Goal: Task Accomplishment & Management: Complete application form

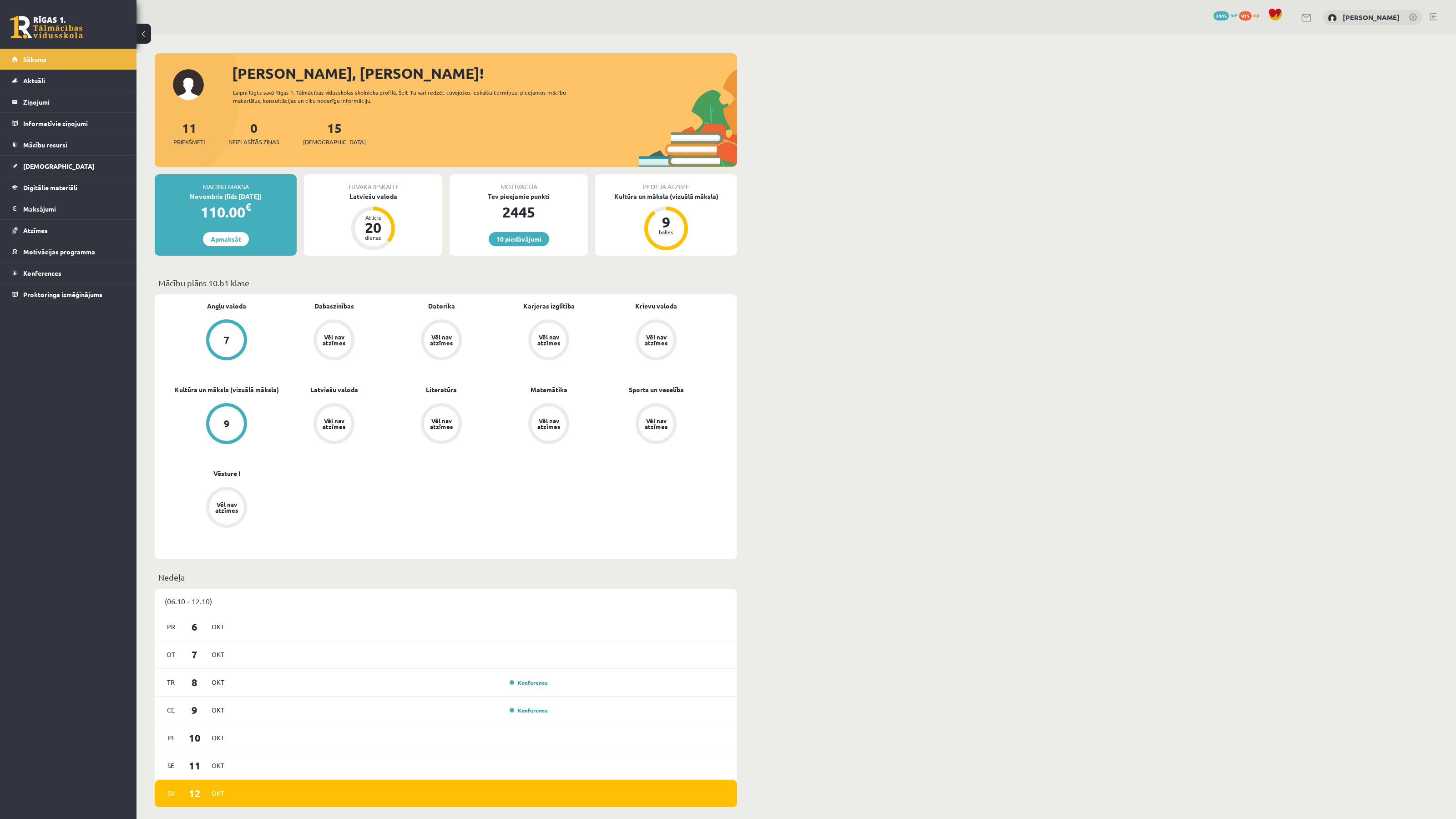
click at [891, 235] on div "Sveika, Madara Dzidra! Laipni lūgts savā Rīgas 1. Tālmācības vidusskolas skolni…" at bounding box center [795, 826] width 1319 height 1582
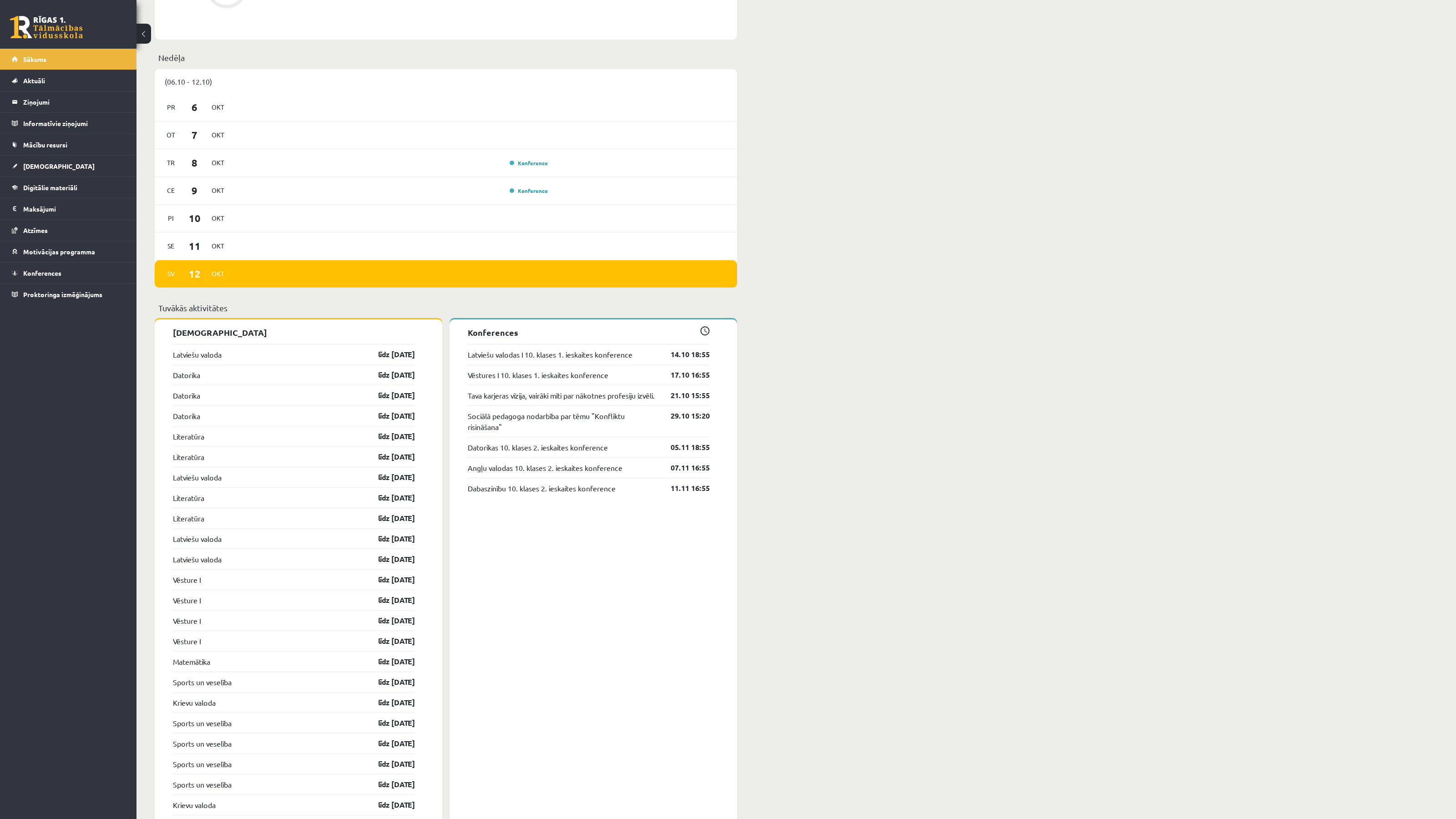
scroll to position [521, 0]
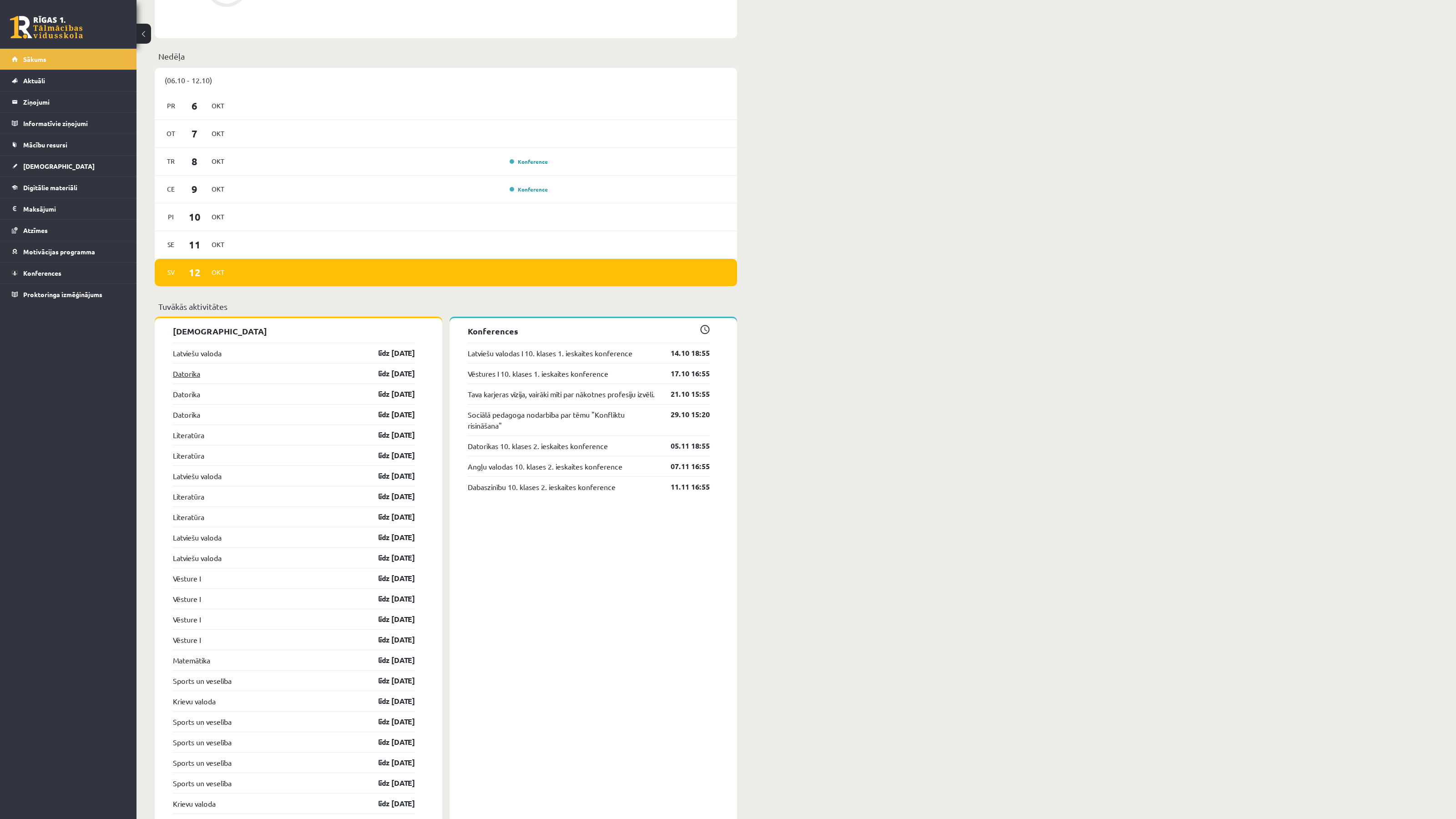
click at [187, 376] on link "Datorika" at bounding box center [187, 373] width 28 height 11
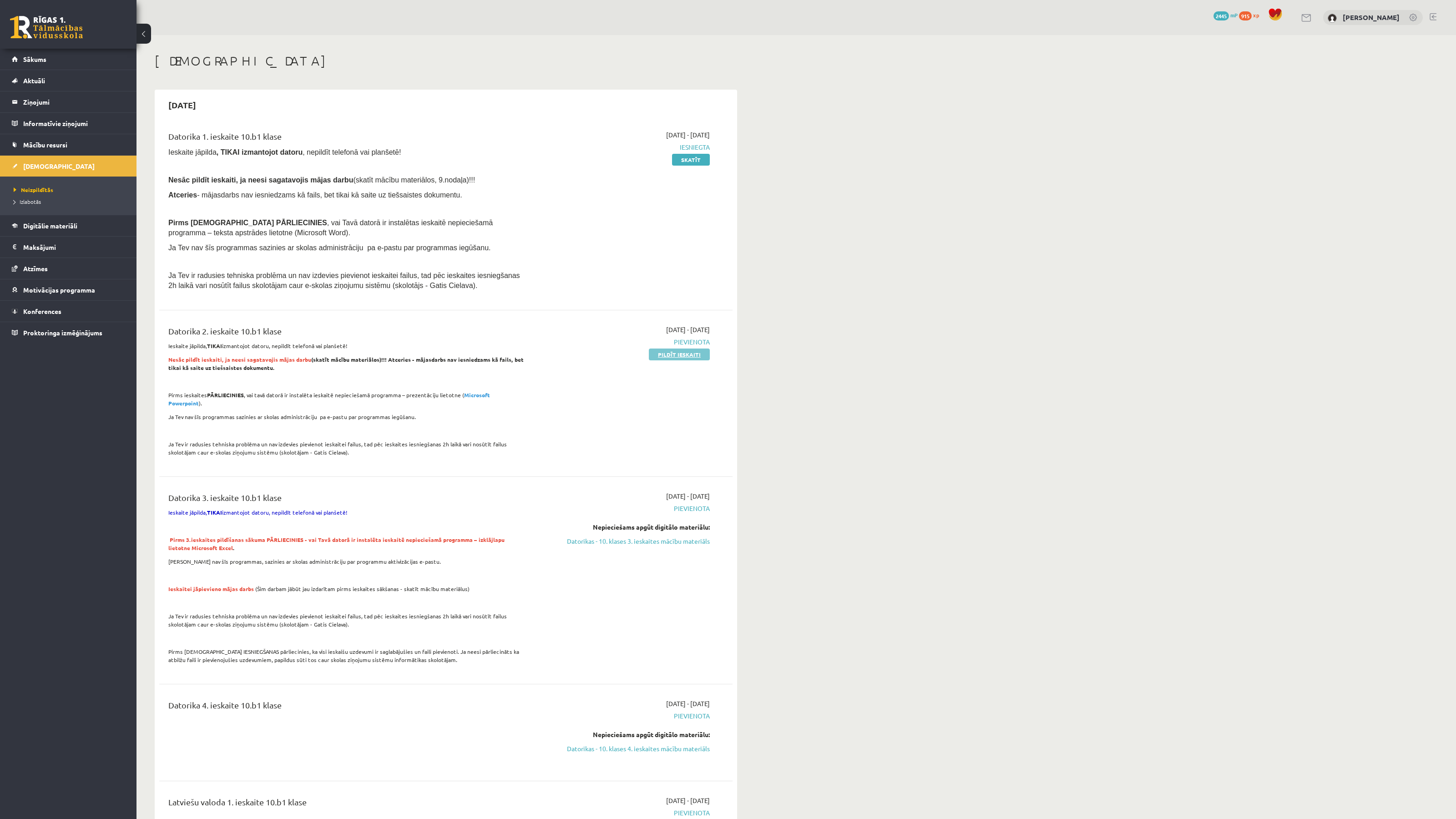
click at [677, 356] on link "Pildīt ieskaiti" at bounding box center [679, 354] width 61 height 12
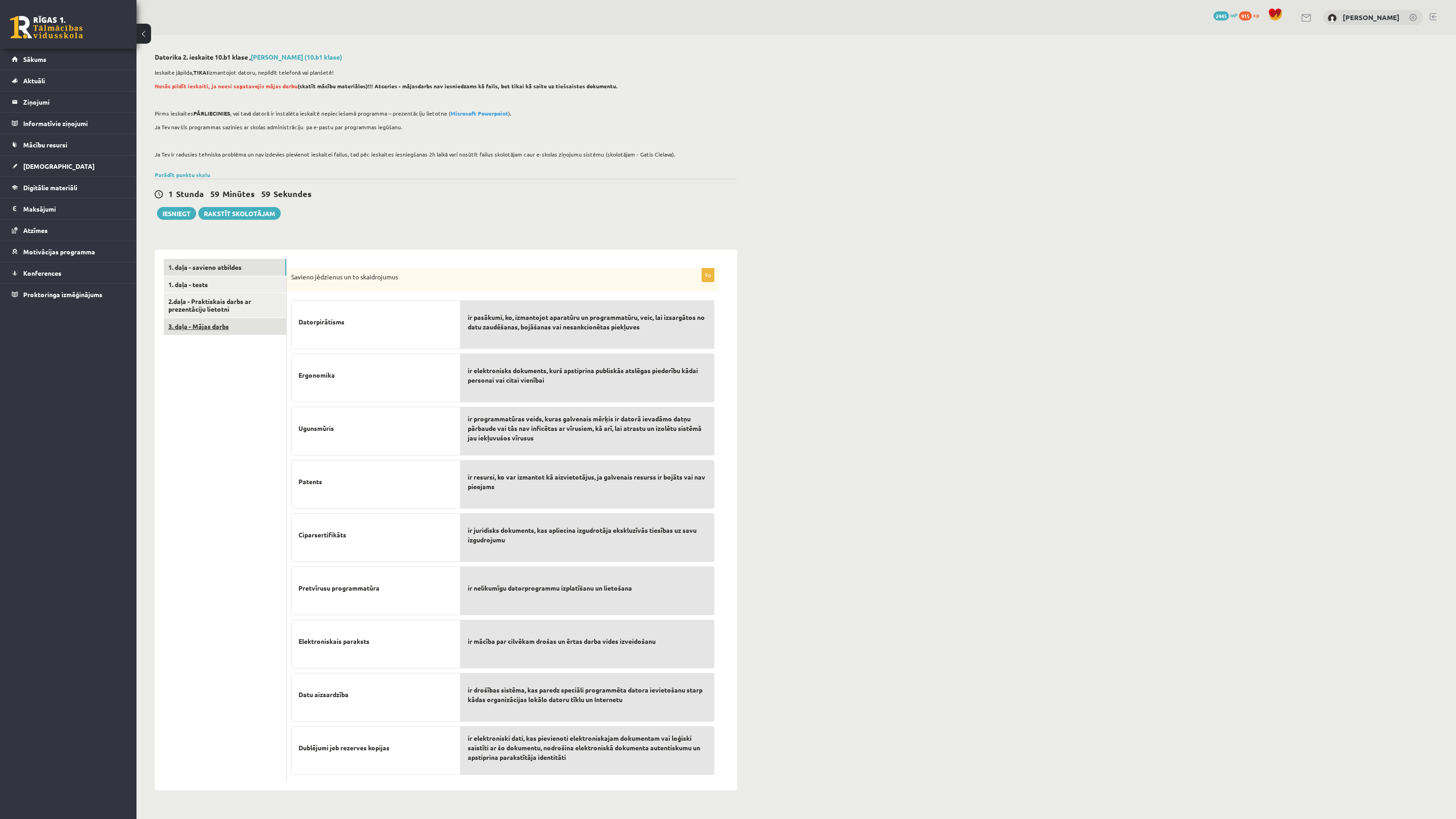
click at [225, 321] on link "3. daļa - Mājas darbs" at bounding box center [225, 326] width 123 height 16
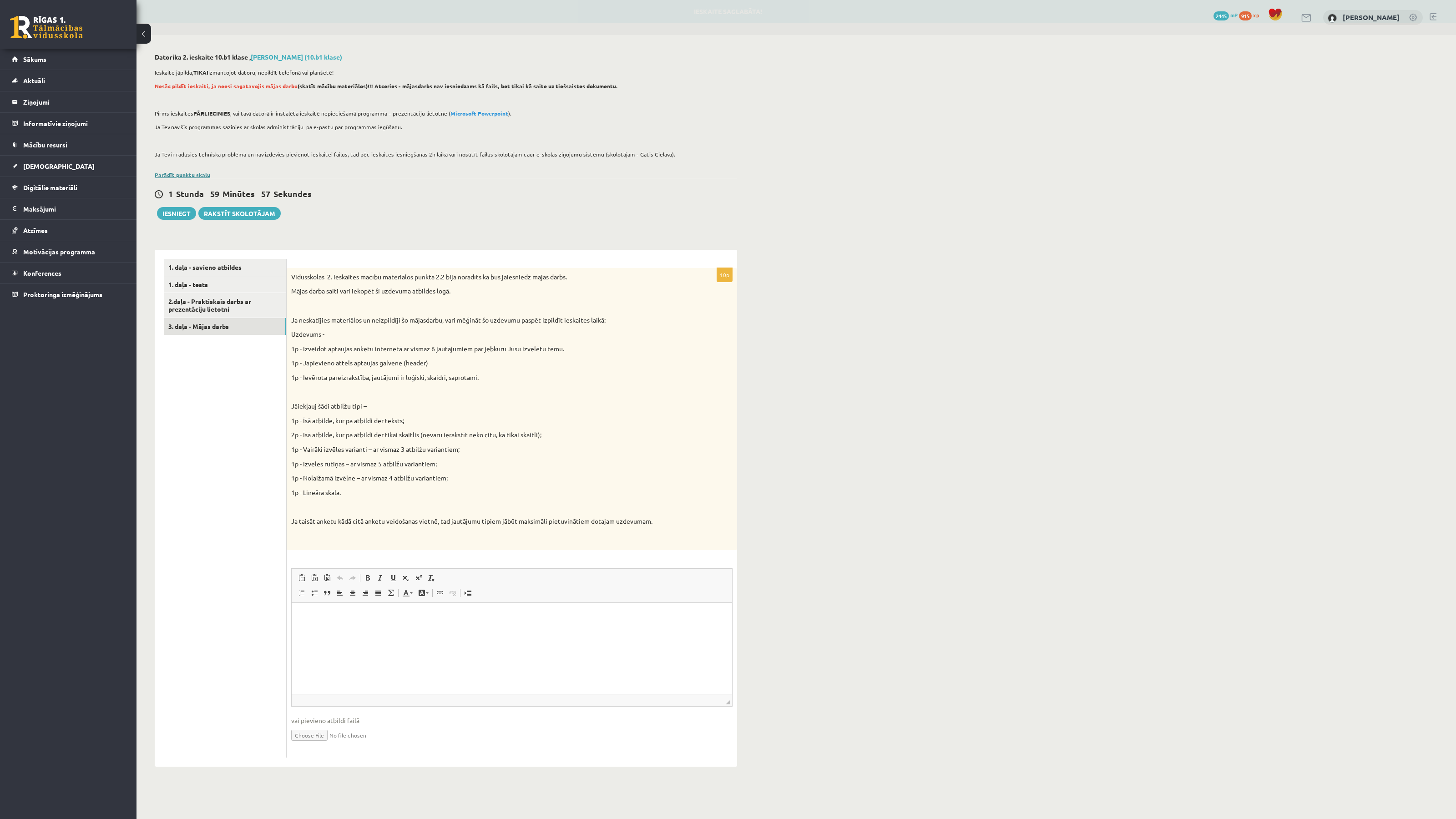
click at [192, 175] on link "Parādīt punktu skalu" at bounding box center [182, 175] width 55 height 7
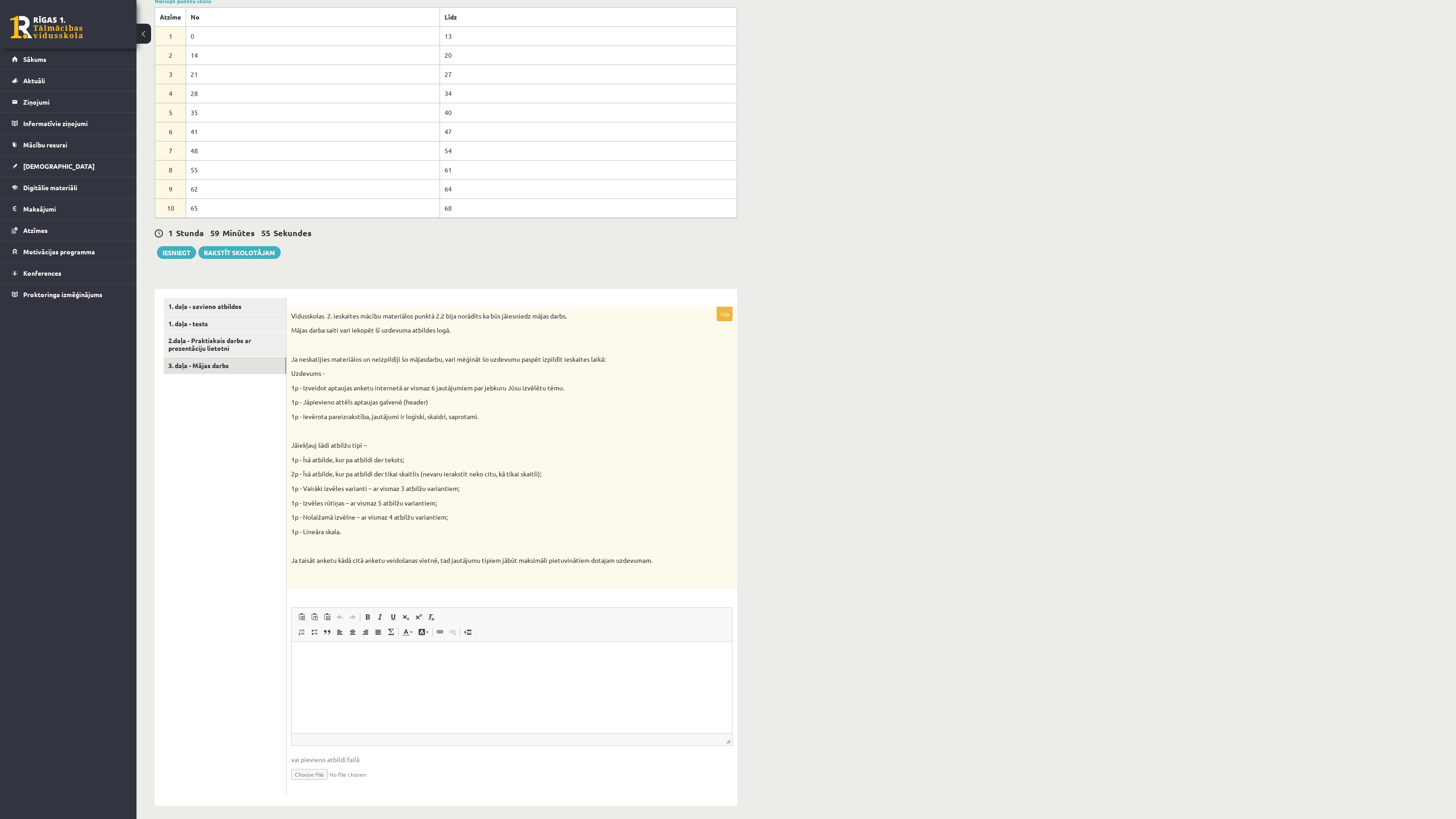
scroll to position [181, 0]
click at [344, 660] on html at bounding box center [512, 651] width 440 height 28
click at [230, 612] on ul "1. daļa - savieno atbildes 1. daļa - tests 2.daļa - Praktiskais darbs ar prezen…" at bounding box center [225, 542] width 123 height 498
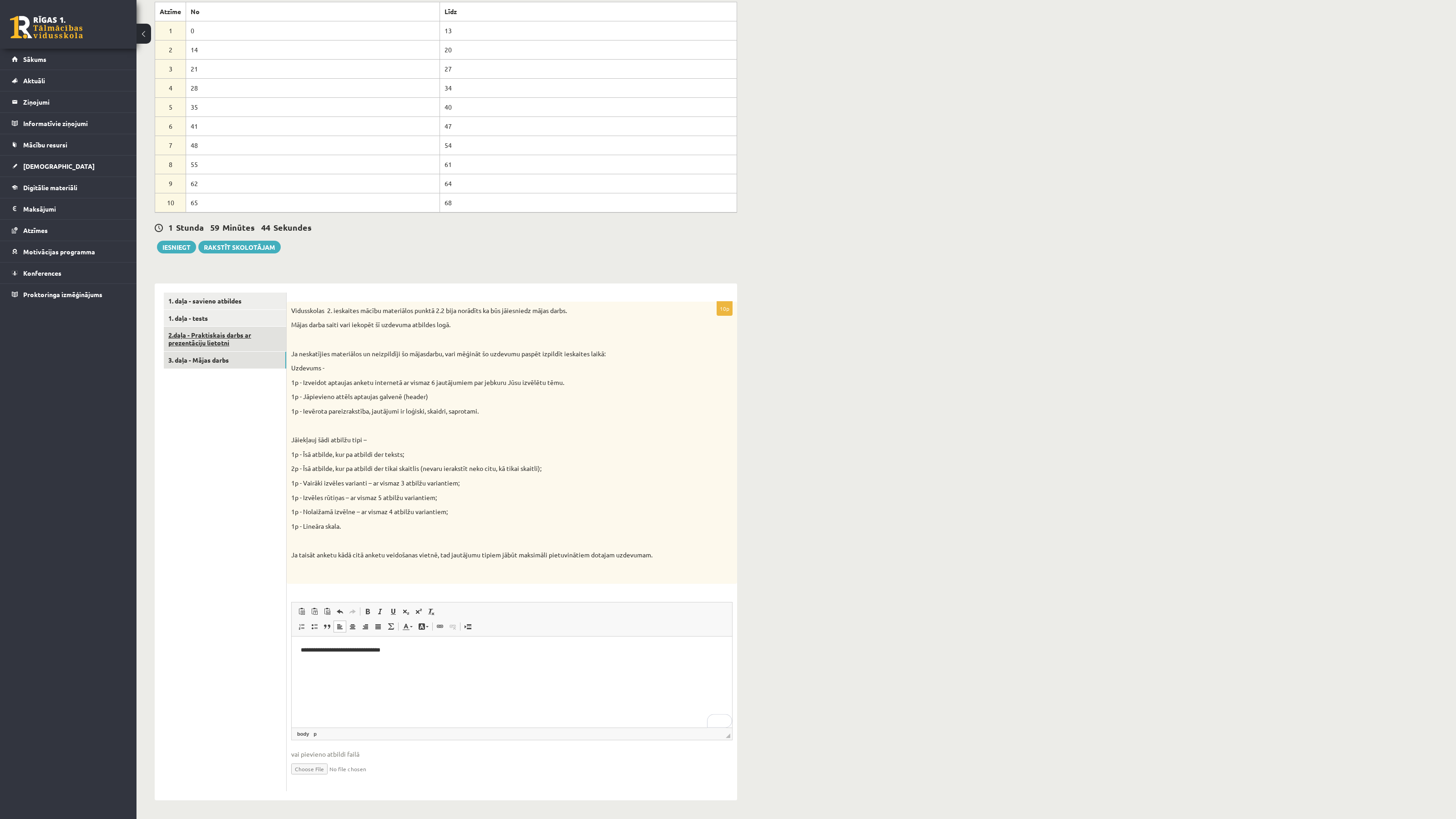
click at [224, 346] on link "2.daļa - Praktiskais darbs ar prezentāciju lietotni" at bounding box center [225, 339] width 123 height 24
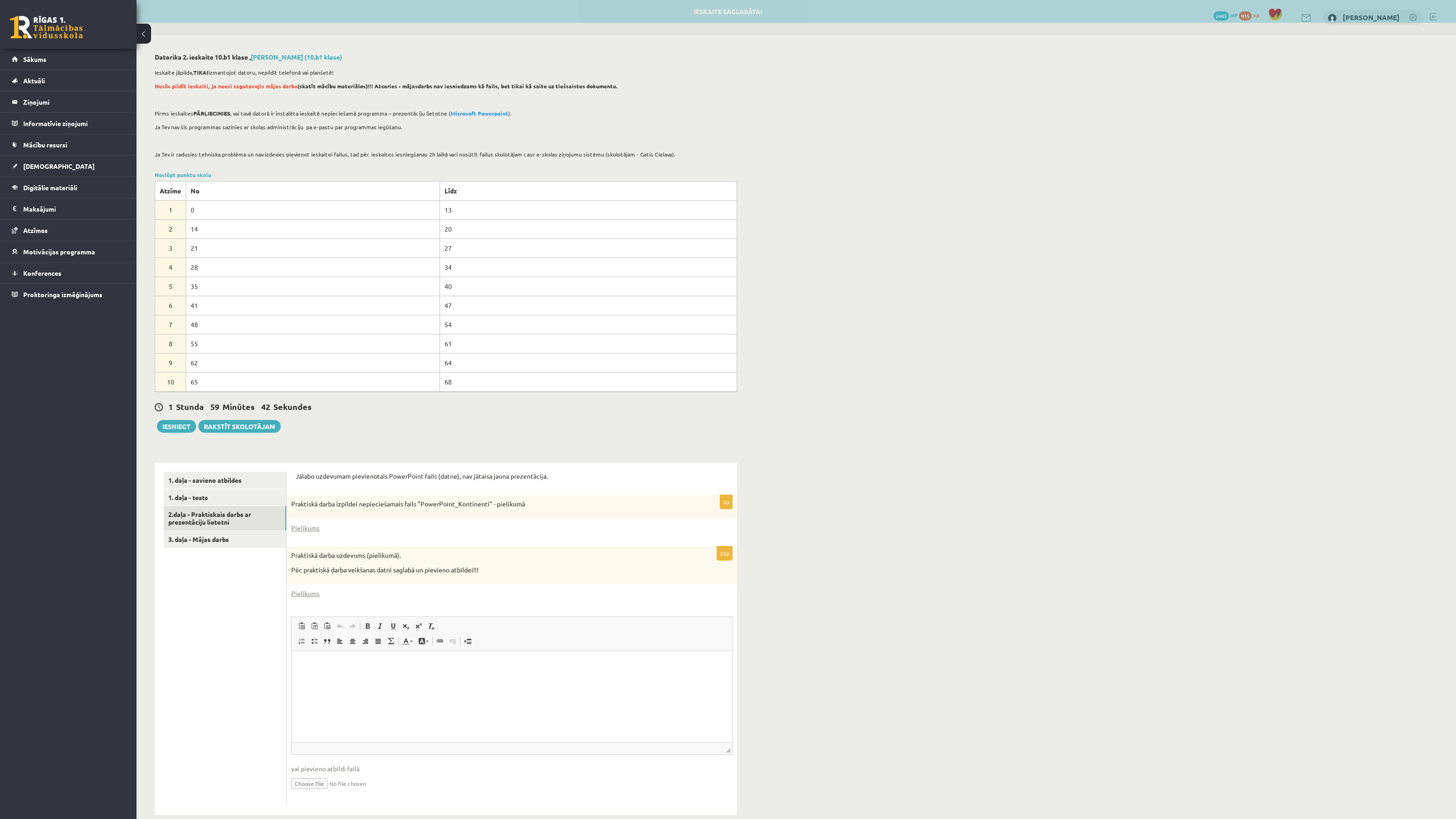
scroll to position [0, 0]
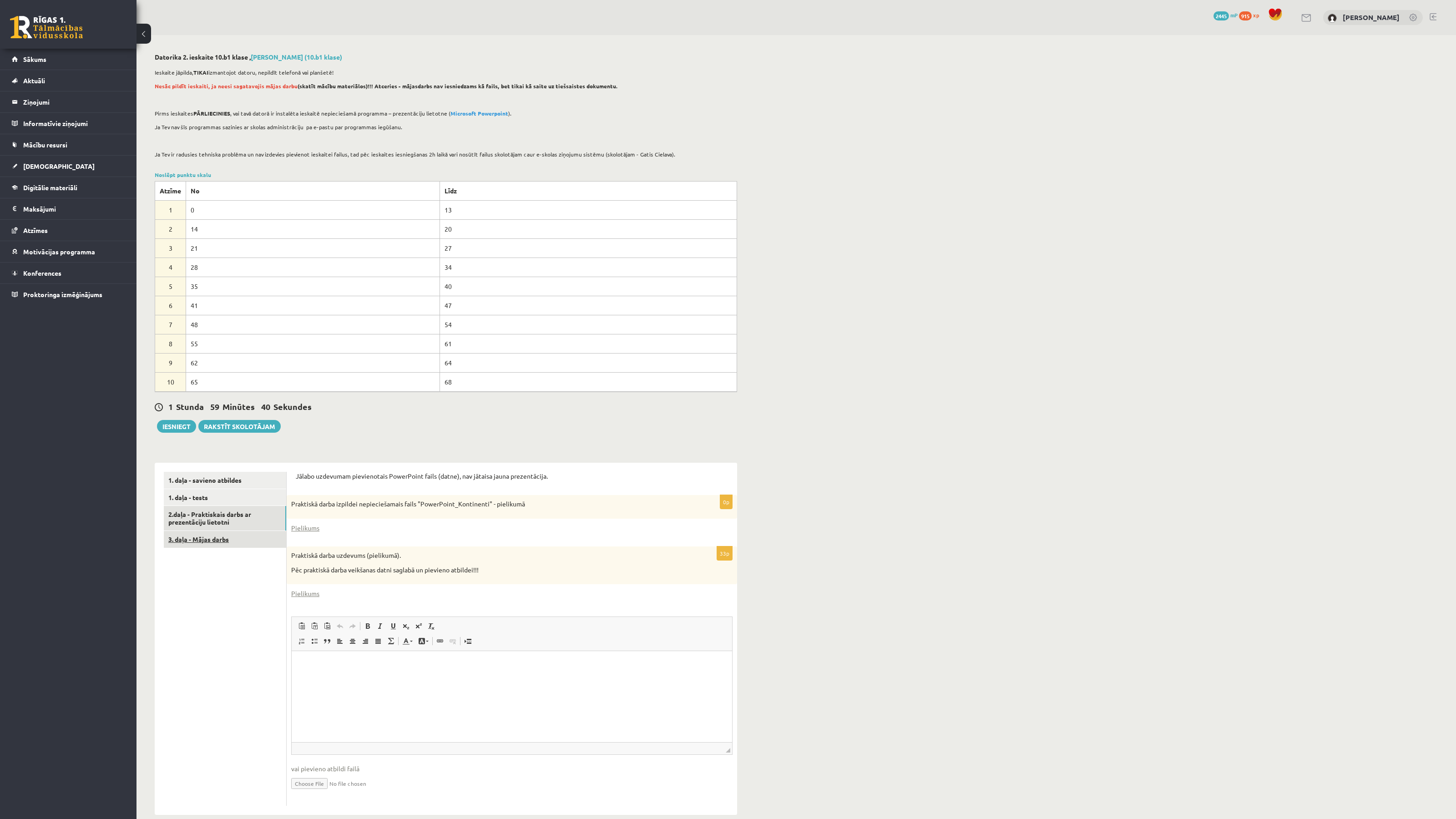
click at [226, 531] on link "3. daļa - Mājas darbs" at bounding box center [225, 539] width 123 height 16
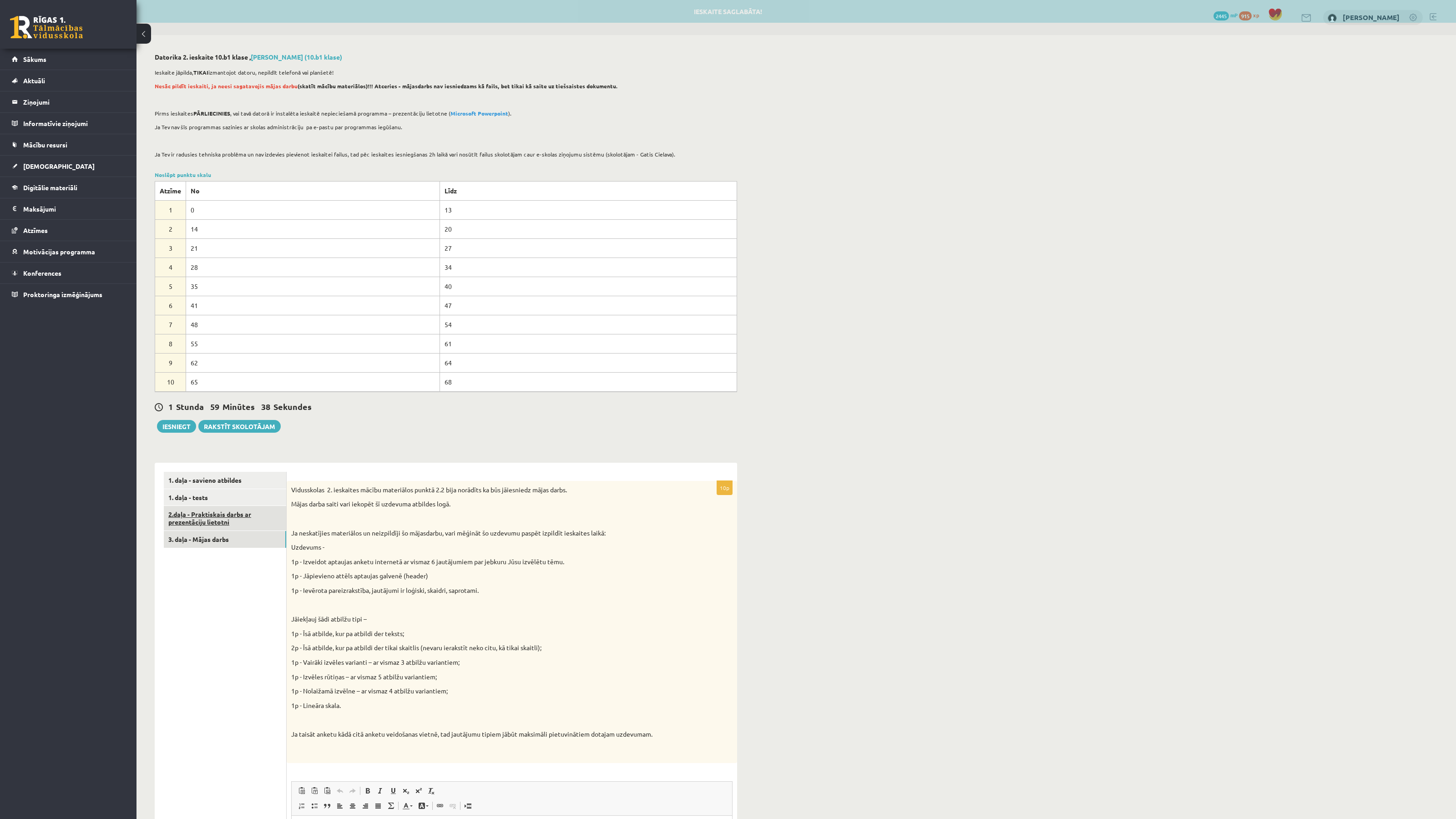
click at [225, 524] on link "2.daļa - Praktiskais darbs ar prezentāciju lietotni" at bounding box center [225, 518] width 123 height 24
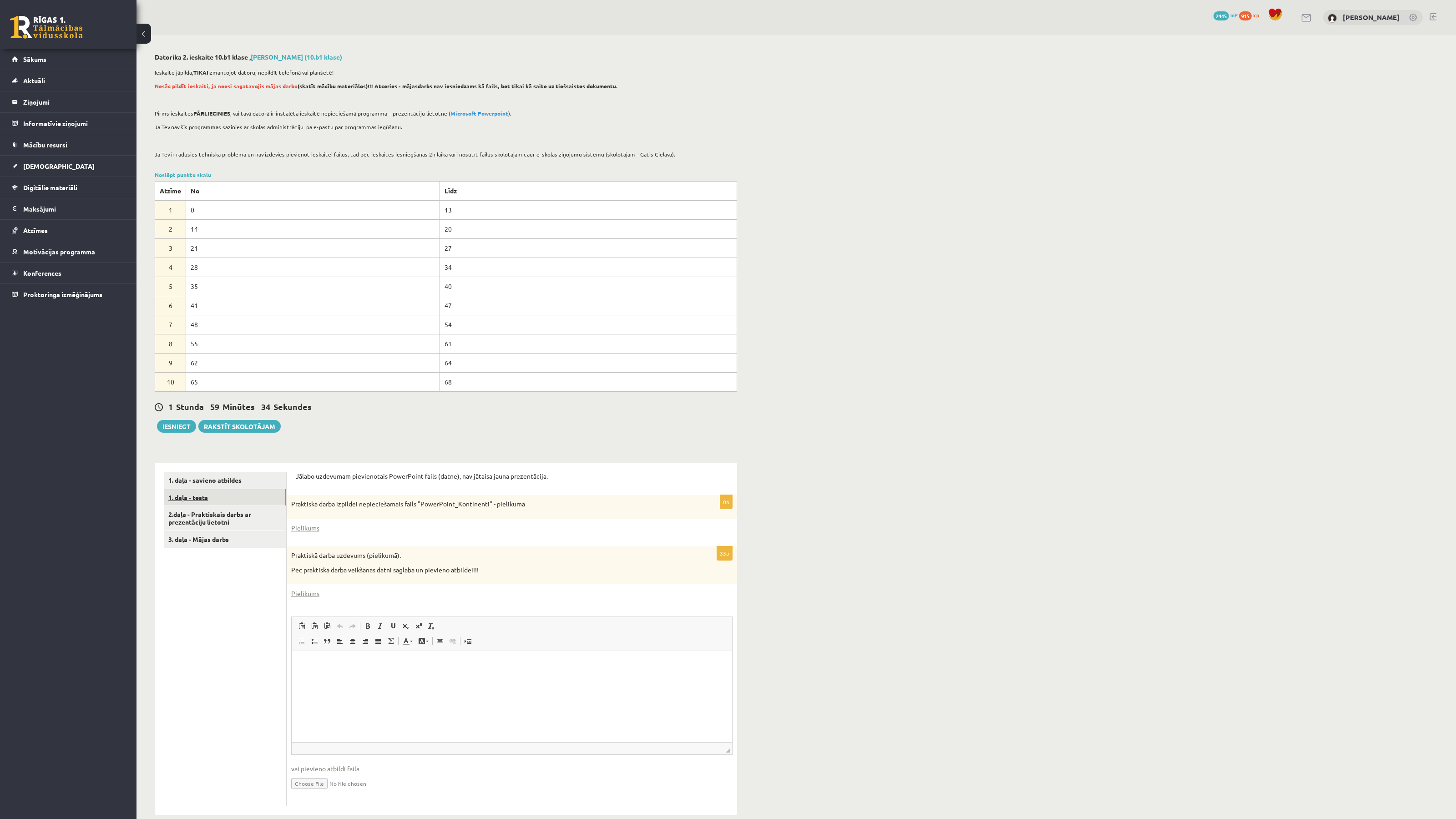
click at [210, 498] on link "1. daļa - tests" at bounding box center [225, 497] width 123 height 16
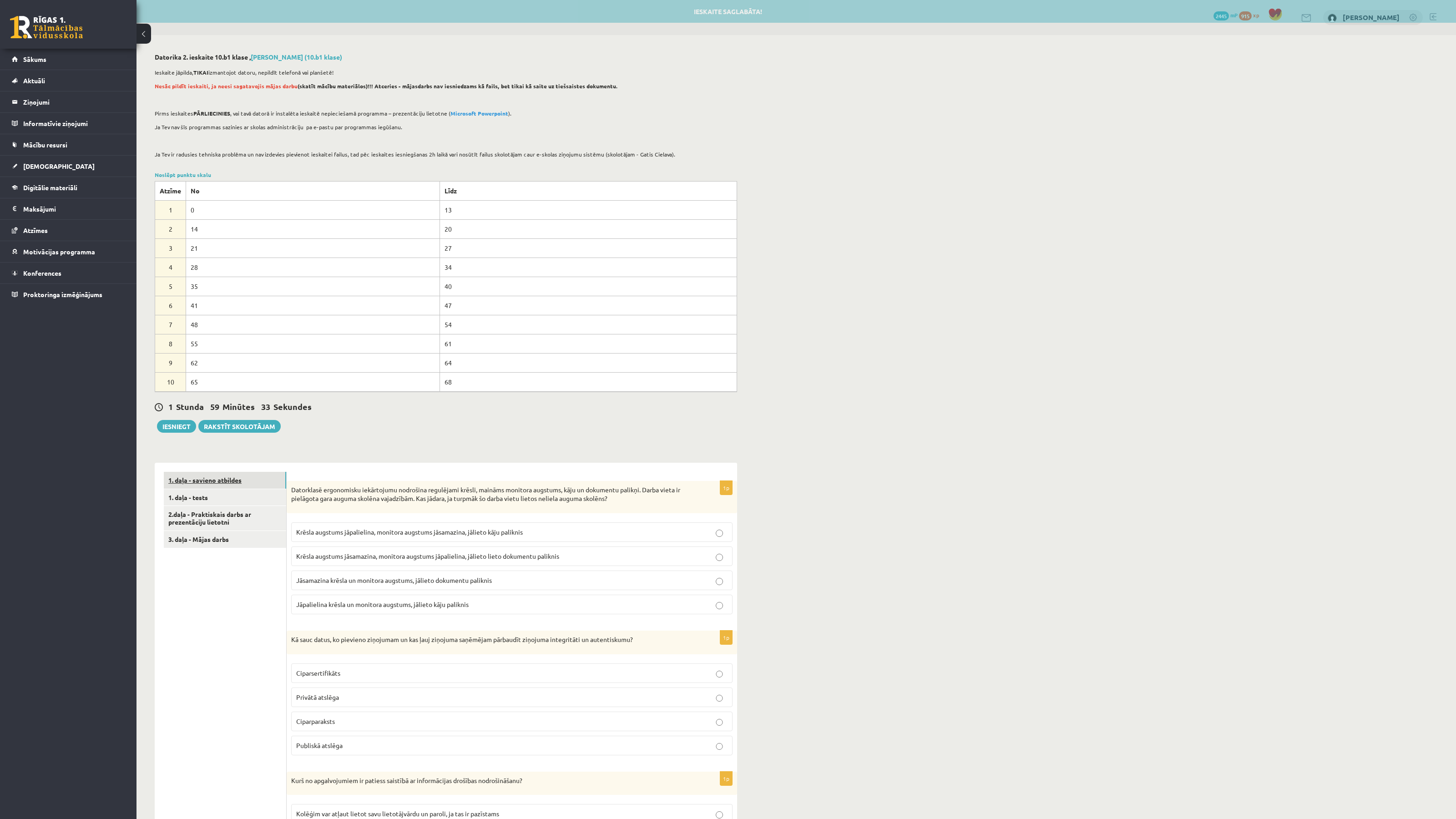
click at [219, 482] on link "1. daļa - savieno atbildes" at bounding box center [225, 479] width 123 height 16
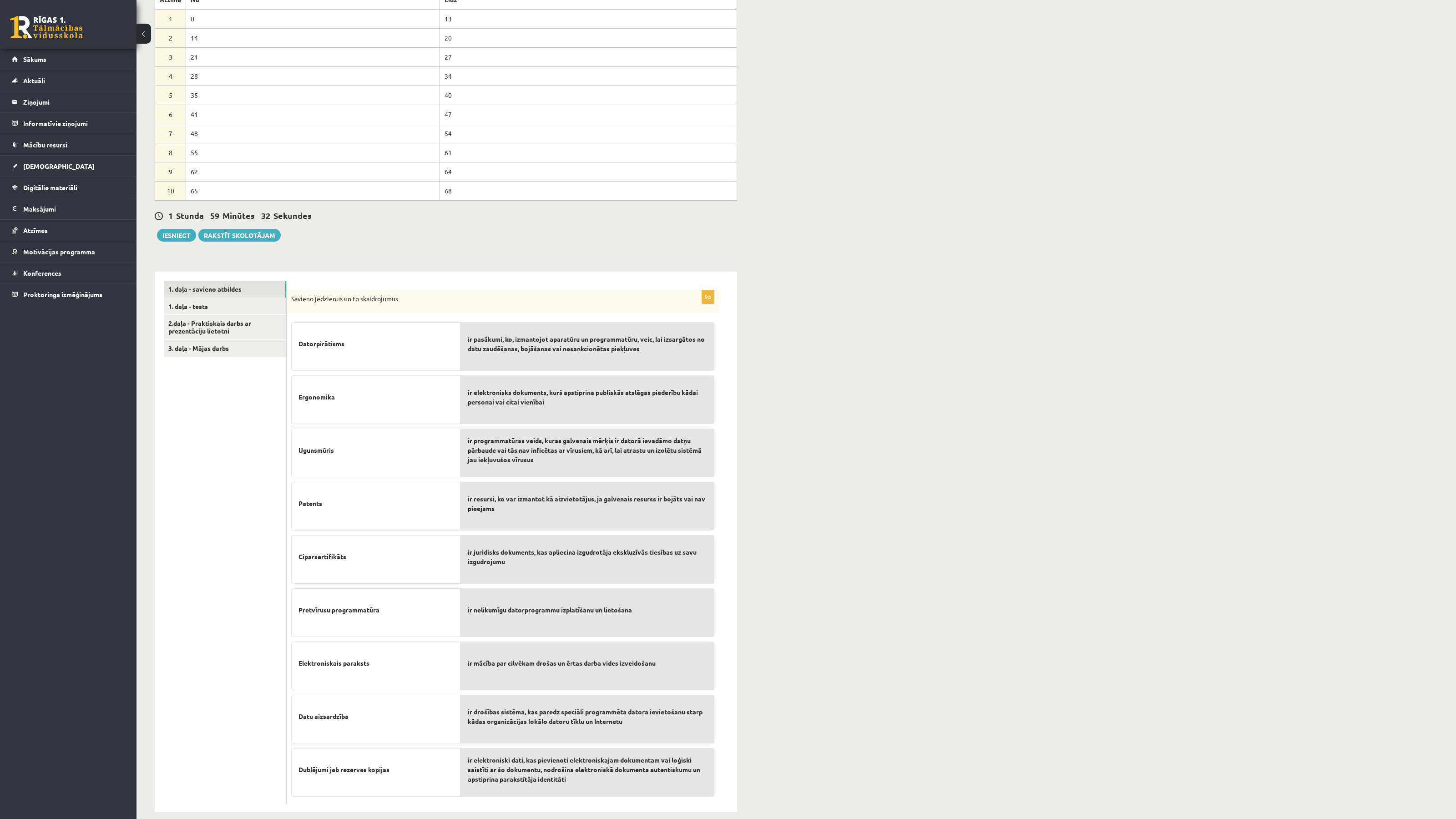
scroll to position [204, 0]
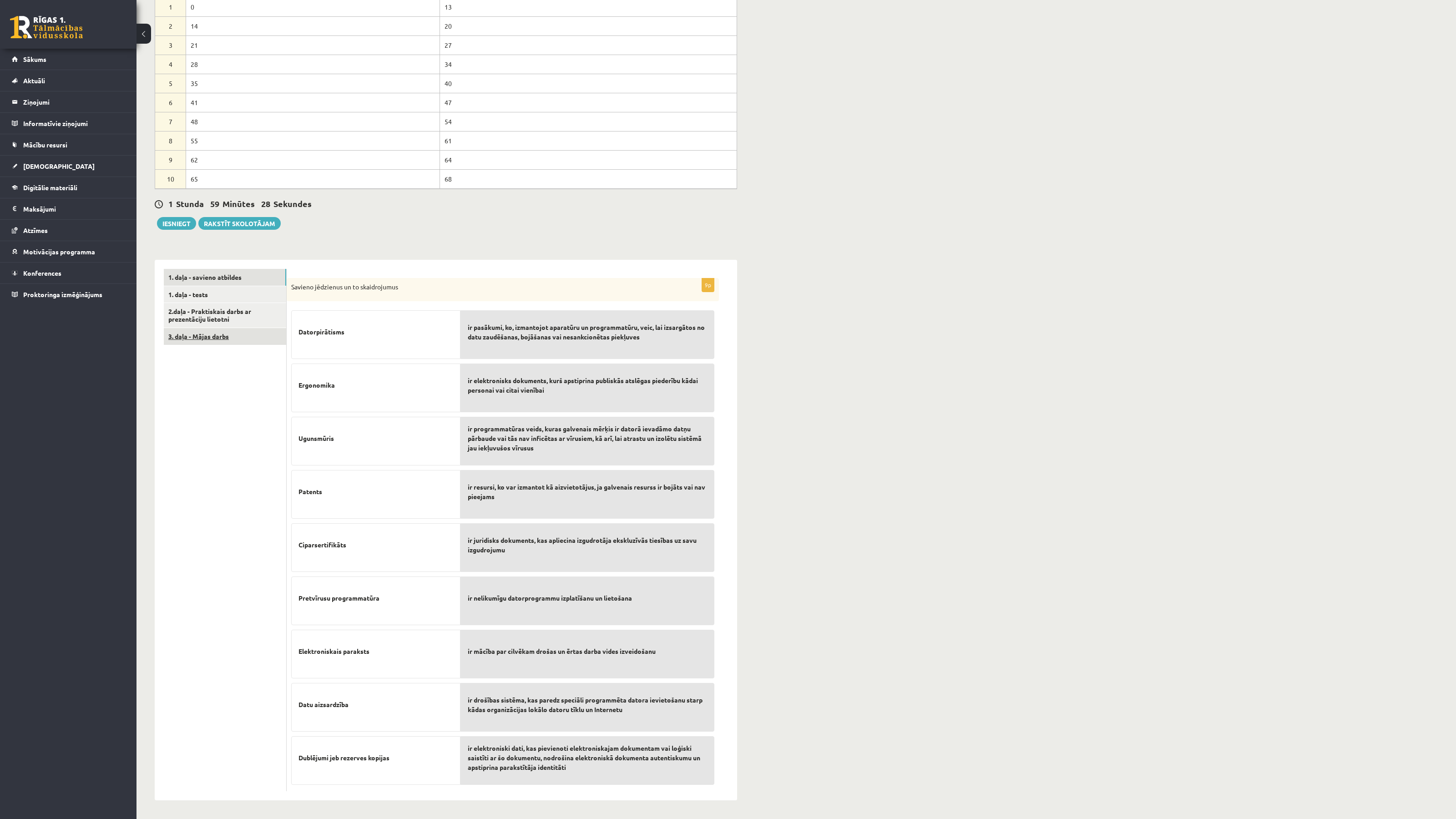
click at [243, 340] on link "3. daļa - Mājas darbs" at bounding box center [225, 336] width 123 height 16
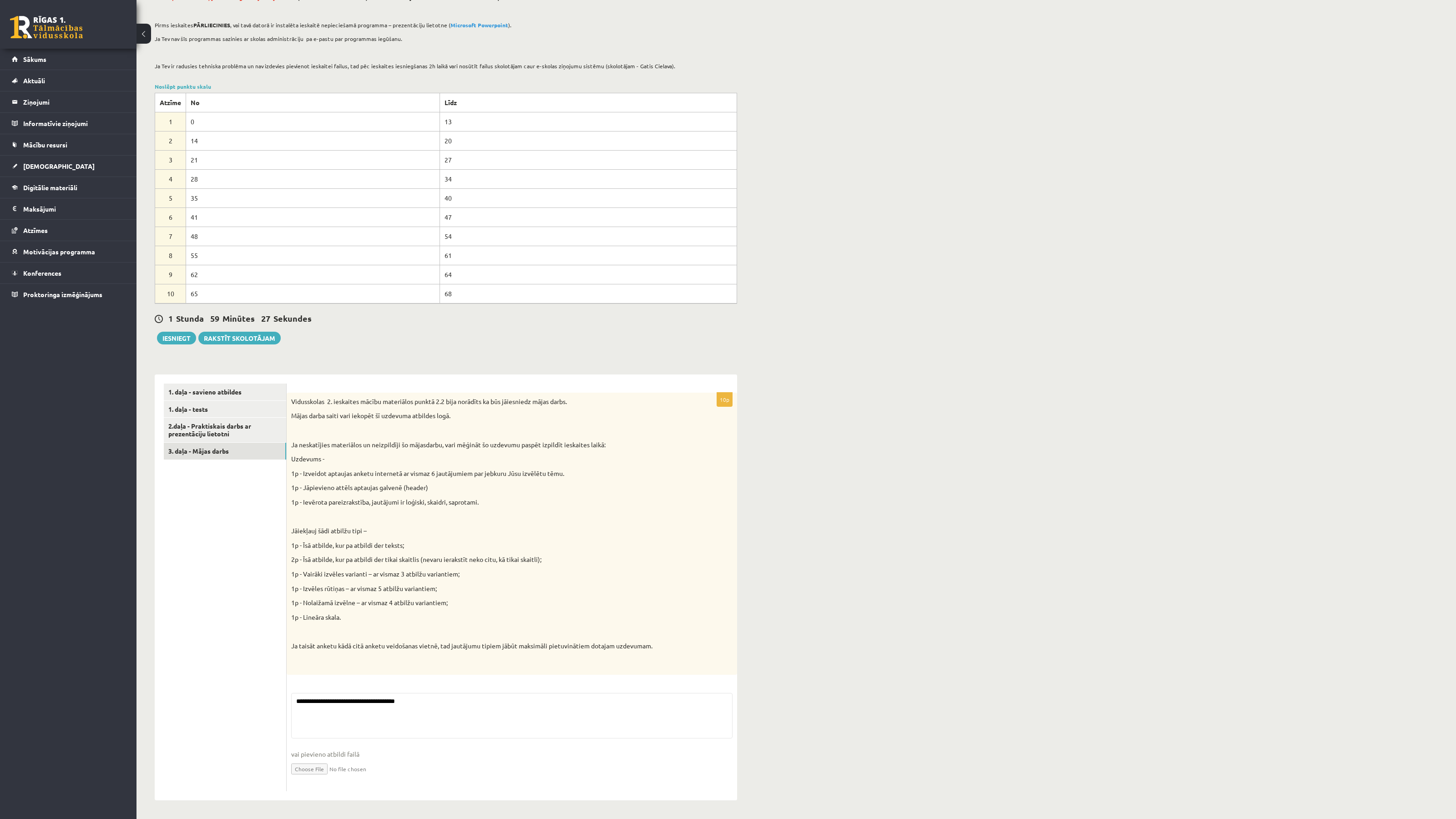
scroll to position [181, 0]
click at [231, 390] on ul "1. daļa - savieno atbildes 1. daļa - tests 2.daļa - Praktiskais darbs ar prezen…" at bounding box center [225, 587] width 123 height 408
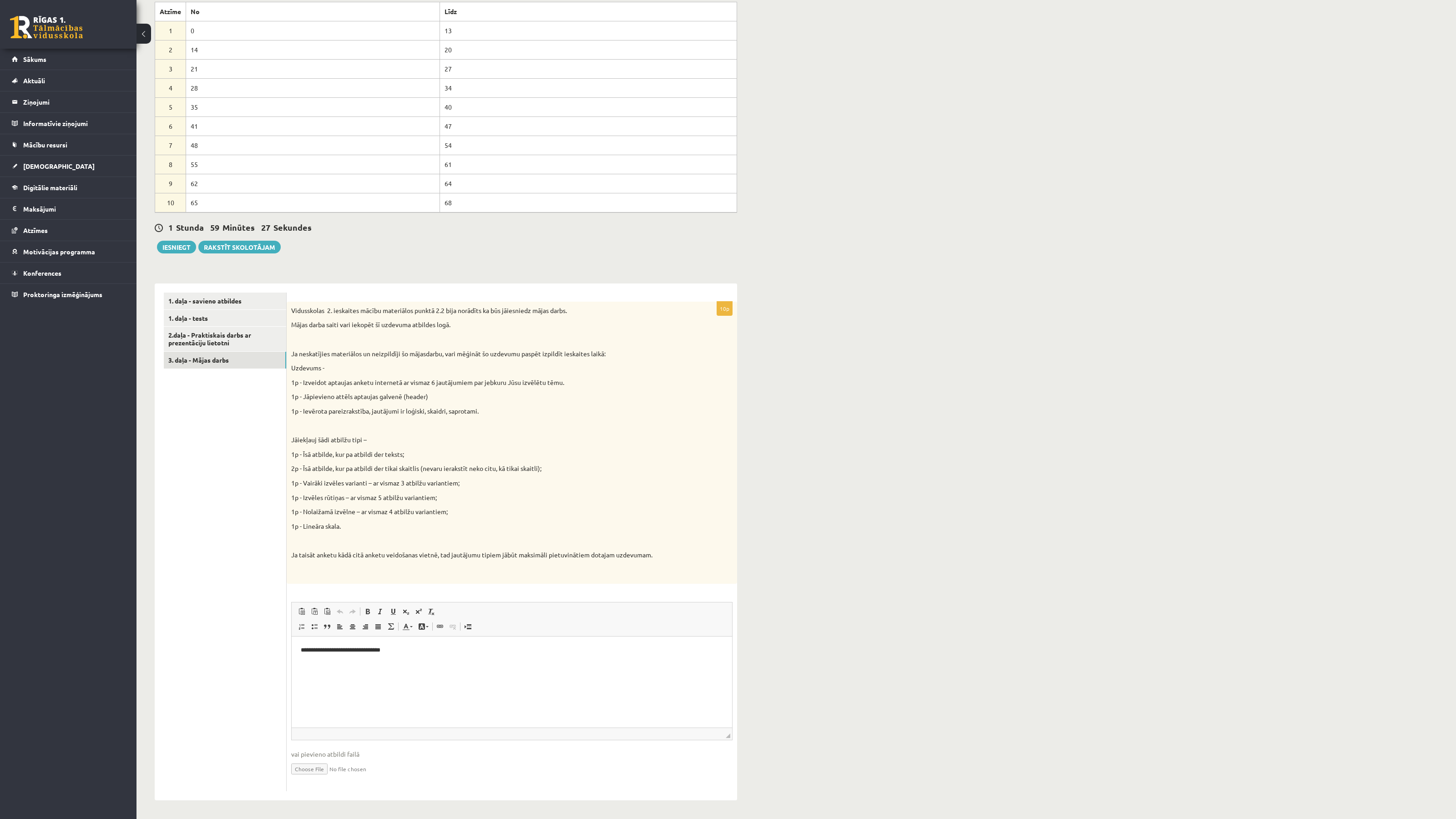
scroll to position [0, 0]
click at [219, 302] on link "1. daļa - savieno atbildes" at bounding box center [225, 301] width 123 height 16
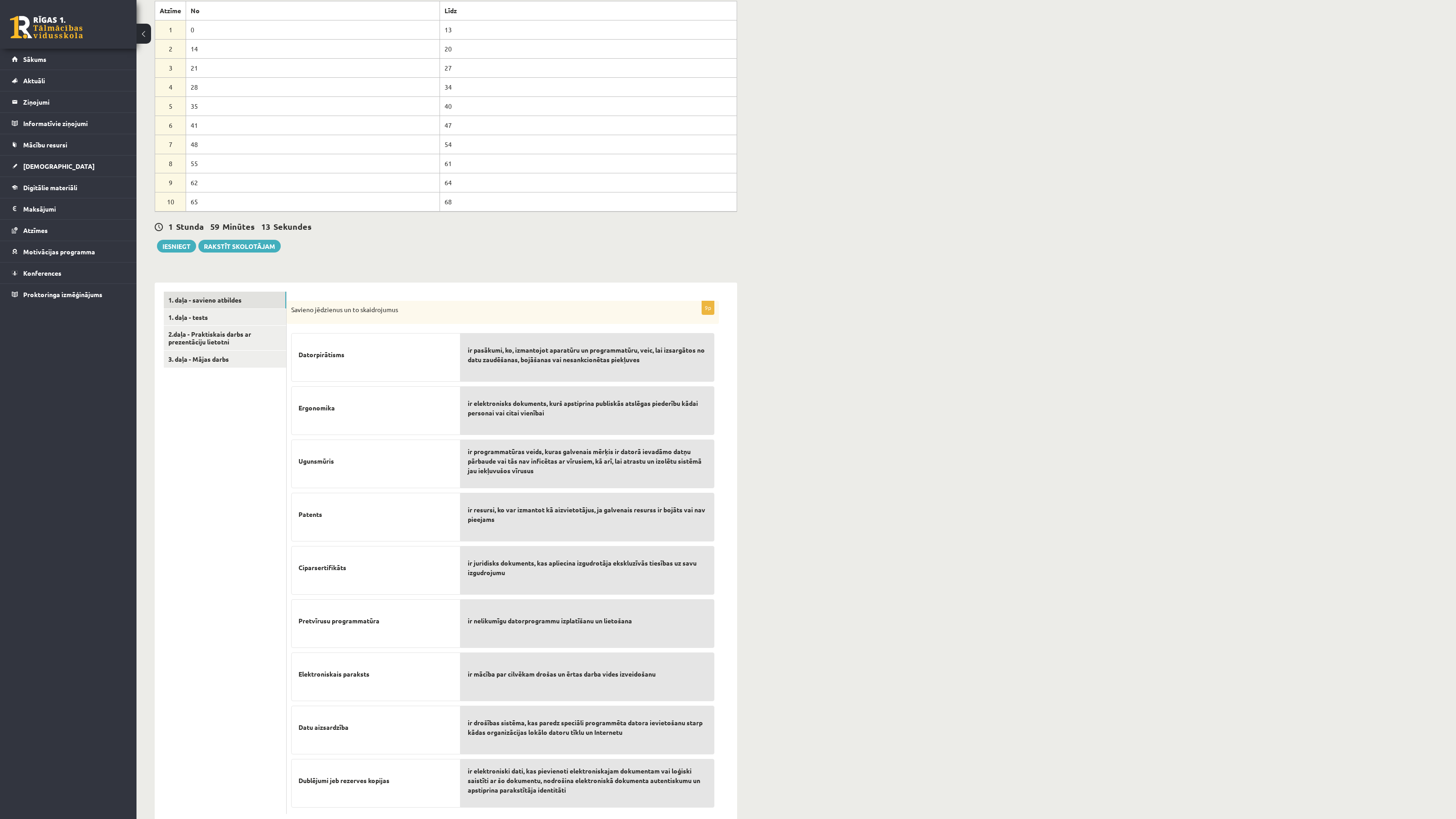
scroll to position [204, 0]
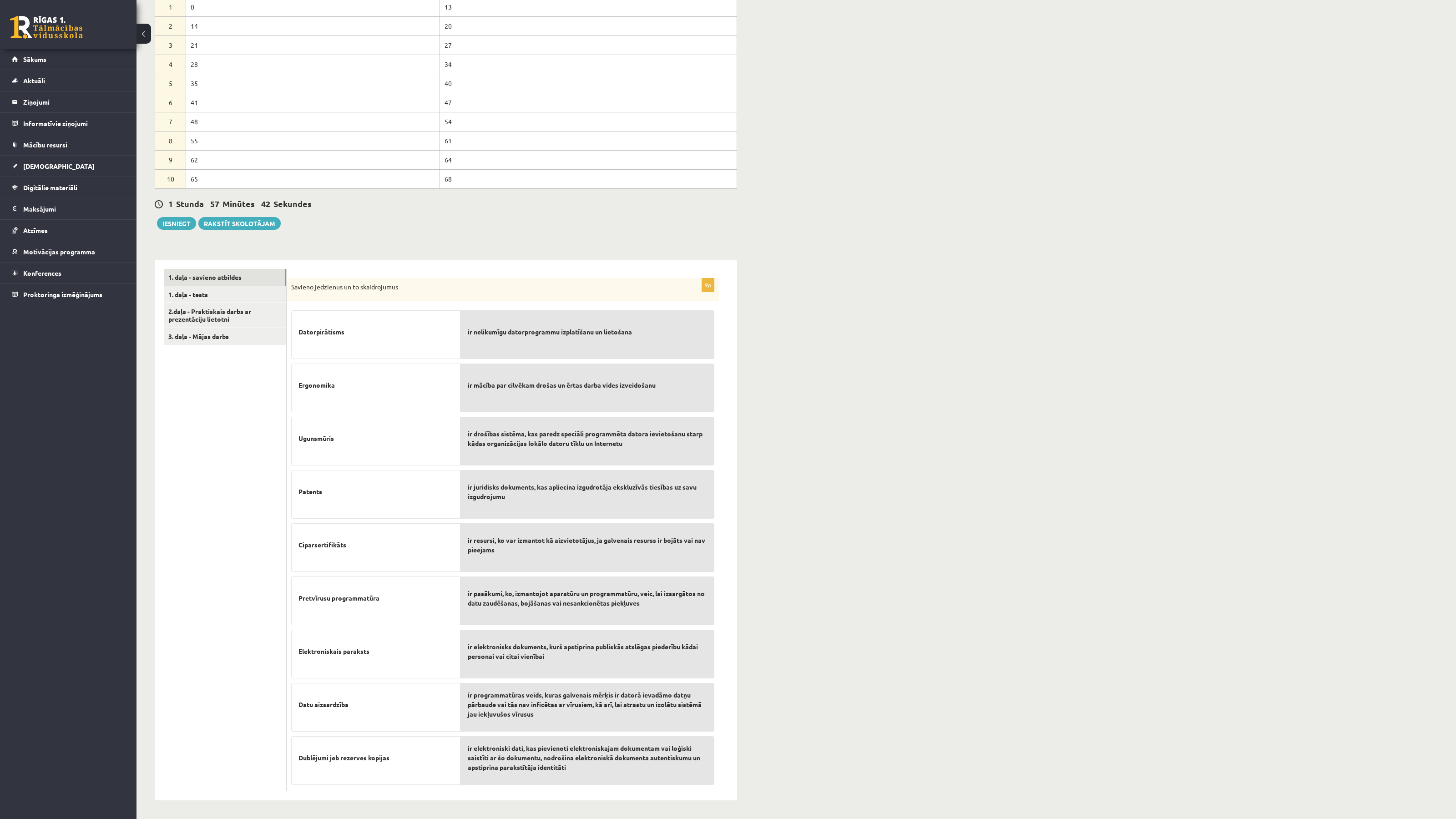
click at [313, 547] on span "Ciparsertifikāts" at bounding box center [322, 544] width 47 height 10
copy span "Ciparsertifikāts"
click at [519, 668] on div "ir elektronisks dokuments, kurš apstiprina publiskās atslēgas piederību kādai p…" at bounding box center [587, 654] width 254 height 48
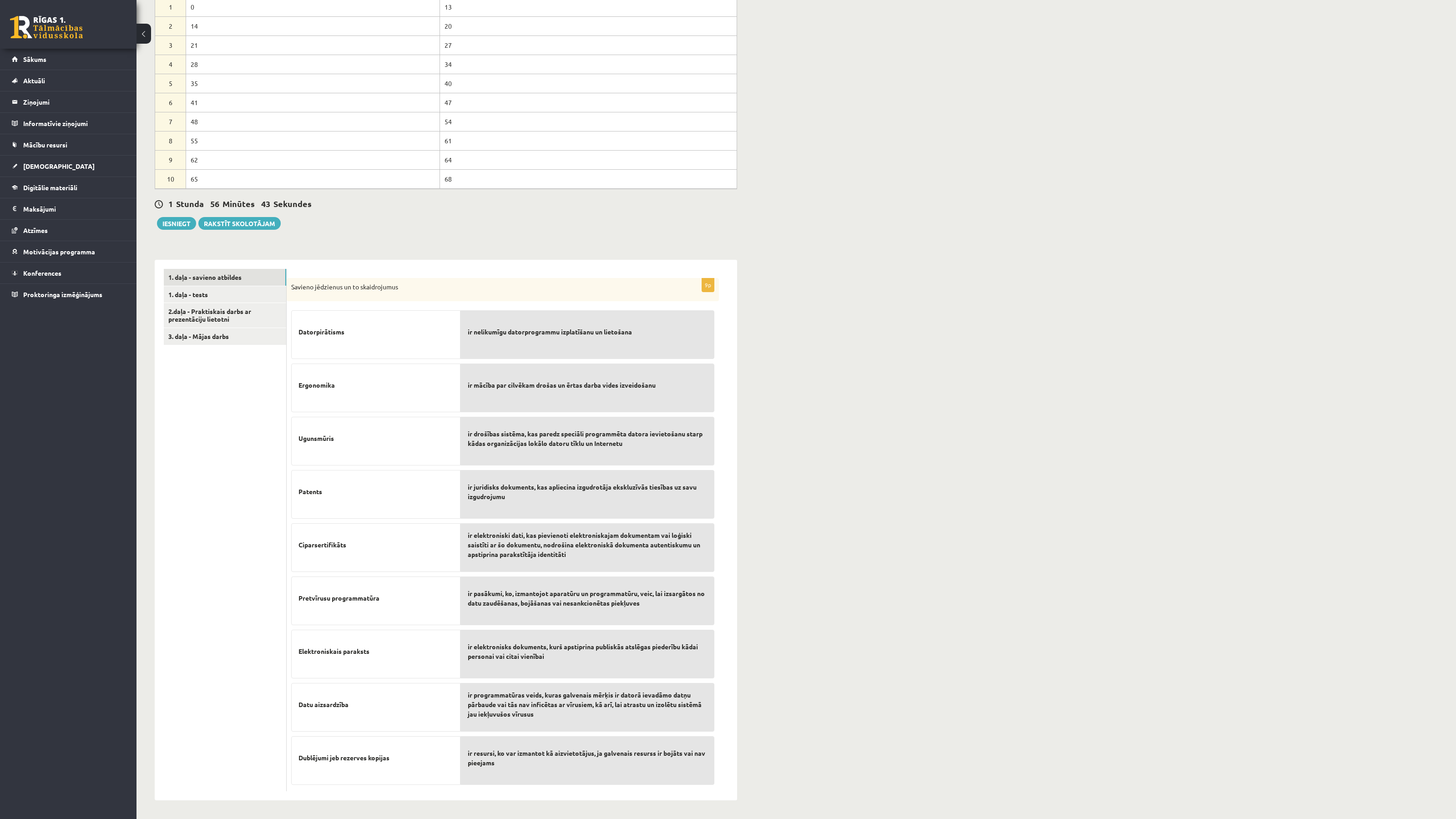
click at [357, 600] on span "Pretvīrusu programmatūra" at bounding box center [339, 598] width 81 height 10
click at [356, 600] on span "Pretvīrusu programmatūra" at bounding box center [339, 598] width 81 height 10
copy div "Pretvīrusu programmatūra"
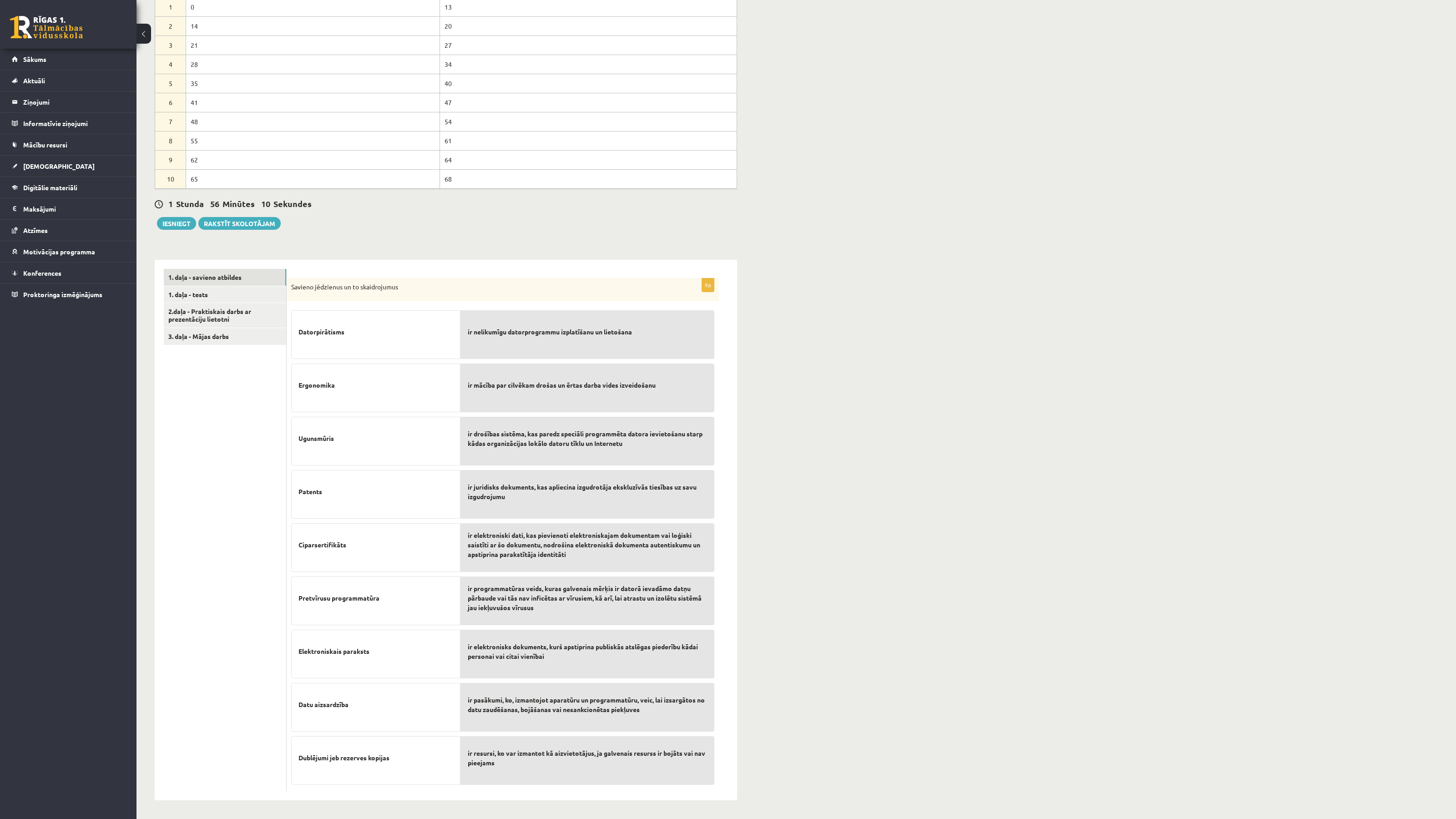
click at [341, 648] on span "Elektroniskais paraksts" at bounding box center [334, 651] width 71 height 10
click at [341, 649] on span "Elektroniskais paraksts" at bounding box center [334, 651] width 71 height 10
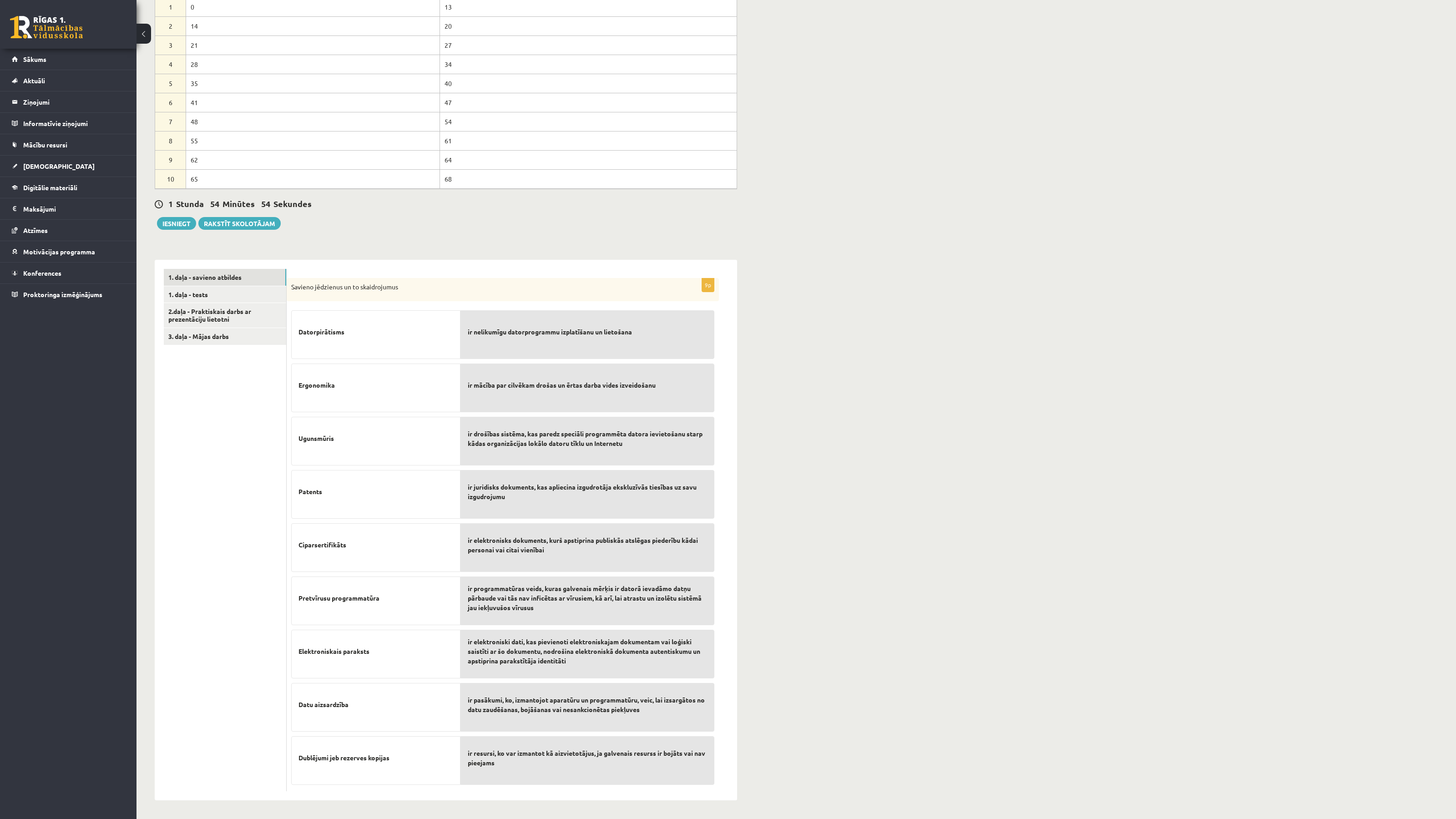
click at [329, 546] on span "Ciparsertifikāts" at bounding box center [322, 544] width 47 height 10
copy span "Ciparsertifikāts"
click at [326, 651] on span "Elektroniskais paraksts" at bounding box center [334, 651] width 71 height 10
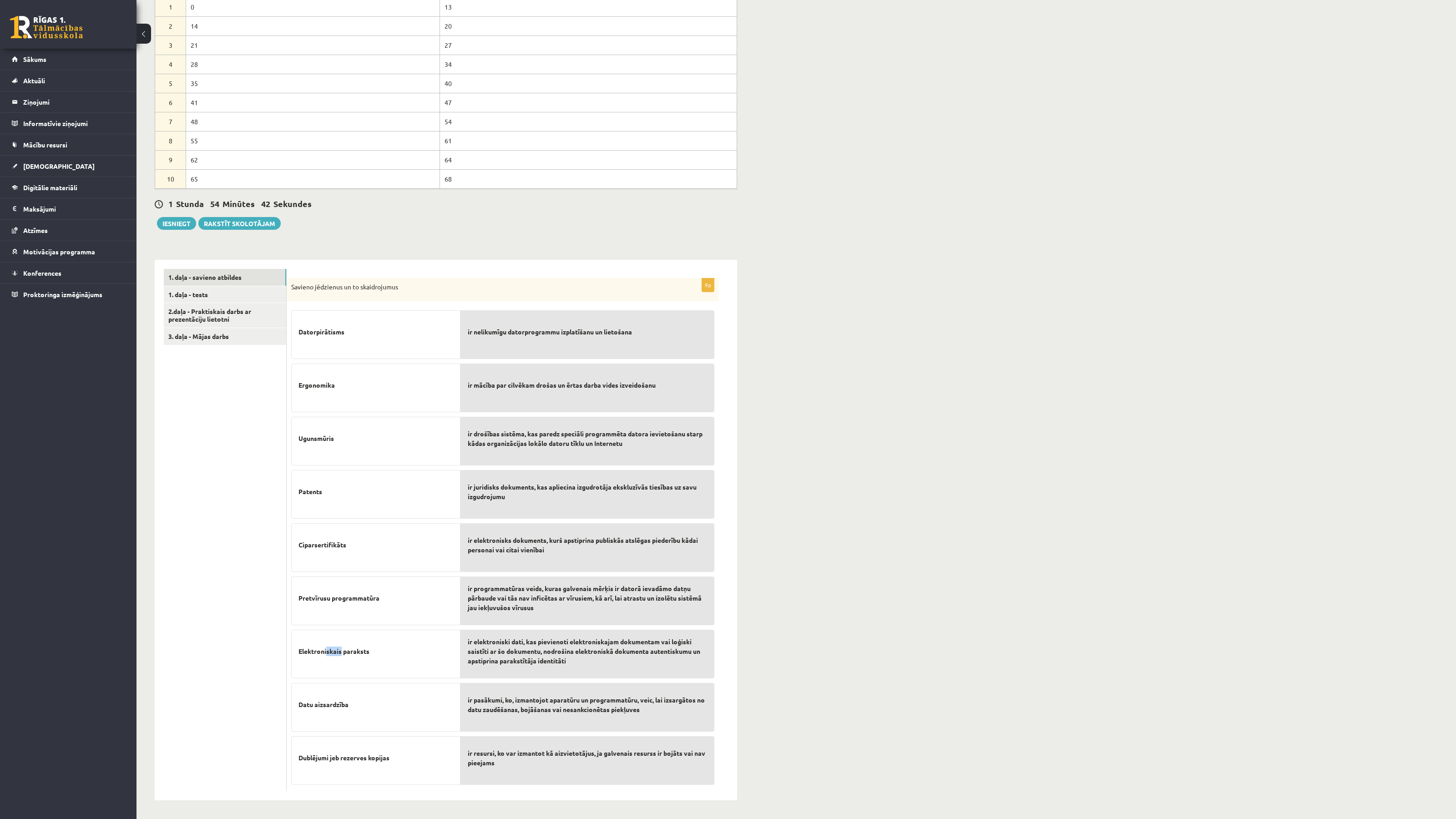
click at [327, 652] on span "Elektroniskais paraksts" at bounding box center [334, 651] width 71 height 10
copy div "Elektroniskais paraksts"
click at [326, 701] on p "Datu aizsardzība" at bounding box center [376, 704] width 155 height 29
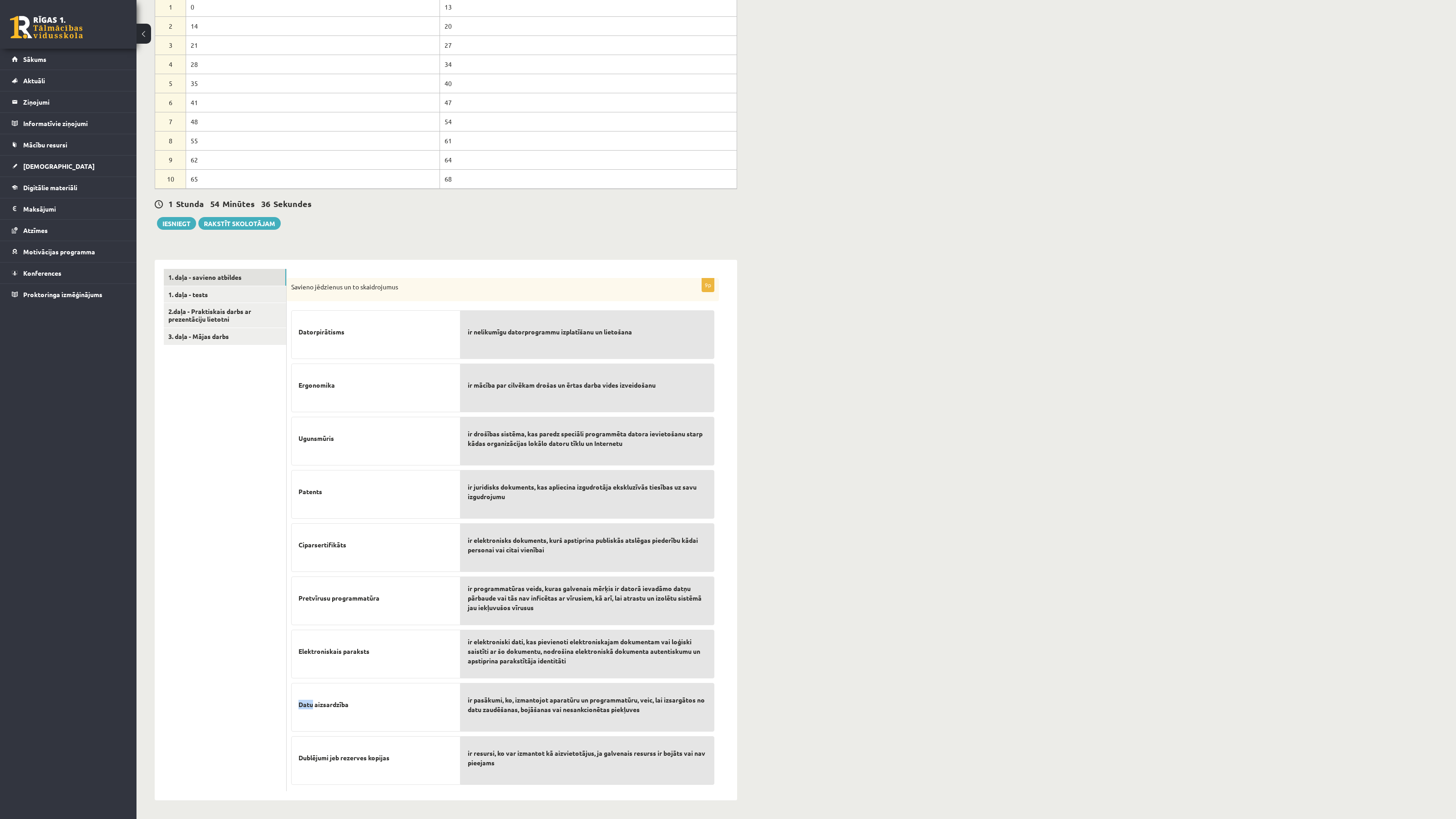
click at [326, 701] on p "Datu aizsardzība" at bounding box center [376, 704] width 155 height 29
copy div "Datu aizsardzība"
click at [347, 763] on span "Dublējumi jeb rezerves kopijas" at bounding box center [344, 758] width 91 height 10
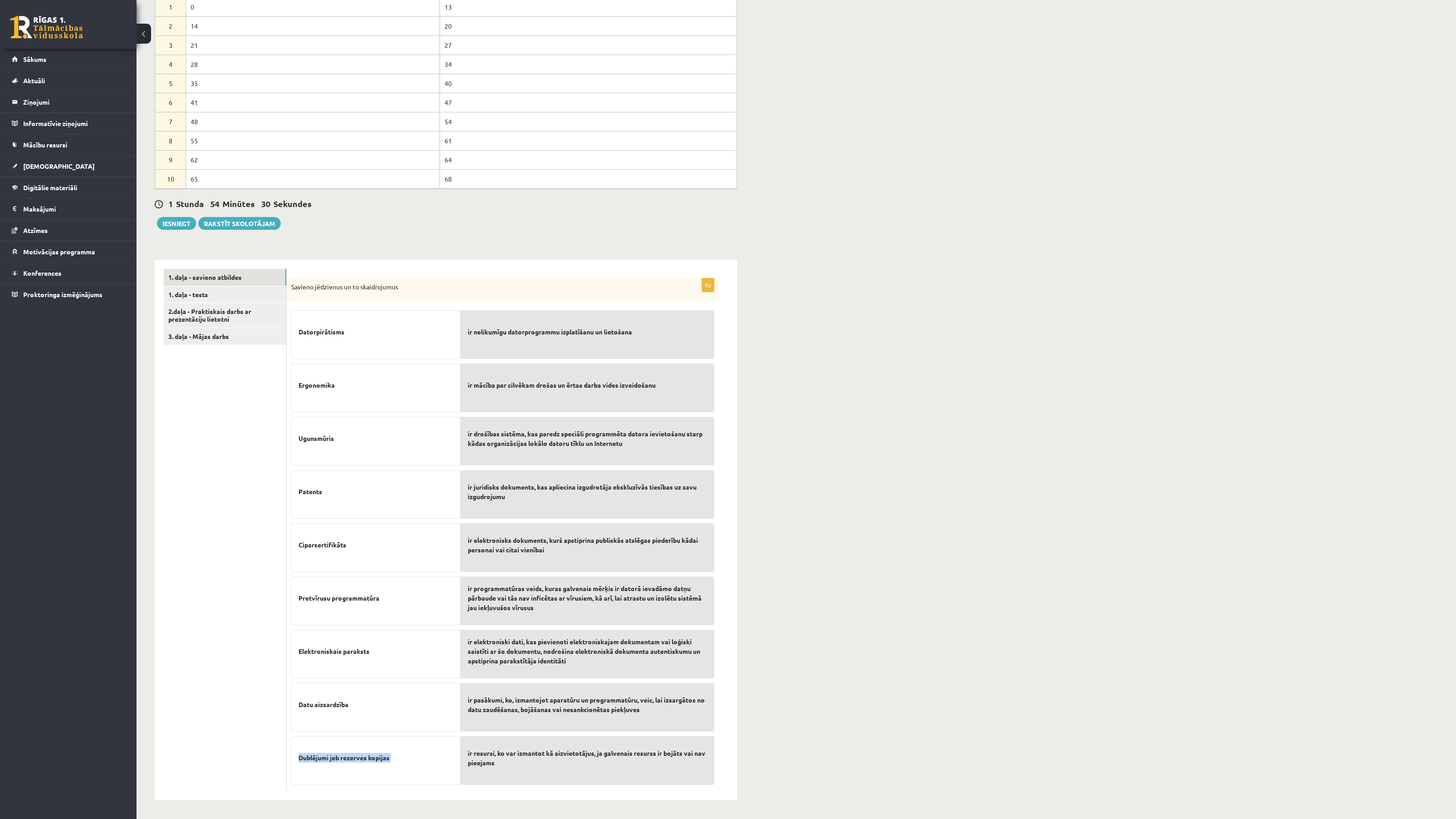
click at [348, 763] on span "Dublējumi jeb rezerves kopijas" at bounding box center [344, 758] width 91 height 10
copy fieldset "Dublējumi jeb rezerves kopijas"
click at [242, 346] on ul "1. daļa - savieno atbildes 1. daļa - tests 2.daļa - Praktiskais darbs ar prezen…" at bounding box center [225, 530] width 123 height 523
click at [220, 333] on link "3. daļa - Mājas darbs" at bounding box center [225, 336] width 123 height 16
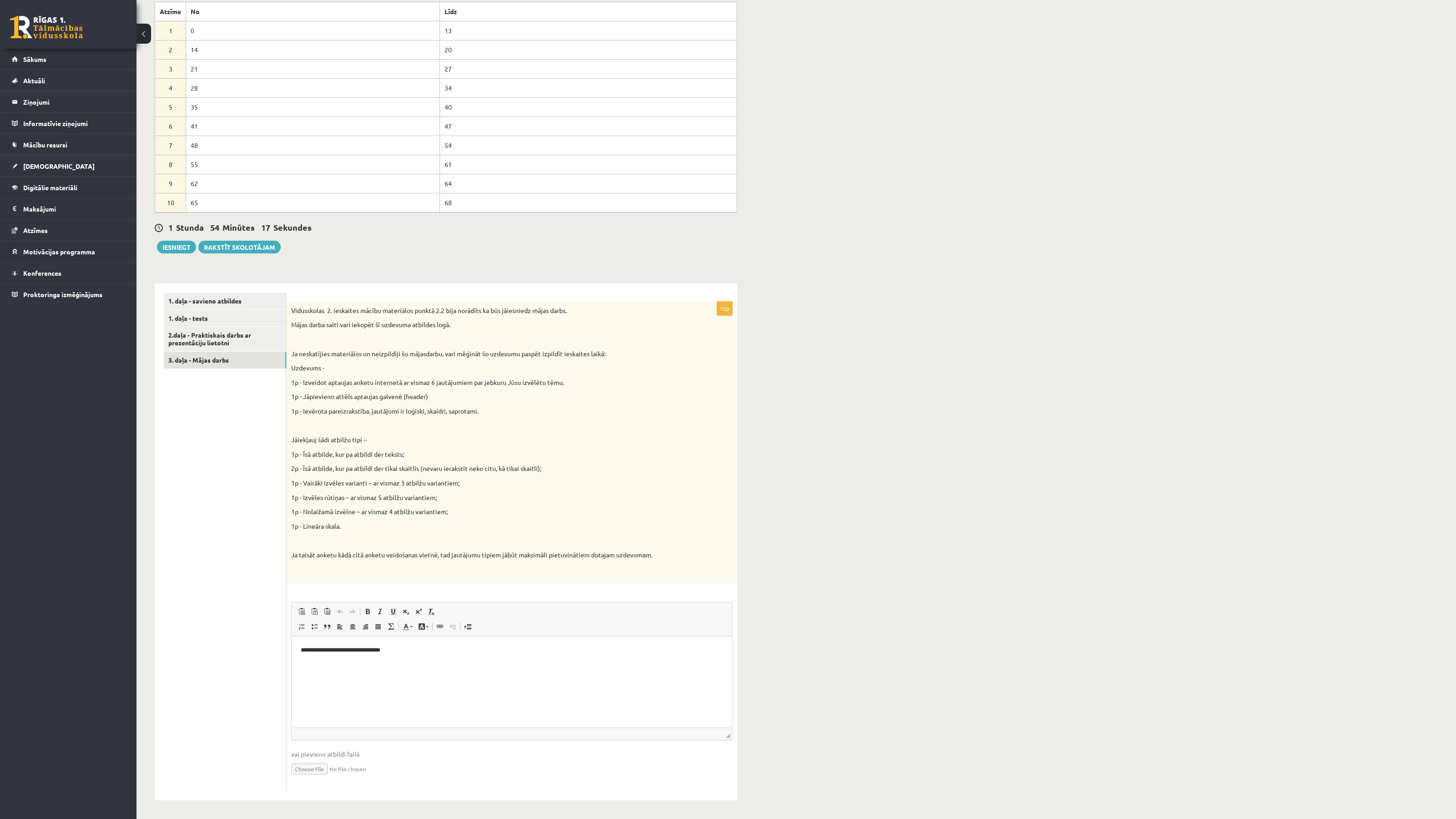
scroll to position [0, 0]
click at [200, 321] on link "1. daļa - tests" at bounding box center [225, 318] width 123 height 16
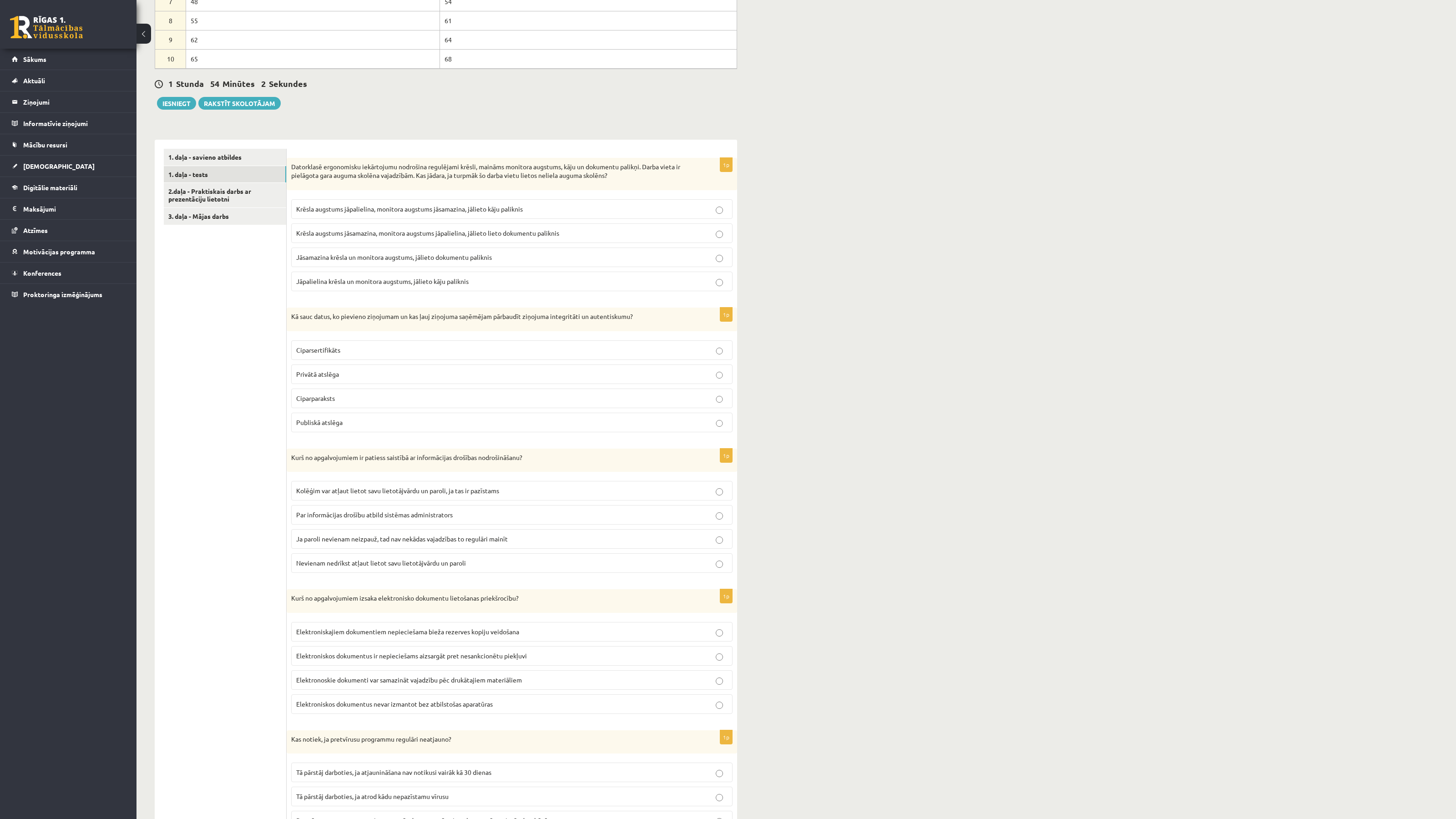
scroll to position [381, 0]
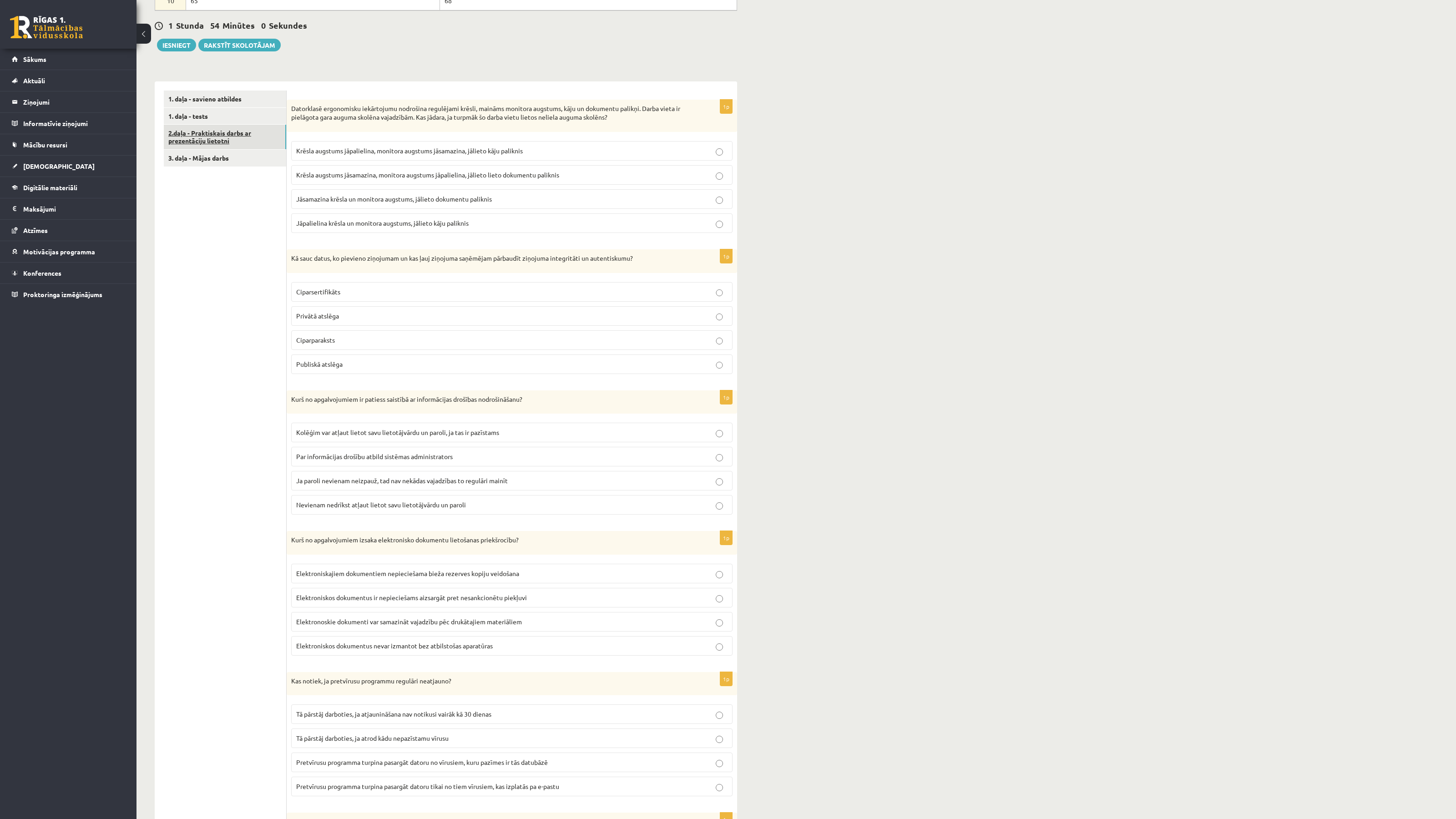
click at [190, 142] on link "2.daļa - Praktiskais darbs ar prezentāciju lietotni" at bounding box center [225, 136] width 123 height 24
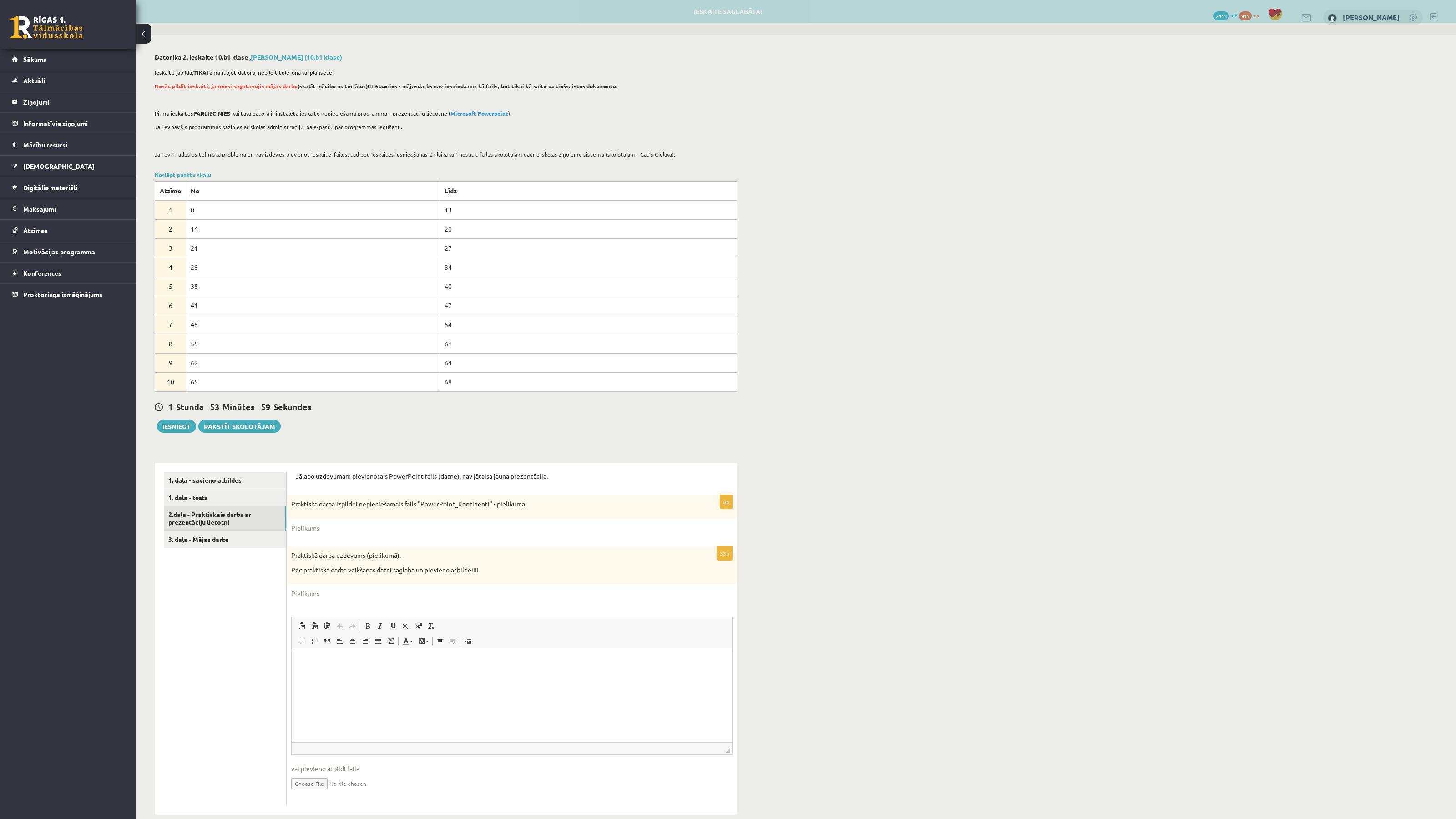
scroll to position [0, 0]
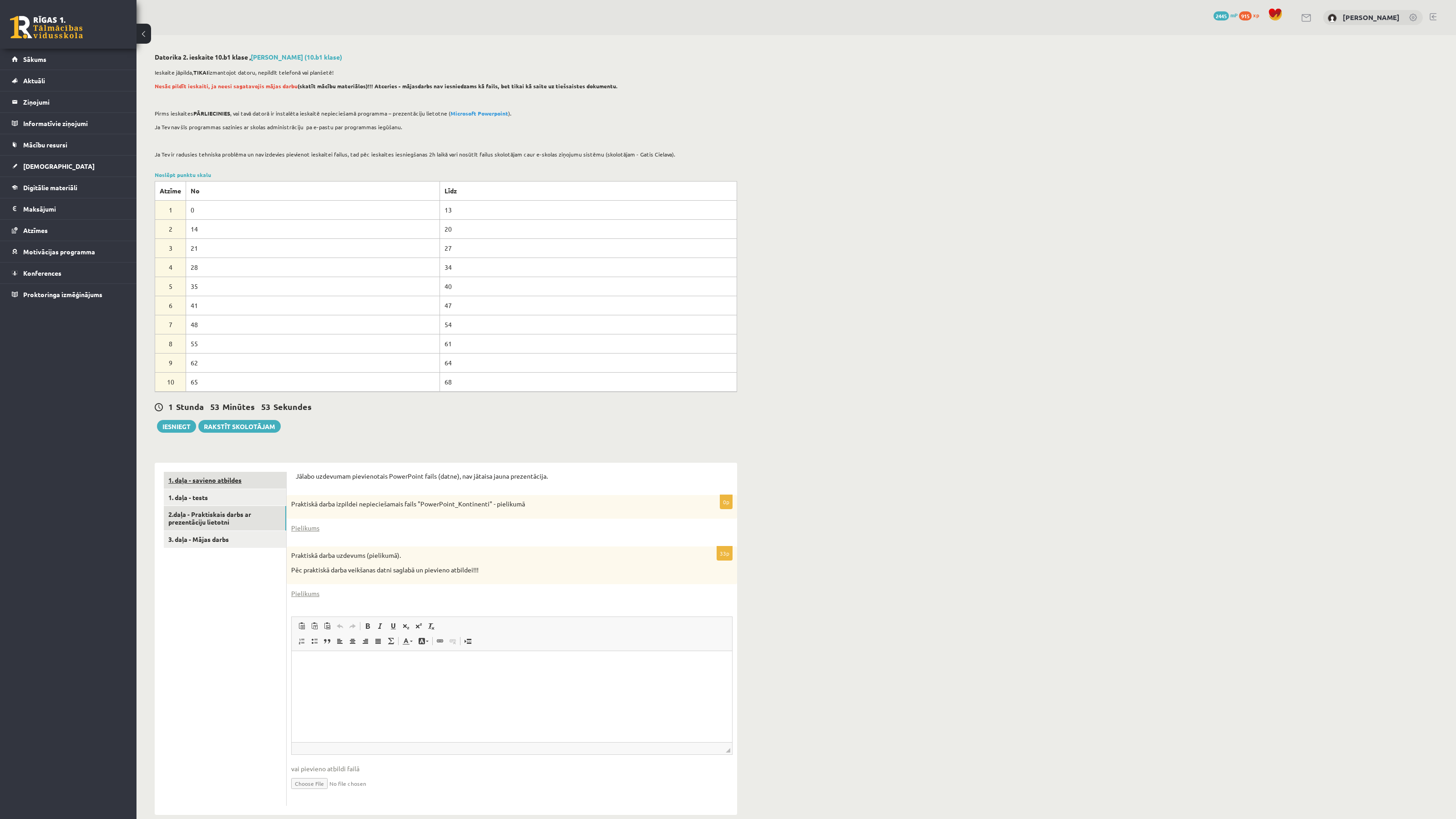
click at [210, 475] on link "1. daļa - savieno atbildes" at bounding box center [225, 479] width 123 height 16
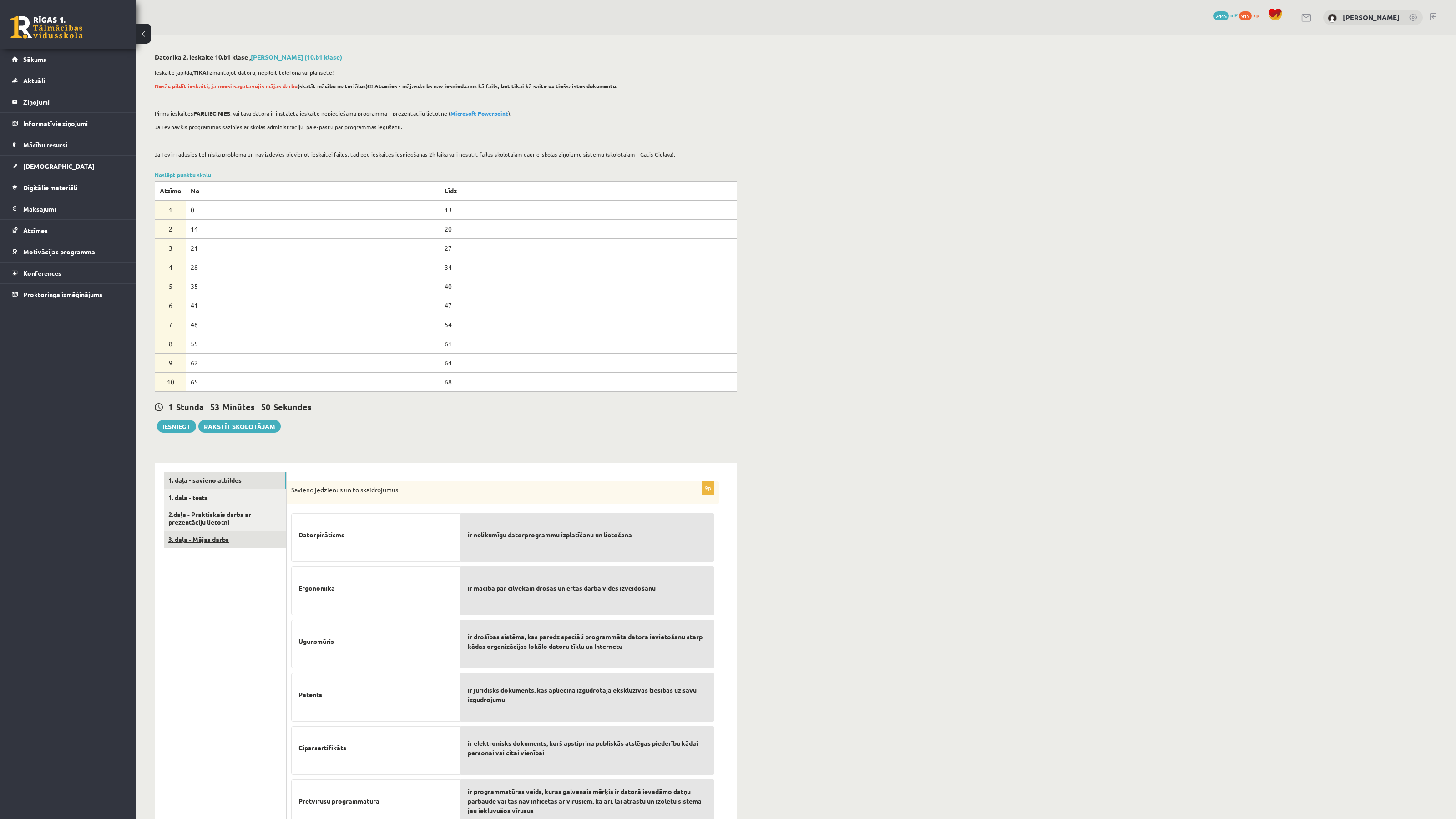
click at [216, 539] on link "3. daļa - Mājas darbs" at bounding box center [225, 539] width 123 height 16
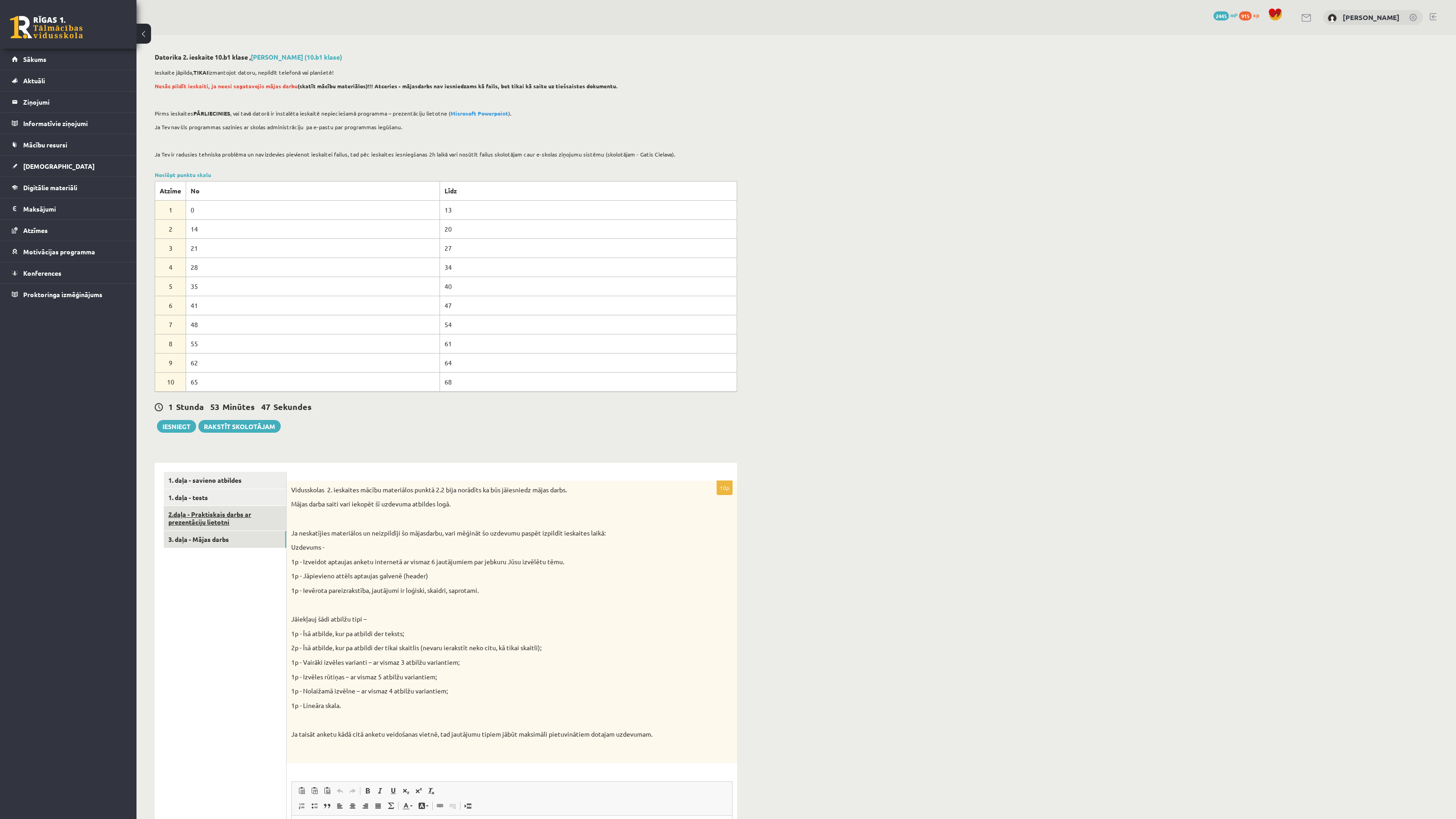
click at [216, 524] on link "2.daļa - Praktiskais darbs ar prezentāciju lietotni" at bounding box center [225, 518] width 123 height 24
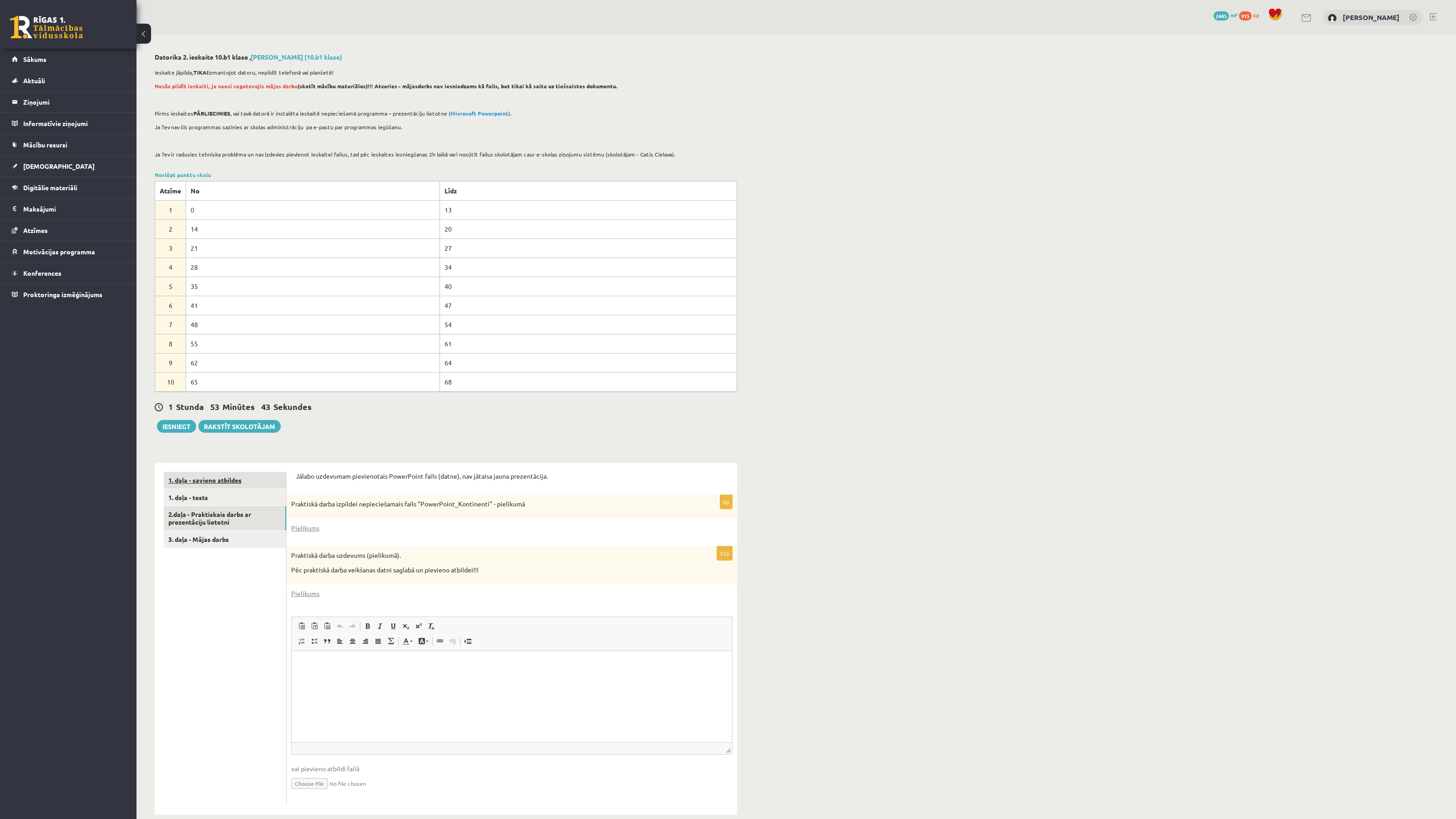
click at [194, 481] on link "1. daļa - savieno atbildes" at bounding box center [225, 479] width 123 height 16
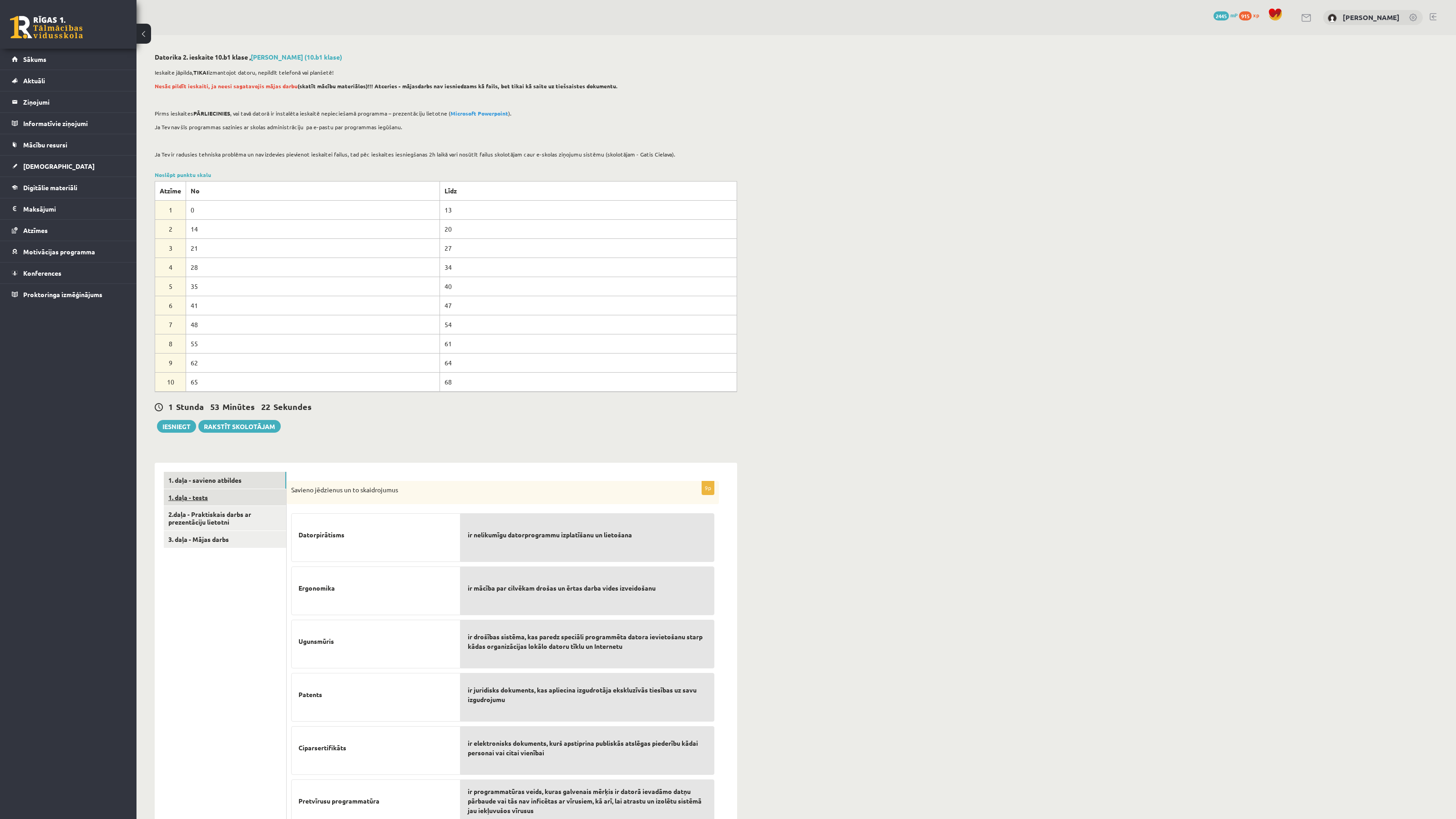
click at [232, 494] on link "1. daļa - tests" at bounding box center [225, 497] width 123 height 16
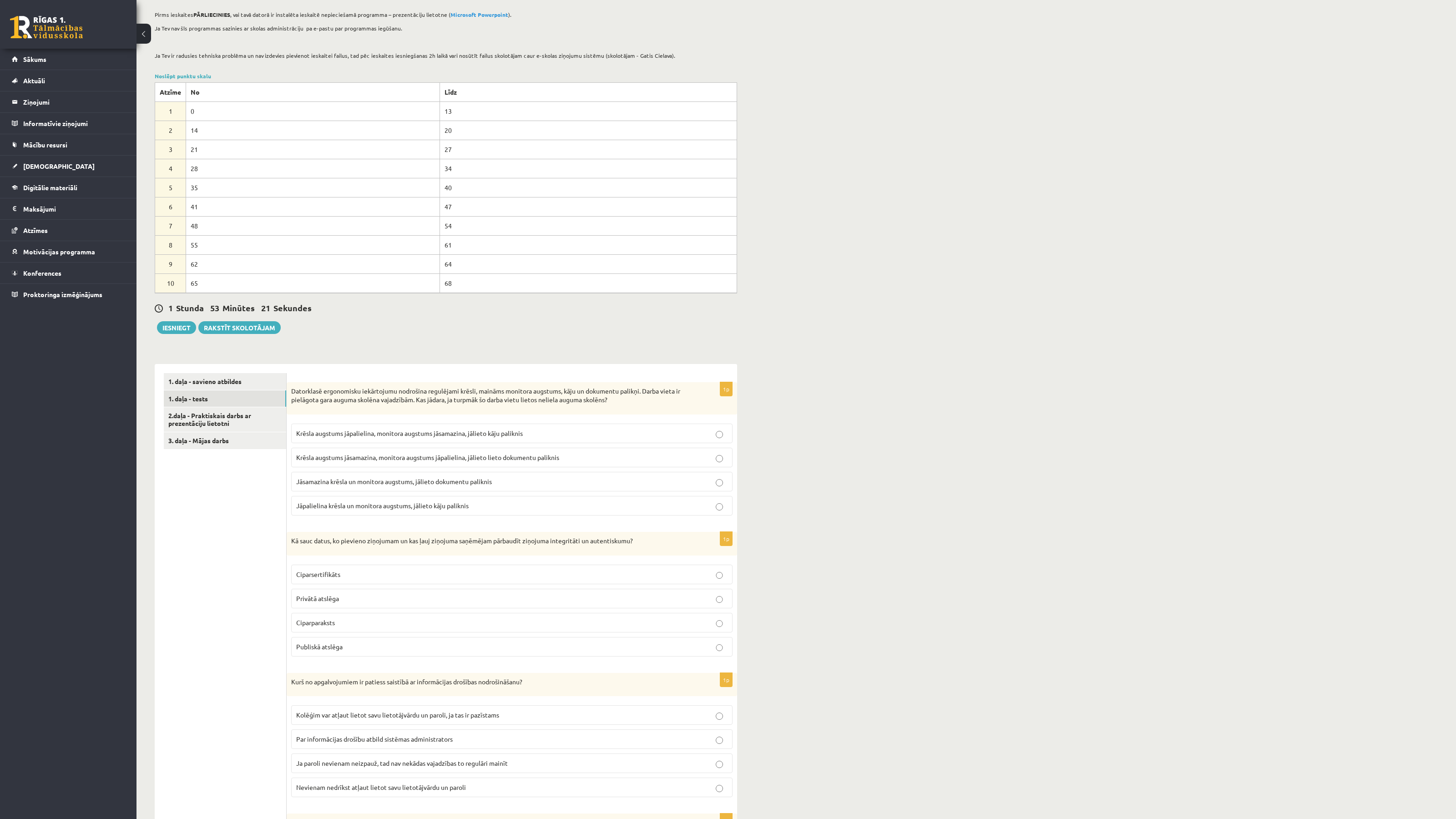
scroll to position [116, 0]
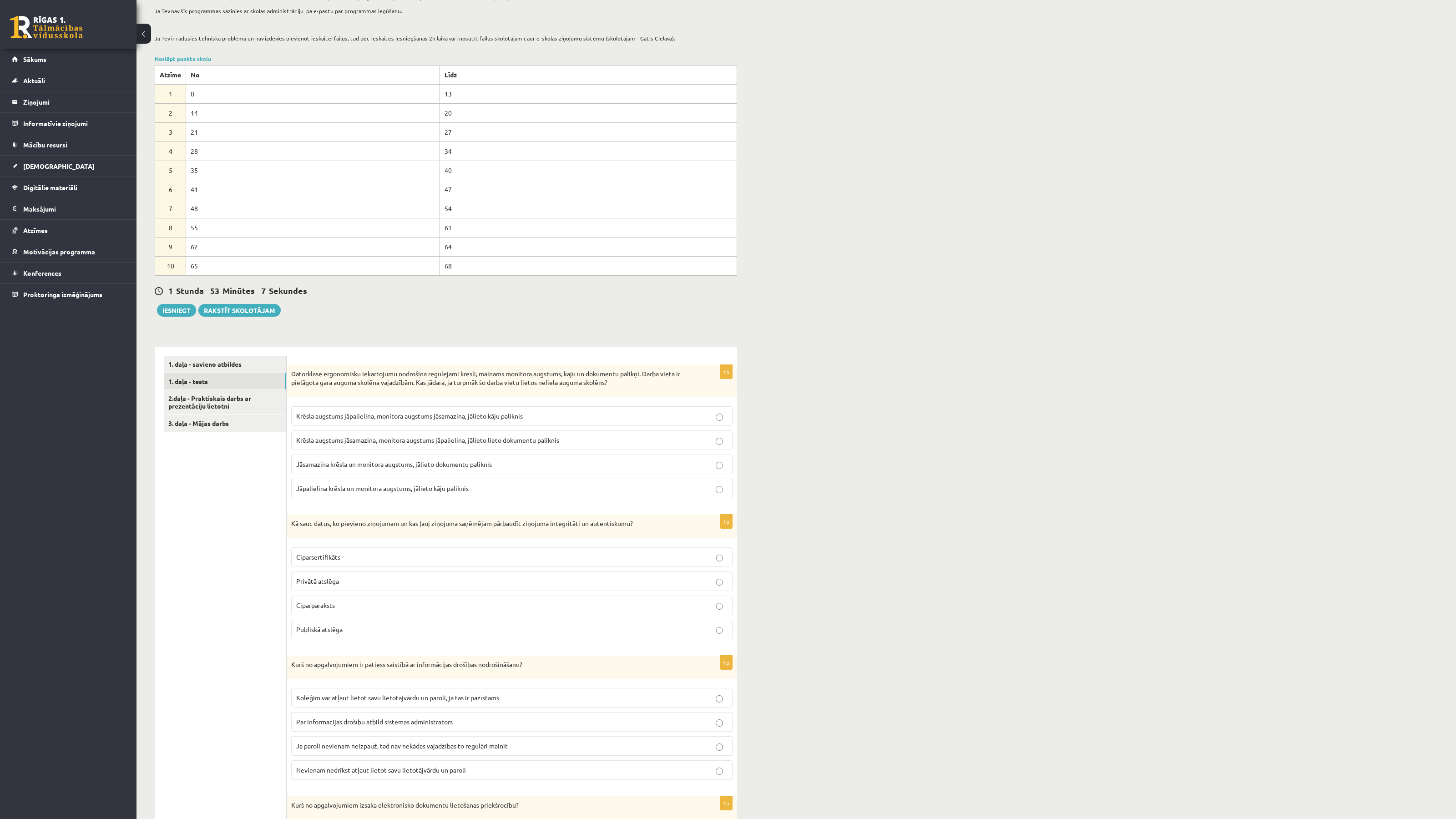
drag, startPoint x: 344, startPoint y: 379, endPoint x: 313, endPoint y: 377, distance: 31.1
click at [343, 379] on p "Datorklasē ergonomisku iekārtojumu nodrošina regulējami krēsli, maināms monitor…" at bounding box center [489, 378] width 396 height 18
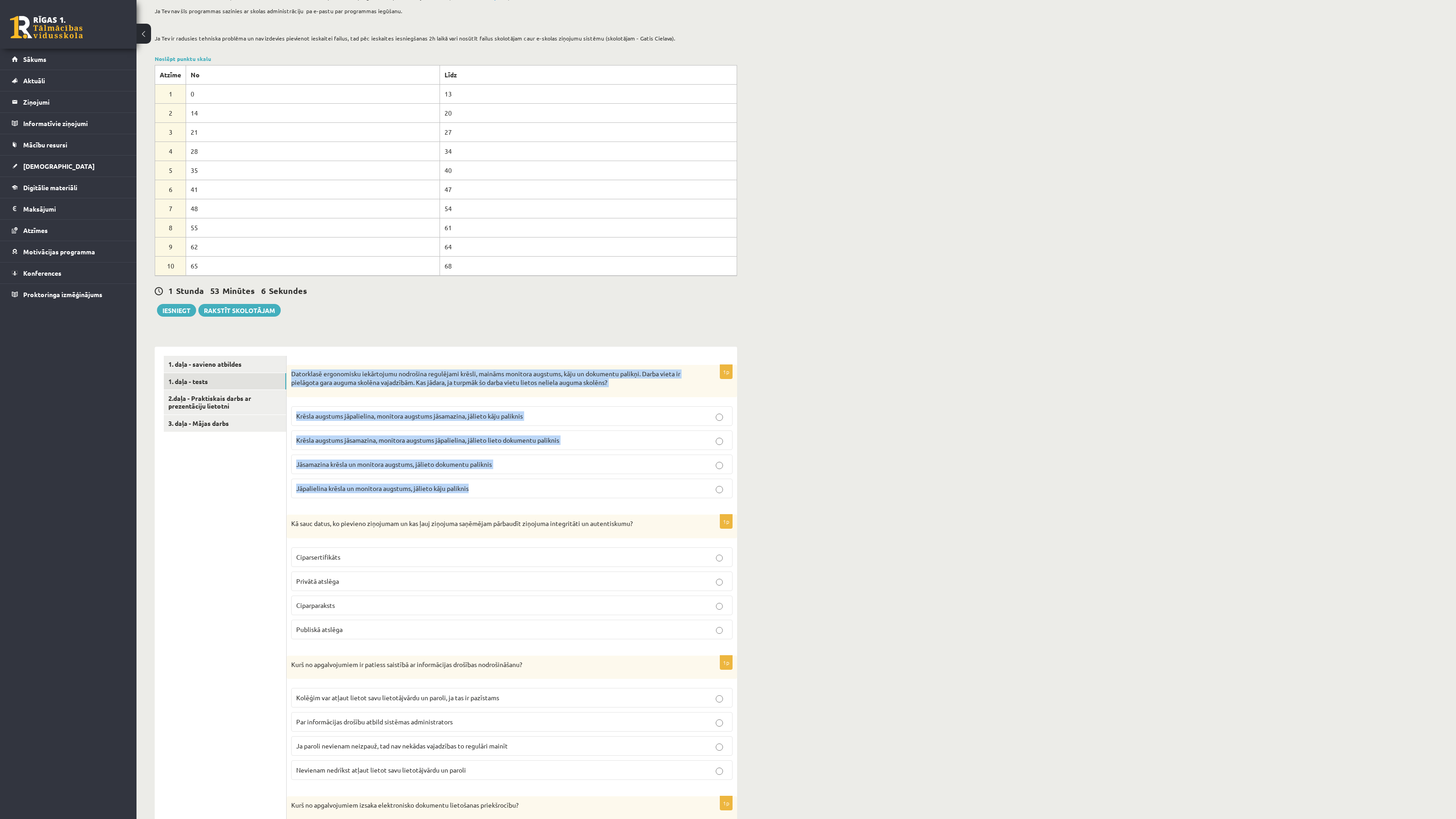
drag, startPoint x: 291, startPoint y: 372, endPoint x: 504, endPoint y: 504, distance: 250.6
click at [504, 504] on div "1p Datorklasē ergonomisku iekārtojumu nodrošina regulējami krēsli, maināms moni…" at bounding box center [511, 435] width 450 height 141
copy div "Datorklasē ergonomisku iekārtojumu nodrošina regulējami krēsli, maināms monitor…"
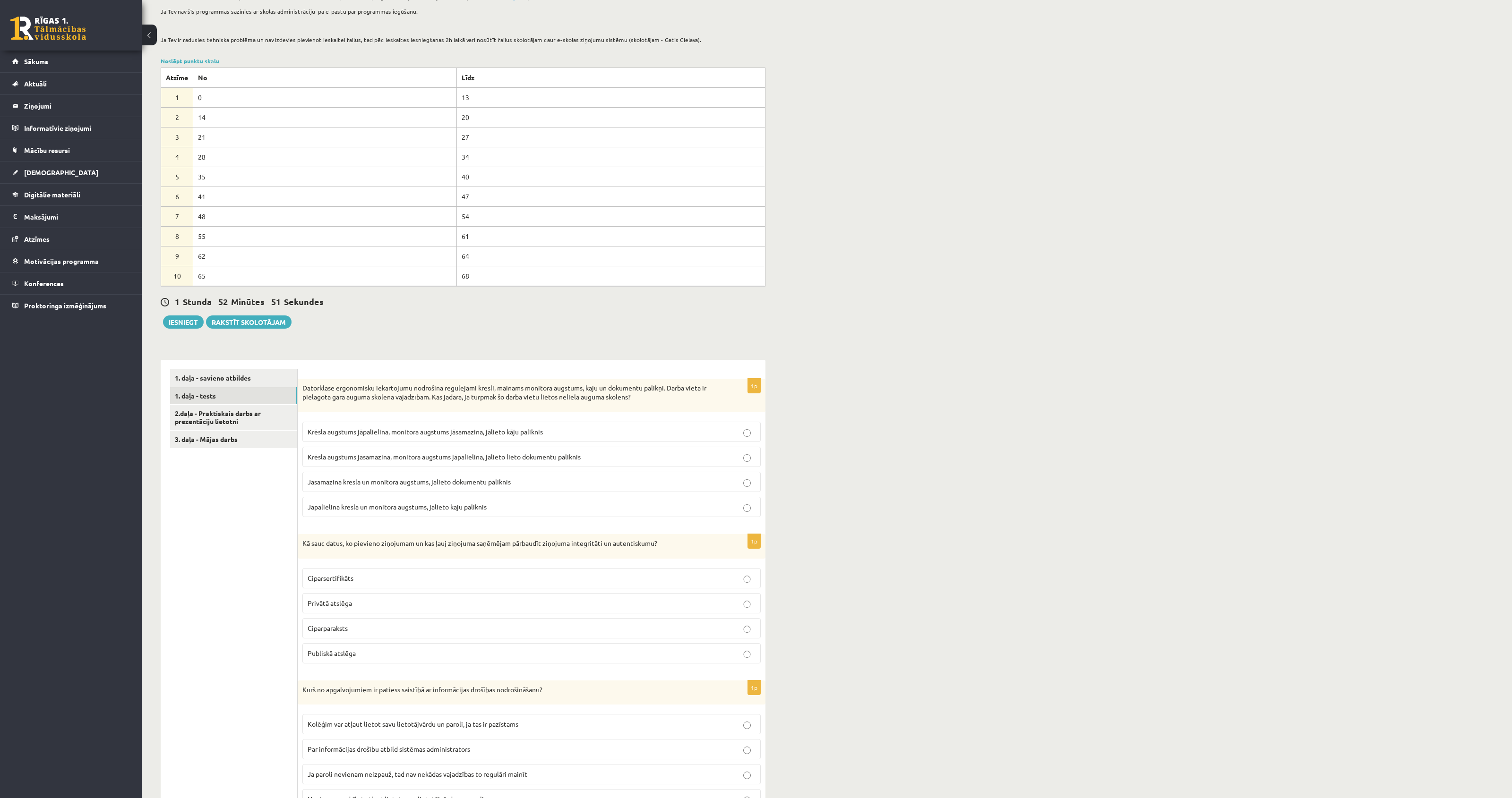
click at [370, 454] on p "Krēsla augstums jāsamazina, monitora augstums jāpalielina, jālieto lieto dokume…" at bounding box center [531, 456] width 448 height 10
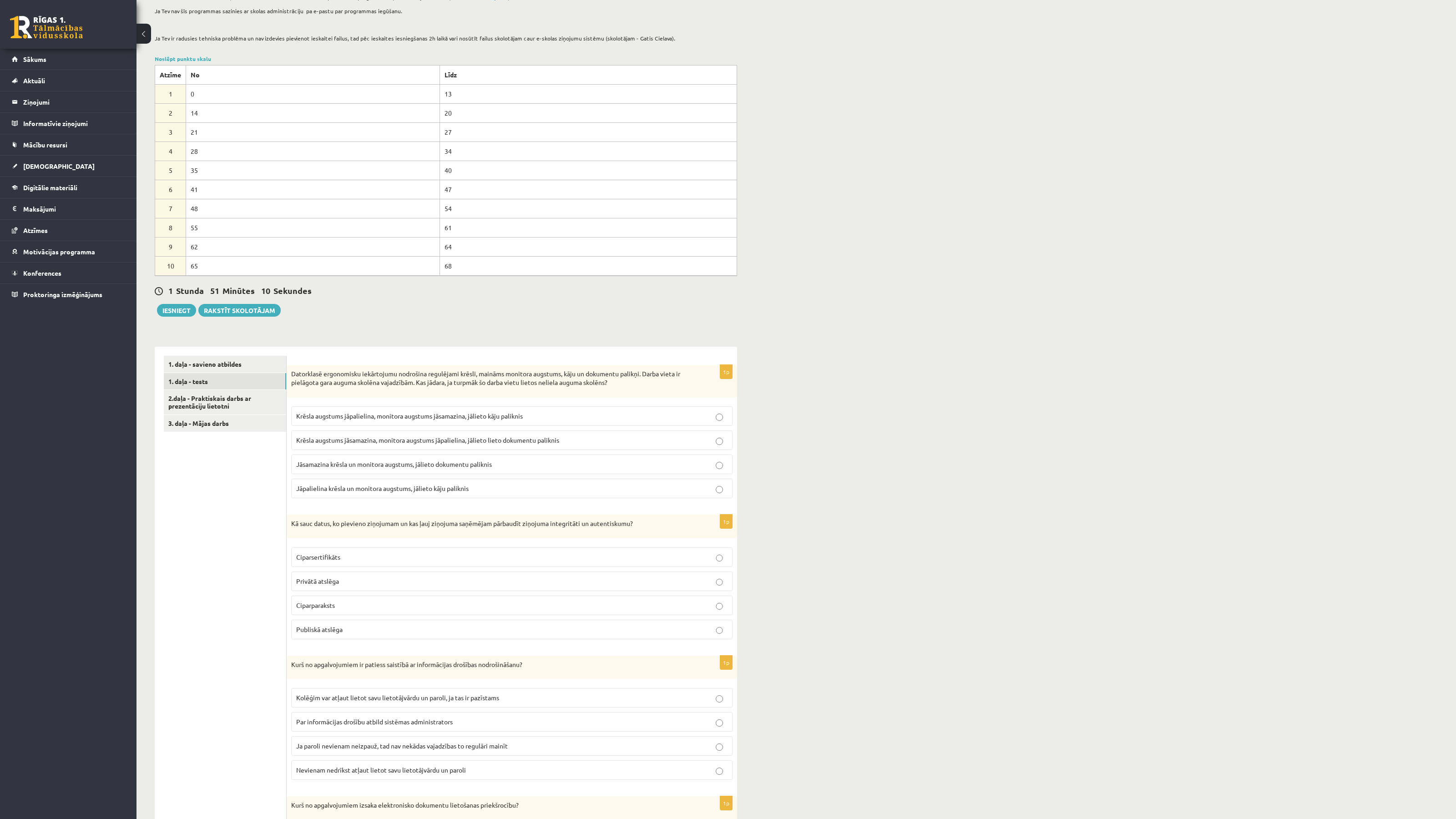
click at [476, 463] on span "Jāsamazina krēsla un monitora augstums, jālieto dokumentu paliknis" at bounding box center [394, 464] width 195 height 8
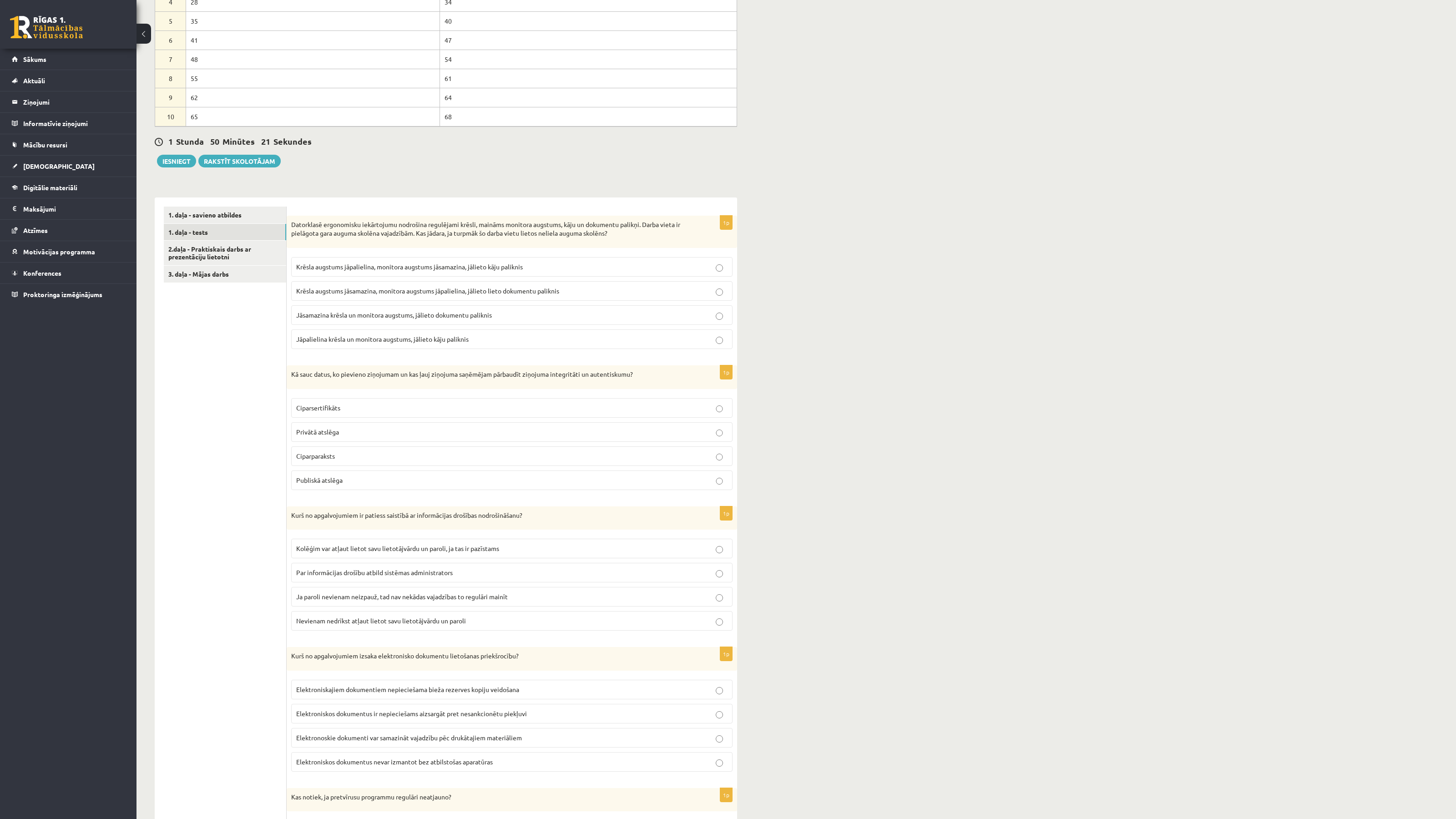
scroll to position [285, 0]
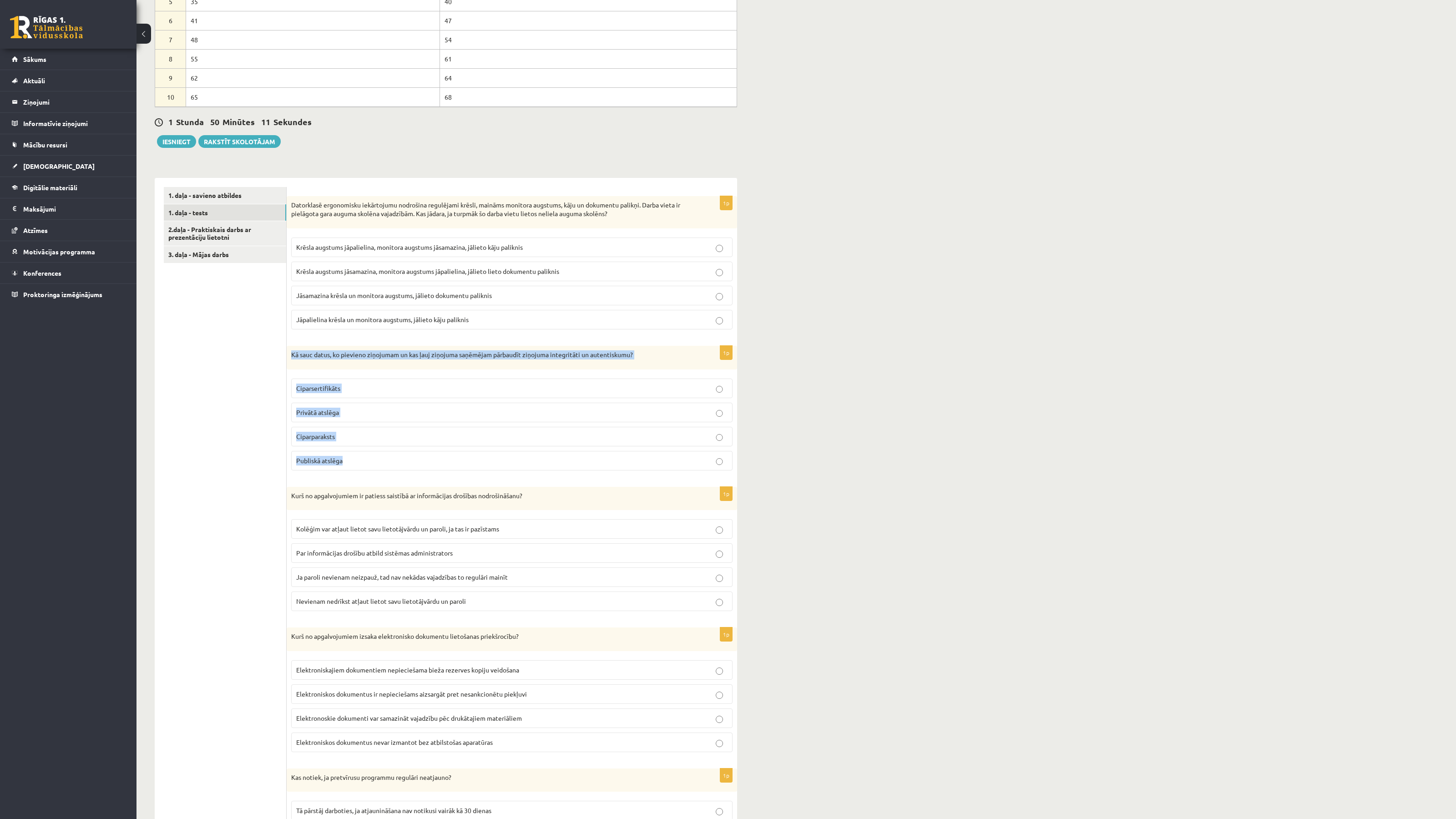
drag, startPoint x: 288, startPoint y: 359, endPoint x: 385, endPoint y: 465, distance: 143.7
click at [385, 465] on div "1p Kā sauc datus, ko pievieno ziņojumam un kas ļauj ziņojuma saņēmējam pārbaudī…" at bounding box center [511, 411] width 450 height 132
copy div "Kā sauc datus, ko pievieno ziņojumam un kas ļauj ziņojuma saņēmējam pārbaudīt z…"
click at [345, 439] on p "Ciparparaksts" at bounding box center [511, 436] width 431 height 10
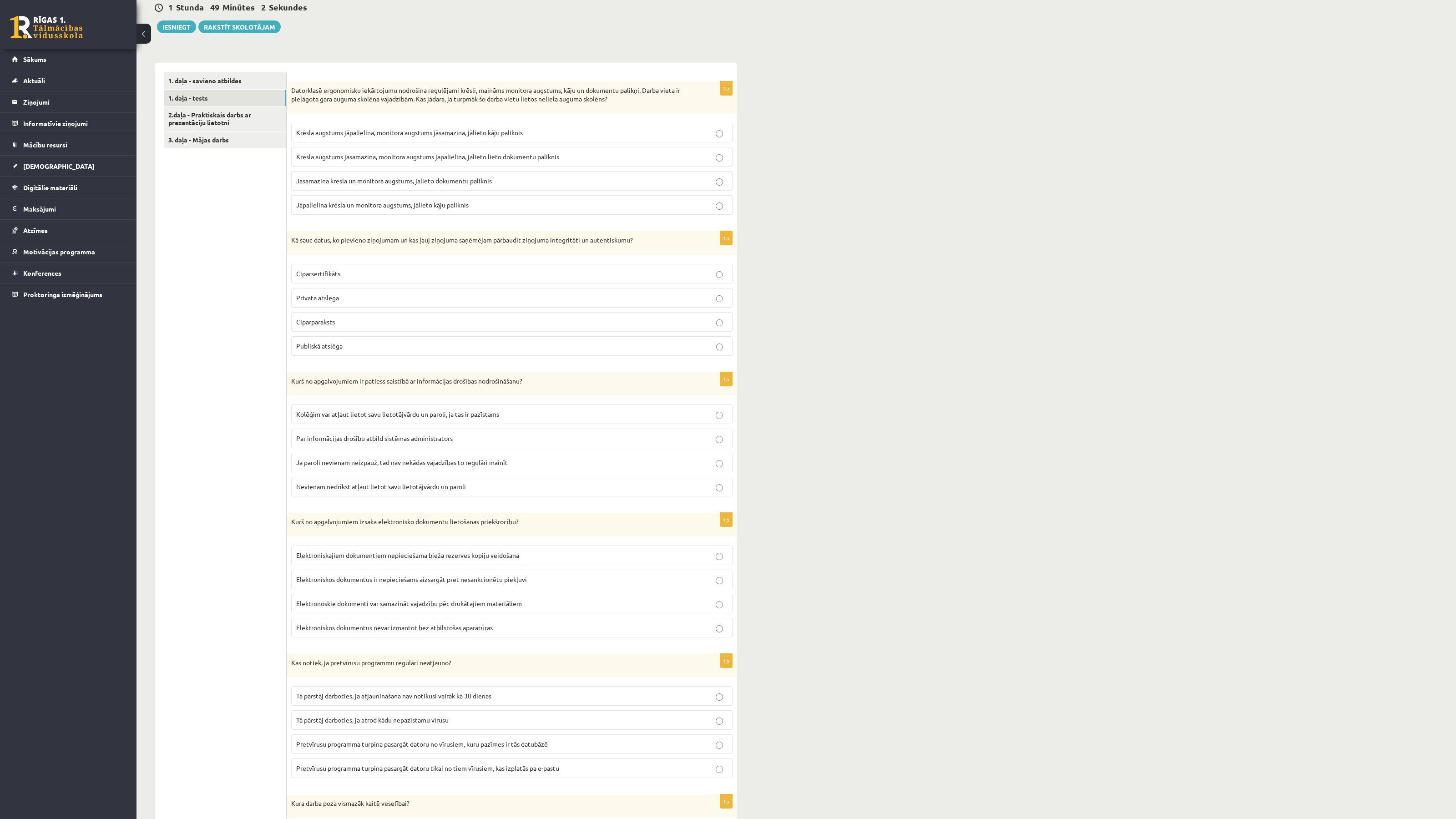
scroll to position [408, 0]
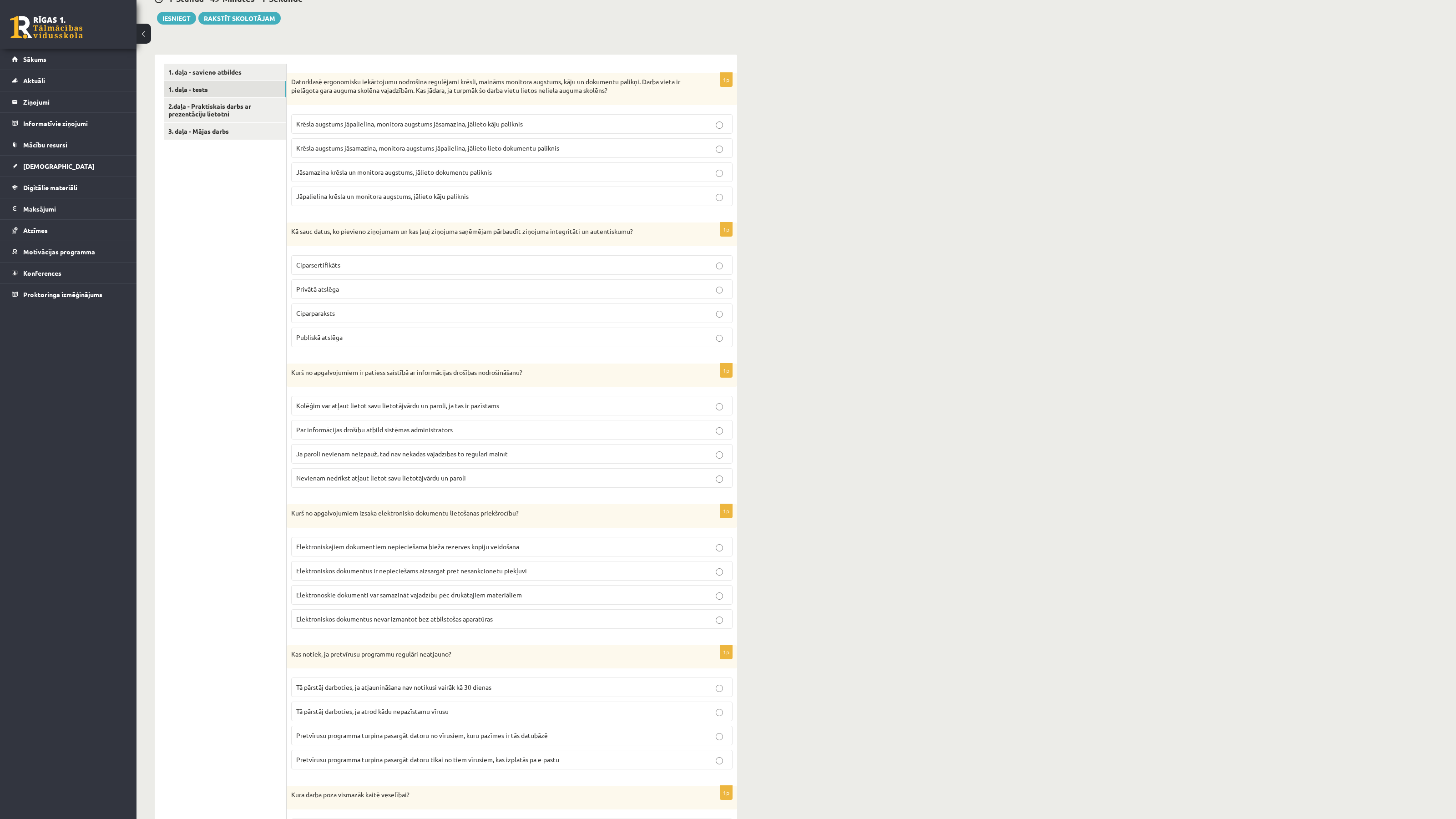
click at [325, 378] on p "Kurš no apgalvojumiem ir patiess saistībā ar informācijas drošības nodrošināšan…" at bounding box center [489, 372] width 396 height 10
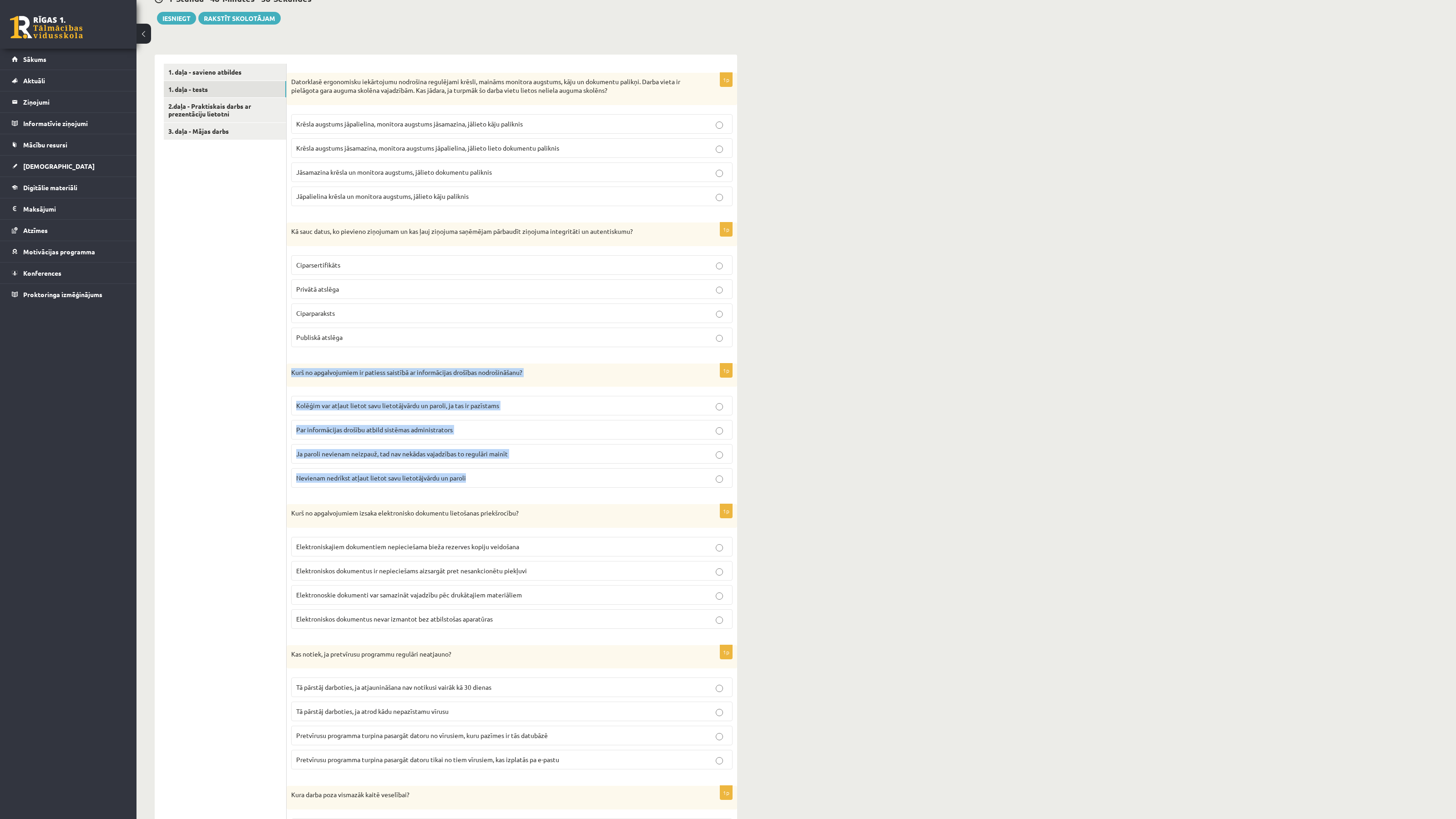
drag, startPoint x: 289, startPoint y: 373, endPoint x: 484, endPoint y: 479, distance: 221.9
click at [484, 479] on div "1p Kurš no apgalvojumiem ir patiess saistībā ar informācijas drošības nodrošinā…" at bounding box center [511, 429] width 450 height 132
copy div "Kurš no apgalvojumiem ir patiess saistībā ar informācijas drošības nodrošināšan…"
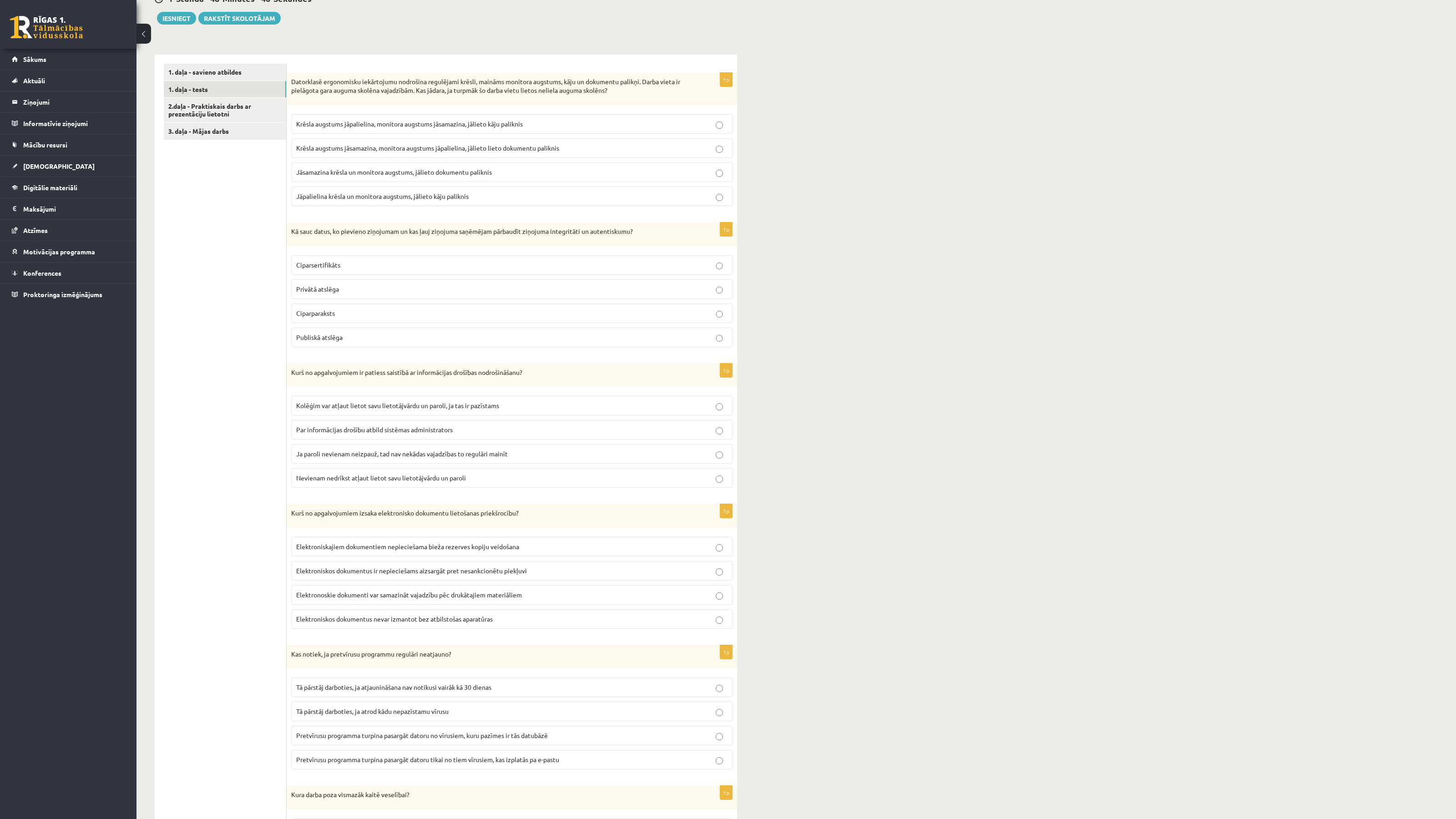
click at [462, 383] on div "Kurš no apgalvojumiem ir patiess saistībā ar informācijas drošības nodrošināšan…" at bounding box center [511, 375] width 450 height 23
click at [471, 376] on p "Kurš no apgalvojumiem ir patiess saistībā ar informācijas drošības nodrošināšan…" at bounding box center [489, 372] width 396 height 10
copy p "drošības"
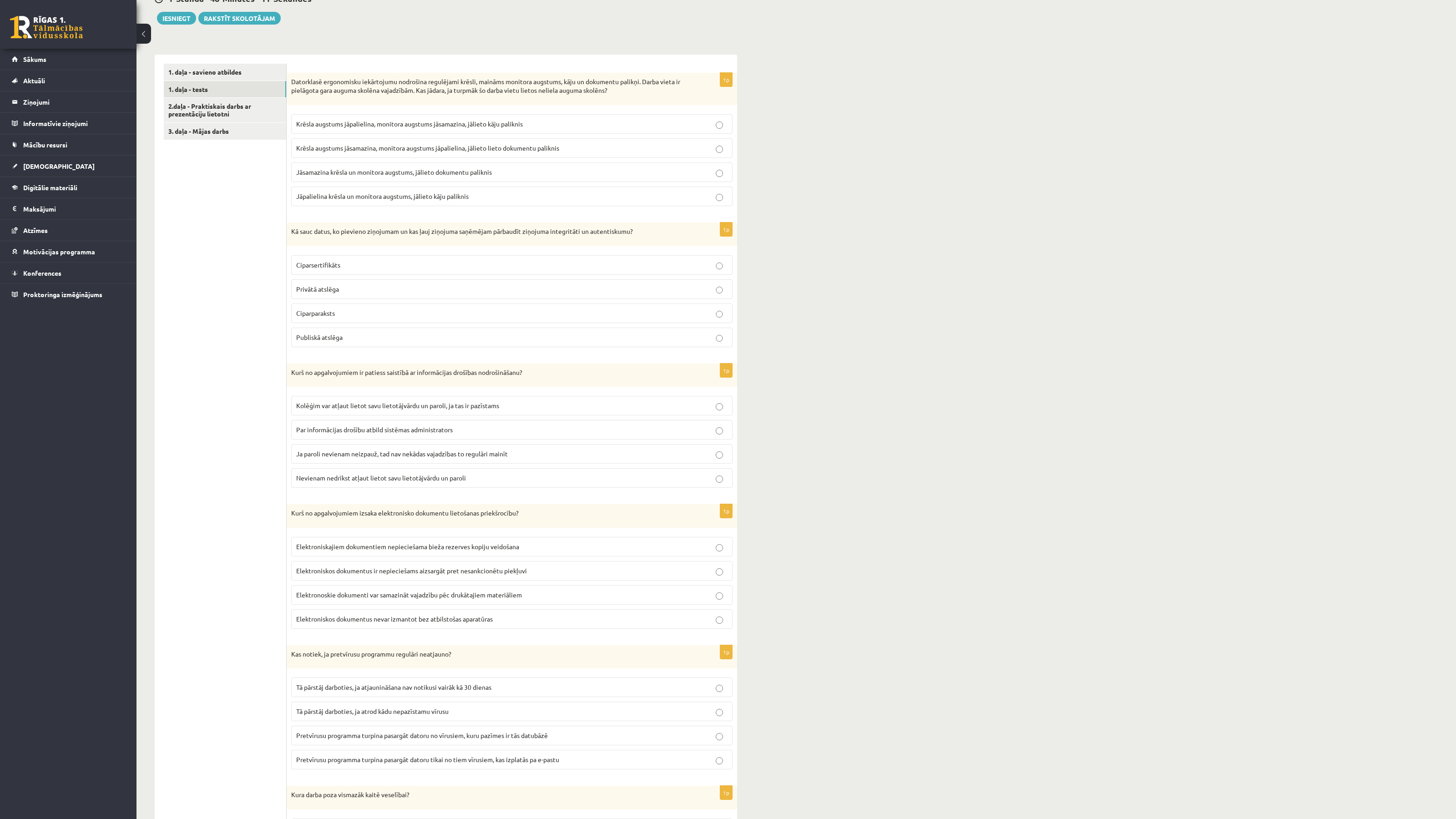
click at [386, 482] on span "Nevienam nedrīkst atļaut lietot savu lietotājvārdu un paroli" at bounding box center [381, 477] width 169 height 8
click at [402, 433] on span "Par informācijas drošību atbild sistēmas administrators" at bounding box center [374, 429] width 156 height 8
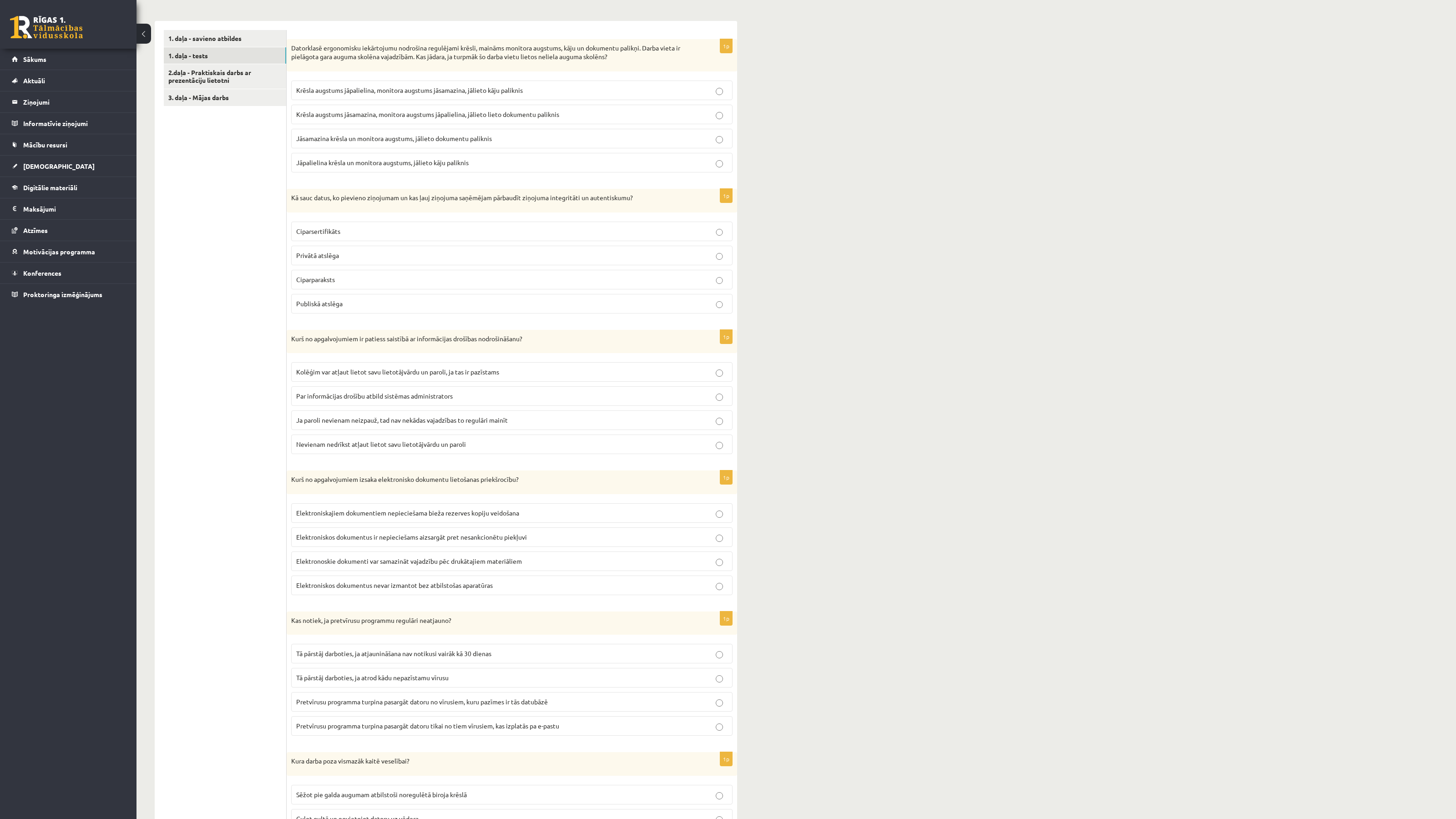
scroll to position [442, 0]
click at [318, 483] on p "Kurš no apgalvojumiem izsaka elektronisko dokumentu lietošanas priekšrocību?" at bounding box center [489, 479] width 396 height 10
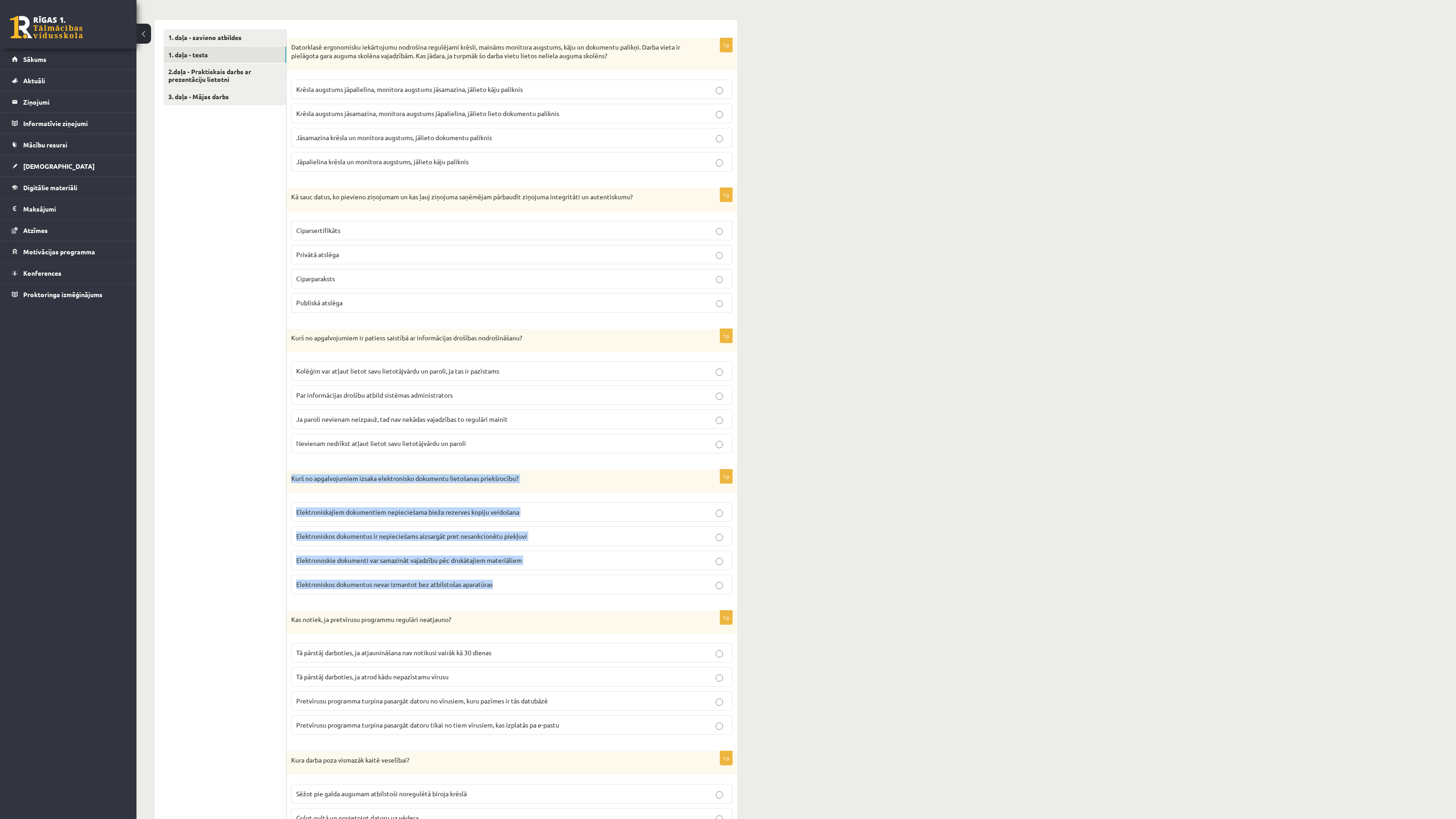
drag, startPoint x: 302, startPoint y: 486, endPoint x: 496, endPoint y: 598, distance: 224.0
click at [496, 598] on div "1p Kurš no apgalvojumiem izsaka elektronisko dokumentu lietošanas priekšrocību?…" at bounding box center [511, 536] width 450 height 132
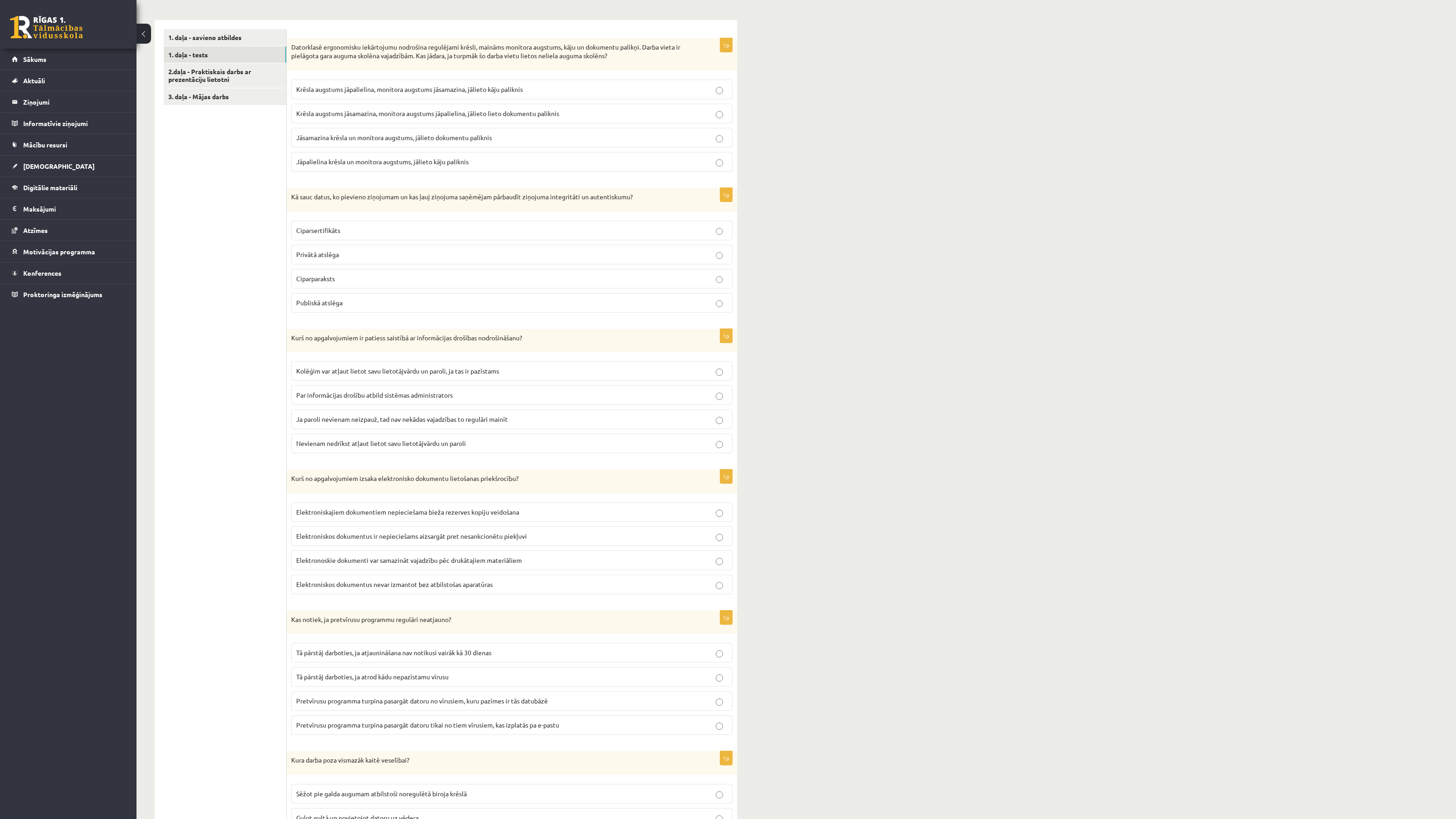
click at [375, 562] on span "Elektronoskie dokumenti var samazināt vajadzību pēc drukātajiem materiāliem" at bounding box center [408, 560] width 225 height 8
click at [491, 482] on p "Kurš no apgalvojumiem izsaka elektronisko dokumentu lietošanas priekšrocību?" at bounding box center [489, 479] width 396 height 10
click at [492, 482] on p "Kurš no apgalvojumiem izsaka elektronisko dokumentu lietošanas priekšrocību?" at bounding box center [489, 479] width 396 height 10
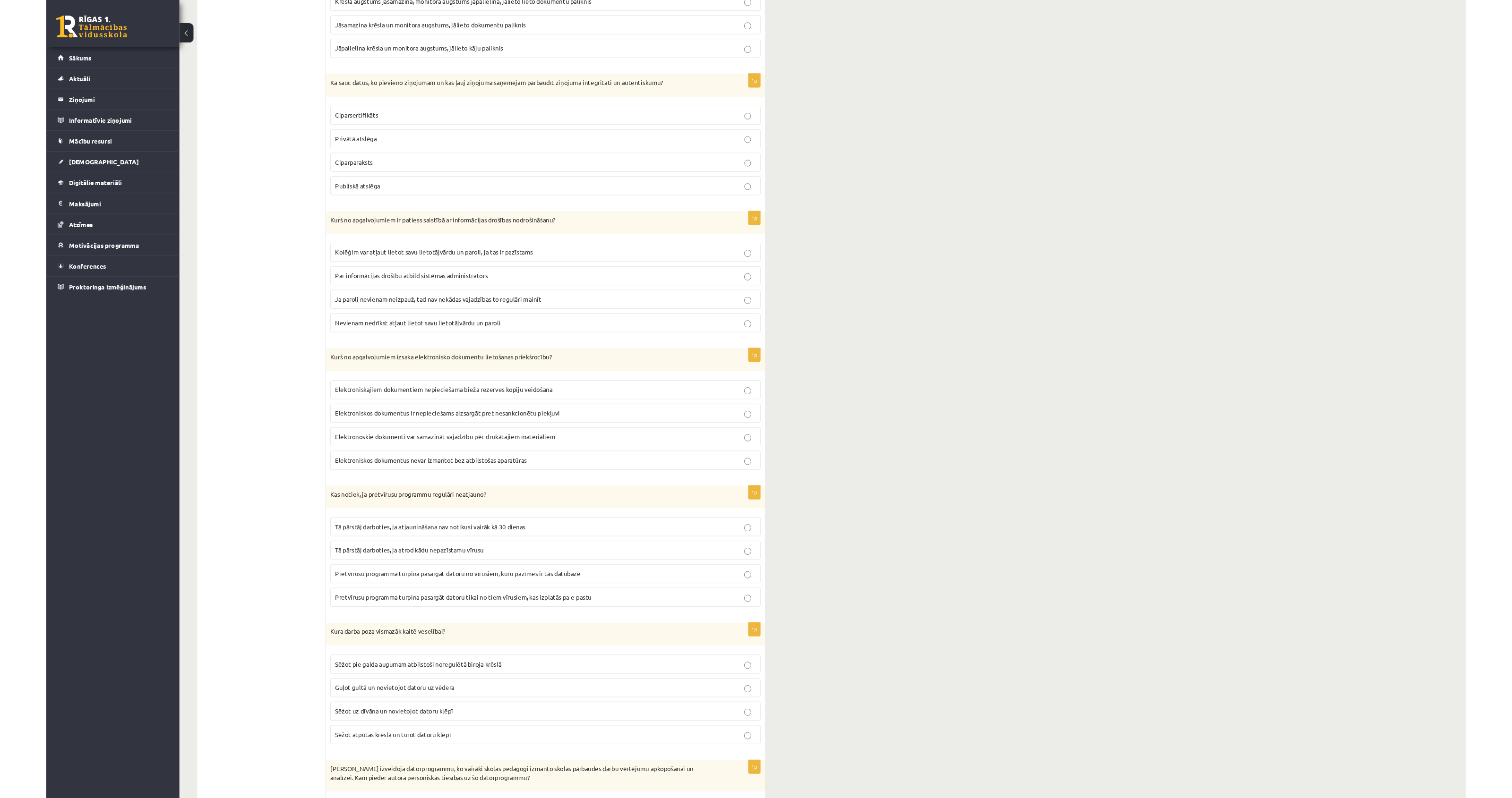
scroll to position [683, 0]
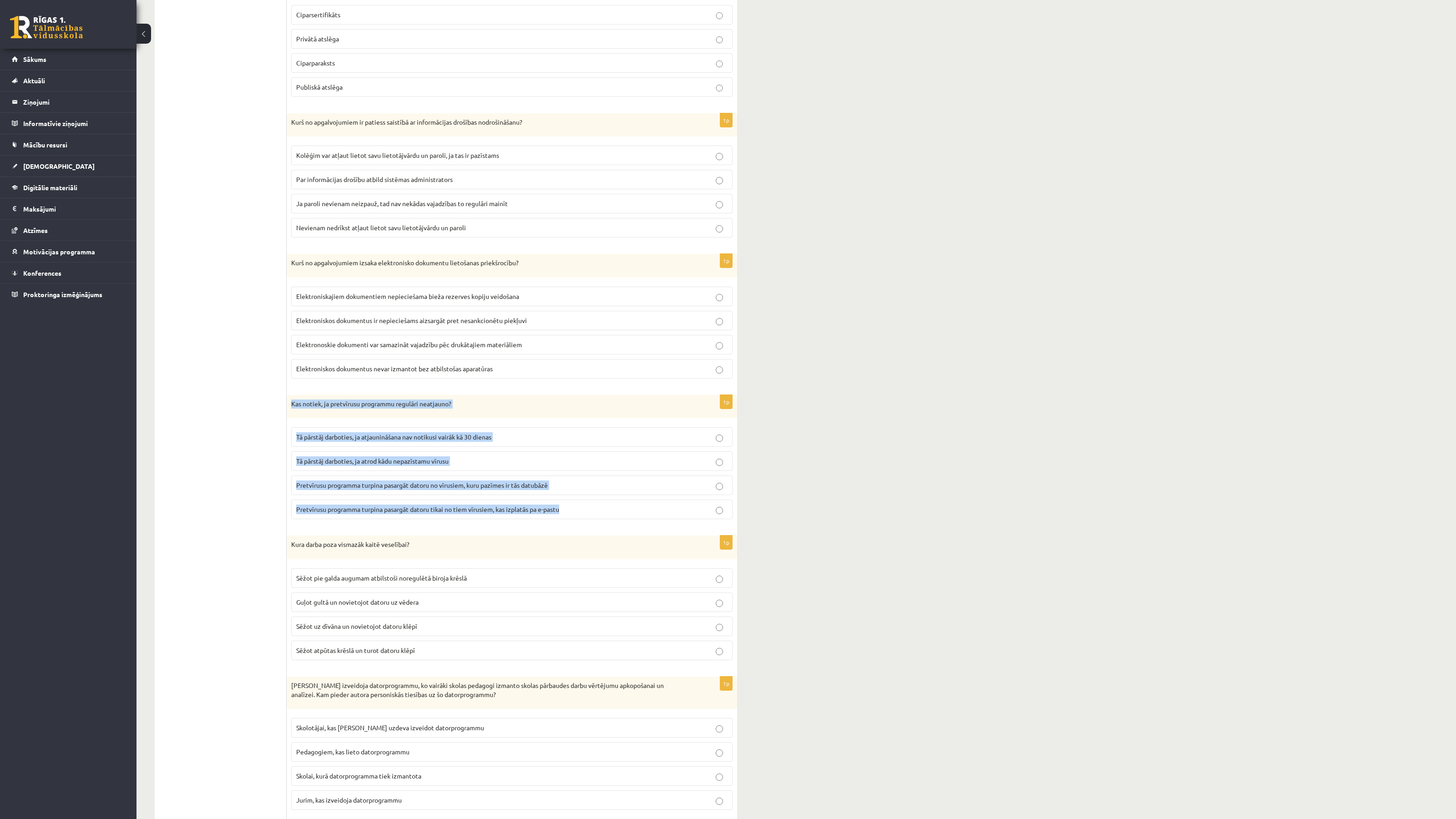
drag, startPoint x: 289, startPoint y: 408, endPoint x: 607, endPoint y: 526, distance: 339.2
click at [607, 526] on div "1p Kas notiek, ja pretvīrusu programmu regulāri neatjauno? Tā pārstāj darboties…" at bounding box center [511, 460] width 450 height 132
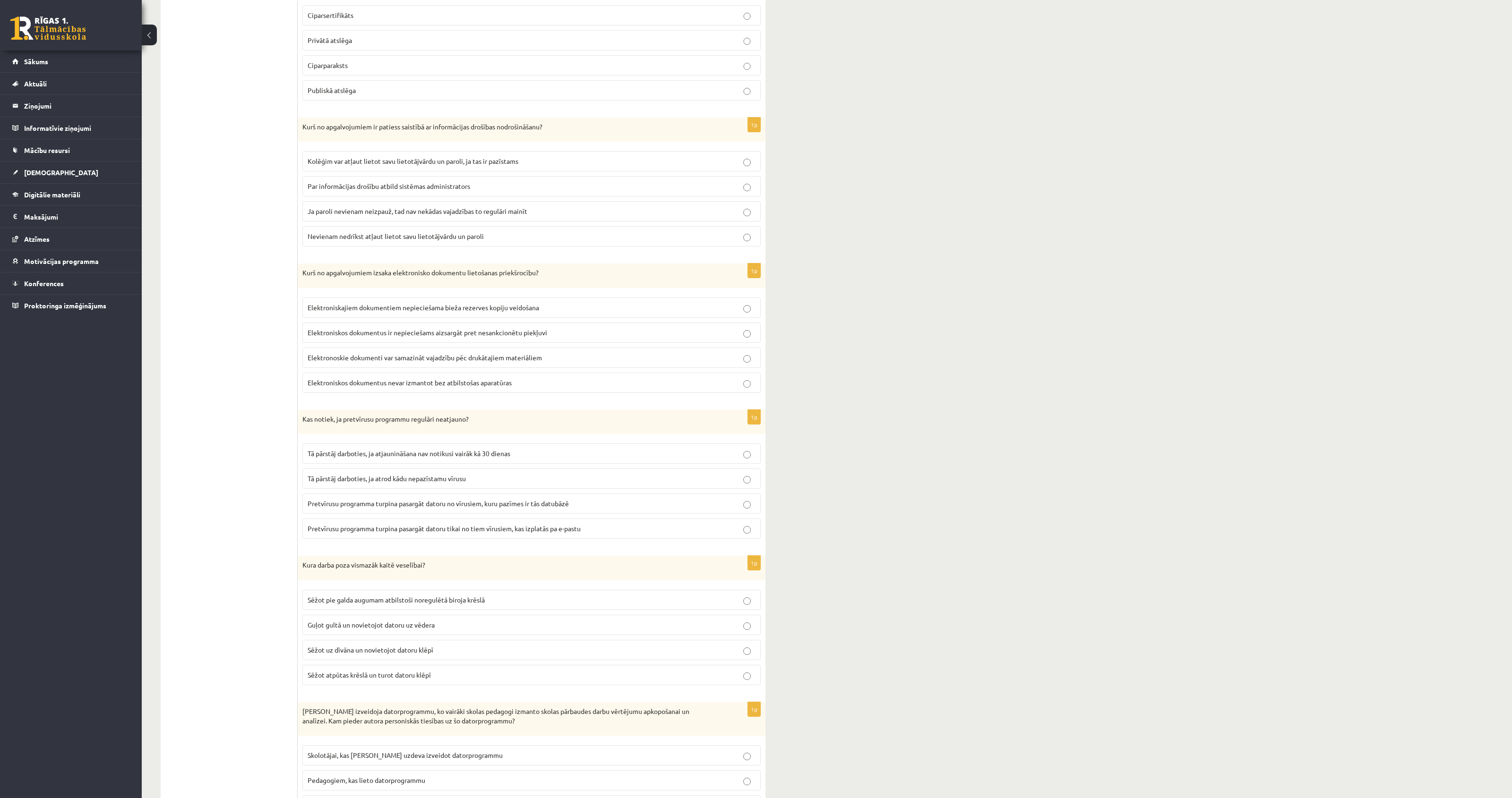
click at [502, 507] on span "Pretvīrusu programma turpina pasargāt datoru no vīrusiem, kuru pazīmes ir tās d…" at bounding box center [438, 503] width 261 height 8
click at [369, 424] on p "Kas notiek, ja pretvīrusu programmu regulāri neatjauno?" at bounding box center [508, 419] width 411 height 10
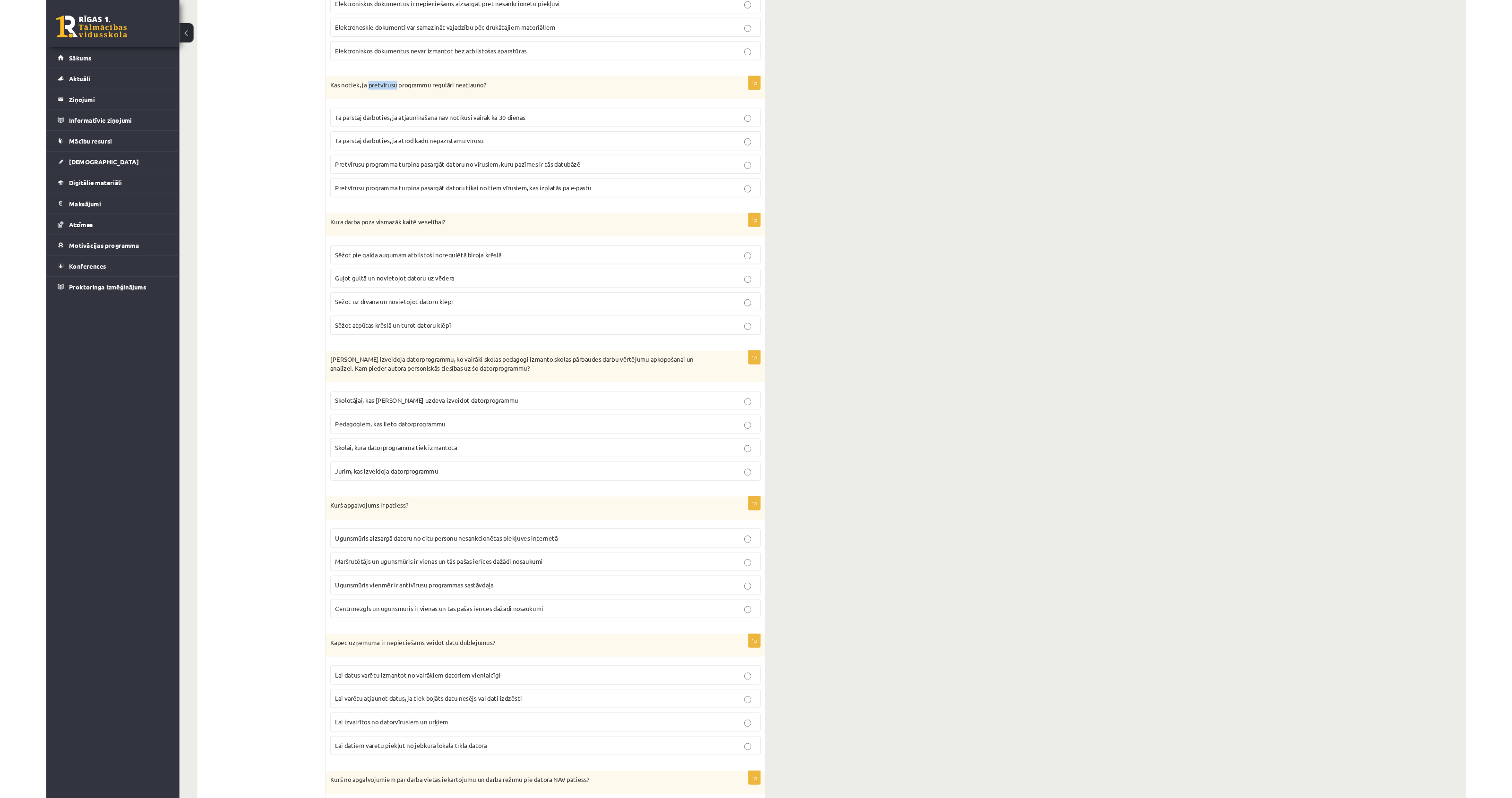
scroll to position [1011, 0]
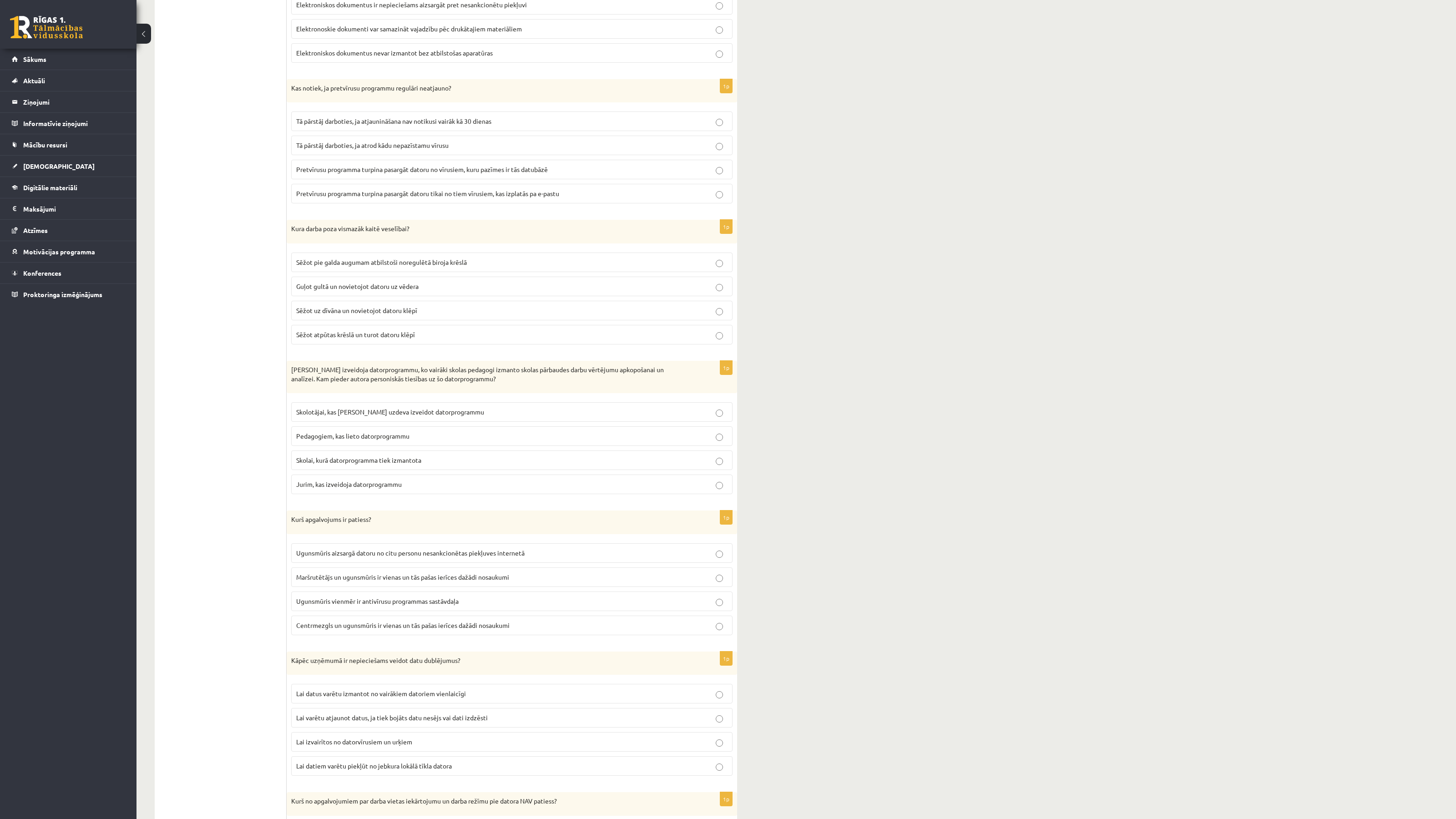
click at [297, 239] on div "Kura darba poza vismazāk kaitē veselībai?" at bounding box center [511, 231] width 450 height 23
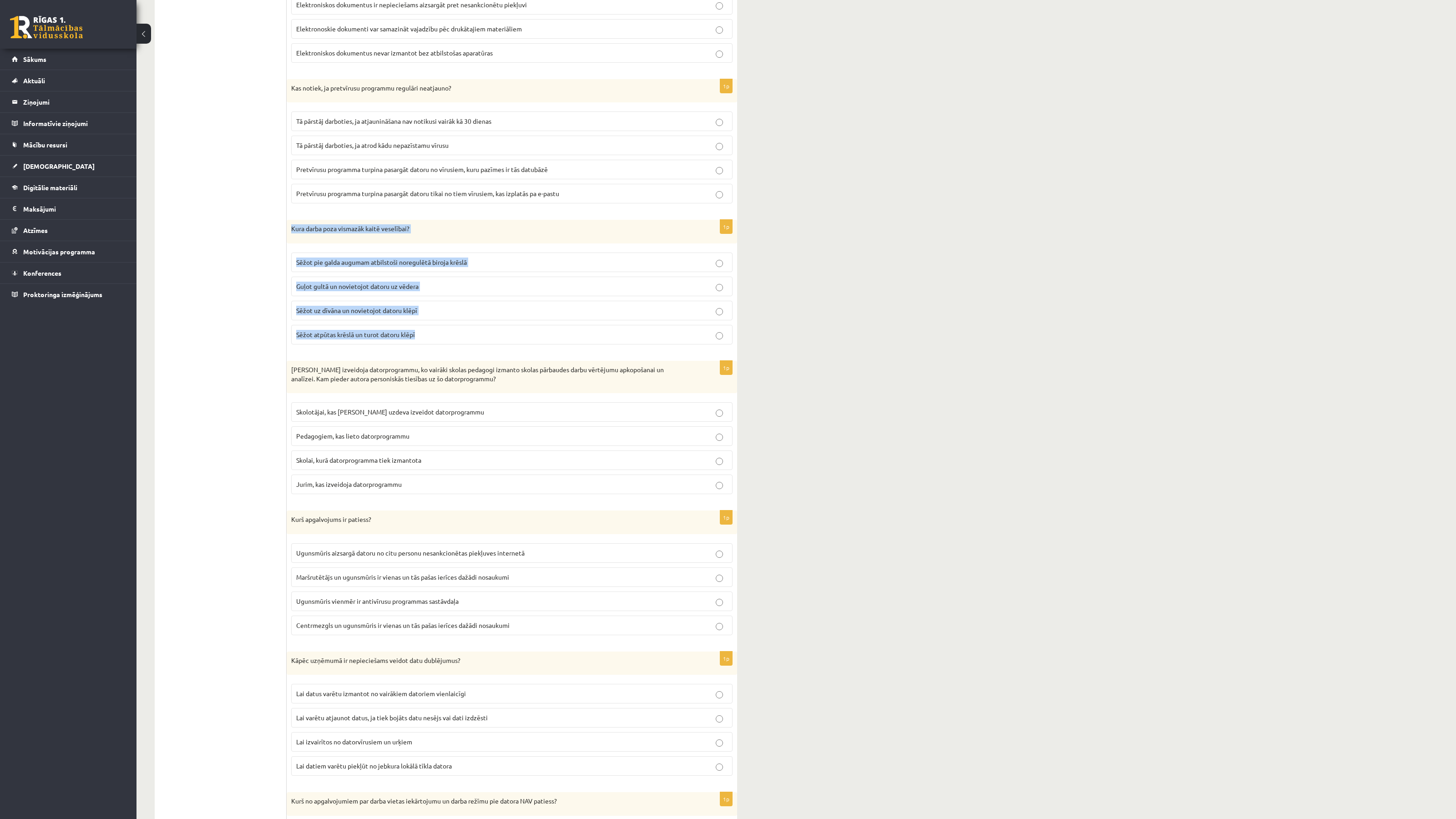
drag, startPoint x: 292, startPoint y: 234, endPoint x: 442, endPoint y: 340, distance: 183.7
click at [442, 340] on div "1p Kura darba poza vismazāk kaitē veselībai? Sēžot pie galda augumam atbilstoši…" at bounding box center [511, 285] width 450 height 132
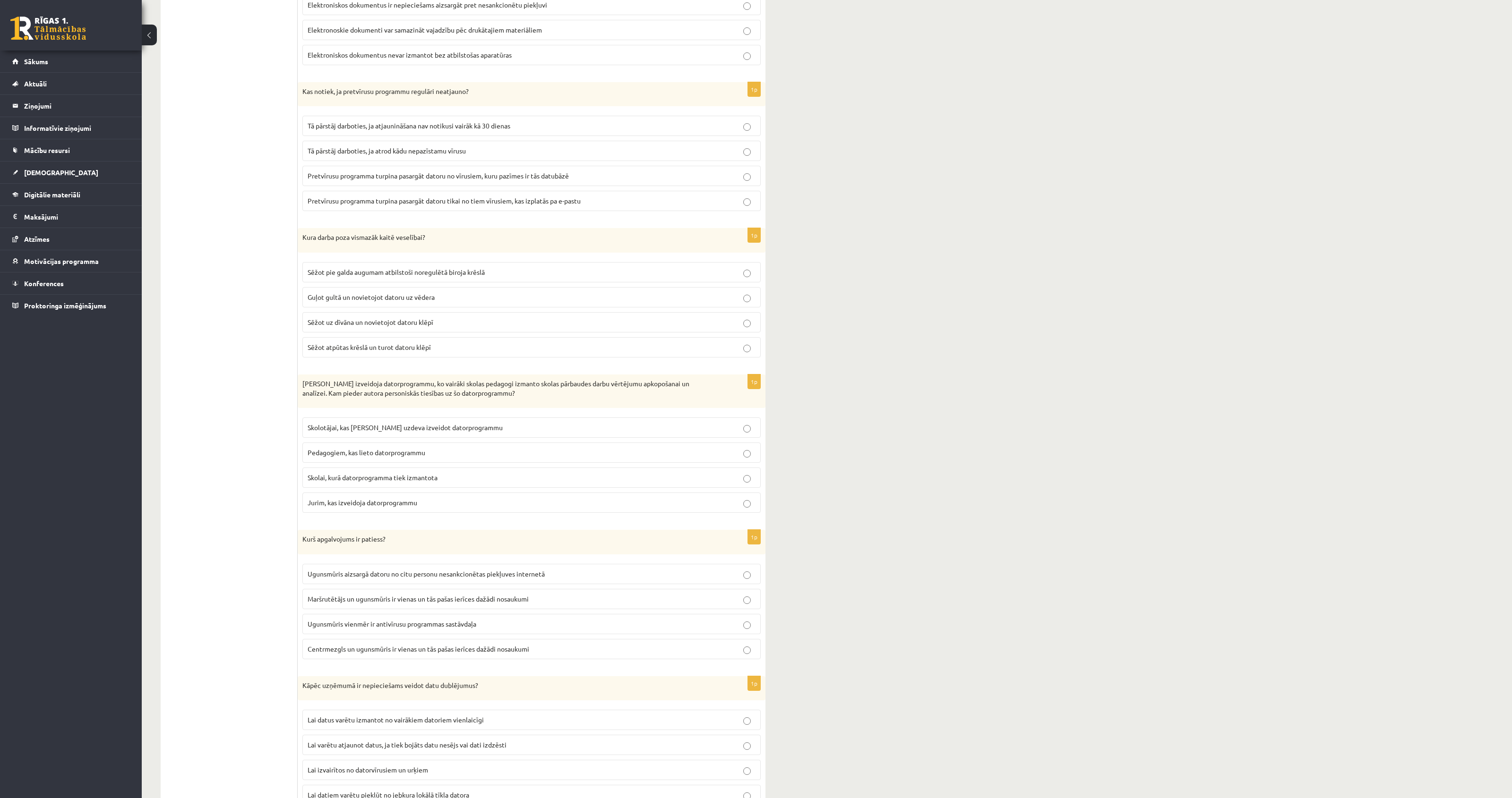
click at [322, 282] on label "Sēžot pie galda augumam atbilstoši noregulētā biroja krēslā" at bounding box center [531, 272] width 458 height 21
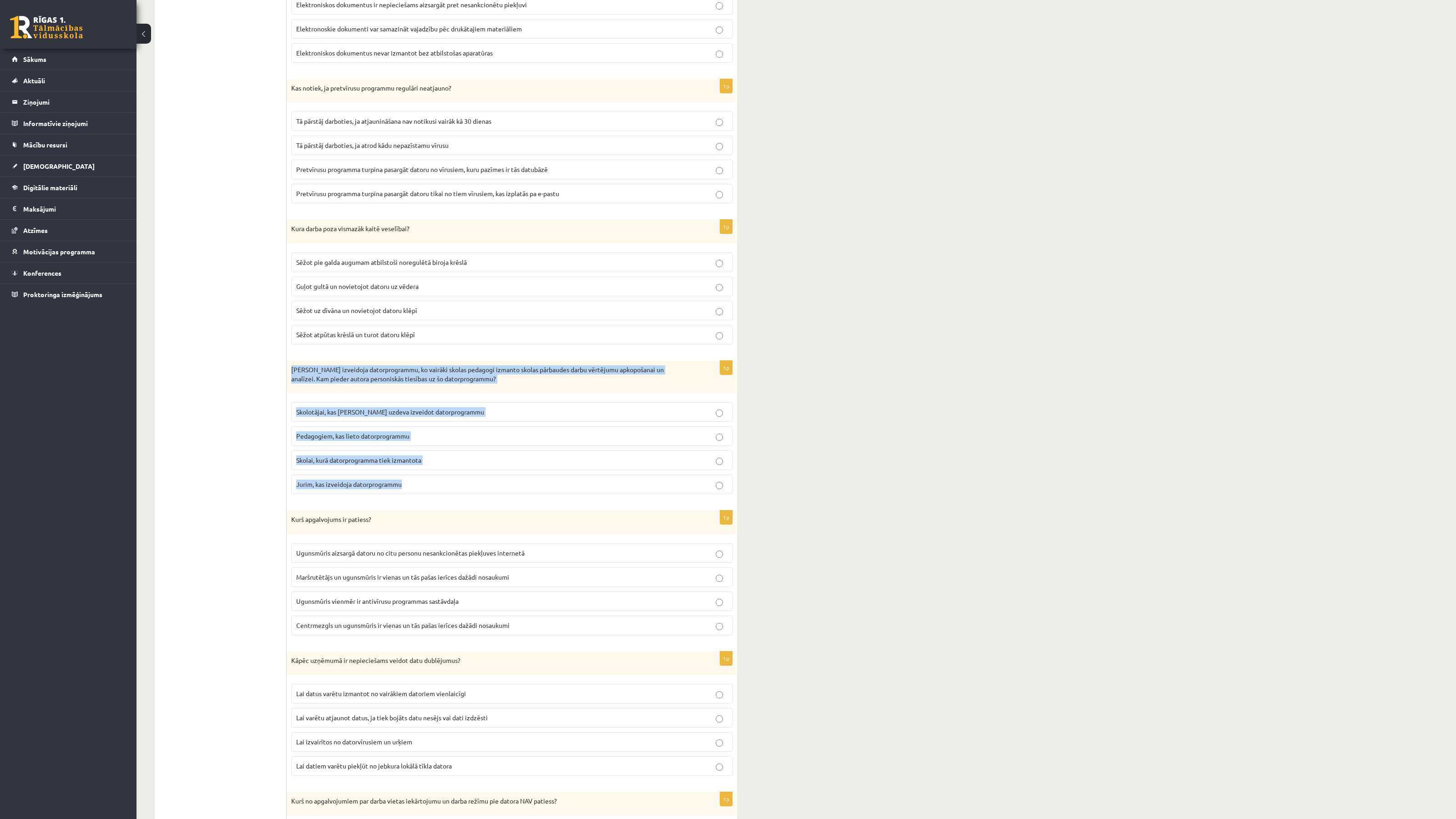
drag, startPoint x: 292, startPoint y: 377, endPoint x: 434, endPoint y: 499, distance: 187.2
click at [434, 499] on div "1p Juris izveidoja datorprogrammu, ko vairāki skolas pedagogi izmanto skolas pā…" at bounding box center [511, 431] width 450 height 141
click at [381, 488] on span "Jurim, kas izveidoja datorprogrammu" at bounding box center [349, 484] width 105 height 8
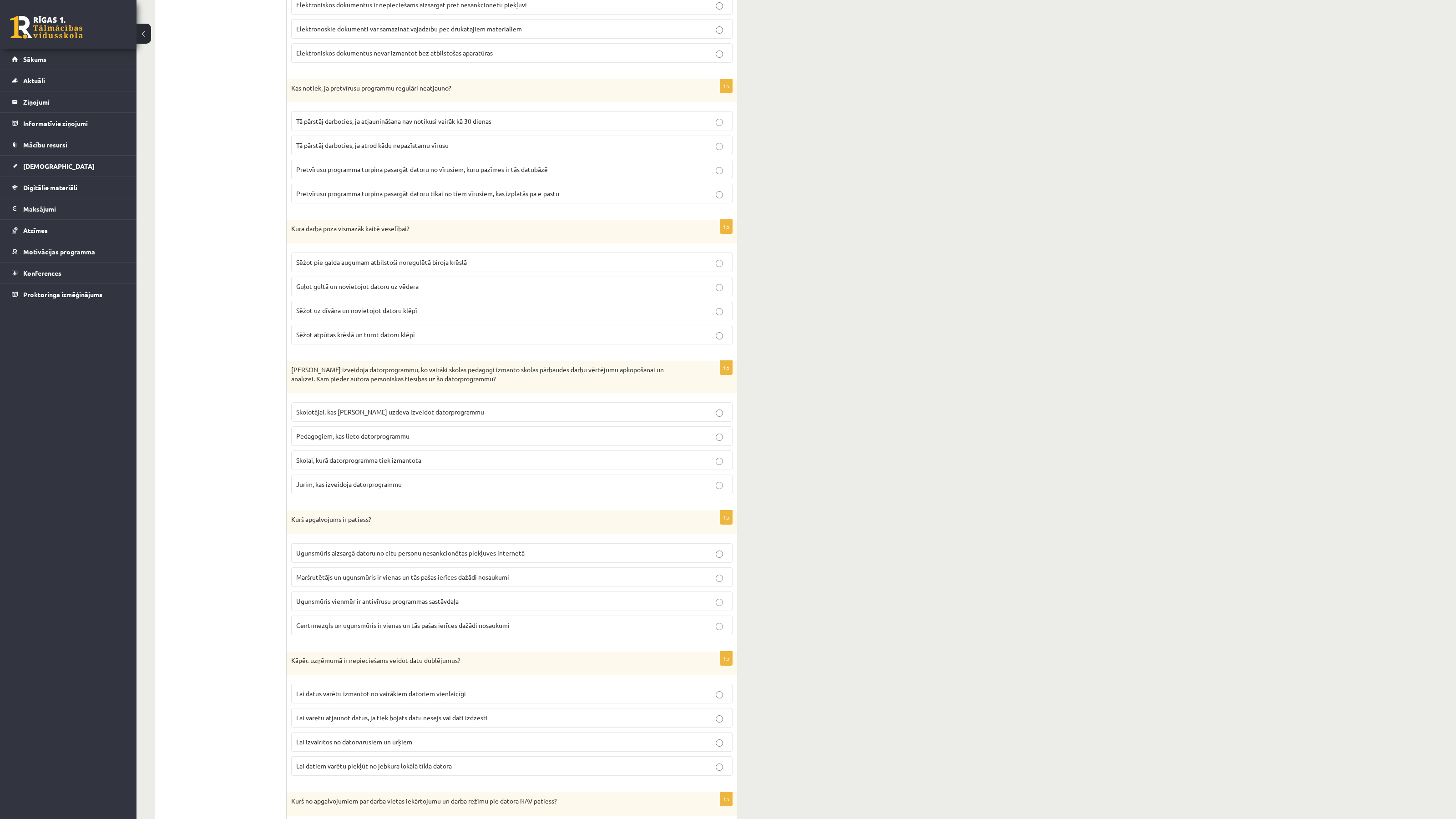
click at [212, 467] on ul "1. daļa - savieno atbildes 1. daļa - tests 2.daļa - Praktiskais darbs ar prezen…" at bounding box center [225, 638] width 123 height 2281
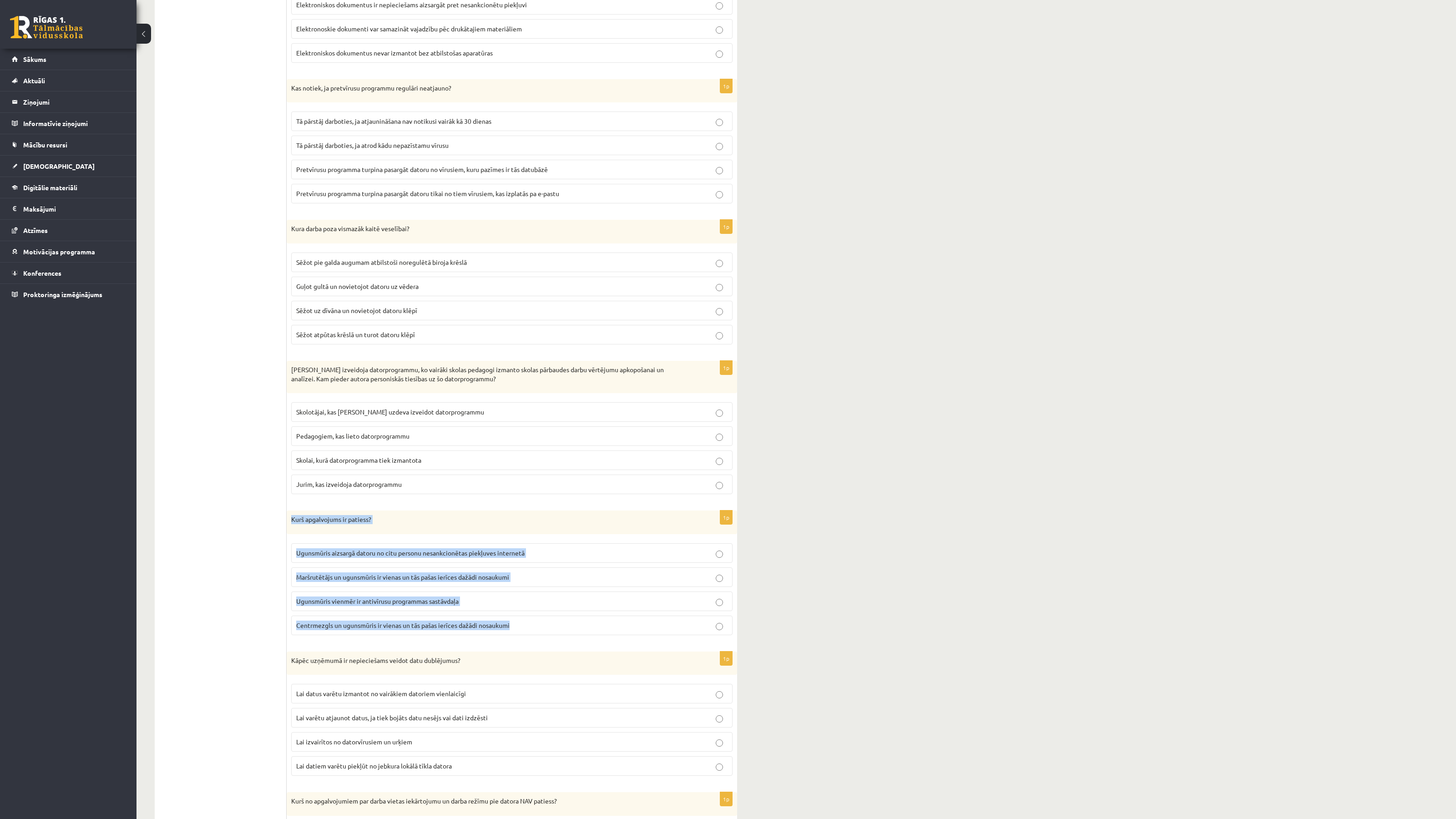
drag, startPoint x: 289, startPoint y: 526, endPoint x: 525, endPoint y: 632, distance: 258.7
click at [525, 632] on div "1p Kurš apgalvojums ir patiess? Ugunsmūris aizsargā datoru no citu personu nesa…" at bounding box center [511, 576] width 450 height 132
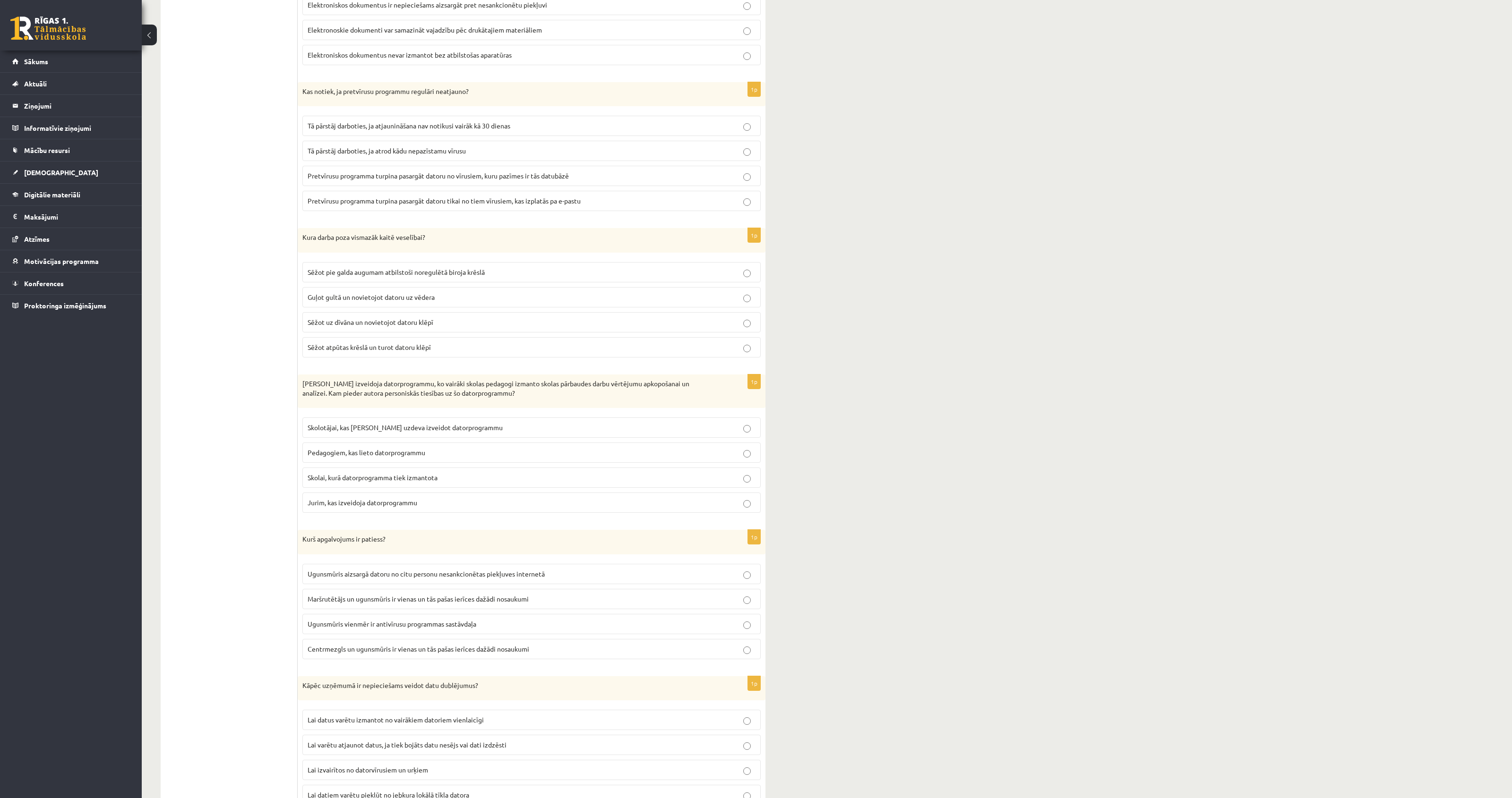
click at [402, 578] on span "Ugunsmūris aizsargā datoru no citu personu nesankcionētas piekļuves internetā" at bounding box center [426, 573] width 237 height 8
click at [786, 580] on div "Datorika 2. ieskaite 10.b1 klase , Madara Dzidra Glīzde (10.b1 klase) Ieskaite …" at bounding box center [826, 449] width 1369 height 2849
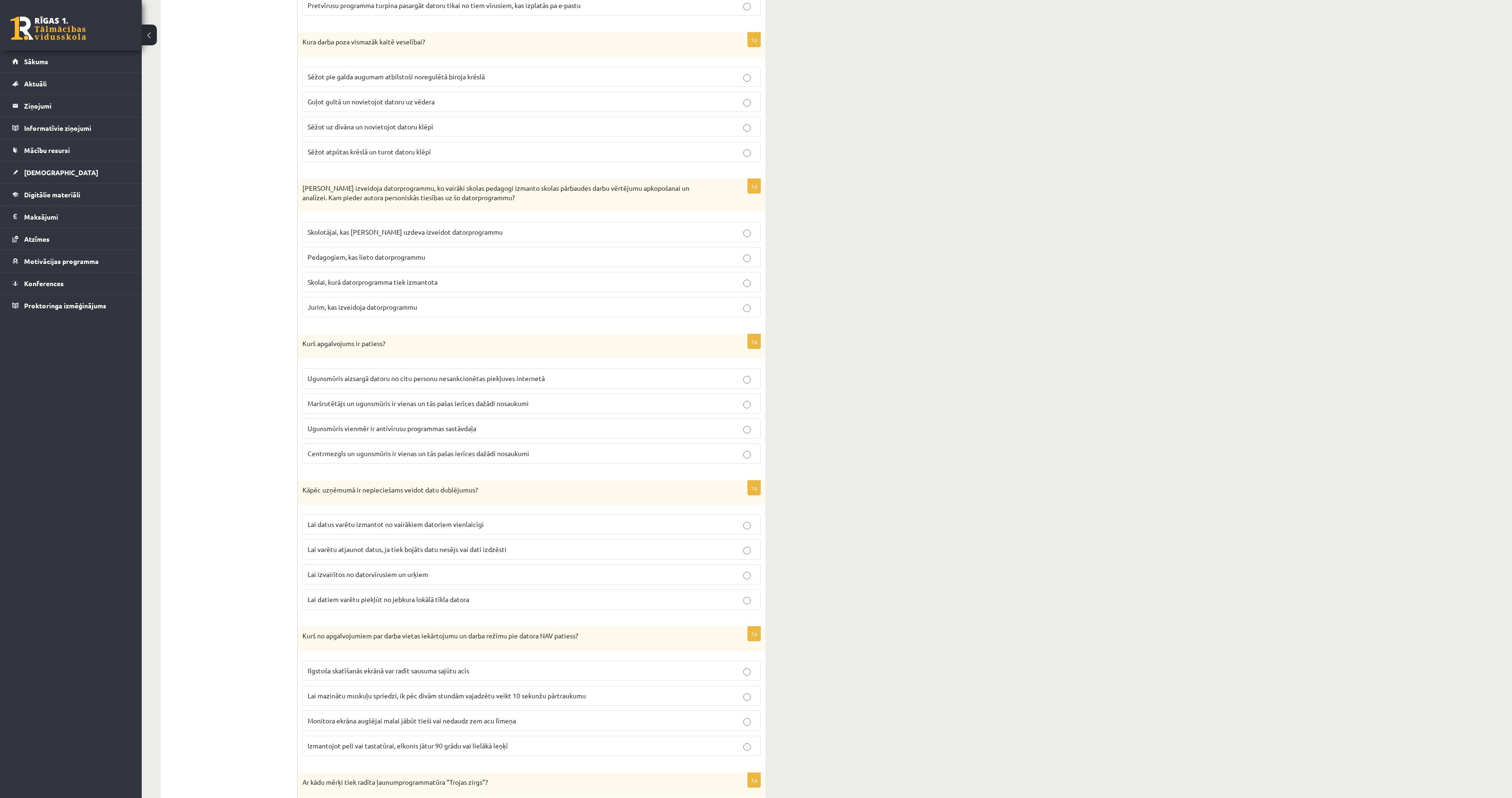
scroll to position [1278, 0]
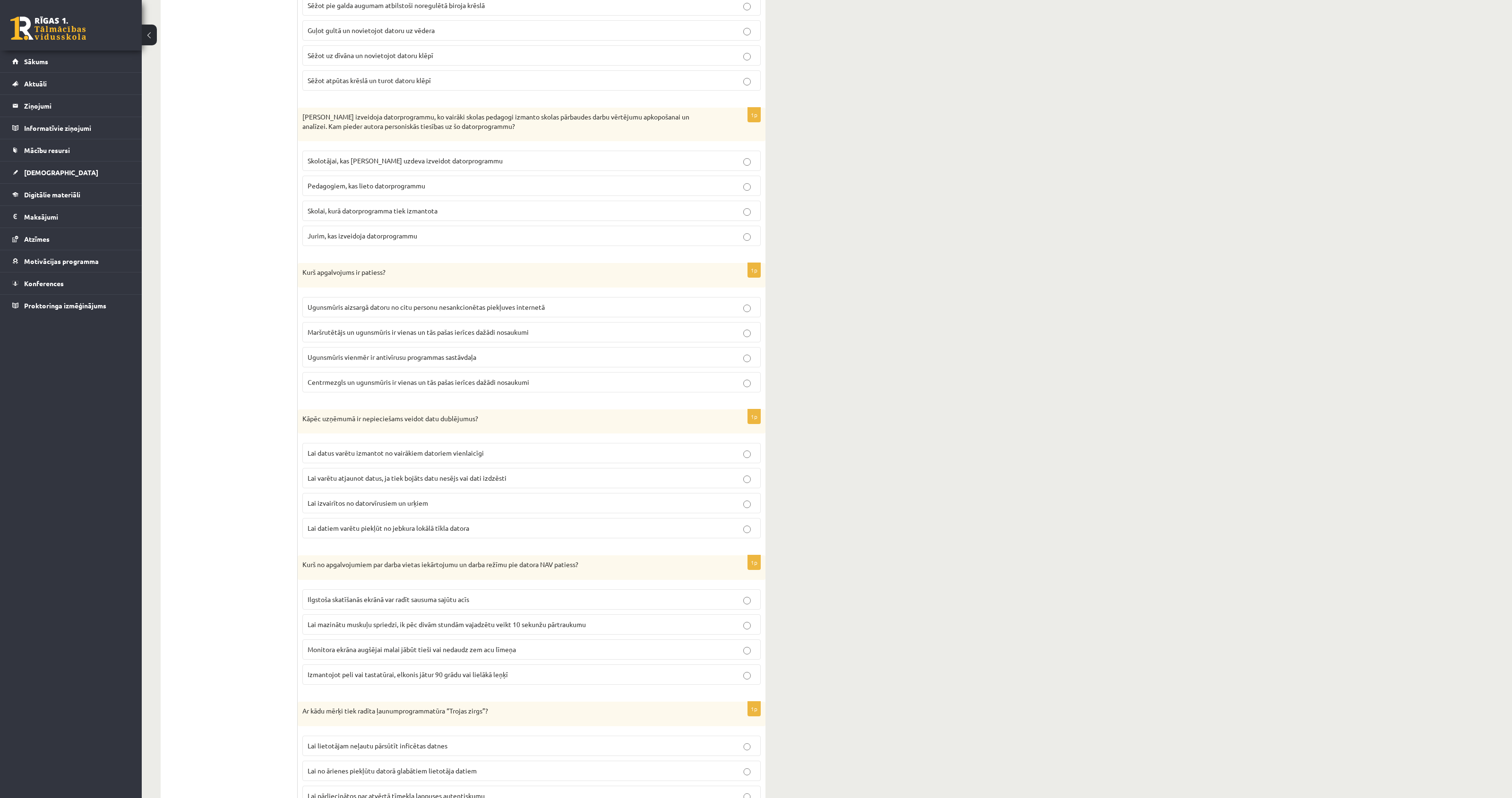
drag, startPoint x: 298, startPoint y: 425, endPoint x: 467, endPoint y: 497, distance: 183.7
click at [467, 497] on div "1p Kāpēc uzņēmumā ir nepieciešams veidot datu dublējumus? Lai datus varētu izma…" at bounding box center [531, 478] width 467 height 137
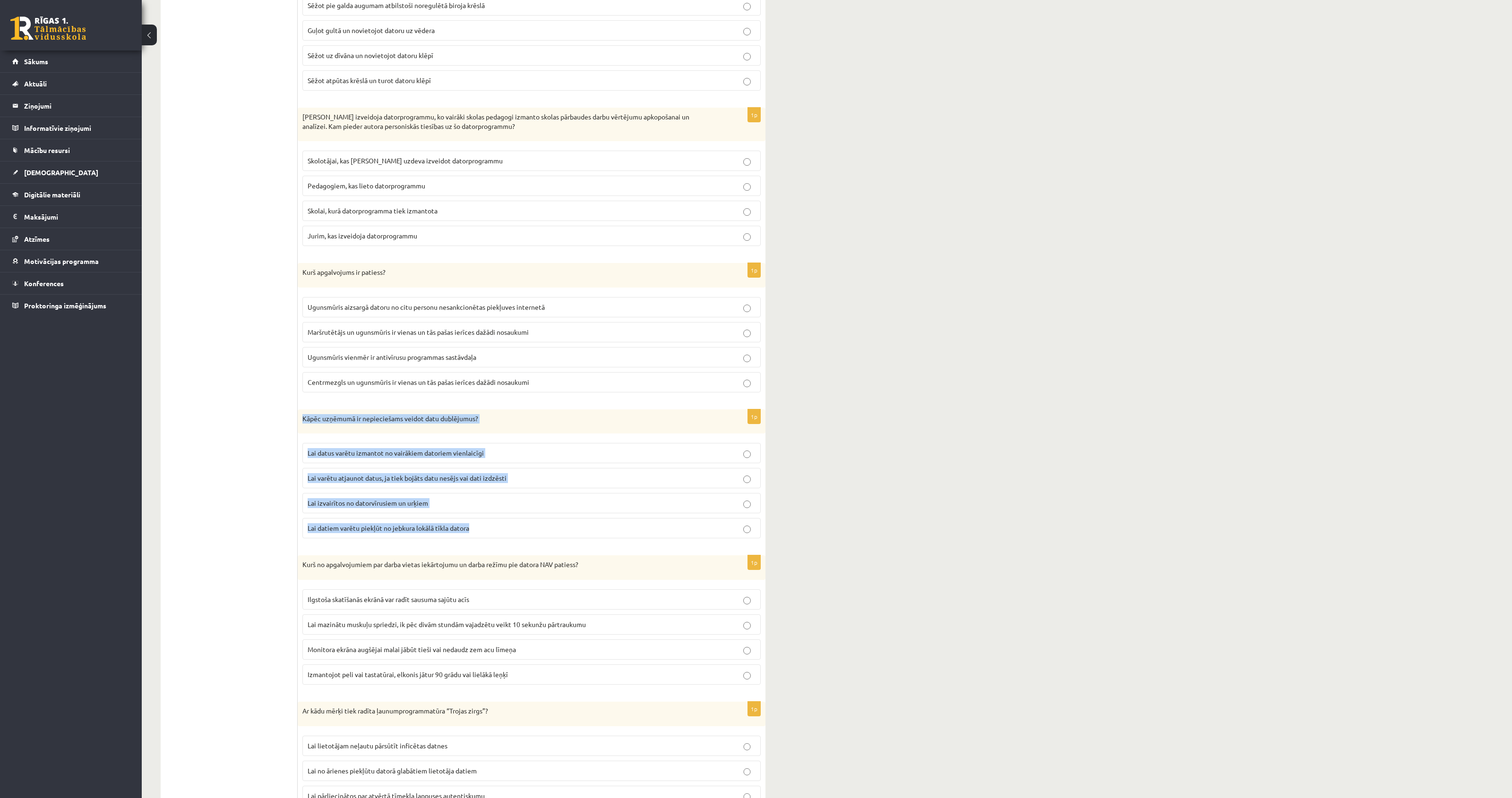
drag, startPoint x: 305, startPoint y: 426, endPoint x: 495, endPoint y: 543, distance: 223.1
click at [495, 543] on div "1p Kāpēc uzņēmumā ir nepieciešams veidot datu dublējumus? Lai datus varētu izma…" at bounding box center [531, 478] width 467 height 137
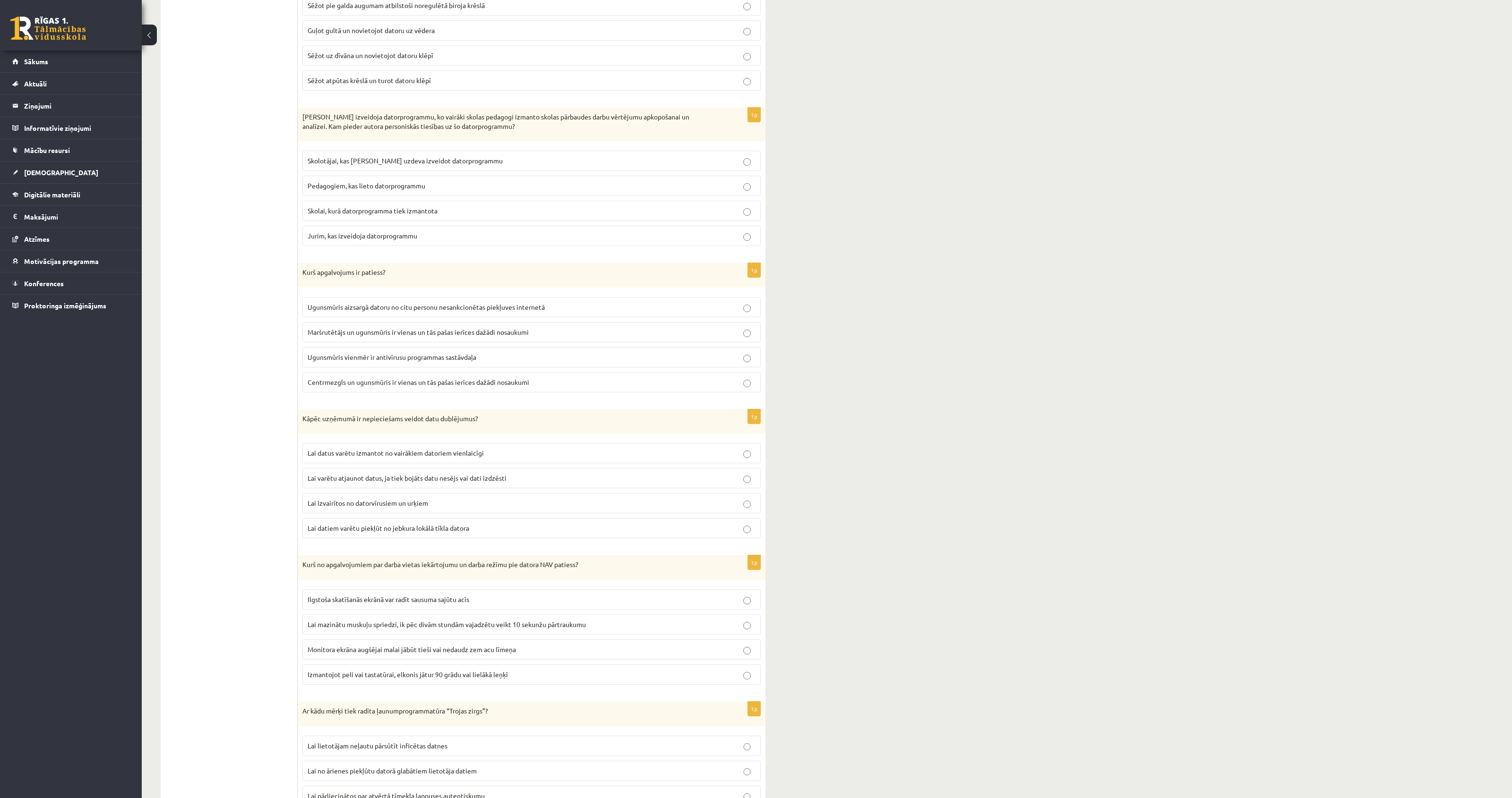
click at [393, 482] on span "Lai varētu atjaunot datus, ja tiek bojāts datu nesējs vai dati izdzēsti" at bounding box center [407, 477] width 199 height 8
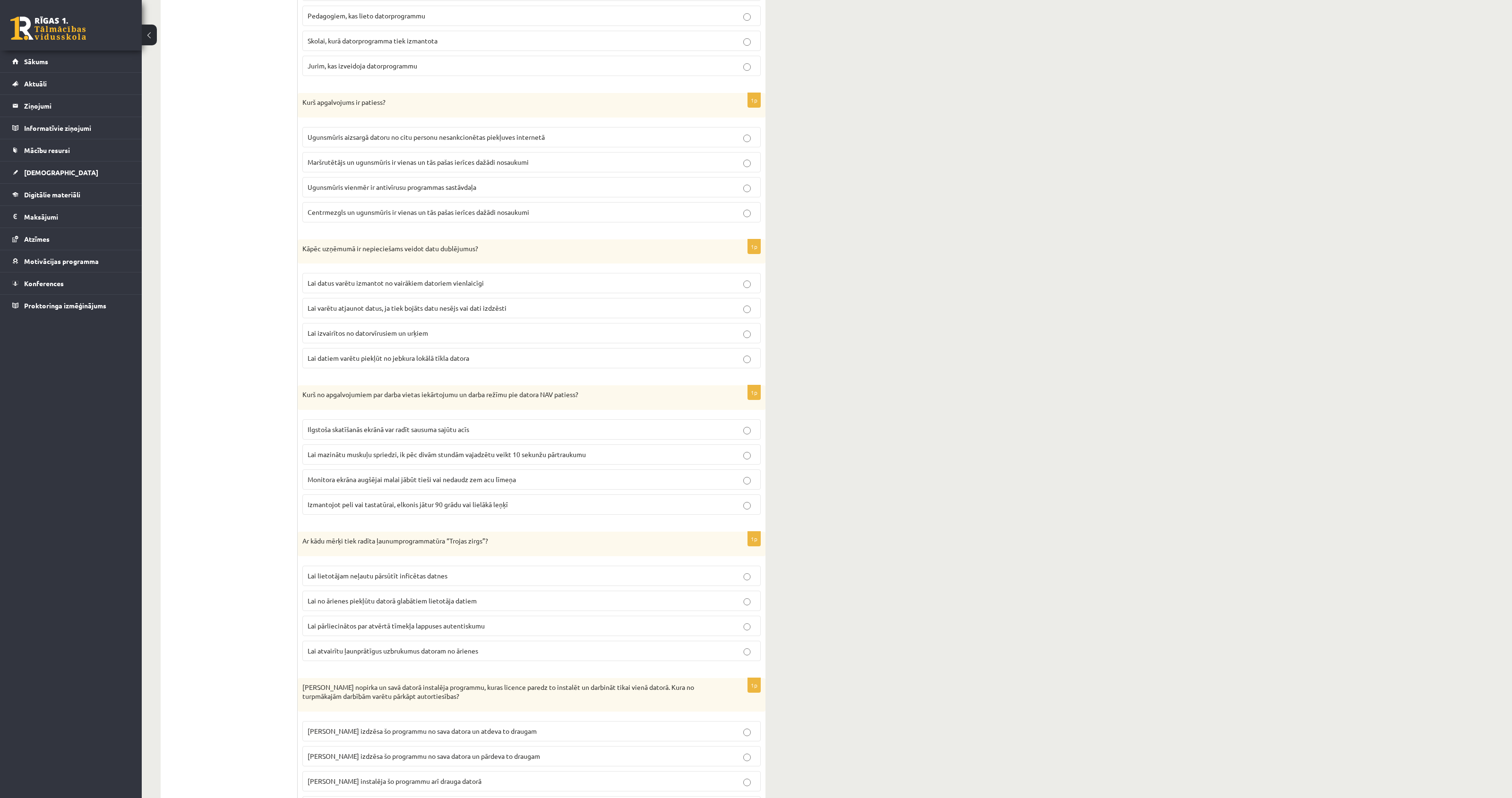
scroll to position [1478, 0]
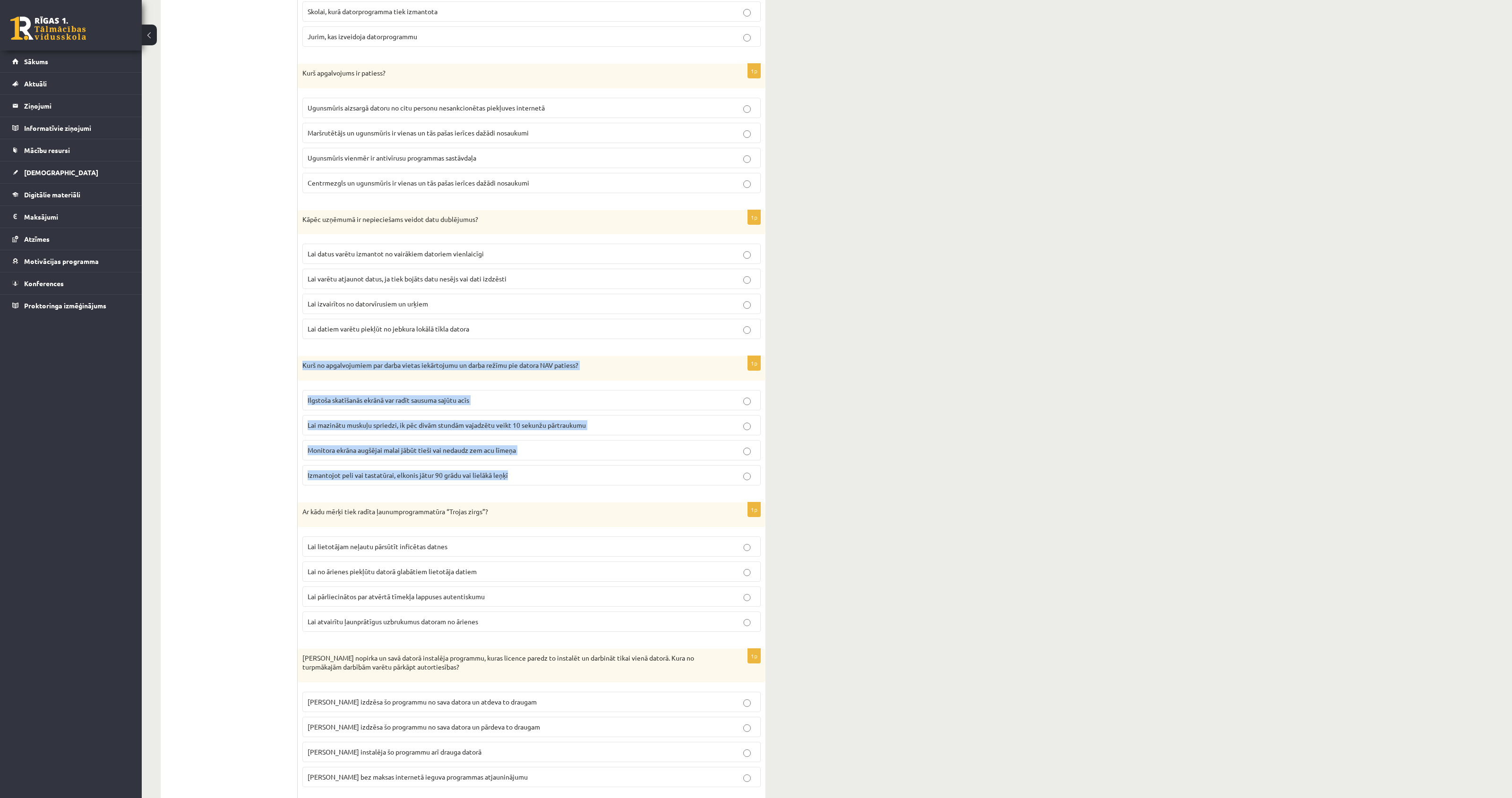
drag, startPoint x: 354, startPoint y: 390, endPoint x: 540, endPoint y: 500, distance: 216.1
click at [540, 493] on div "1p Kurš no apgalvojumiem par darba vietas iekārtojumu un darba režīmu pie dator…" at bounding box center [531, 424] width 467 height 137
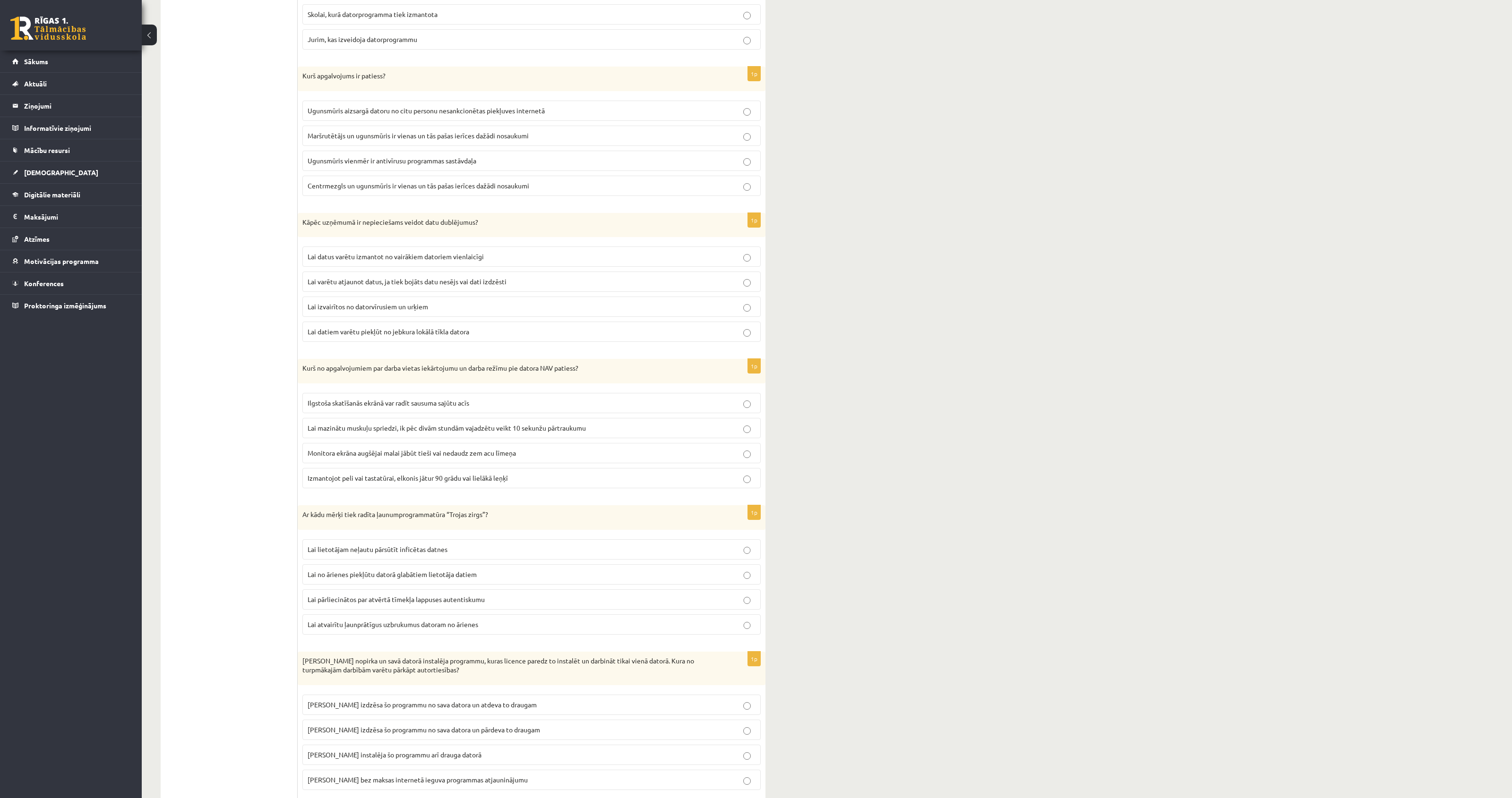
click at [256, 473] on ul "1. daļa - savieno atbildes 1. daļa - tests 2.daļa - Praktiskais darbs ar prezen…" at bounding box center [234, 199] width 127 height 2367
click at [465, 432] on span "Lai mazinātu muskuļu spriedzi, ik pēc divām stundām vajadzētu veikt 10 sekunžu …" at bounding box center [447, 428] width 278 height 8
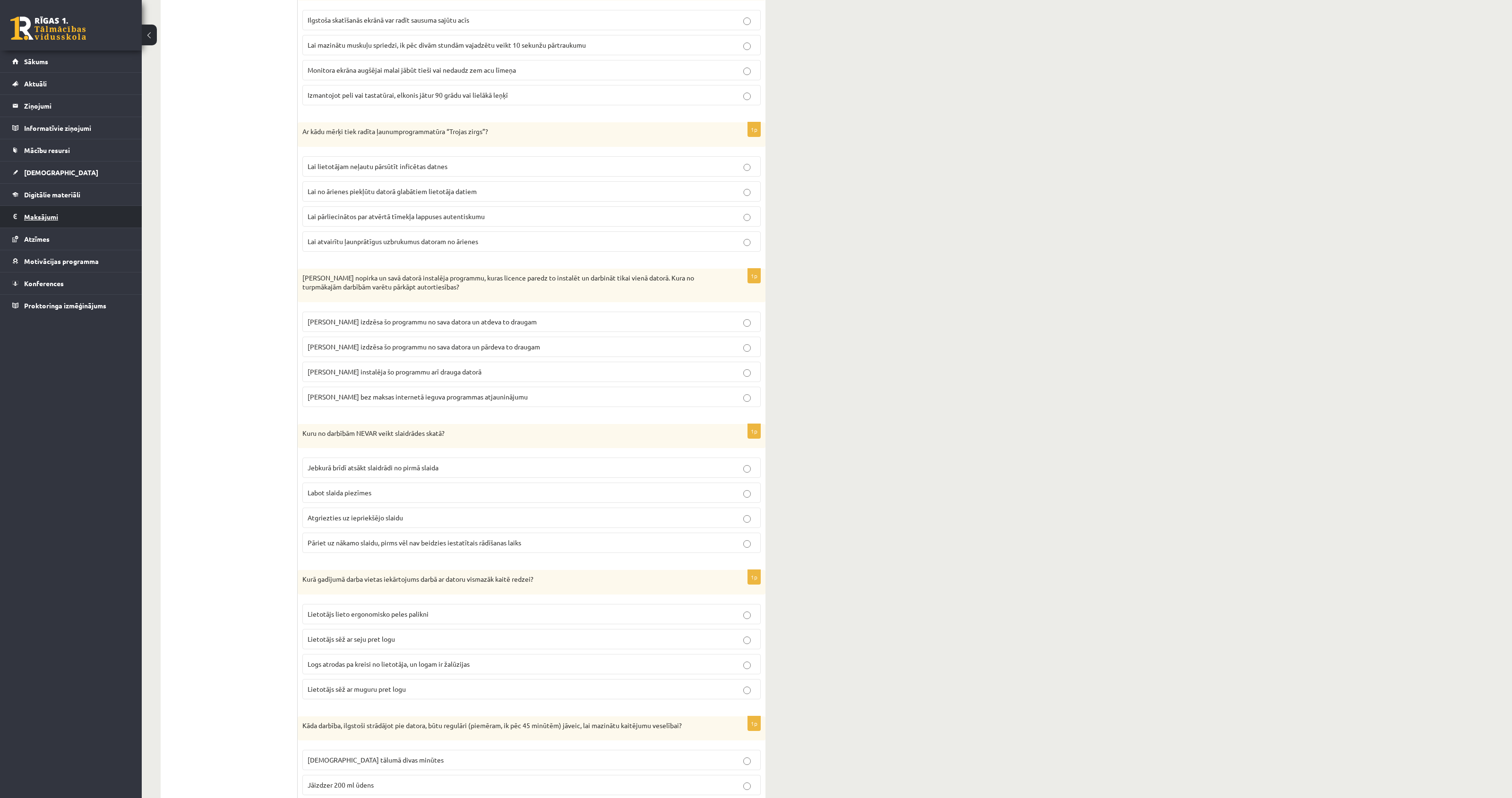
scroll to position [1825, 0]
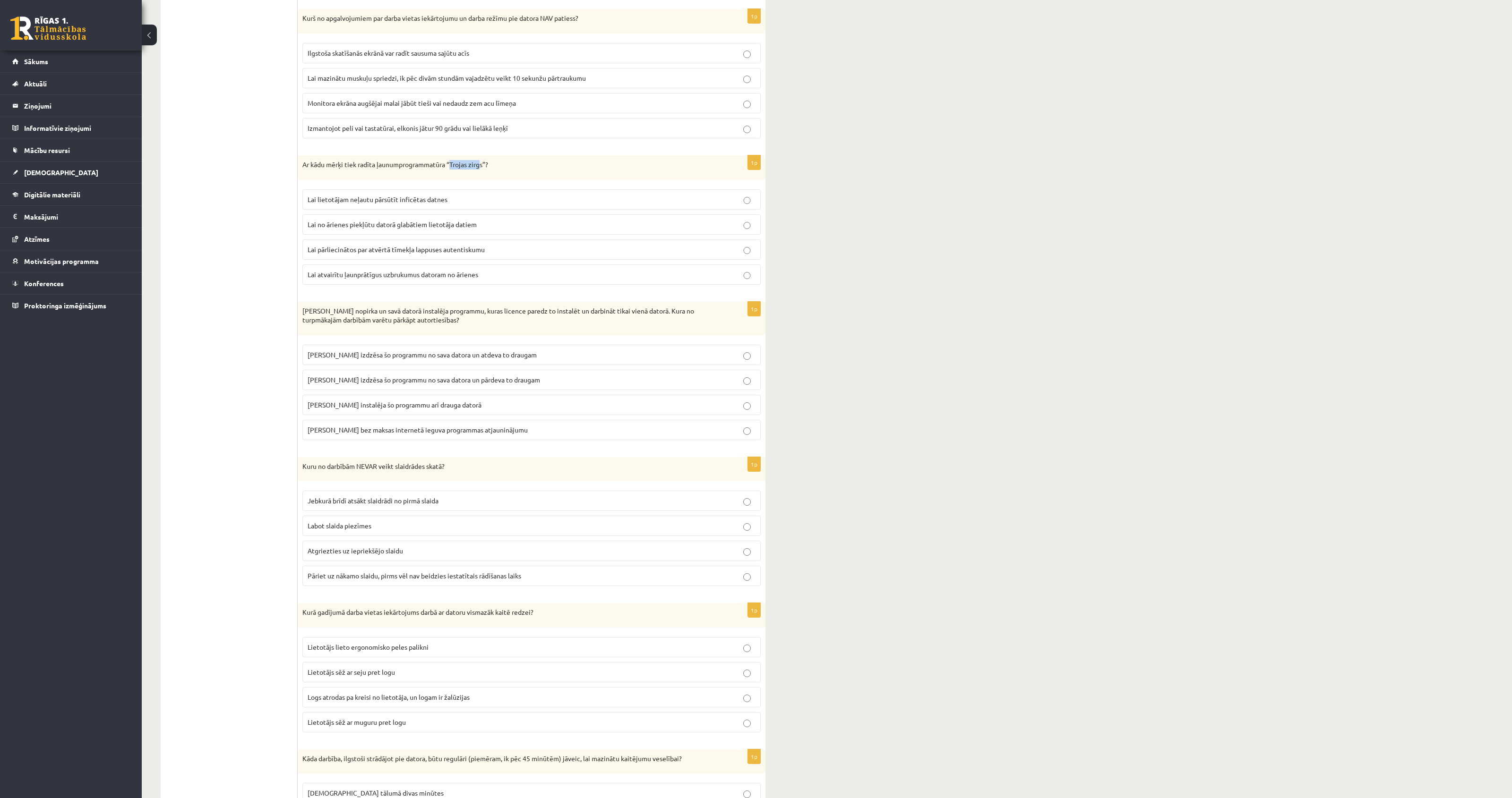
drag, startPoint x: 453, startPoint y: 175, endPoint x: 483, endPoint y: 173, distance: 30.1
click at [483, 169] on p "Ar kādu mērķi tiek radīta ļaunumprogrammatūra “Trojas zirgs”?" at bounding box center [508, 165] width 411 height 10
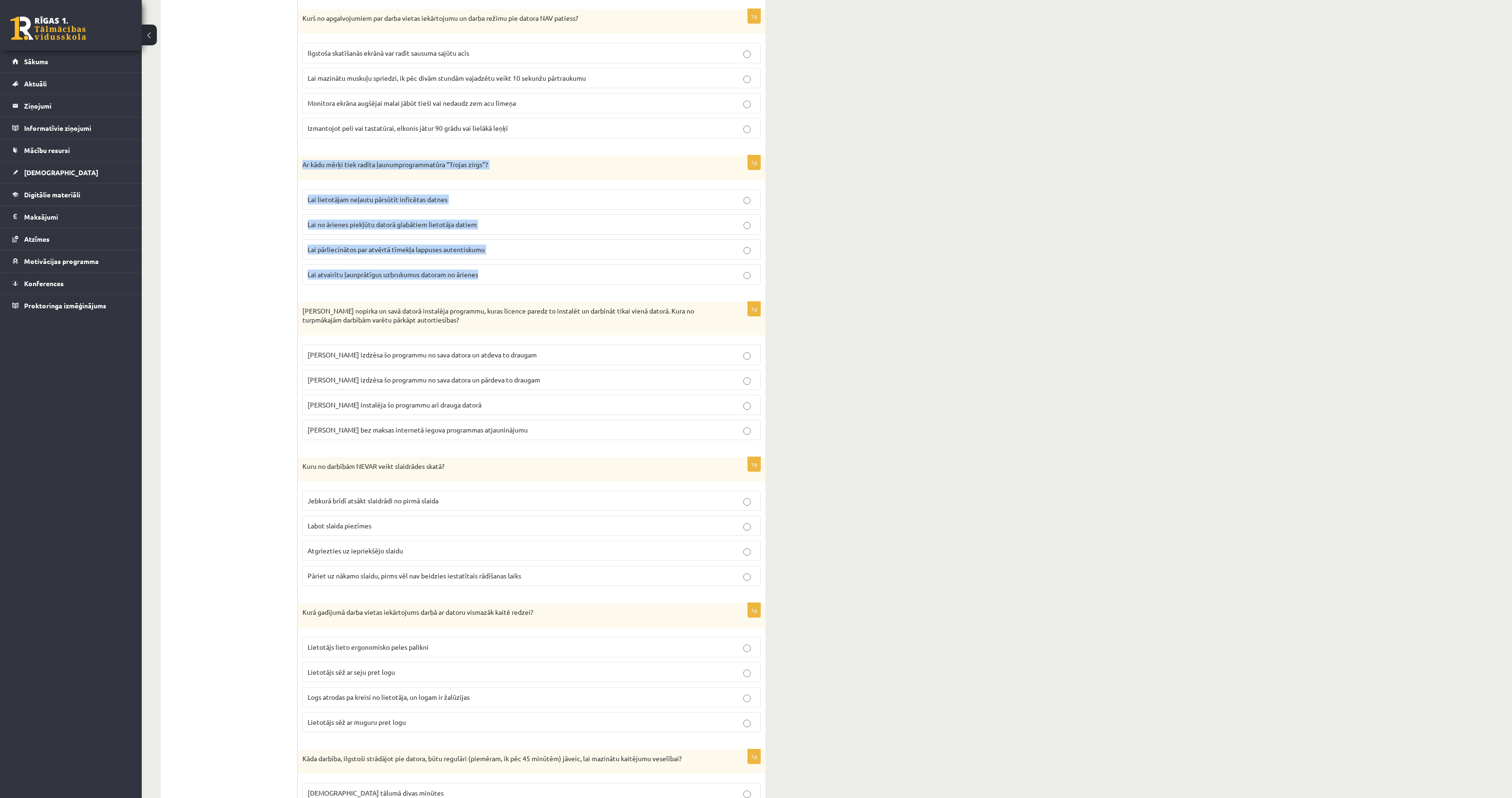
drag, startPoint x: 303, startPoint y: 175, endPoint x: 488, endPoint y: 285, distance: 215.2
click at [488, 285] on div "1p Ar kādu mērķi tiek radīta ļaunumprogrammatūra “Trojas zirgs”? Lai lietotājam…" at bounding box center [531, 223] width 467 height 137
click at [400, 229] on span "Lai no ārienes piekļūtu datorā glabātiem lietotāja datiem" at bounding box center [392, 223] width 169 height 8
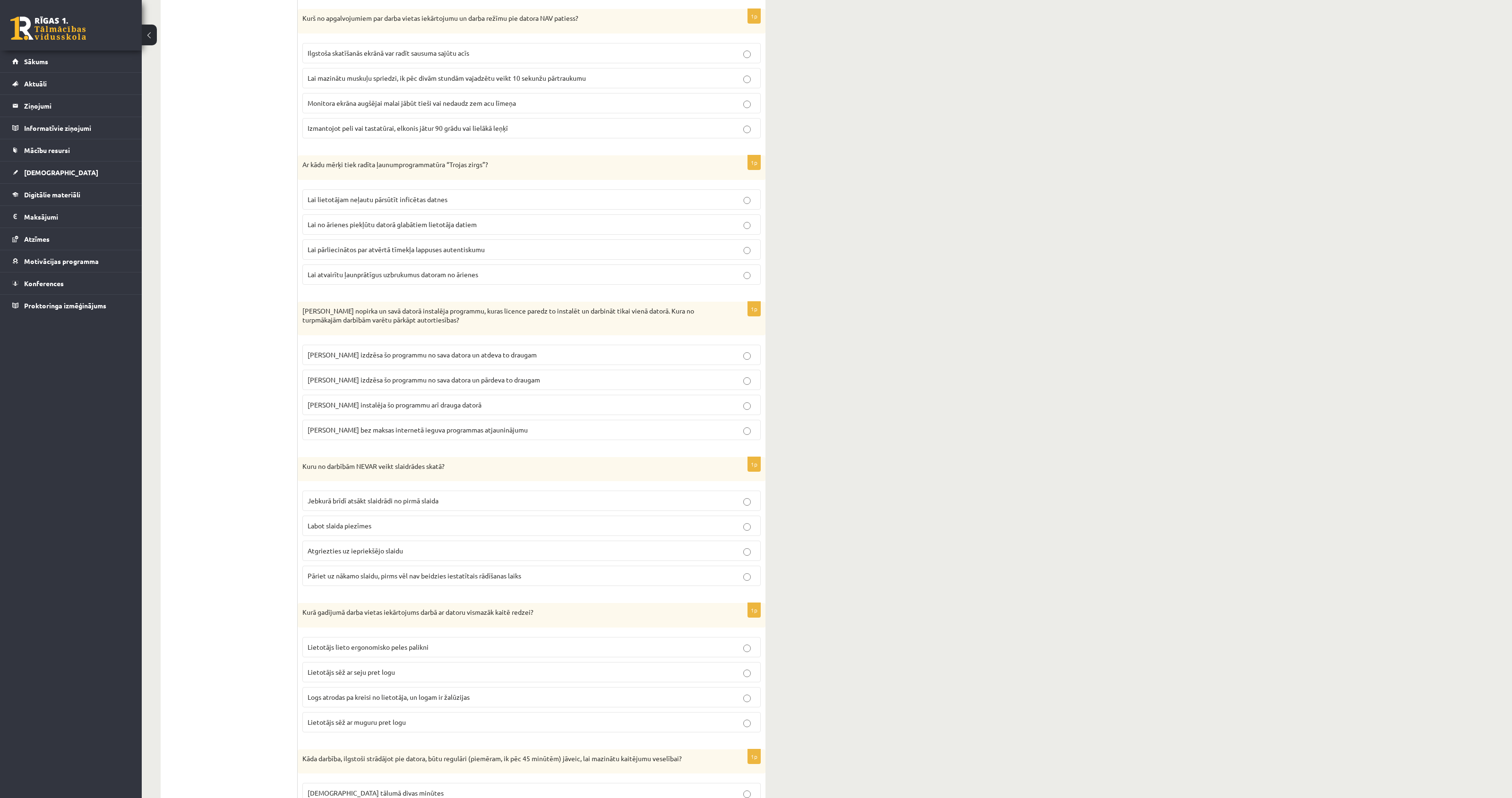
click at [321, 325] on p "Ivars nopirka un savā datorā instalēja programmu, kuras licence paredz to insta…" at bounding box center [508, 316] width 411 height 19
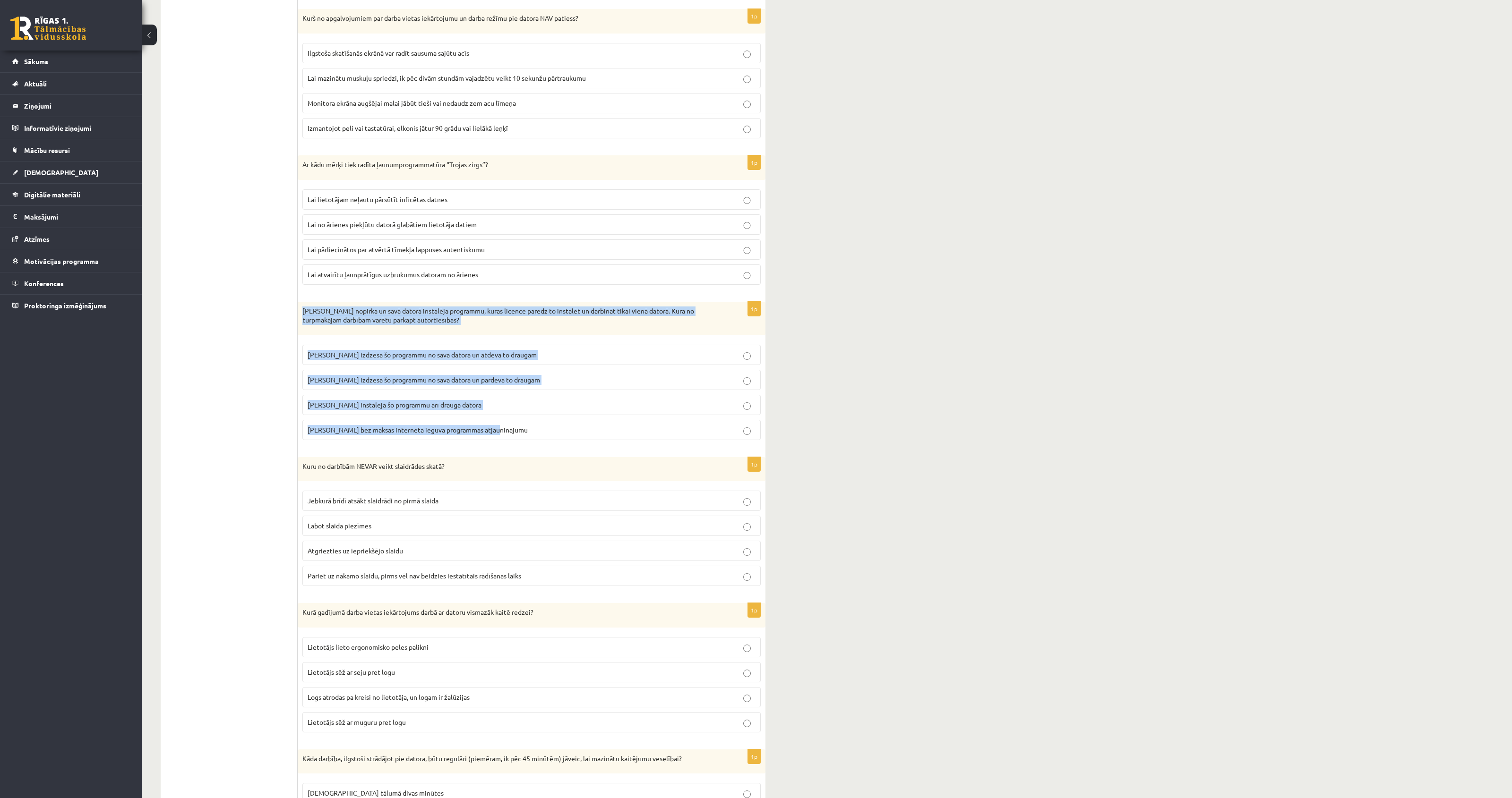
drag, startPoint x: 301, startPoint y: 322, endPoint x: 511, endPoint y: 441, distance: 241.4
click at [511, 441] on div "1p Ivars nopirka un savā datorā instalēja programmu, kuras licence paredz to in…" at bounding box center [531, 375] width 467 height 146
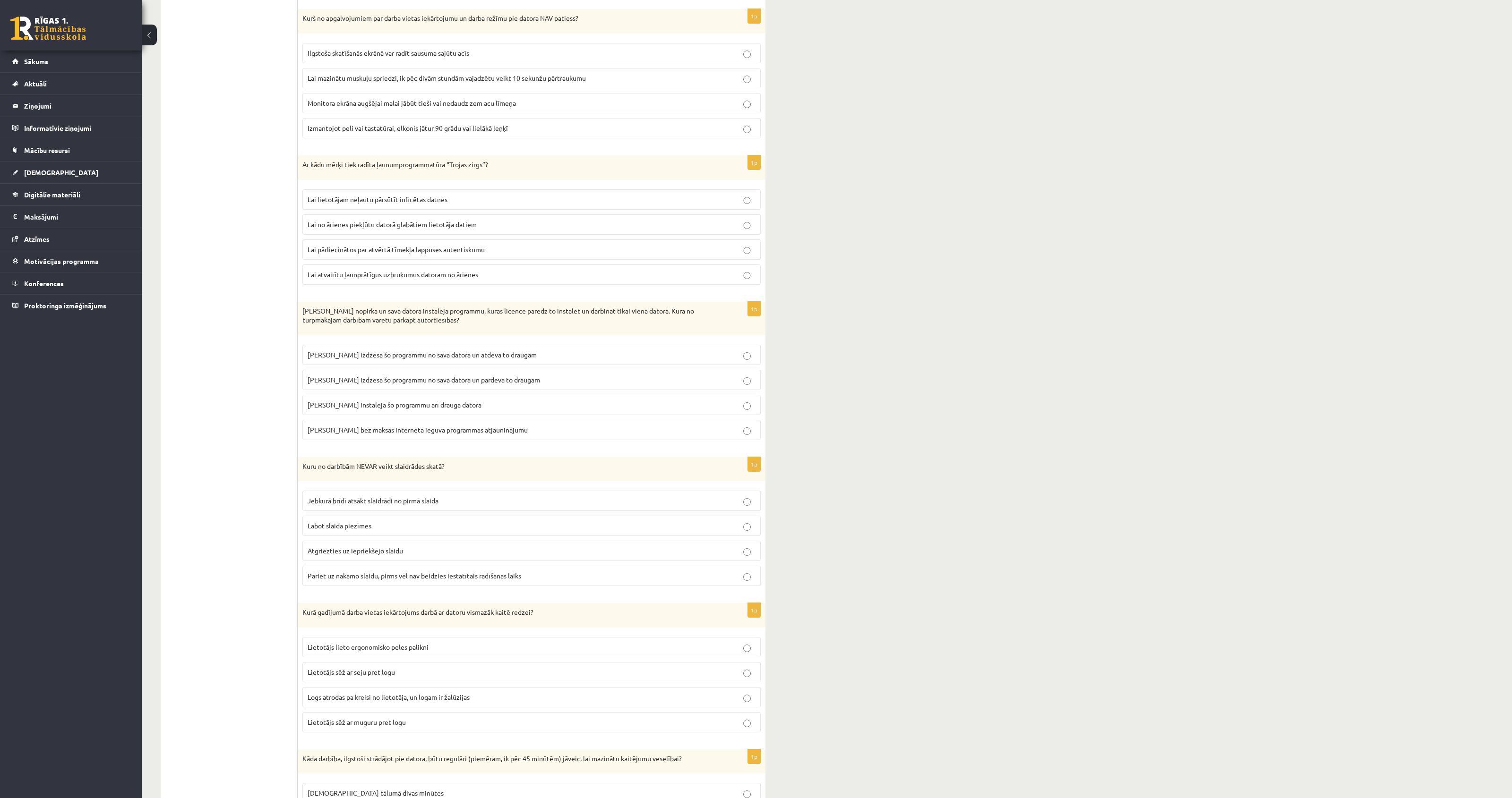
click at [378, 409] on span "Ivars instalēja šo programmu arī drauga datorā" at bounding box center [395, 404] width 174 height 8
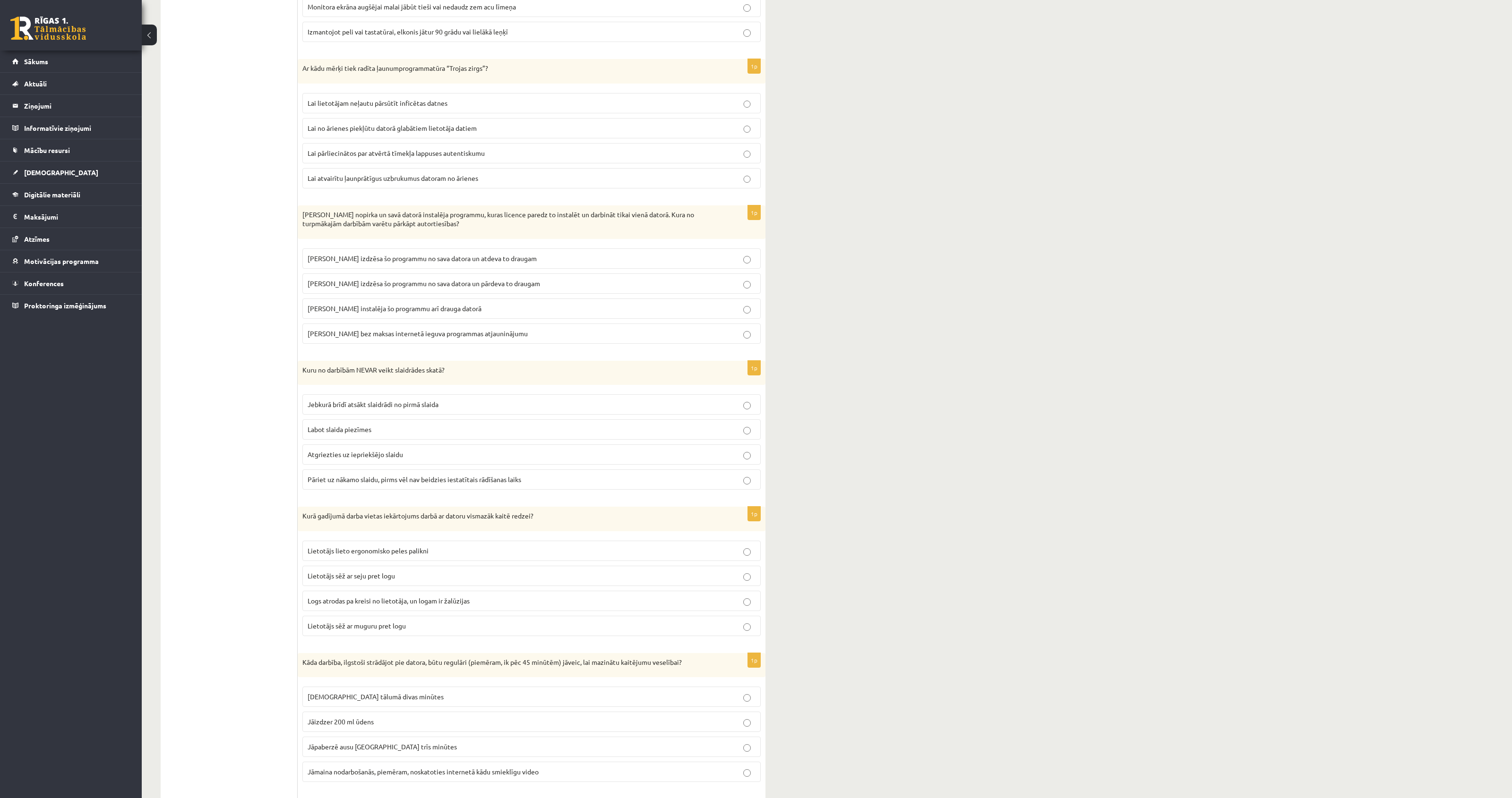
click at [353, 386] on div "Kuru no darbībām NEVAR veikt slaidrādes skatā?" at bounding box center [531, 372] width 467 height 24
drag, startPoint x: 303, startPoint y: 382, endPoint x: 578, endPoint y: 490, distance: 295.4
click at [578, 490] on div "1p Kuru no darbībām NEVAR veikt slaidrādes skatā? Jebkurā brīdī atsākt slaidrād…" at bounding box center [531, 429] width 467 height 137
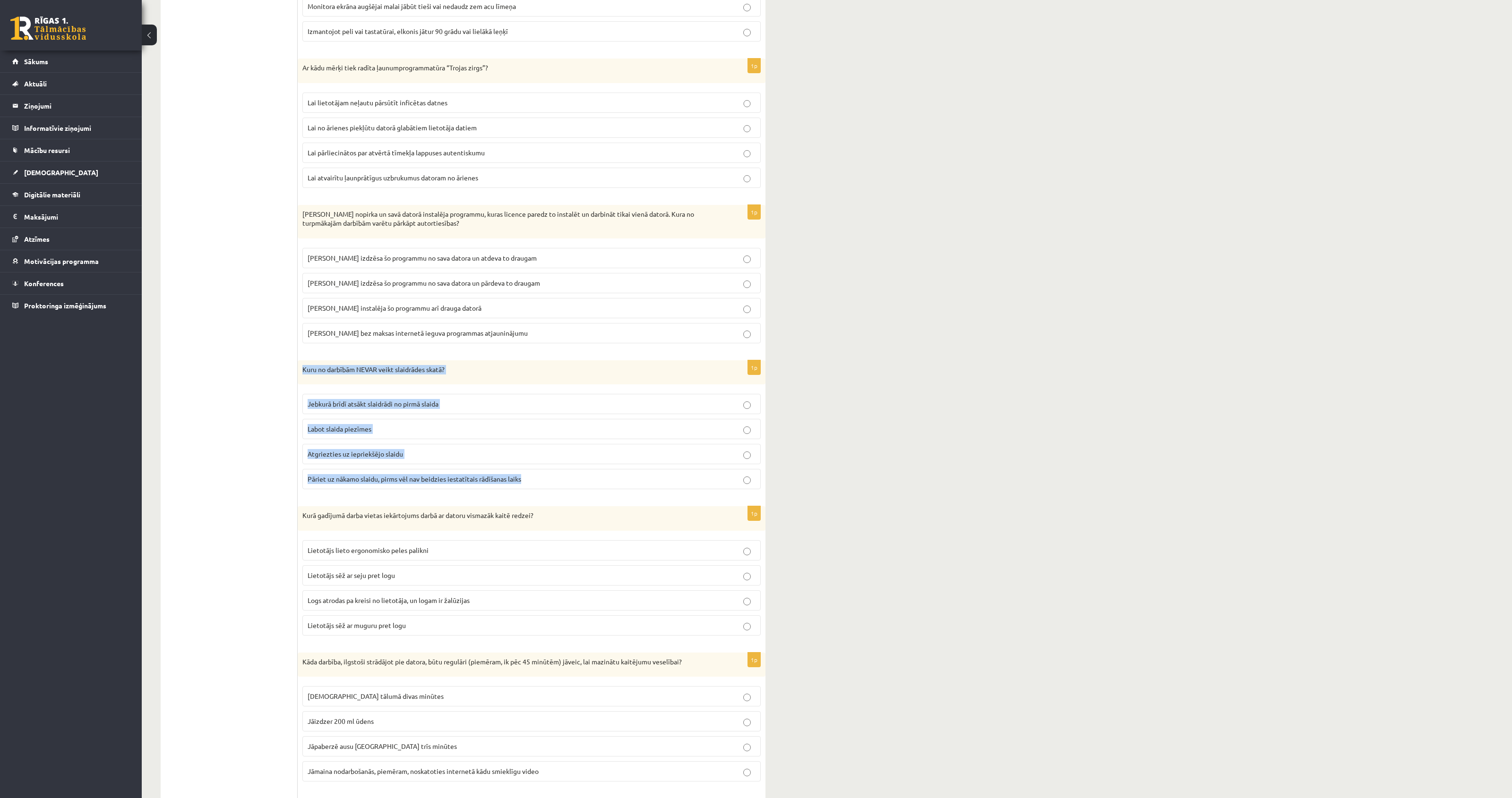
click at [346, 439] on label "Labot slaida piezīmes" at bounding box center [531, 429] width 458 height 21
drag, startPoint x: 395, startPoint y: 381, endPoint x: 445, endPoint y: 381, distance: 50.0
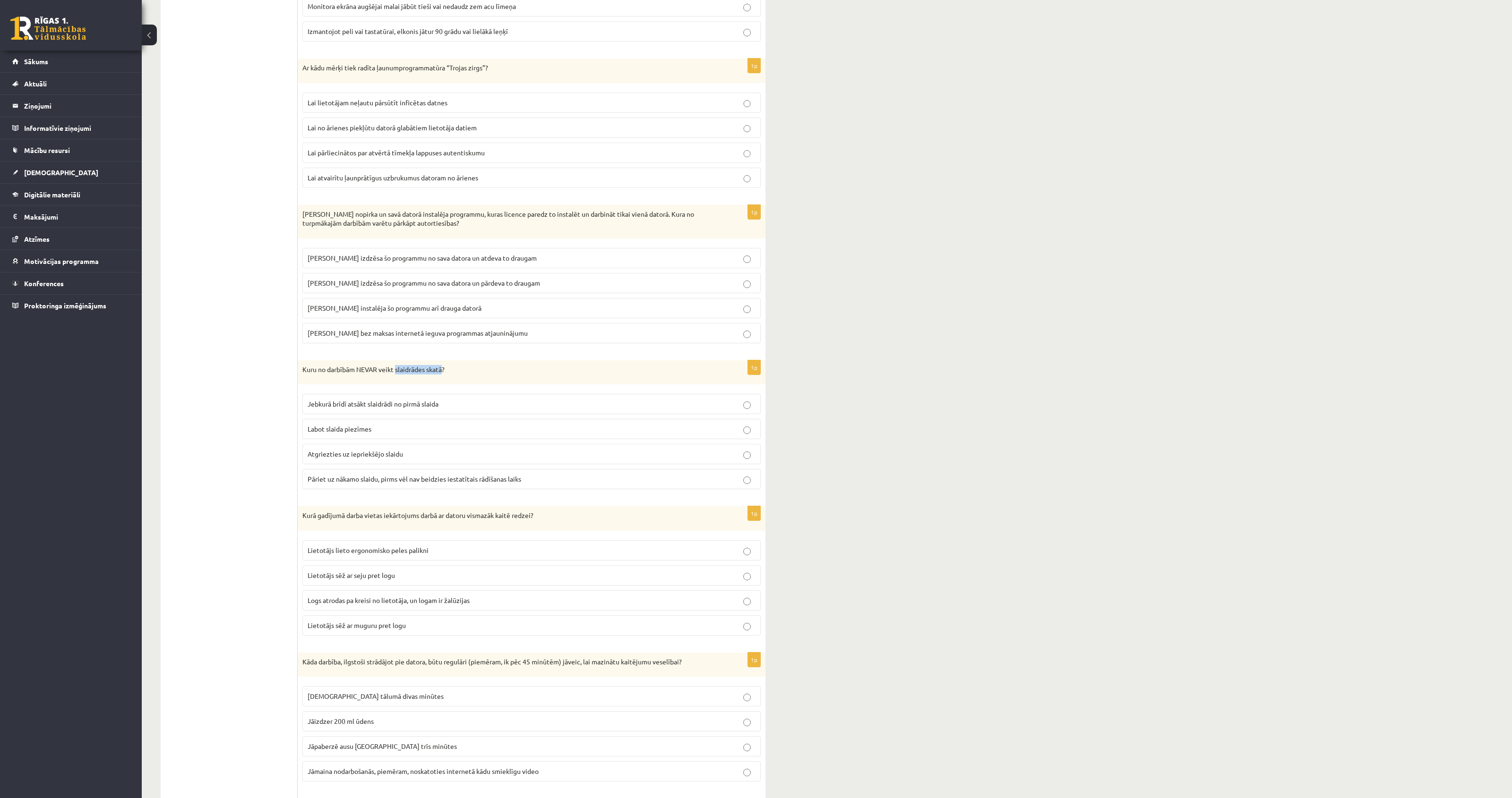
click at [445, 375] on p "Kuru no darbībām NEVAR veikt slaidrādes skatā?" at bounding box center [508, 369] width 411 height 10
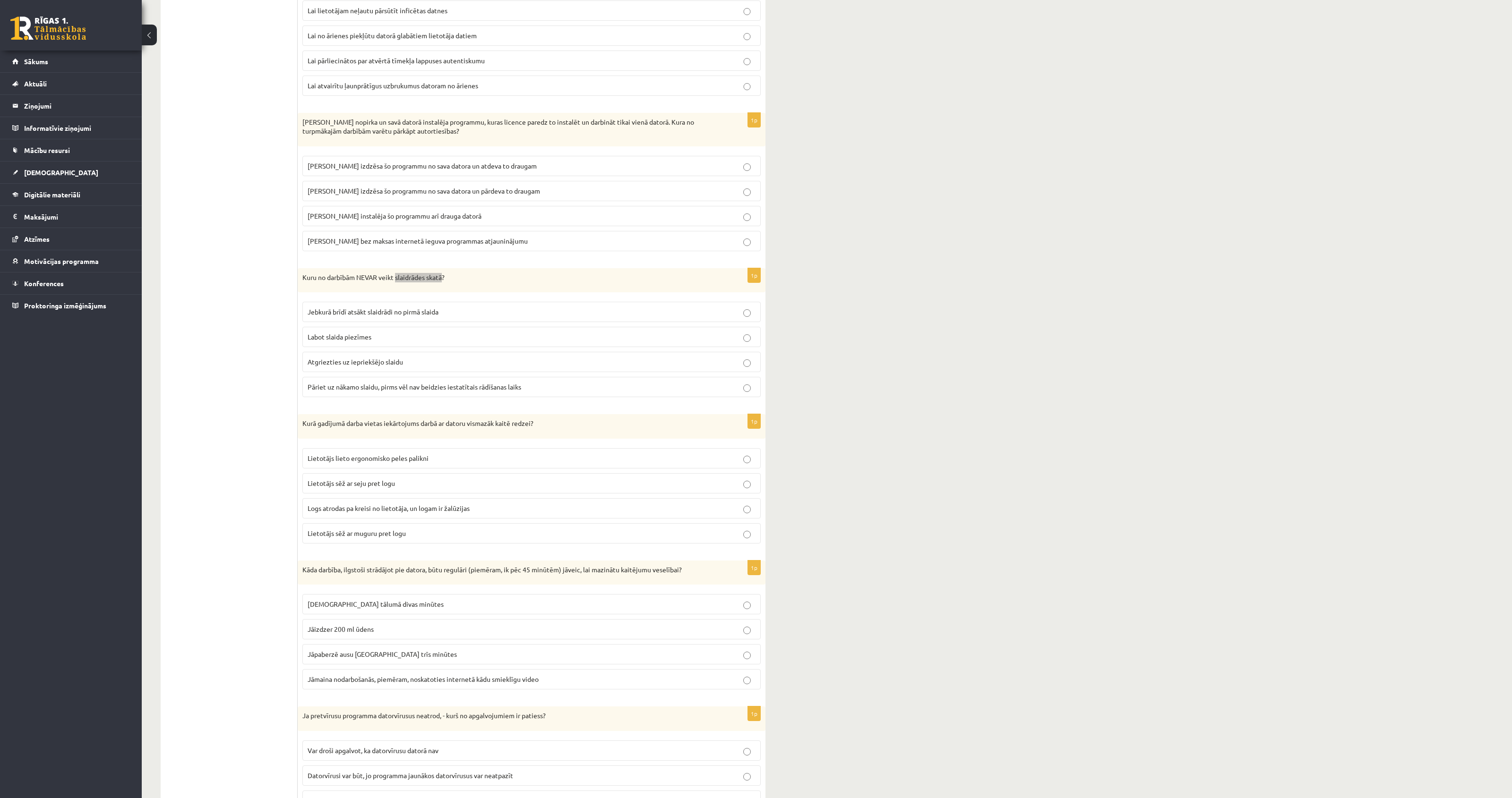
scroll to position [2103, 0]
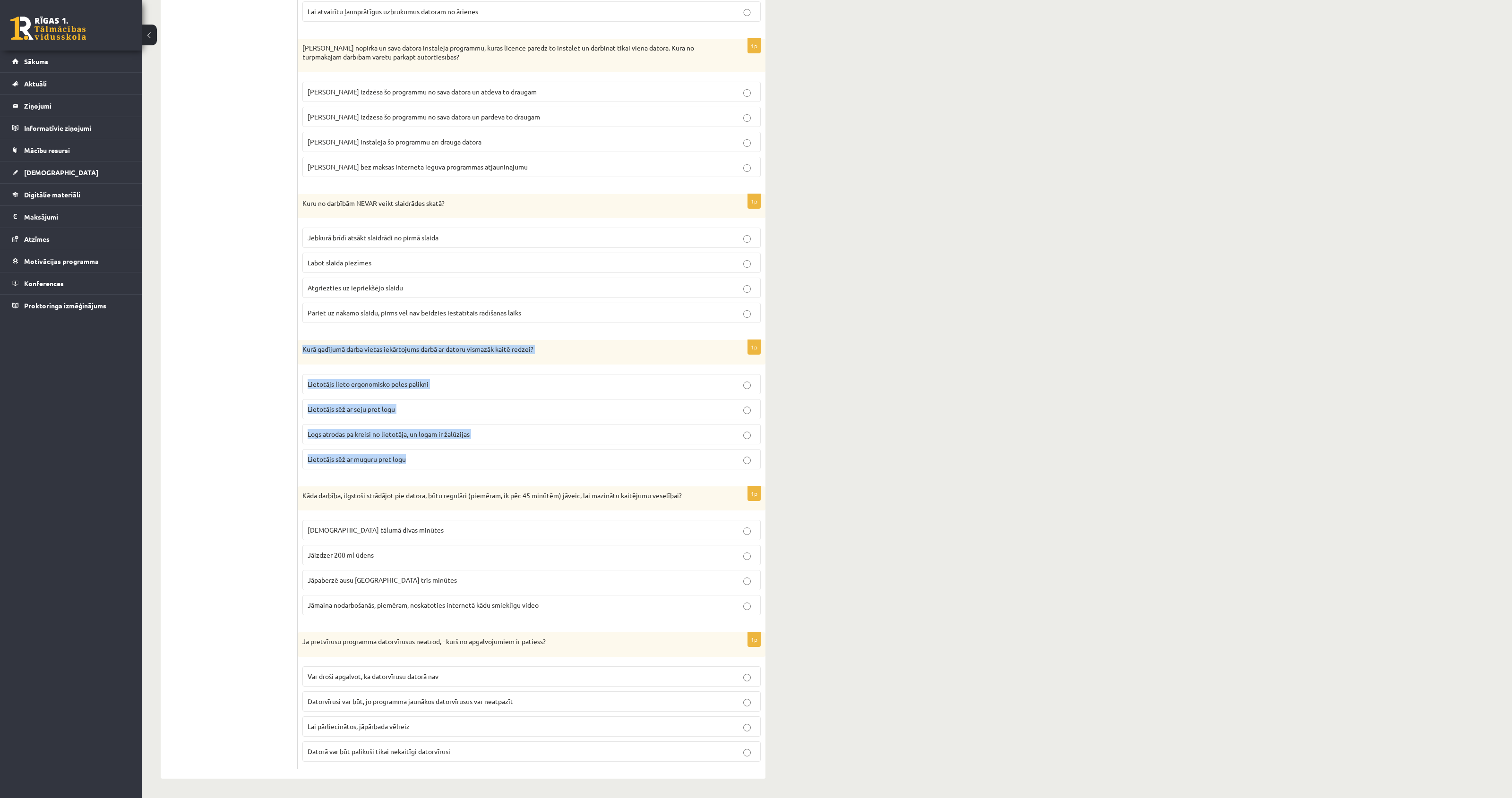
drag, startPoint x: 300, startPoint y: 348, endPoint x: 441, endPoint y: 461, distance: 180.7
click at [441, 461] on div "1p Kurā gadījumā darba vietas iekārtojums darbā ar datoru vismazāk kaitē redzei…" at bounding box center [531, 408] width 467 height 137
click at [350, 381] on span "Lietotājs lieto ergonomisko peles palikni" at bounding box center [368, 383] width 121 height 8
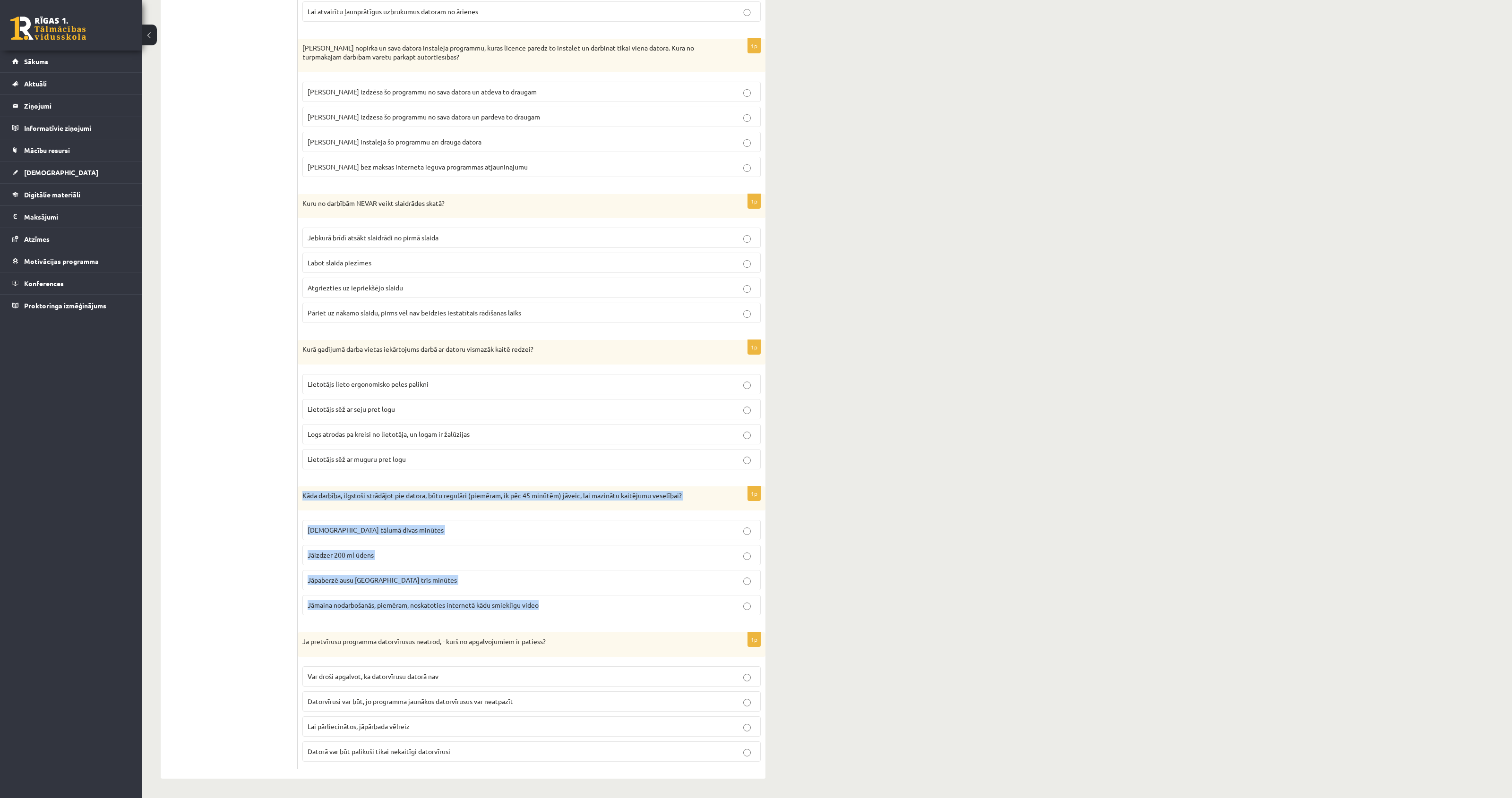
drag, startPoint x: 301, startPoint y: 493, endPoint x: 570, endPoint y: 608, distance: 292.6
click at [570, 608] on div "1p Kāda darbība, ilgstoši strādājot pie datora, būtu regulāri (piemēram, ik pēc…" at bounding box center [531, 555] width 467 height 137
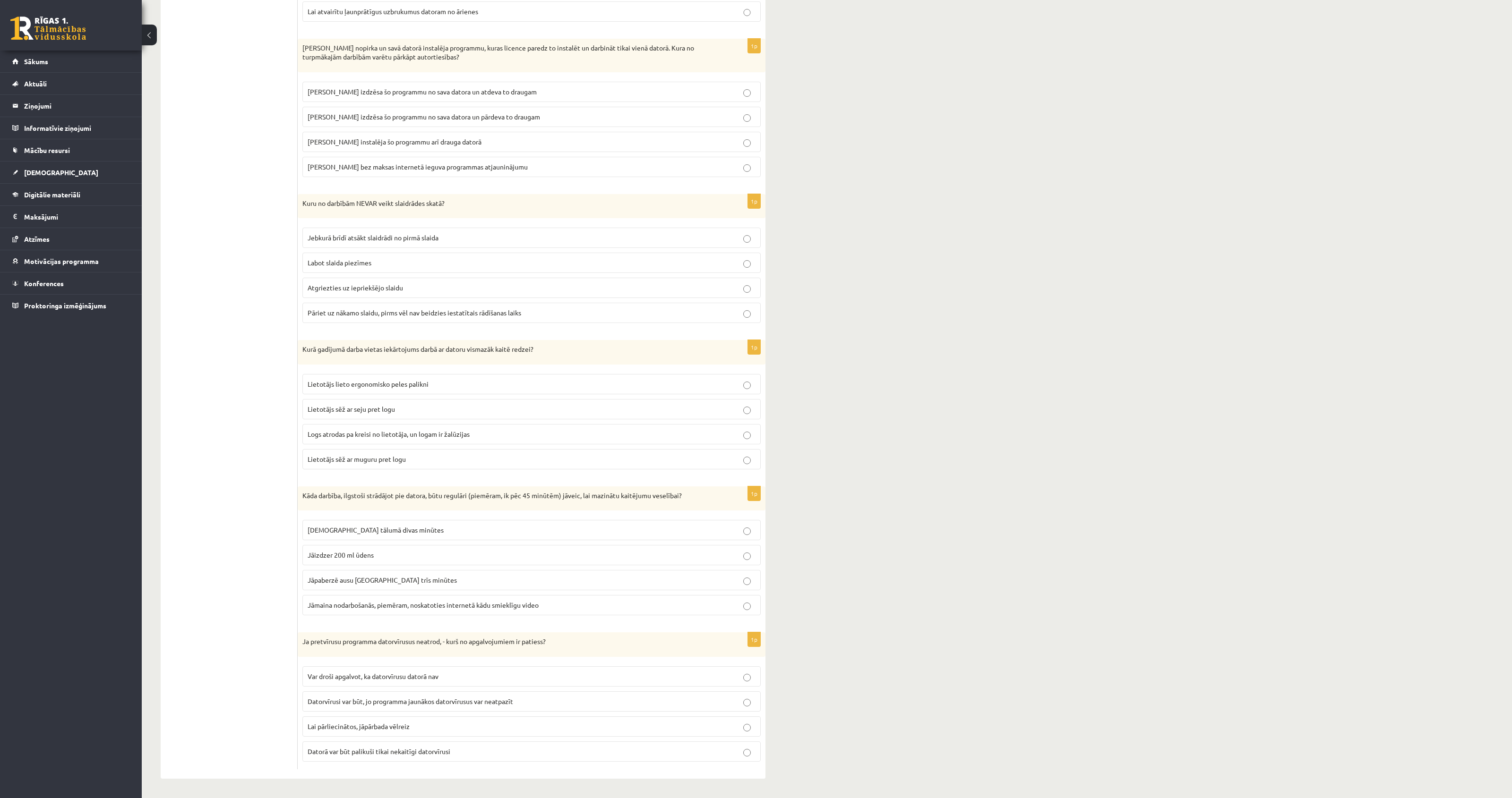
click at [350, 530] on span "Jāskatās tālumā divas minūtes" at bounding box center [376, 529] width 136 height 8
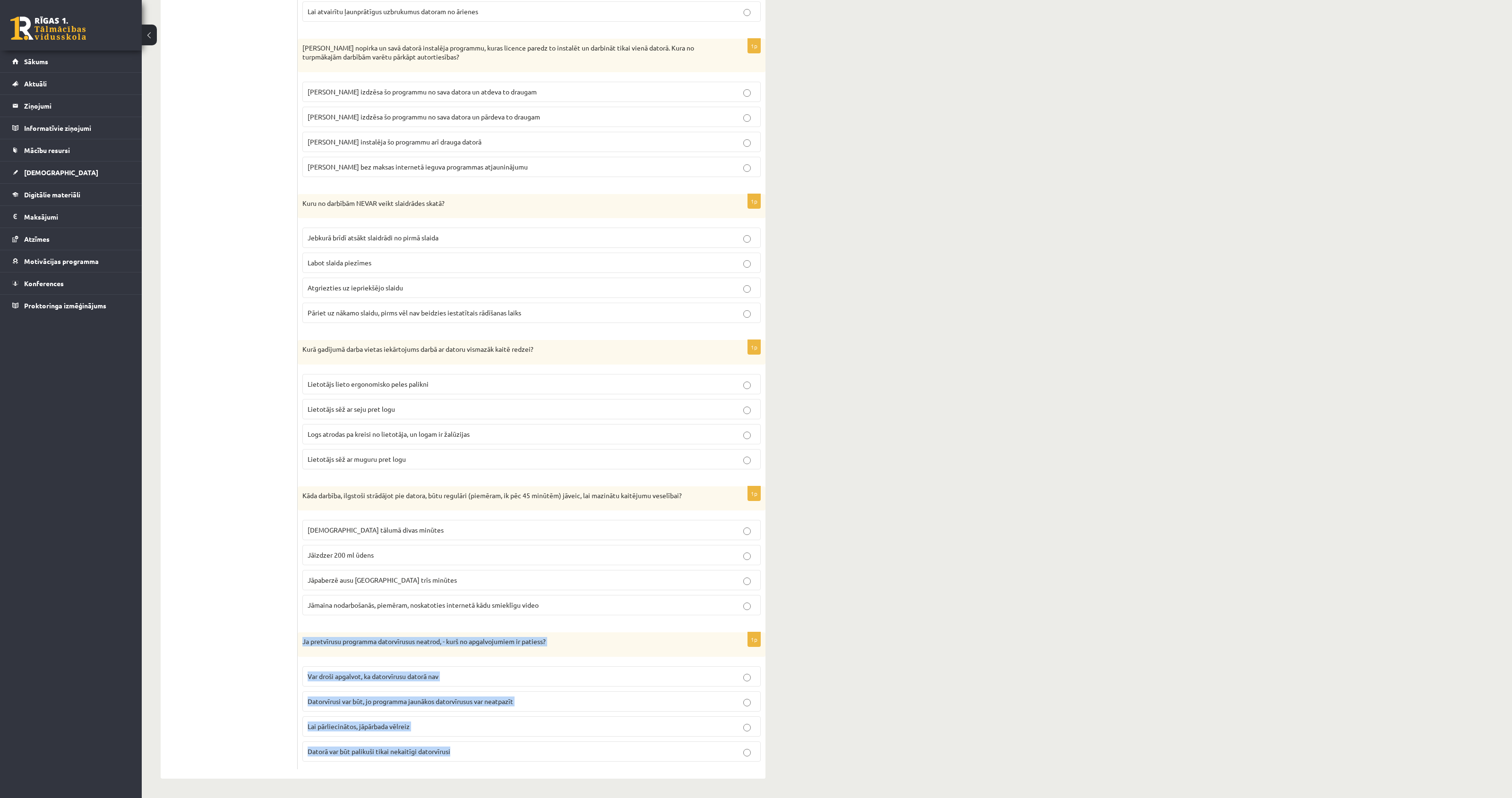
drag, startPoint x: 303, startPoint y: 640, endPoint x: 472, endPoint y: 751, distance: 202.2
click at [472, 751] on div "1p Ja pretvīrusu programma datorvīrusus neatrod, - kurš no apgalvojumiem ir pat…" at bounding box center [531, 700] width 467 height 137
click at [409, 698] on span "Datorvīrusi var būt, jo programma jaunākos datorvīrusus var neatpazīt" at bounding box center [410, 700] width 205 height 8
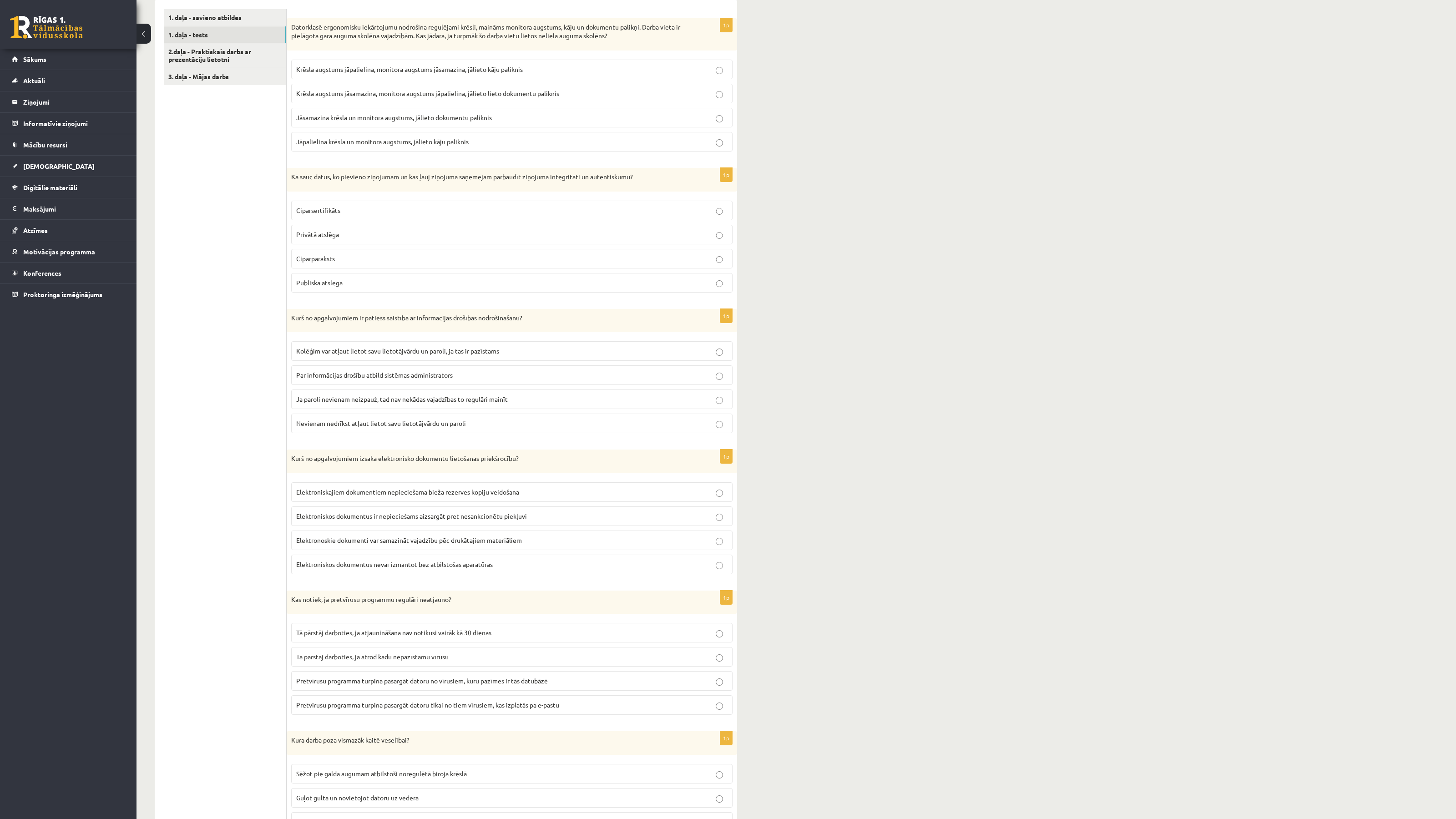
scroll to position [0, 0]
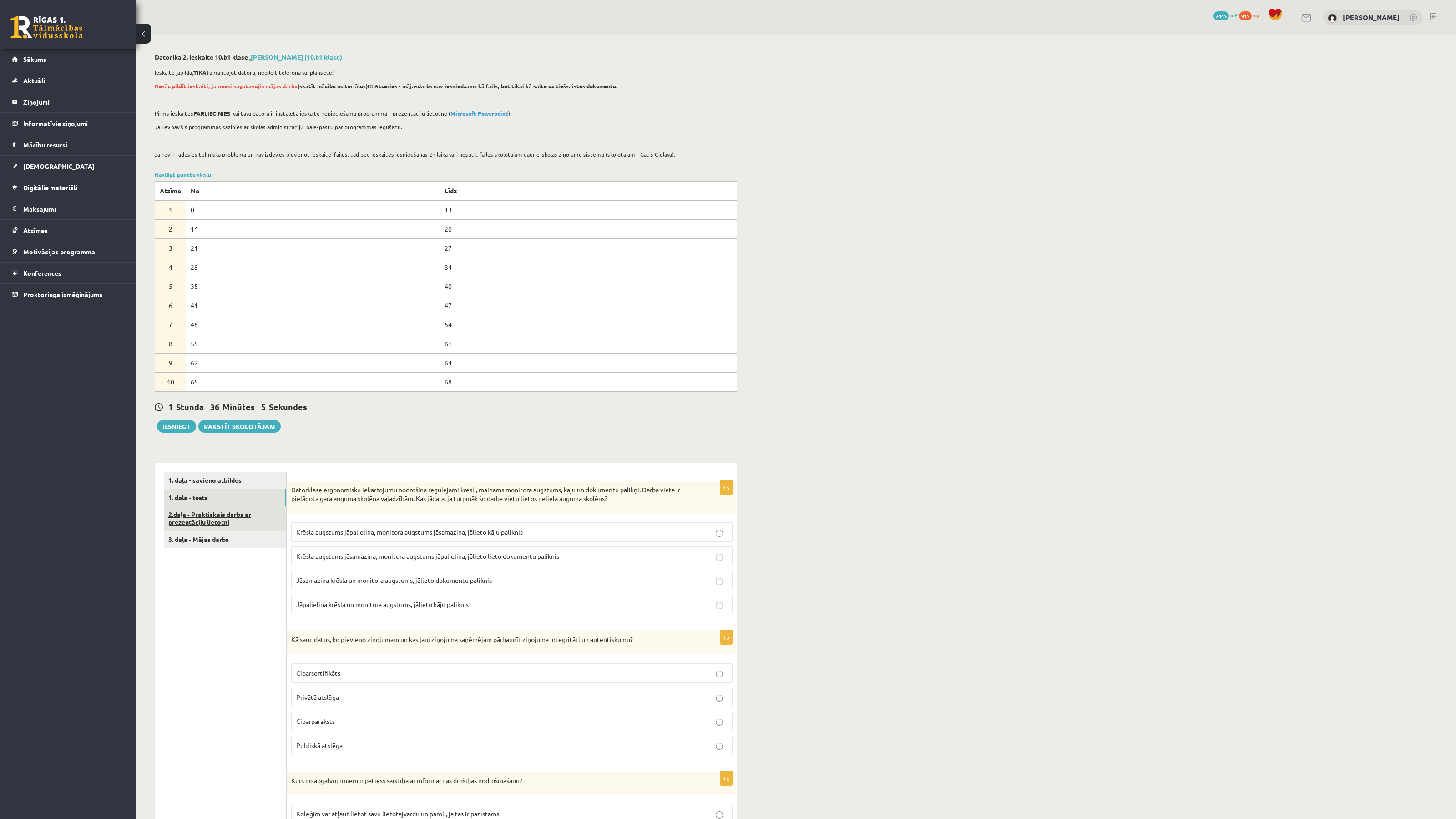
click at [224, 515] on link "2.daļa - Praktiskais darbs ar prezentāciju lietotni" at bounding box center [225, 518] width 123 height 24
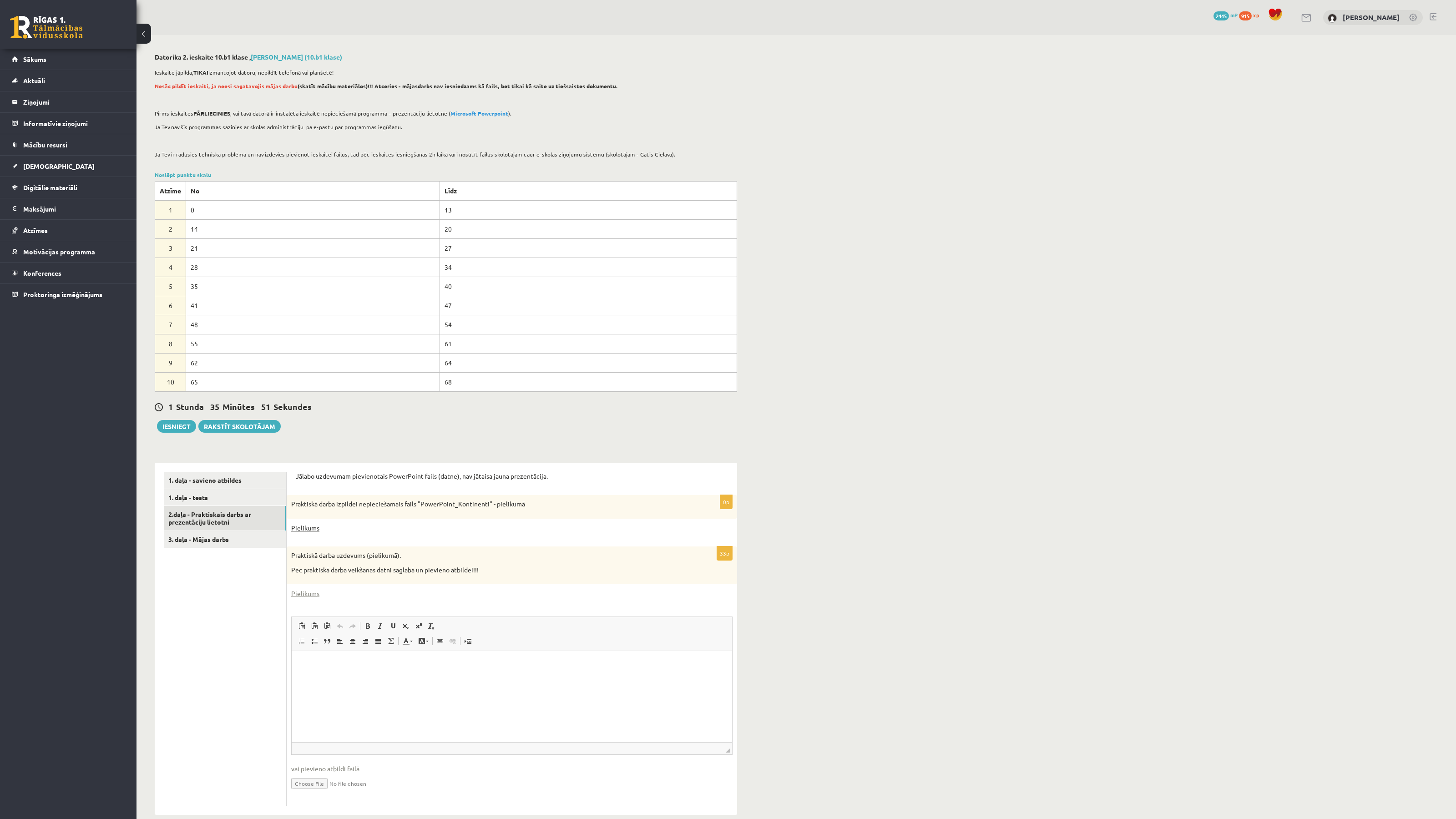
click at [309, 530] on link "Pielikums" at bounding box center [305, 528] width 28 height 10
click at [301, 594] on link "Pielikums" at bounding box center [305, 594] width 28 height 10
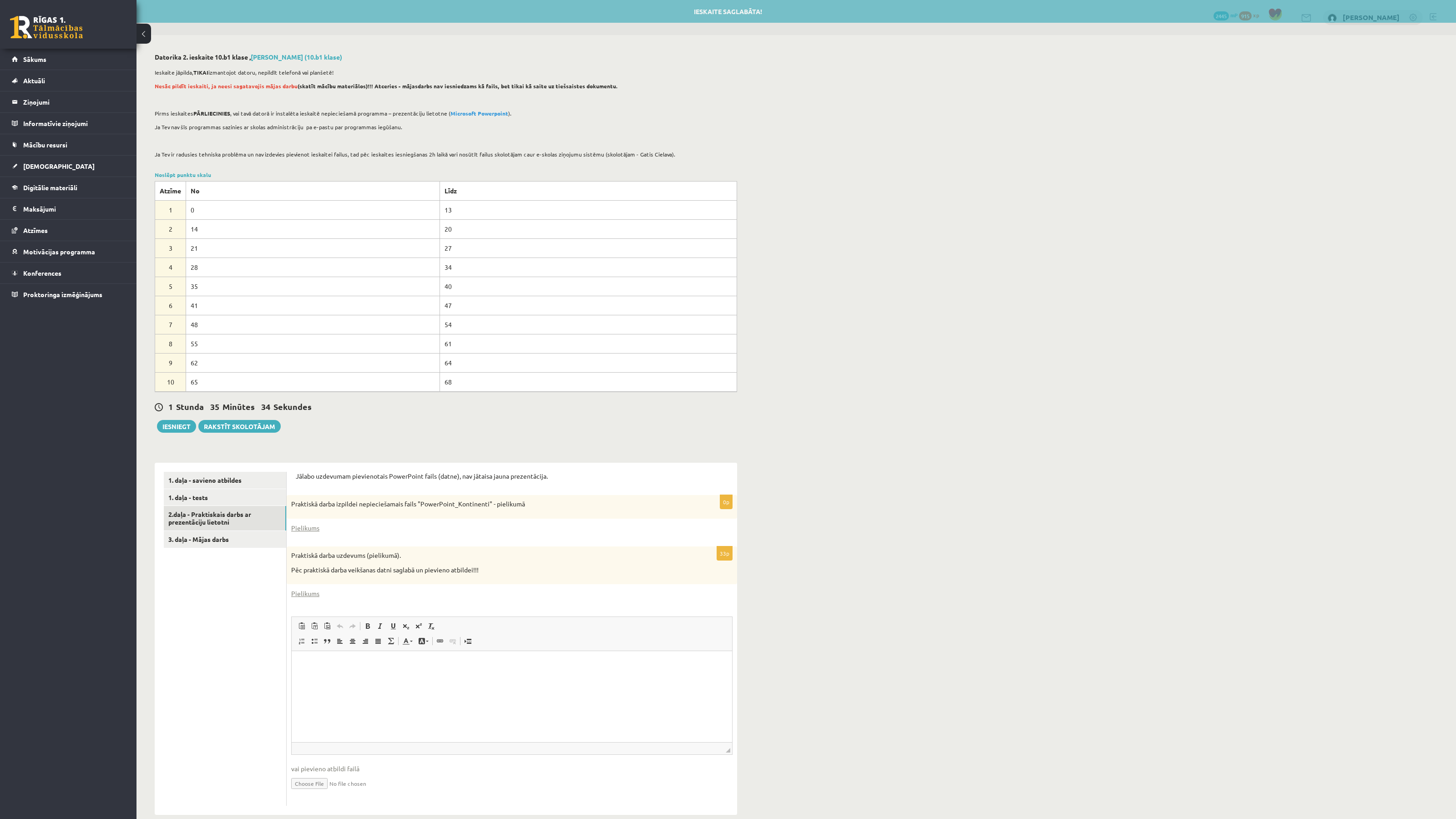
drag, startPoint x: 1208, startPoint y: 132, endPoint x: 1128, endPoint y: 181, distance: 93.8
click at [1202, 135] on div "Datorika 2. ieskaite 10.b1 klase , Madara Dzidra Glīzde (10.b1 klase) Ieskaite …" at bounding box center [795, 435] width 1319 height 798
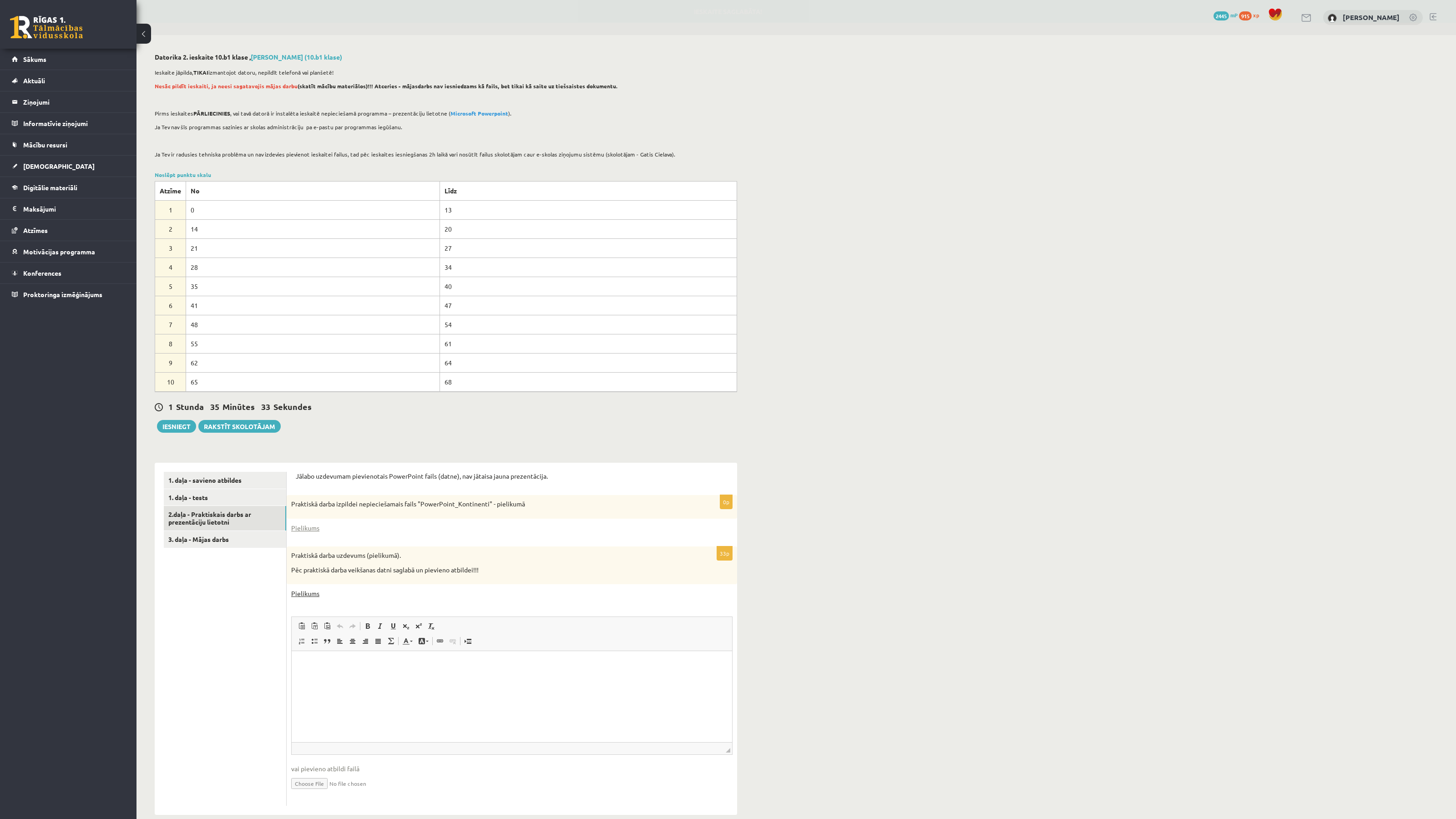
click at [302, 595] on link "Pielikums" at bounding box center [305, 594] width 28 height 10
click at [223, 486] on link "1. daļa - savieno atbildes" at bounding box center [225, 479] width 123 height 16
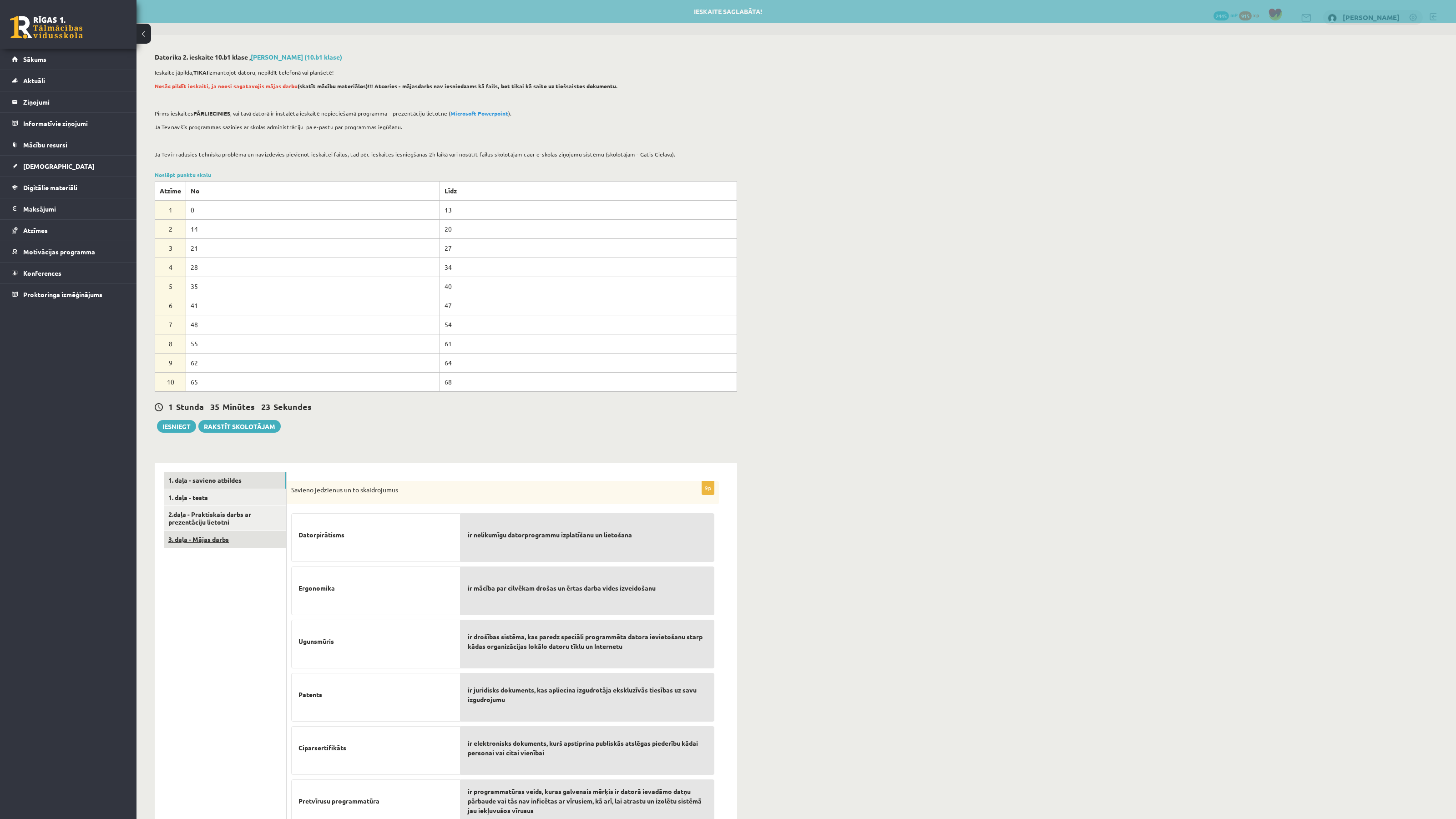
click at [218, 544] on link "3. daļa - Mājas darbs" at bounding box center [225, 539] width 123 height 16
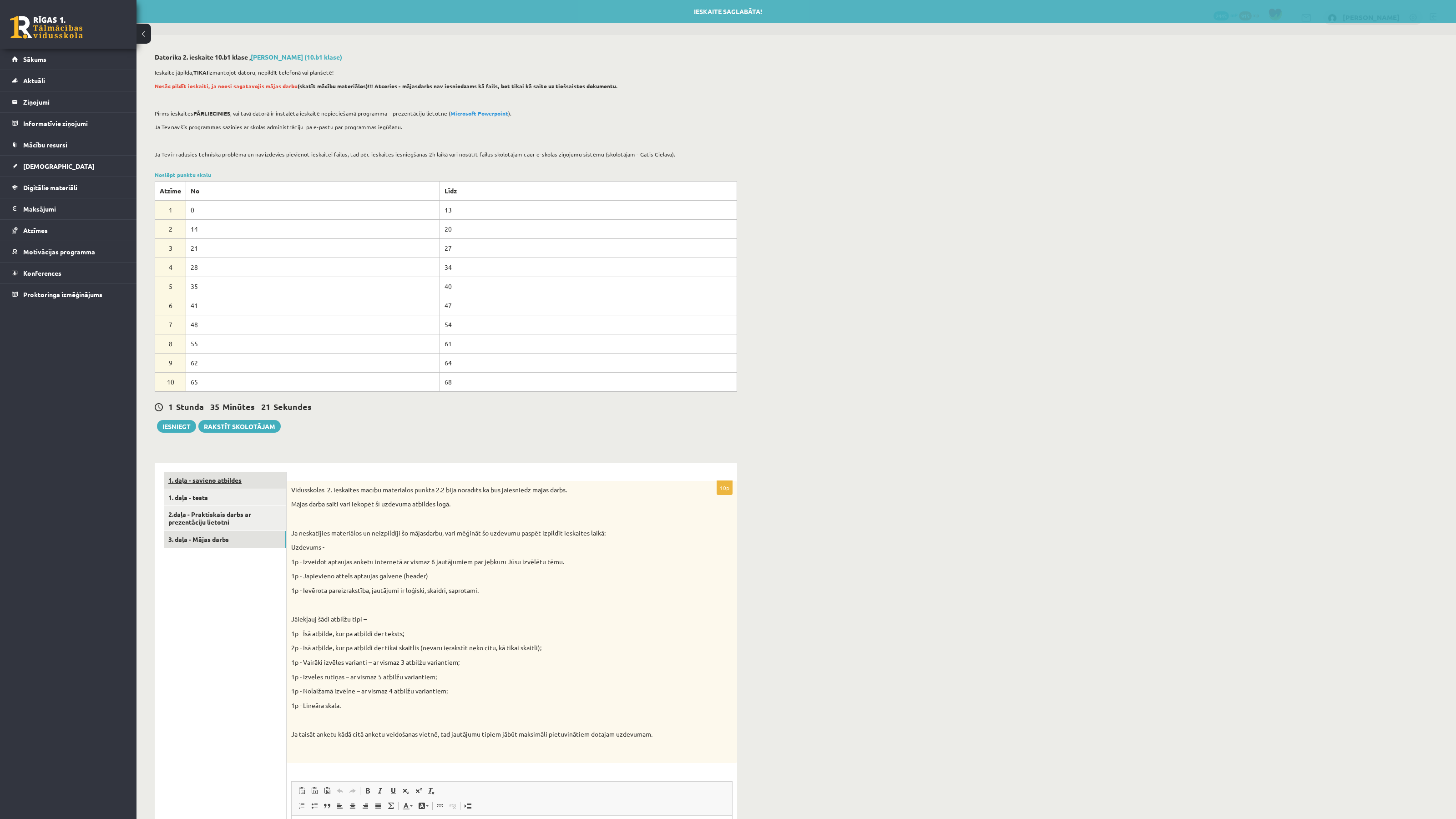
click at [215, 484] on link "1. daļa - savieno atbildes" at bounding box center [225, 479] width 123 height 16
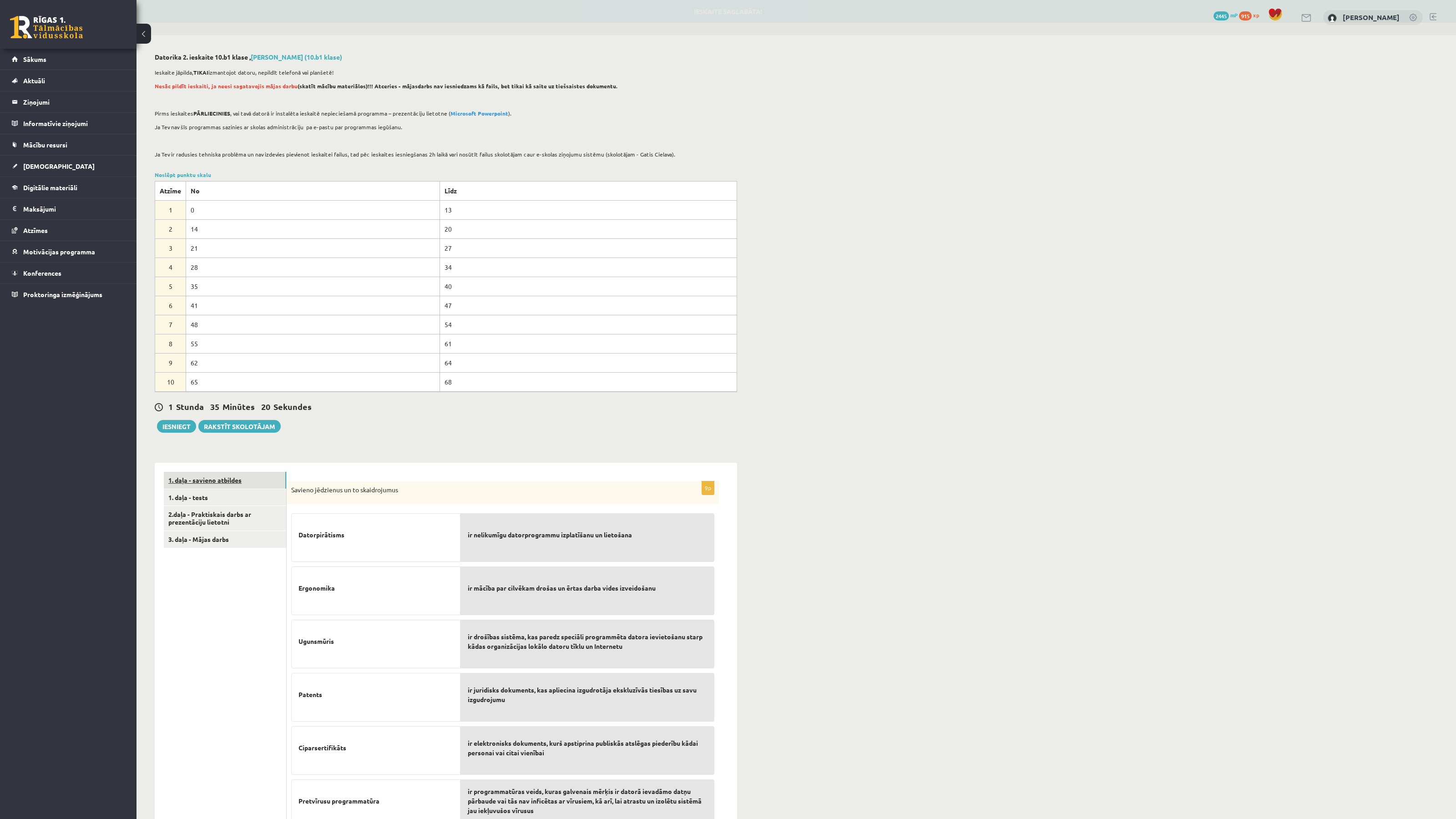
scroll to position [1, 0]
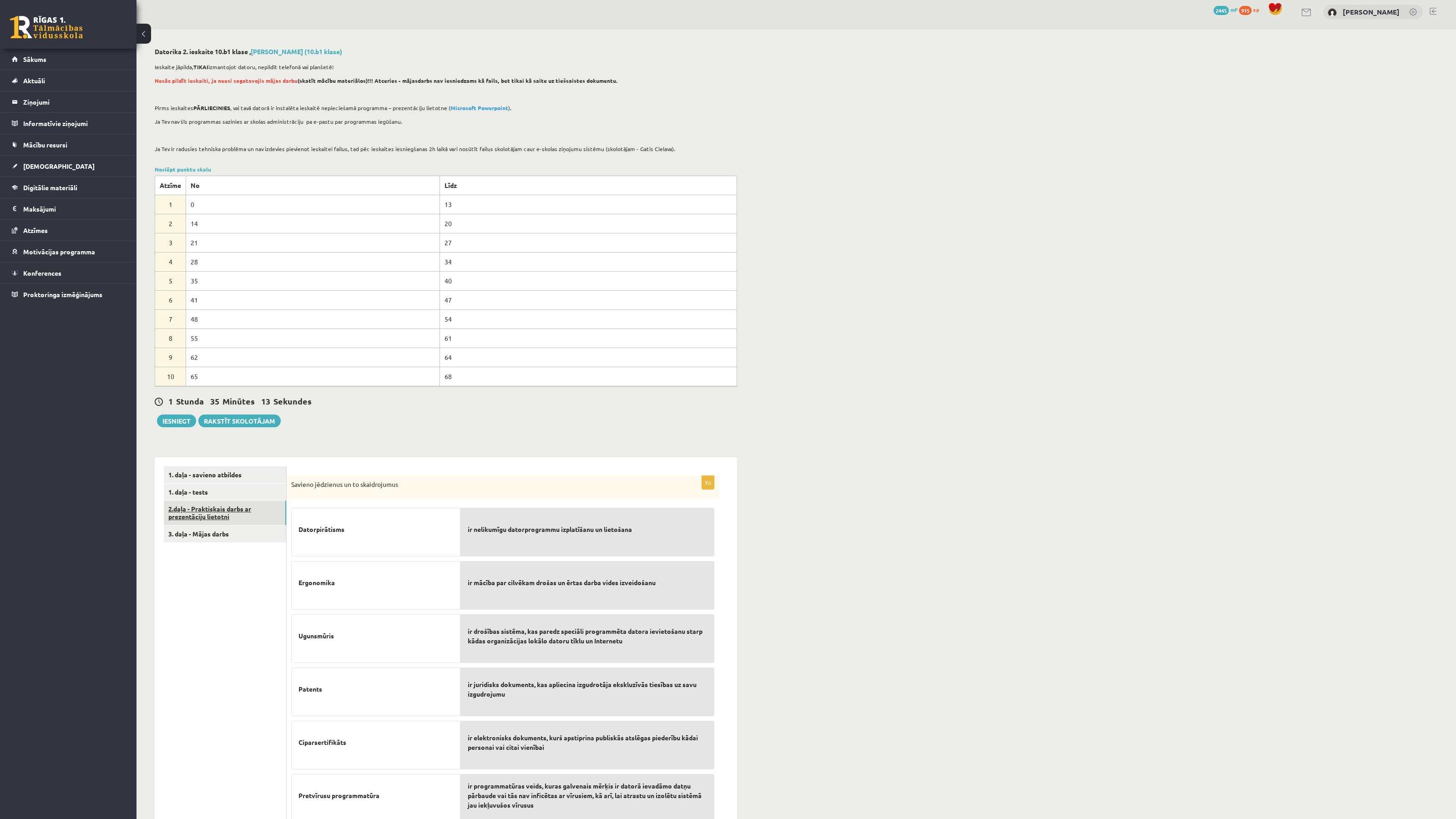
click at [214, 515] on link "2.daļa - Praktiskais darbs ar prezentāciju lietotni" at bounding box center [225, 512] width 123 height 24
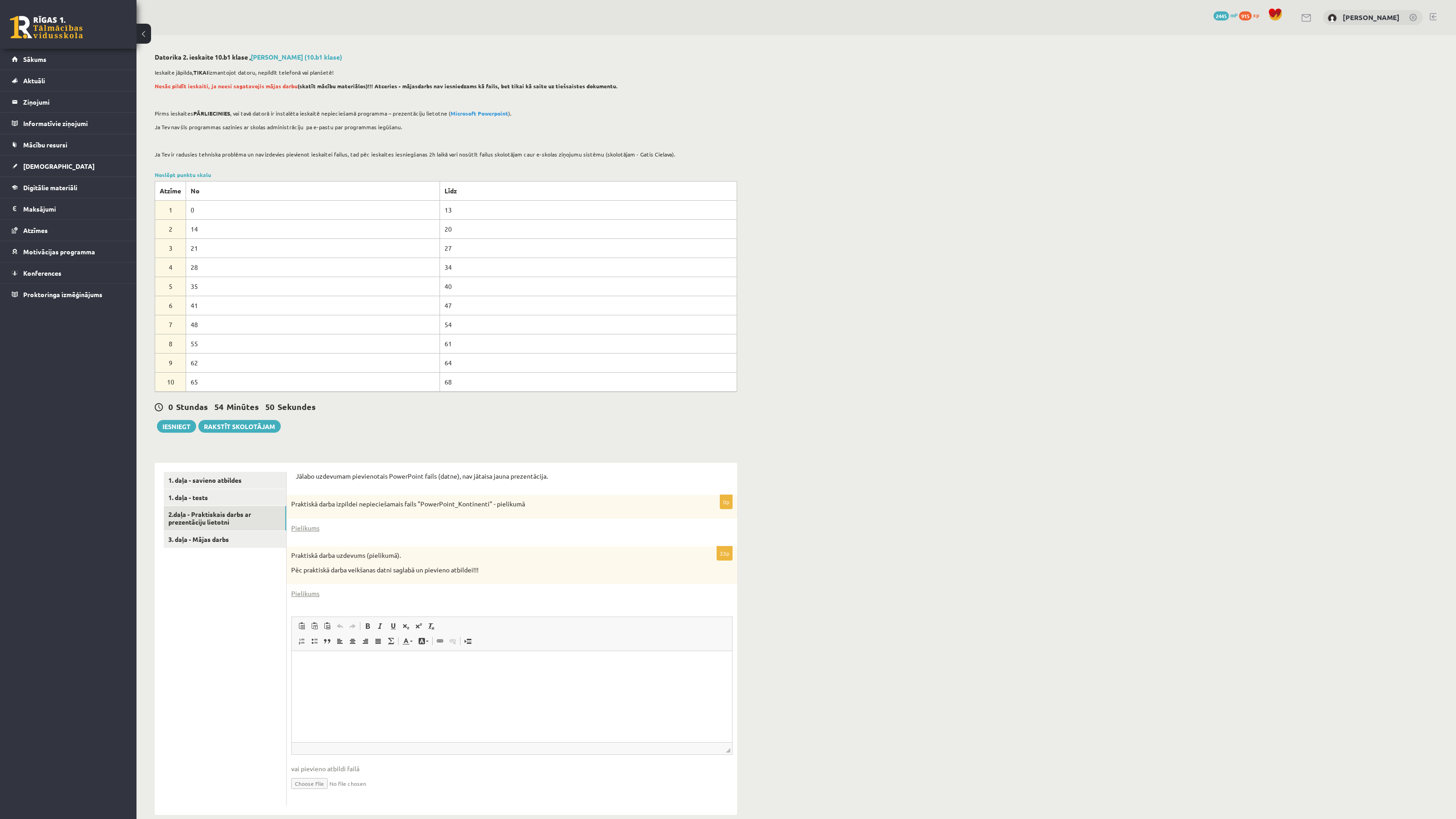
scroll to position [15, 0]
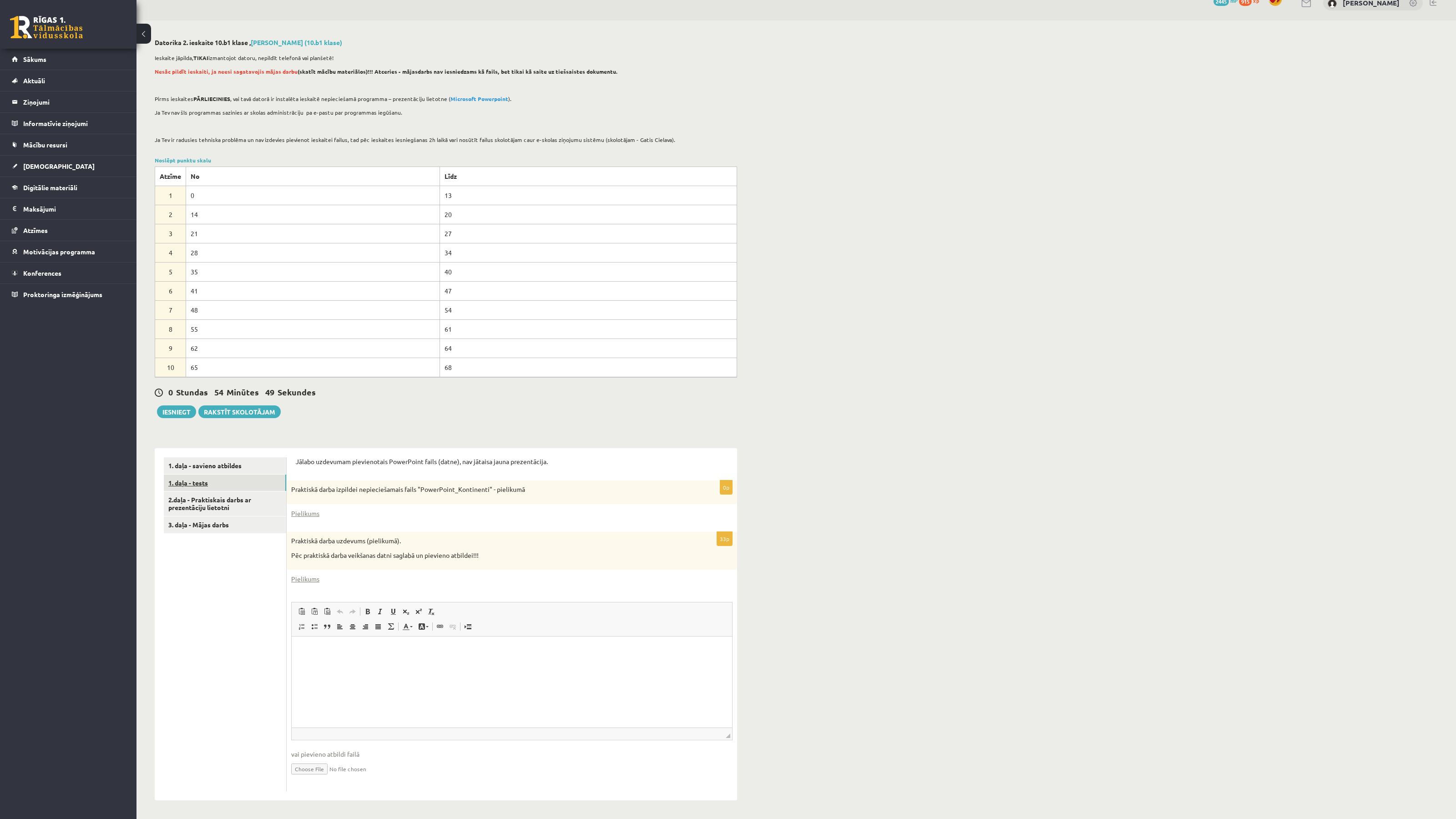
click at [194, 481] on link "1. daļa - tests" at bounding box center [225, 482] width 123 height 16
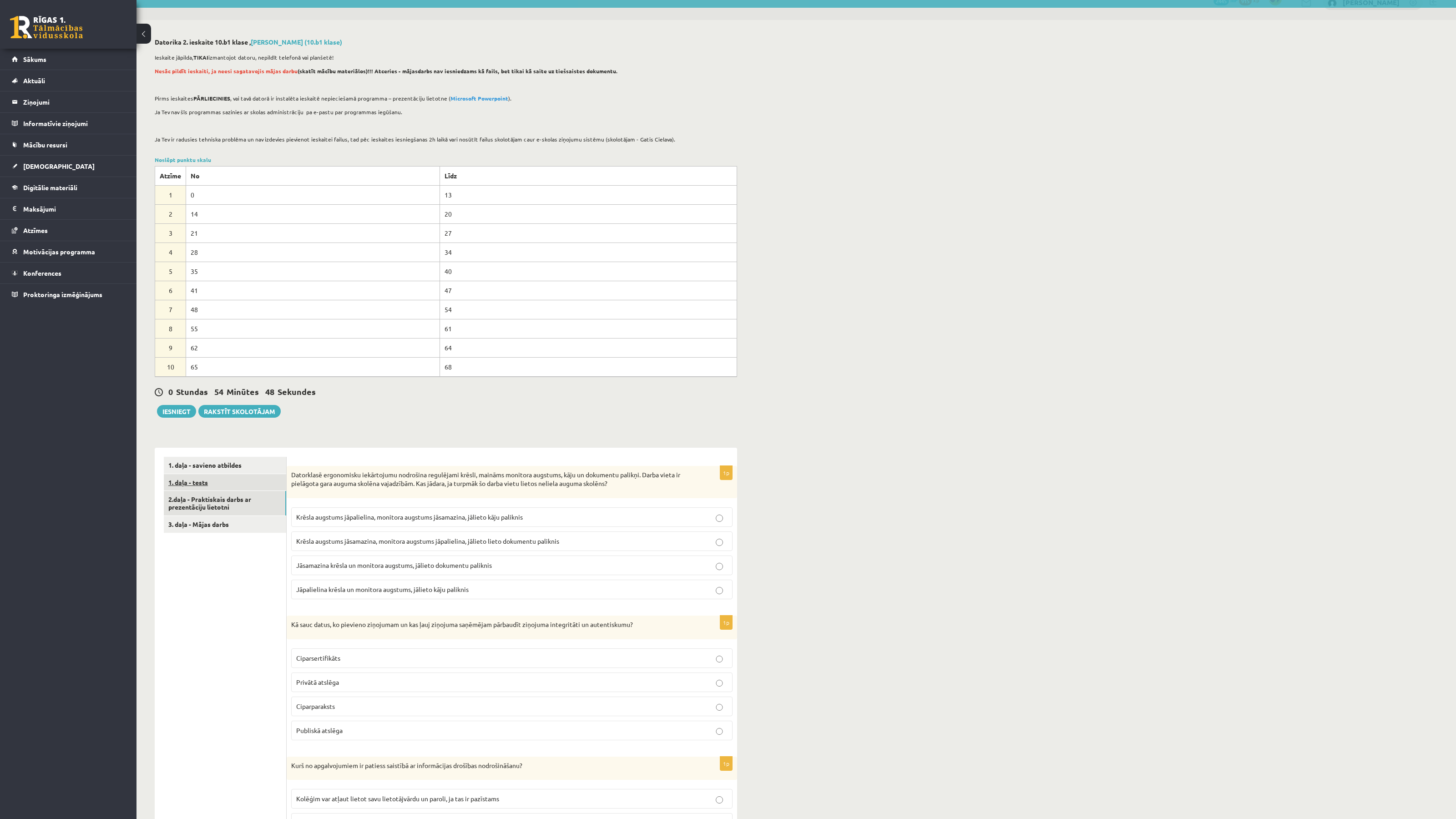
click at [219, 498] on link "2.daļa - Praktiskais darbs ar prezentāciju lietotni" at bounding box center [225, 503] width 123 height 24
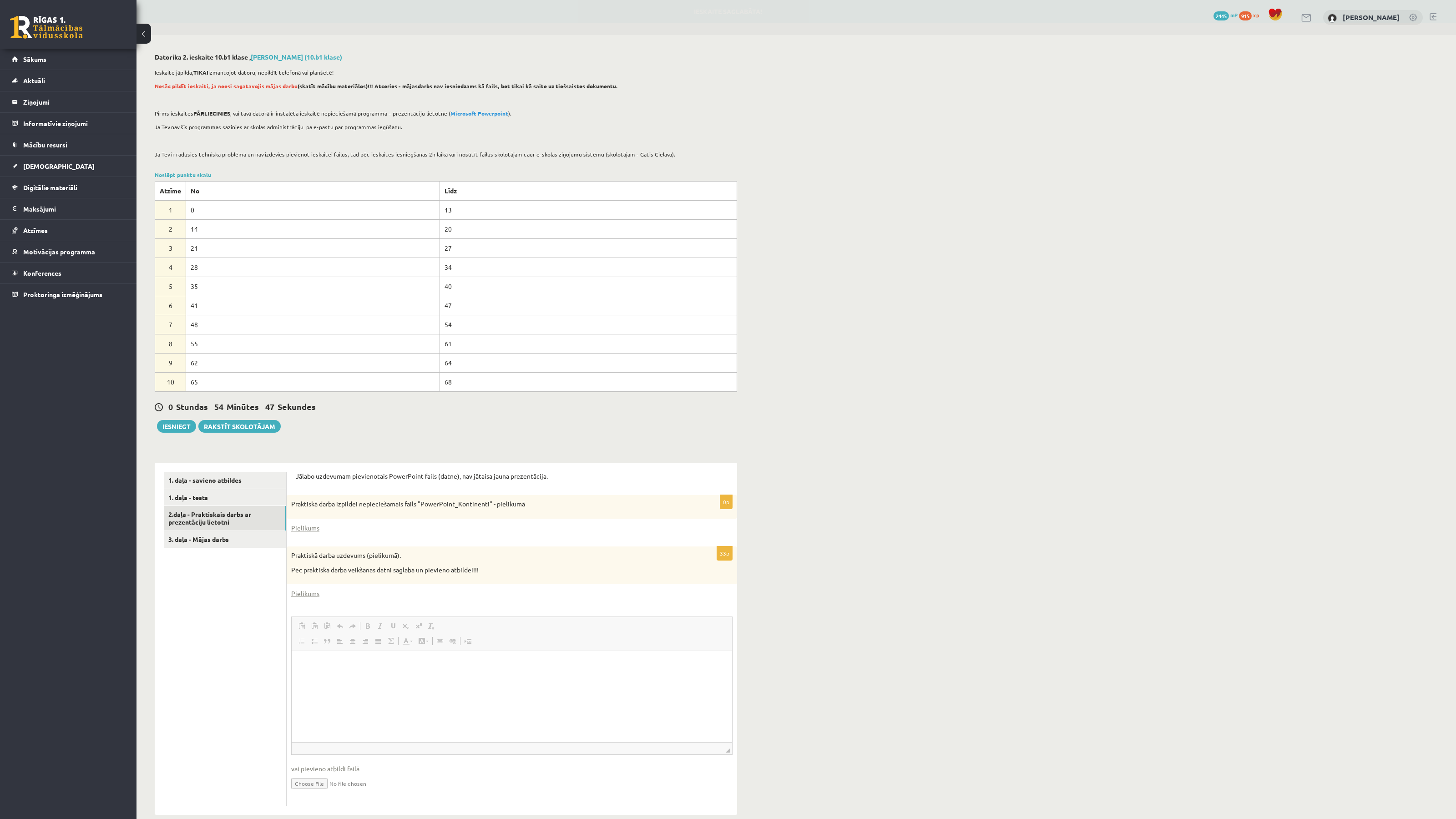
scroll to position [0, 0]
click at [921, 354] on div "Datorika 2. ieskaite 10.b1 klase , Madara Dzidra Glīzde (10.b1 klase) Ieskaite …" at bounding box center [795, 435] width 1319 height 798
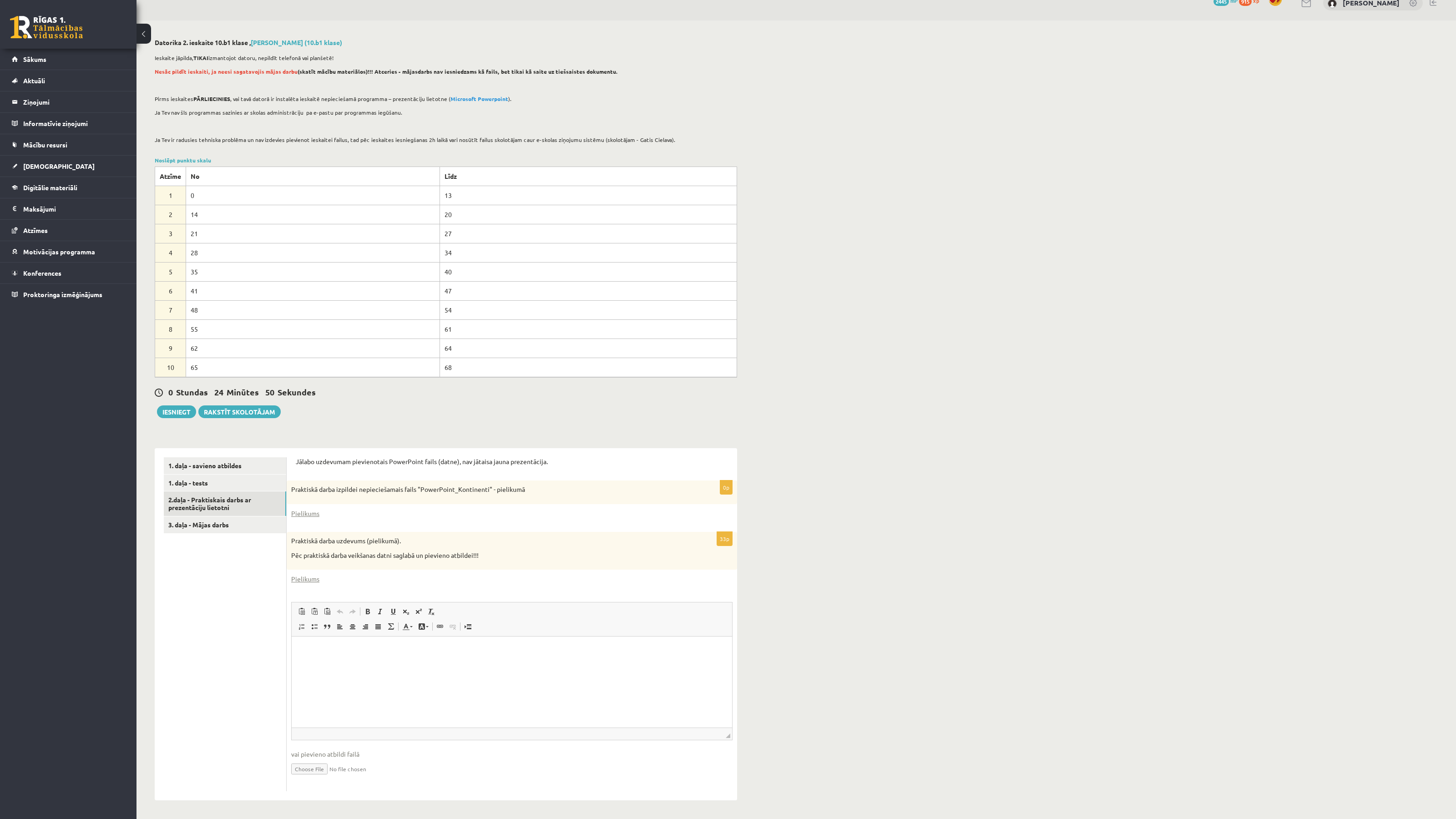
click at [308, 771] on input "file" at bounding box center [511, 769] width 441 height 19
type input "**********"
click at [353, 655] on html at bounding box center [512, 650] width 440 height 28
click at [472, 653] on p "**********" at bounding box center [511, 650] width 422 height 10
click at [303, 654] on p "**********" at bounding box center [511, 650] width 422 height 10
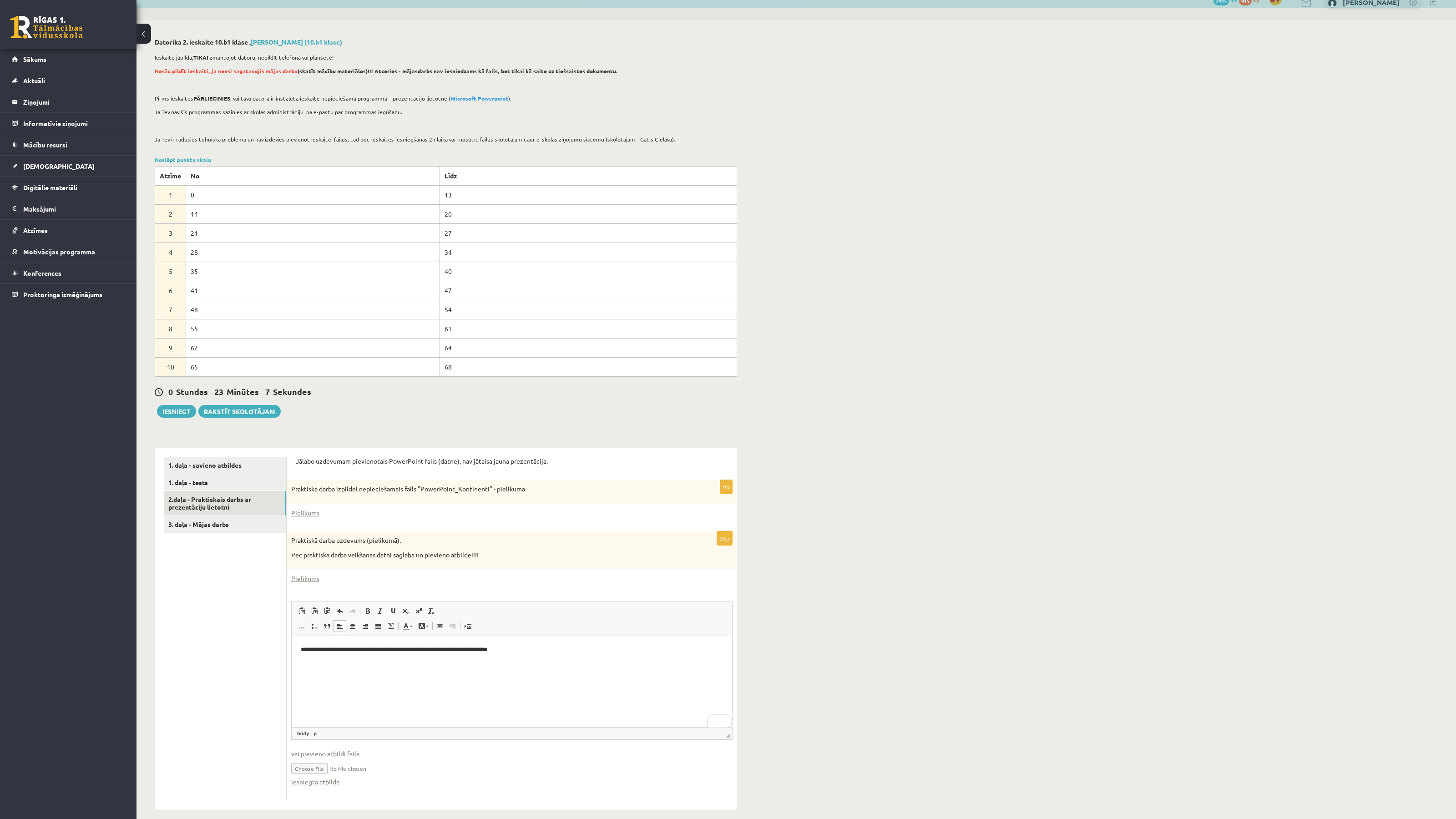
click at [529, 651] on p "**********" at bounding box center [511, 650] width 422 height 10
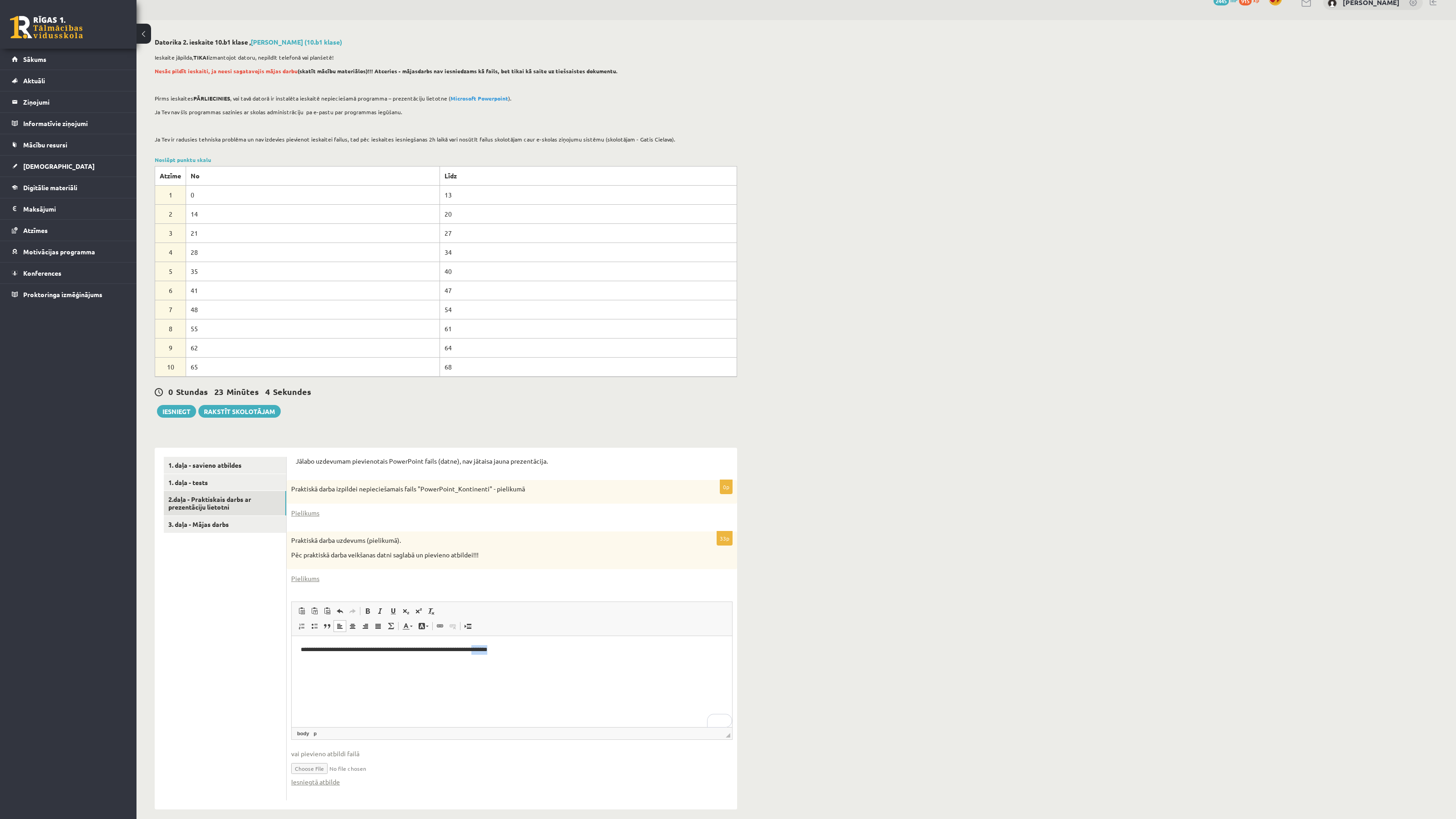
drag, startPoint x: 526, startPoint y: 651, endPoint x: 501, endPoint y: 650, distance: 25.0
click at [501, 650] on p "**********" at bounding box center [511, 650] width 422 height 10
click at [477, 651] on p "**********" at bounding box center [511, 655] width 422 height 19
click at [454, 660] on p "**********" at bounding box center [511, 655] width 422 height 19
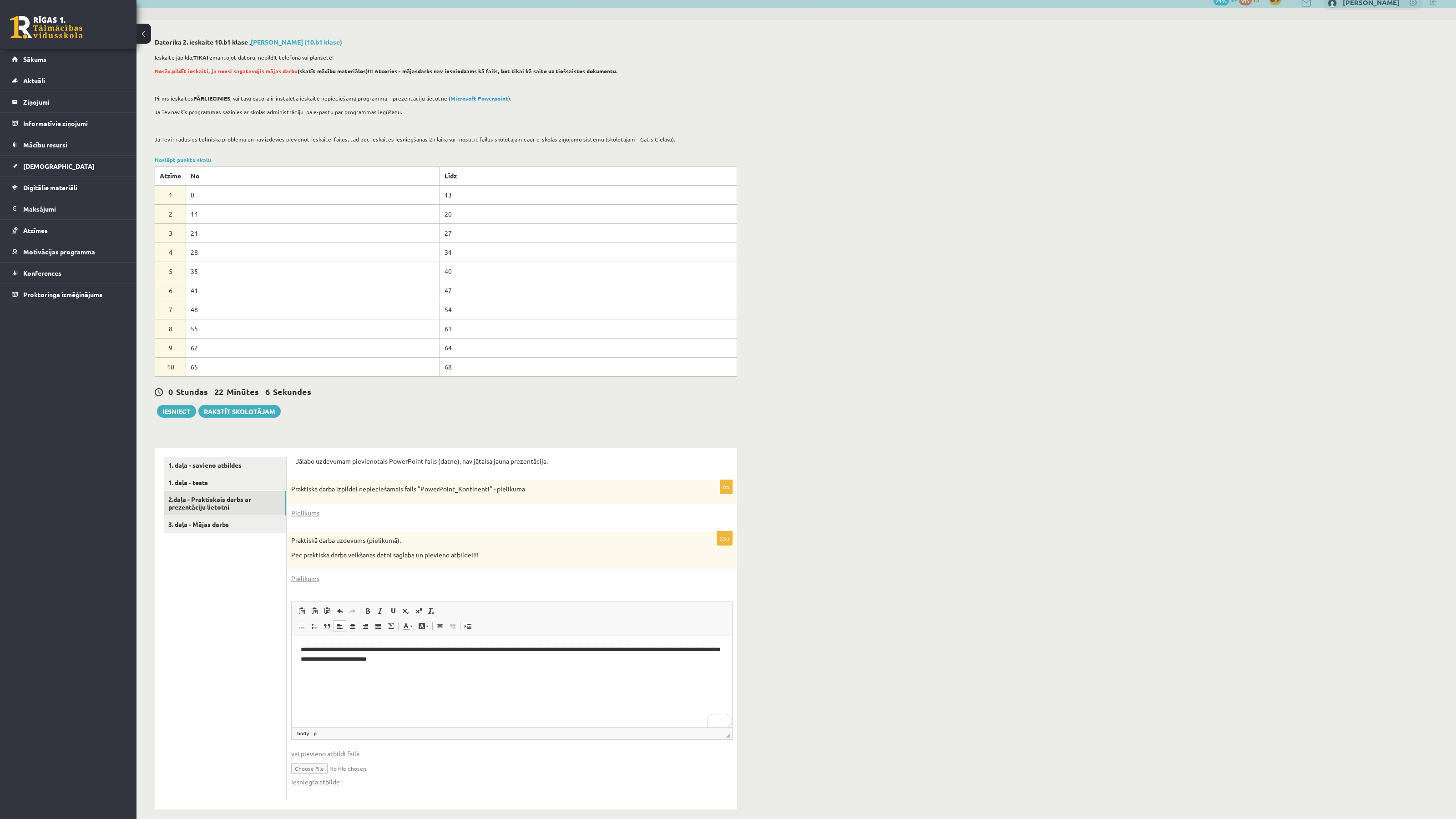
click at [767, 639] on div "Datorika 2. ieskaite 10.b1 klase , Madara Dzidra Glīzde (10.b1 klase) Ieskaite …" at bounding box center [795, 423] width 1319 height 808
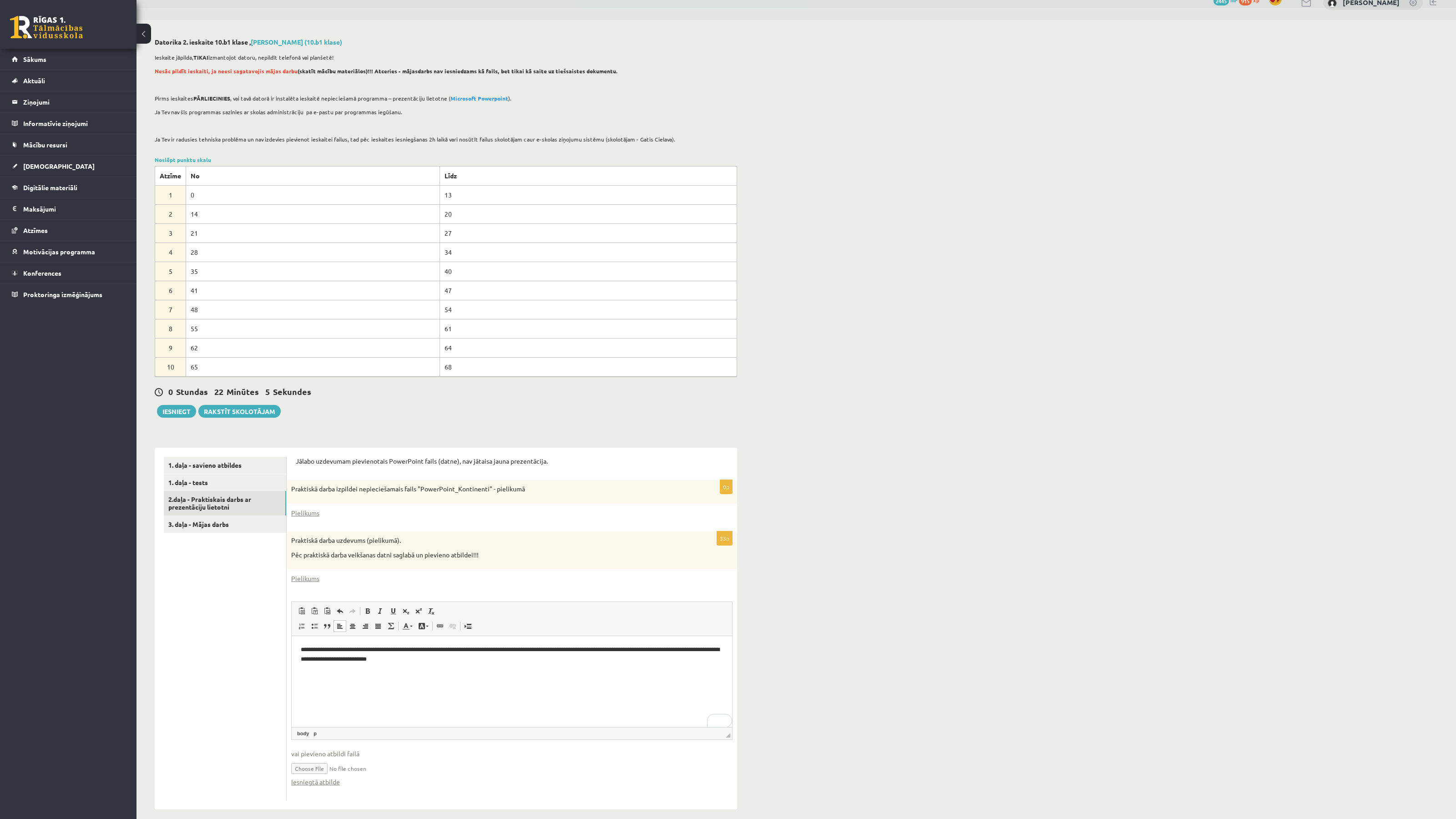
scroll to position [25, 0]
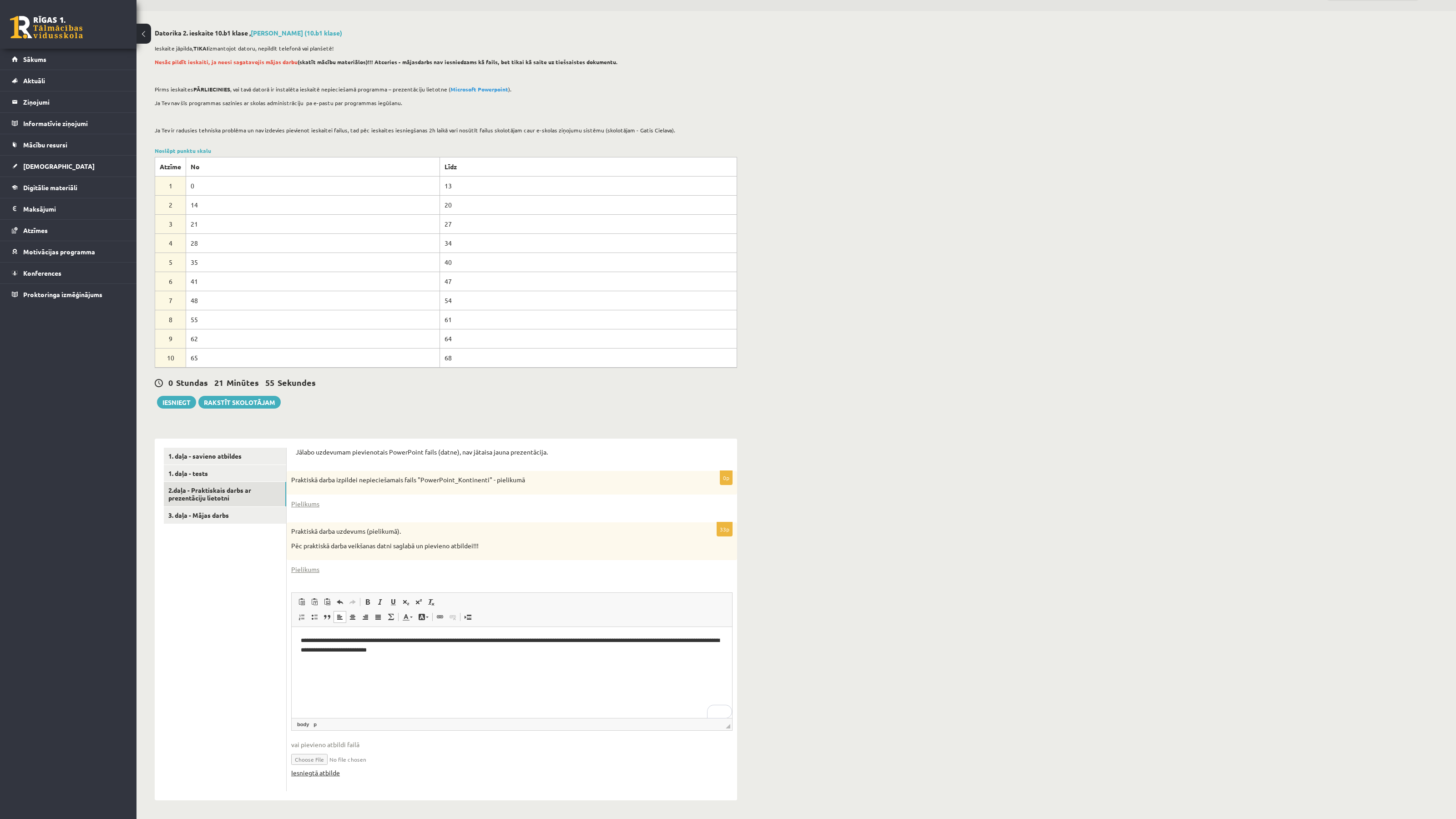
click at [335, 777] on link "Iesniegtā atbilde" at bounding box center [315, 772] width 48 height 10
click at [201, 473] on link "1. daļa - tests" at bounding box center [225, 473] width 123 height 16
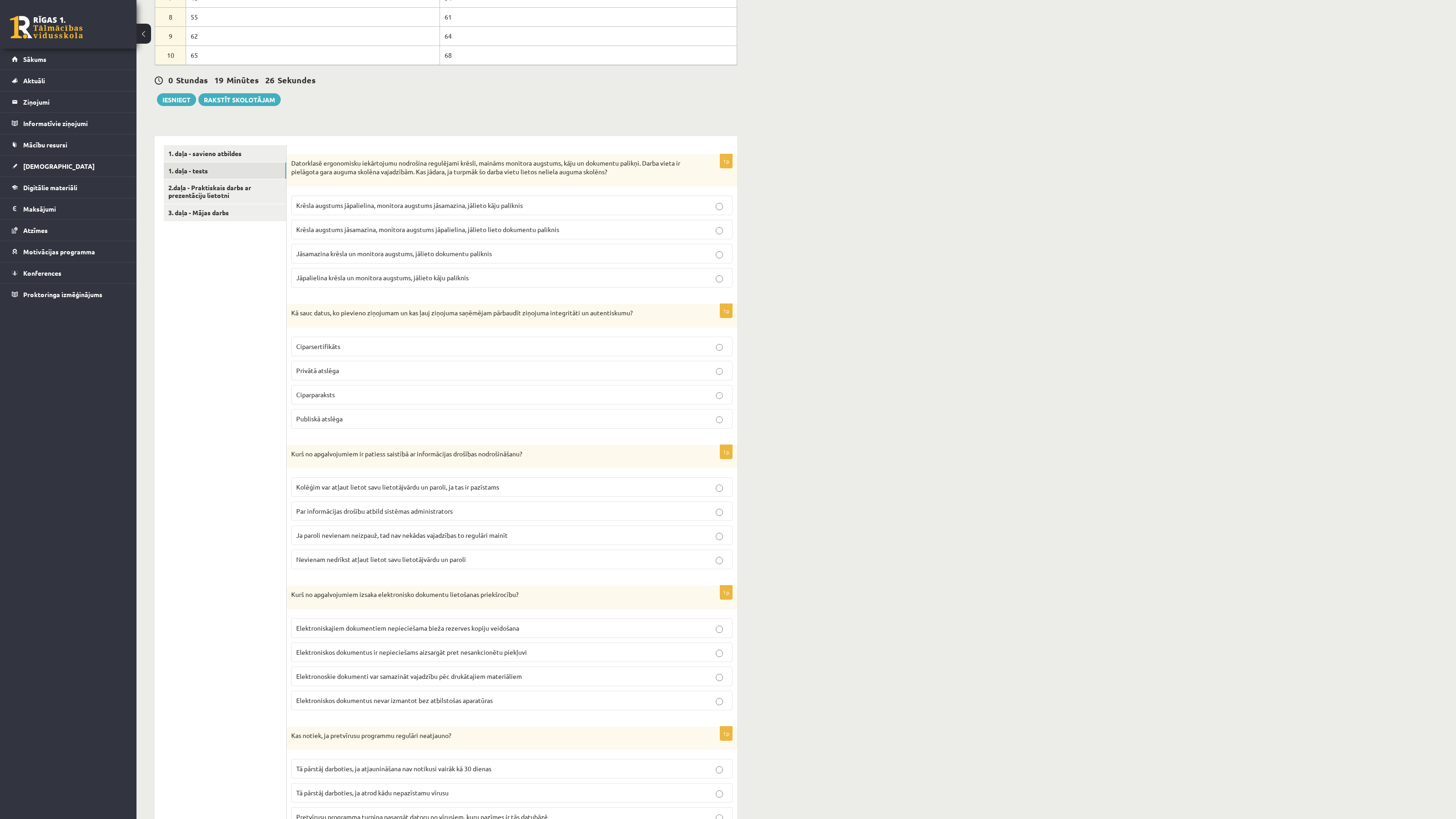
scroll to position [340, 0]
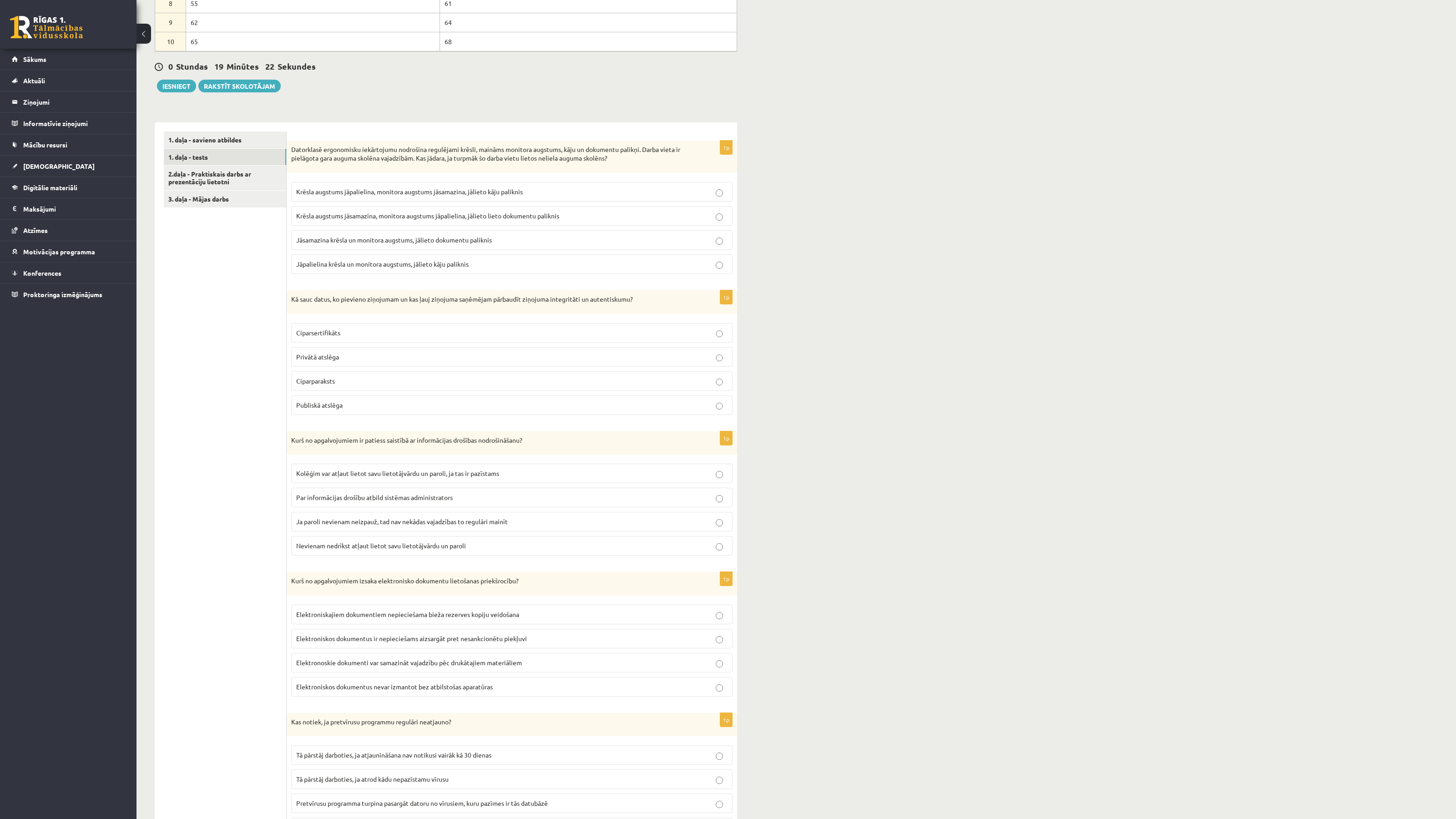
click at [529, 550] on p "Nevienam nedrīkst atļaut lietot savu lietotājvārdu un paroli" at bounding box center [511, 545] width 431 height 10
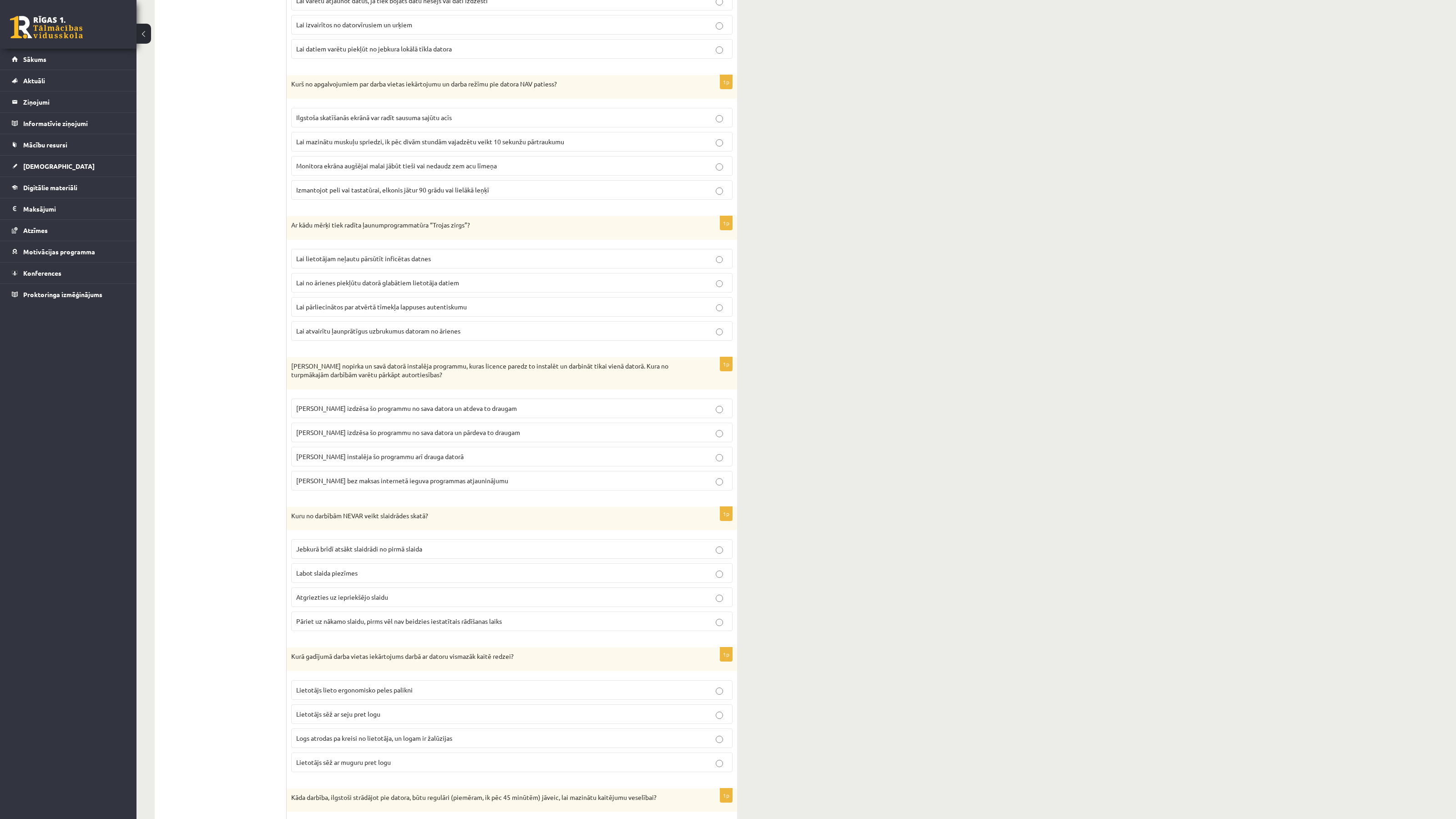
scroll to position [1692, 0]
click at [389, 229] on p "Ar kādu mērķi tiek radīta ļaunumprogrammatūra “Trojas zirgs”?" at bounding box center [489, 225] width 396 height 10
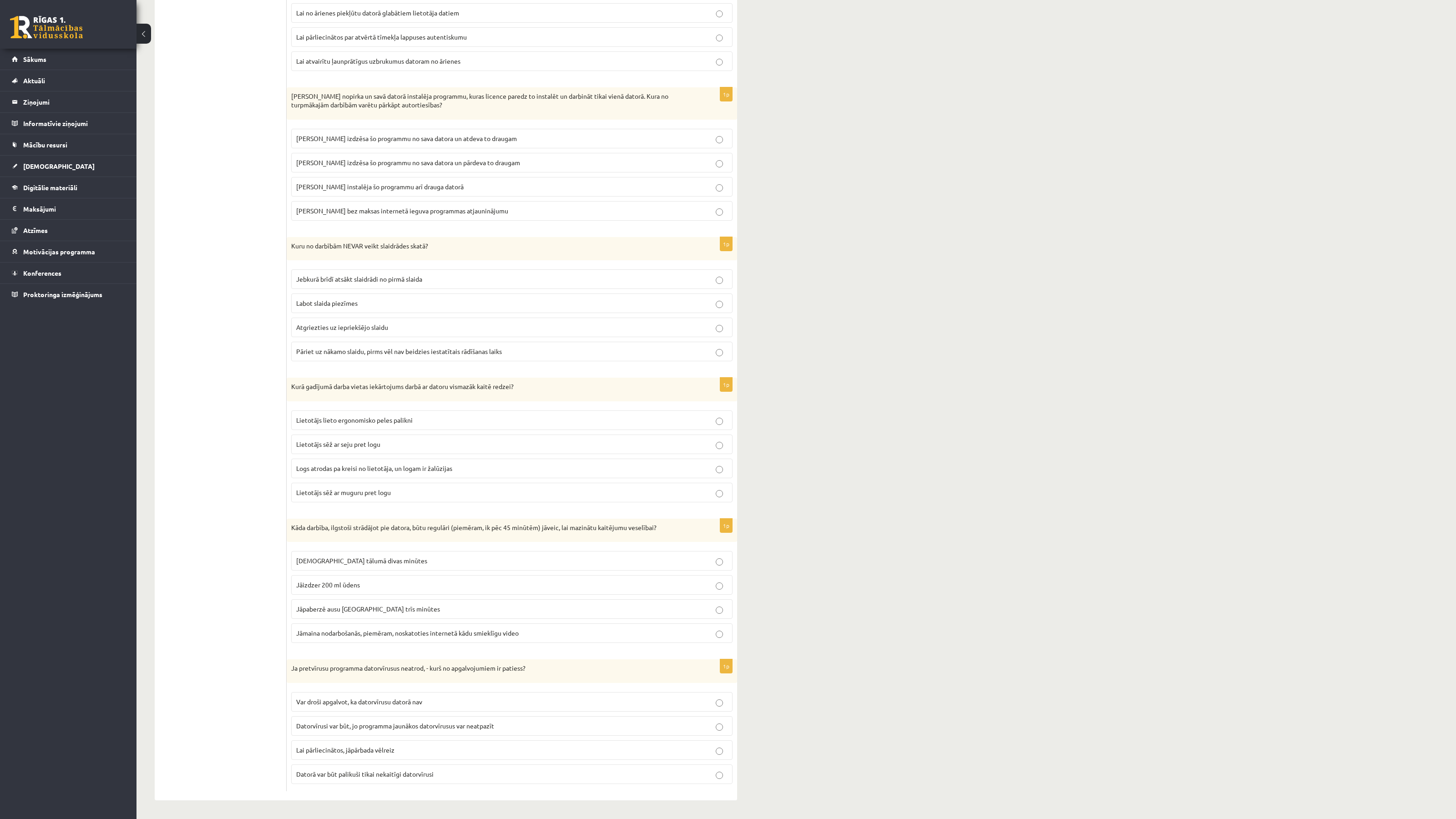
scroll to position [1977, 0]
click at [520, 387] on p "Kurā gadījumā darba vietas iekārtojums darbā ar datoru vismazāk kaitē redzei?" at bounding box center [489, 386] width 396 height 10
click at [441, 465] on span "Logs atrodas pa kreisi no lietotāja, un logam ir žalūzijas" at bounding box center [374, 467] width 156 height 8
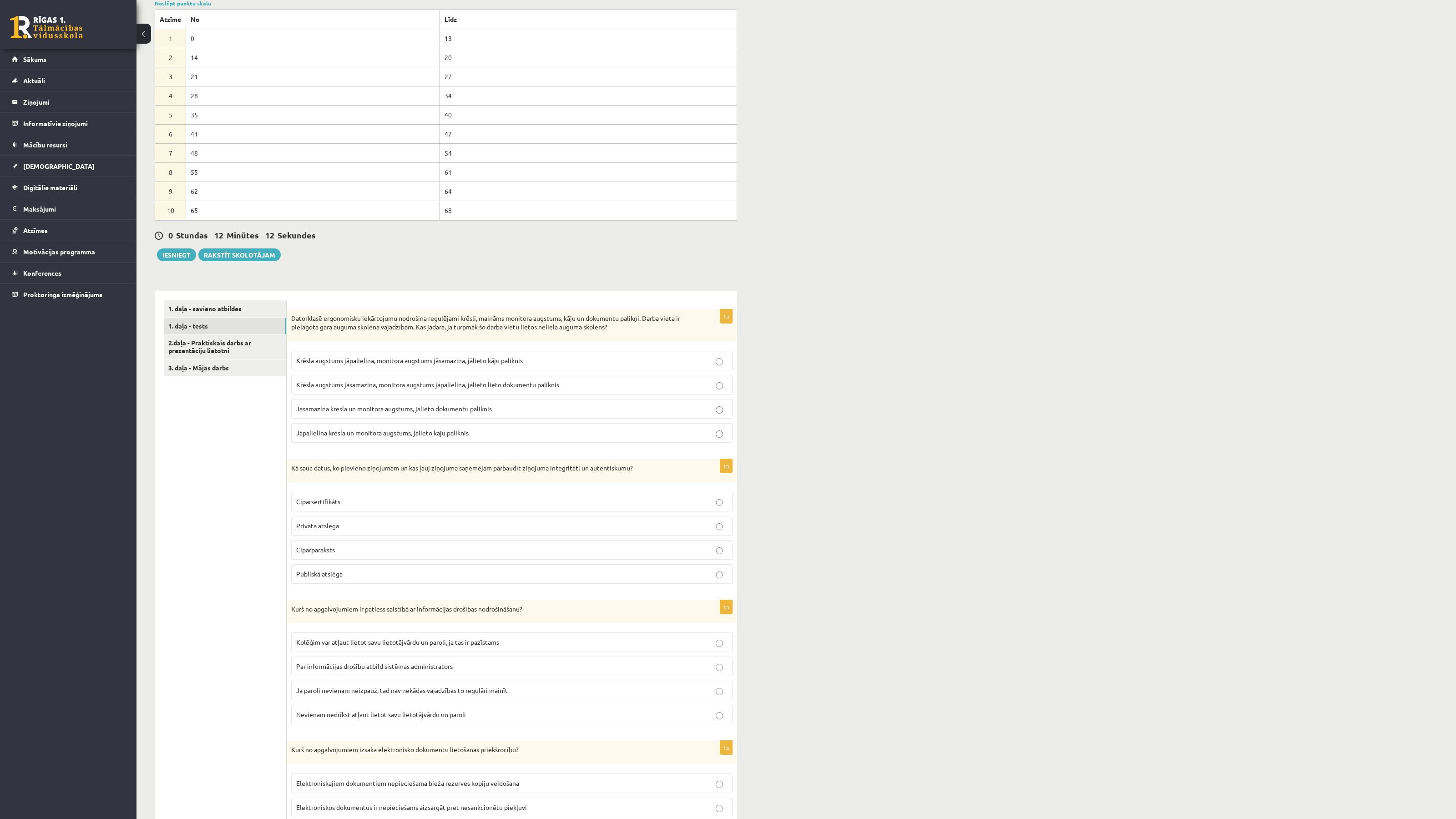
scroll to position [0, 0]
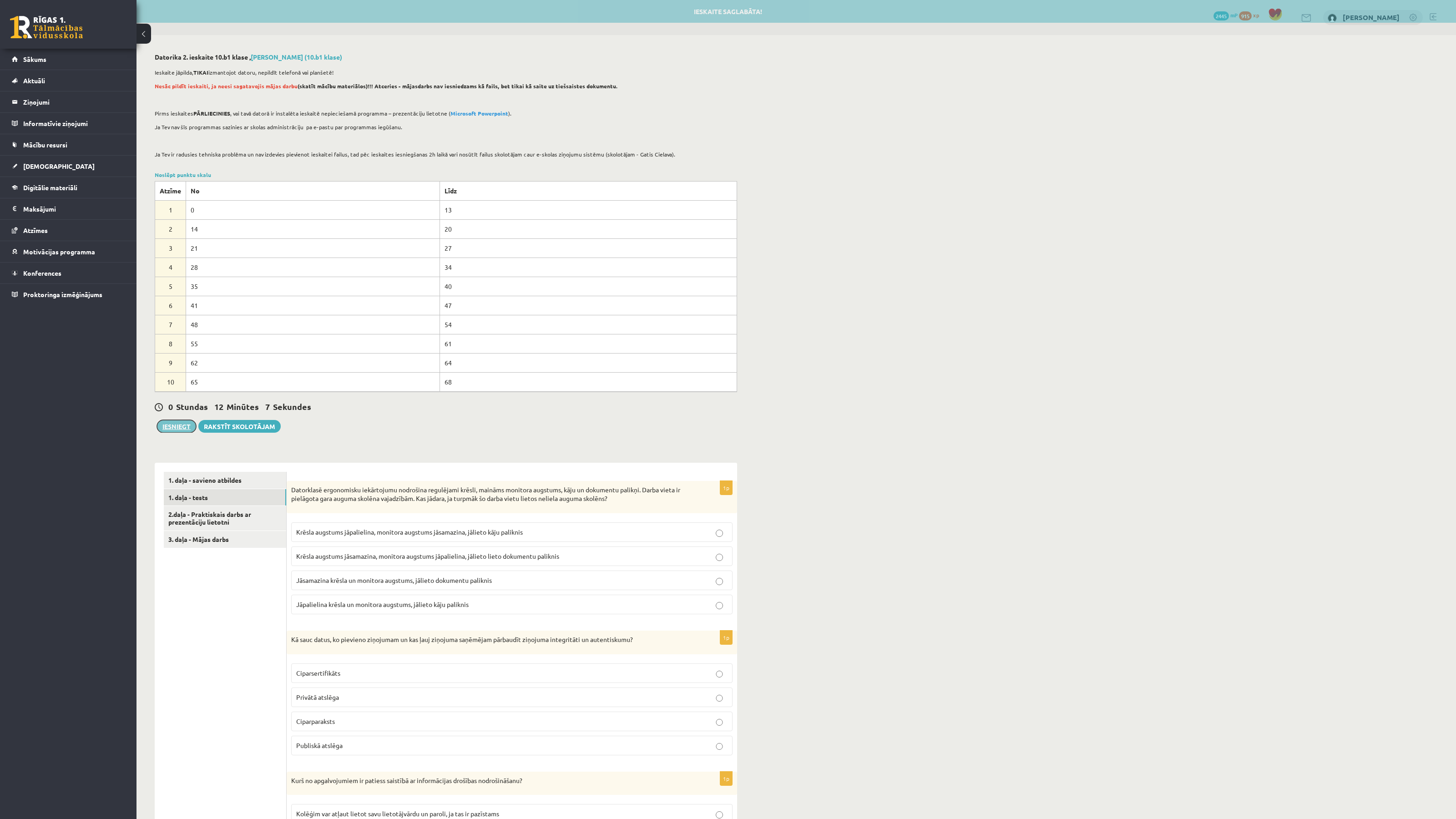
click at [174, 429] on button "Iesniegt" at bounding box center [176, 426] width 39 height 13
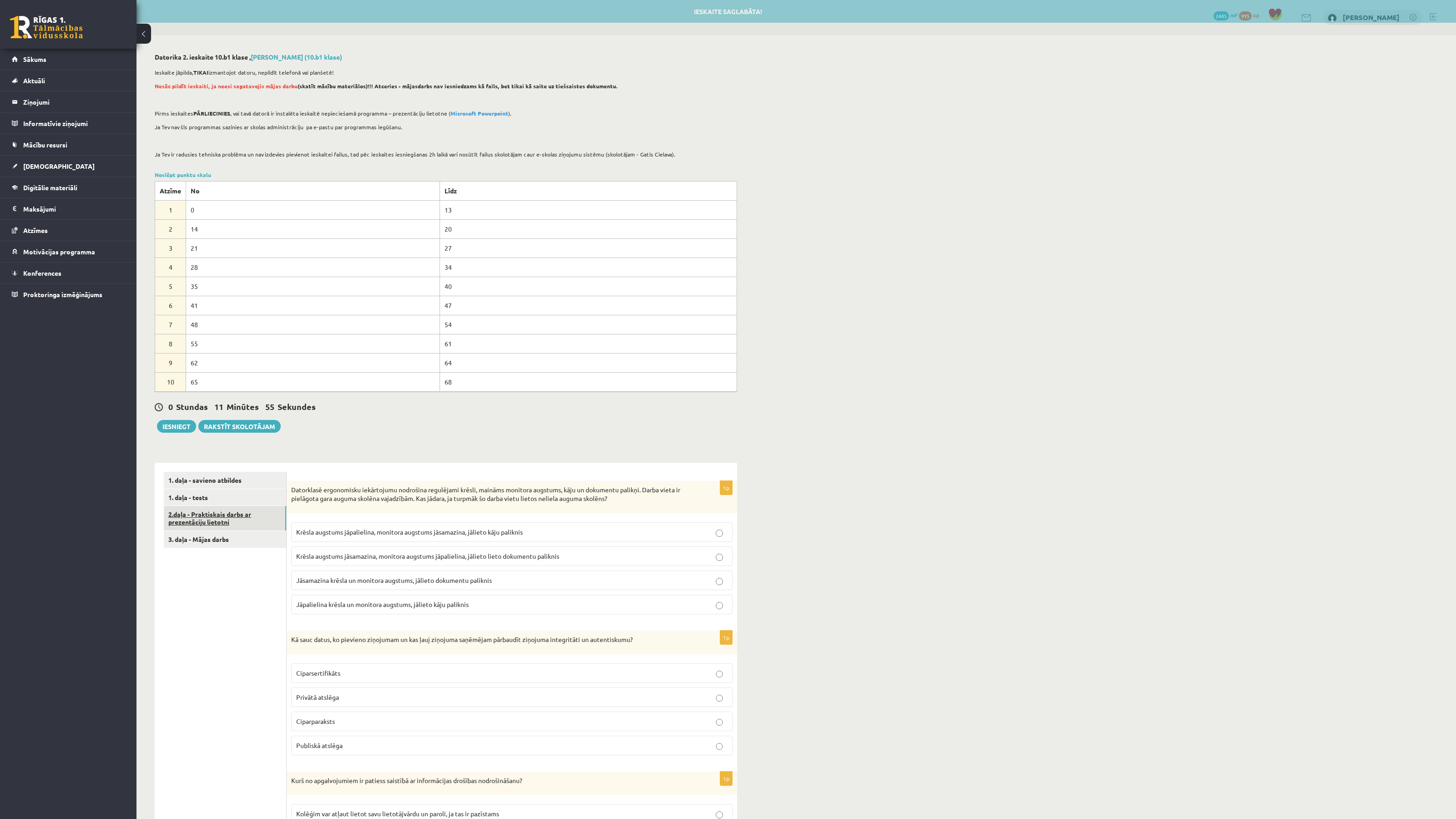
click at [221, 516] on link "2.daļa - Praktiskais darbs ar prezentāciju lietotni" at bounding box center [225, 518] width 123 height 24
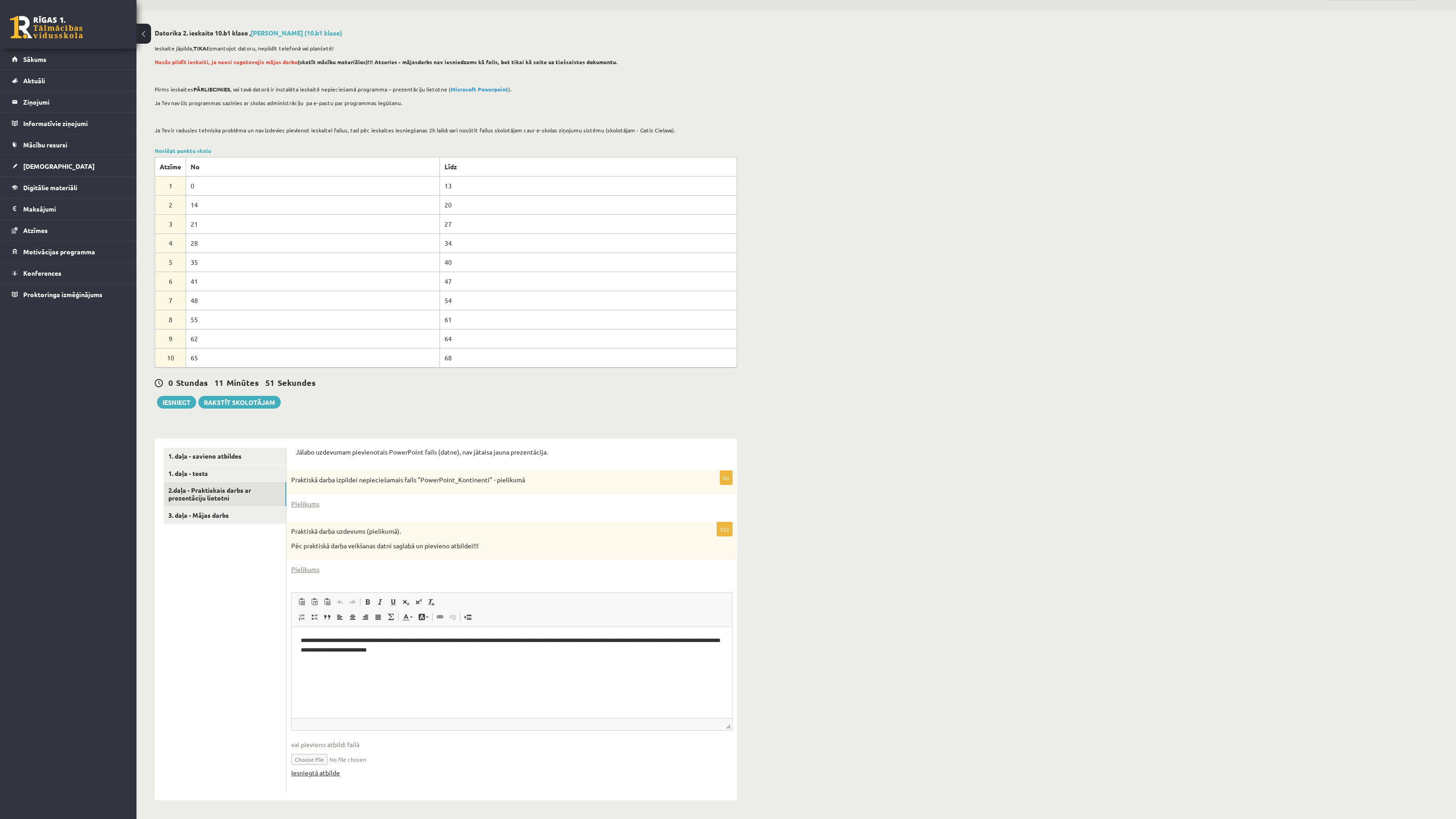
click at [331, 772] on link "Iesniegtā atbilde" at bounding box center [315, 772] width 48 height 10
click at [190, 397] on button "Iesniegt" at bounding box center [176, 402] width 39 height 13
click at [313, 758] on input "file" at bounding box center [511, 759] width 441 height 19
type input "**********"
click at [209, 505] on link "2.daļa - Praktiskais darbs ar prezentāciju lietotni" at bounding box center [225, 494] width 123 height 24
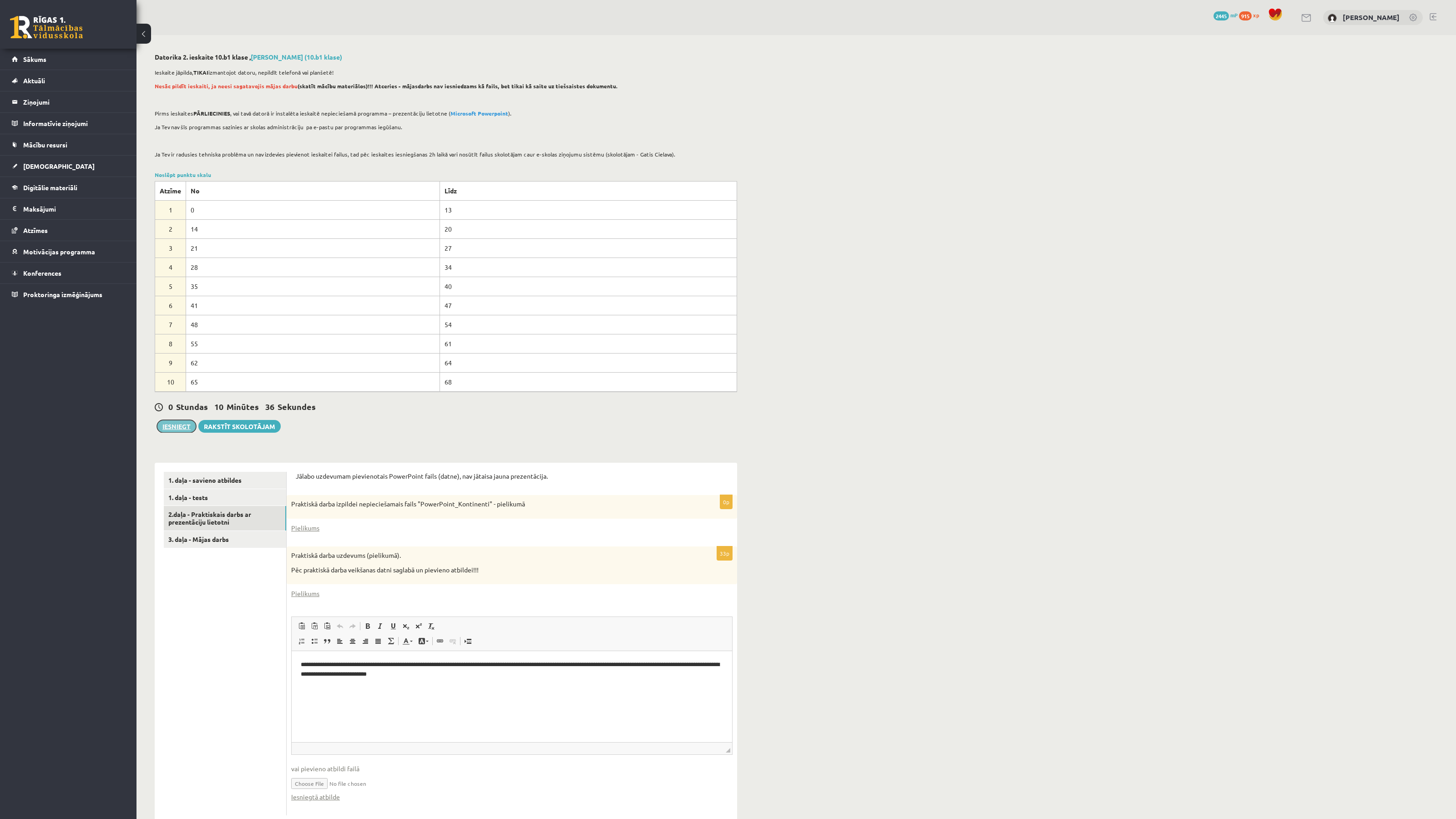
click at [174, 429] on button "Iesniegt" at bounding box center [176, 426] width 39 height 13
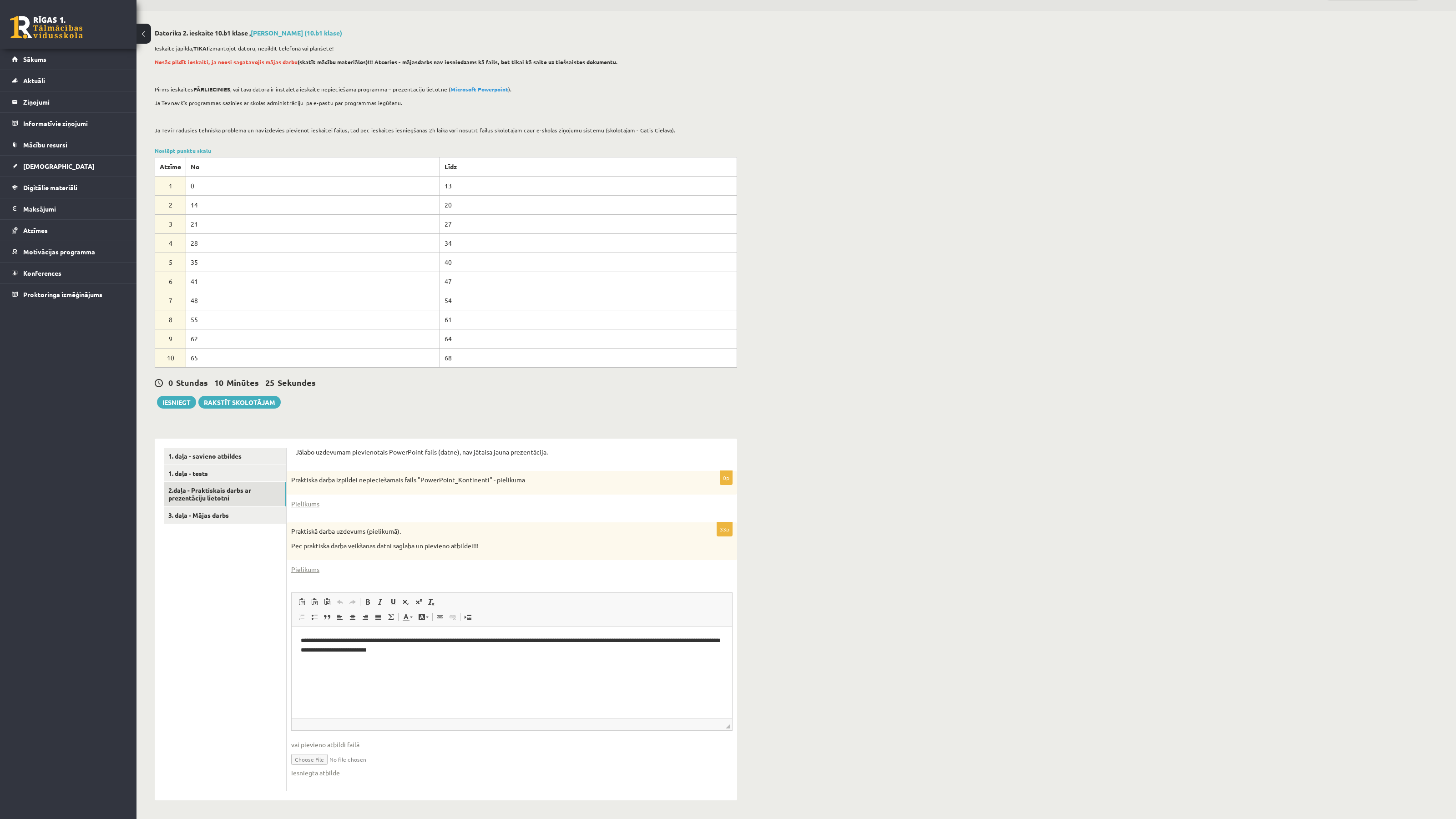
scroll to position [25, 0]
click at [320, 773] on link "Iesniegtā atbilde" at bounding box center [315, 772] width 48 height 10
click at [216, 513] on link "3. daļa - Mājas darbs" at bounding box center [225, 515] width 123 height 16
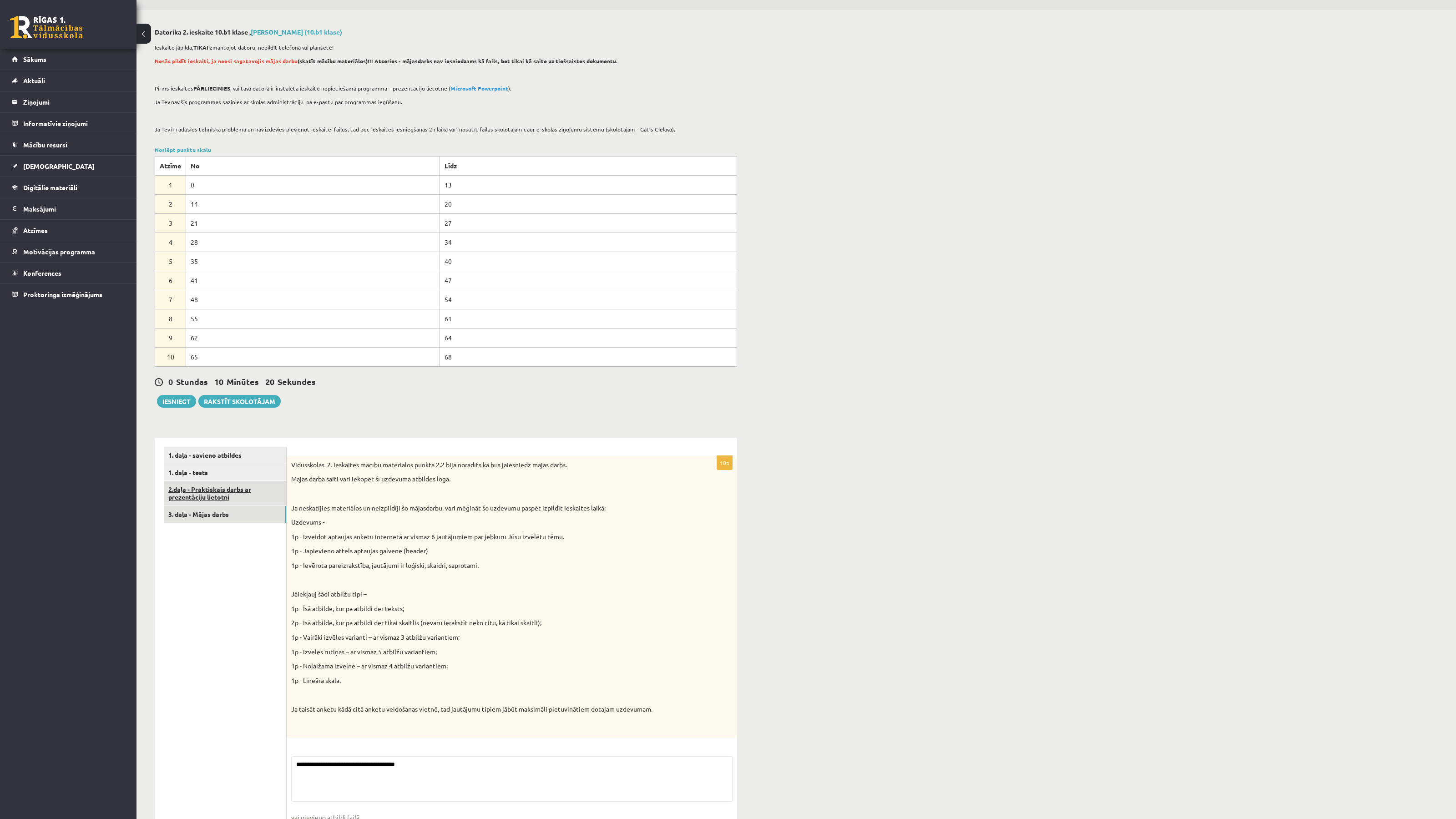
click at [213, 493] on link "2.daļa - Praktiskais darbs ar prezentāciju lietotni" at bounding box center [225, 493] width 123 height 24
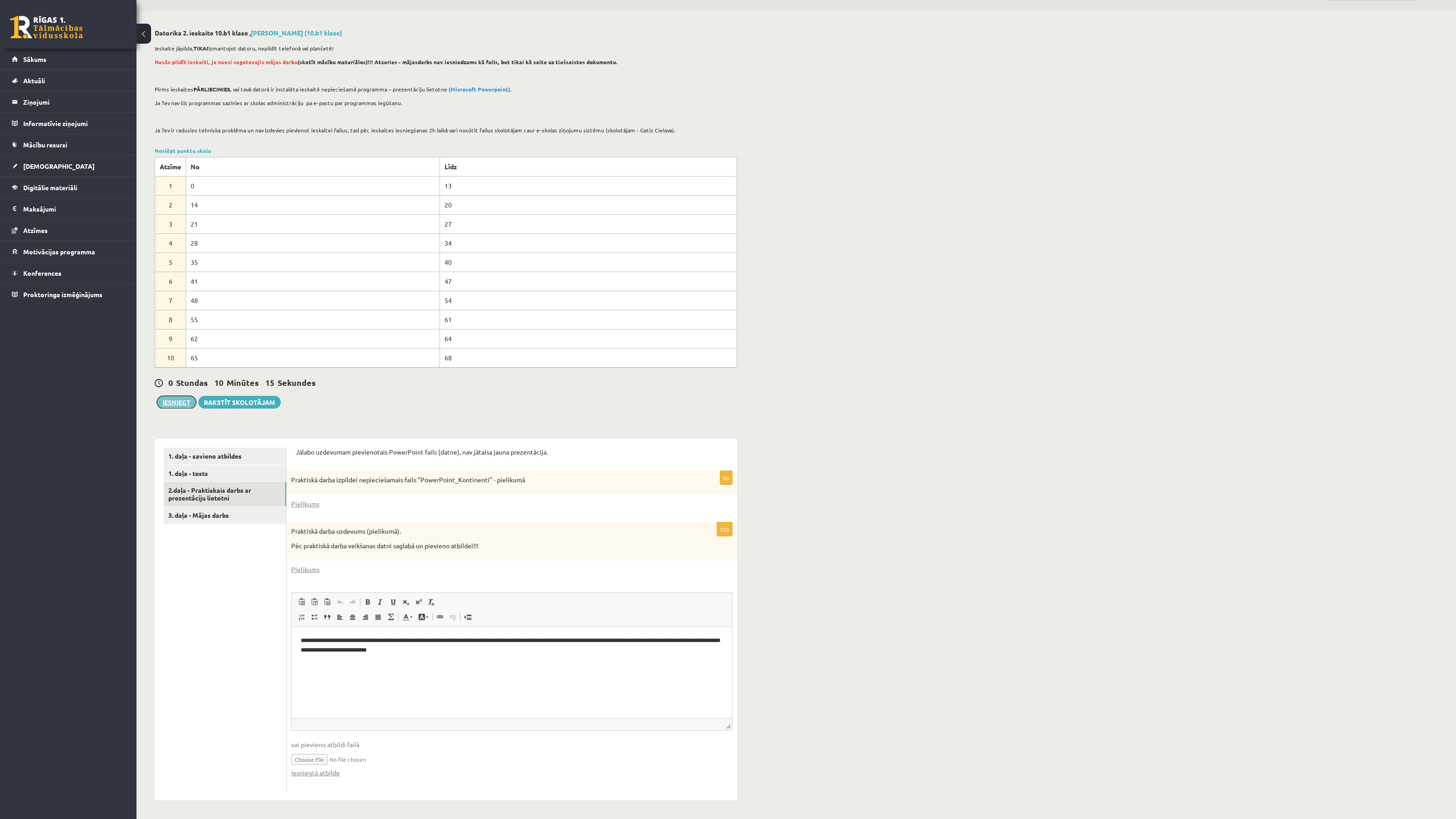
click at [185, 402] on button "Iesniegt" at bounding box center [176, 402] width 39 height 13
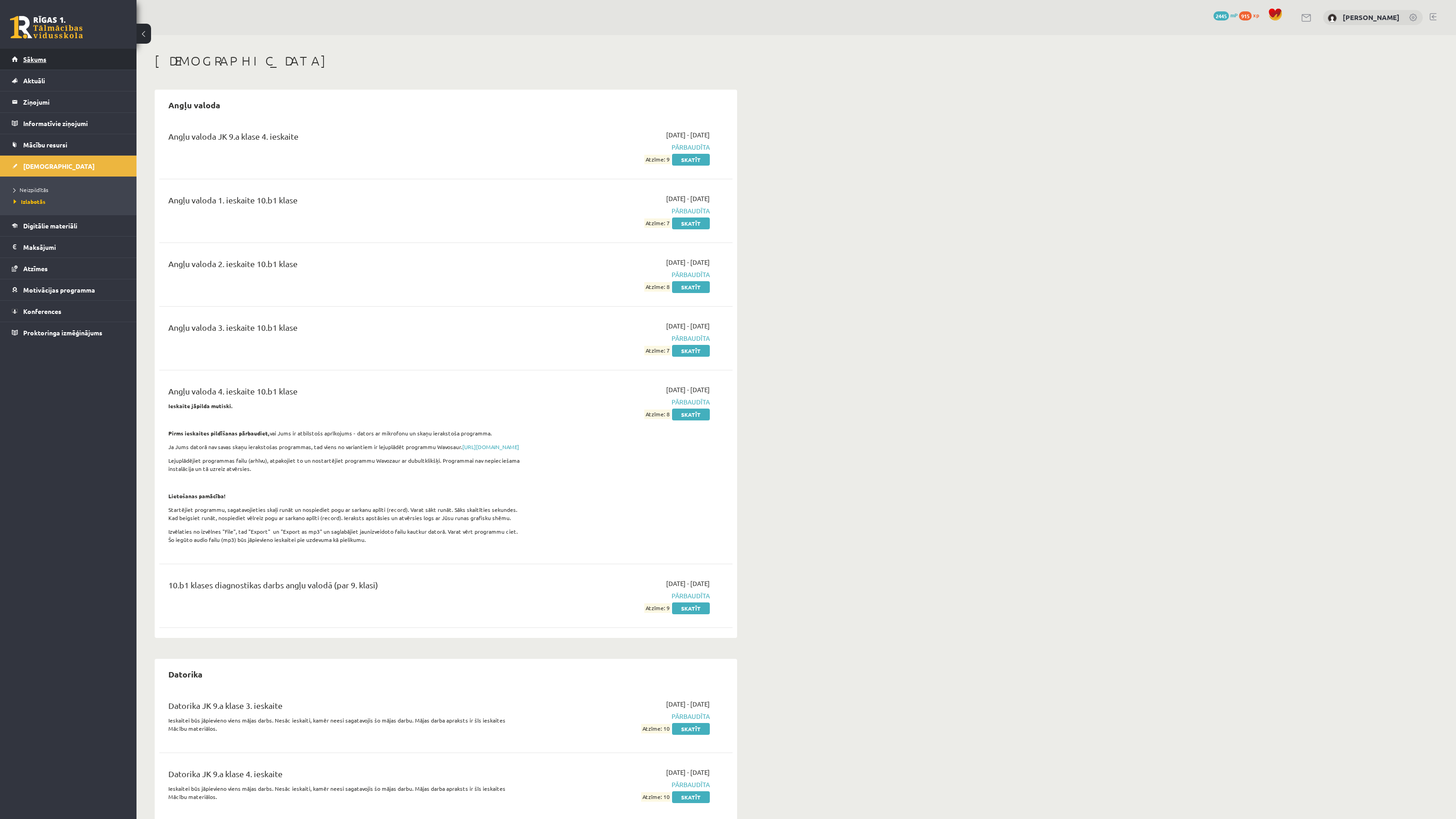
click at [44, 67] on link "Sākums" at bounding box center [68, 59] width 113 height 21
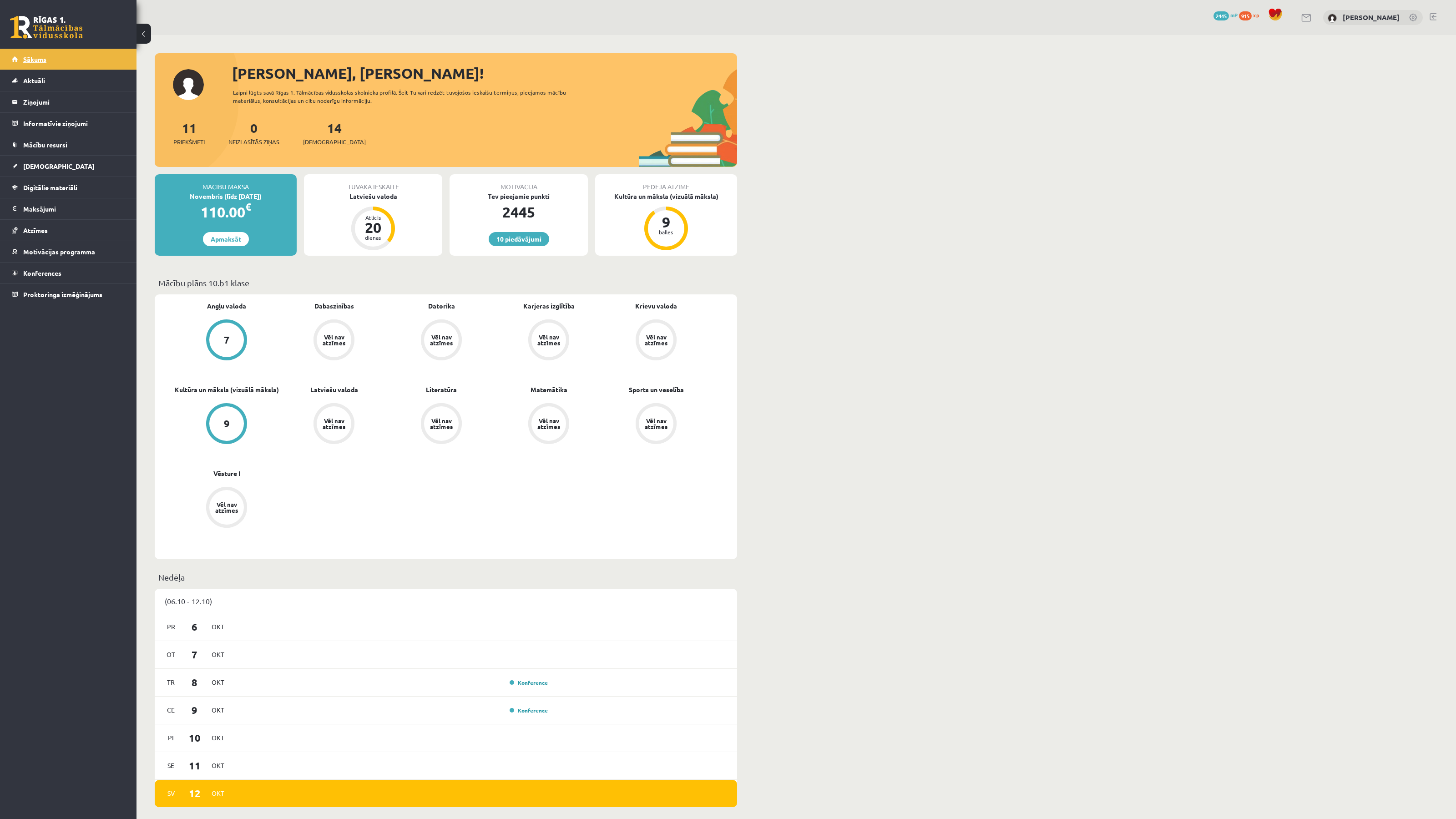
click at [31, 60] on span "Sākums" at bounding box center [35, 59] width 23 height 8
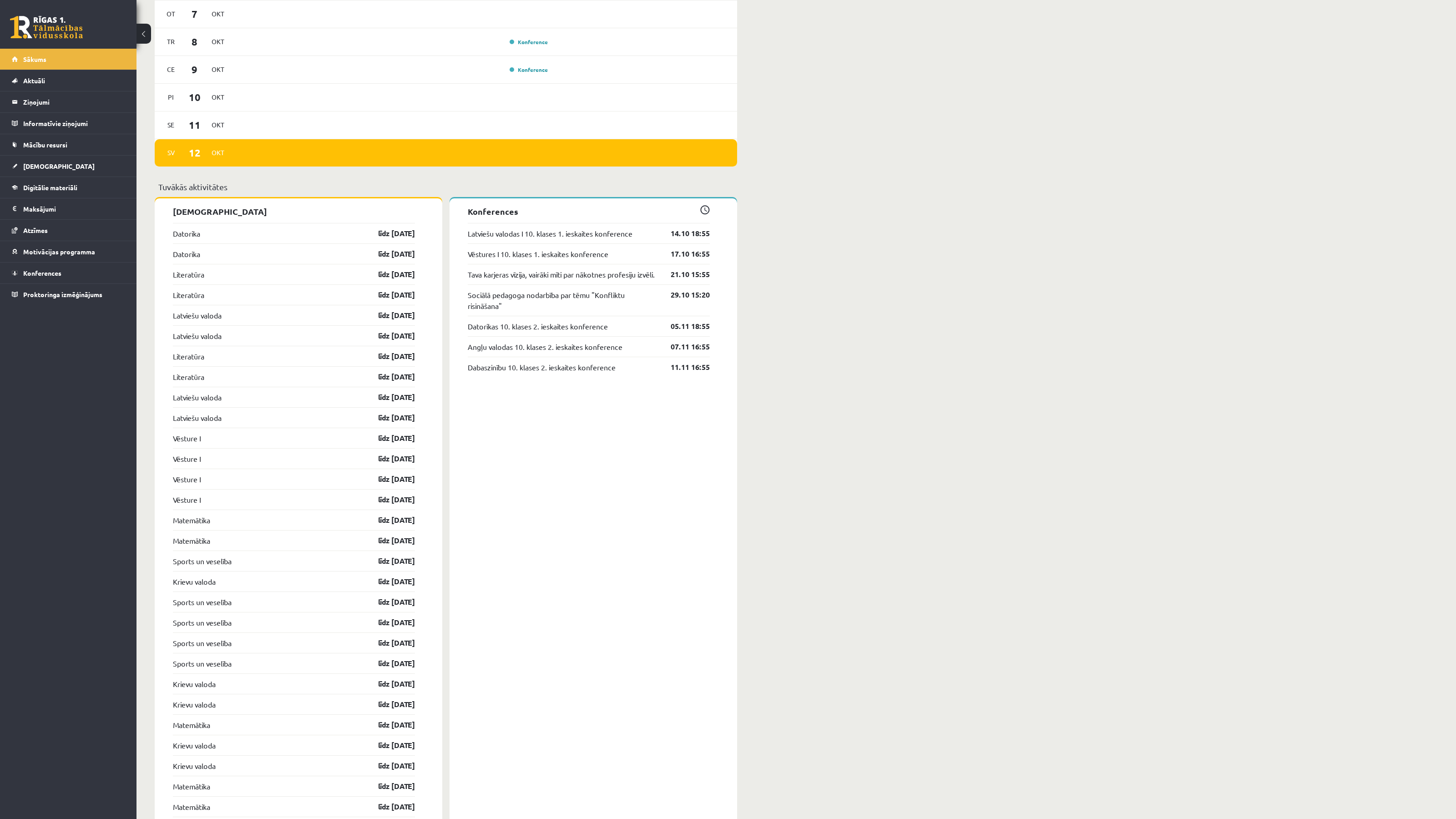
scroll to position [643, 0]
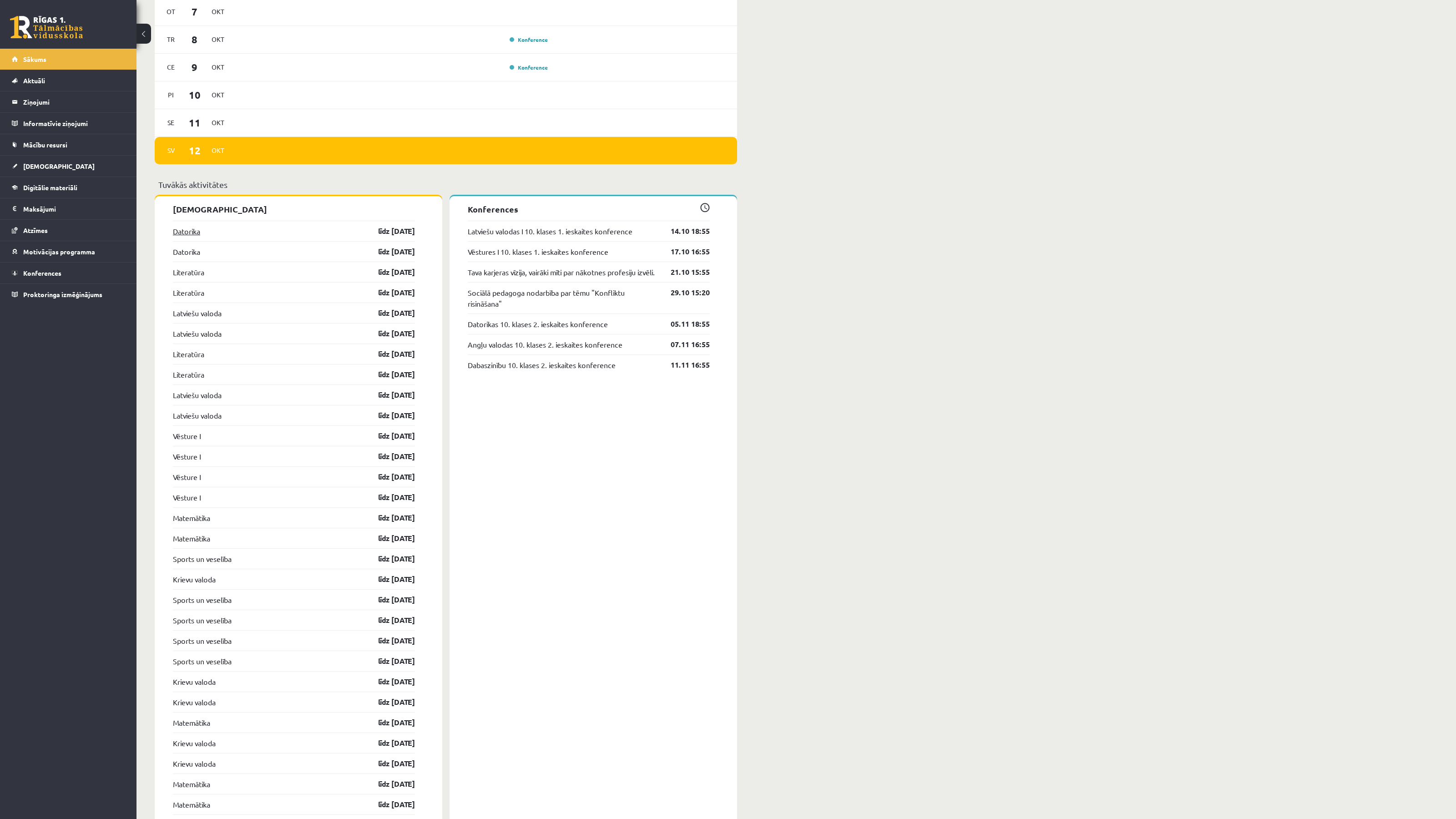
click at [184, 233] on link "Datorika" at bounding box center [187, 231] width 28 height 11
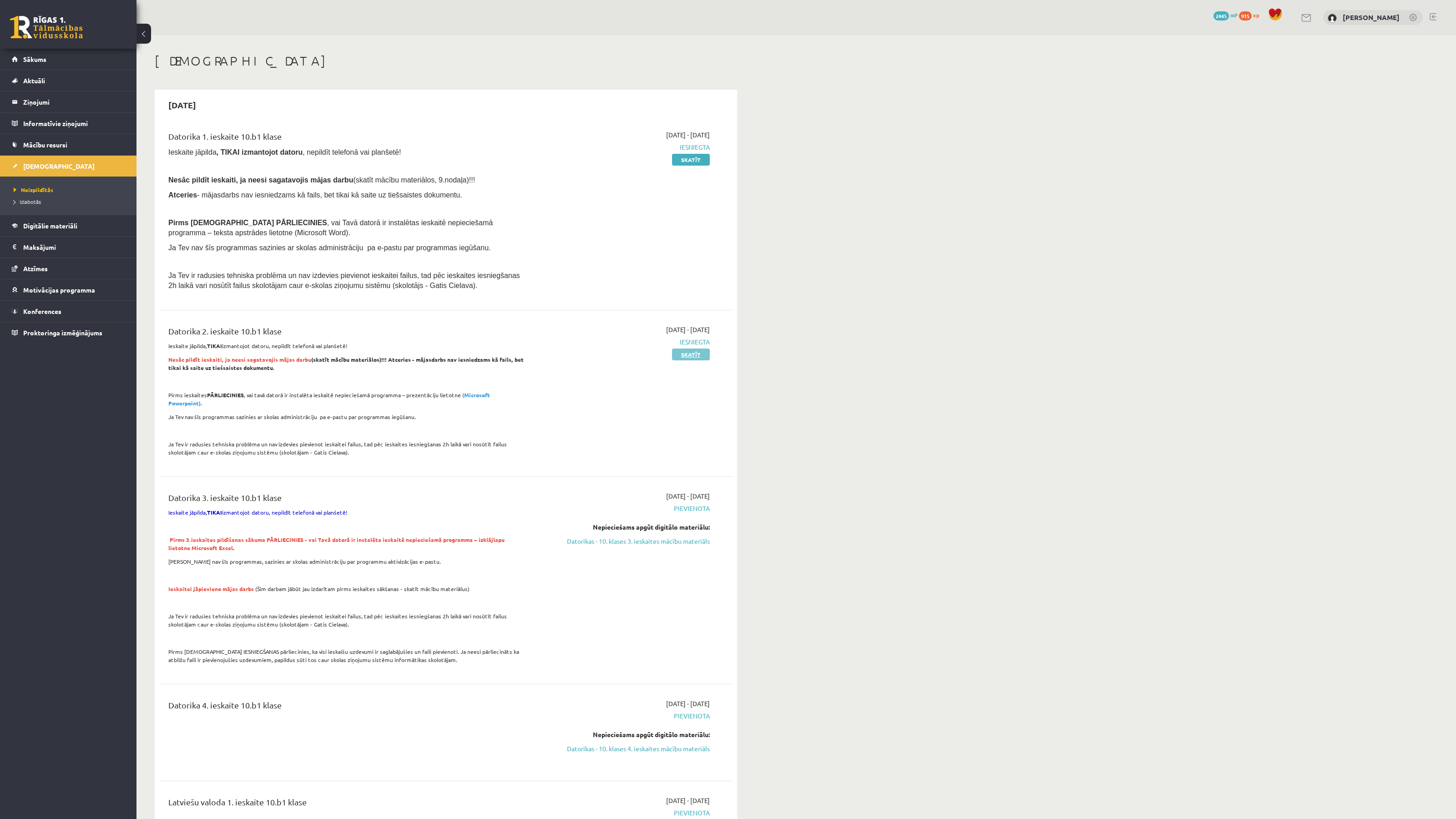
click at [690, 356] on link "Skatīt" at bounding box center [691, 354] width 38 height 12
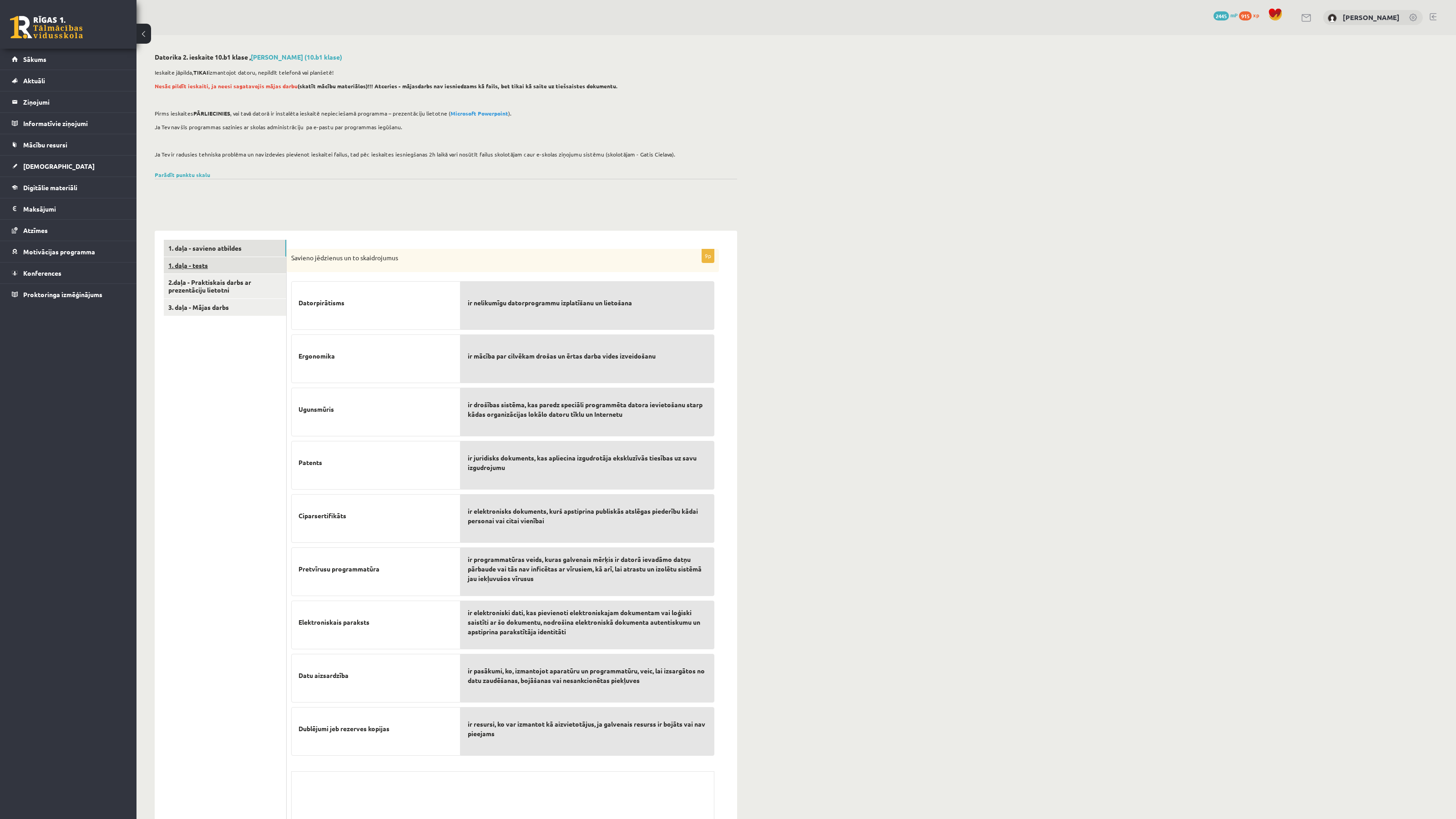
click at [211, 267] on link "1. daļa - tests" at bounding box center [225, 265] width 123 height 16
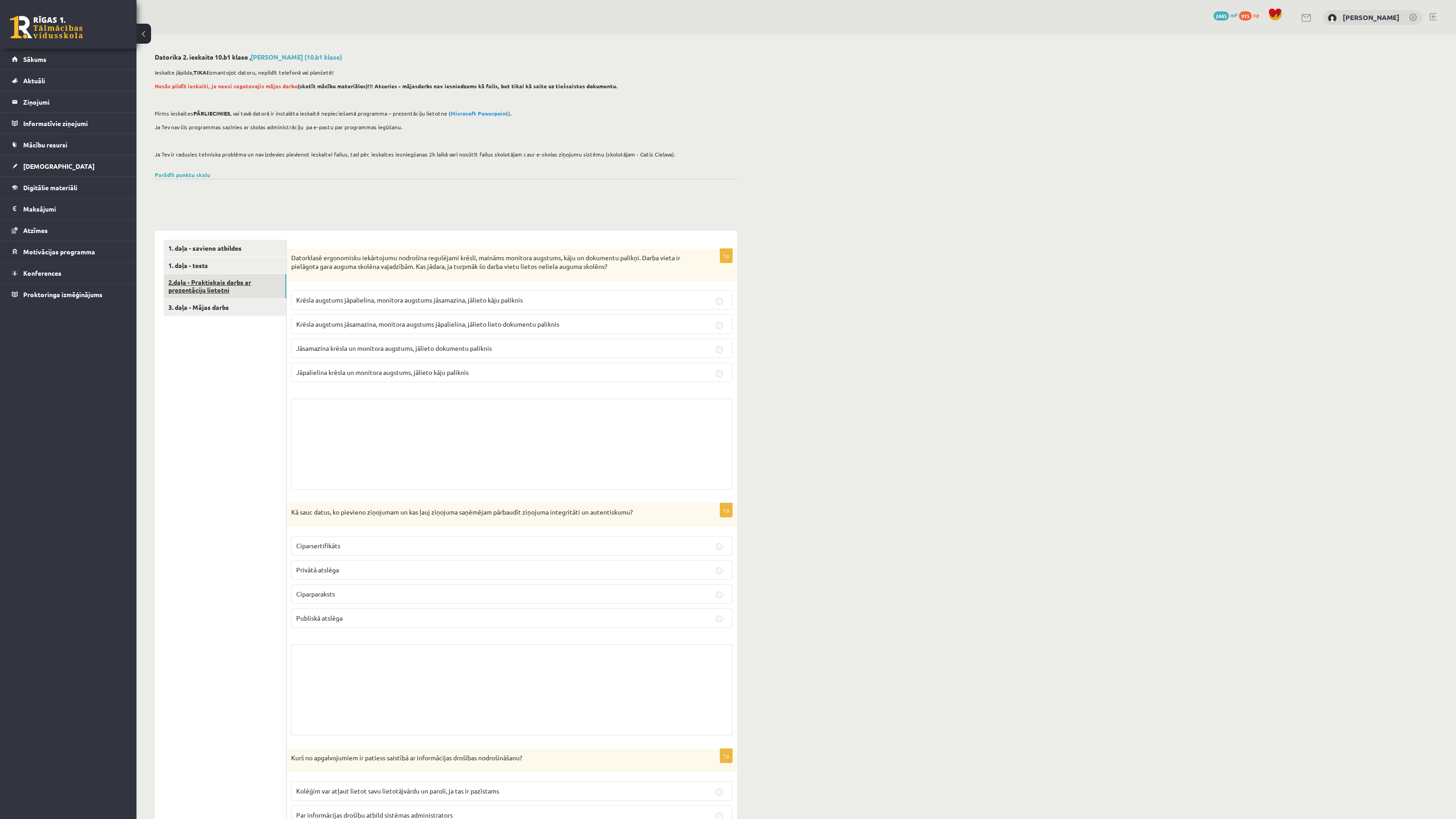
click at [226, 284] on link "2.daļa - Praktiskais darbs ar prezentāciju lietotni" at bounding box center [225, 286] width 123 height 24
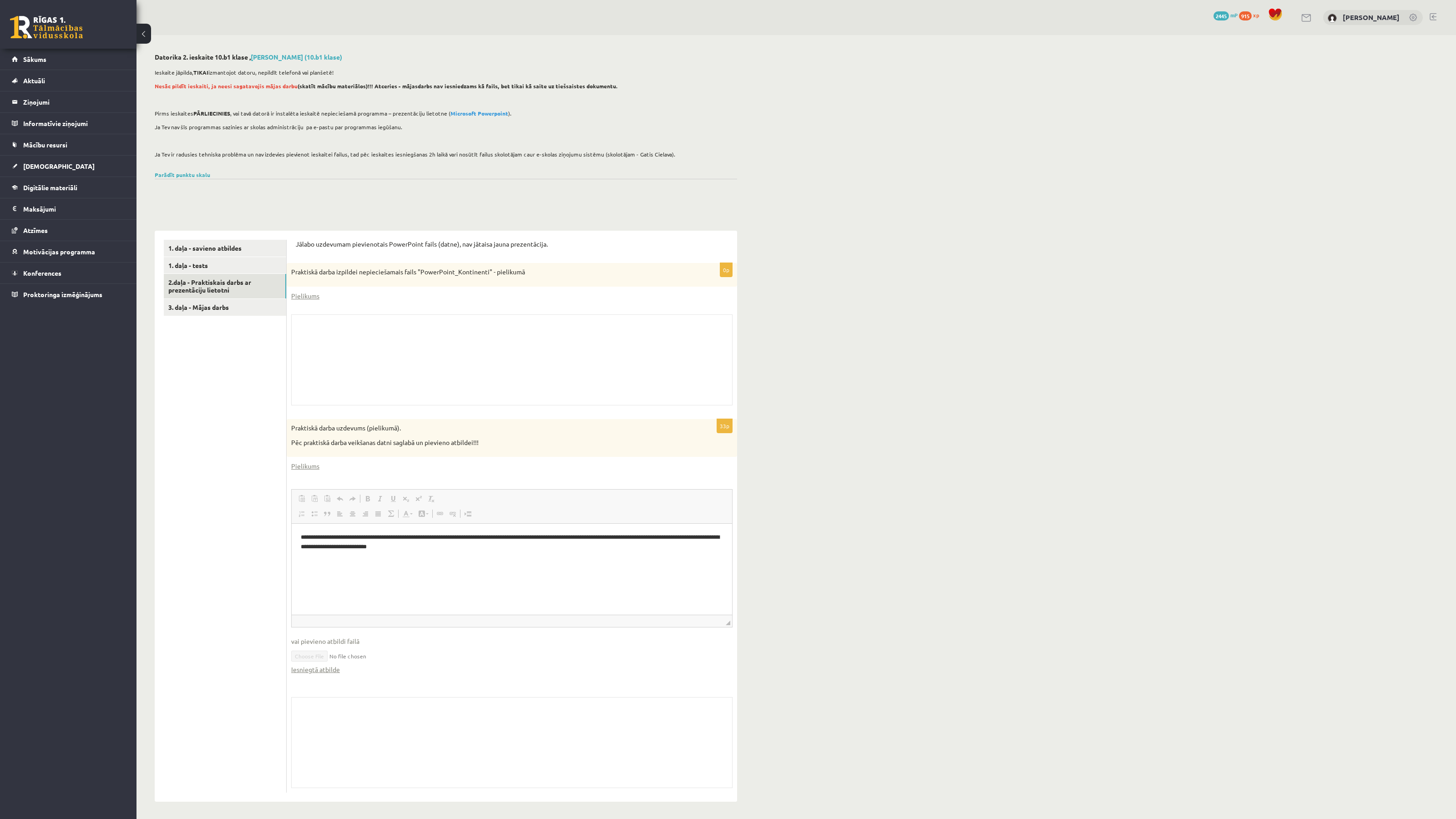
scroll to position [1, 0]
click at [315, 670] on link "Iesniegtā atbilde" at bounding box center [315, 668] width 48 height 10
click at [212, 308] on link "3. daļa - Mājas darbs" at bounding box center [225, 306] width 123 height 16
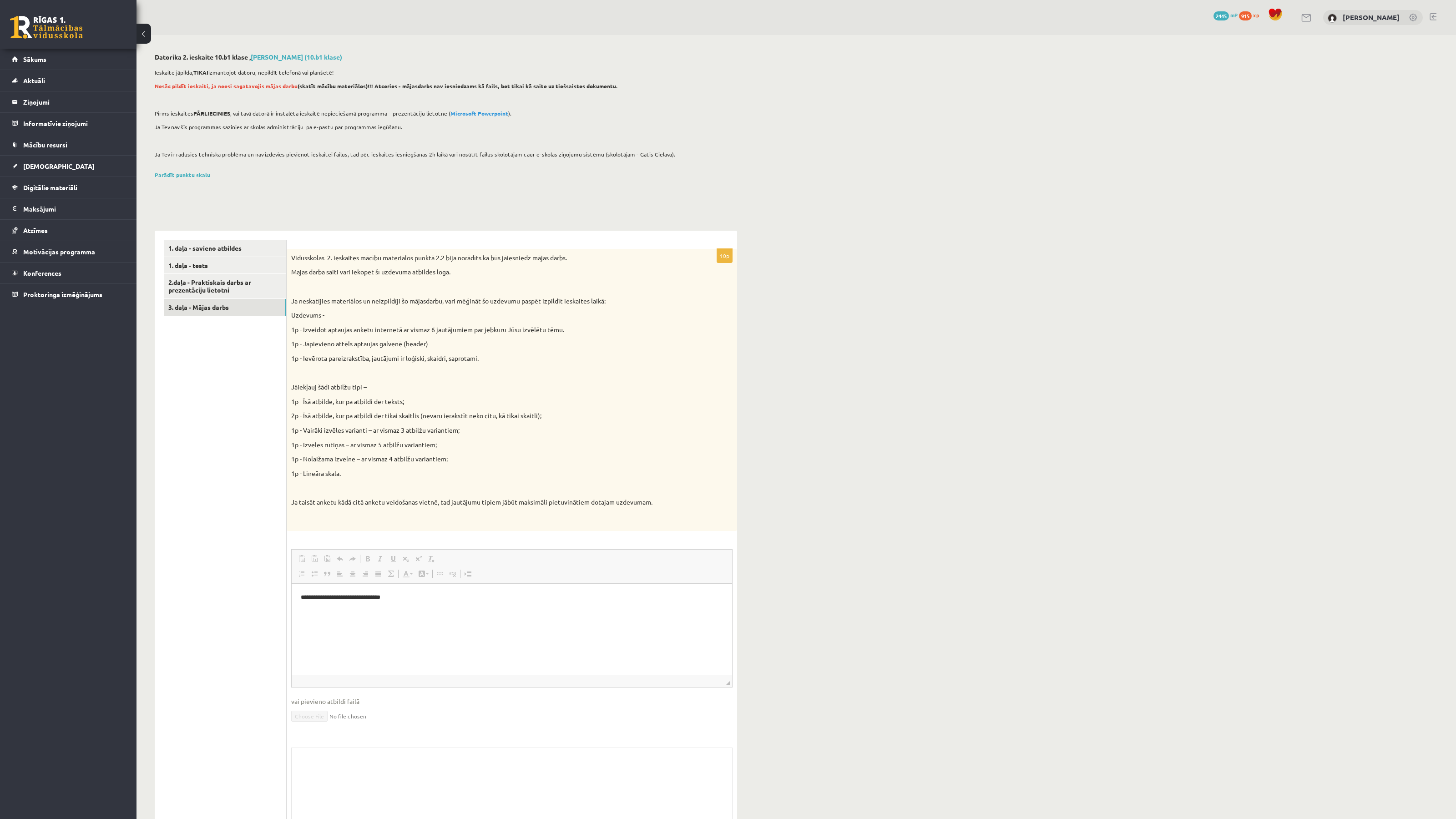
scroll to position [0, 0]
click at [58, 61] on link "Sākums" at bounding box center [68, 59] width 113 height 21
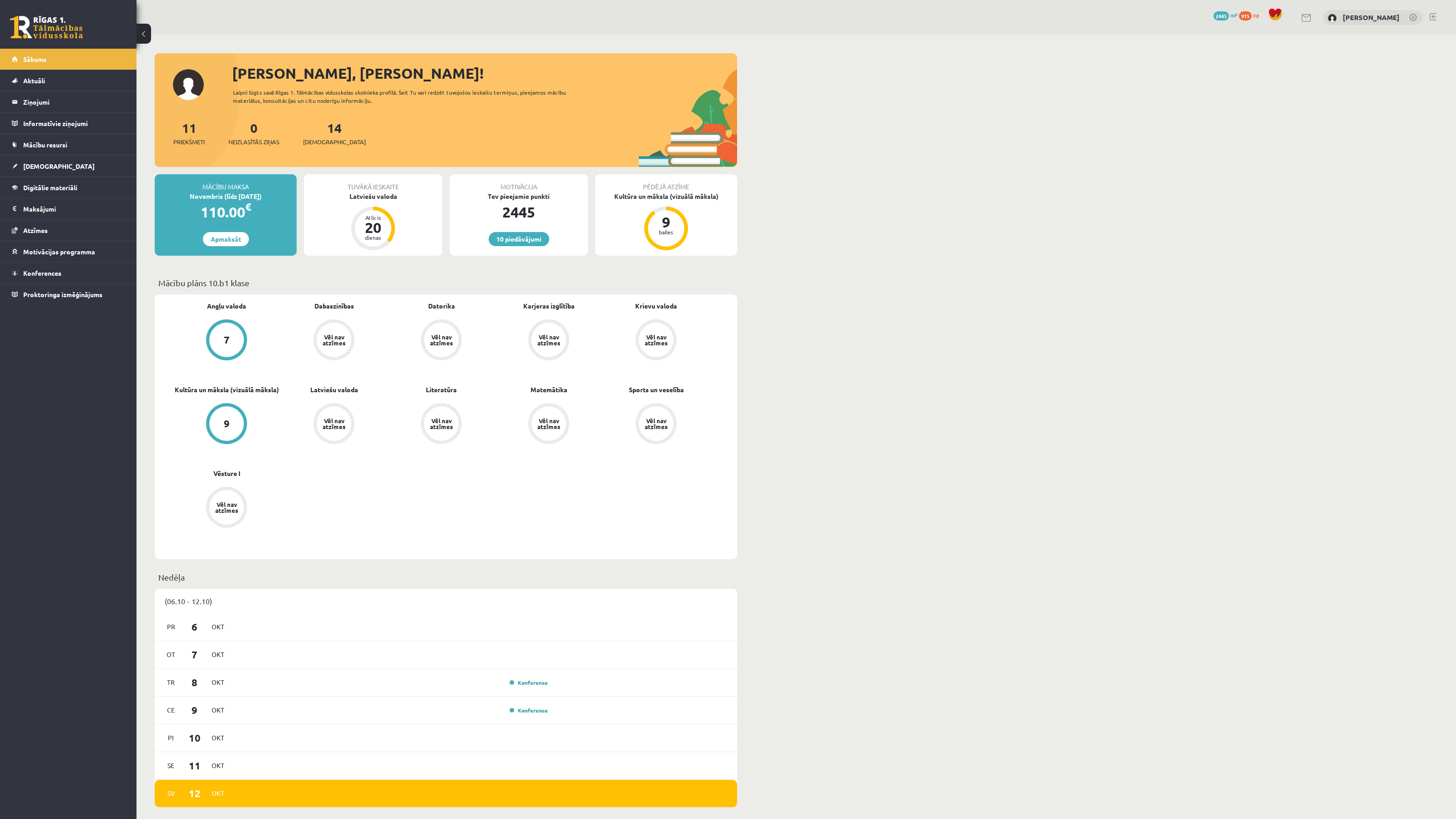
click at [816, 402] on div "[PERSON_NAME], [PERSON_NAME]! Laipni lūgts savā Rīgas 1. Tālmācības vidusskolas…" at bounding box center [795, 816] width 1319 height 1561
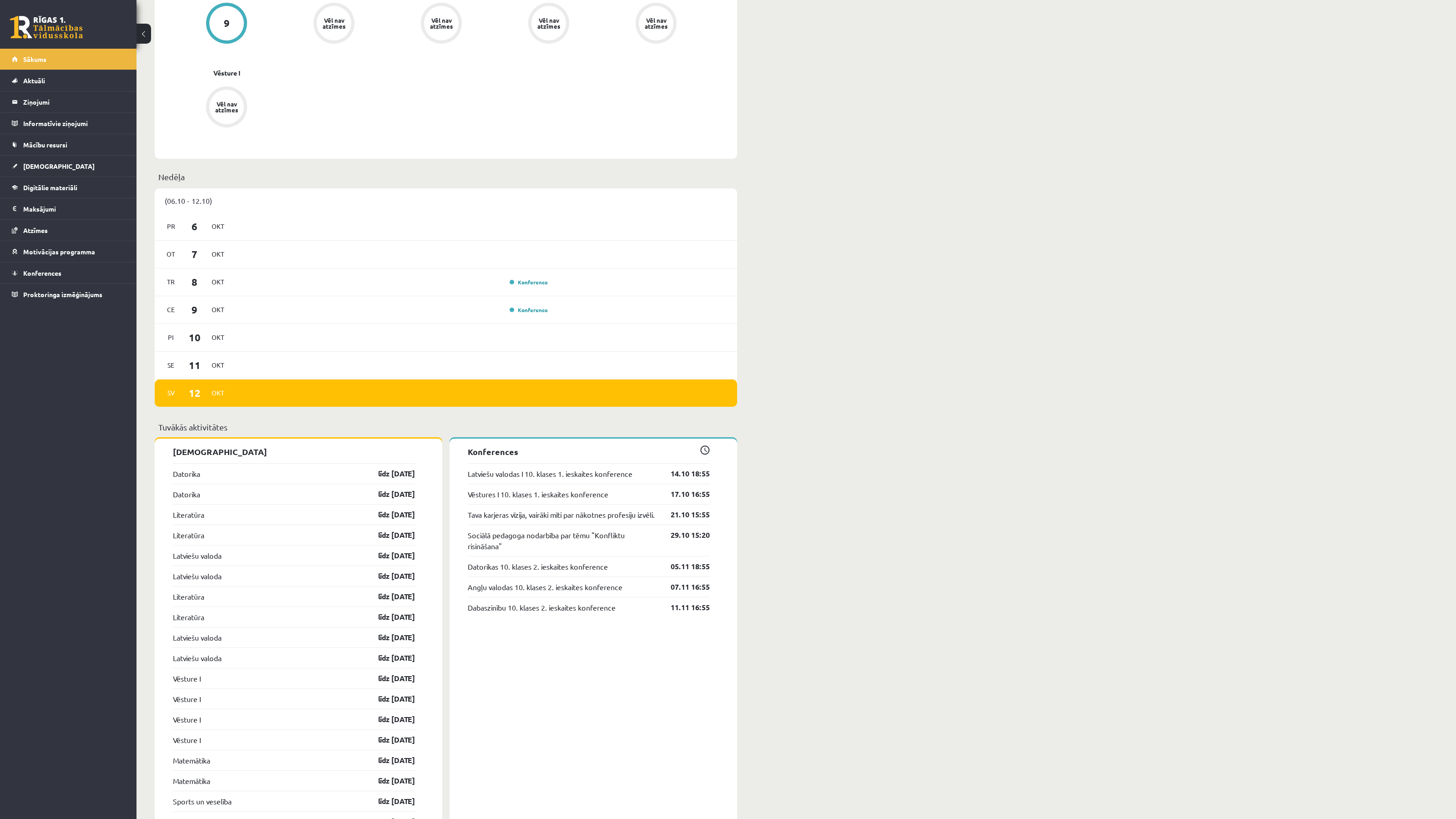
scroll to position [401, 0]
click at [41, 58] on span "Sākums" at bounding box center [35, 59] width 23 height 8
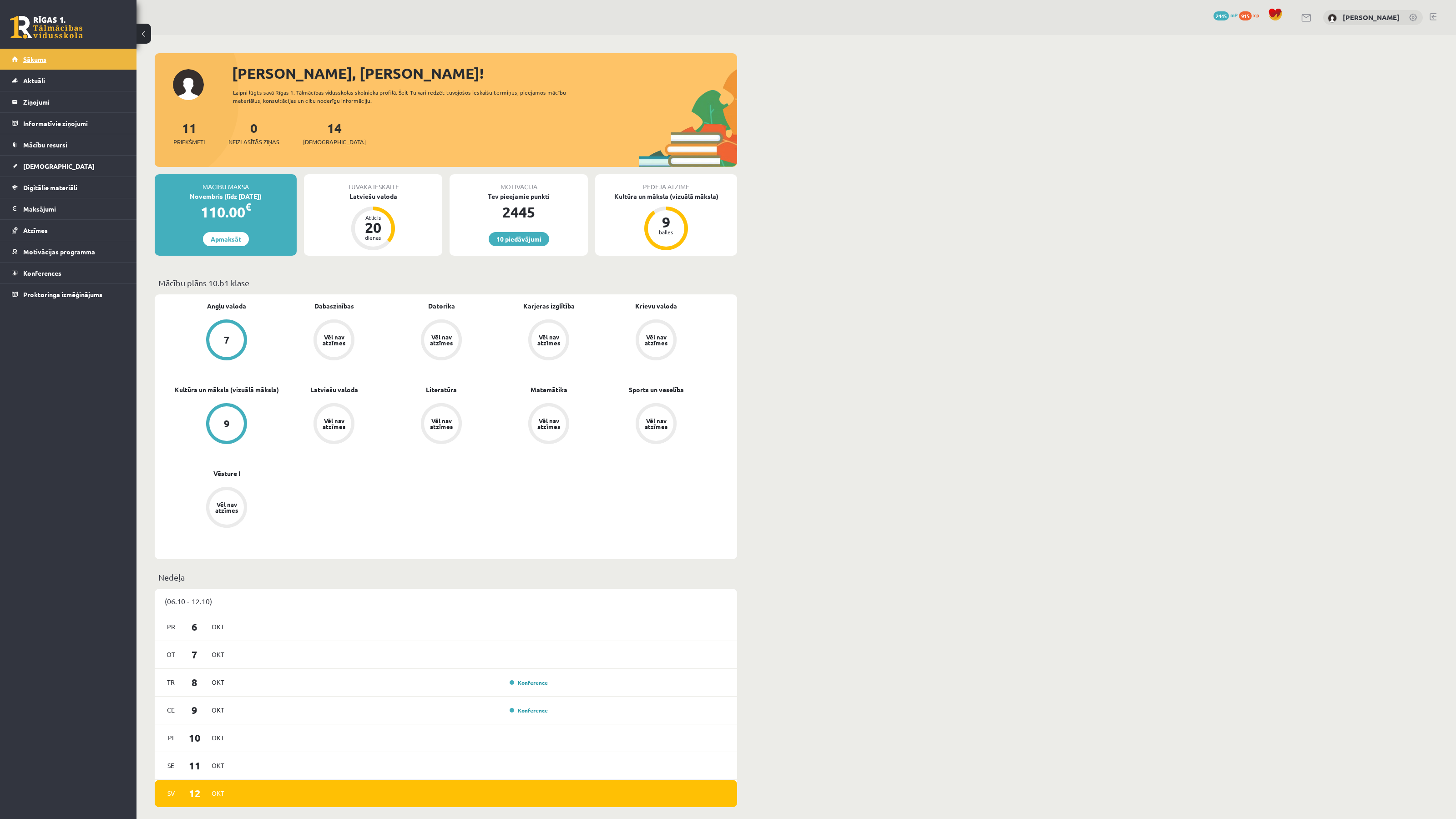
click at [45, 67] on link "Sākums" at bounding box center [68, 59] width 113 height 21
click at [48, 58] on link "Sākums" at bounding box center [68, 59] width 113 height 21
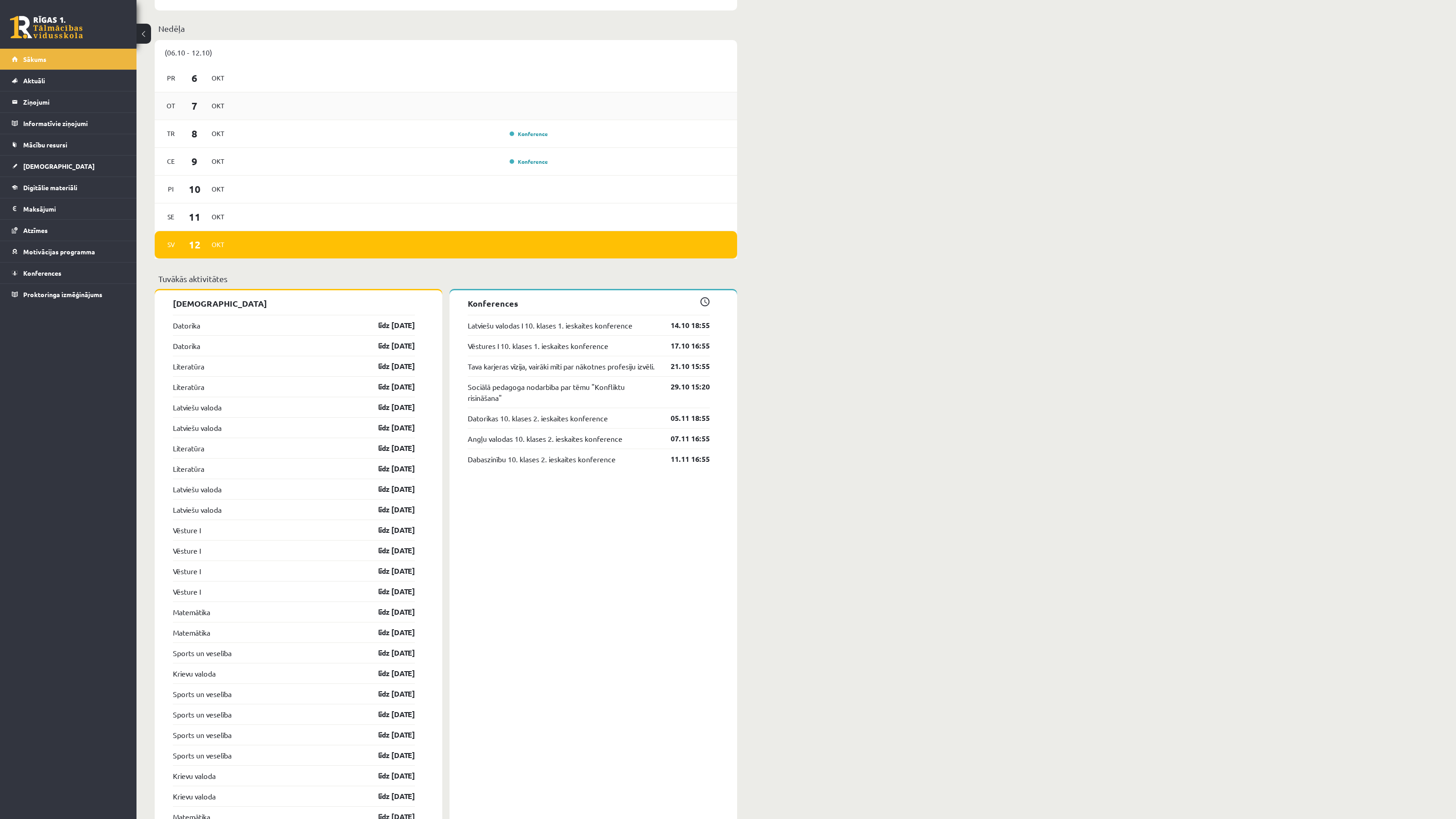
scroll to position [674, 0]
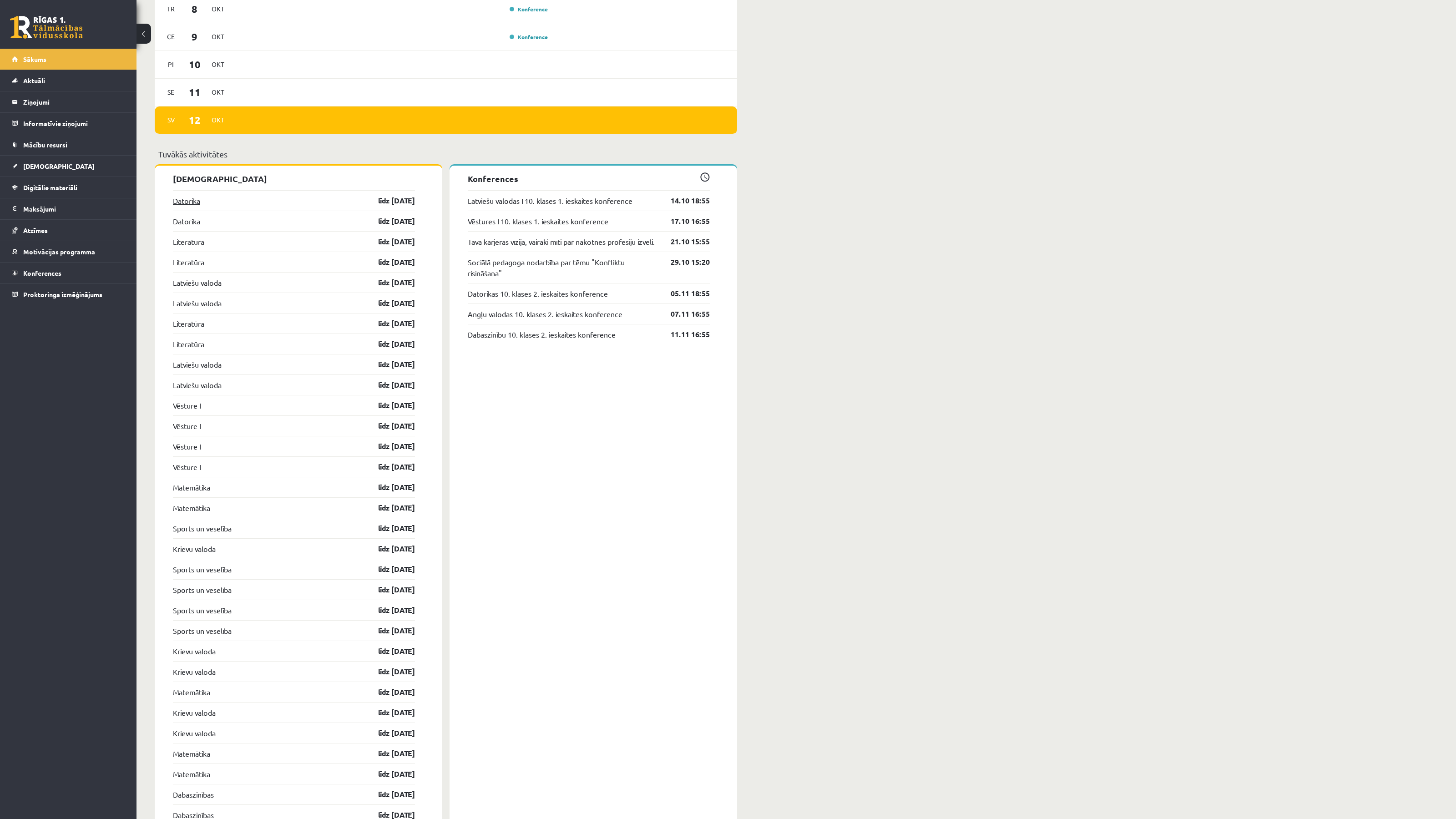
click at [191, 205] on link "Datorika" at bounding box center [187, 200] width 28 height 11
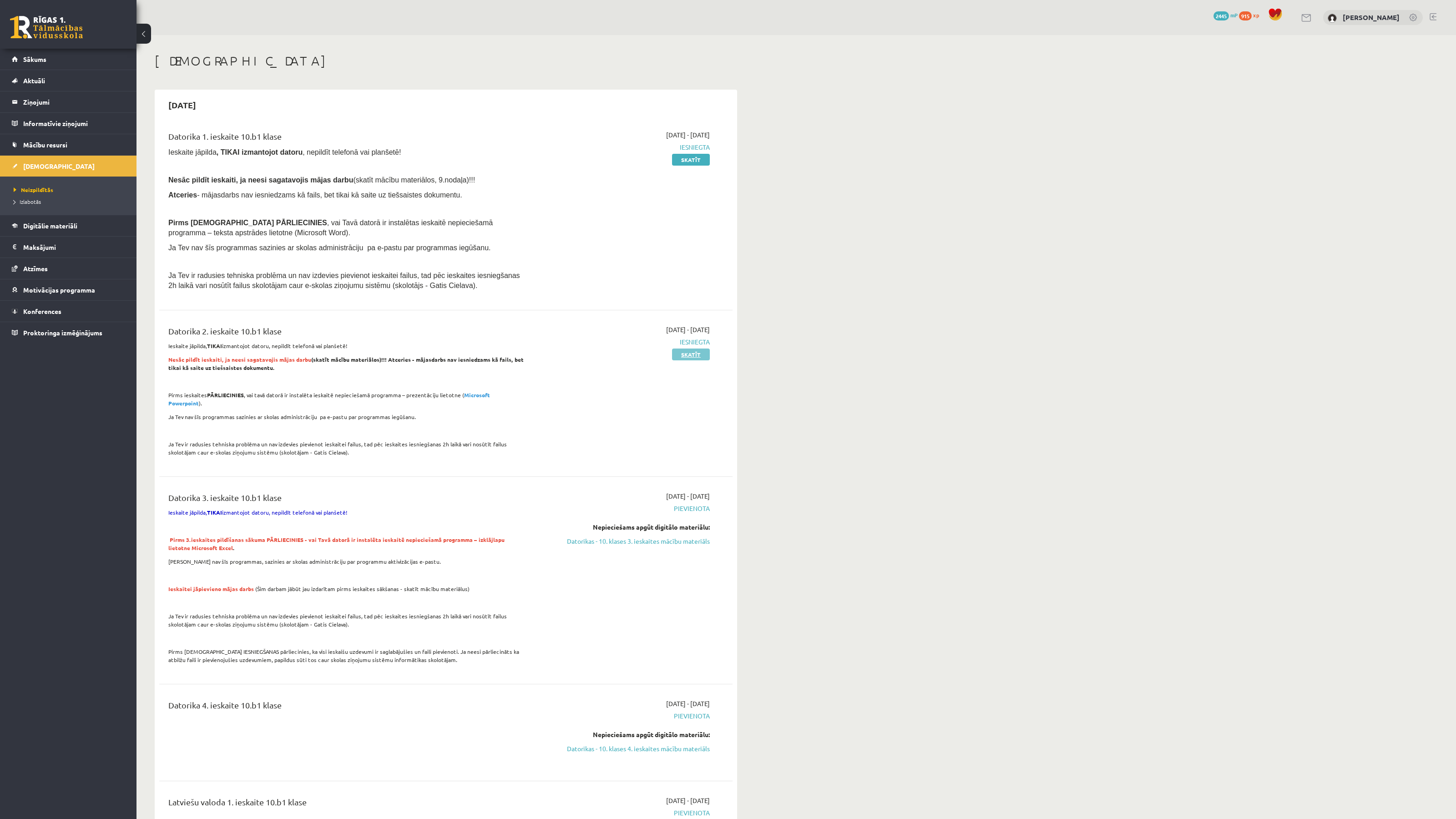
click at [691, 348] on div "2025-10-01 - 2025-10-31 Iesniegta Skatīt" at bounding box center [624, 393] width 185 height 137
click at [692, 352] on link "Skatīt" at bounding box center [691, 354] width 38 height 12
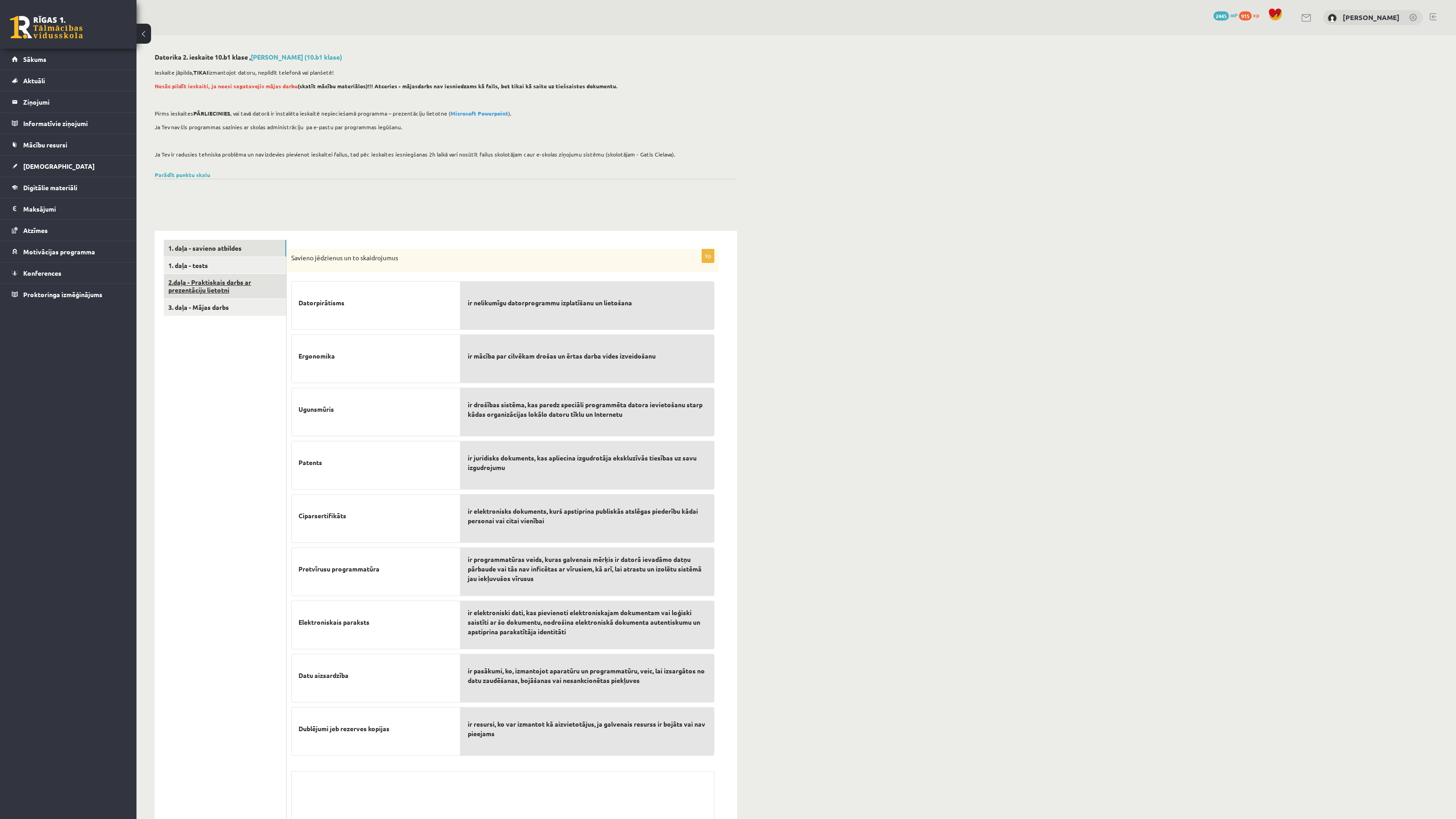
click at [225, 287] on link "2.daļa - Praktiskais darbs ar prezentāciju lietotni" at bounding box center [225, 286] width 123 height 24
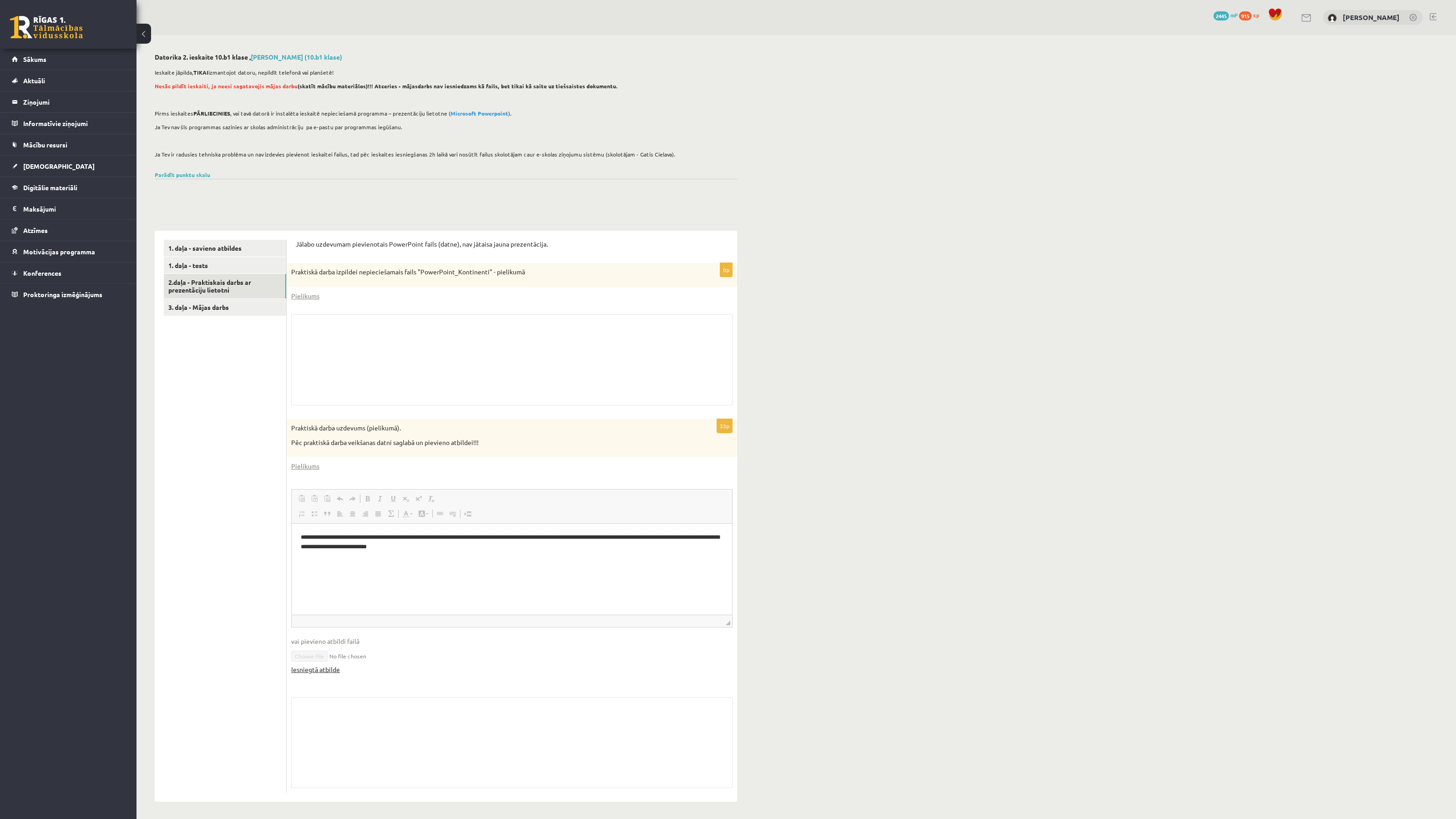
click at [325, 670] on link "Iesniegtā atbilde" at bounding box center [315, 670] width 48 height 10
click at [32, 58] on span "Sākums" at bounding box center [35, 59] width 23 height 8
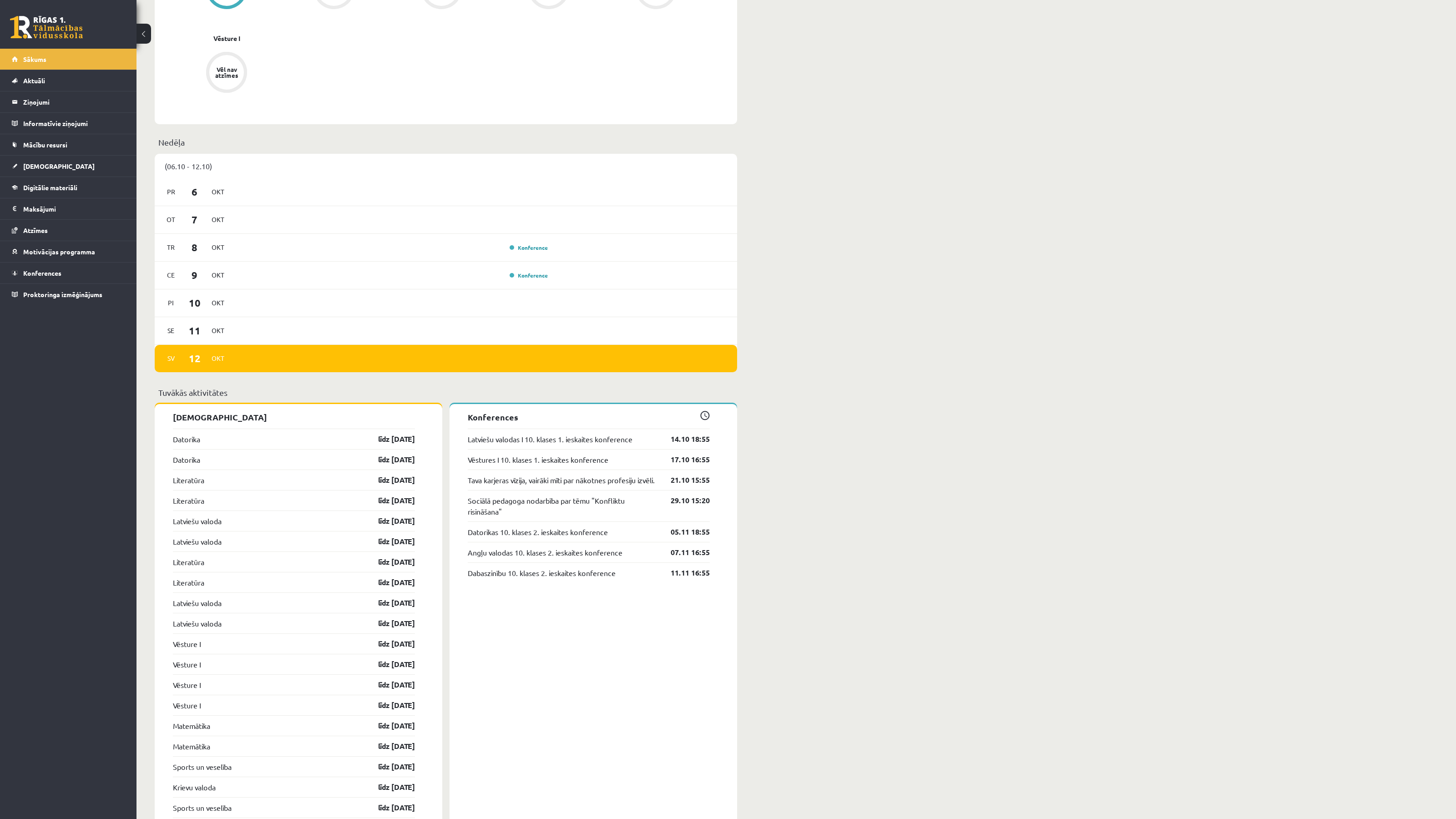
scroll to position [438, 0]
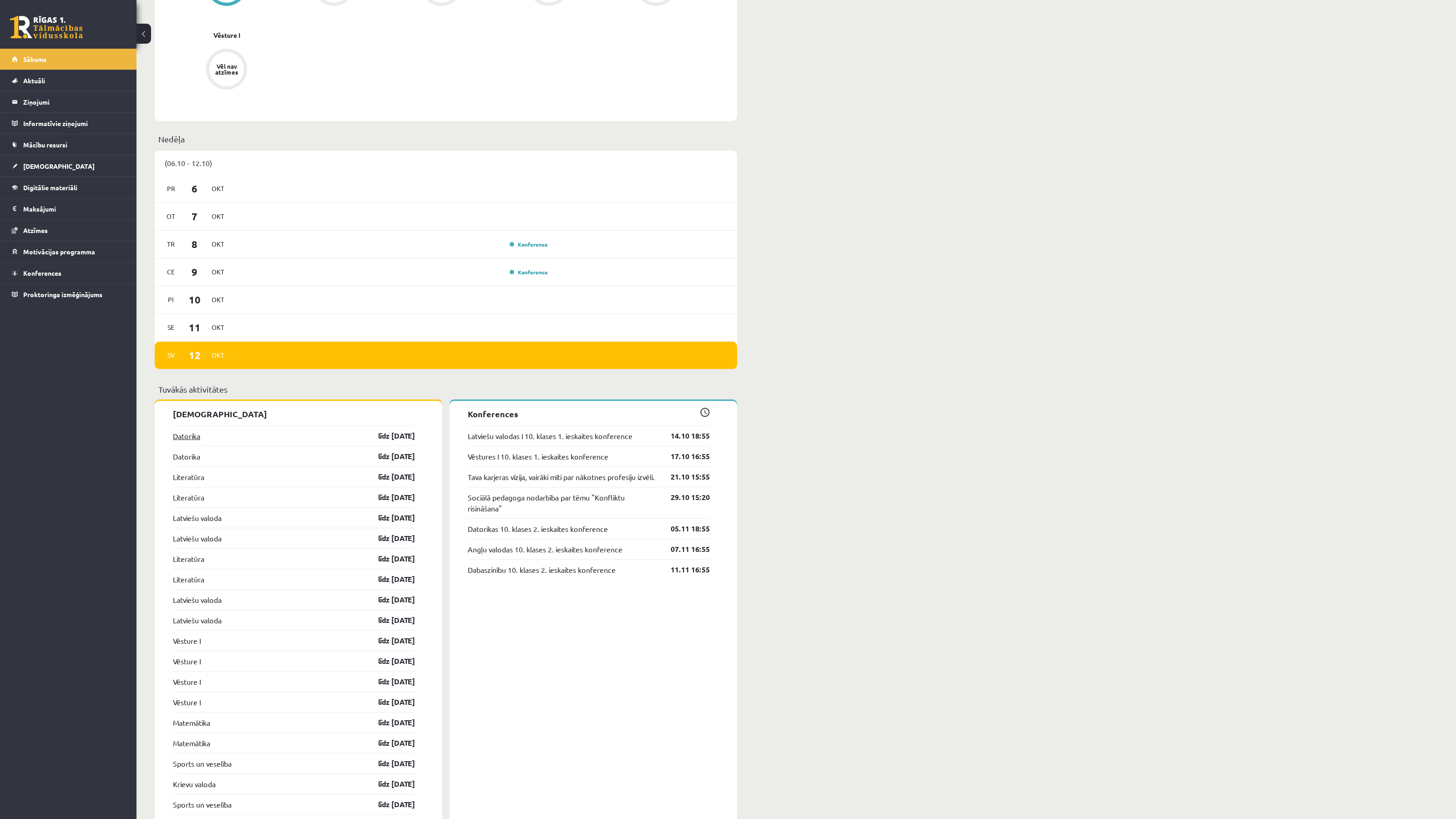
click at [185, 440] on link "Datorika" at bounding box center [187, 435] width 28 height 11
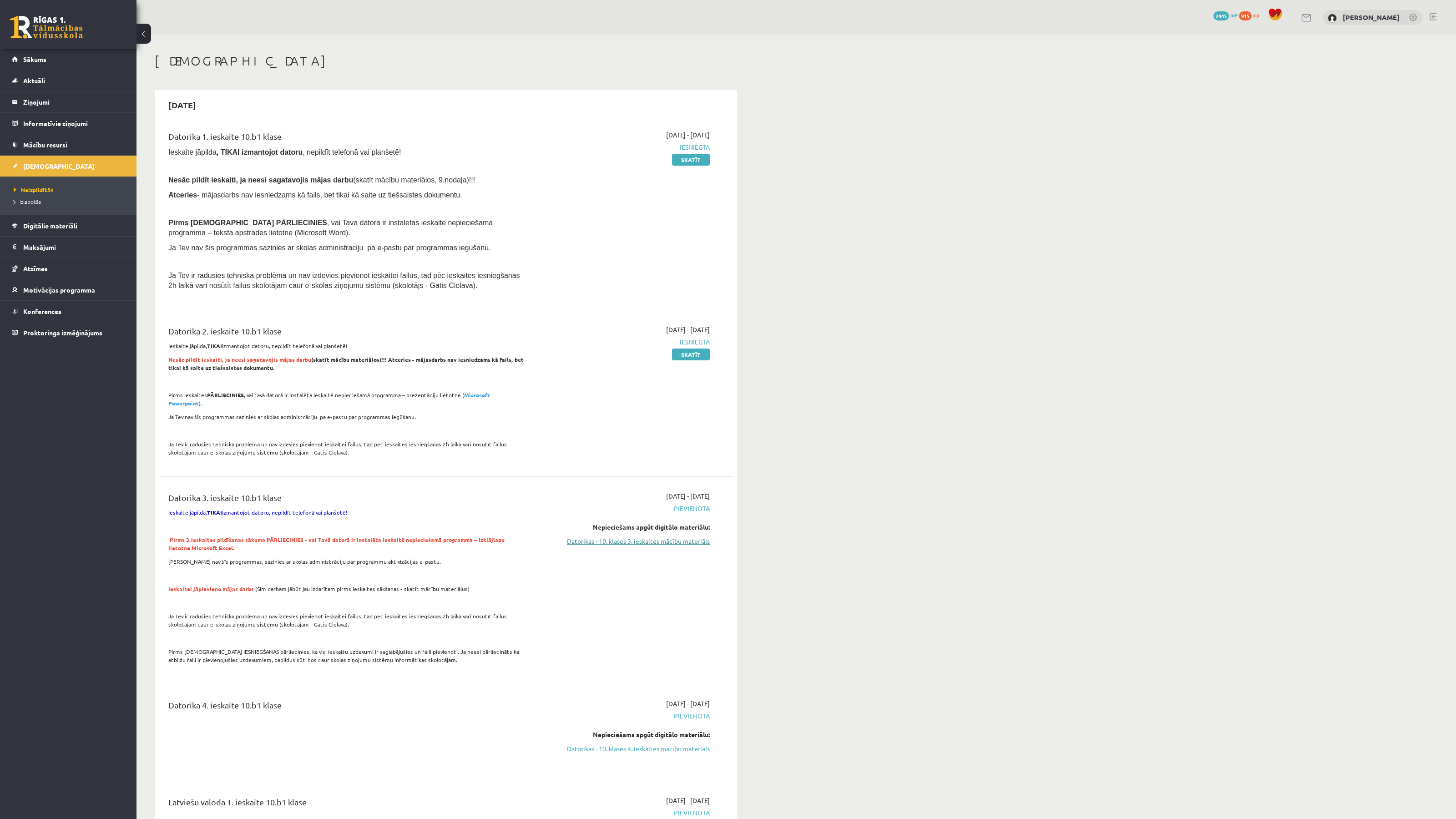
click at [602, 536] on link "Datorikas - 10. klases 3. ieskaites mācību materiāls" at bounding box center [624, 541] width 172 height 10
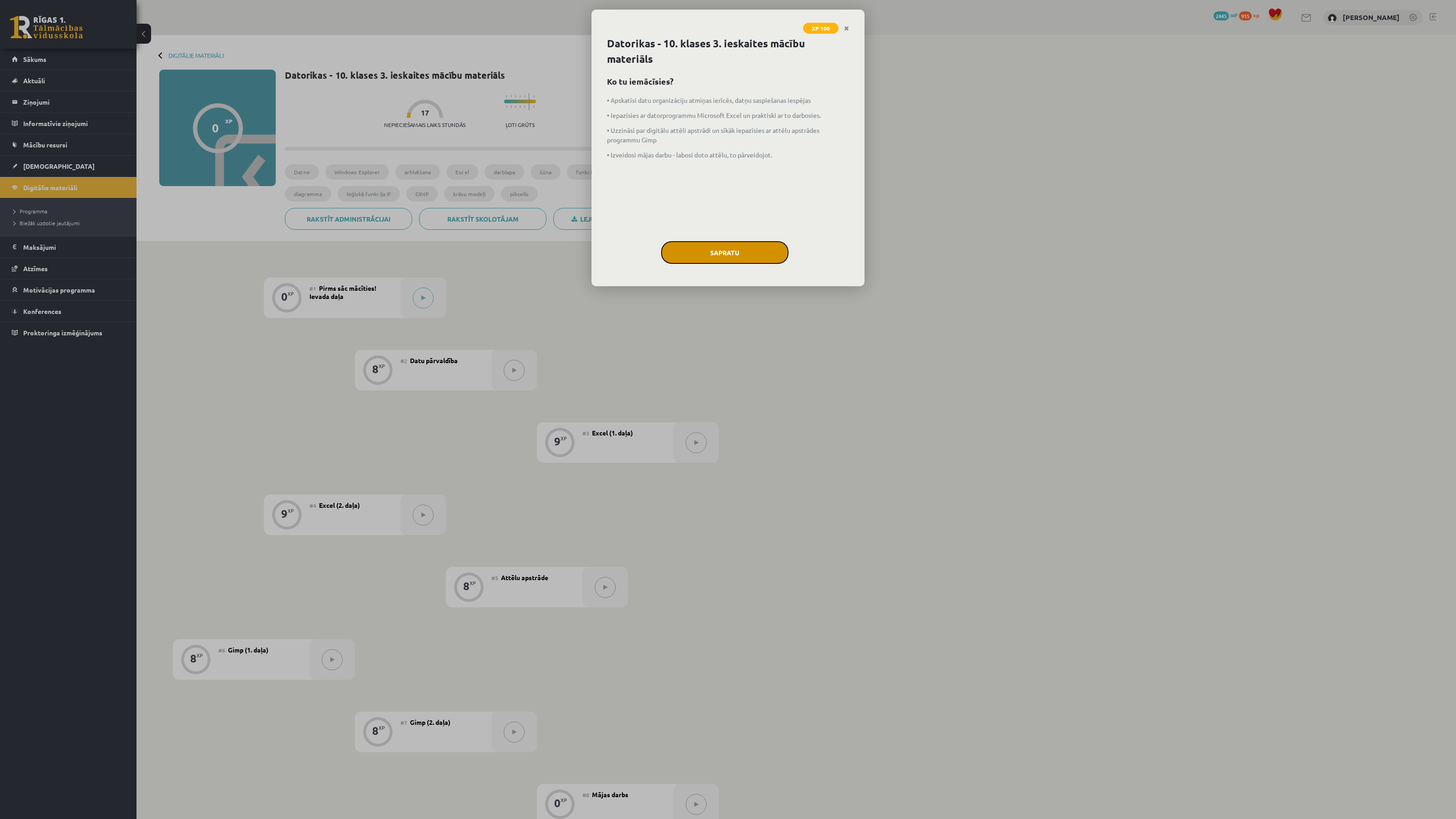
click at [695, 258] on button "Sapratu" at bounding box center [724, 252] width 127 height 22
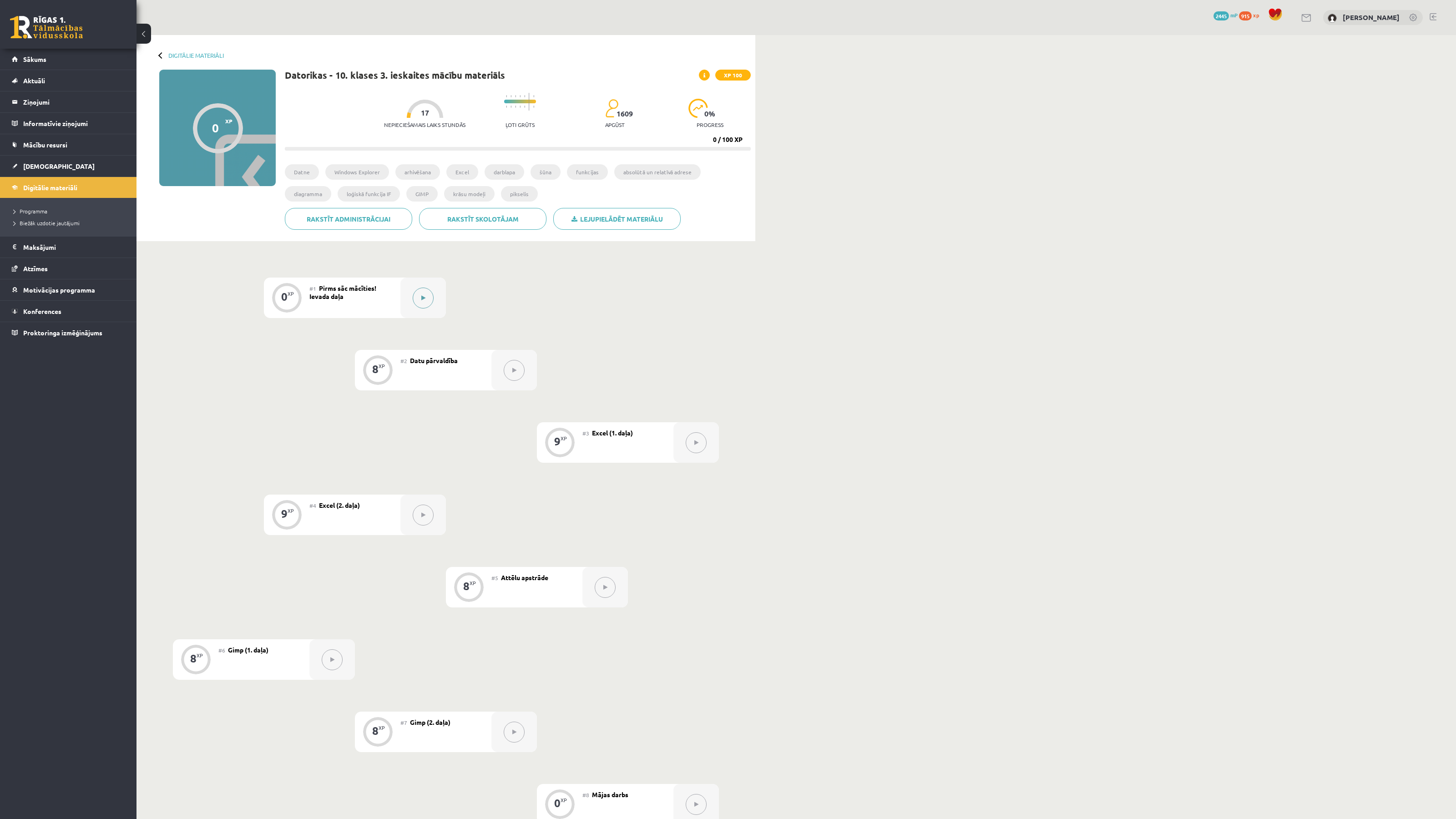
click at [434, 302] on div at bounding box center [423, 297] width 46 height 41
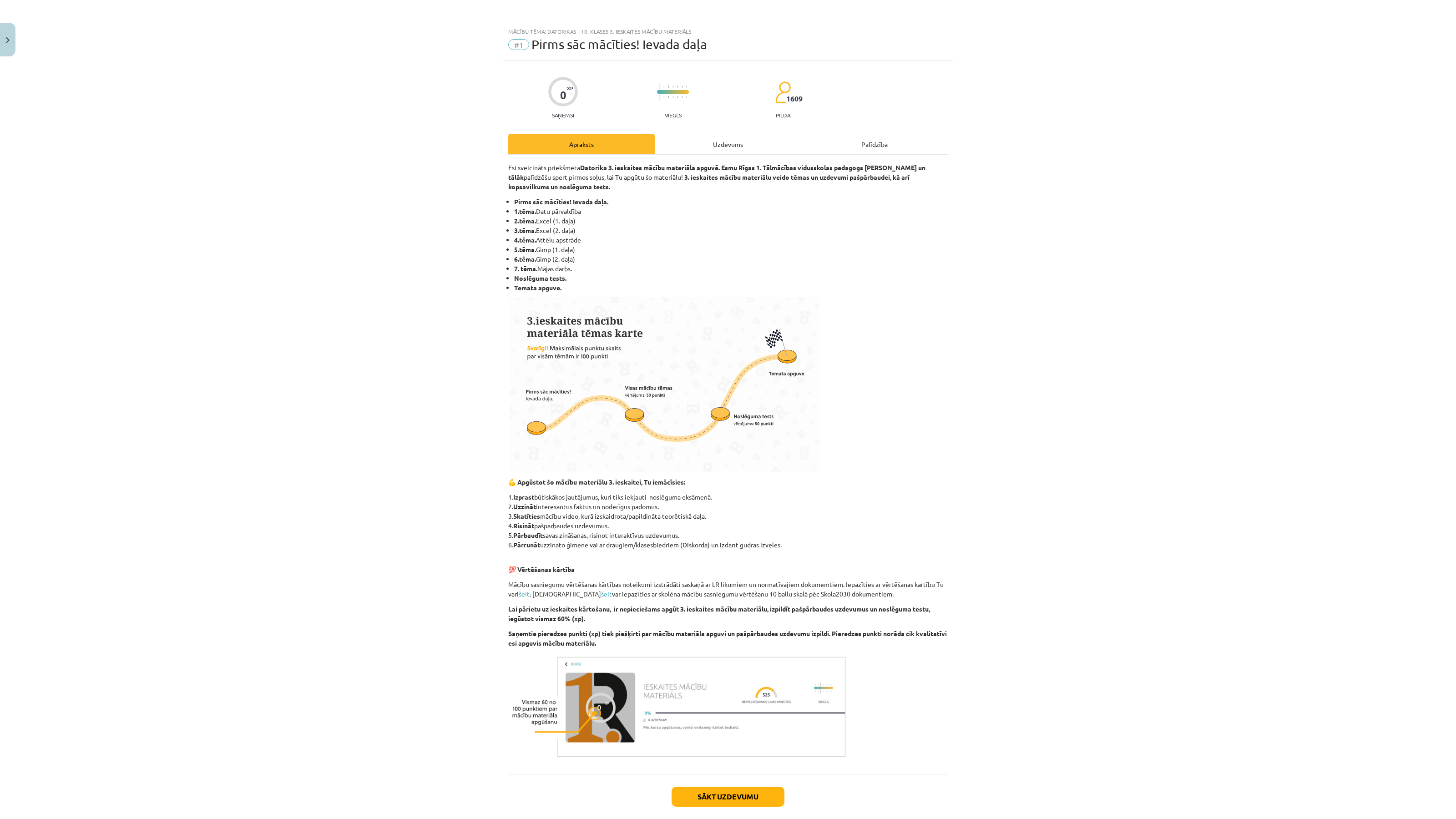
scroll to position [47, 0]
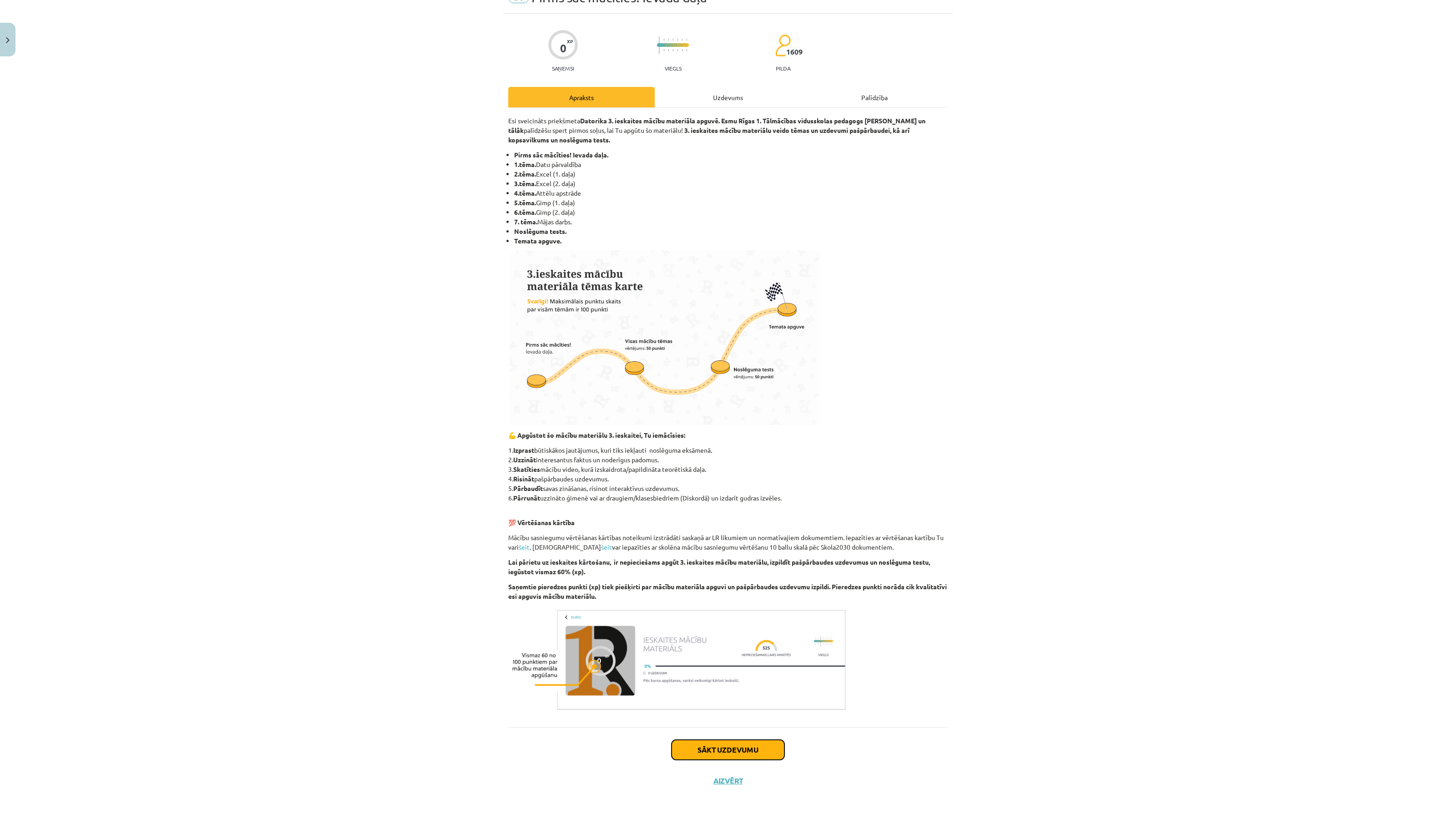
click at [758, 752] on button "Sākt uzdevumu" at bounding box center [727, 749] width 113 height 20
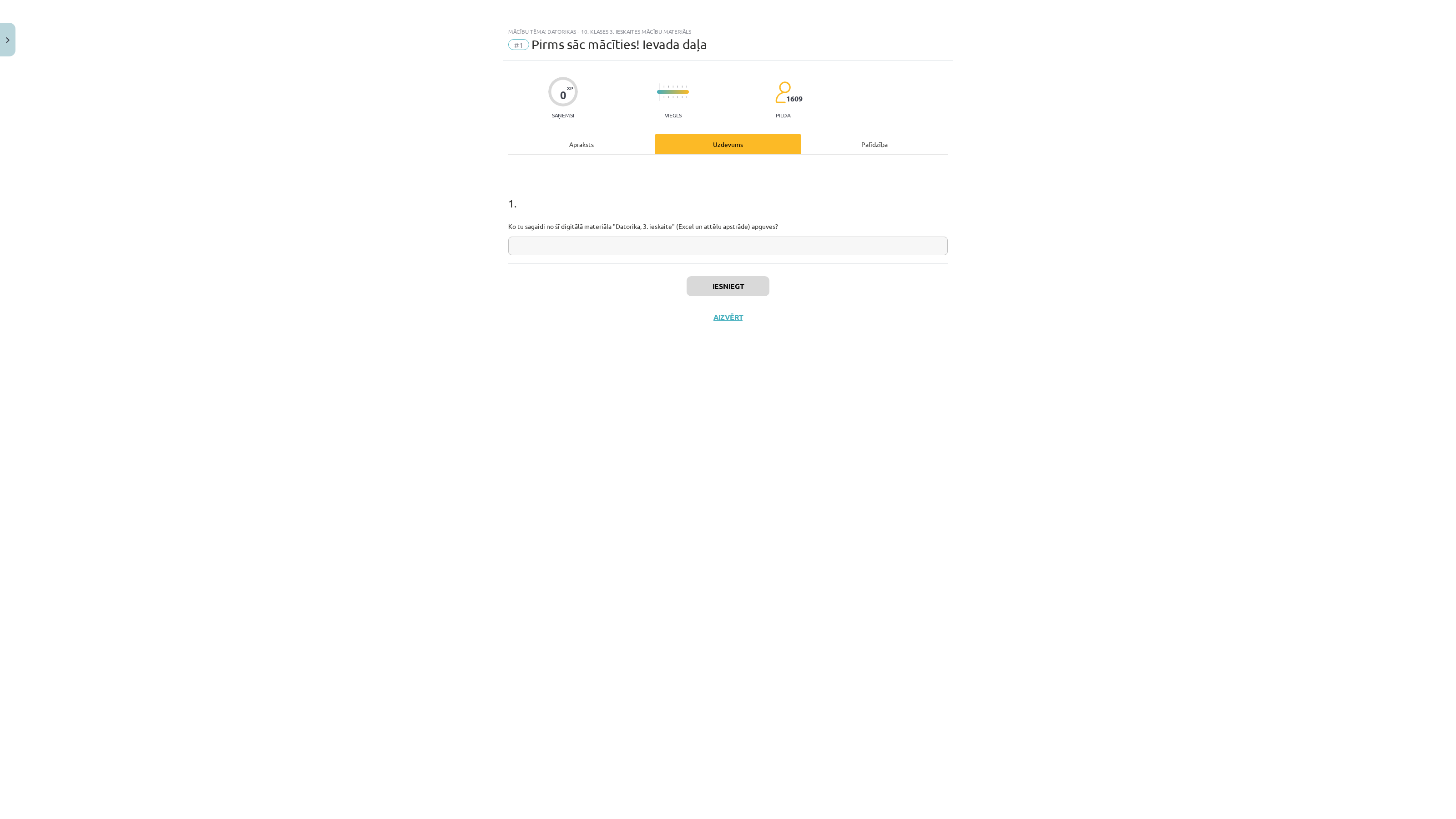
click at [624, 250] on input "text" at bounding box center [727, 246] width 440 height 19
type input "**********"
click at [720, 286] on button "Iesniegt" at bounding box center [728, 286] width 83 height 20
click at [731, 345] on button "Aizvērt" at bounding box center [728, 346] width 35 height 10
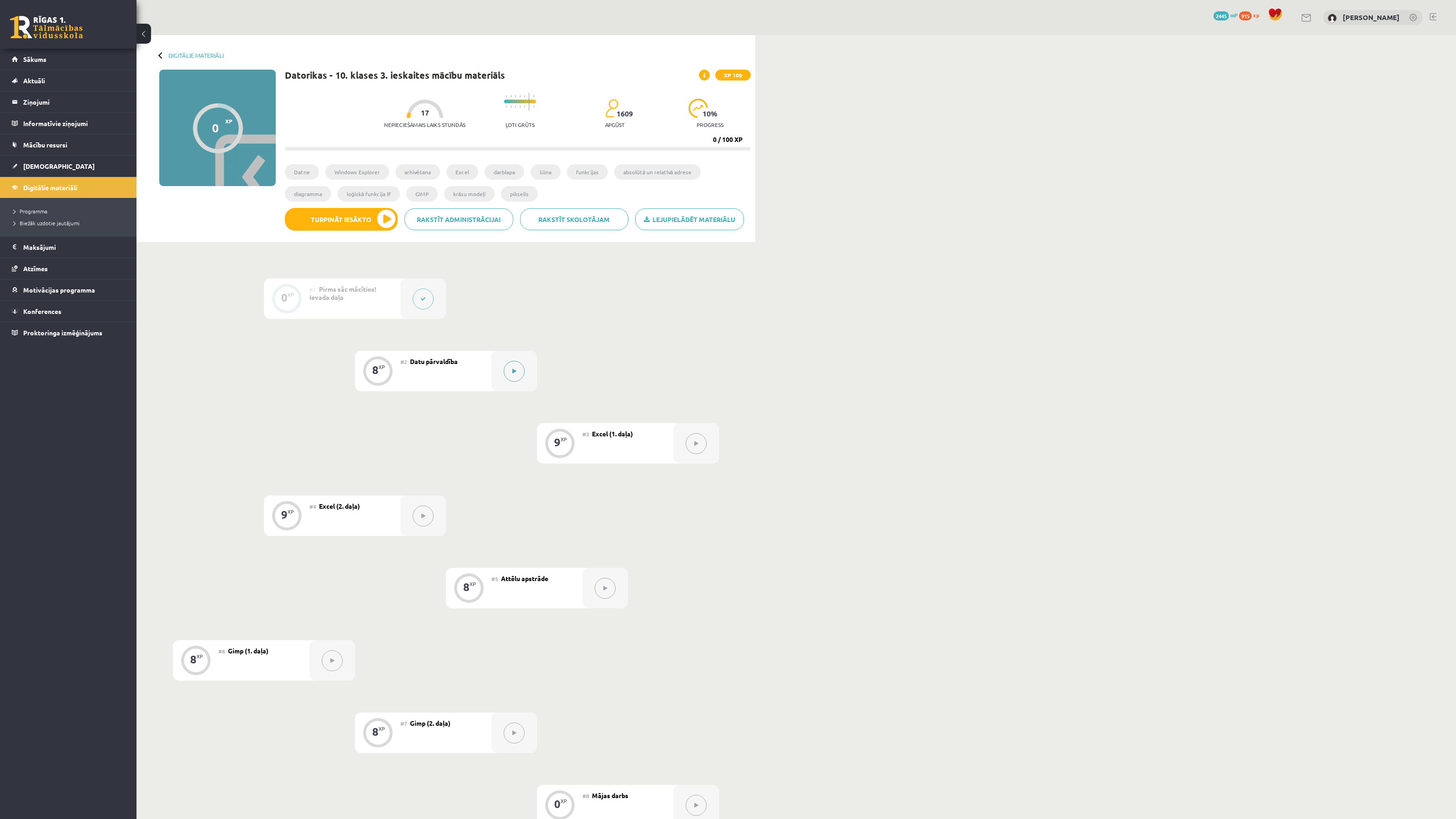
click at [522, 369] on button at bounding box center [514, 371] width 21 height 21
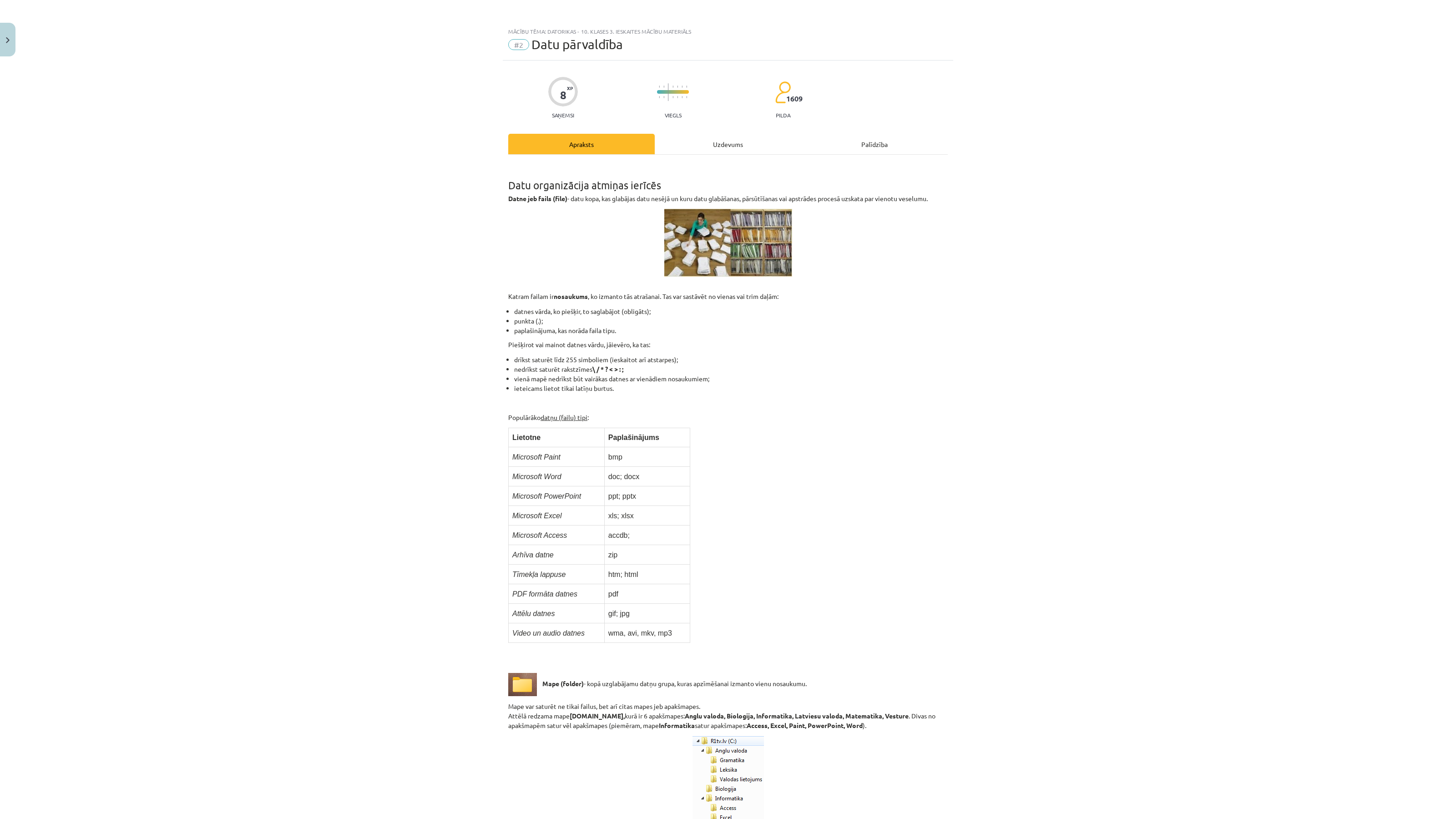
click at [550, 51] on span "Datu pārvaldība" at bounding box center [577, 44] width 92 height 15
copy div "#2 Datu pārvaldība"
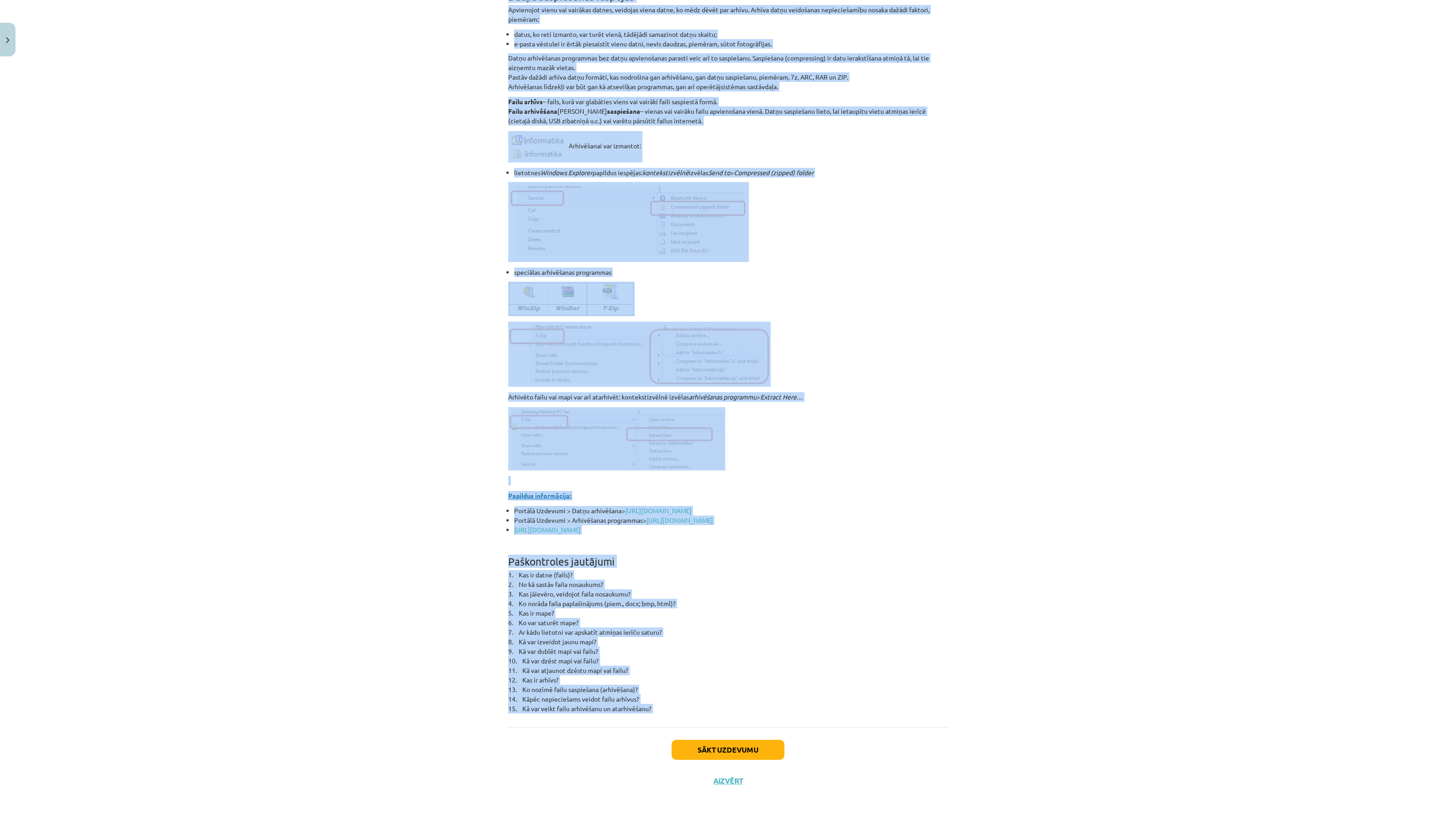
scroll to position [3609, 0]
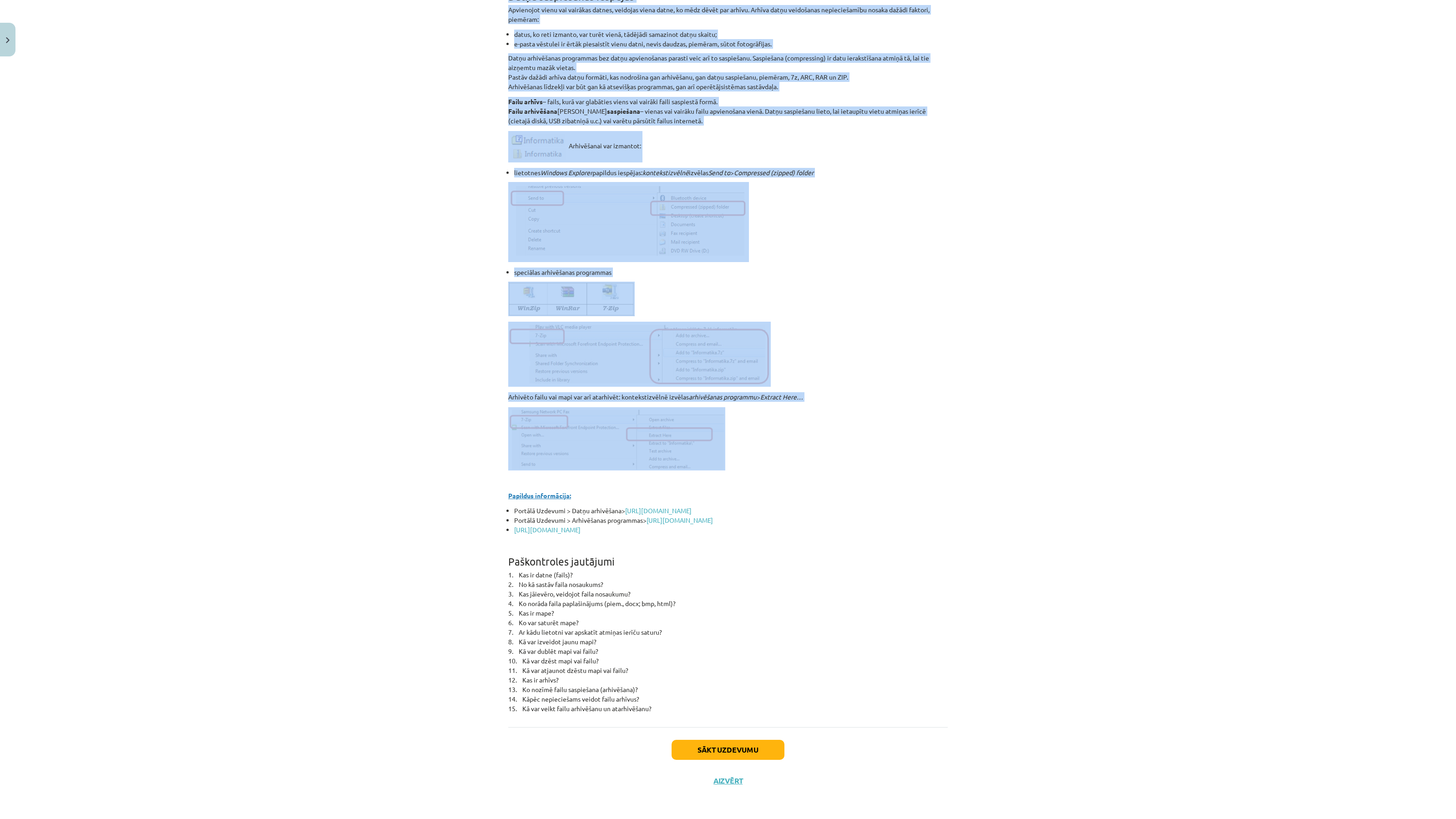
drag, startPoint x: 508, startPoint y: 184, endPoint x: 750, endPoint y: 457, distance: 364.8
copy div "Datu organizācija atmiņas ierīcēs Datne jeb fails (file) - datu kopa, kas glabā…"
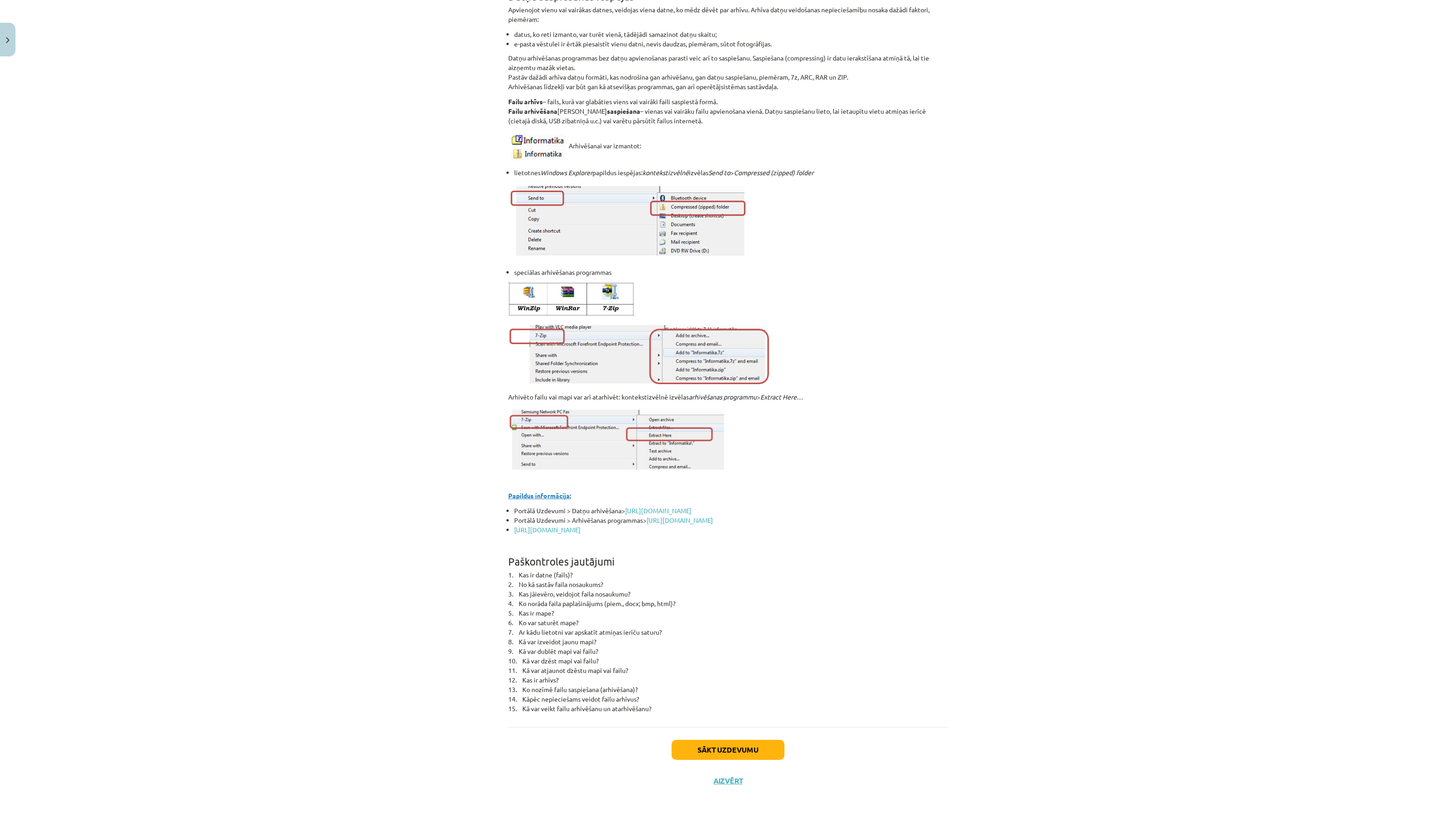
click at [940, 422] on p at bounding box center [727, 438] width 440 height 63
click at [694, 749] on button "Sākt uzdevumu" at bounding box center [727, 749] width 113 height 20
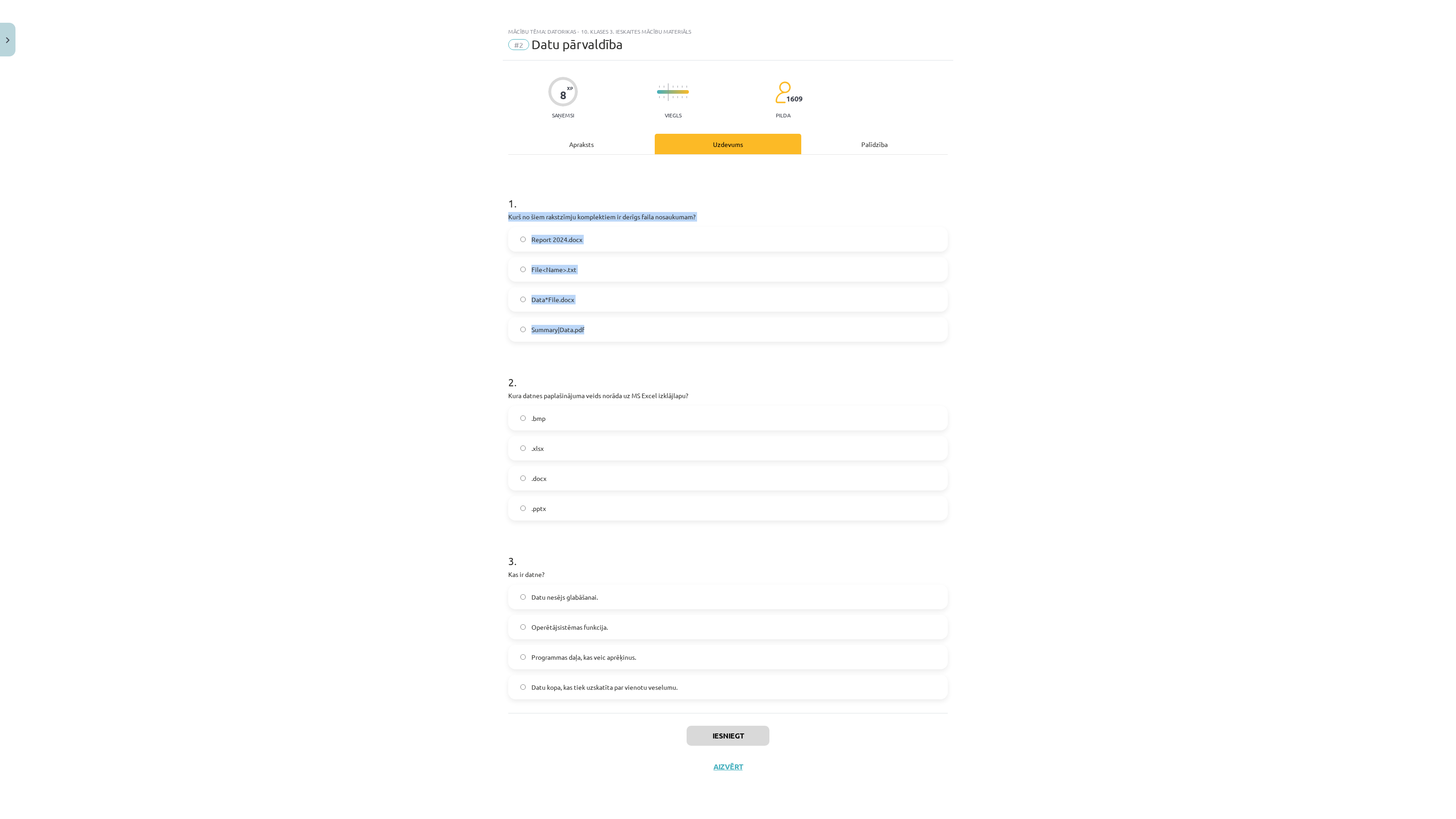
drag, startPoint x: 506, startPoint y: 215, endPoint x: 623, endPoint y: 333, distance: 166.2
click at [623, 333] on div "8 XP Saņemsi Viegls 1609 pilda Apraksts Uzdevums Palīdzība 1 . Kurš no šiem rak…" at bounding box center [727, 429] width 450 height 736
copy div "Kurš no šiem rakstzīmju komplektiem ir derīgs faila nosaukumam? Report 2024.doc…"
click at [557, 239] on span "Report 2024.docx" at bounding box center [556, 239] width 51 height 10
click at [552, 139] on div "Apraksts" at bounding box center [581, 144] width 147 height 21
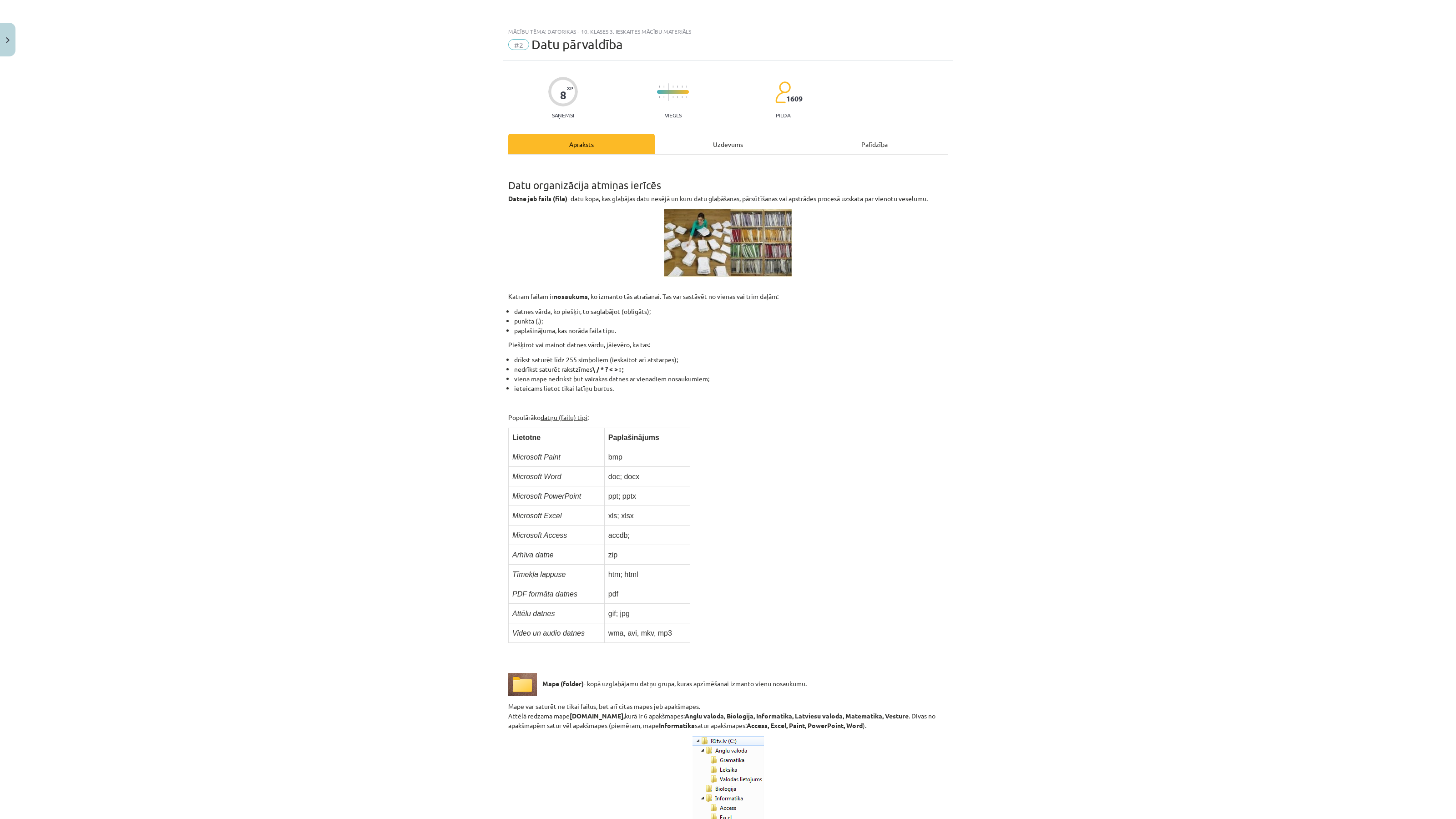
click at [711, 143] on div "Uzdevums" at bounding box center [728, 144] width 147 height 21
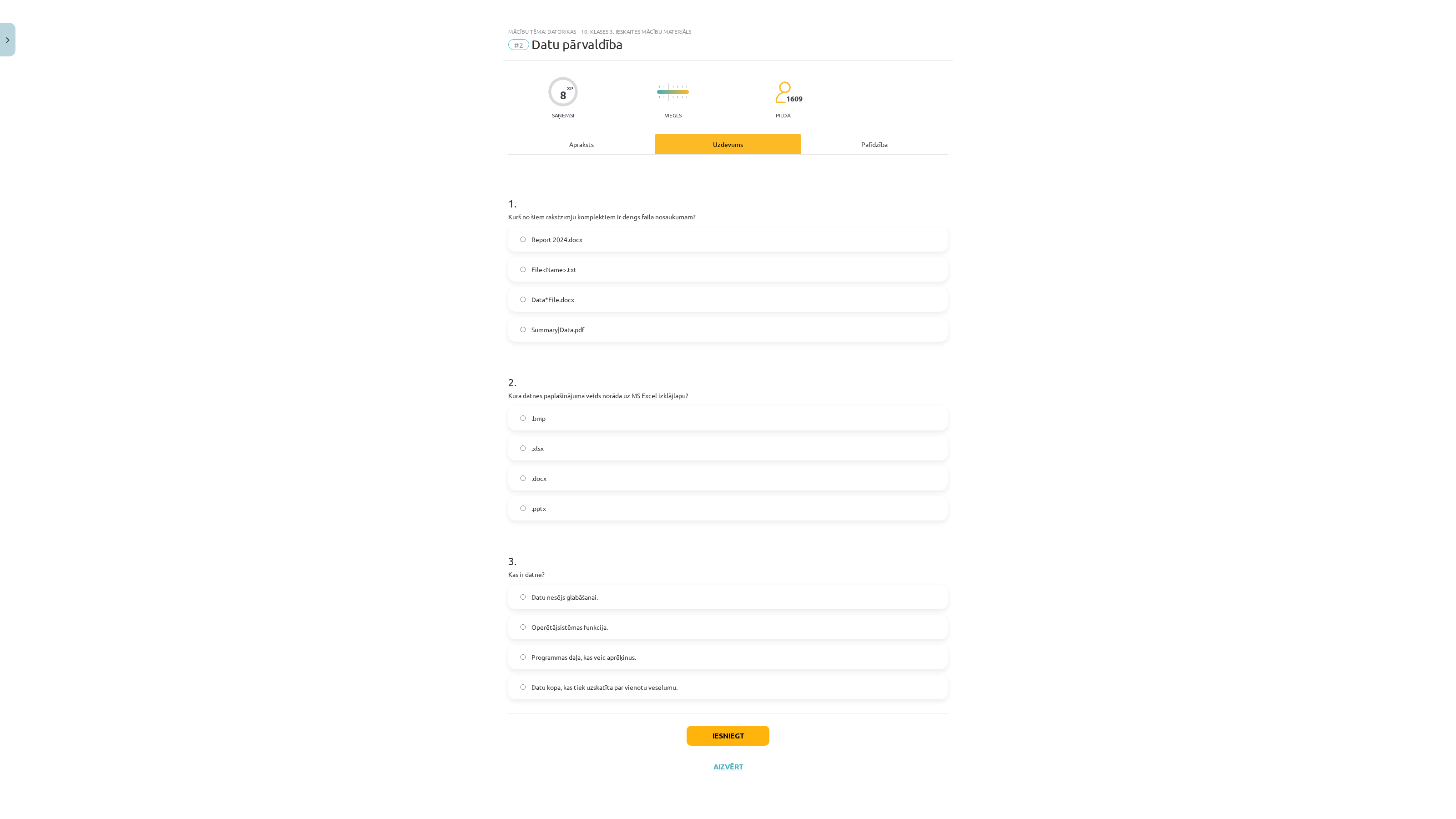
click at [601, 154] on div "Apraksts" at bounding box center [581, 144] width 147 height 21
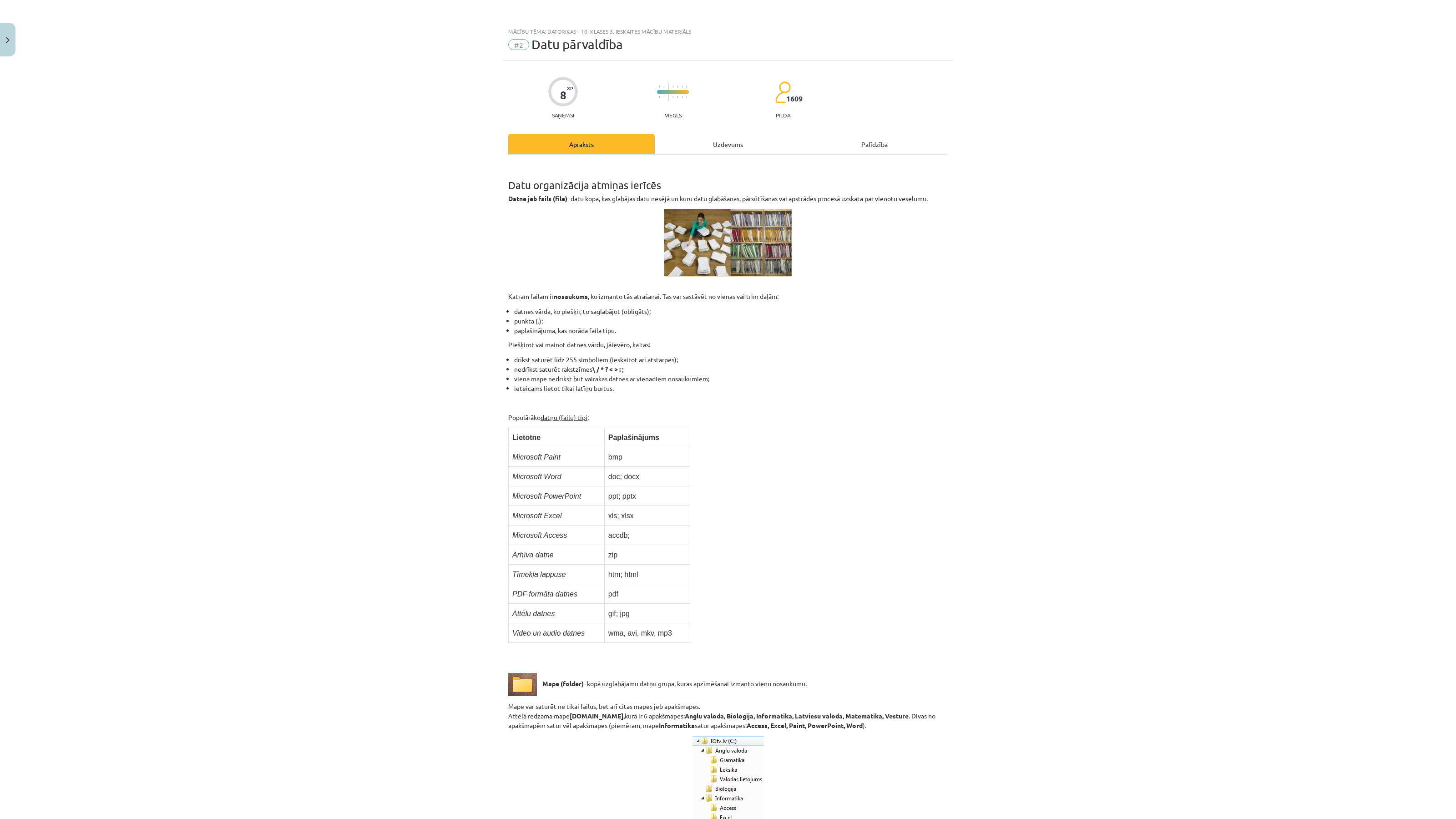
click at [707, 152] on div "Uzdevums" at bounding box center [728, 144] width 147 height 21
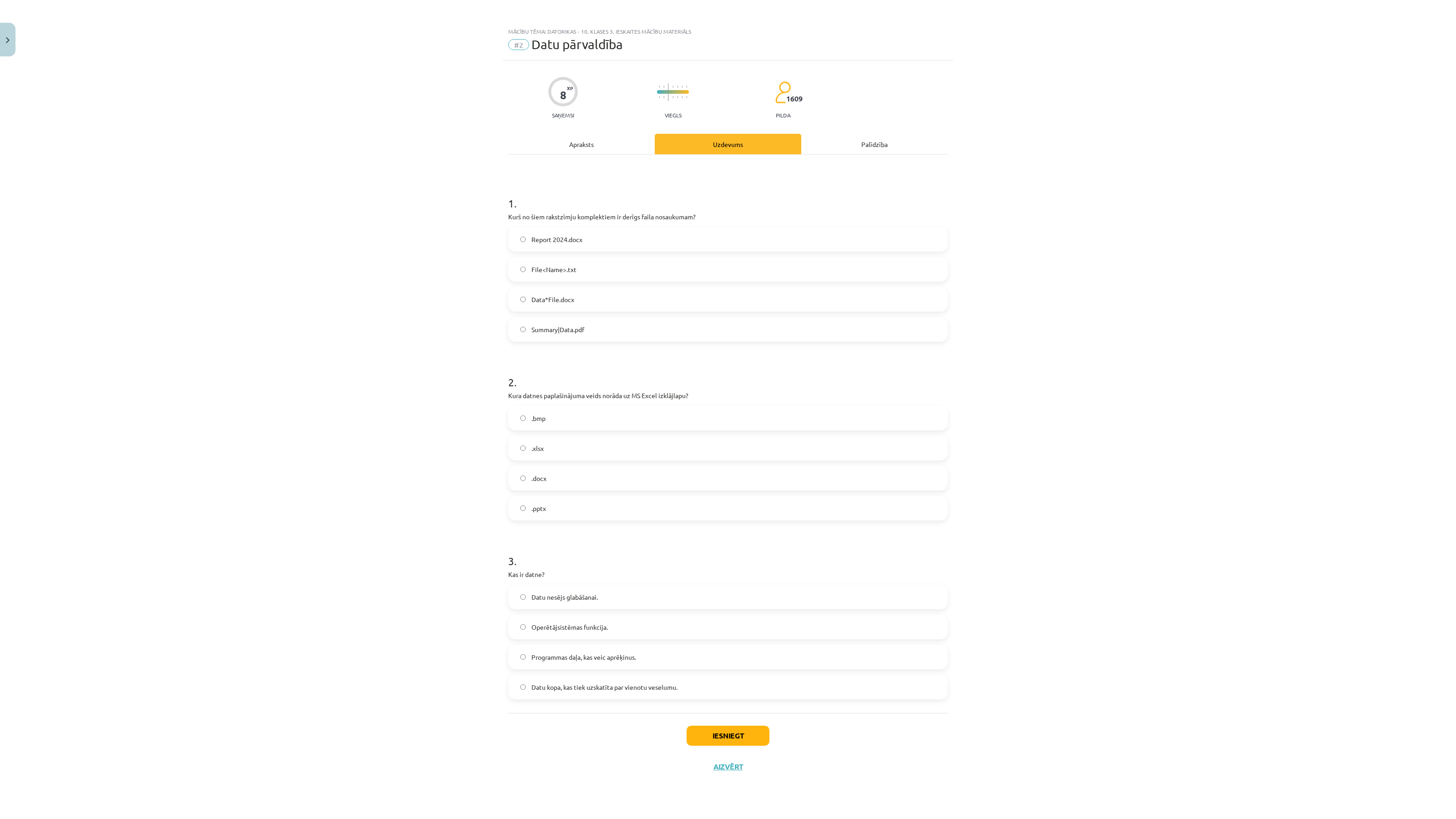
click at [557, 447] on label ".xlsx" at bounding box center [727, 448] width 438 height 22
drag, startPoint x: 507, startPoint y: 396, endPoint x: 575, endPoint y: 509, distance: 131.9
click at [575, 509] on div "8 XP Saņemsi Viegls 1609 pilda Apraksts Uzdevums Palīdzība 1 . Kurš no šiem rak…" at bounding box center [727, 429] width 450 height 736
copy div "Kura datnes paplašinājuma veids norāda uz MS Excel izklājlapu? .bmp .xlsx .docx…"
drag, startPoint x: 503, startPoint y: 573, endPoint x: 663, endPoint y: 695, distance: 201.2
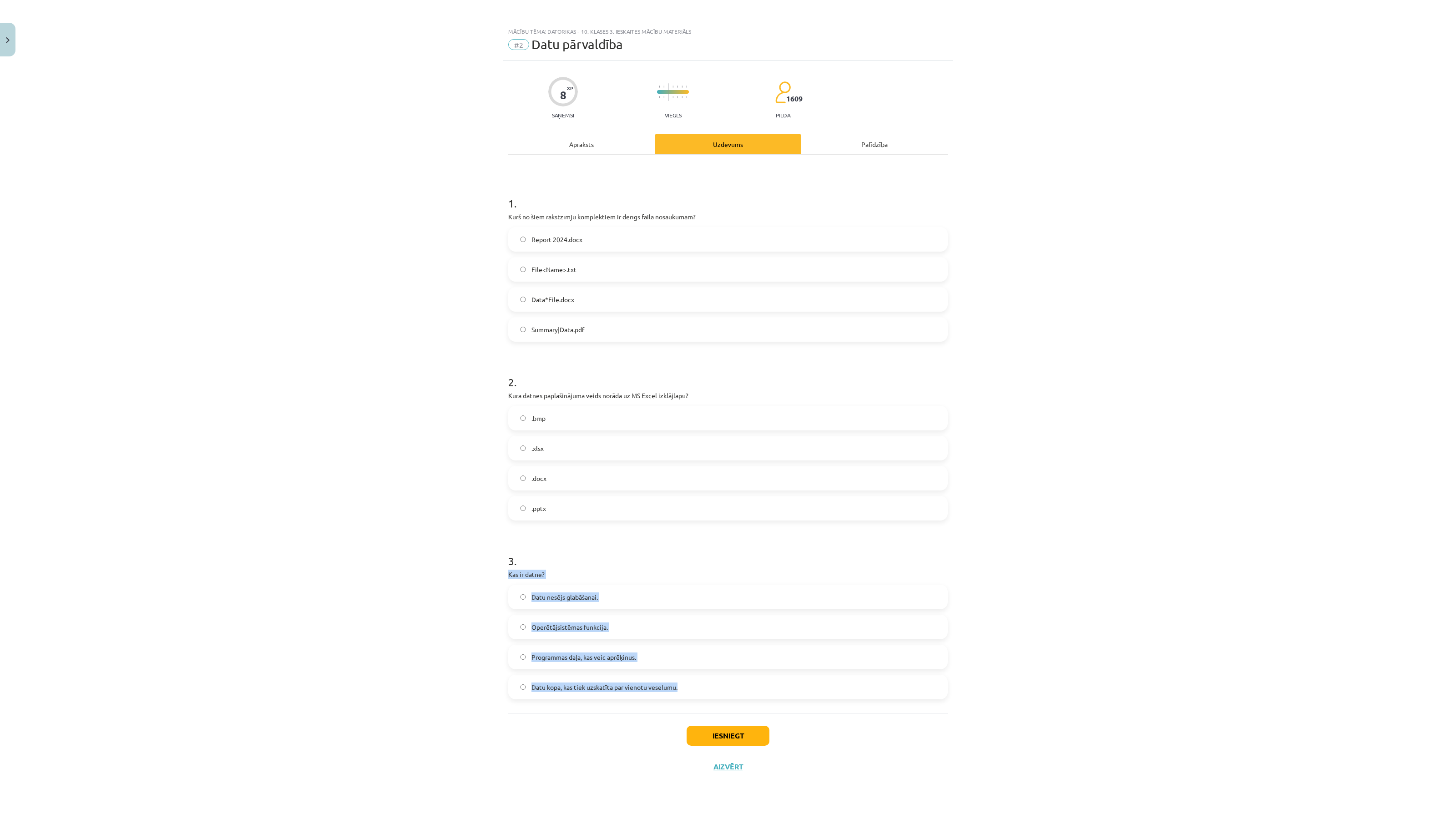
click at [663, 695] on div "8 XP Saņemsi Viegls 1609 pilda Apraksts Uzdevums Palīdzība 1 . Kurš no šiem rak…" at bounding box center [727, 429] width 450 height 736
copy div "Kas ir datne? Datu nesējs glabāšanai. Operētājsistēmas funkcija. Programmas daļ…"
click at [586, 598] on span "Datu nesējs glabāšanai." at bounding box center [564, 597] width 66 height 10
click at [531, 573] on p "Kas ir datne?" at bounding box center [727, 574] width 440 height 10
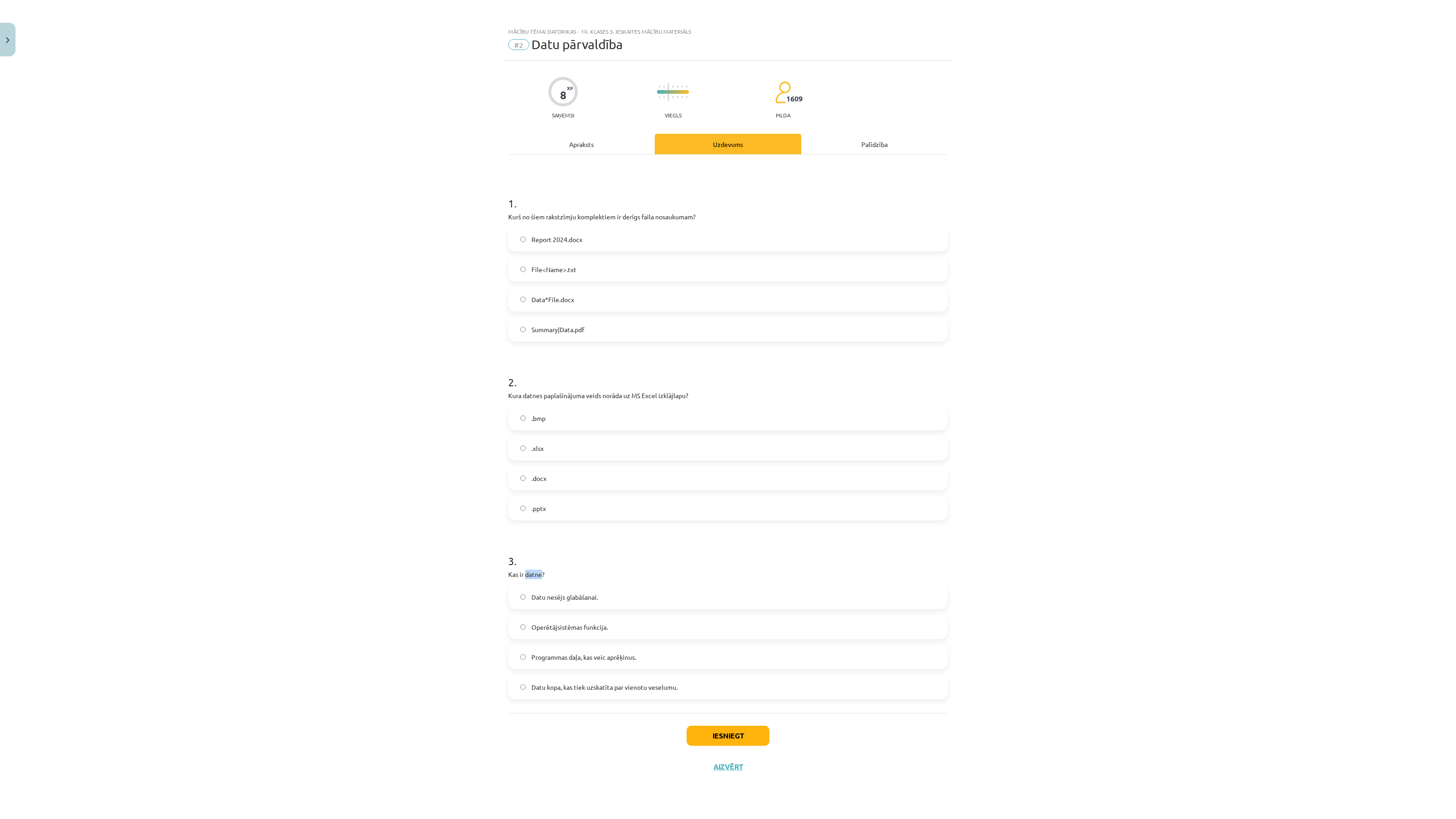
copy p "datne"
click at [723, 740] on button "Iesniegt" at bounding box center [728, 735] width 83 height 20
click at [1084, 446] on div "Mācību tēma: Datorikas - 10. klases 3. ieskaites mācību materiāls #2 Datu pārva…" at bounding box center [728, 410] width 1456 height 819
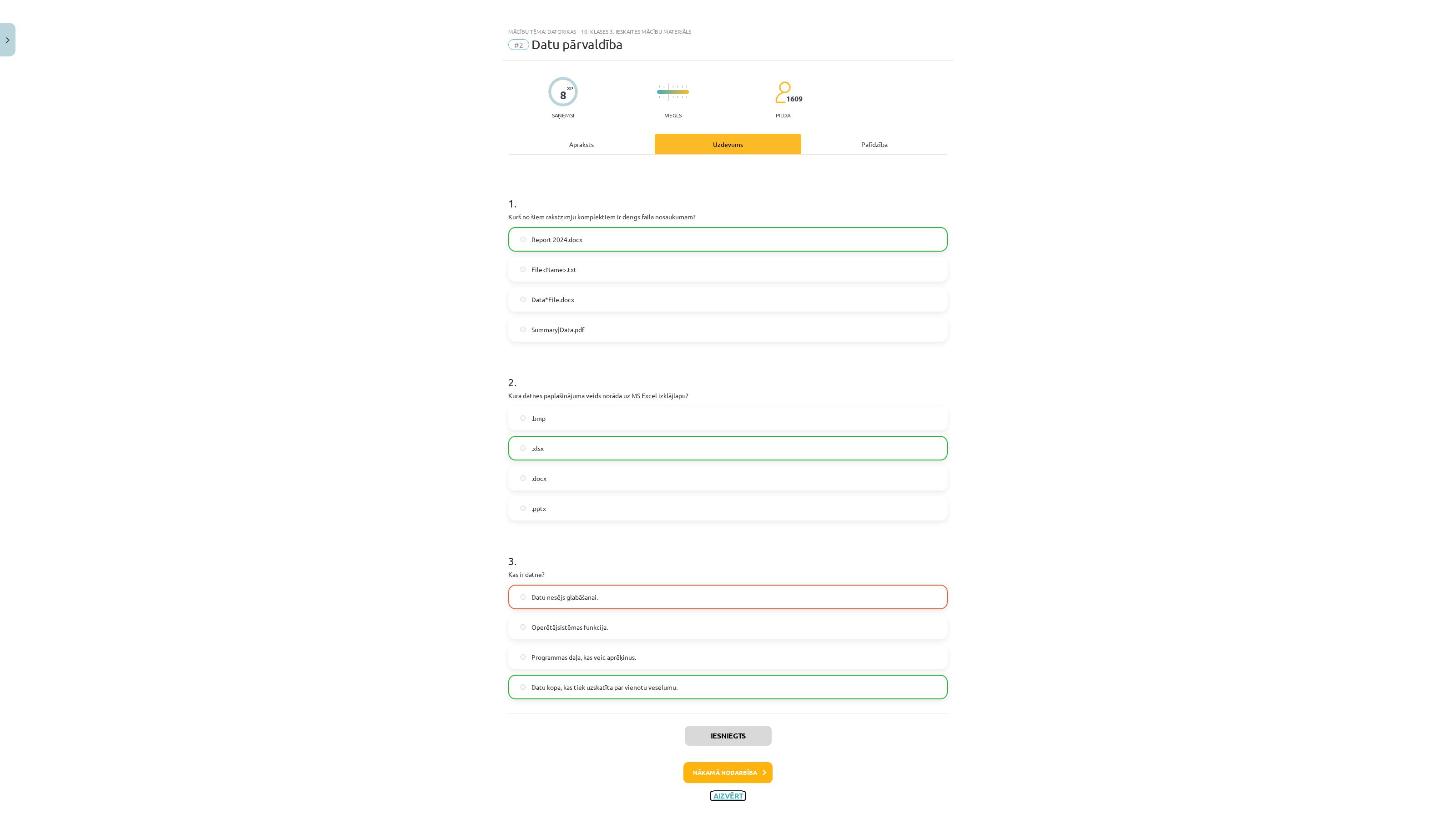
click at [731, 796] on button "Aizvērt" at bounding box center [728, 796] width 35 height 10
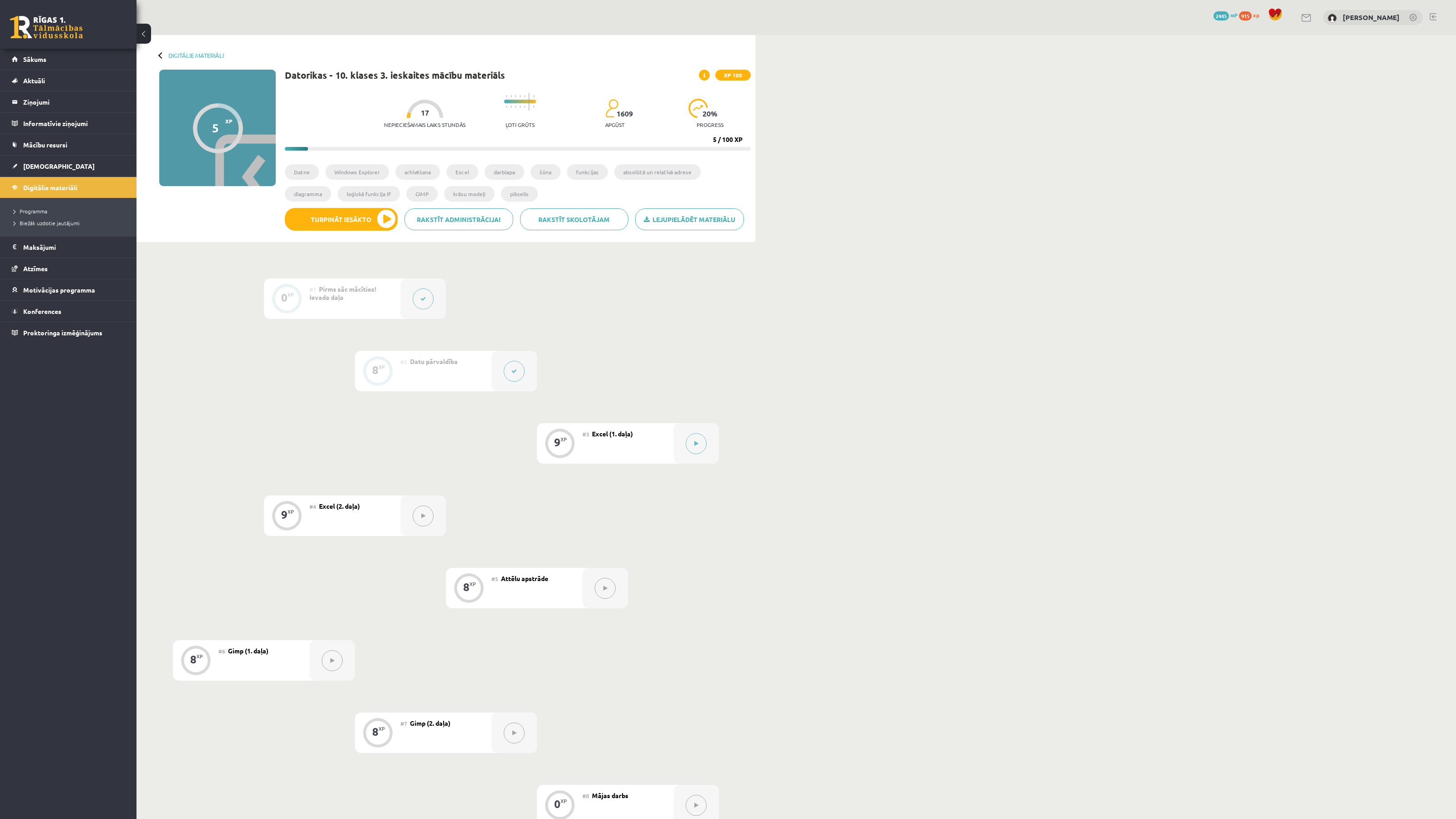
click at [54, 48] on div "0 Dāvanas 2445 mP 915 xp" at bounding box center [68, 24] width 136 height 48
click at [41, 57] on span "Sākums" at bounding box center [35, 59] width 23 height 8
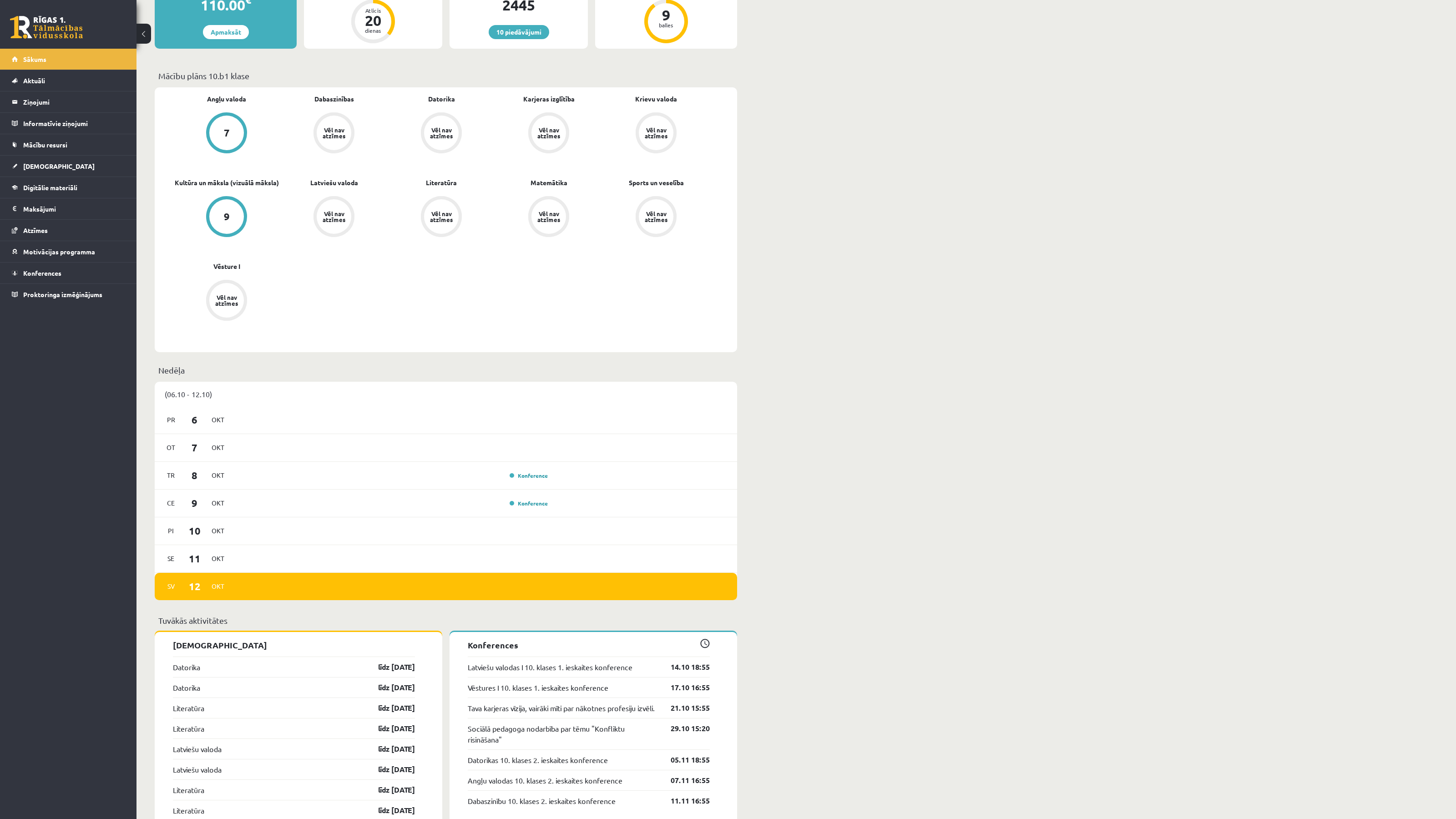
scroll to position [413, 0]
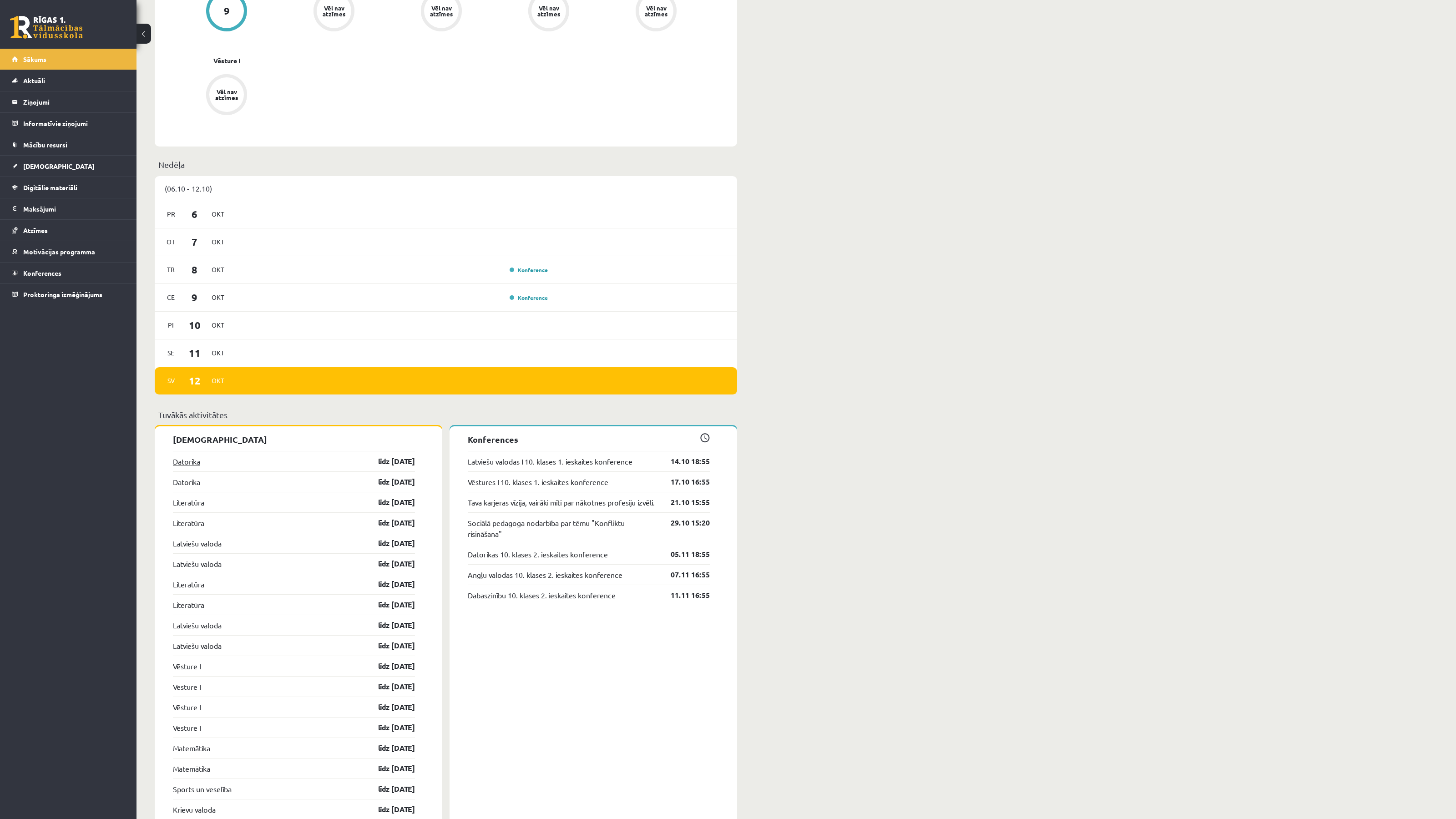
click at [190, 463] on link "Datorika" at bounding box center [187, 461] width 28 height 11
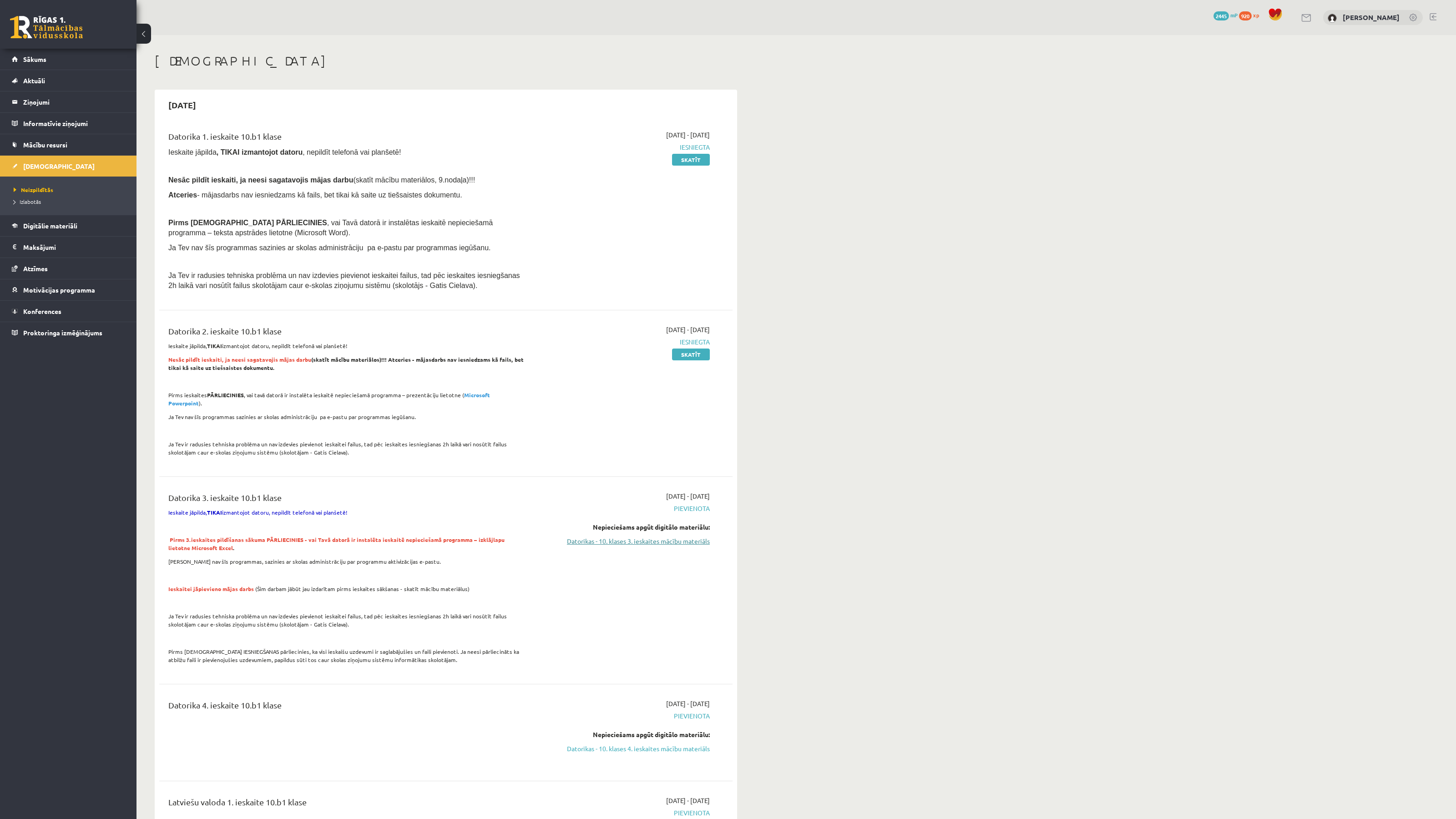
click at [655, 536] on link "Datorikas - 10. klases 3. ieskaites mācību materiāls" at bounding box center [624, 541] width 172 height 10
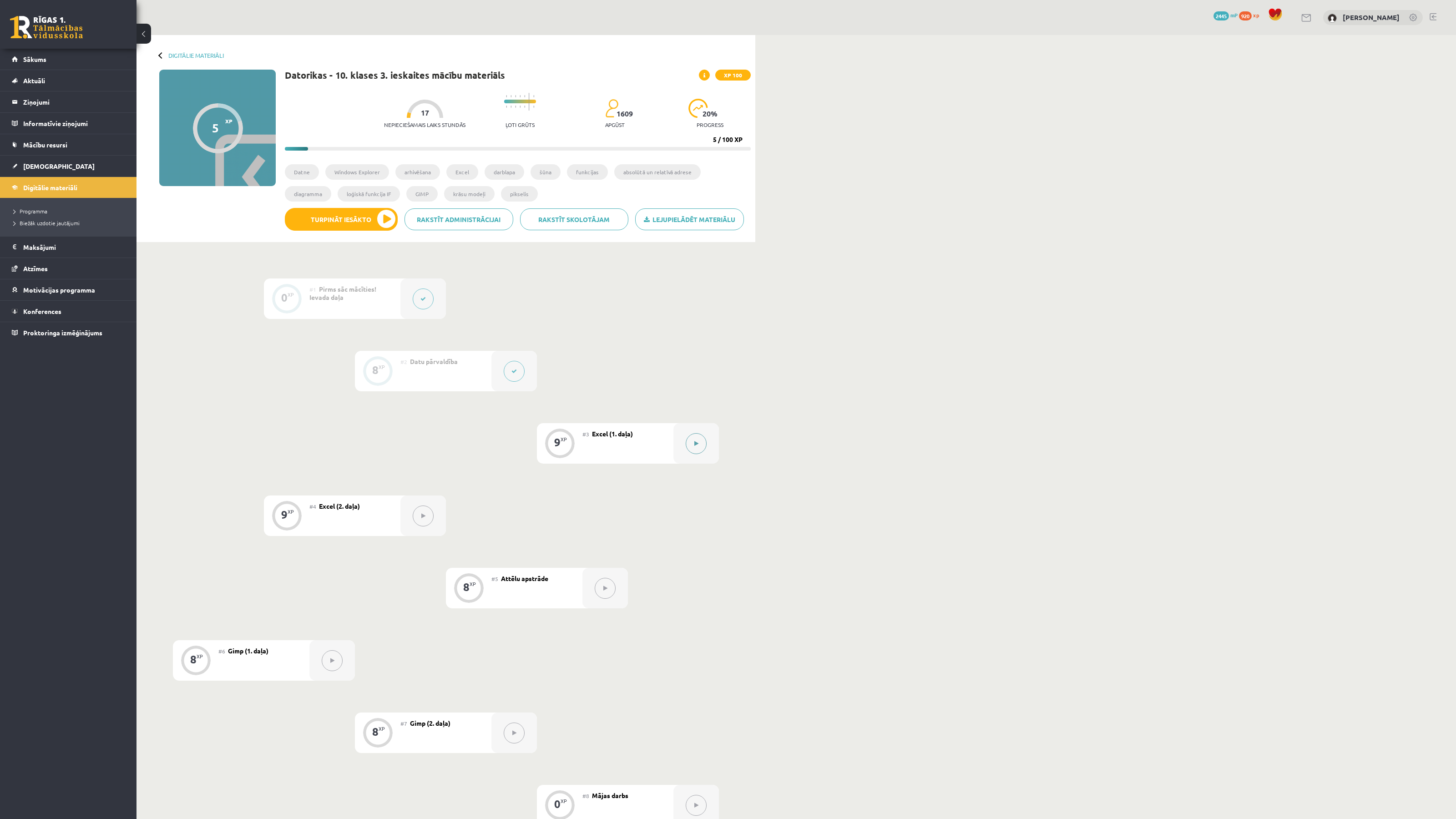
click at [703, 448] on button at bounding box center [696, 443] width 21 height 21
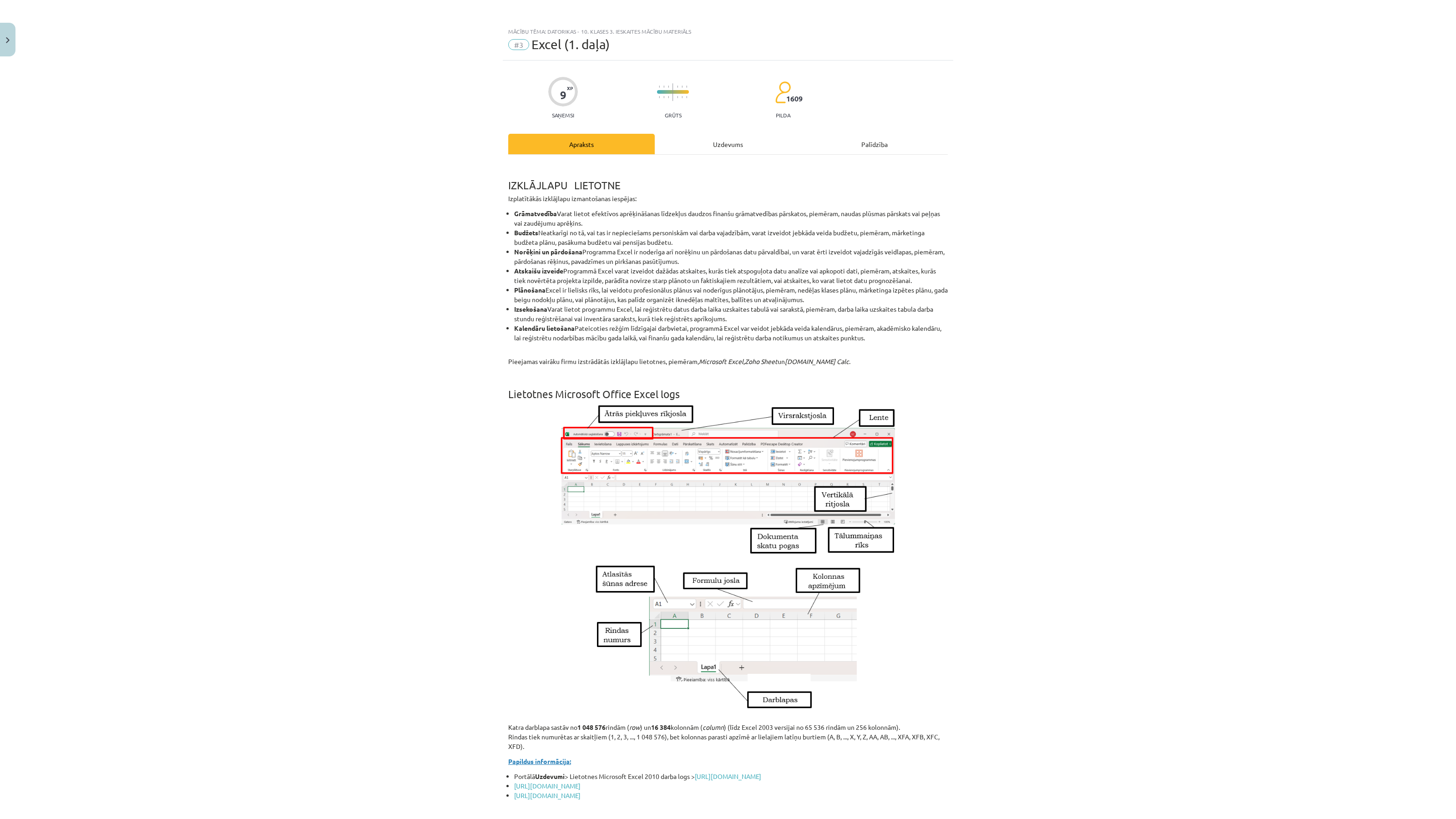
click at [576, 47] on span "Excel (1. daļa)" at bounding box center [570, 44] width 79 height 15
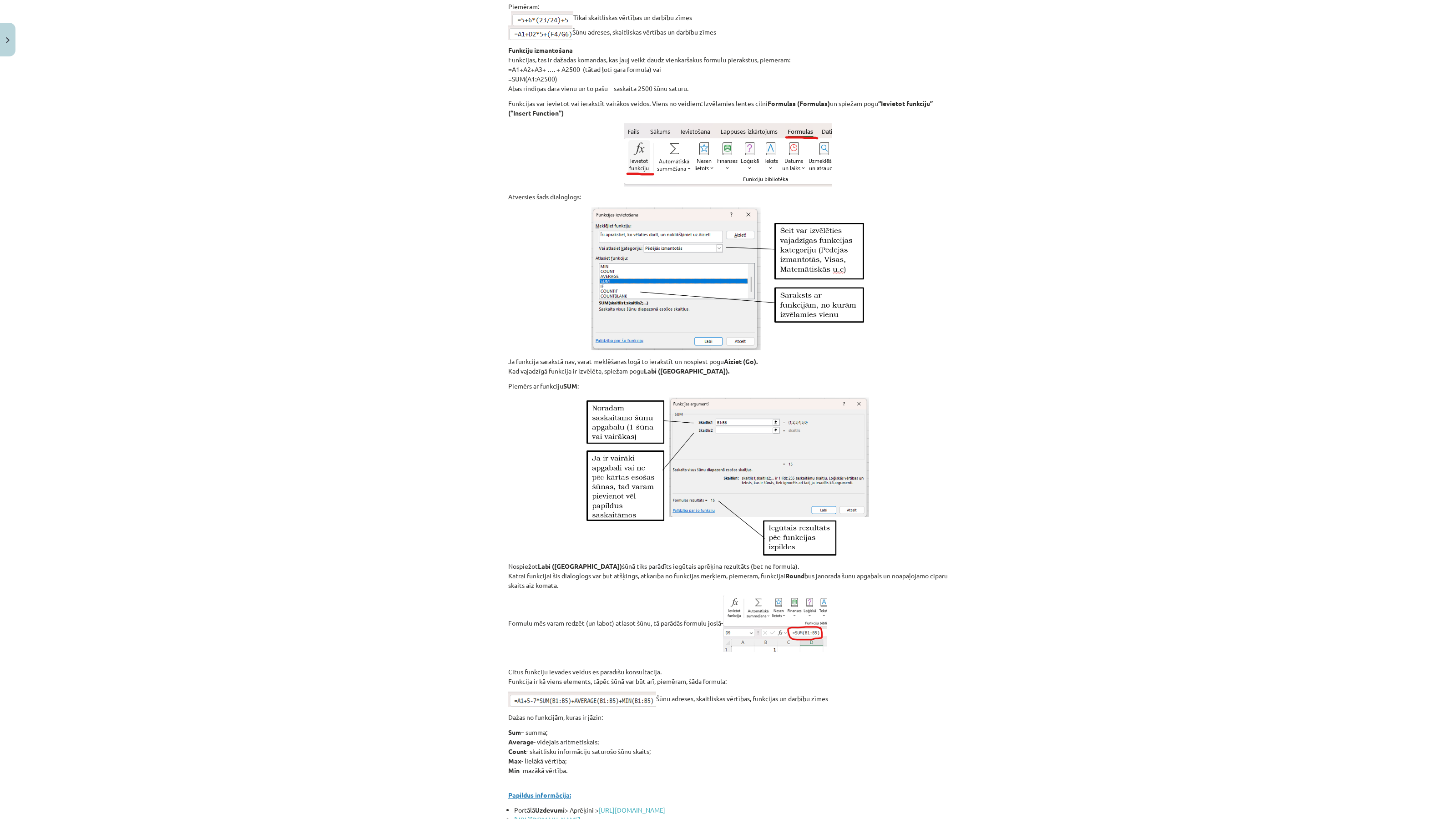
scroll to position [3505, 0]
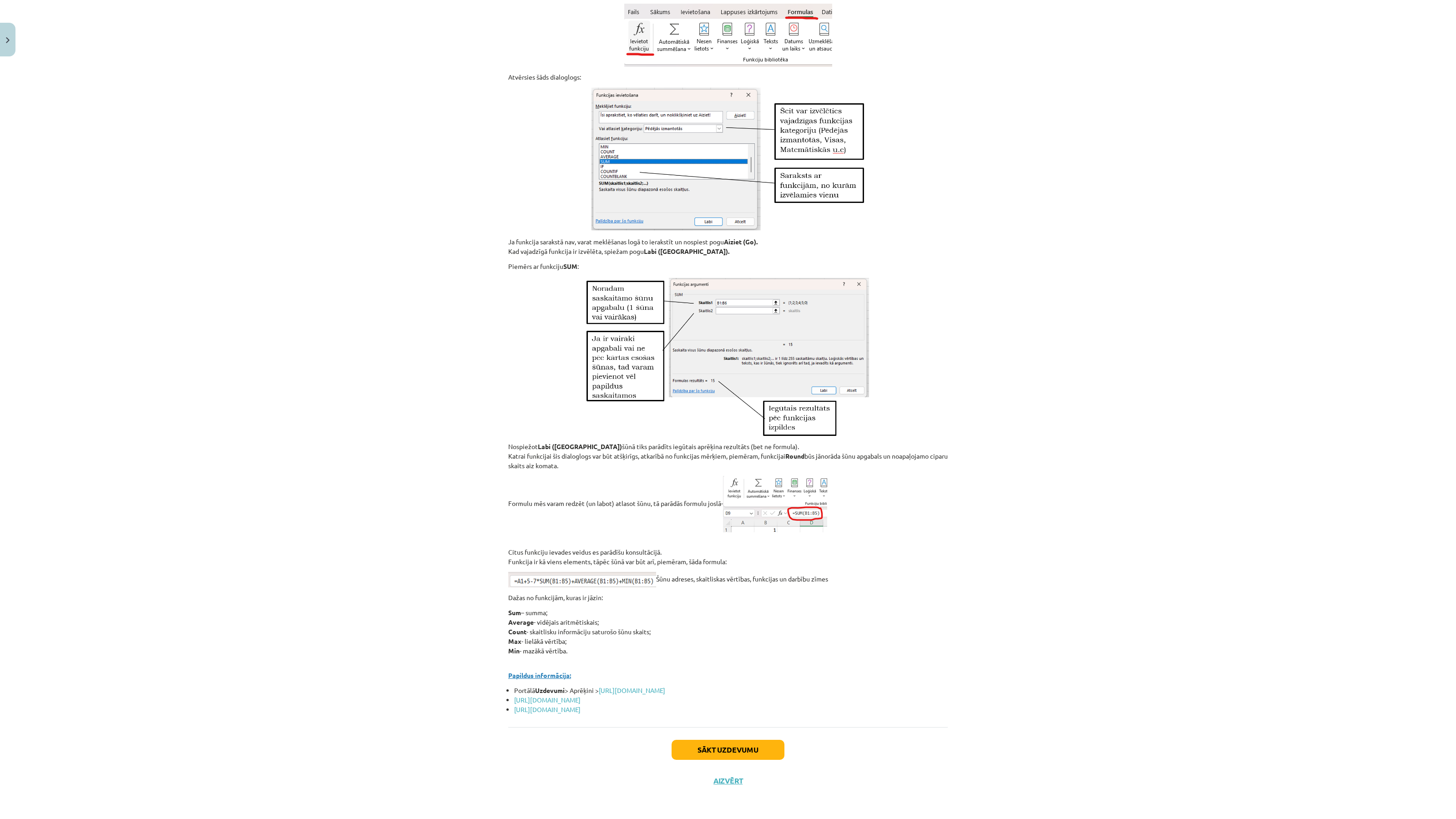
drag, startPoint x: 507, startPoint y: 190, endPoint x: 699, endPoint y: 651, distance: 499.4
copy div "IZKLĀJLAPU LIETOTNE Izplatītākās izklājlapu izmantošanas iespējas: Grāmatvedība…"
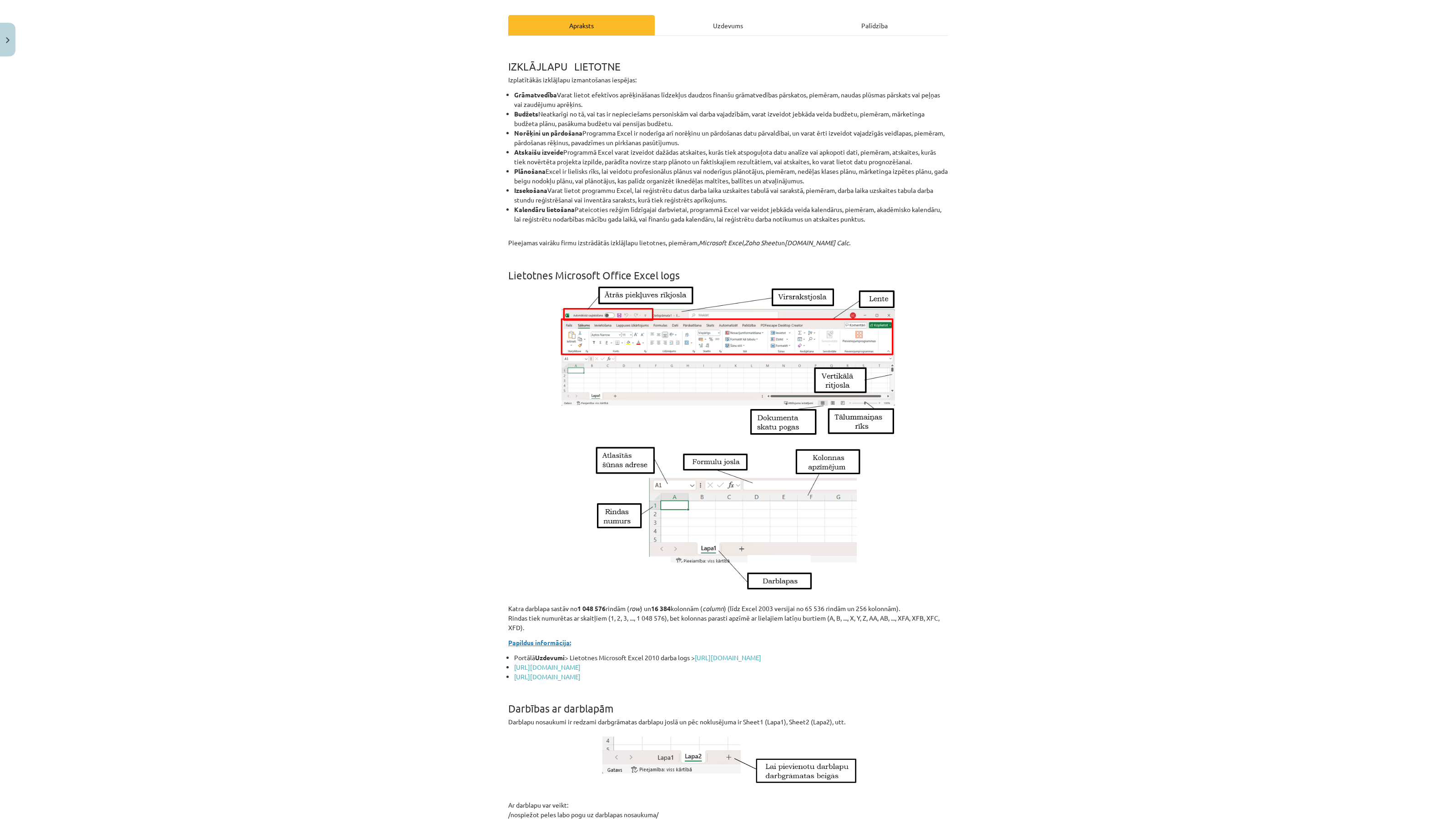
scroll to position [0, 0]
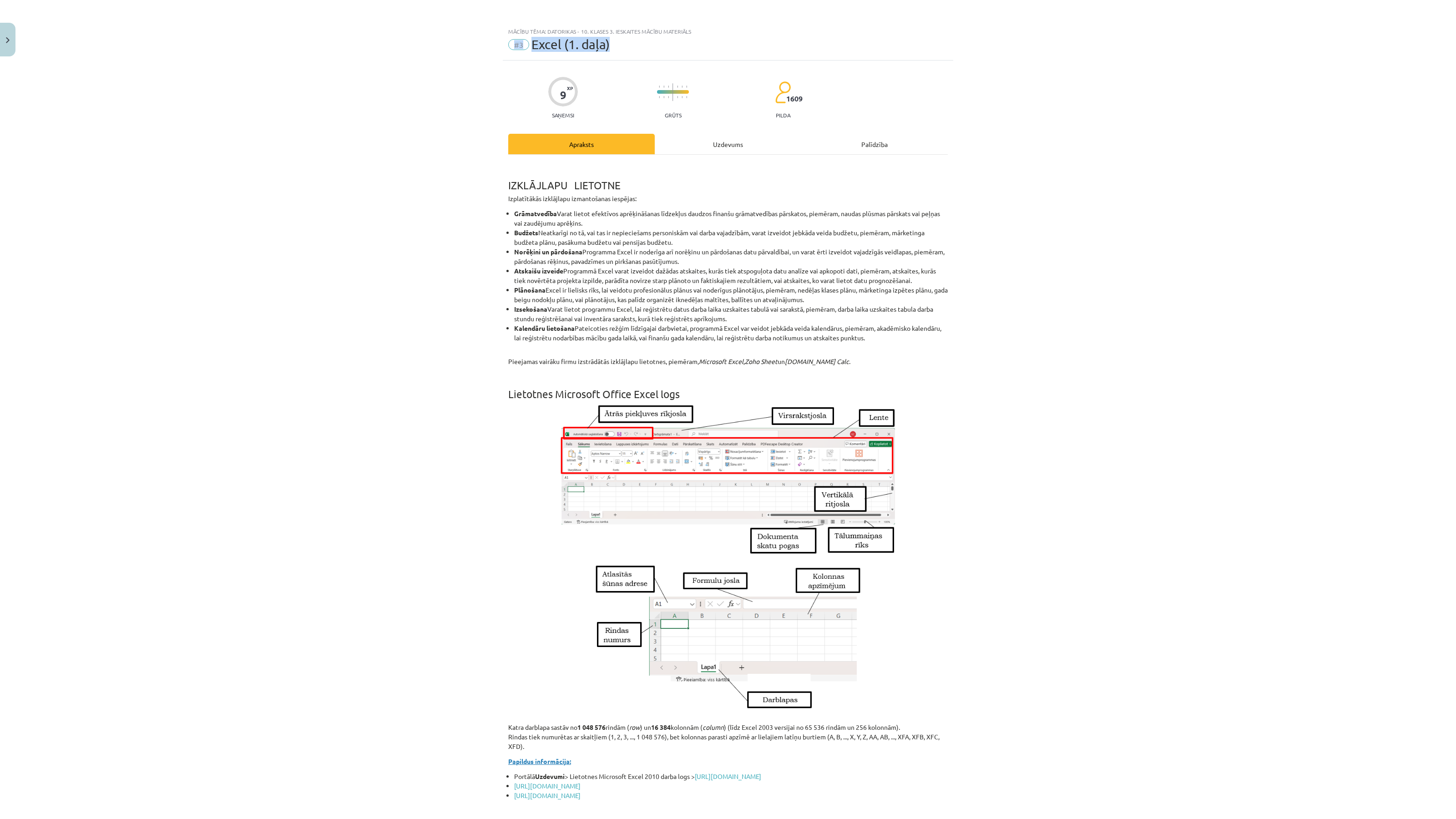
click at [632, 238] on li "Budžets Neatkarīgi no tā, vai tas ir nepieciešams personiskām vai darba vajadzī…" at bounding box center [731, 238] width 434 height 19
click at [719, 258] on li "Norēķini un pārdošana Programma Excel ir noderīga arī norēķinu un pārdošanas da…" at bounding box center [731, 257] width 434 height 19
click at [729, 141] on div "Uzdevums" at bounding box center [728, 144] width 147 height 21
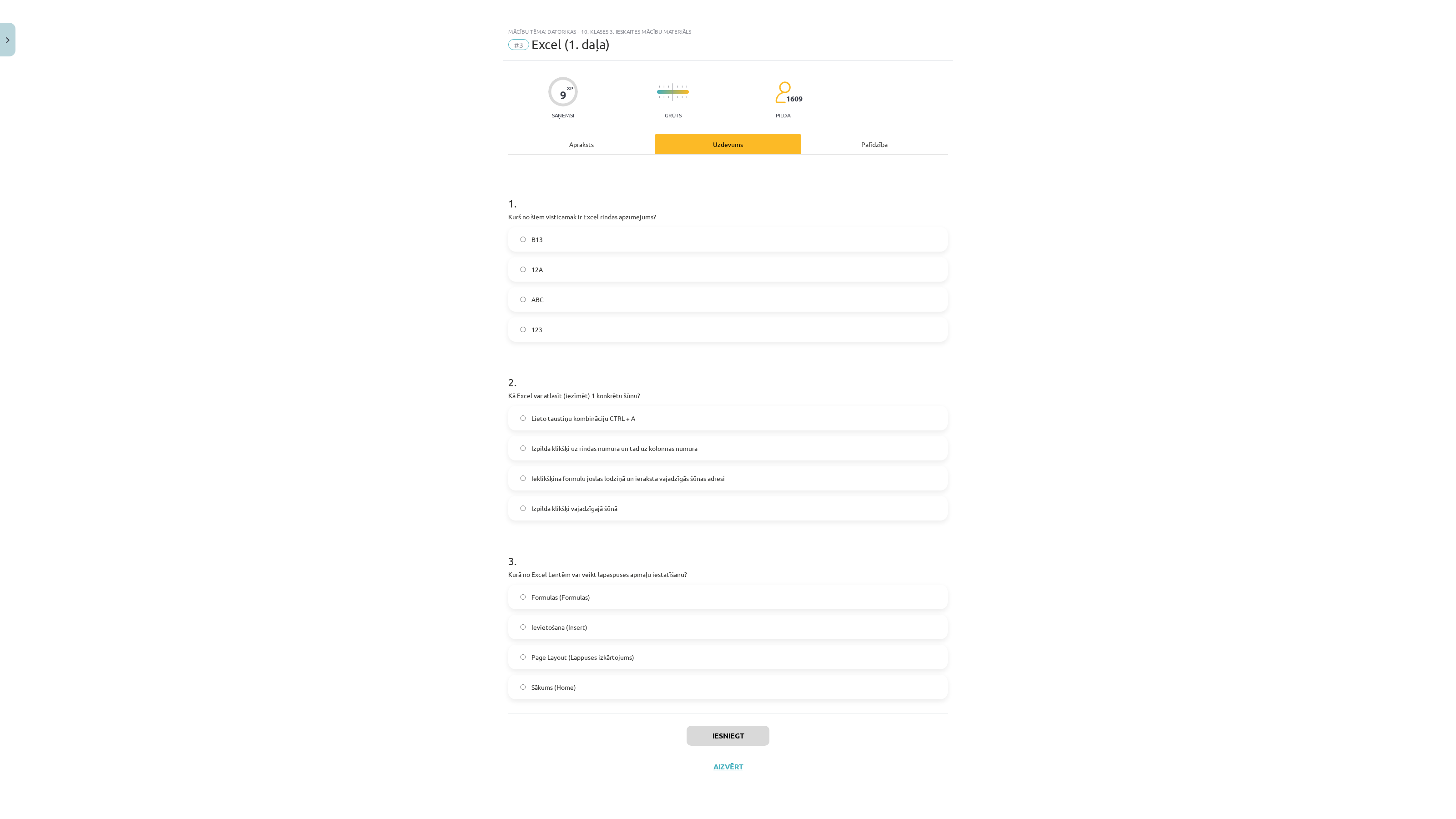
click at [573, 238] on label "B13" at bounding box center [727, 239] width 438 height 22
drag, startPoint x: 497, startPoint y: 218, endPoint x: 611, endPoint y: 331, distance: 160.5
click at [618, 332] on div "Mācību tēma: Datorikas - 10. klases 3. ieskaites mācību materiāls #3 Excel (1. …" at bounding box center [728, 410] width 1456 height 819
copy div "Kurš no šiem visticamāk ir Excel rindas apzīmējums? B13 12A ABC 123"
click at [408, 409] on div "Mācību tēma: Datorikas - 10. klases 3. ieskaites mācību materiāls #3 Excel (1. …" at bounding box center [728, 410] width 1456 height 819
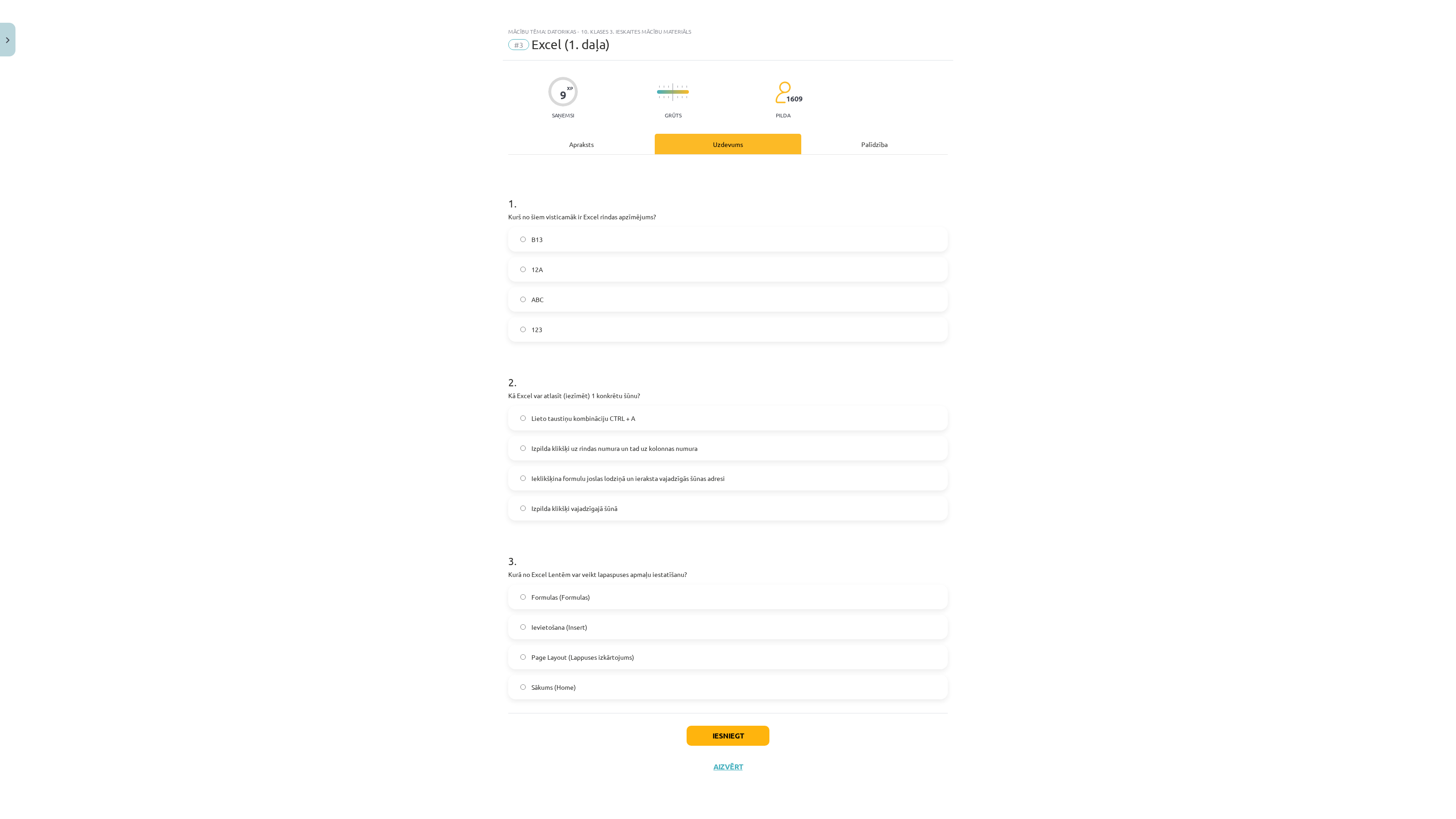
click at [593, 505] on span "Izpilda klikšķi vajadzīgajā šūnā" at bounding box center [574, 508] width 86 height 10
drag, startPoint x: 501, startPoint y: 393, endPoint x: 668, endPoint y: 524, distance: 212.2
click at [668, 524] on div "Mācību tēma: Datorikas - 10. klases 3. ieskaites mācību materiāls #3 Excel (1. …" at bounding box center [728, 410] width 1456 height 819
copy div "Kā Excel var atlasīt (iezīmēt) 1 konkrētu šūnu? Lieto taustiņu kombināciju CTRL…"
click at [399, 522] on div "Mācību tēma: Datorikas - 10. klases 3. ieskaites mācību materiāls #3 Excel (1. …" at bounding box center [728, 410] width 1456 height 819
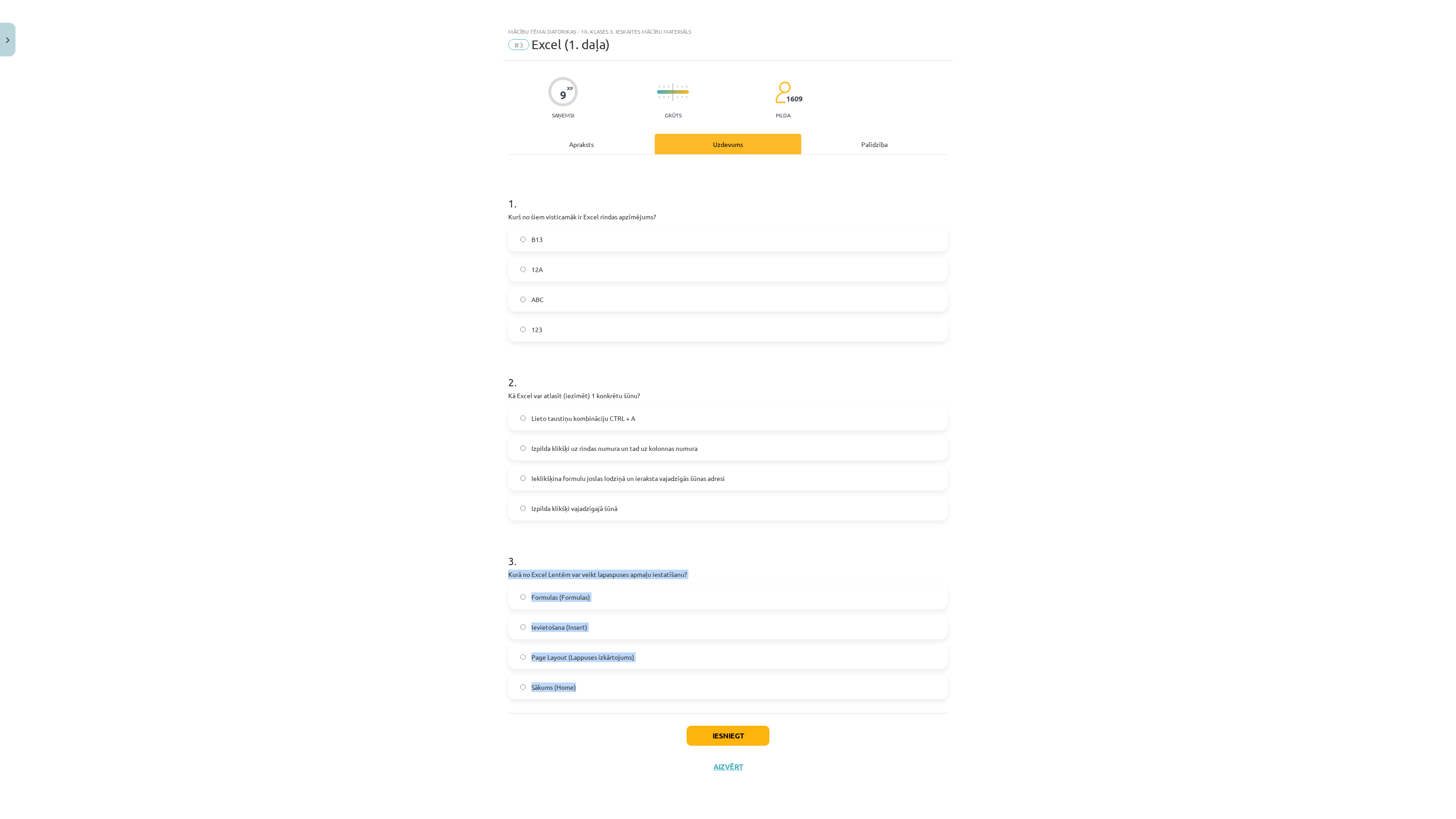
drag, startPoint x: 500, startPoint y: 574, endPoint x: 600, endPoint y: 691, distance: 153.9
click at [605, 691] on div "Mācību tēma: Datorikas - 10. klases 3. ieskaites mācību materiāls #3 Excel (1. …" at bounding box center [728, 410] width 1456 height 819
copy div "Kurā no Excel Lentēm var veikt lapaspuses apmaļu iestatīšanu? Formulas (Formula…"
click at [560, 658] on span "Page Layout (Lappuses izkārtojums)" at bounding box center [582, 657] width 103 height 10
click at [729, 730] on button "Iesniegt" at bounding box center [728, 735] width 83 height 20
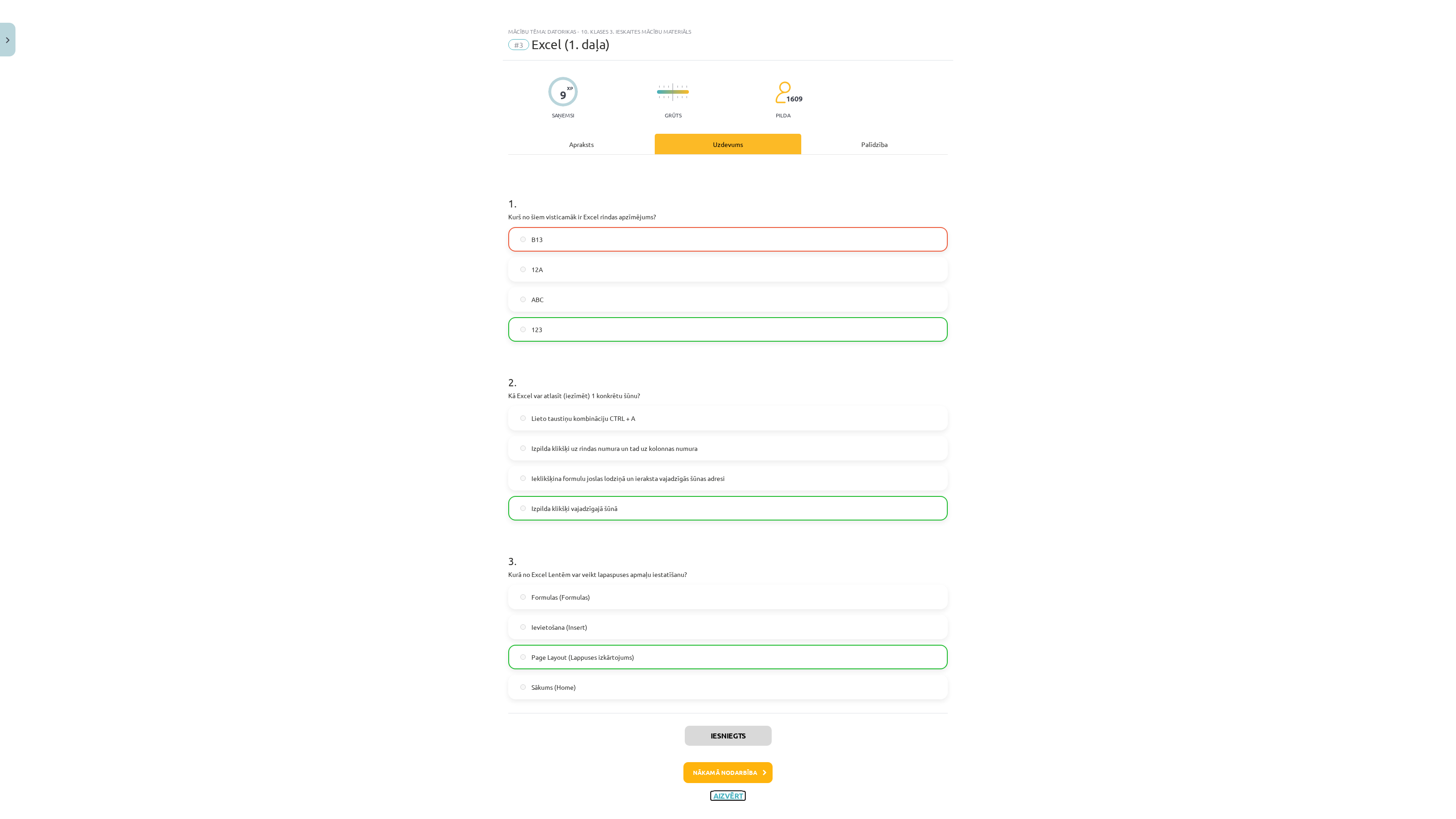
click at [735, 791] on button "Aizvērt" at bounding box center [728, 796] width 35 height 10
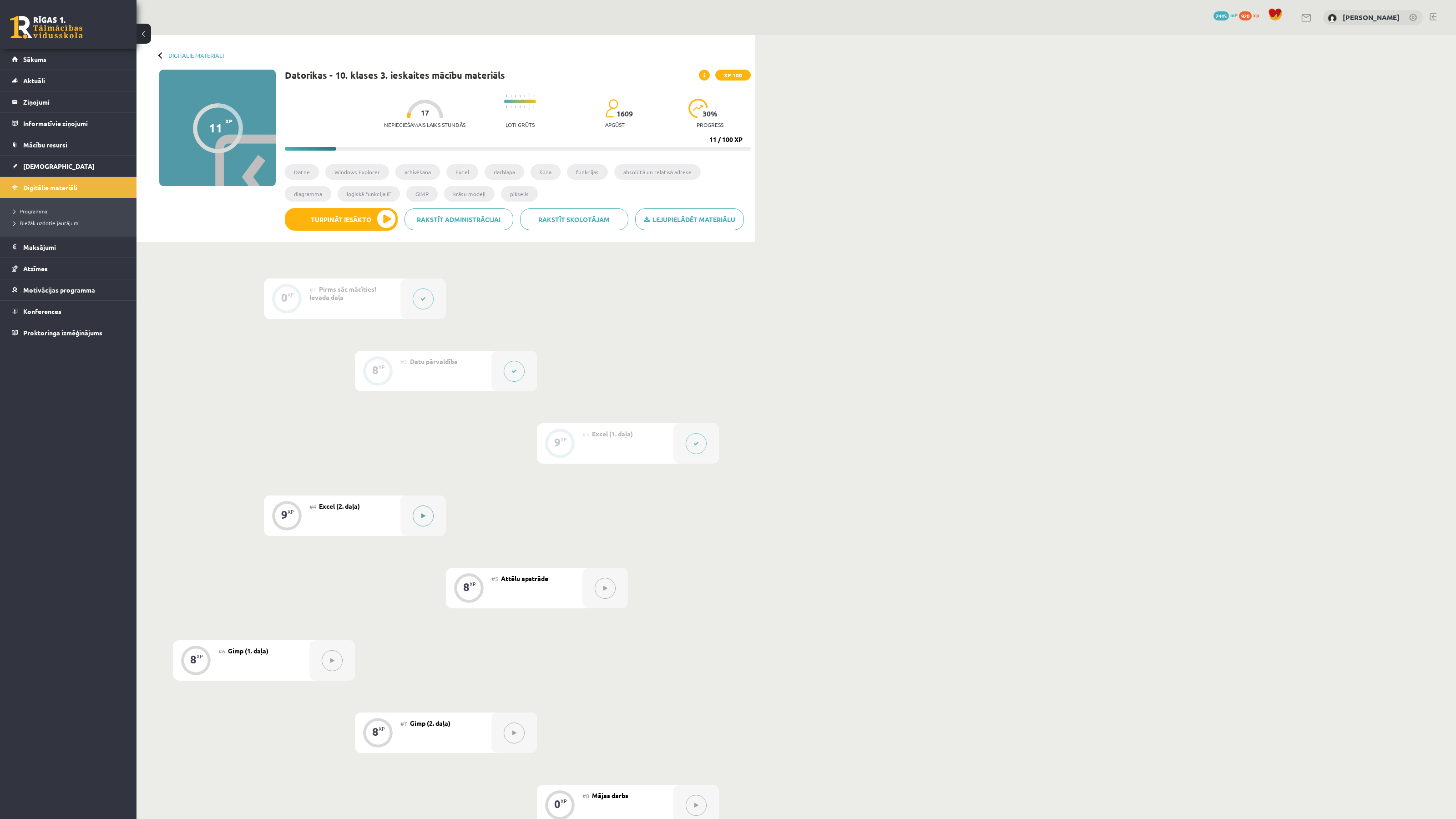
click at [415, 518] on button at bounding box center [423, 516] width 21 height 21
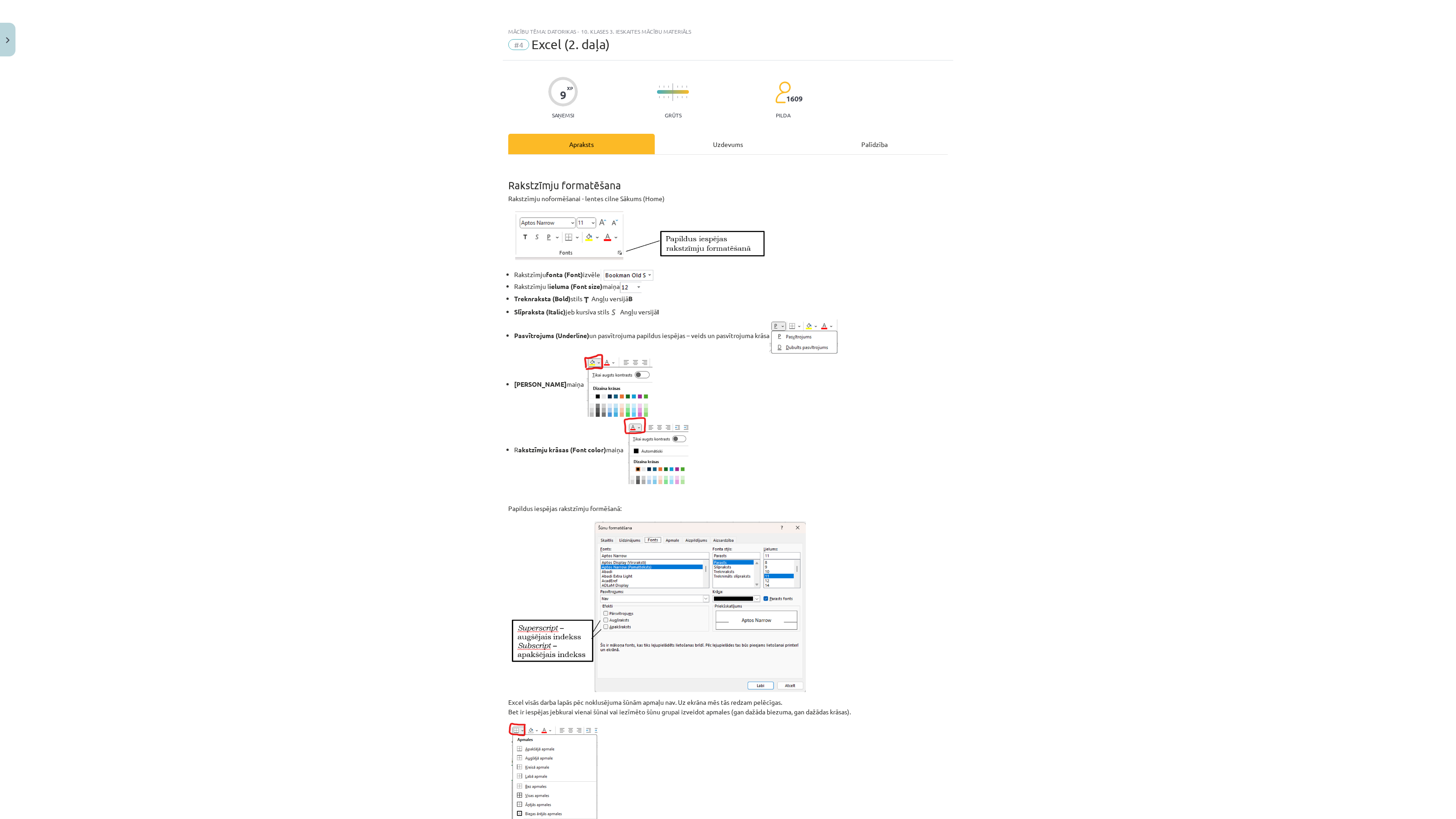
click at [564, 46] on span "Excel (2. daļa)" at bounding box center [570, 44] width 79 height 15
copy div "#4 Excel (2. daļa)"
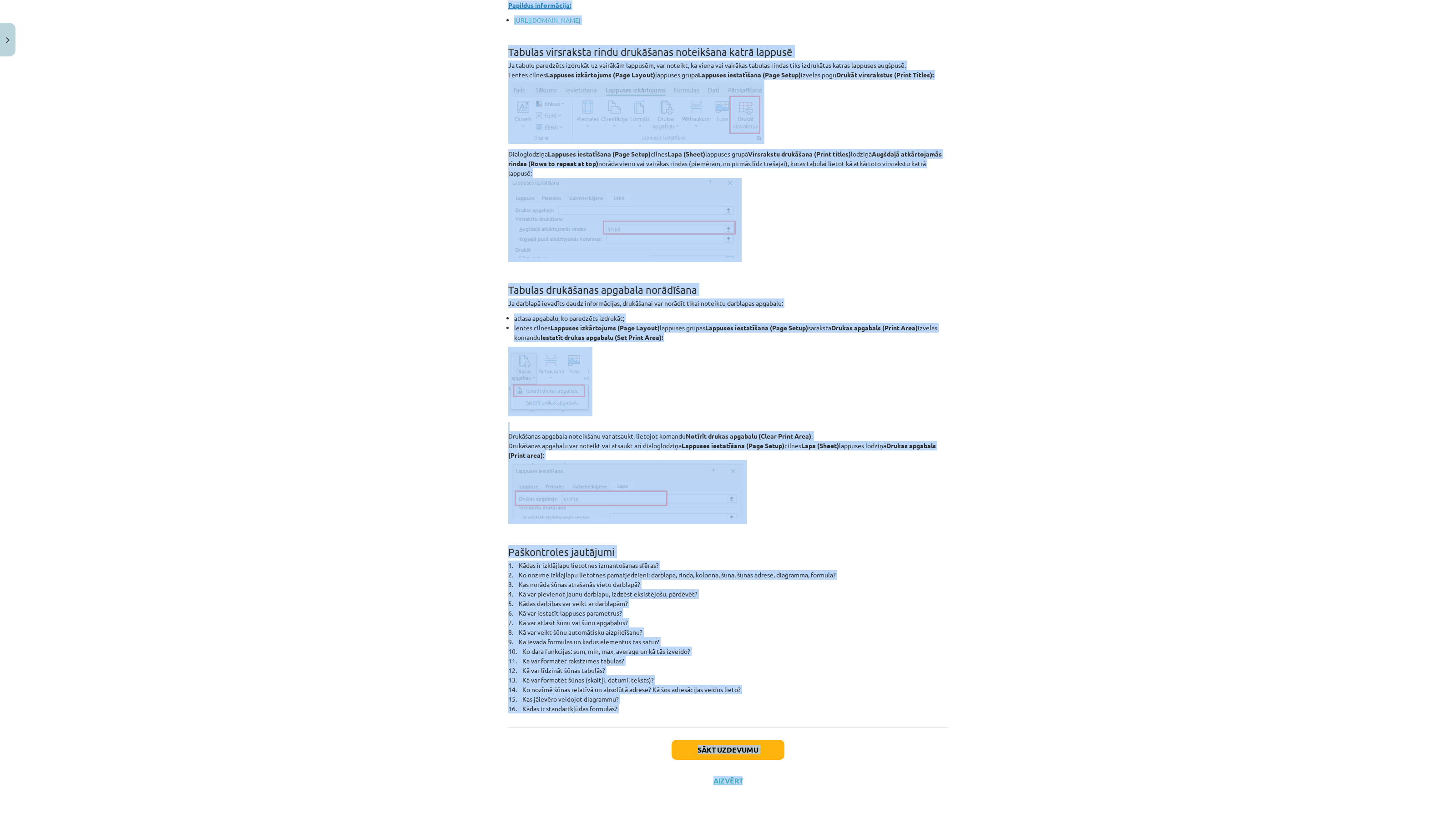
scroll to position [5461, 0]
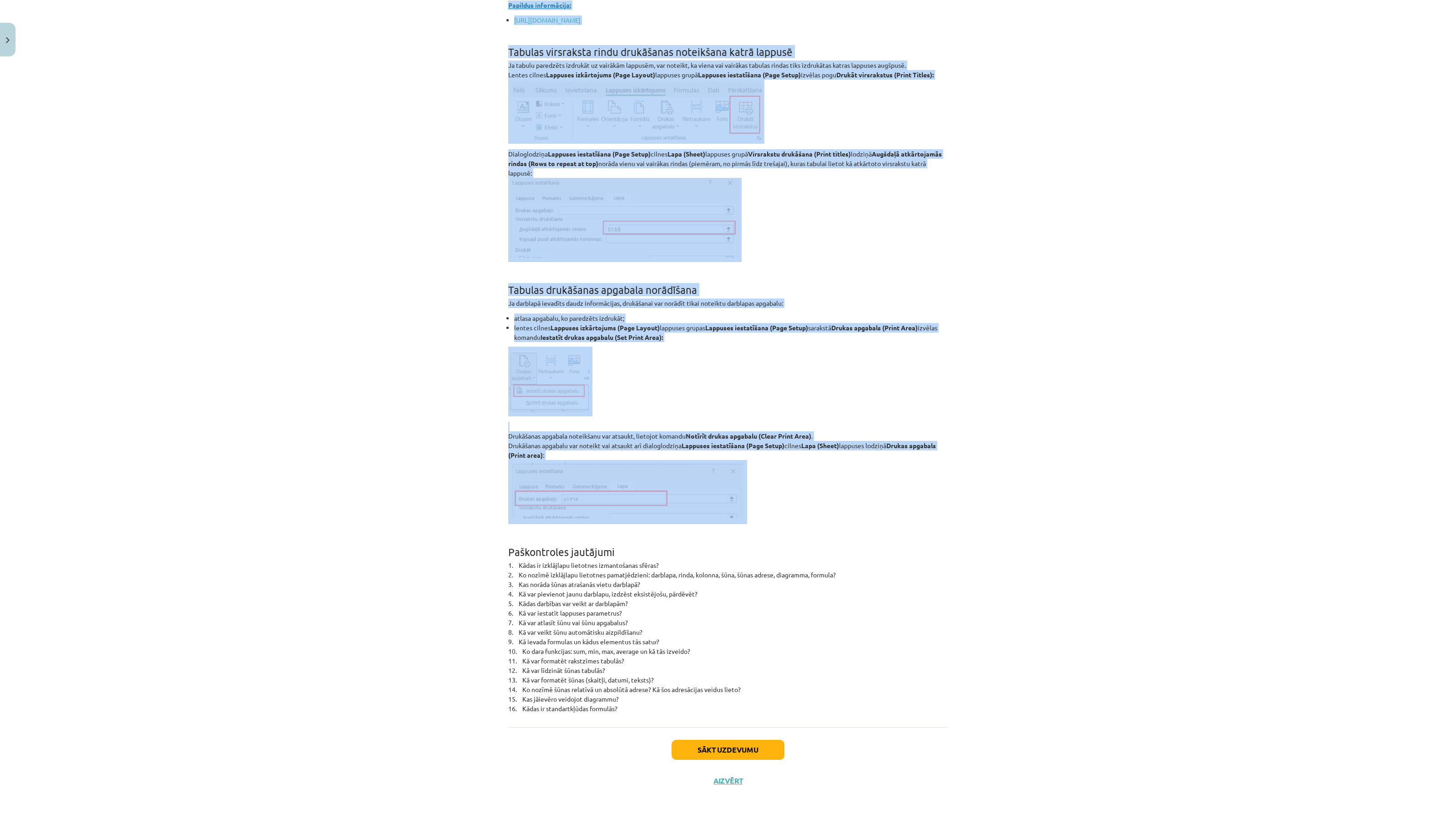
drag, startPoint x: 506, startPoint y: 183, endPoint x: 830, endPoint y: 469, distance: 432.2
copy div "Rakstzīmju formatēšana Rakstzīmju noformēšanai - lentes cilne Sākums (Home) Rak…"
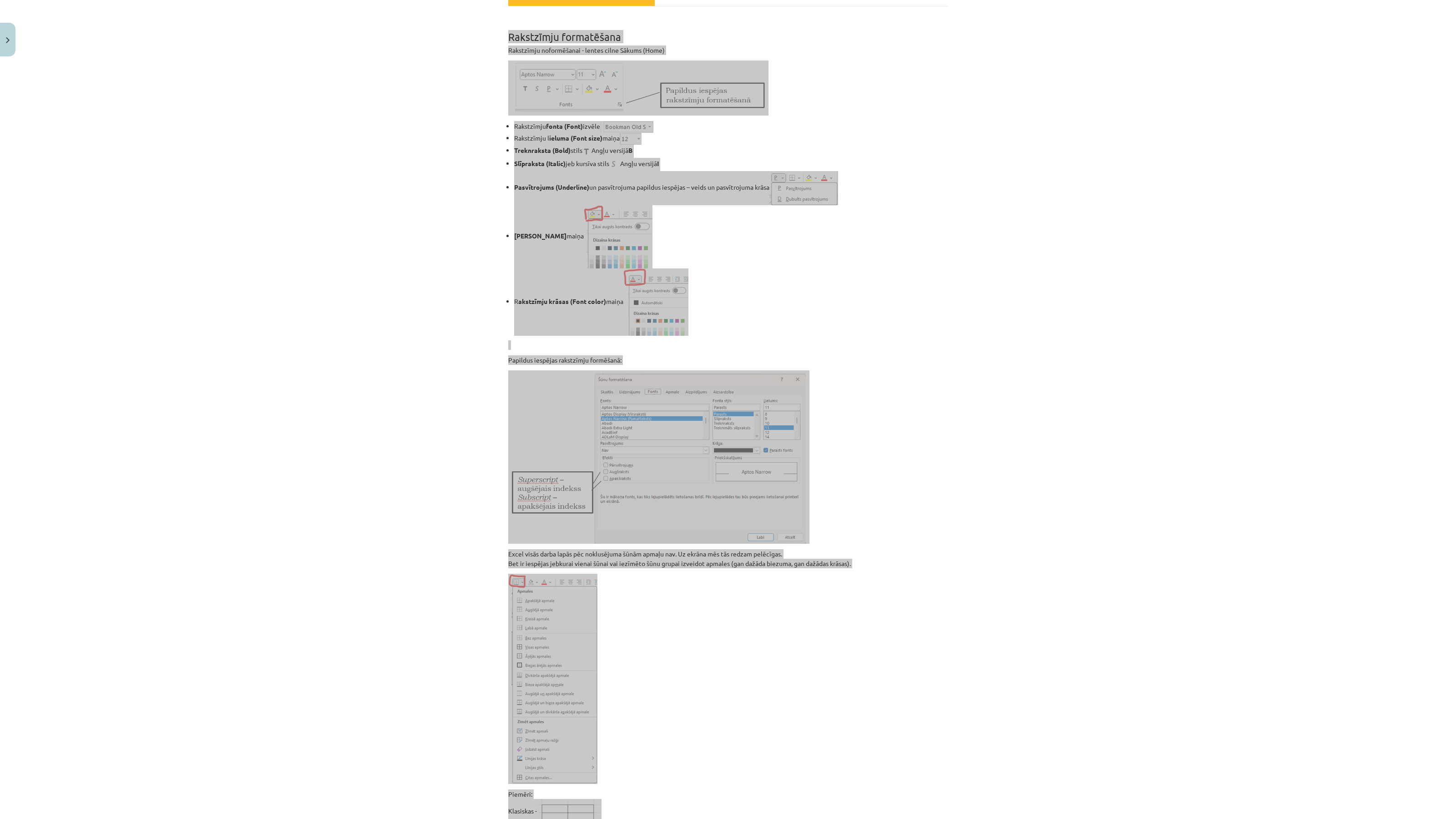
scroll to position [0, 0]
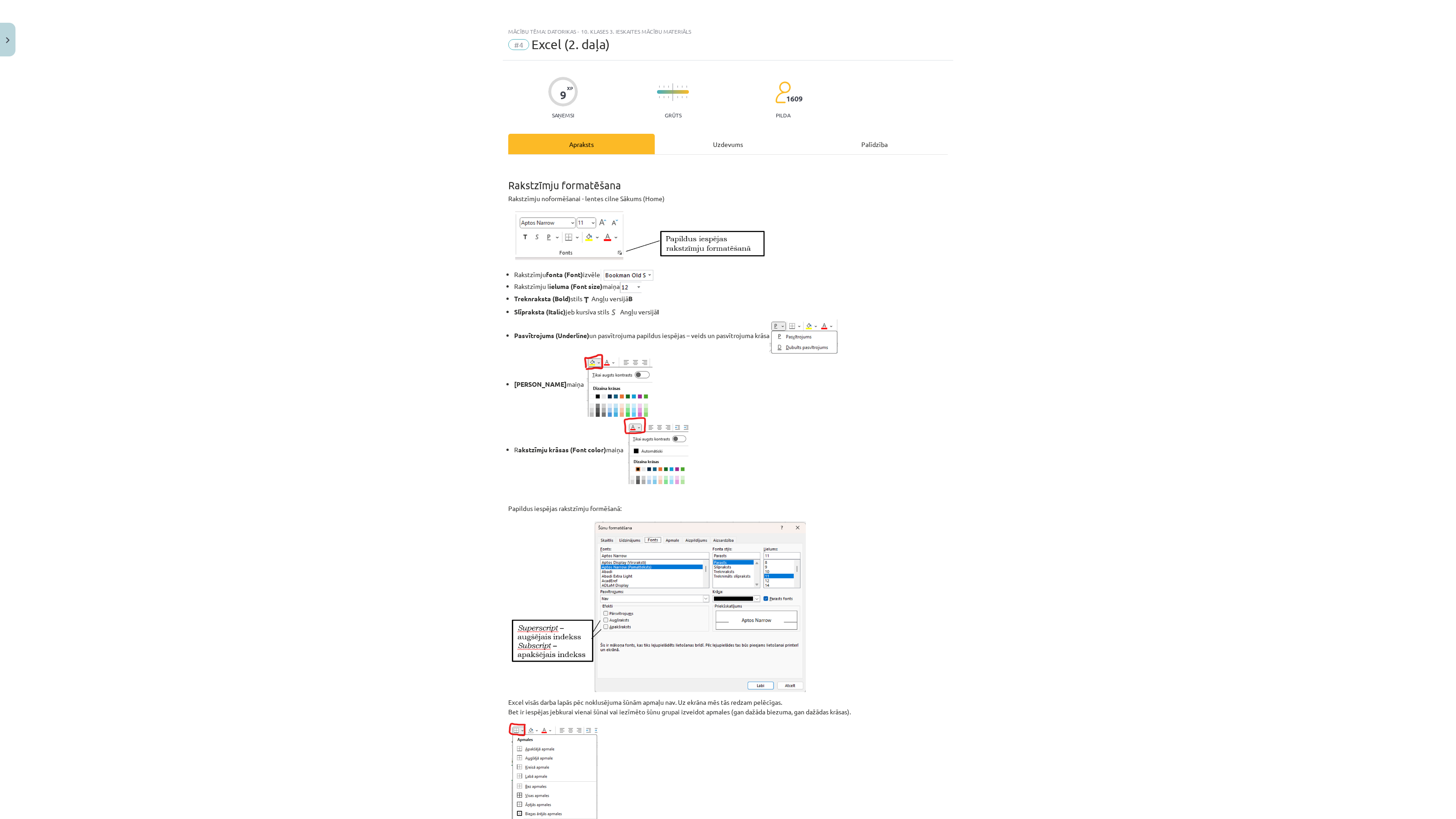
click at [940, 410] on li "Šūnas fona krāsas maiņa" at bounding box center [731, 384] width 434 height 63
click at [718, 142] on div "Uzdevums" at bounding box center [728, 144] width 147 height 21
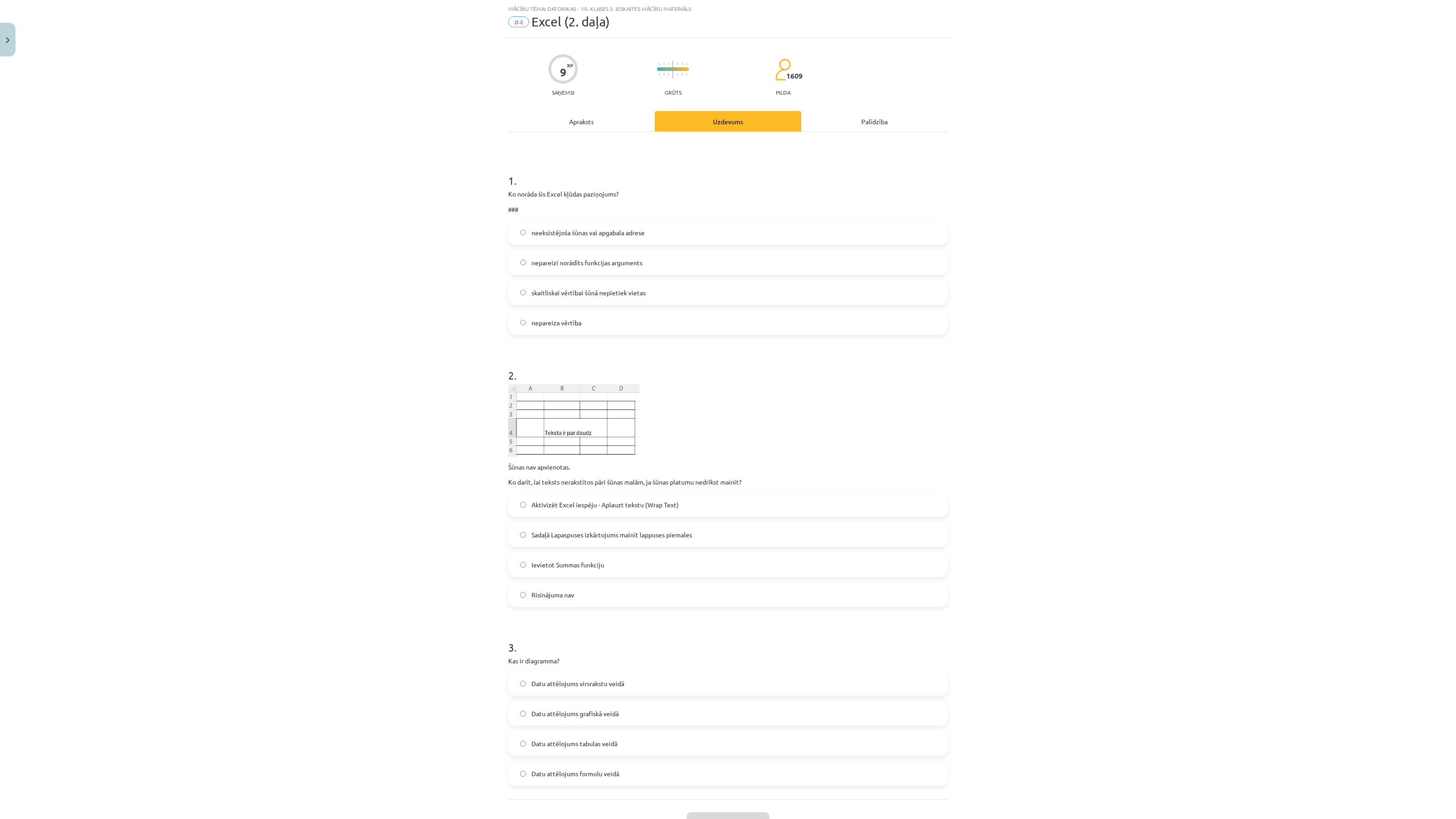
scroll to position [96, 0]
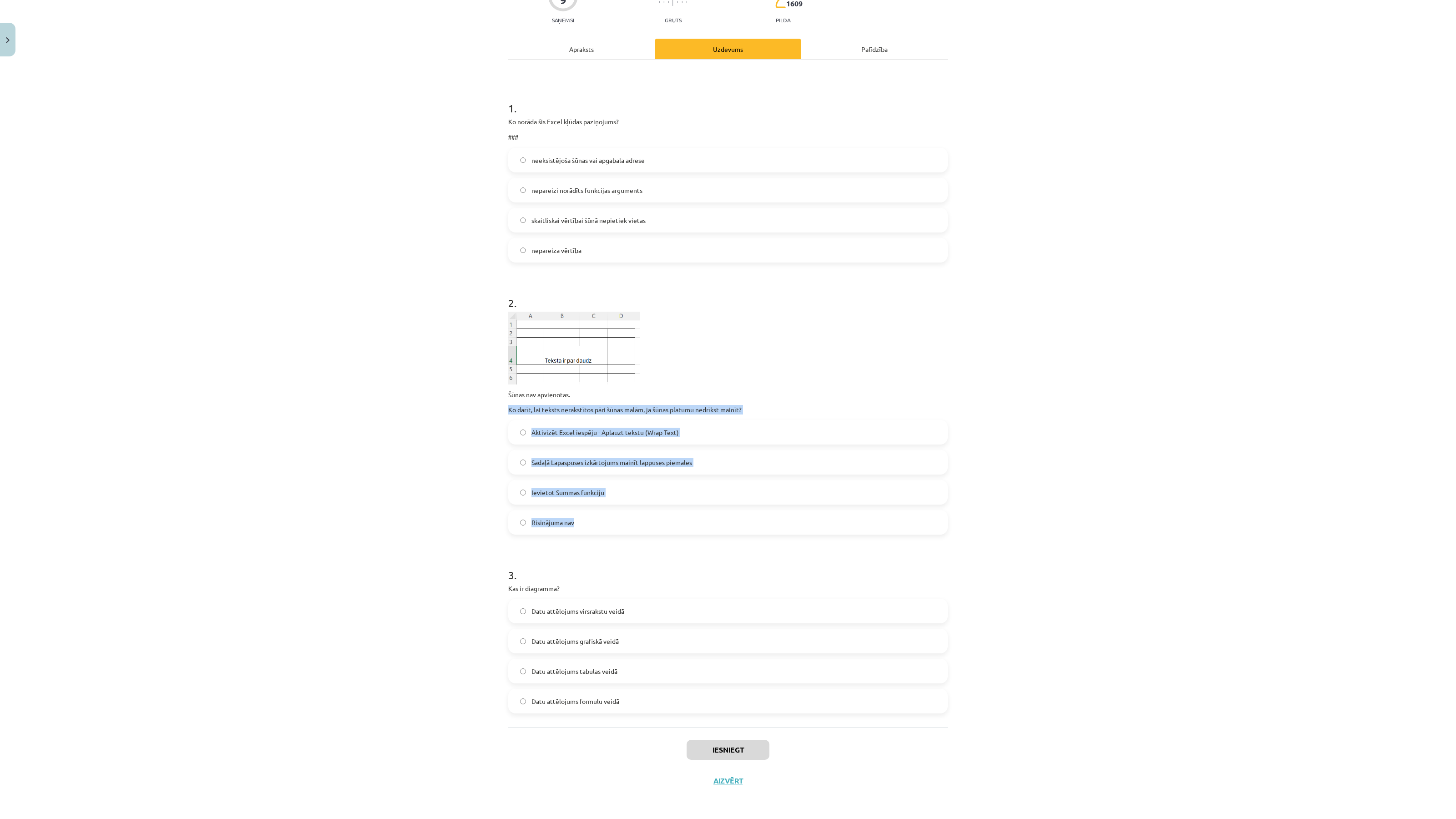
drag, startPoint x: 513, startPoint y: 410, endPoint x: 600, endPoint y: 530, distance: 148.2
click at [600, 530] on div "9 XP Saņemsi Grūts 1609 pilda Apraksts Uzdevums Palīdzība 1 . Ko norāda šis Exc…" at bounding box center [727, 381] width 450 height 831
copy div "Ko darīt, lai teksts nerakstītos pāri šūnas malām, ja šūnas platumu nedrīkst ma…"
click at [672, 433] on span "Aktivizēt Excel iespēju - Aplauzt tekstu (Wrap Text)" at bounding box center [605, 432] width 148 height 10
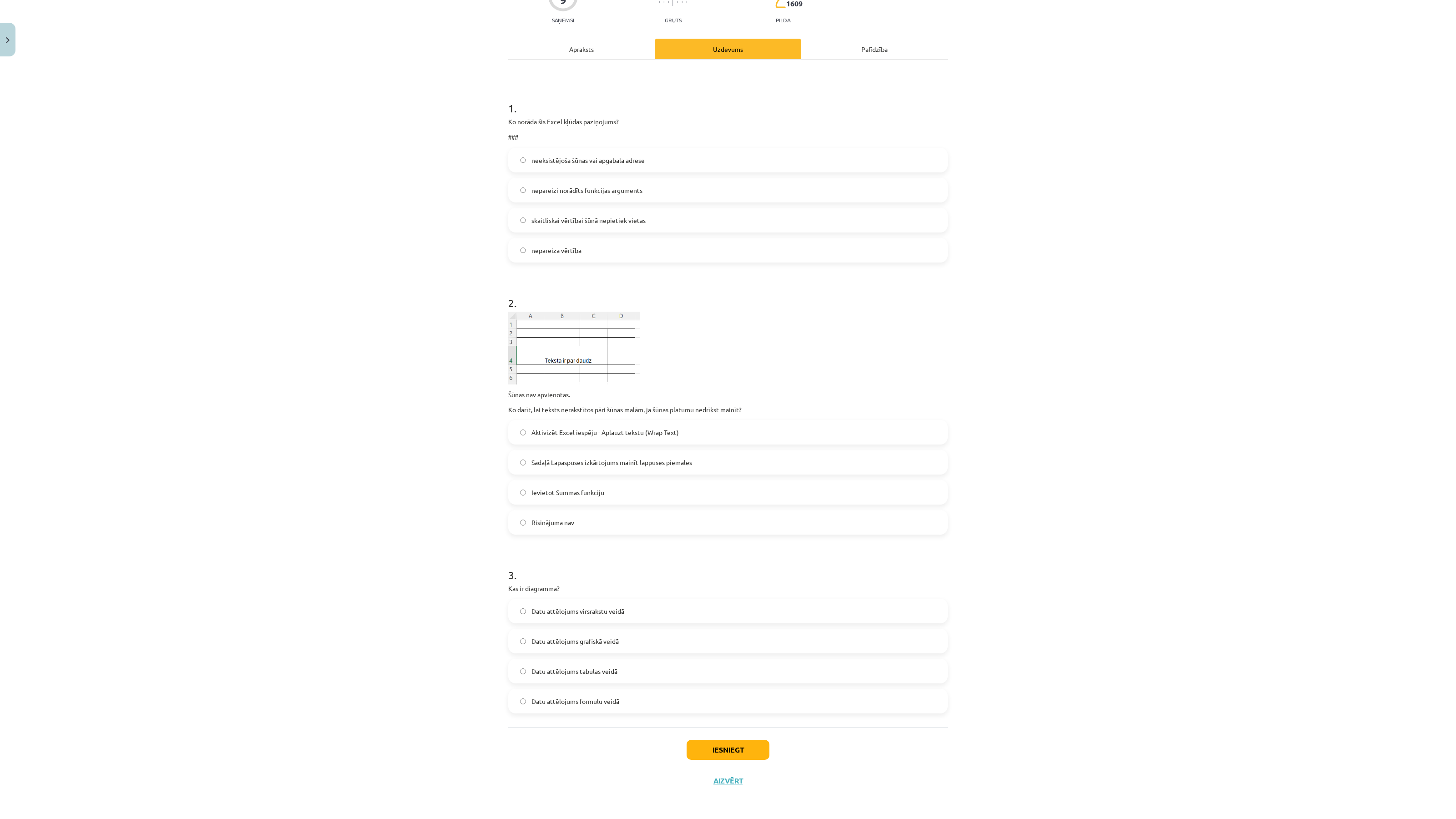
click at [384, 438] on div "Mācību tēma: Datorikas - 10. klases 3. ieskaites mācību materiāls #4 Excel (2. …" at bounding box center [728, 410] width 1456 height 819
click at [541, 590] on p "Kas ir diagramma?" at bounding box center [727, 588] width 440 height 10
click at [507, 590] on div "9 XP Saņemsi Grūts 1609 pilda Apraksts Uzdevums Palīdzība 1 . Ko norāda šis Exc…" at bounding box center [727, 381] width 450 height 831
drag, startPoint x: 510, startPoint y: 591, endPoint x: 654, endPoint y: 726, distance: 197.4
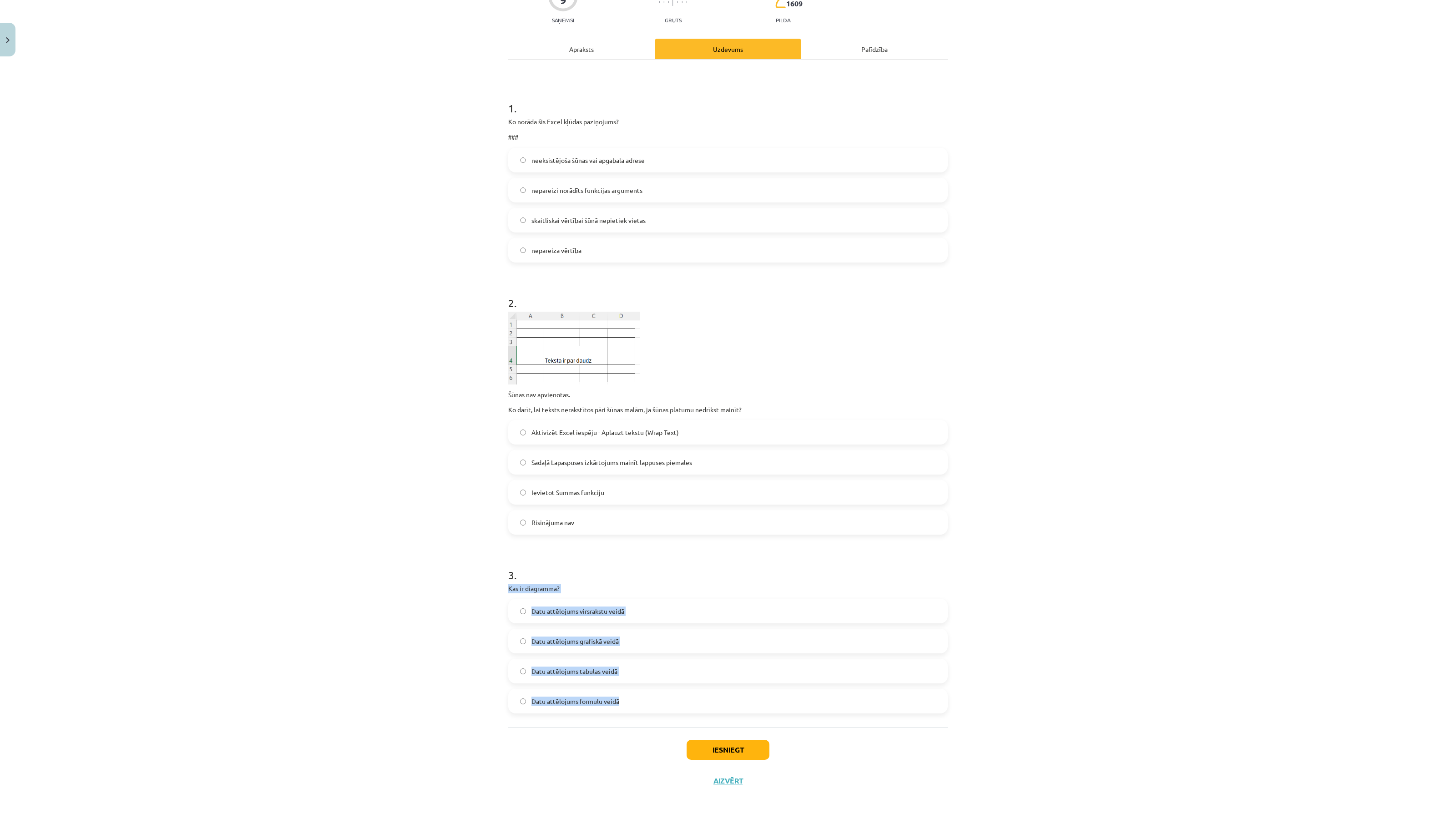
click at [654, 726] on div "9 XP Saņemsi Grūts 1609 pilda Apraksts Uzdevums Palīdzība 1 . Ko norāda šis Exc…" at bounding box center [727, 381] width 450 height 831
copy div "Kas ir diagramma? Datu attēlojums virsrakstu veidā Datu attēlojums grafiskā vei…"
click at [599, 642] on span "Datu attēlojums grafiskā veidā" at bounding box center [574, 641] width 87 height 10
click at [452, 609] on div "Mācību tēma: Datorikas - 10. klases 3. ieskaites mācību materiāls #4 Excel (2. …" at bounding box center [728, 410] width 1456 height 819
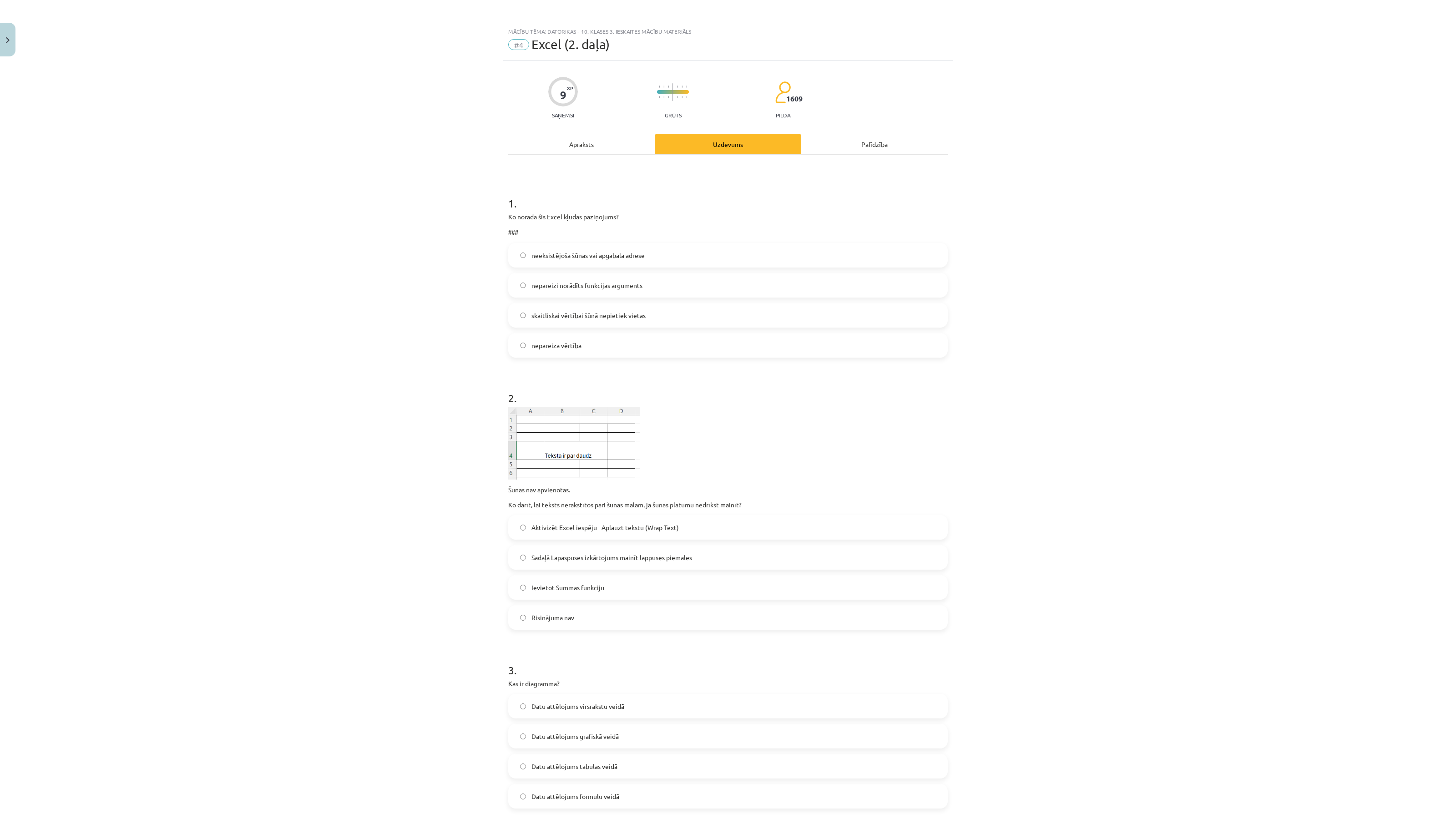
click at [511, 232] on span "###" at bounding box center [513, 232] width 10 height 7
drag, startPoint x: 519, startPoint y: 232, endPoint x: 513, endPoint y: 226, distance: 8.5
click at [508, 232] on p "###" at bounding box center [727, 232] width 440 height 10
copy span "###"
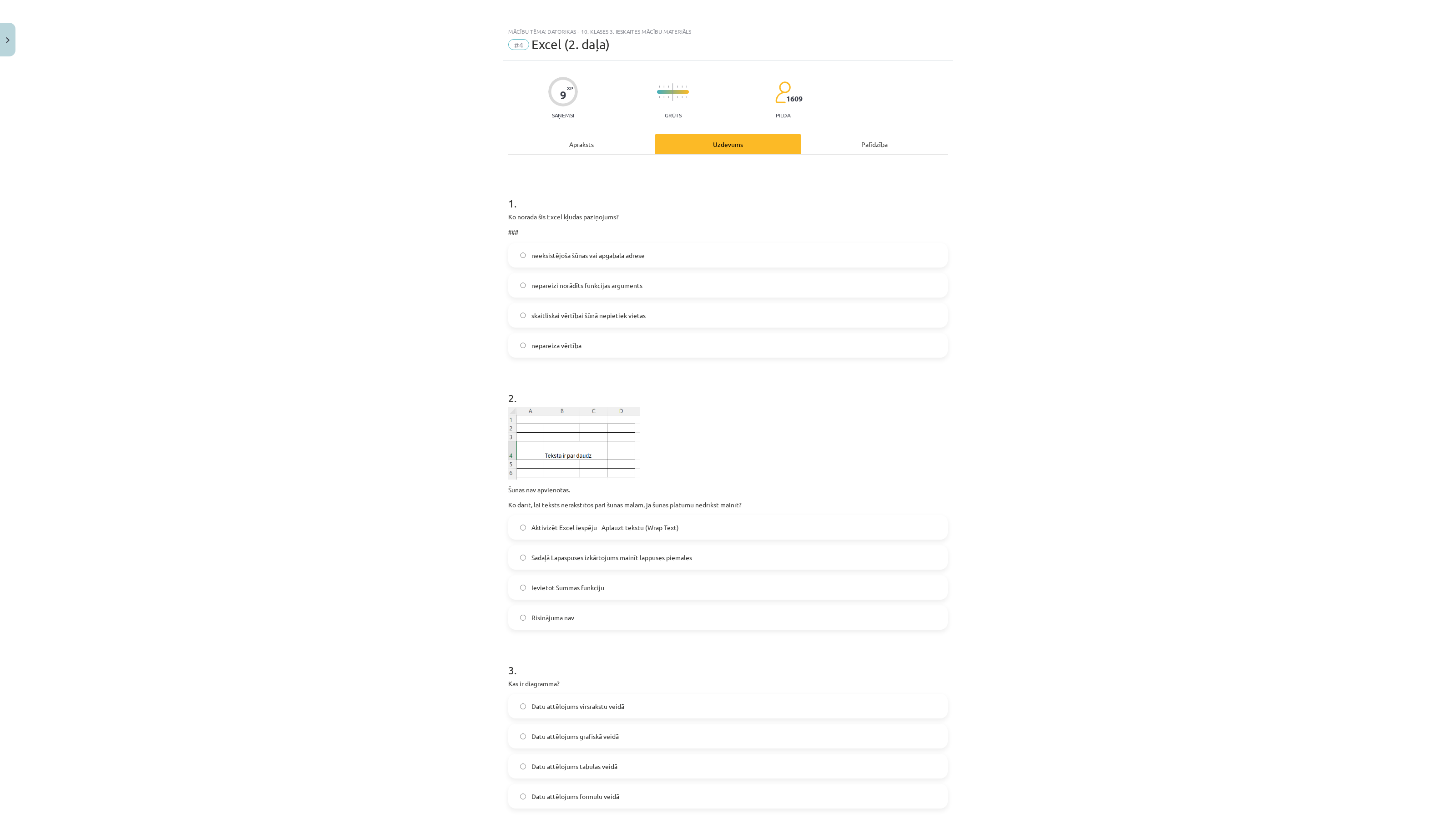
click at [573, 152] on div "Apraksts" at bounding box center [581, 144] width 147 height 21
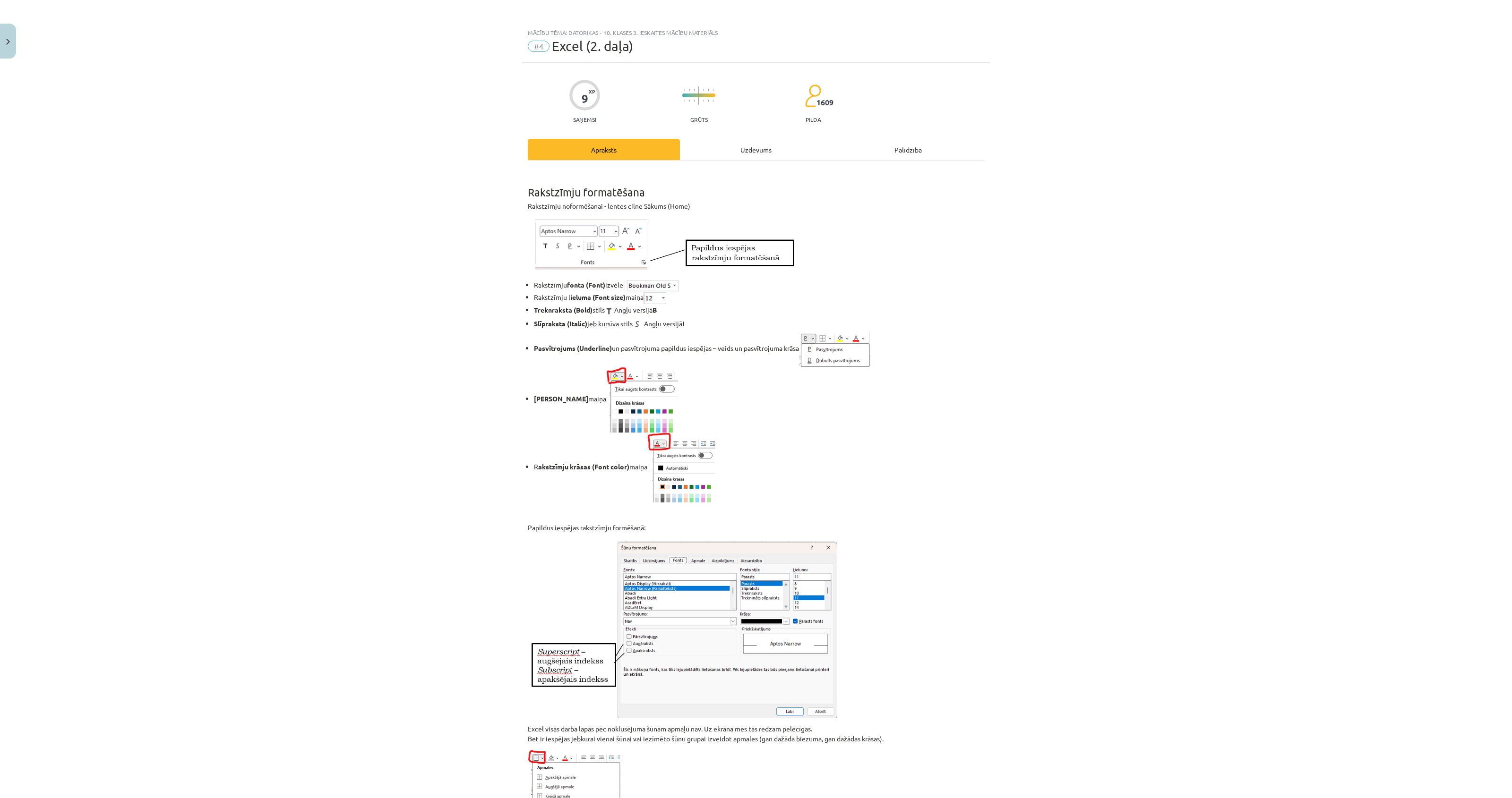
click at [750, 158] on div "Uzdevums" at bounding box center [756, 150] width 152 height 22
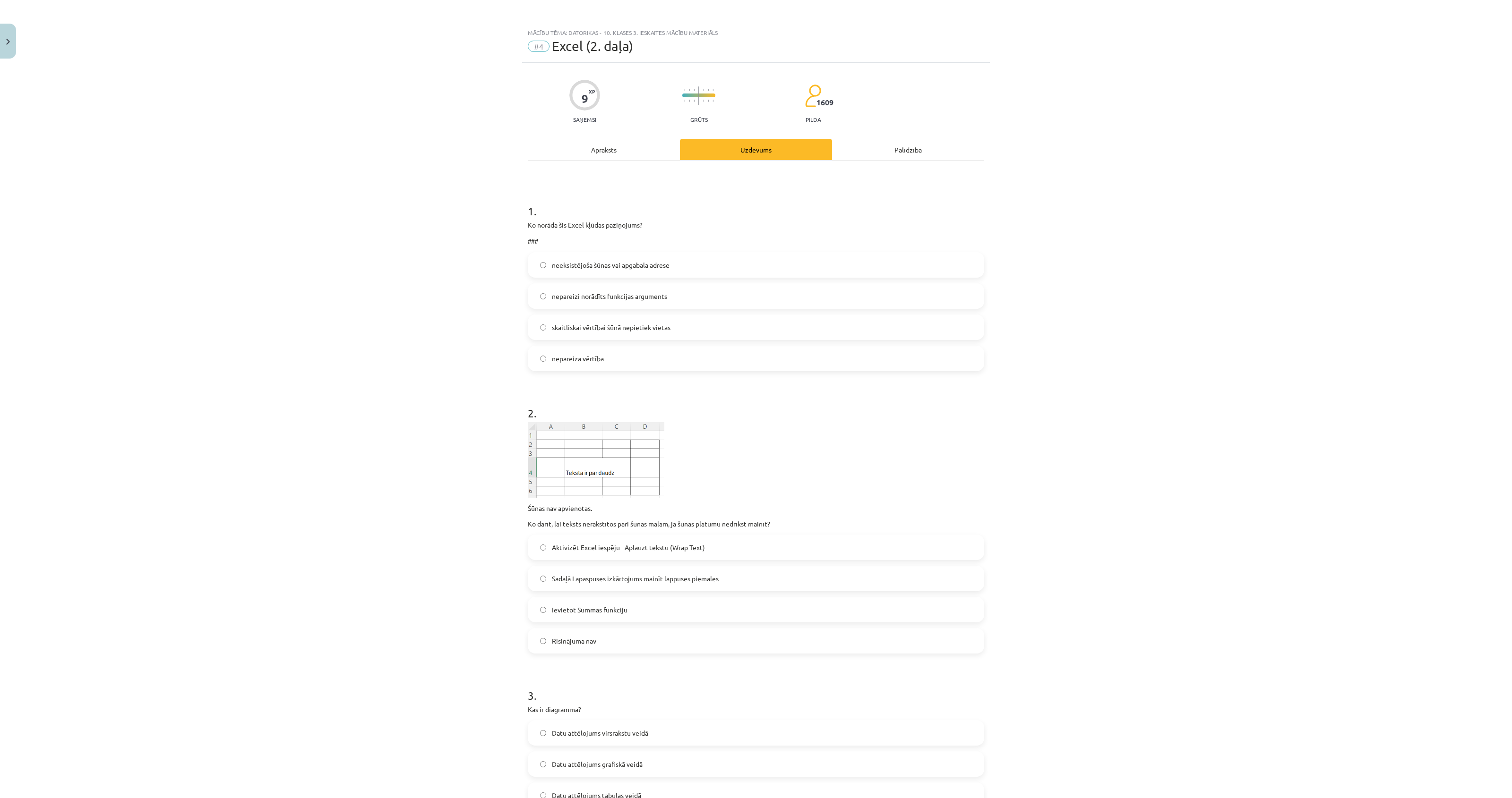
scroll to position [23, 0]
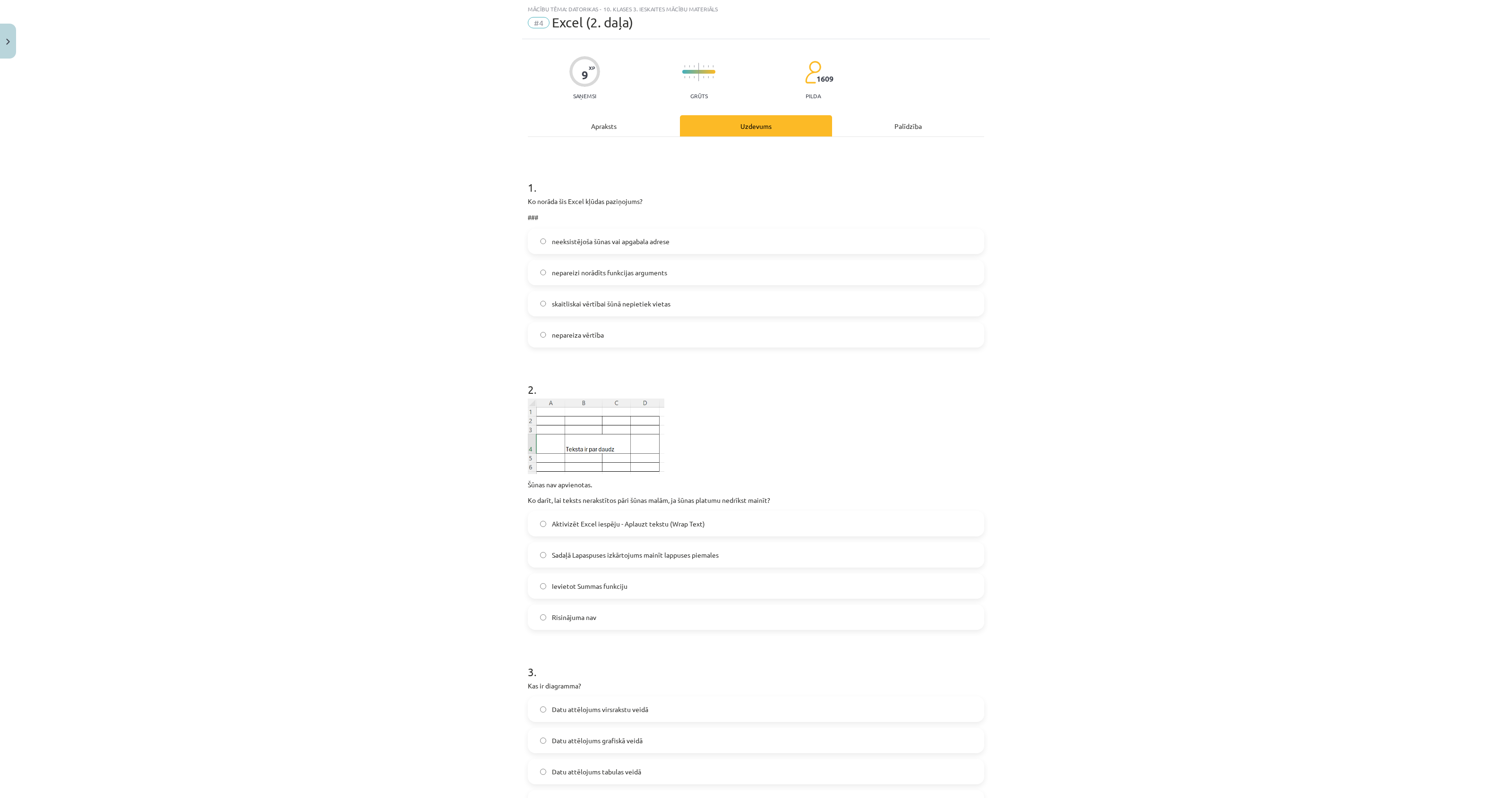
click at [623, 305] on span "skaitliskai vērtībai šūnā nepietiek vietas" at bounding box center [611, 303] width 118 height 10
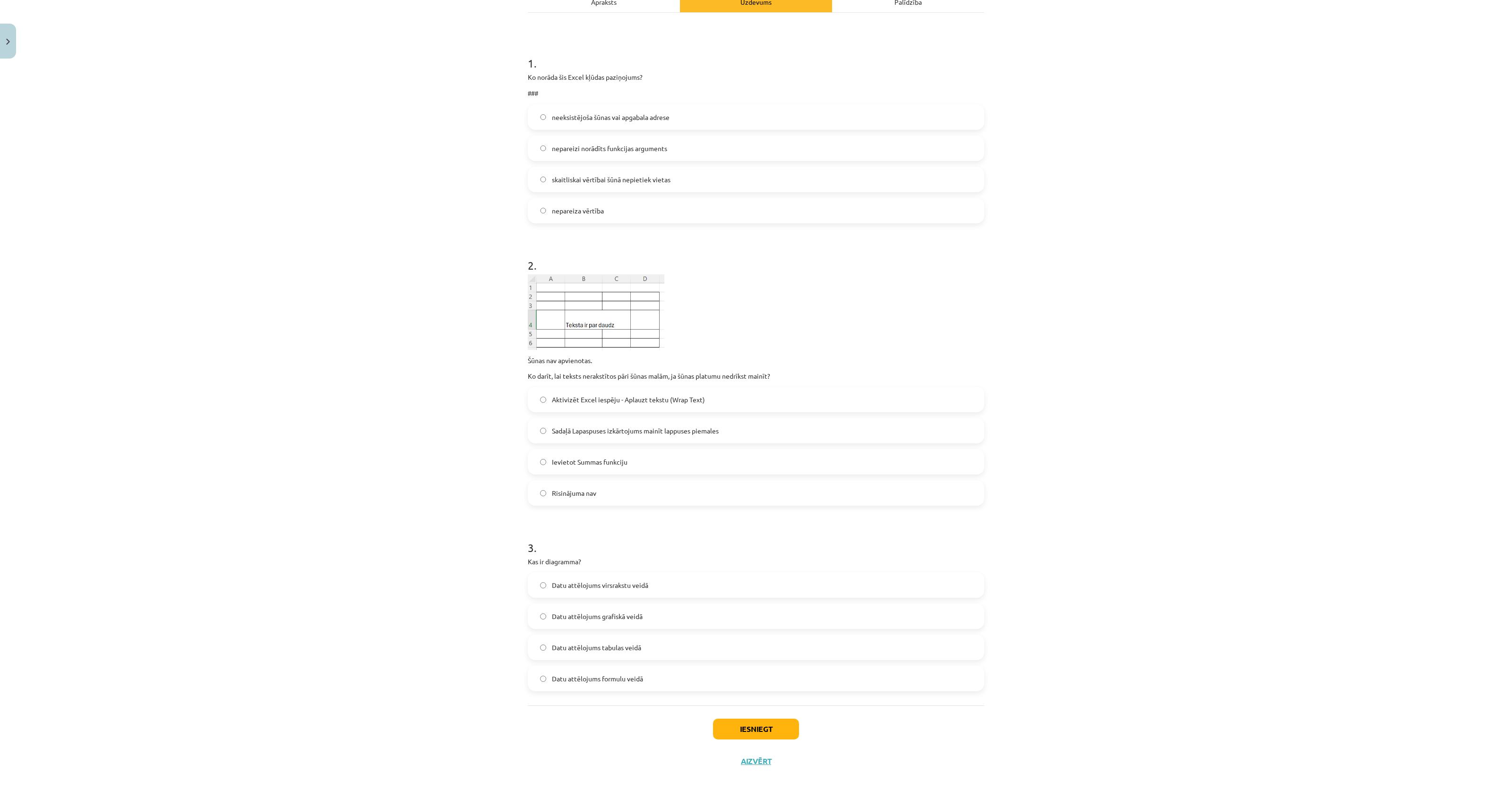
scroll to position [152, 0]
click at [767, 734] on button "Iesniegt" at bounding box center [756, 726] width 86 height 21
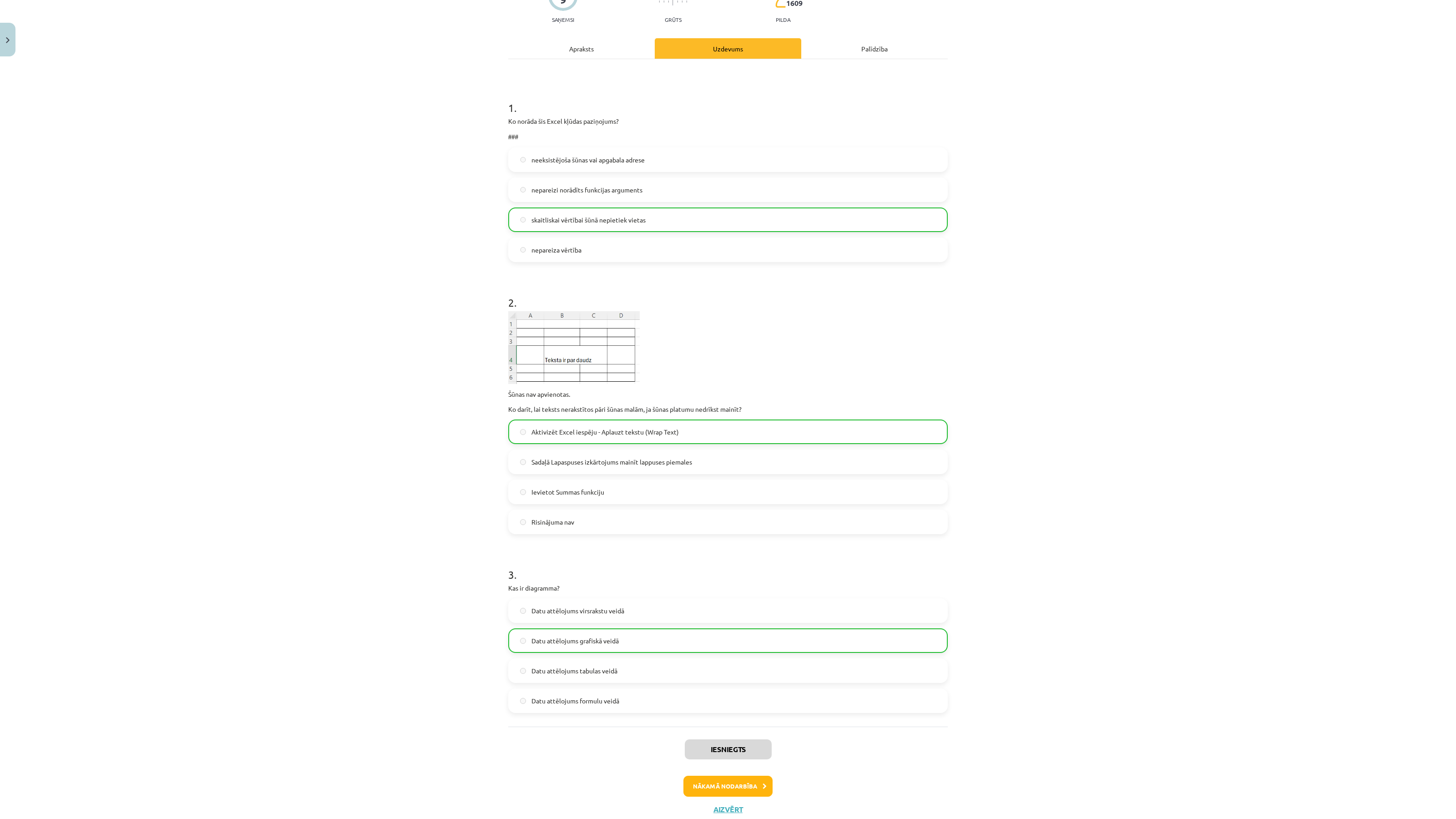
scroll to position [124, 0]
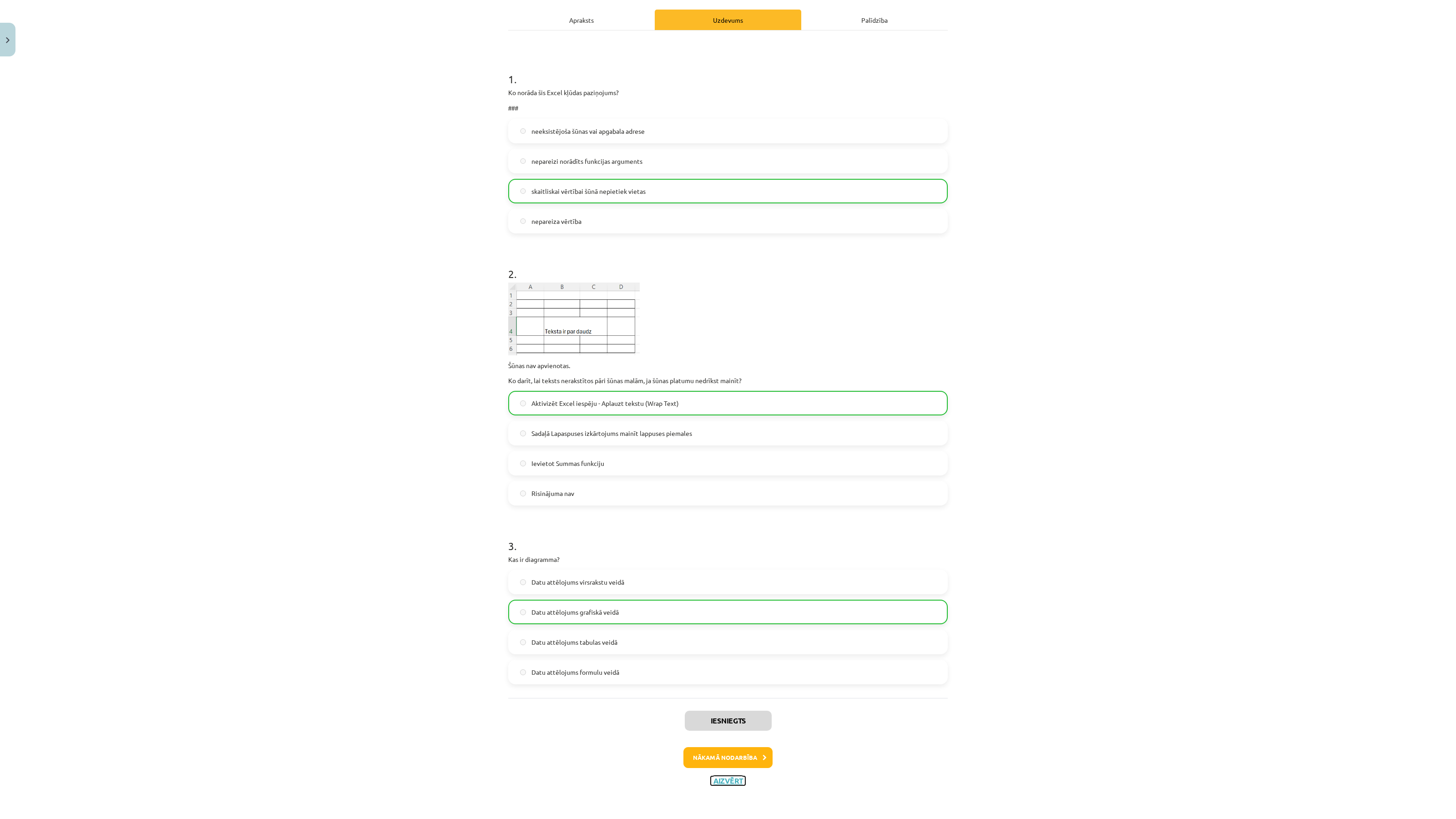
click at [731, 780] on button "Aizvērt" at bounding box center [728, 781] width 35 height 10
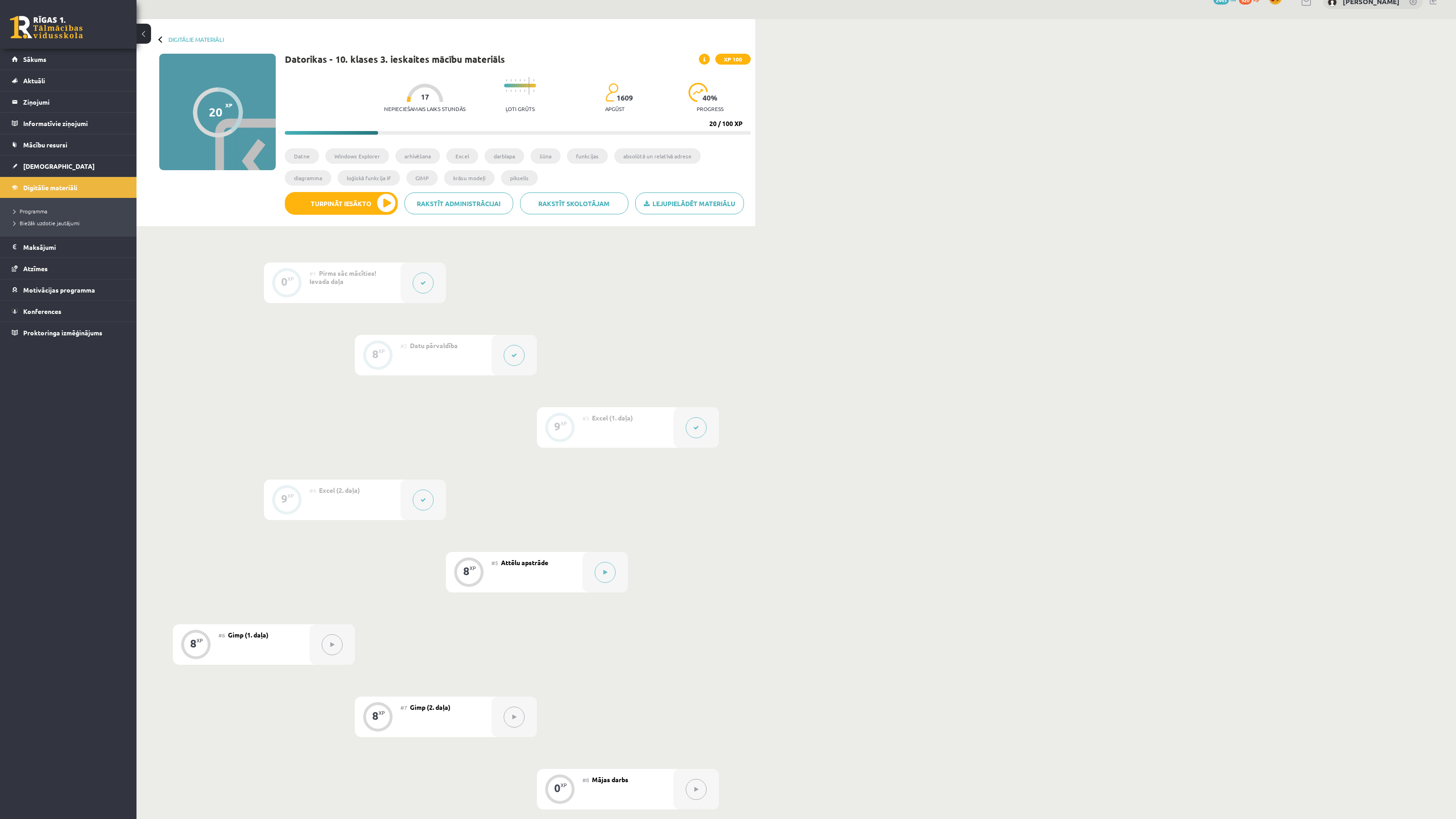
scroll to position [0, 0]
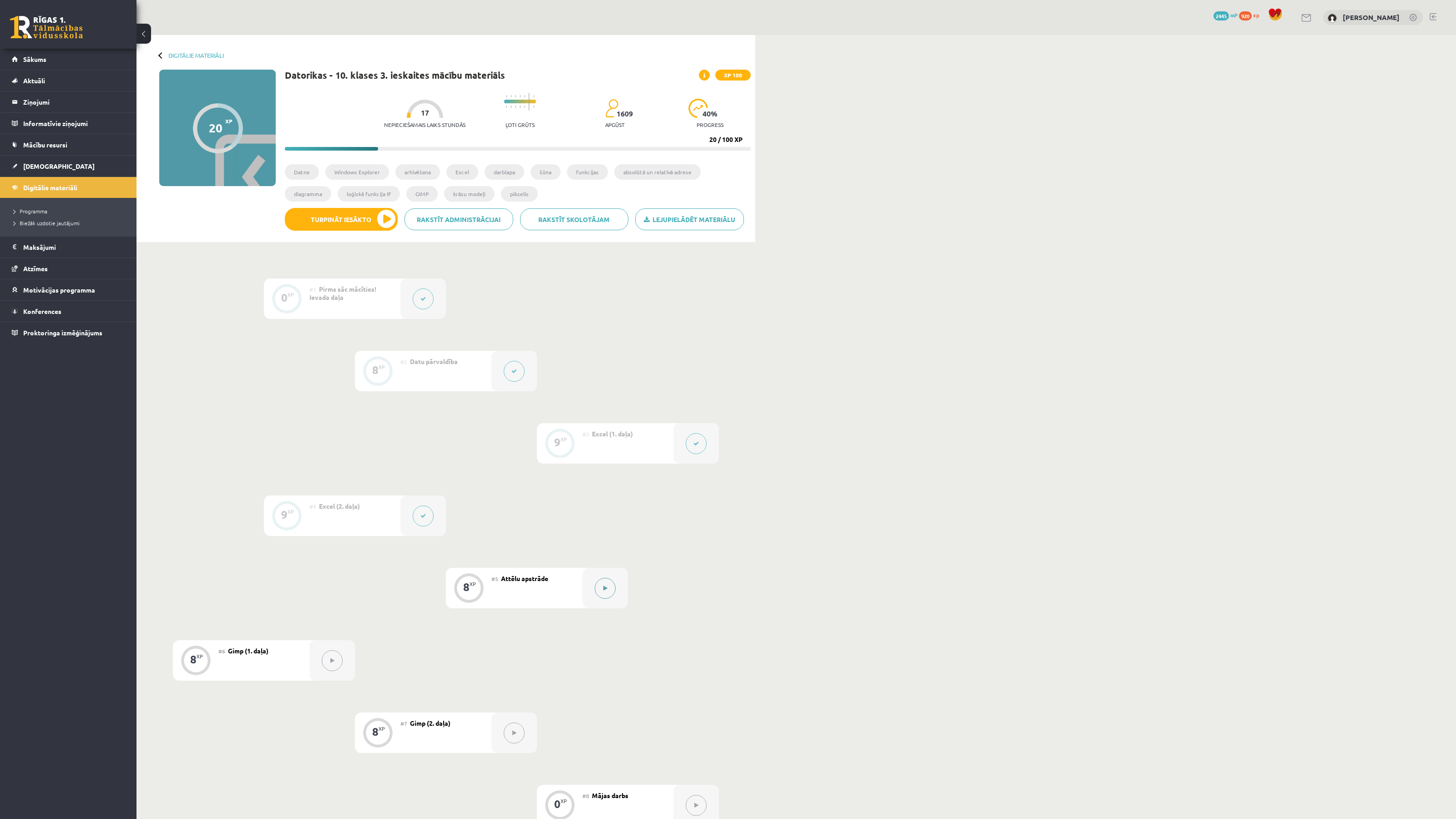
click at [602, 592] on button at bounding box center [605, 588] width 21 height 21
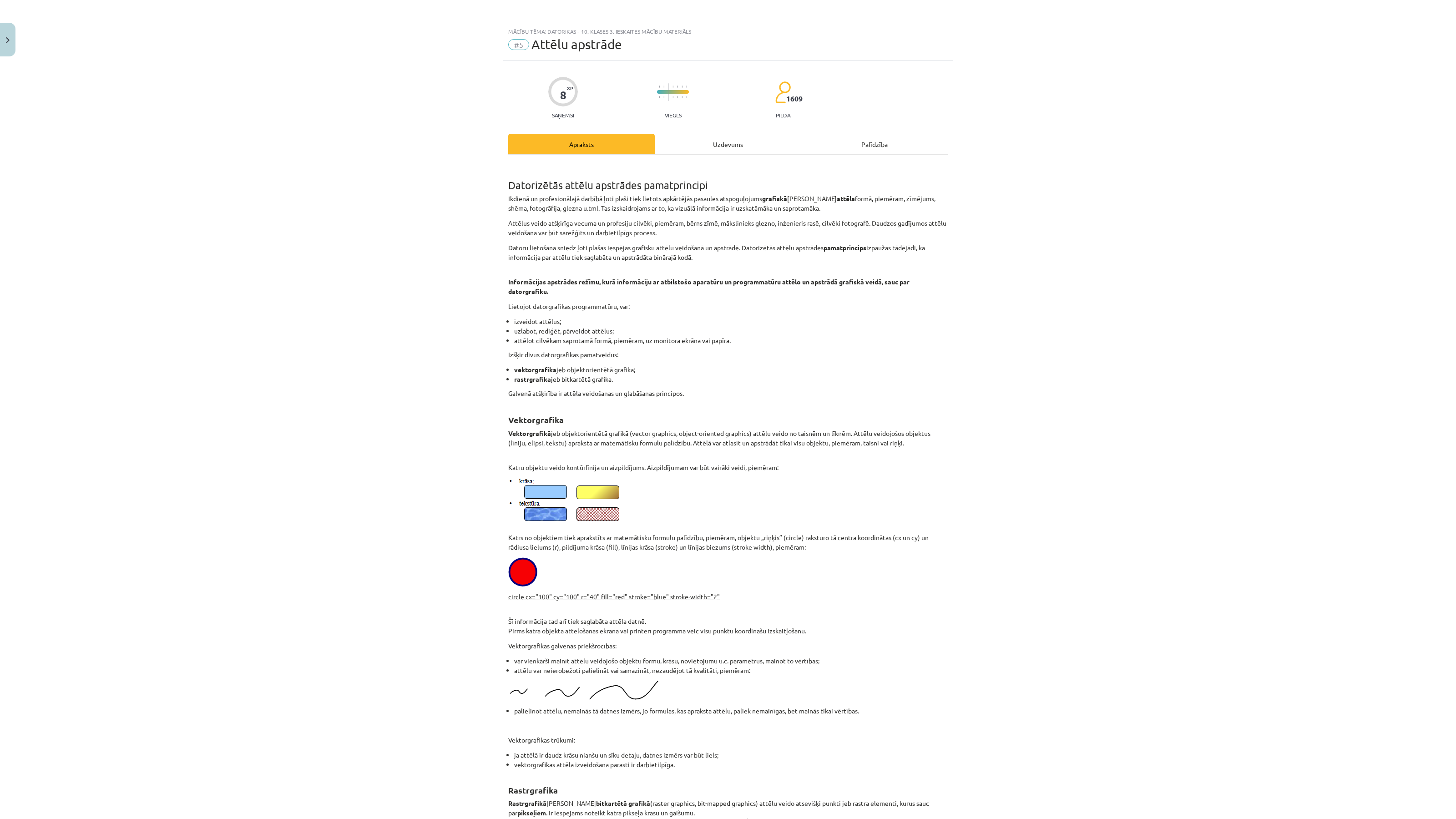
scroll to position [4, 0]
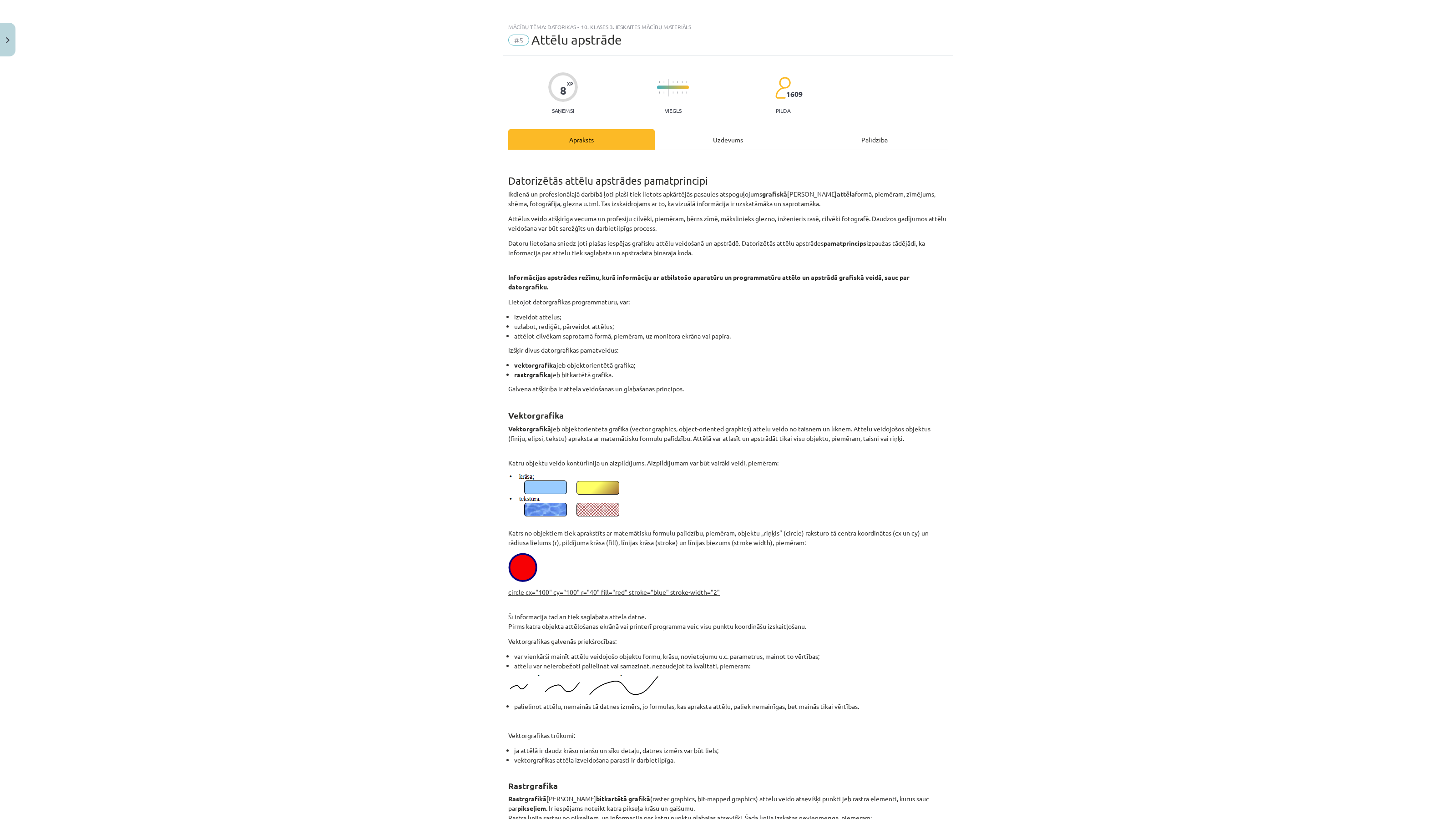
click at [532, 45] on span "Attēlu apstrāde" at bounding box center [576, 39] width 91 height 15
copy div "#5 Attēlu apstrāde"
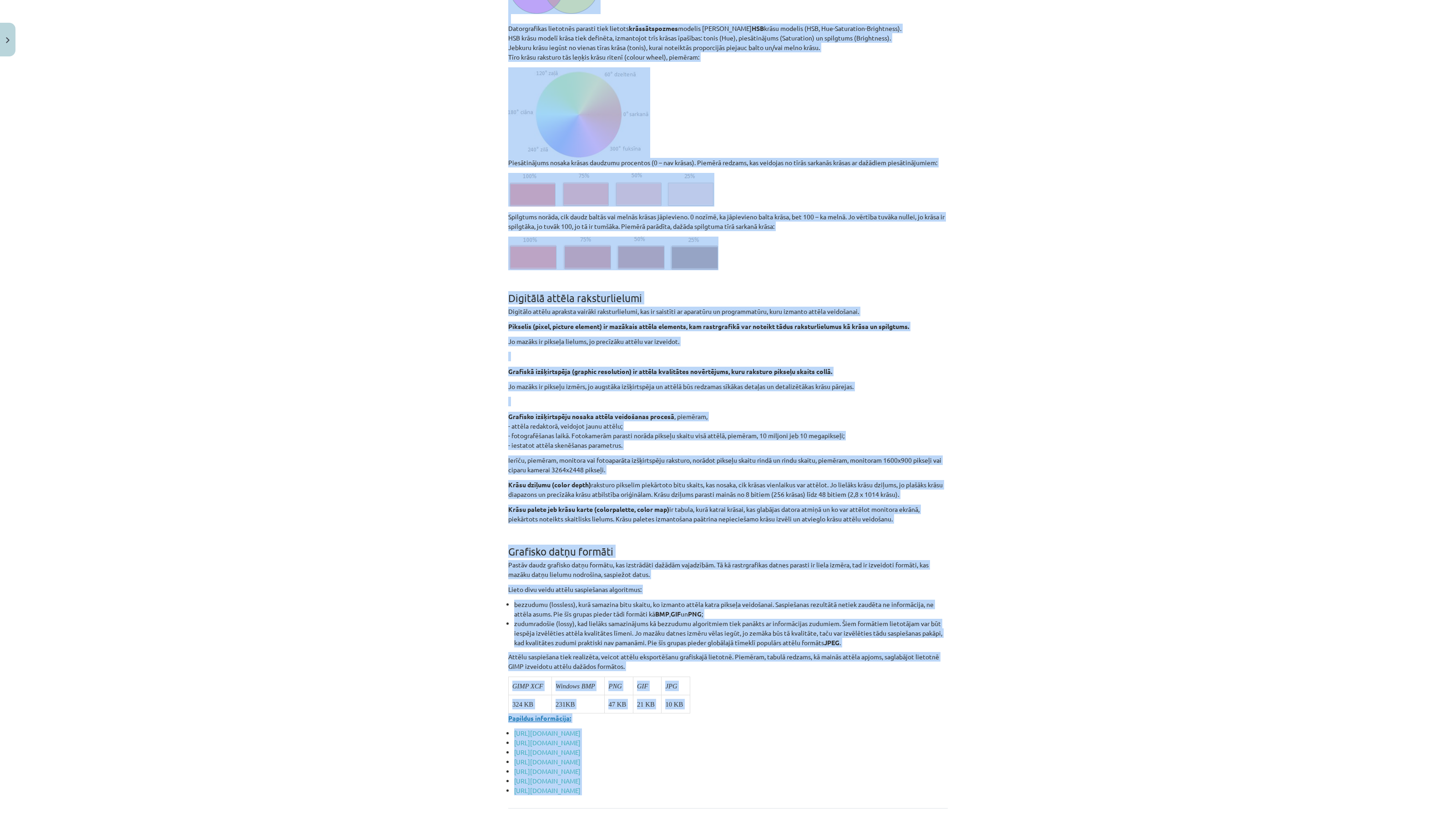
scroll to position [3023, 0]
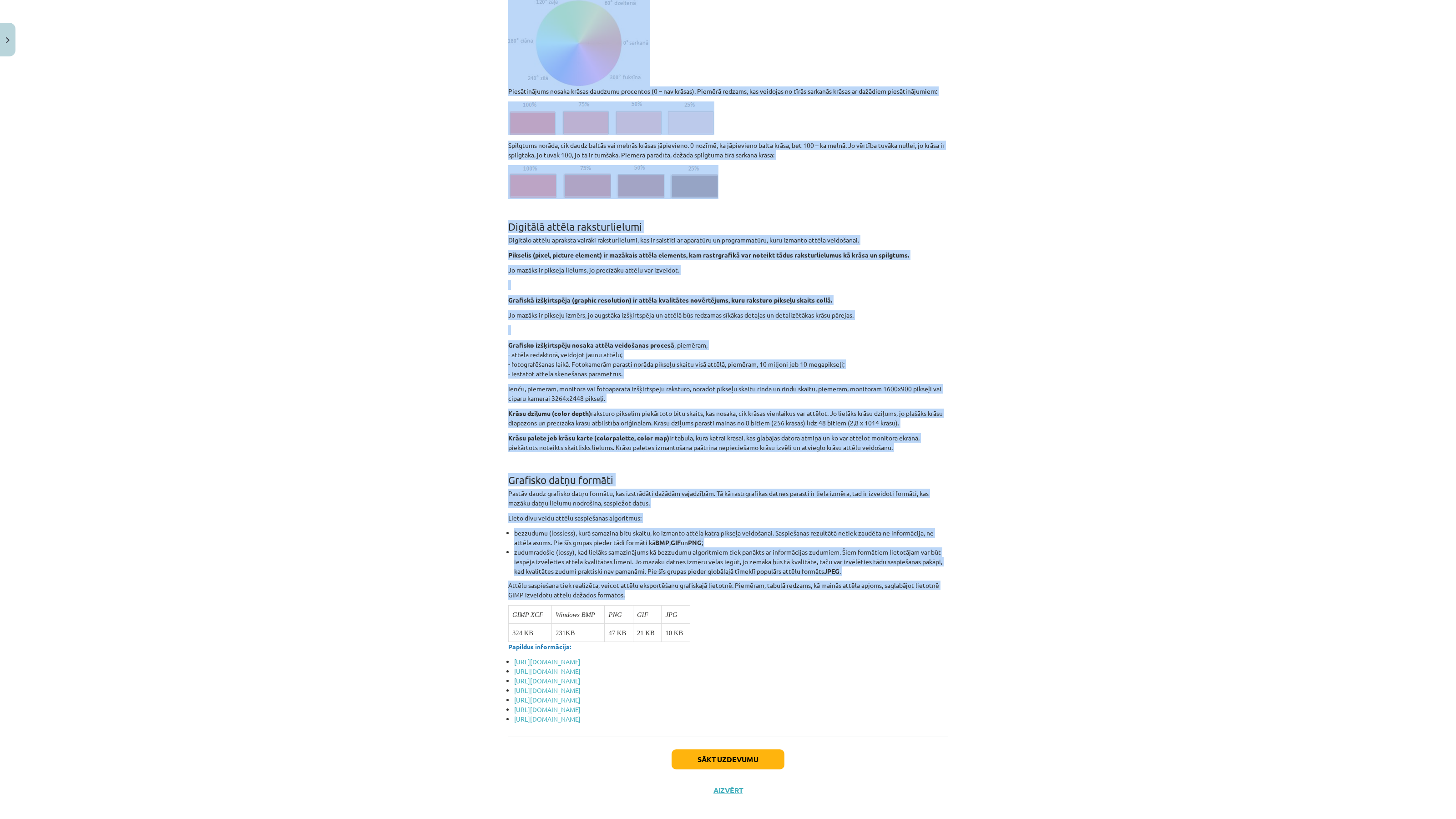
drag, startPoint x: 505, startPoint y: 180, endPoint x: 716, endPoint y: 628, distance: 495.2
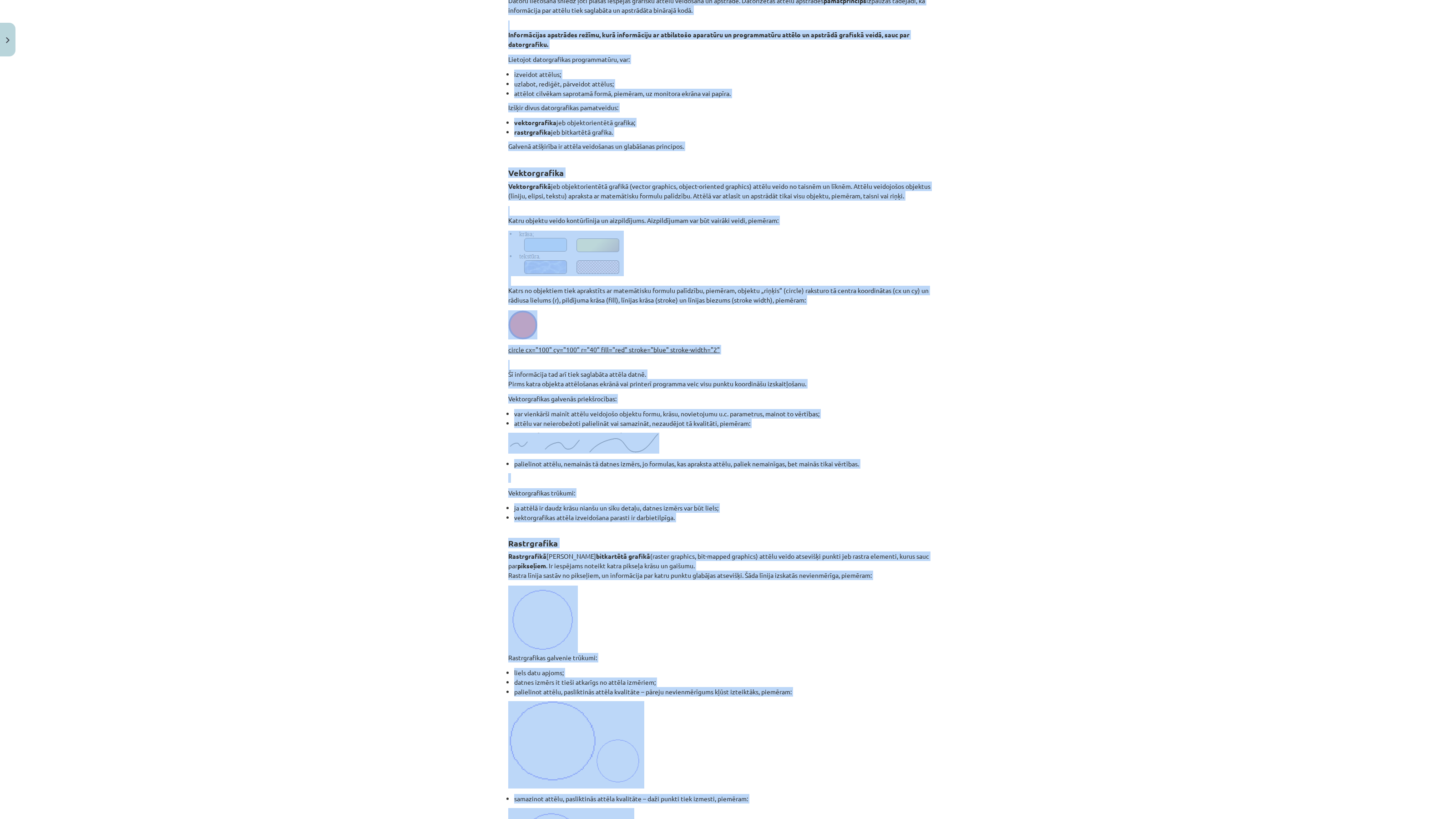
scroll to position [0, 0]
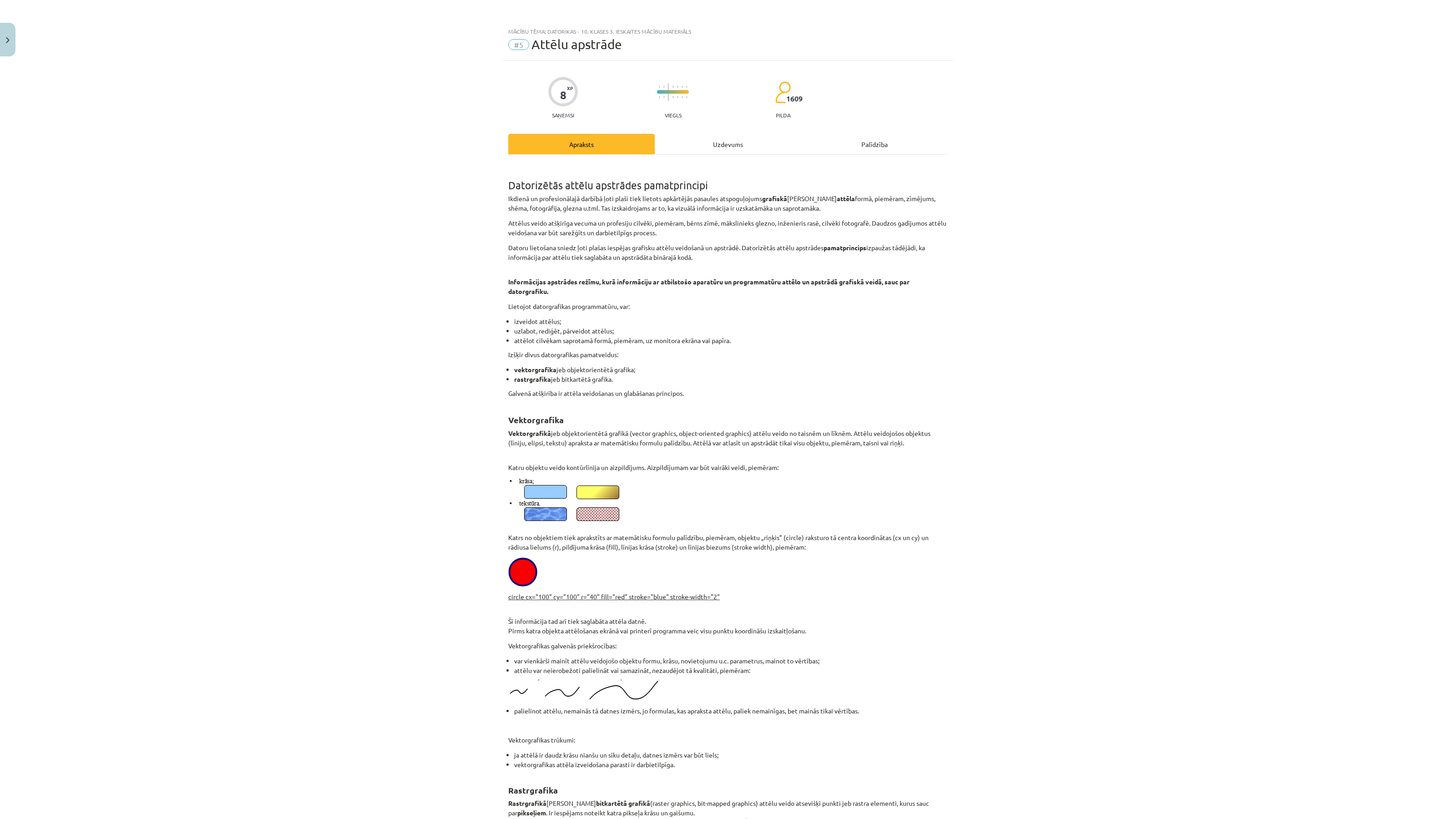
click at [636, 259] on p "Datoru lietošana sniedz ļoti plašas iespējas grafisku attēlu veidošanā un apstr…" at bounding box center [727, 252] width 440 height 19
drag, startPoint x: 718, startPoint y: 154, endPoint x: 720, endPoint y: 149, distance: 5.4
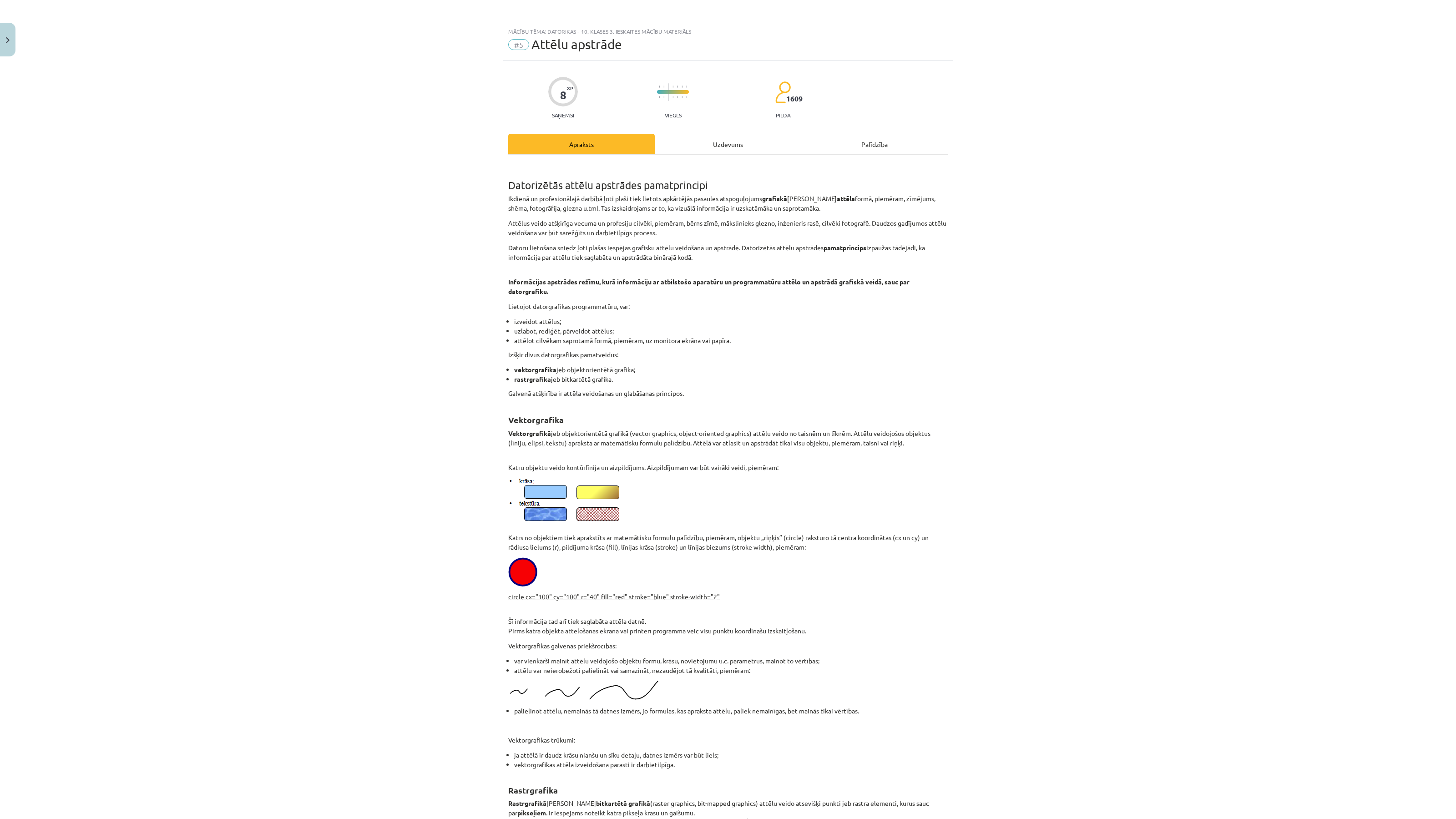
click at [720, 148] on div "Uzdevums" at bounding box center [728, 144] width 147 height 21
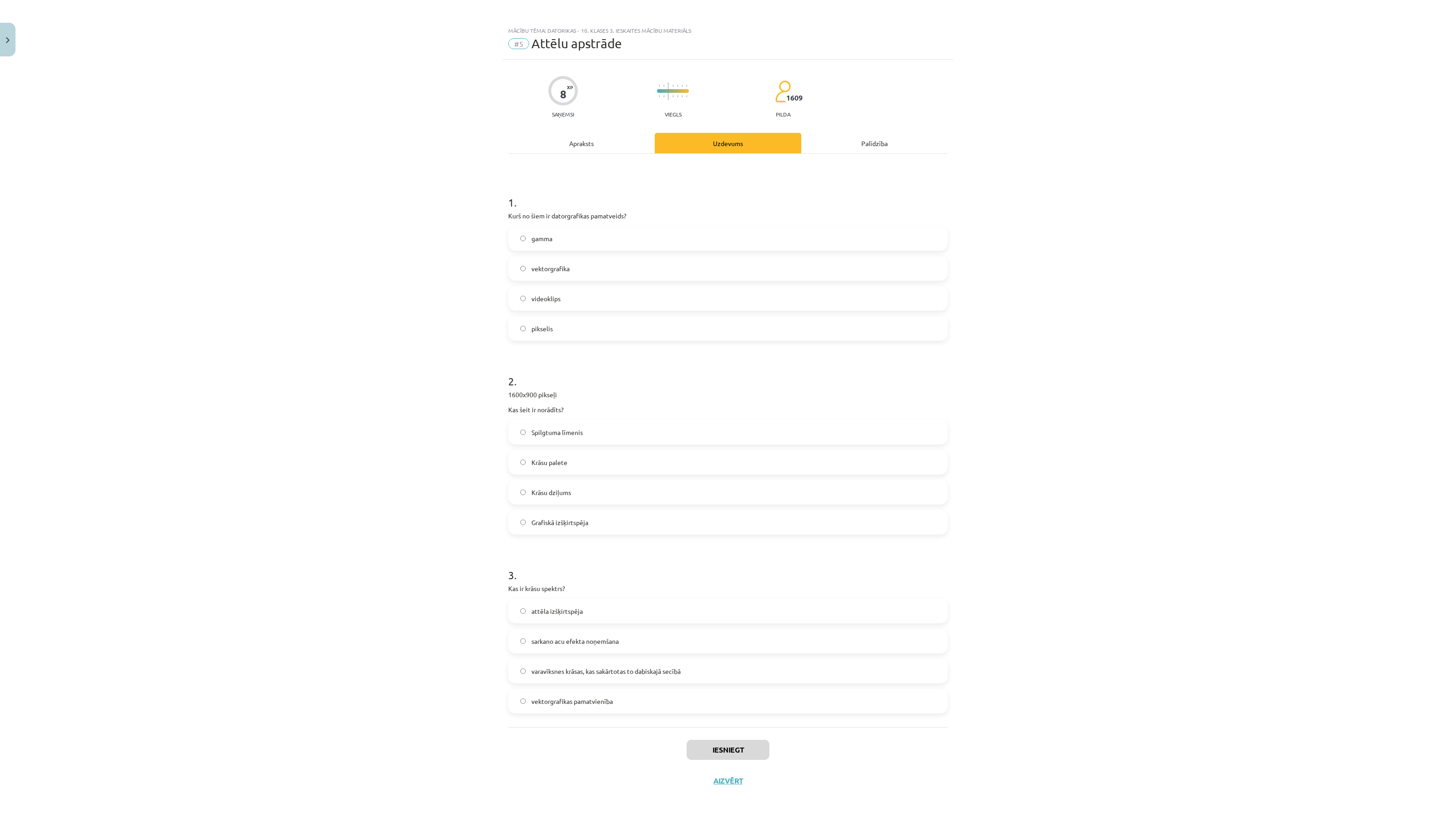
click at [573, 216] on p "Kurš no šiem ir datorgrafikas pamatveids?" at bounding box center [727, 215] width 440 height 10
click at [548, 271] on span "vektorgrafika" at bounding box center [550, 268] width 38 height 10
click at [500, 398] on div "Mācību tēma: Datorikas - 10. klases 3. ieskaites mācību materiāls #5 Attēlu aps…" at bounding box center [728, 410] width 1456 height 819
click at [545, 395] on p "1600x900 pikseļi" at bounding box center [727, 394] width 440 height 10
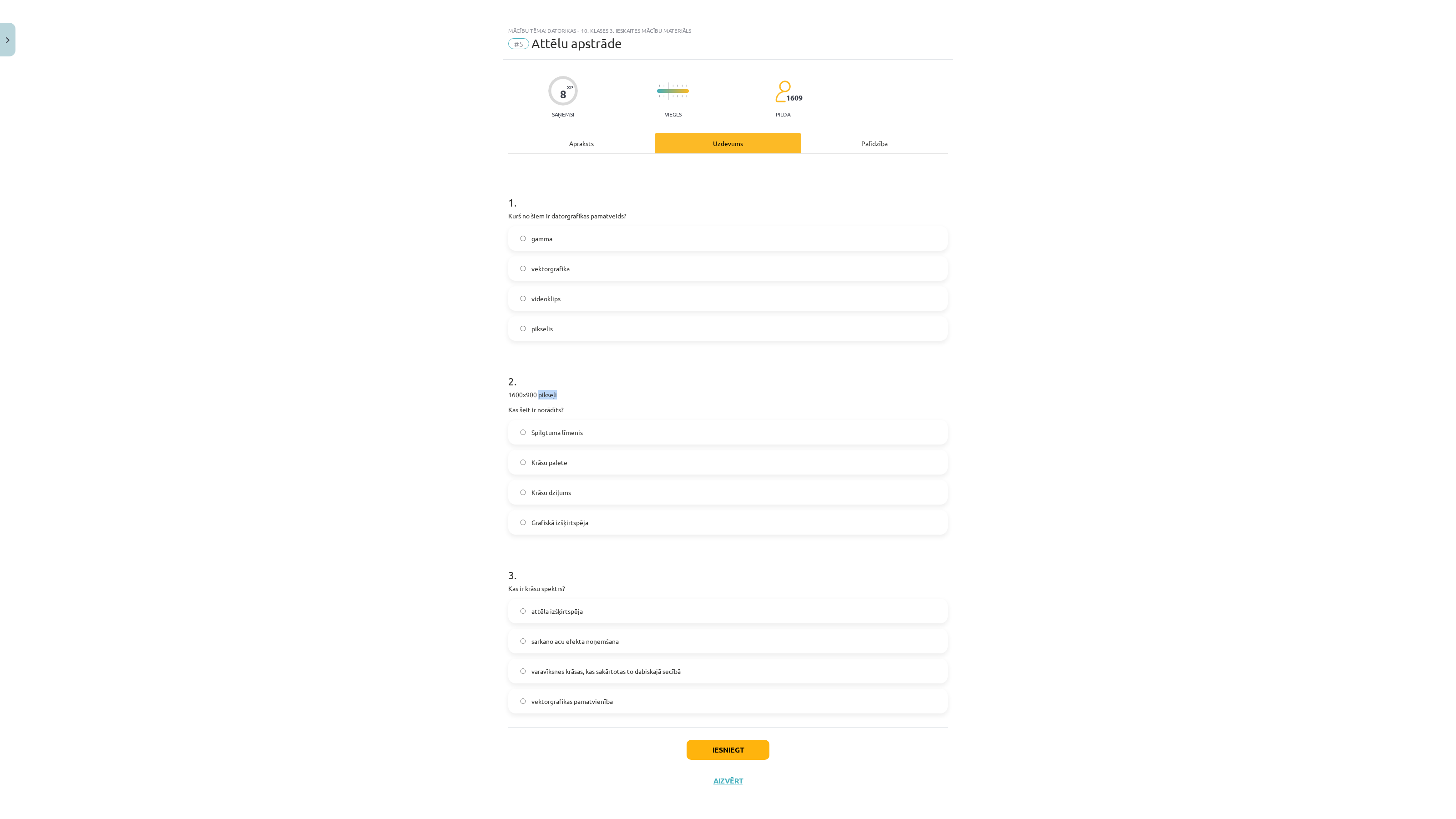
click at [545, 395] on p "1600x900 pikseļi" at bounding box center [727, 394] width 440 height 10
click at [547, 523] on span "Grafiskā izšķirtspēja" at bounding box center [560, 522] width 57 height 10
click at [472, 397] on div "Mācību tēma: Datorikas - 10. klases 3. ieskaites mācību materiāls #5 Attēlu aps…" at bounding box center [728, 410] width 1456 height 819
drag, startPoint x: 496, startPoint y: 397, endPoint x: 601, endPoint y: 518, distance: 160.2
click at [608, 522] on div "Mācību tēma: Datorikas - 10. klases 3. ieskaites mācību materiāls #5 Attēlu aps…" at bounding box center [728, 410] width 1456 height 819
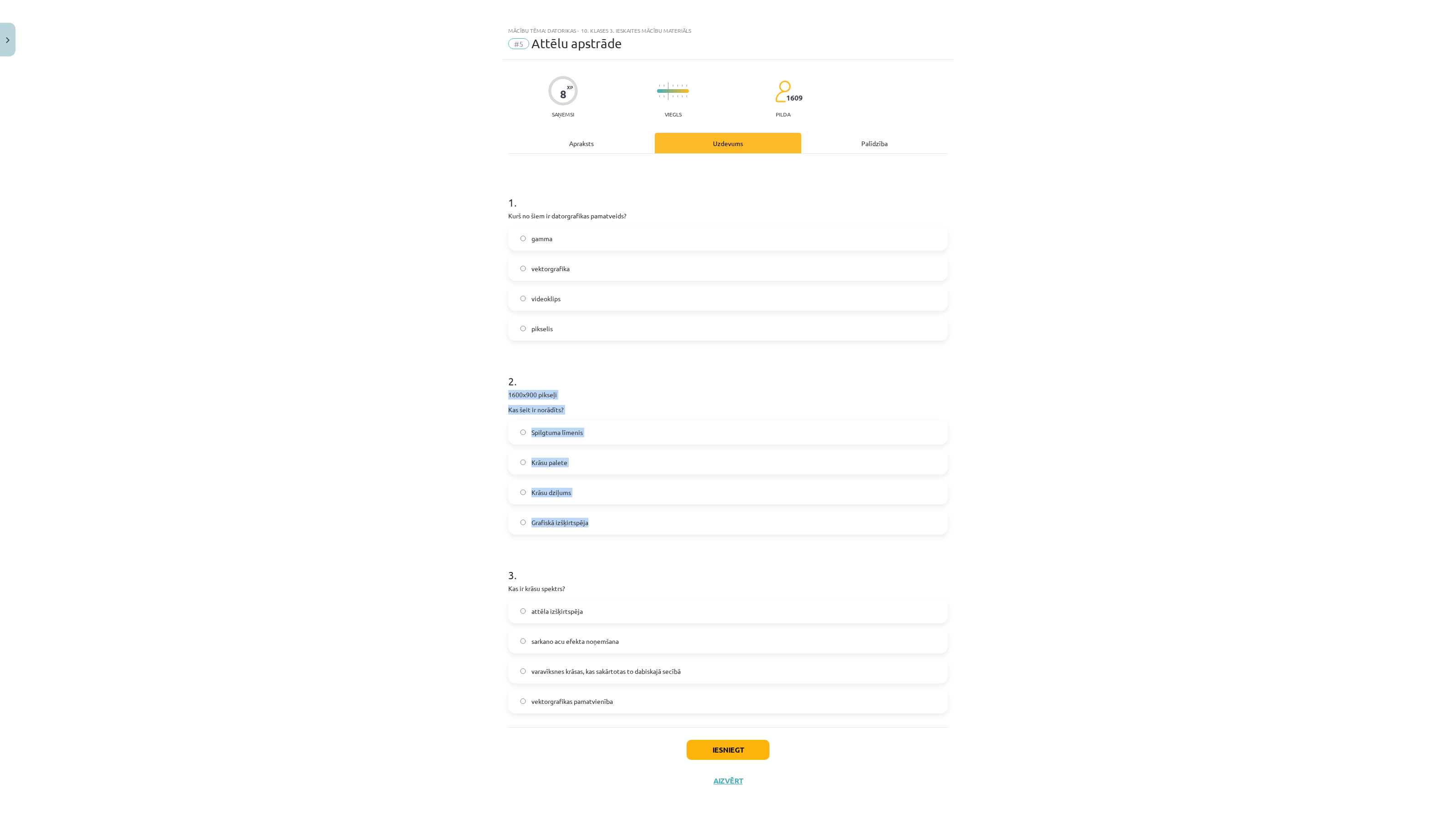
click at [394, 479] on div "Mācību tēma: Datorikas - 10. klases 3. ieskaites mācību materiāls #5 Attēlu aps…" at bounding box center [728, 410] width 1456 height 819
drag, startPoint x: 534, startPoint y: 588, endPoint x: 555, endPoint y: 587, distance: 21.0
click at [560, 588] on p "Kas ir krāsu spektrs?" at bounding box center [727, 588] width 440 height 10
click at [624, 672] on span "varavīksnes krāsas, kas sakārtotas to dabiskajā secībā" at bounding box center [605, 671] width 149 height 10
click at [722, 747] on button "Iesniegt" at bounding box center [728, 749] width 83 height 20
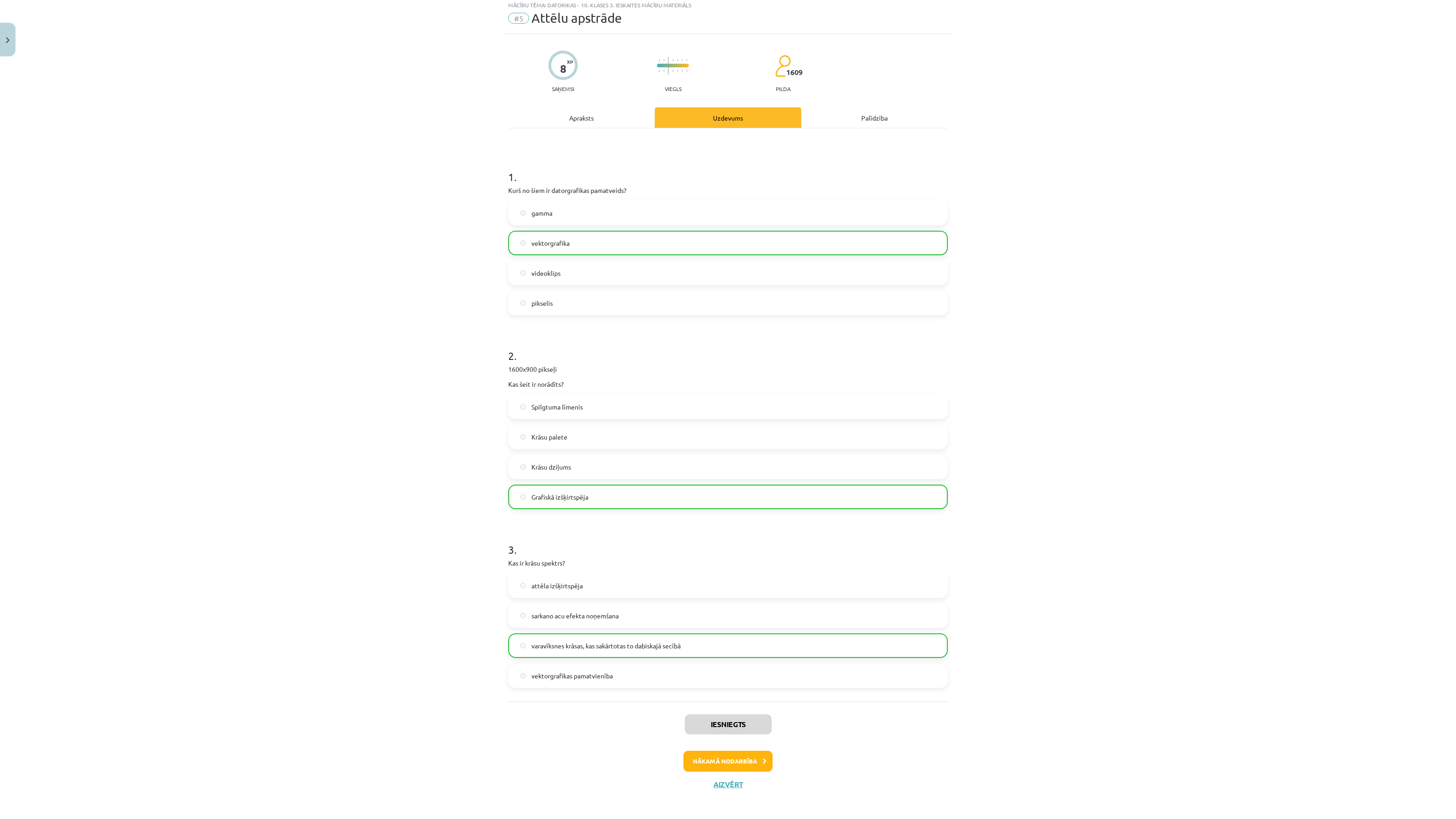
scroll to position [30, 0]
click at [736, 783] on button "Aizvērt" at bounding box center [728, 781] width 35 height 10
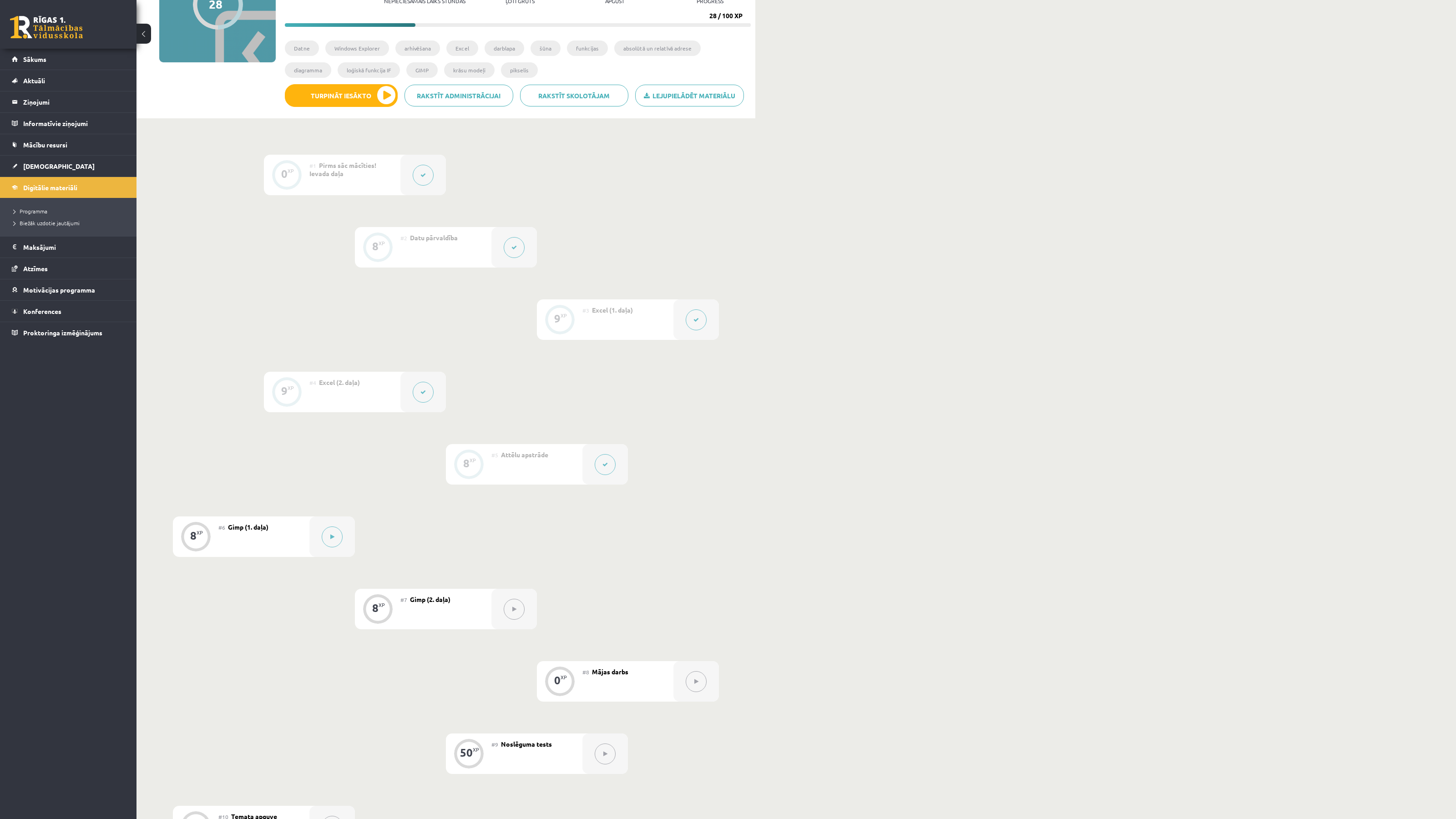
scroll to position [156, 0]
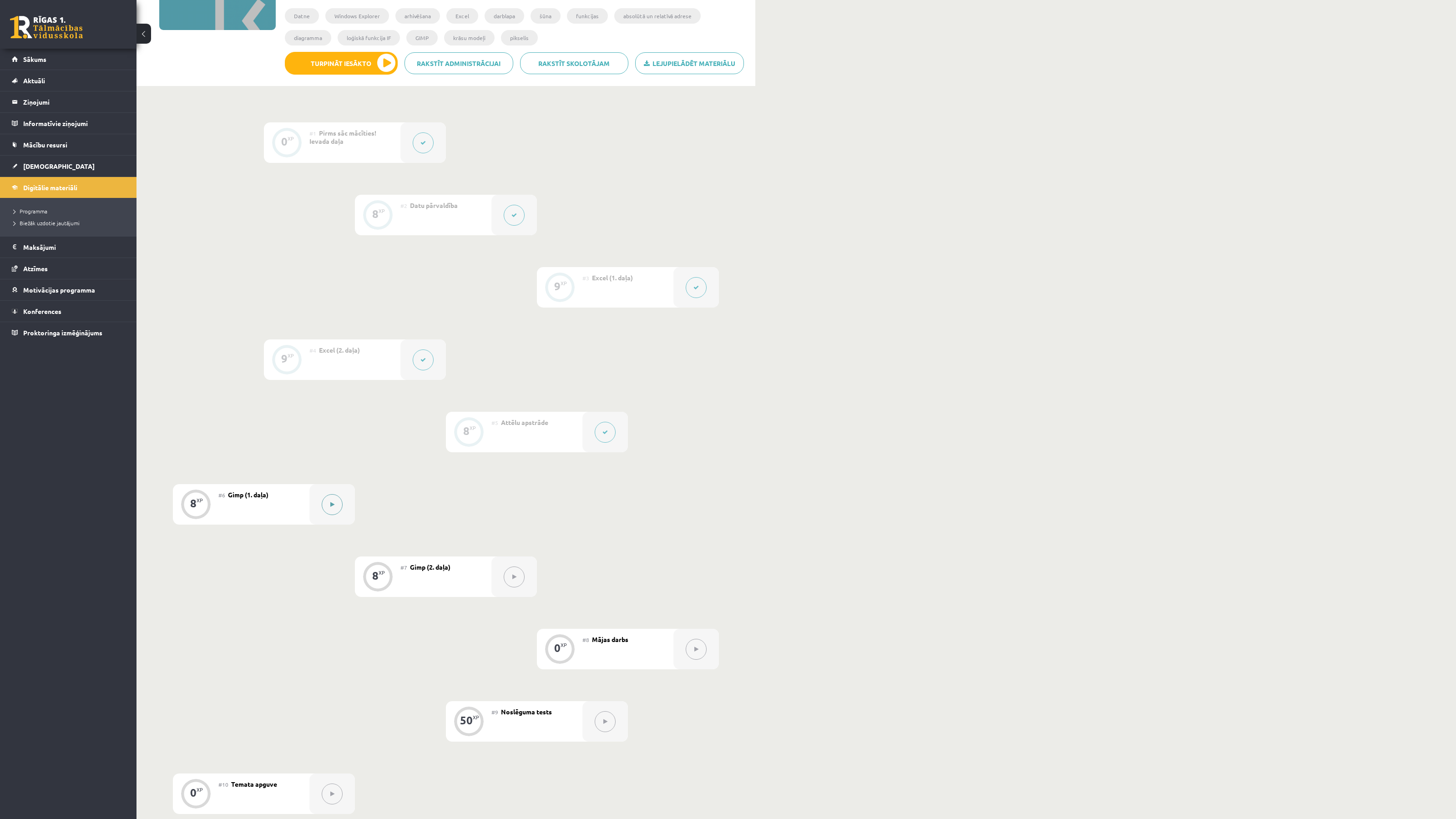
click at [330, 514] on button at bounding box center [332, 505] width 21 height 21
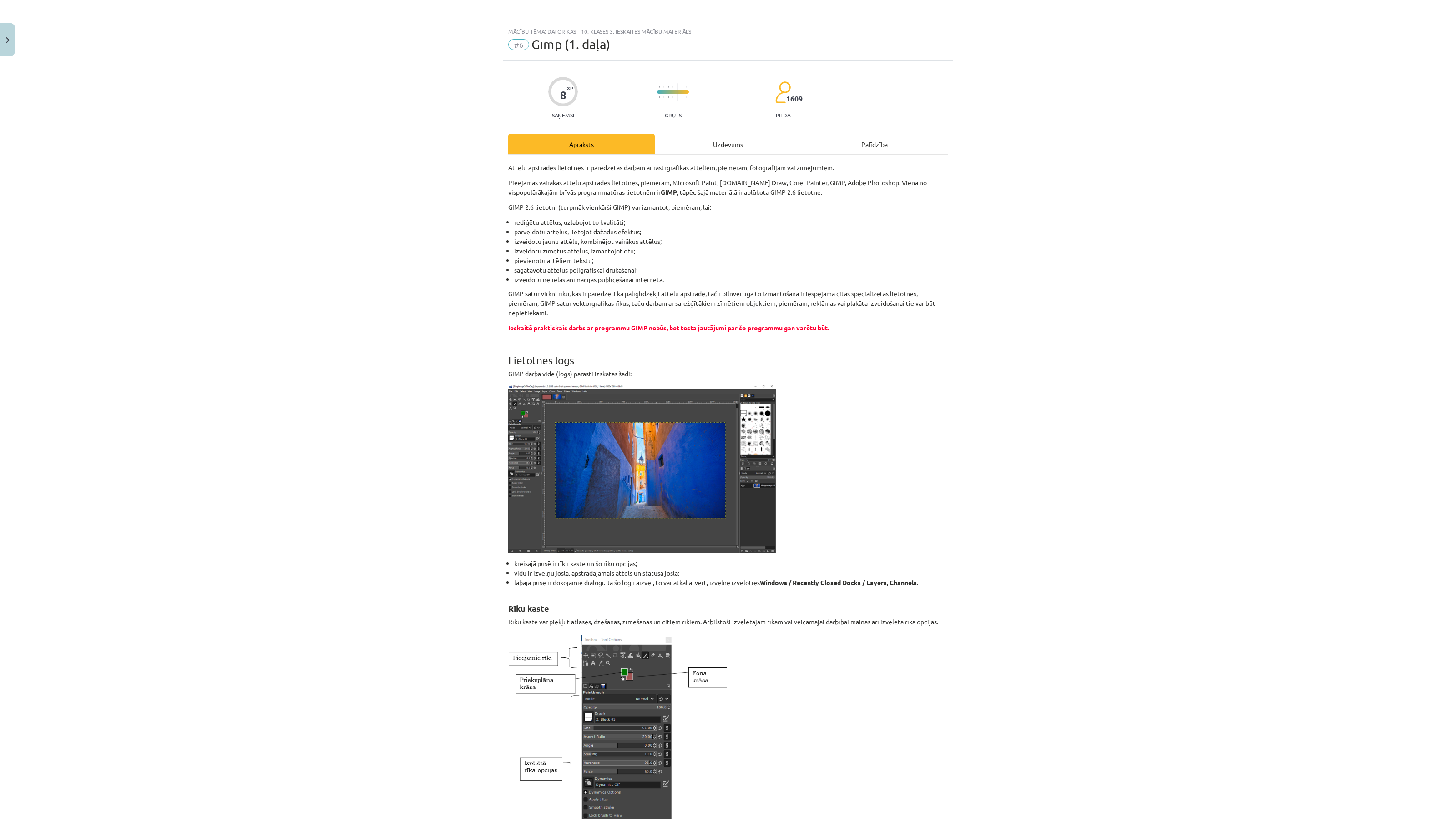
click at [564, 48] on span "Gimp (1. daļa)" at bounding box center [570, 44] width 79 height 15
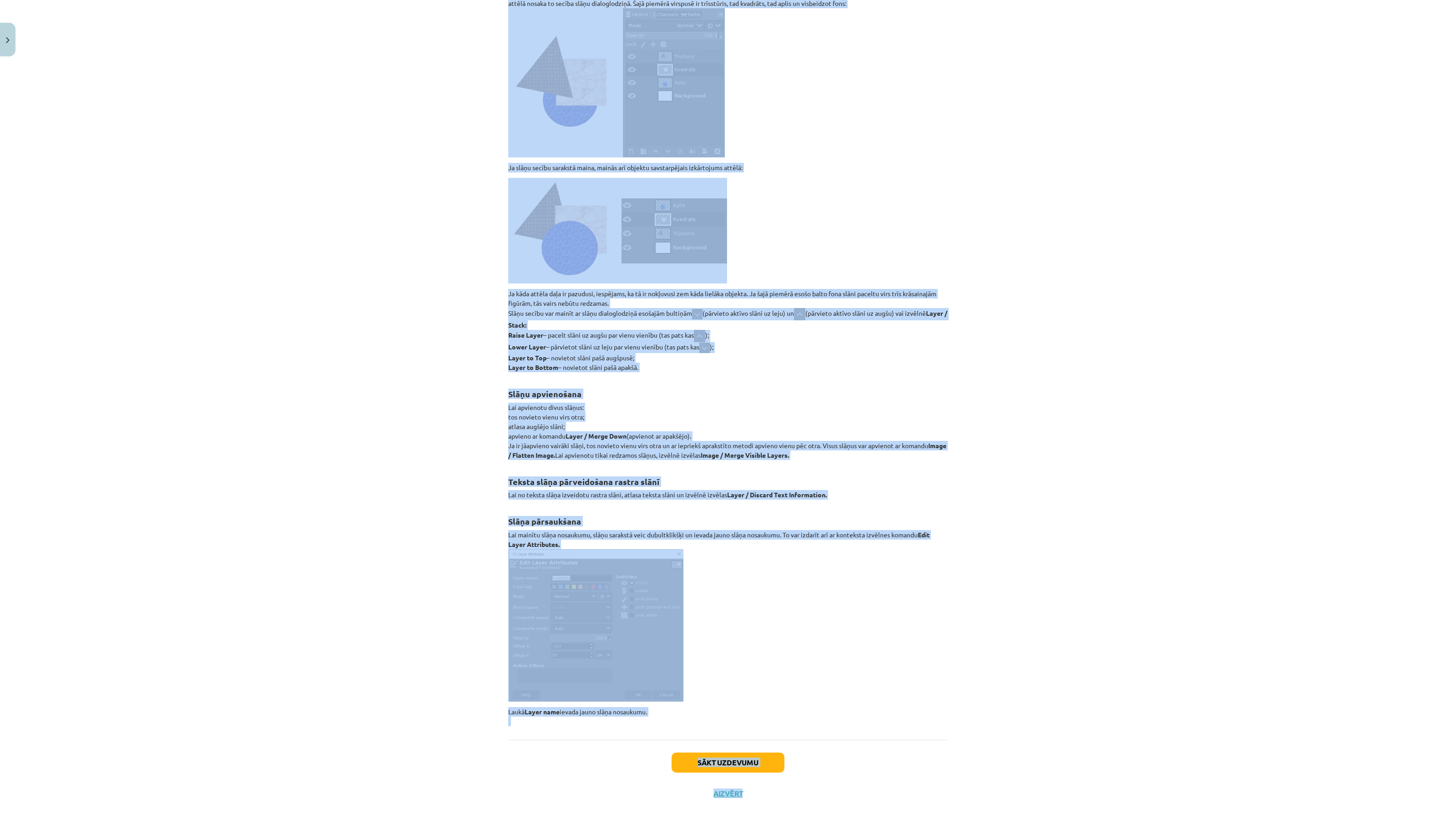
scroll to position [10146, 0]
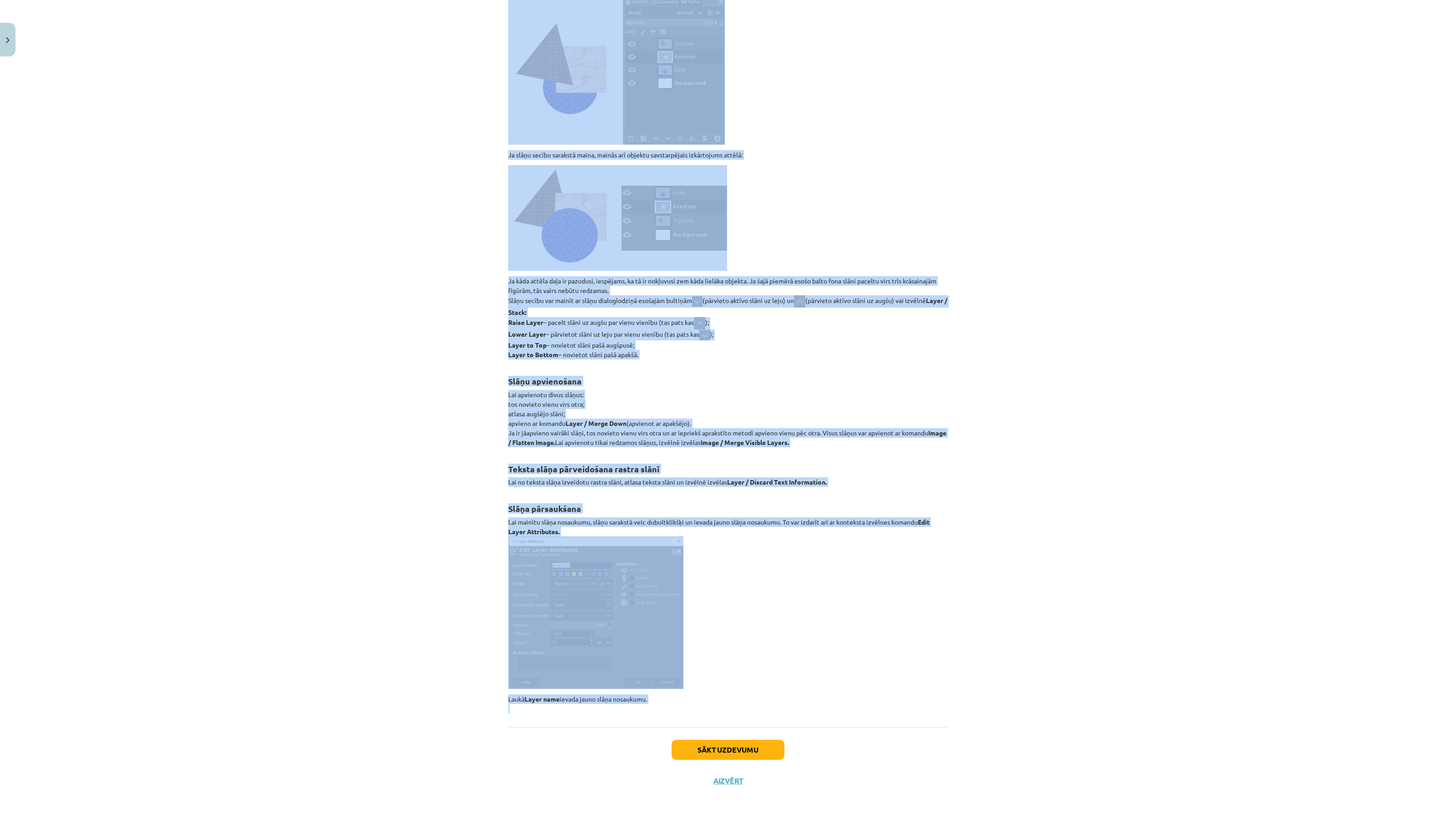
drag, startPoint x: 509, startPoint y: 171, endPoint x: 684, endPoint y: 708, distance: 564.8
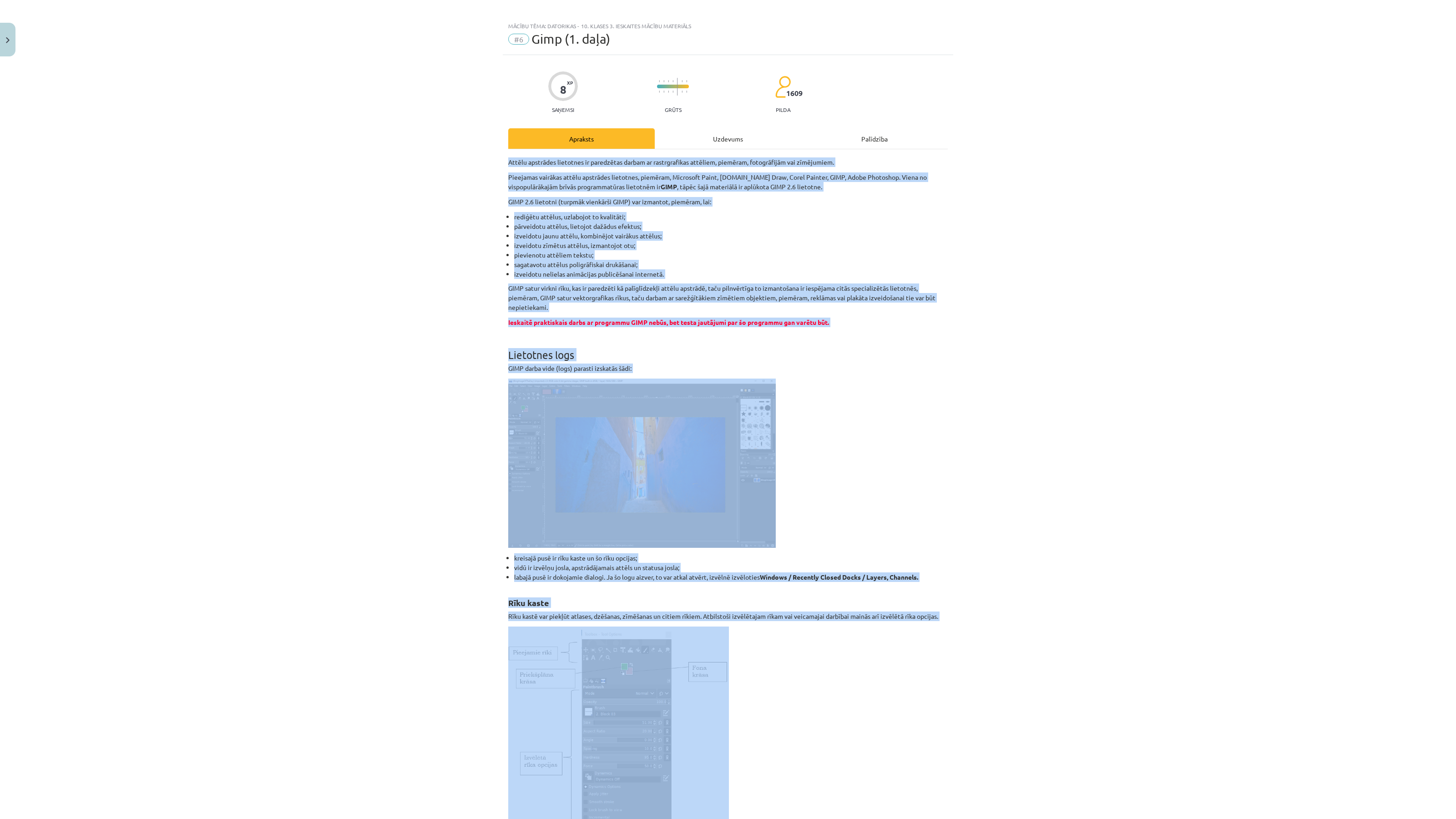
scroll to position [4, 0]
click at [1041, 558] on div "Mācību tēma: Datorikas - 10. klases 3. ieskaites mācību materiāls #6 Gimp (1. d…" at bounding box center [728, 410] width 1456 height 819
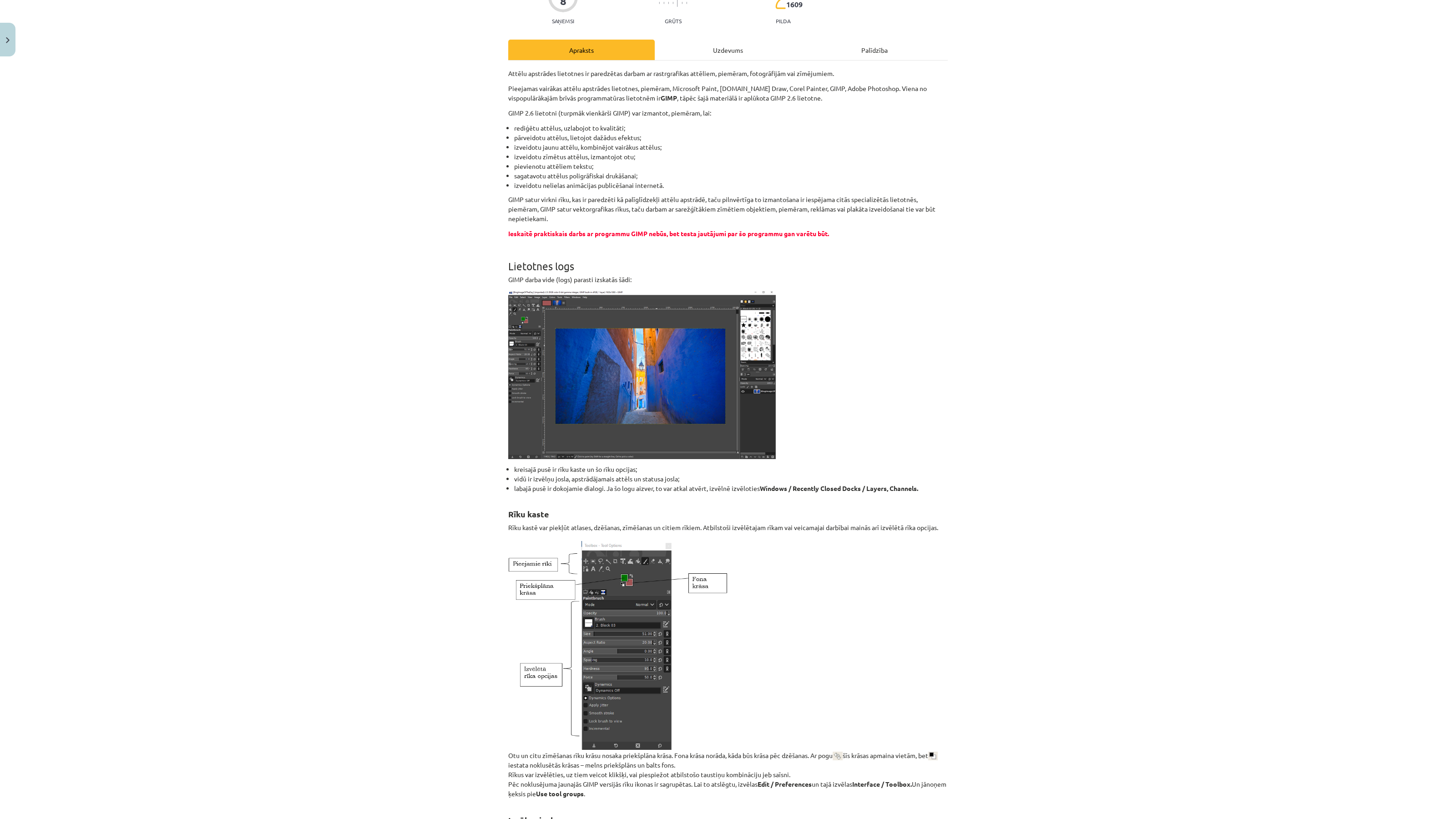
scroll to position [0, 0]
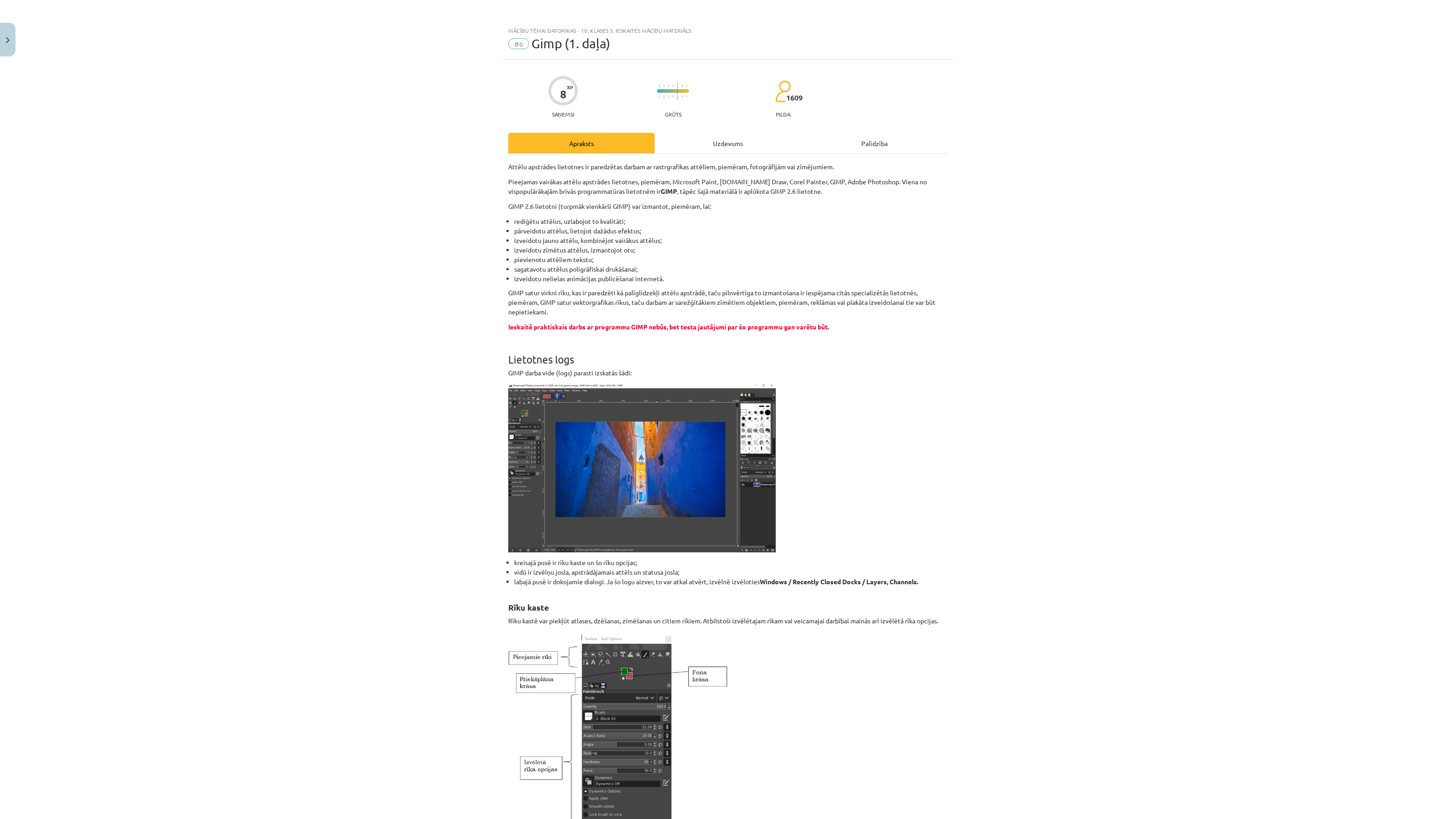
click at [717, 146] on div "Uzdevums" at bounding box center [728, 143] width 147 height 21
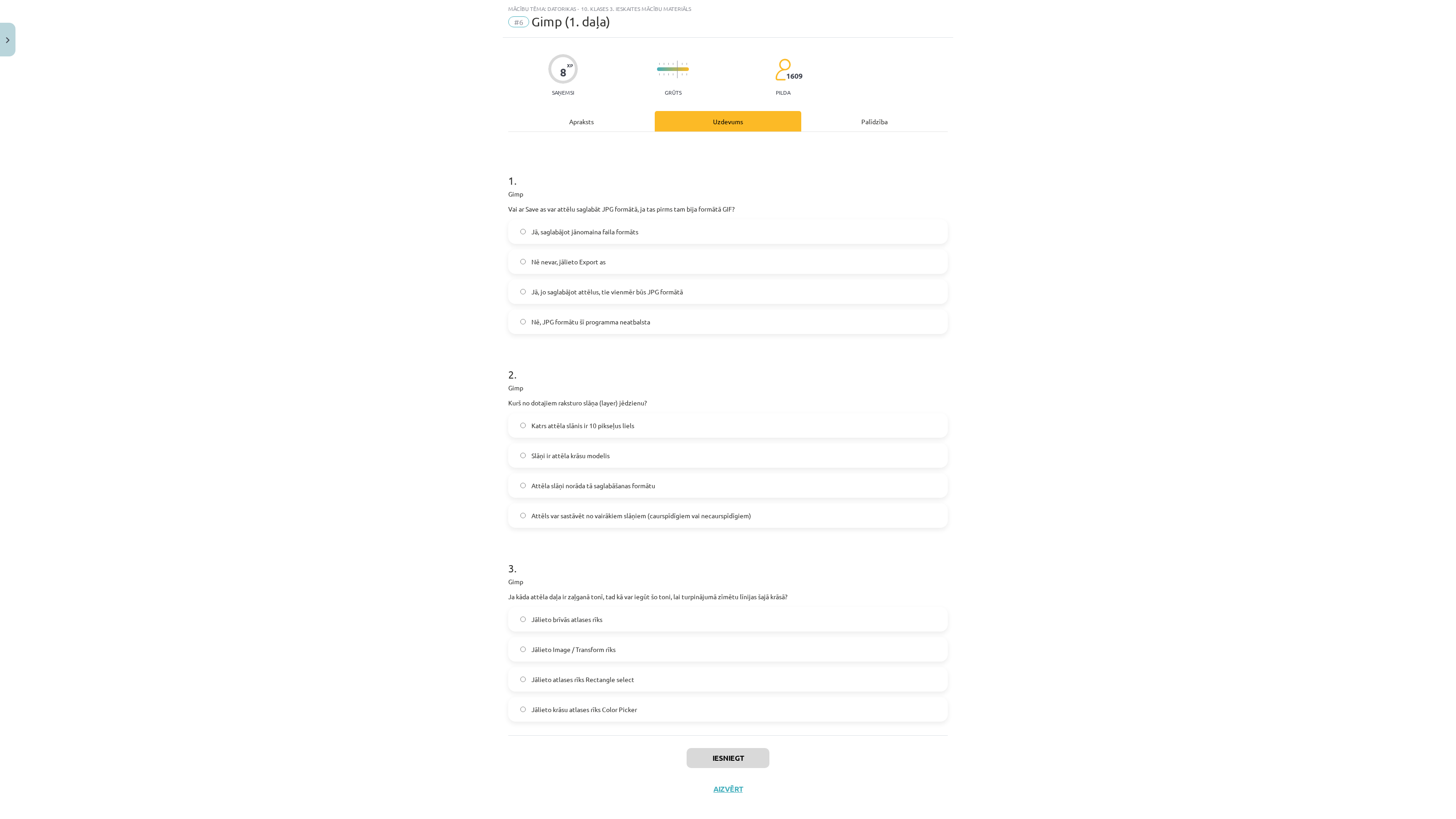
scroll to position [25, 0]
click at [530, 204] on p "Vai ar Save as var attēlu saglabāt JPG formātā, ja tas pirms tam bija formātā G…" at bounding box center [727, 206] width 440 height 10
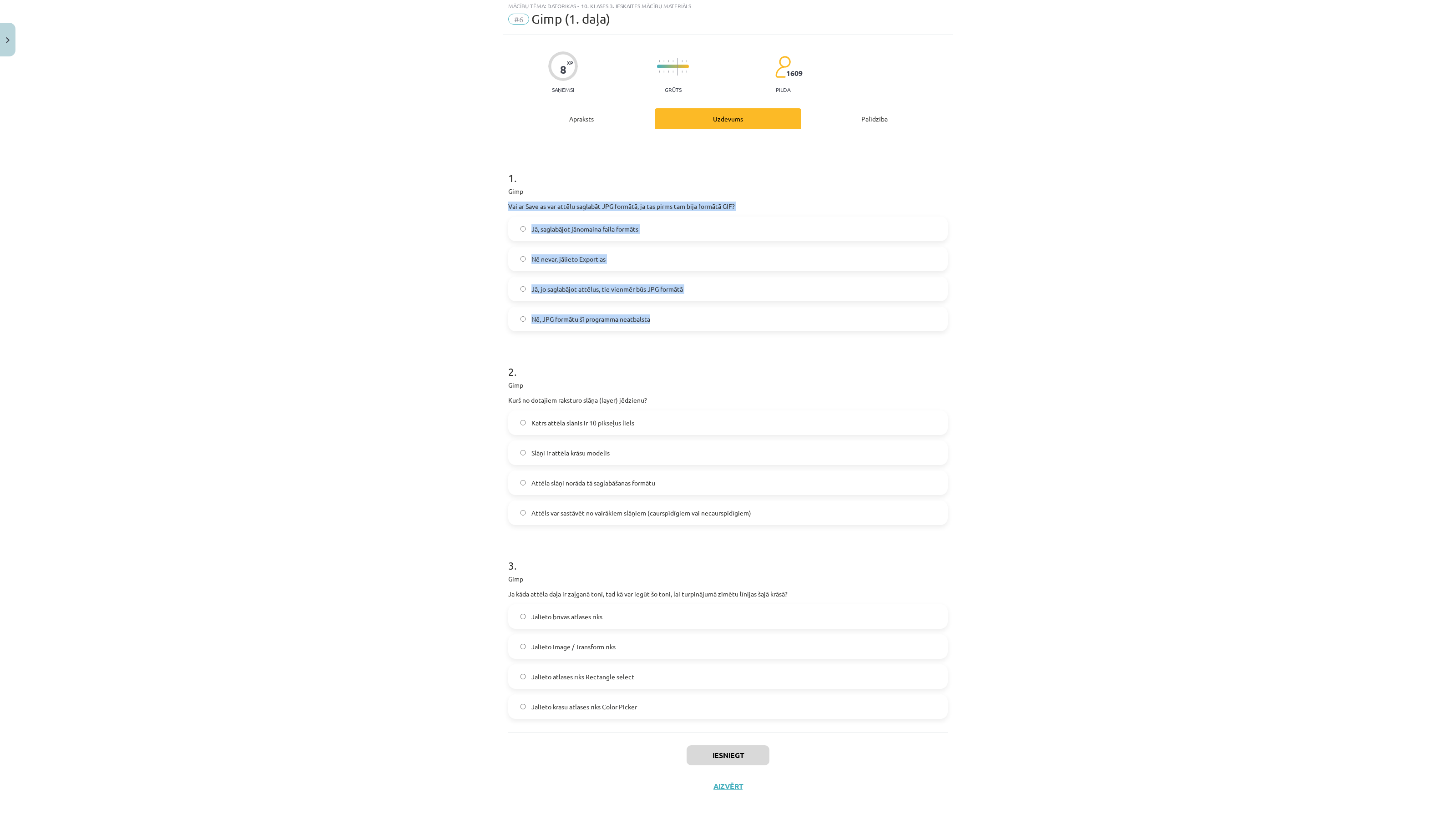
drag, startPoint x: 504, startPoint y: 201, endPoint x: 681, endPoint y: 322, distance: 214.4
click at [683, 323] on div "8 XP Saņemsi Grūts 1609 pilda Apraksts Uzdevums Palīdzība 1 . Gimp Vai ar Save …" at bounding box center [727, 419] width 450 height 767
click at [568, 342] on form "1 . Gimp Vai ar Save as var attēlu saglabāt JPG formātā, ja tas pirms tam bija …" at bounding box center [727, 437] width 440 height 563
click at [569, 342] on form "1 . Gimp Vai ar Save as var attēlu saglabāt JPG formātā, ja tas pirms tam bija …" at bounding box center [727, 437] width 440 height 563
click at [568, 259] on span "Nē nevar, jālieto Export as" at bounding box center [568, 258] width 74 height 10
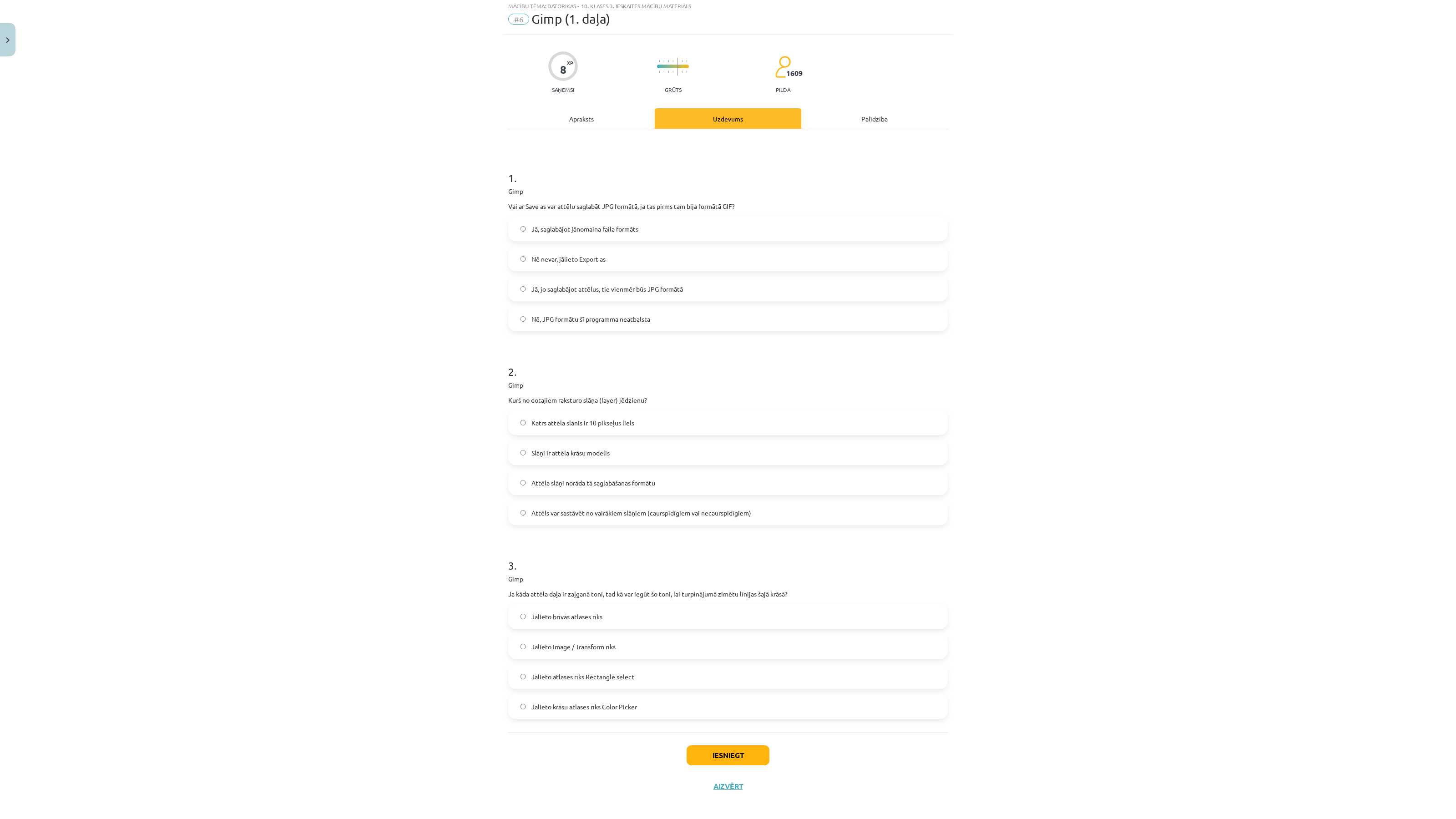
click at [607, 401] on p "Kurš no dotajiem raksturo slāņa (layer) jēdzienu?" at bounding box center [727, 400] width 440 height 10
click at [592, 515] on span "Attēls var sastāvēt no vairākiem slāņiem (caurspīdīgiem vai necaurspīdīgiem)" at bounding box center [641, 512] width 219 height 10
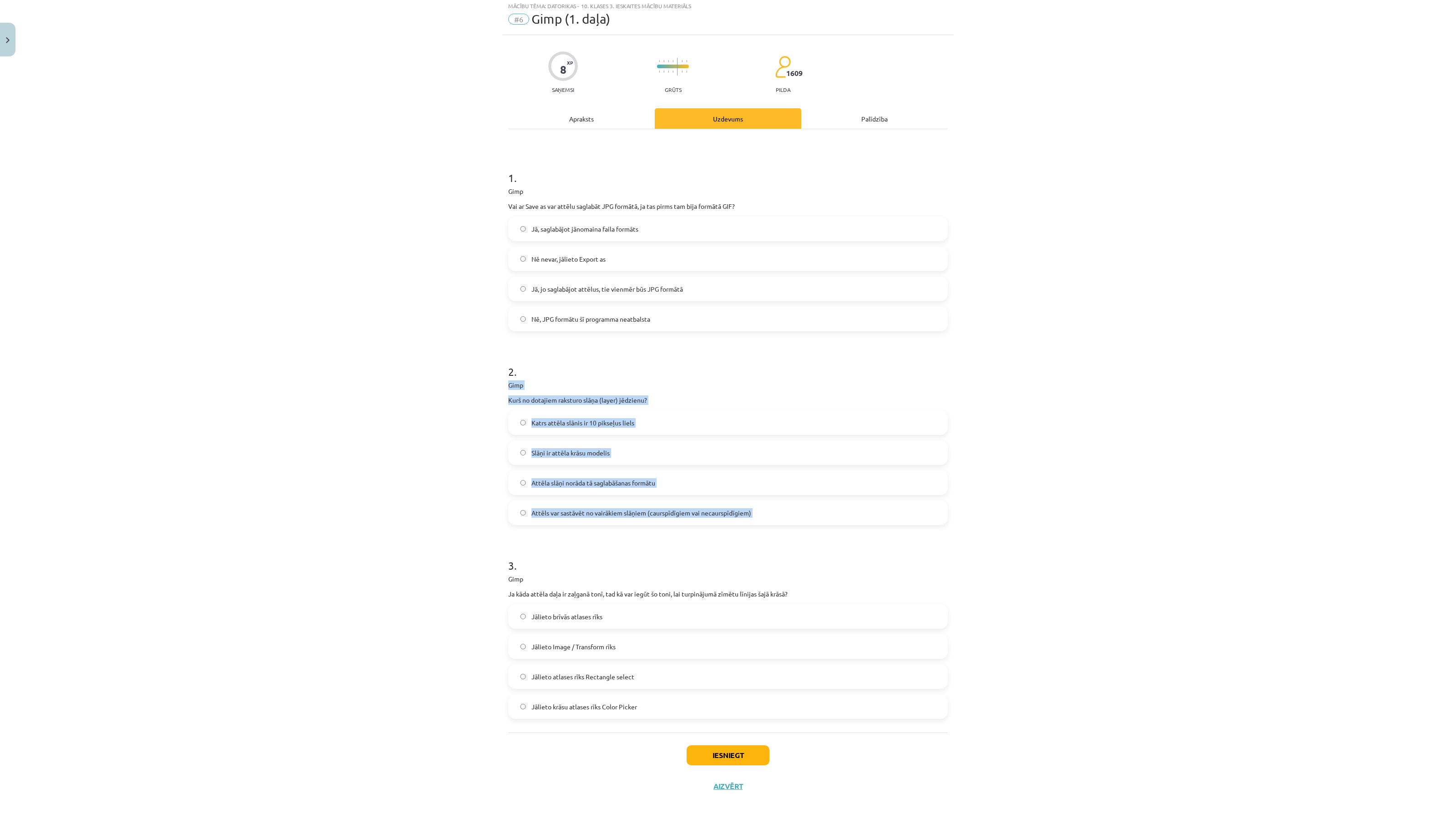
drag, startPoint x: 507, startPoint y: 384, endPoint x: 764, endPoint y: 534, distance: 297.6
click at [764, 534] on div "8 XP Saņemsi Grūts 1609 pilda Apraksts Uzdevums Palīdzība 1 . Gimp Vai ar Save …" at bounding box center [727, 419] width 450 height 767
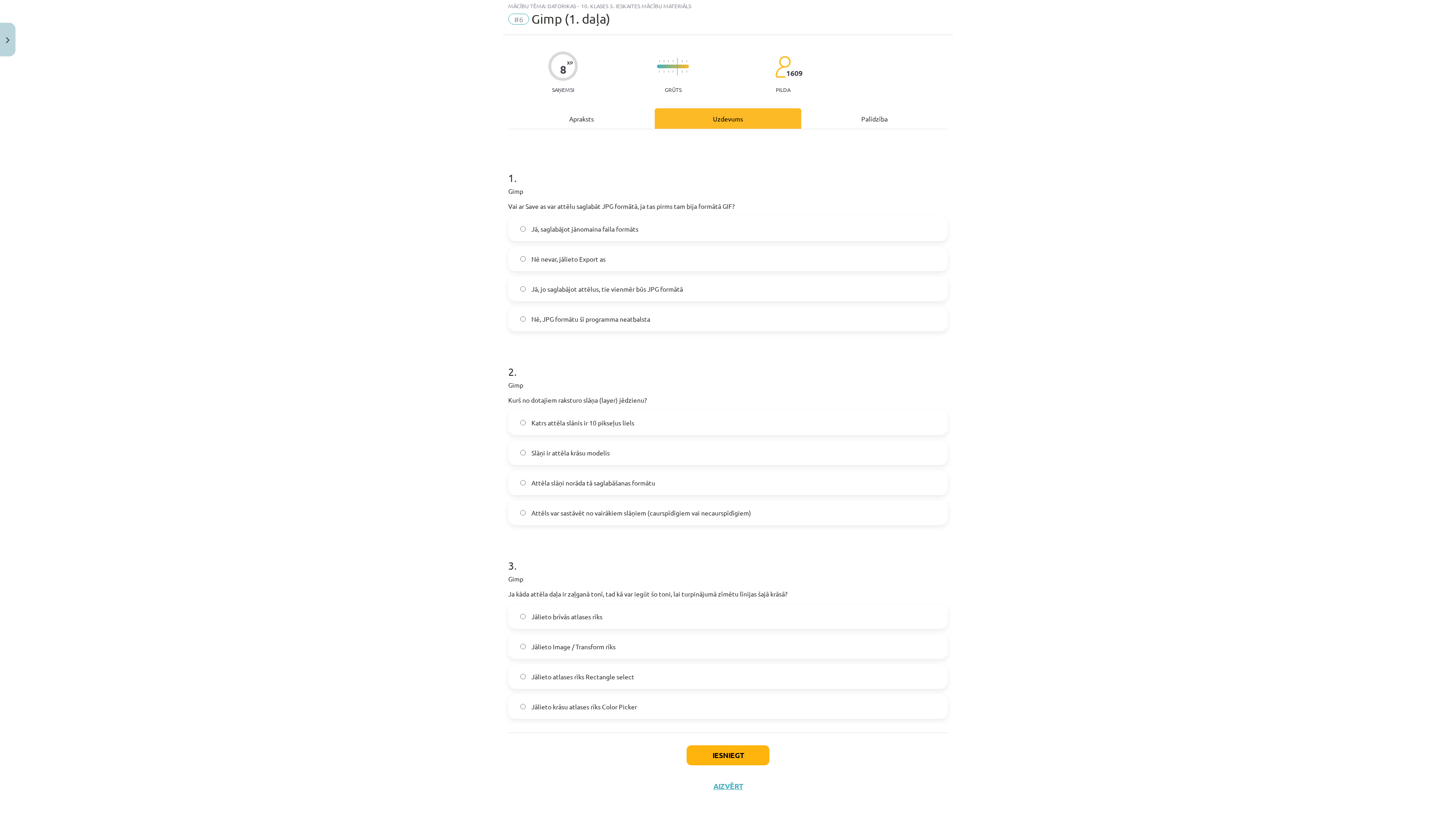
click at [345, 487] on div "Mācību tēma: Datorikas - 10. klases 3. ieskaites mācību materiāls #6 Gimp (1. d…" at bounding box center [728, 410] width 1456 height 819
drag, startPoint x: 505, startPoint y: 581, endPoint x: 650, endPoint y: 721, distance: 201.6
click at [650, 721] on div "8 XP Saņemsi Grūts 1609 pilda Apraksts Uzdevums Palīdzība 1 . Gimp Vai ar Save …" at bounding box center [727, 419] width 450 height 767
click at [442, 671] on div "Mācību tēma: Datorikas - 10. klases 3. ieskaites mācību materiāls #6 Gimp (1. d…" at bounding box center [728, 410] width 1456 height 819
click at [591, 710] on span "Jālieto krāsu atlases rīks Color Picker" at bounding box center [584, 707] width 105 height 10
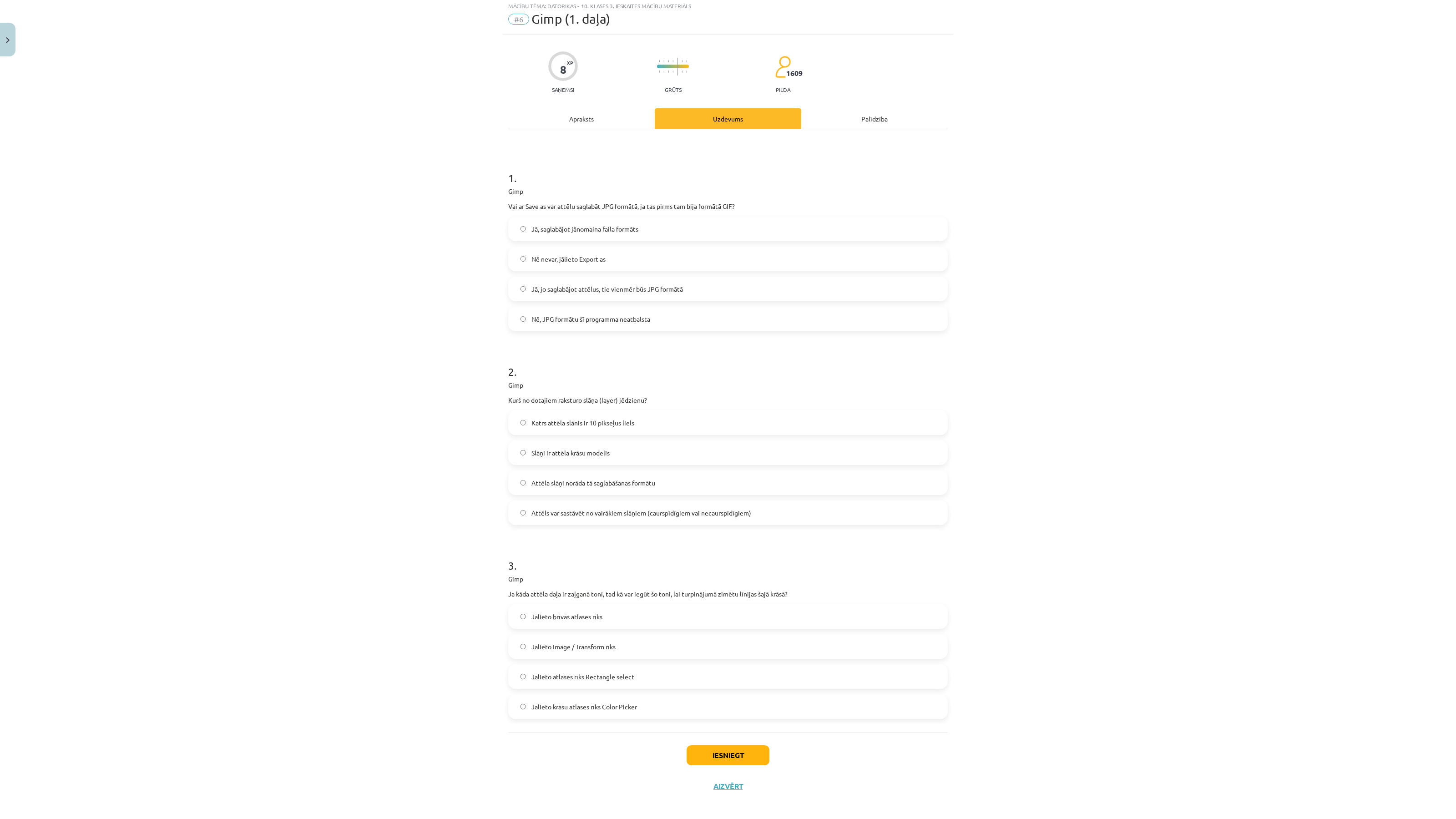
click at [735, 765] on div "Iesniegt Aizvērt" at bounding box center [727, 765] width 440 height 64
click at [733, 762] on button "Iesniegt" at bounding box center [728, 755] width 83 height 20
click at [1050, 542] on div "Mācību tēma: Datorikas - 10. klases 3. ieskaites mācību materiāls #6 Gimp (1. d…" at bounding box center [728, 410] width 1456 height 819
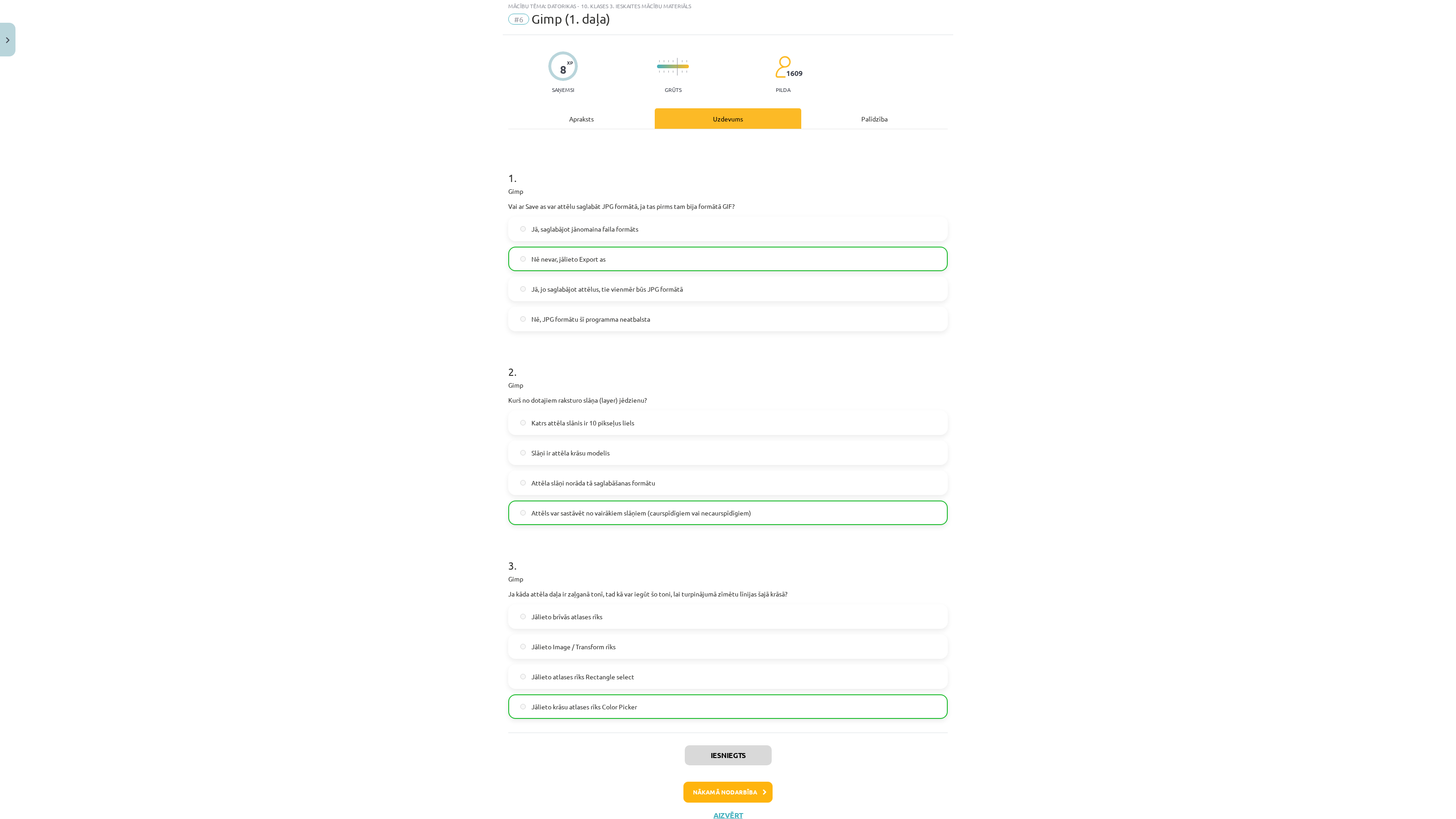
scroll to position [60, 0]
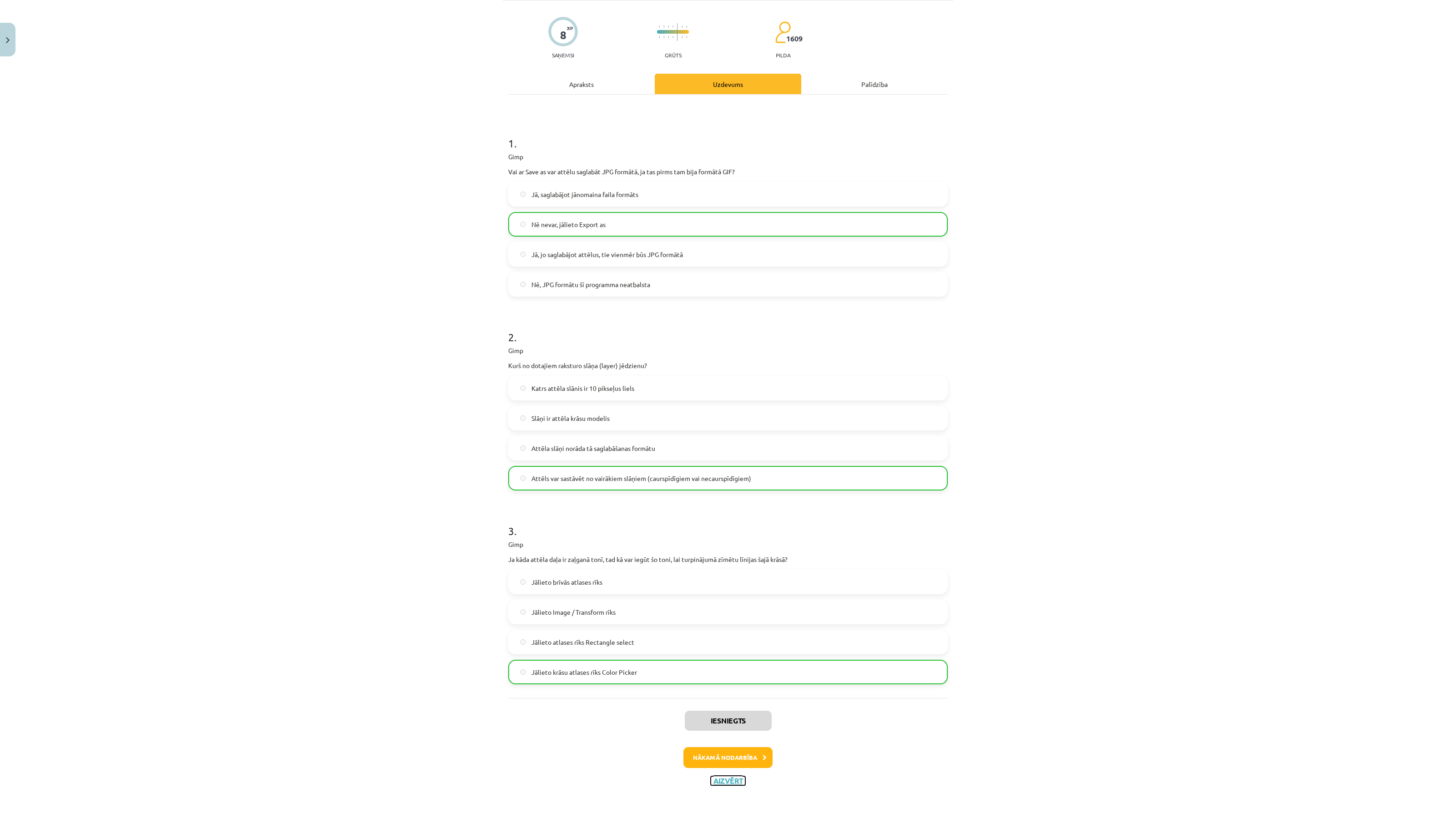
click at [732, 782] on button "Aizvērt" at bounding box center [728, 781] width 35 height 10
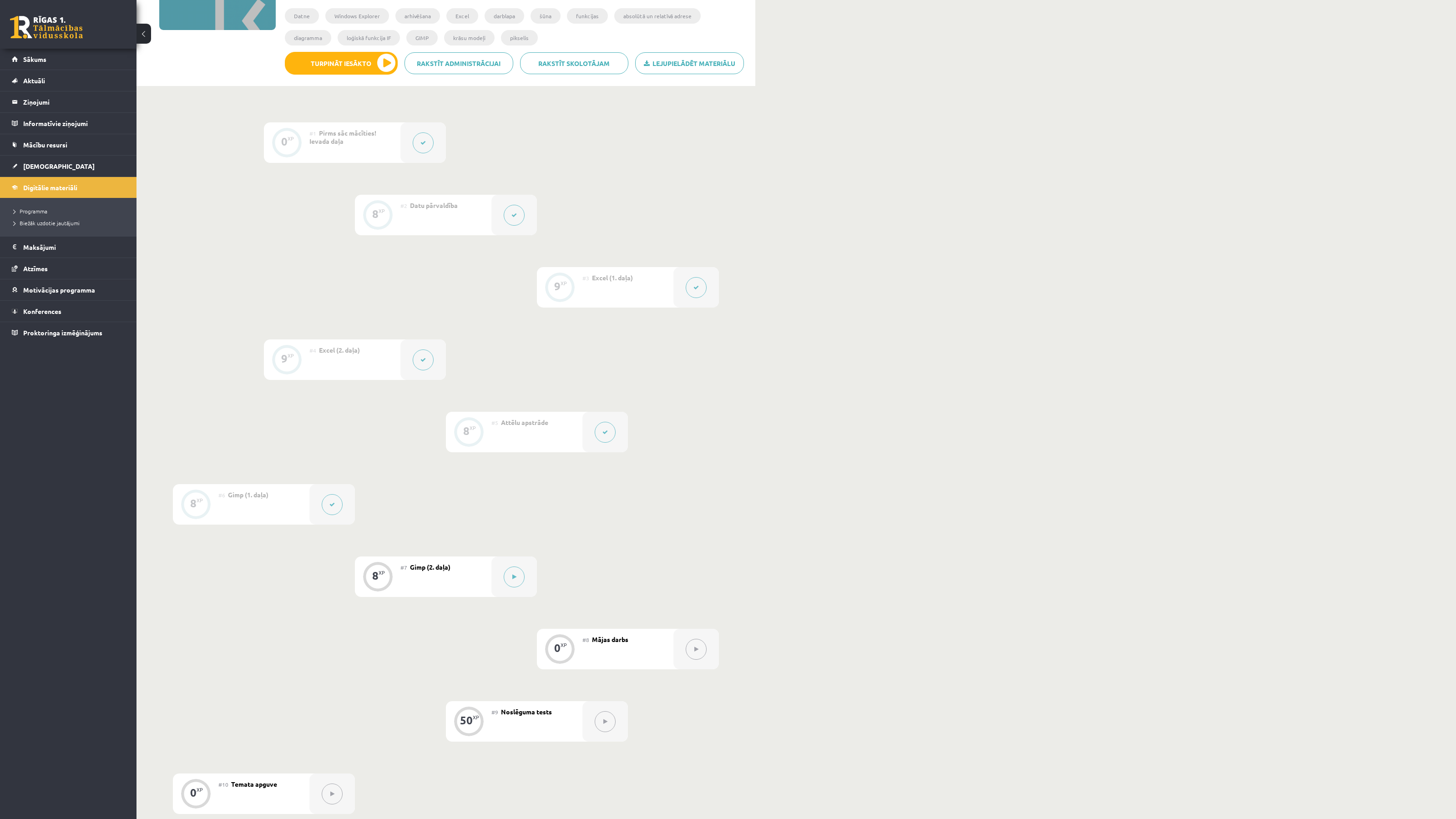
click at [692, 653] on button at bounding box center [696, 650] width 21 height 21
click at [523, 572] on button at bounding box center [514, 577] width 21 height 21
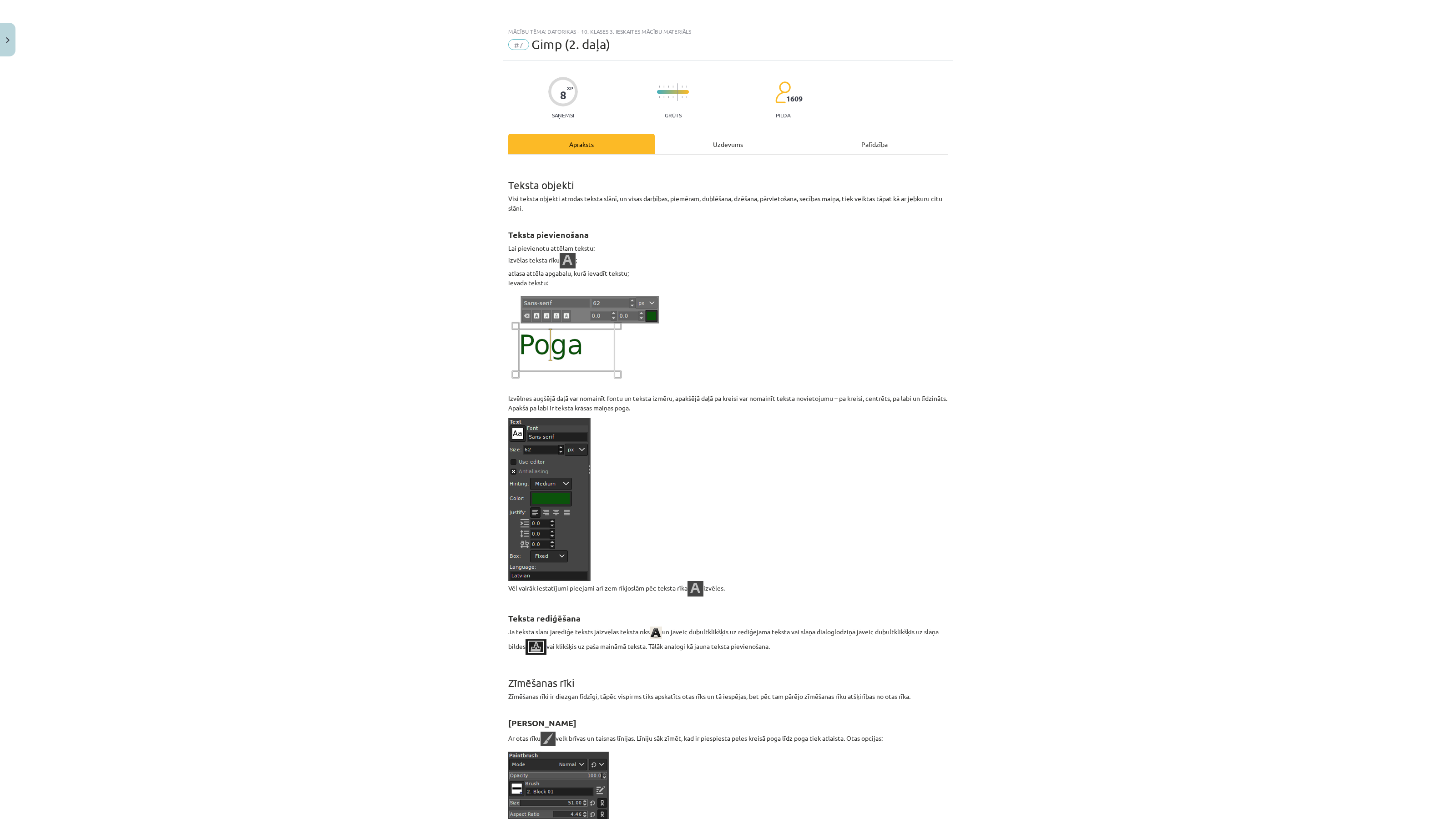
click at [582, 46] on span "Gimp (2. daļa)" at bounding box center [570, 44] width 79 height 15
click at [582, 47] on span "Gimp (2. daļa)" at bounding box center [570, 44] width 79 height 15
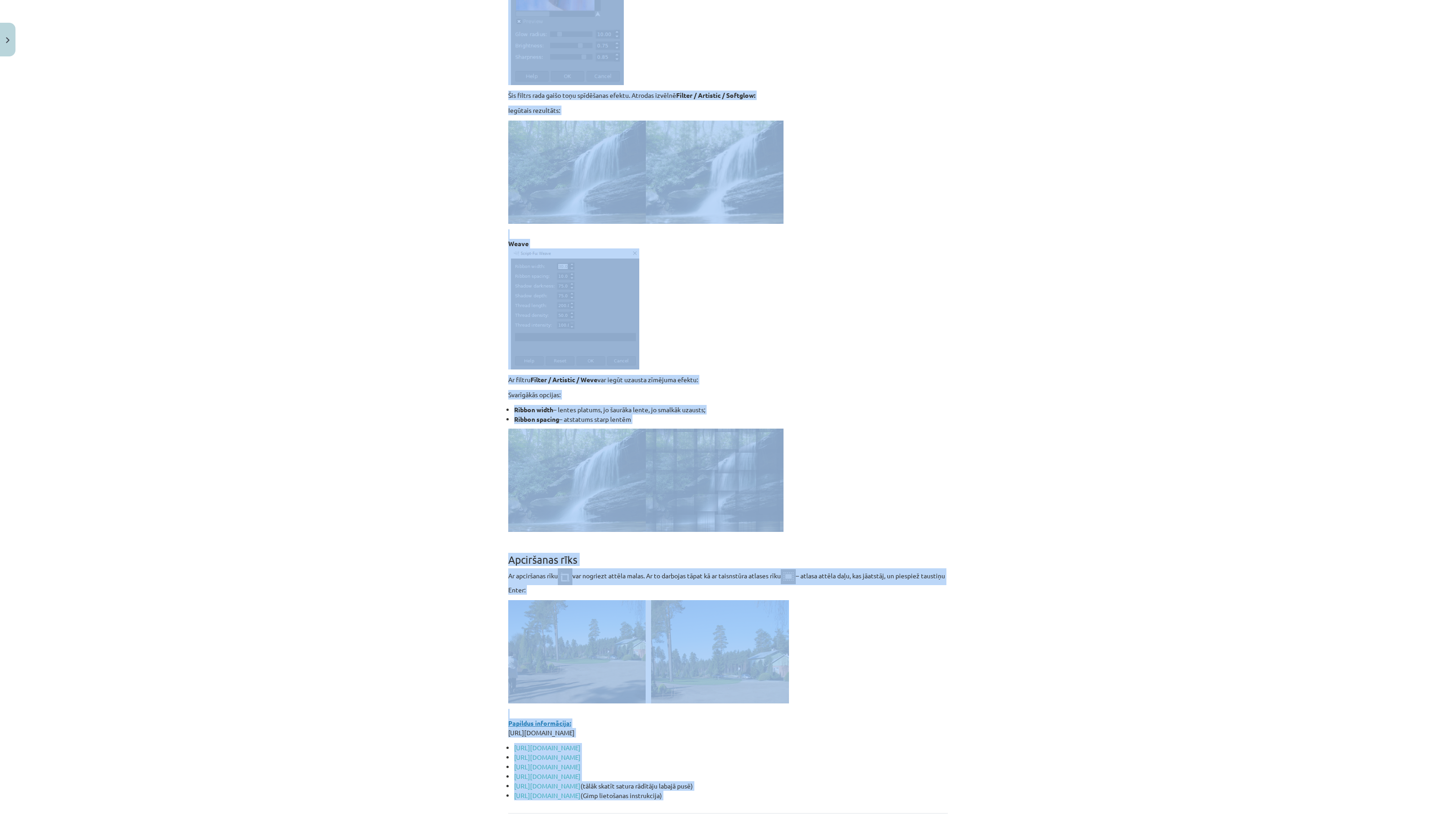
scroll to position [7471, 0]
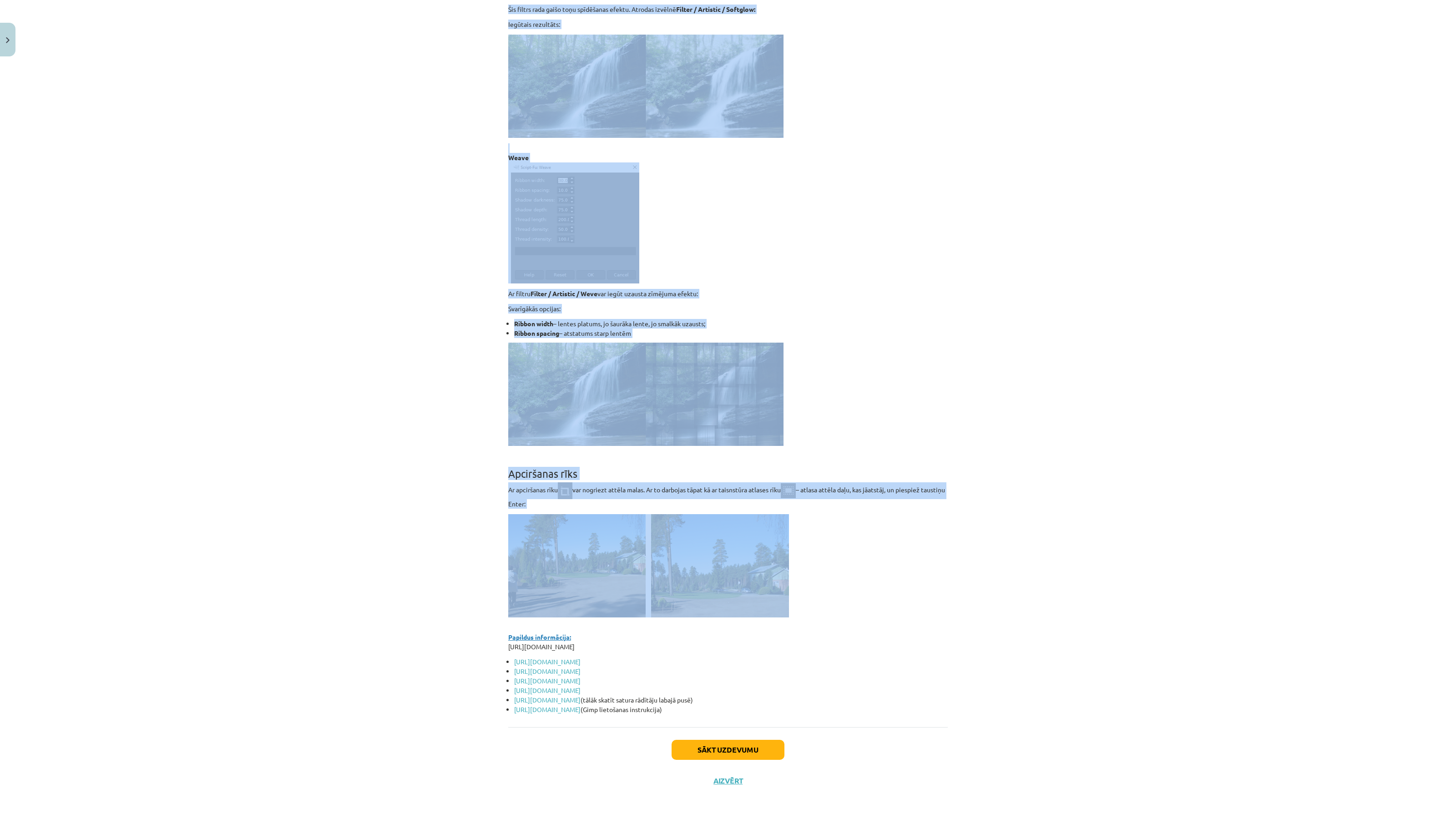
drag, startPoint x: 505, startPoint y: 186, endPoint x: 857, endPoint y: 617, distance: 556.5
click at [723, 752] on button "Sākt uzdevumu" at bounding box center [727, 749] width 113 height 20
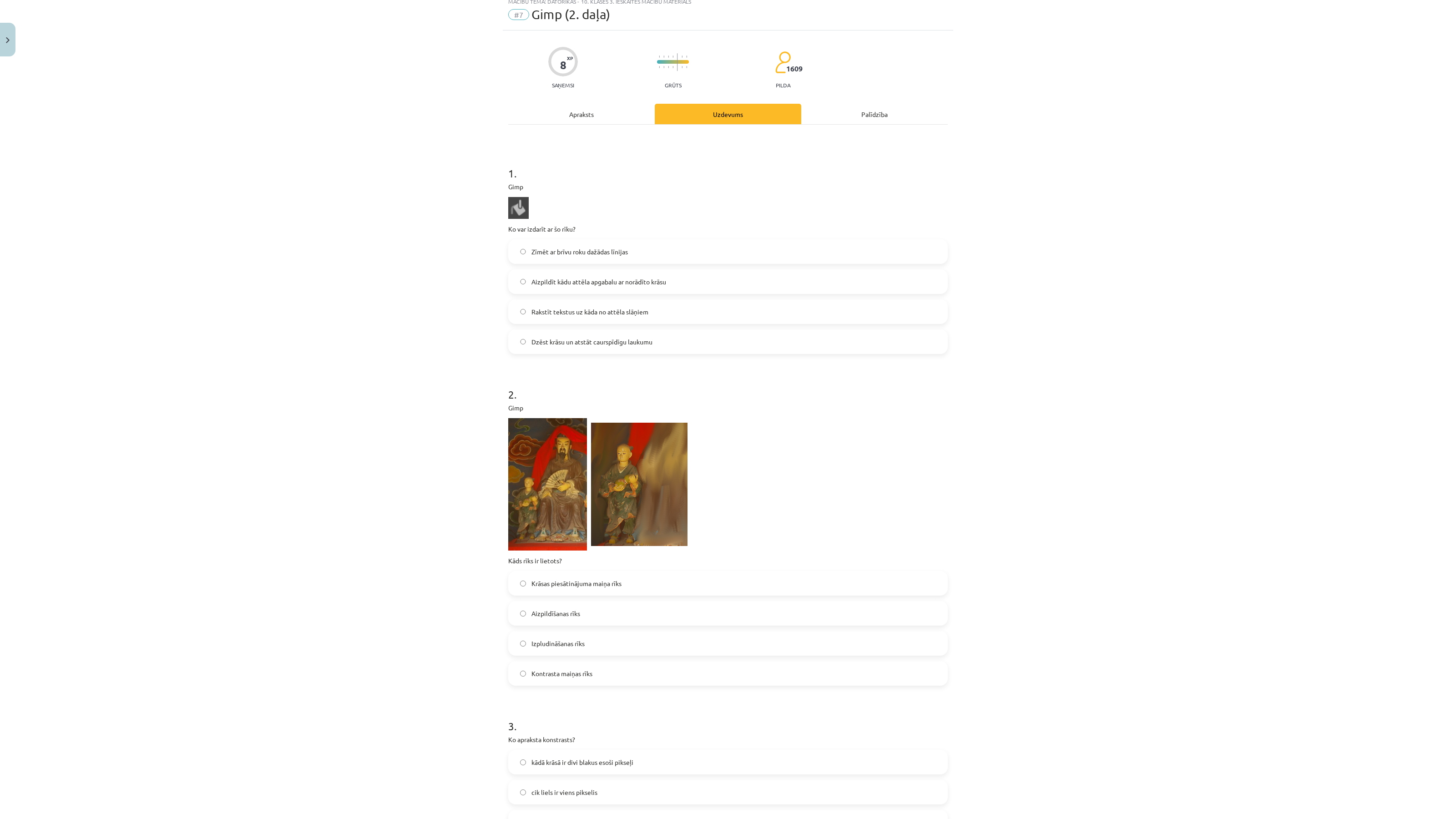
scroll to position [22, 0]
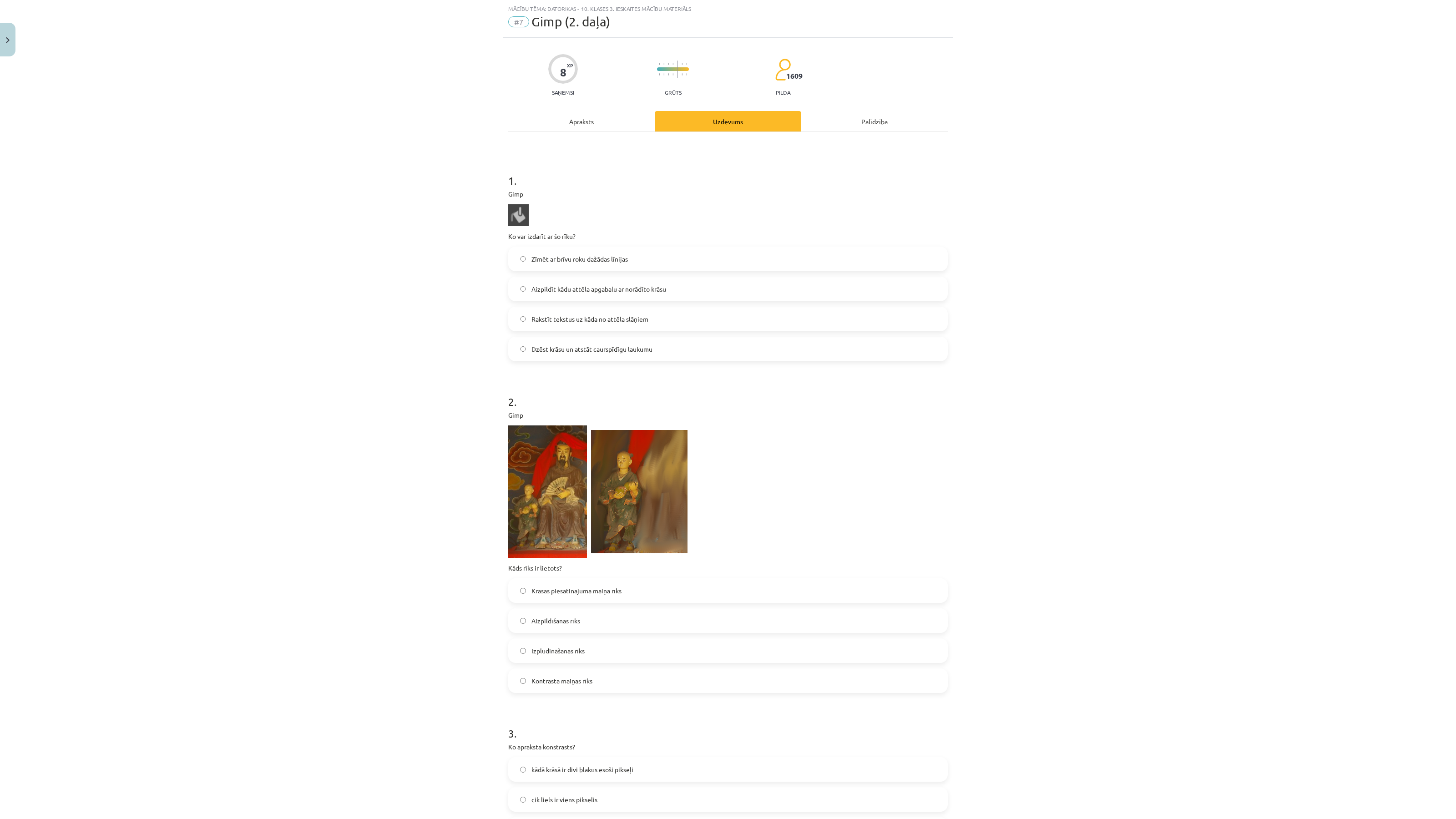
drag, startPoint x: 516, startPoint y: 216, endPoint x: 521, endPoint y: 216, distance: 5.0
click at [516, 216] on img at bounding box center [518, 214] width 21 height 22
click at [590, 293] on span "Aizpildīt kādu attēla apgabalu ar norādīto krāsu" at bounding box center [598, 289] width 135 height 10
click at [568, 642] on label "Izpludināšanas rīks" at bounding box center [727, 651] width 438 height 22
click at [568, 122] on div "Apraksts" at bounding box center [581, 122] width 147 height 21
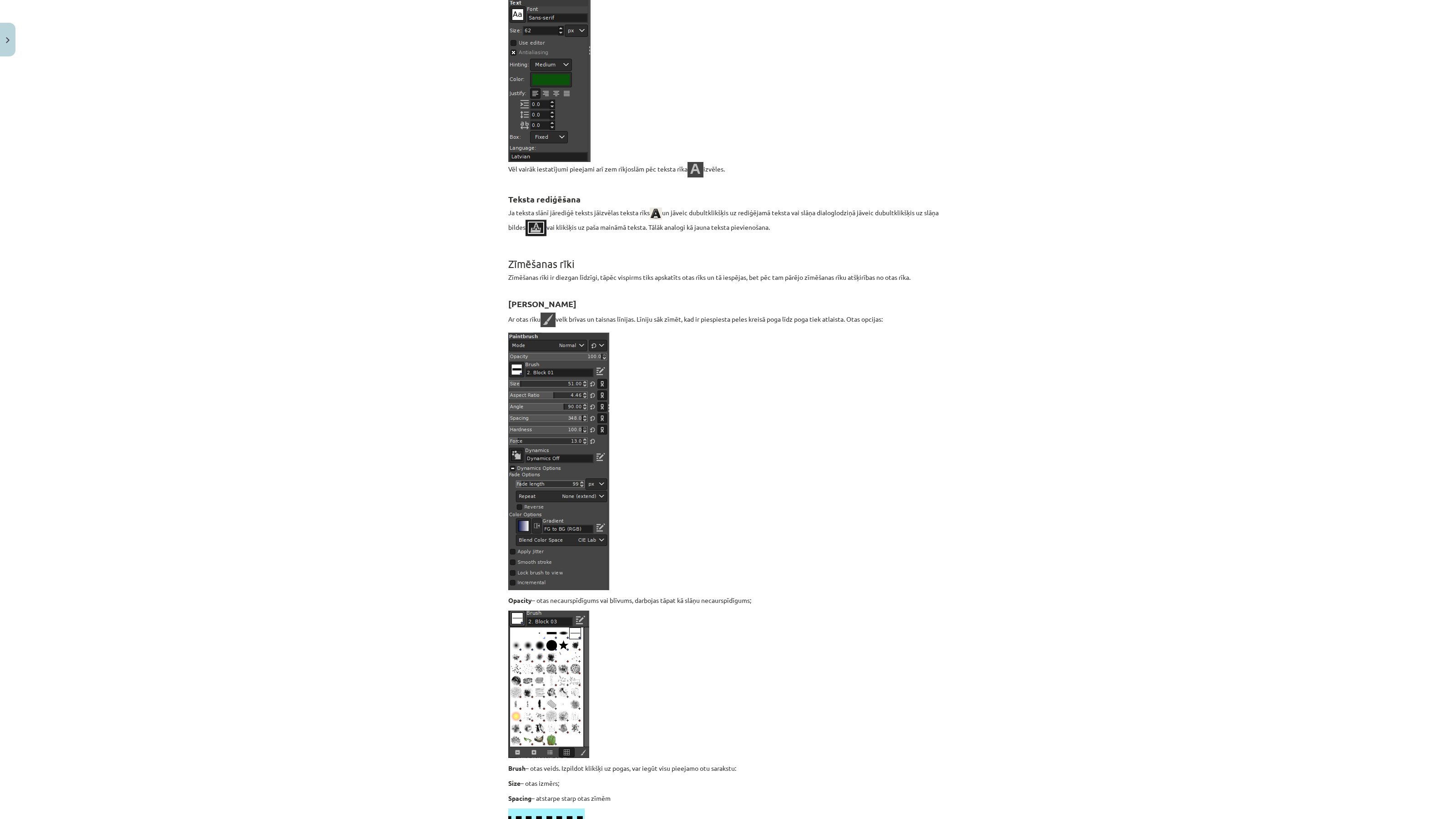
scroll to position [0, 0]
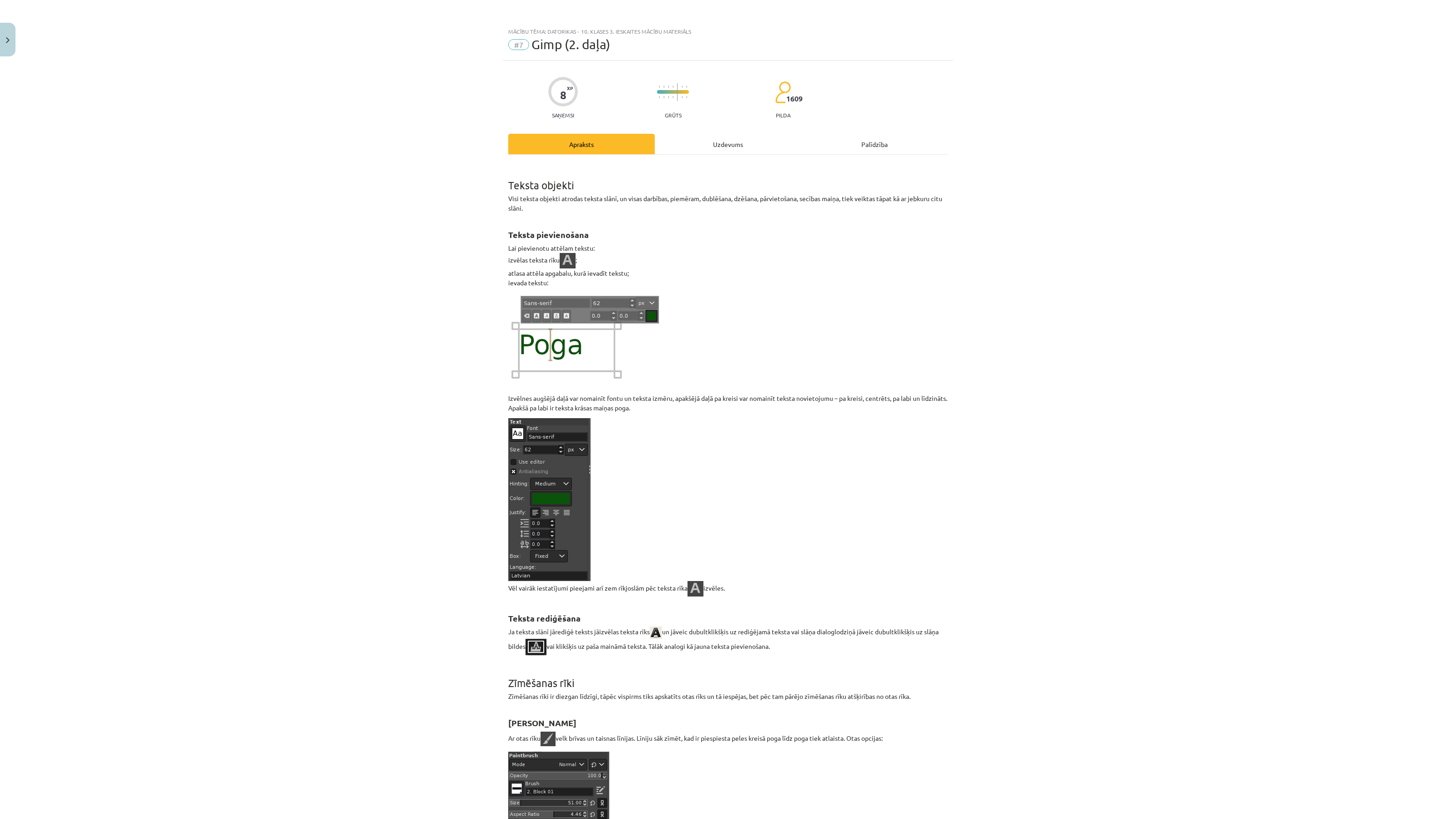
click at [694, 141] on div "Uzdevums" at bounding box center [728, 144] width 147 height 21
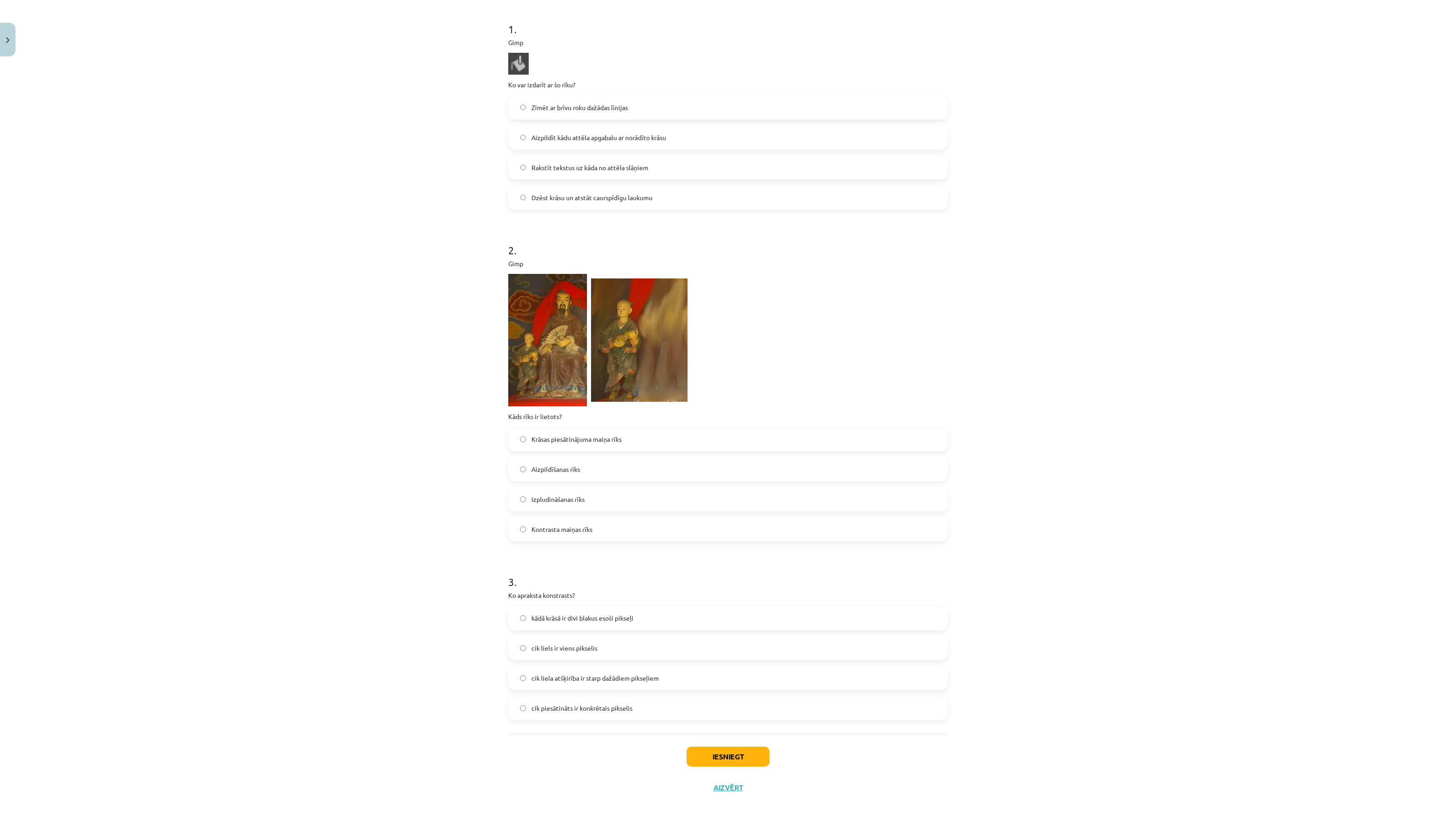
scroll to position [181, 0]
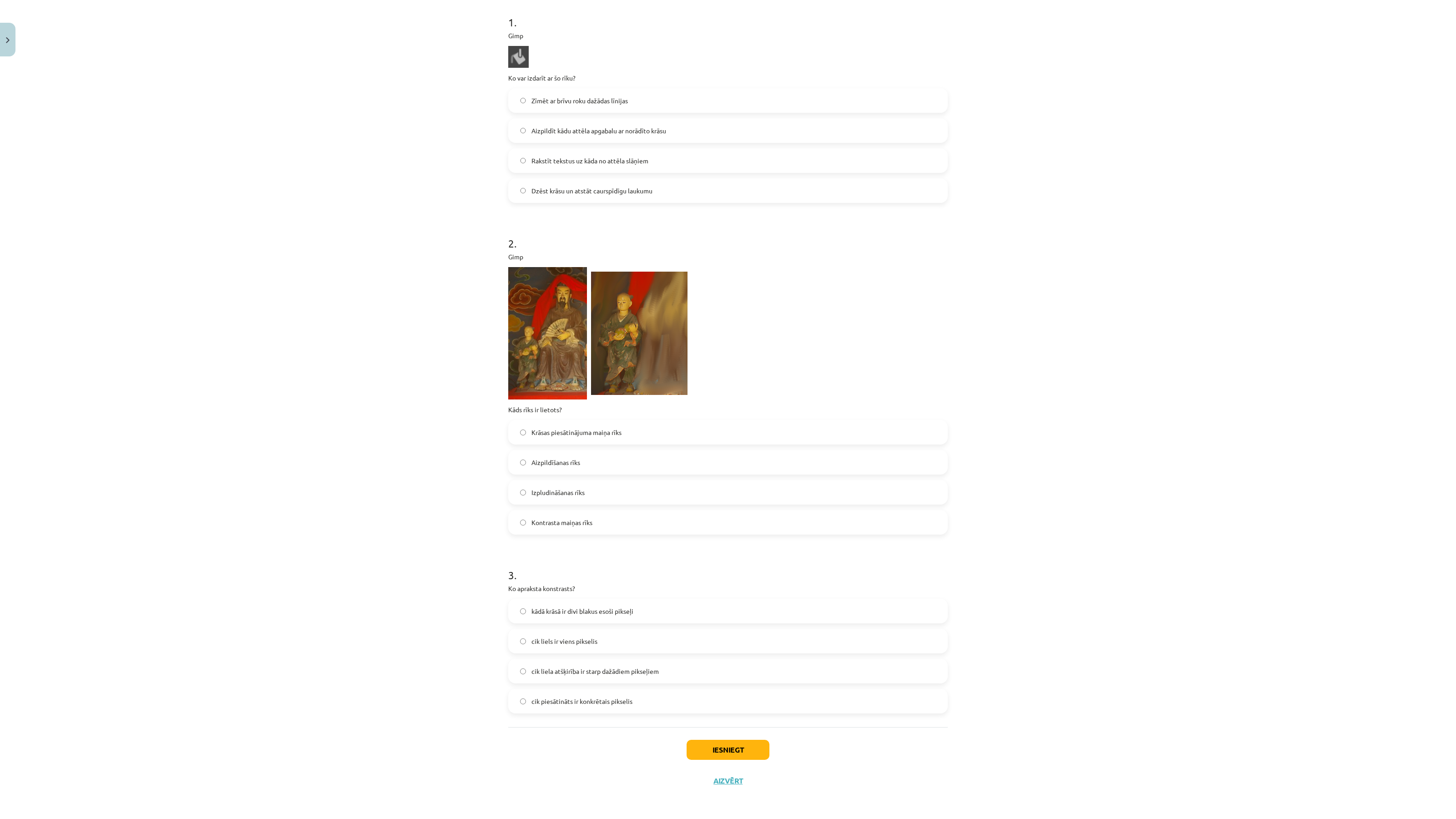
click at [556, 590] on p "Ko apraksta konstrasts?" at bounding box center [727, 588] width 440 height 10
click at [497, 593] on div "Mācību tēma: Datorikas - 10. klases 3. ieskaites mācību materiāls #7 Gimp (2. d…" at bounding box center [728, 410] width 1456 height 819
drag, startPoint x: 499, startPoint y: 589, endPoint x: 675, endPoint y: 714, distance: 215.9
click at [675, 714] on div "Mācību tēma: Datorikas - 10. klases 3. ieskaites mācību materiāls #7 Gimp (2. d…" at bounding box center [728, 410] width 1456 height 819
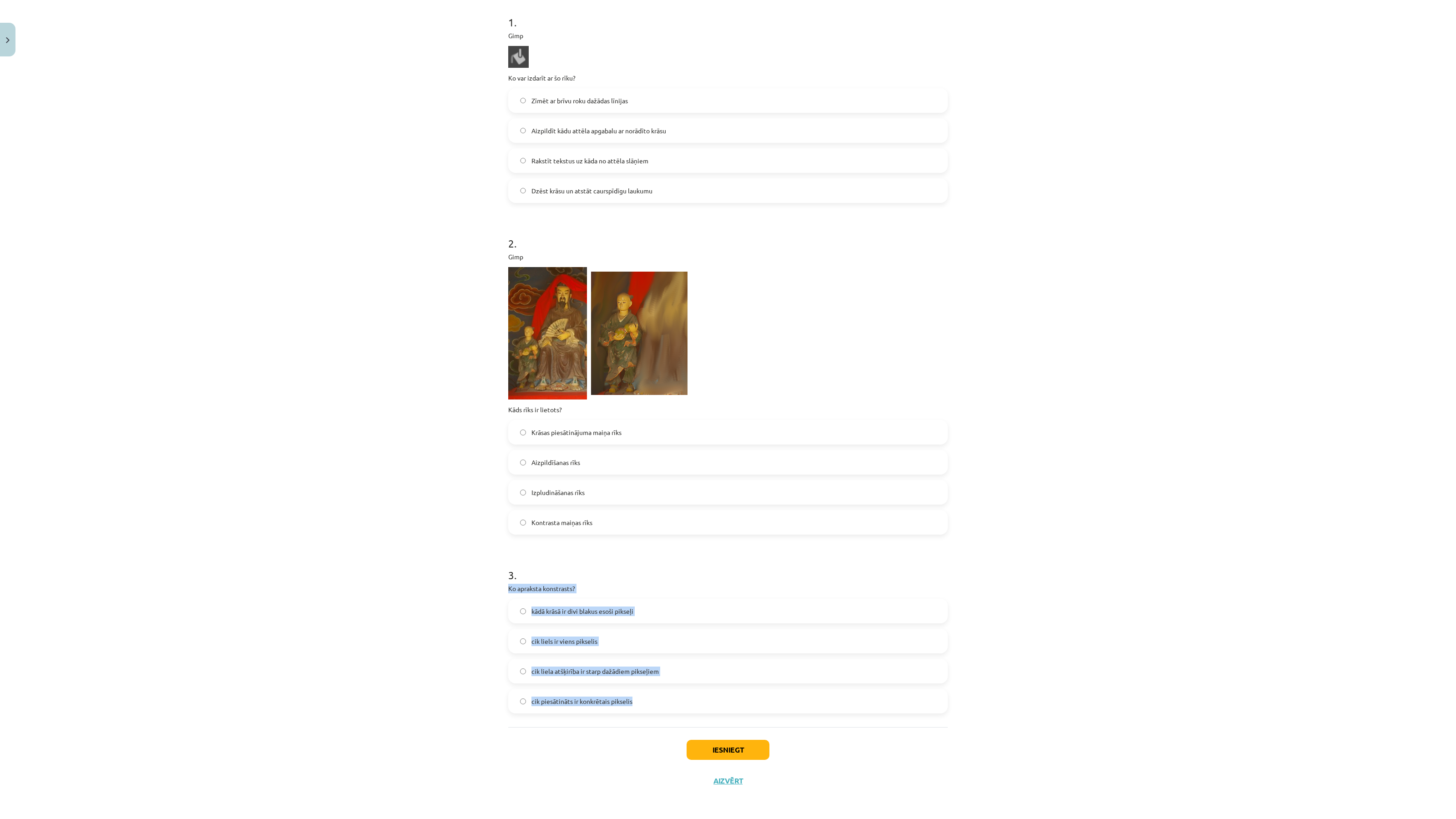
click at [397, 613] on div "Mācību tēma: Datorikas - 10. klases 3. ieskaites mācību materiāls #7 Gimp (2. d…" at bounding box center [728, 410] width 1456 height 819
click at [608, 676] on label "cik liela atšķirība ir starp dažādiem pikseļiem" at bounding box center [727, 671] width 438 height 22
click at [723, 748] on button "Iesniegt" at bounding box center [728, 749] width 83 height 20
click at [1171, 533] on div "Mācību tēma: Datorikas - 10. klases 3. ieskaites mācību materiāls #7 Gimp (2. d…" at bounding box center [728, 410] width 1456 height 819
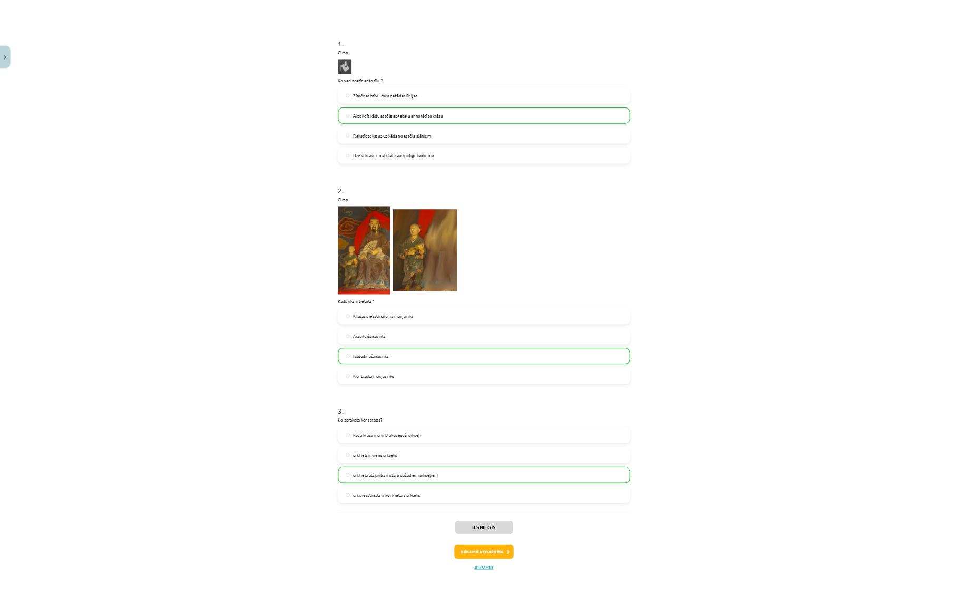
scroll to position [243, 0]
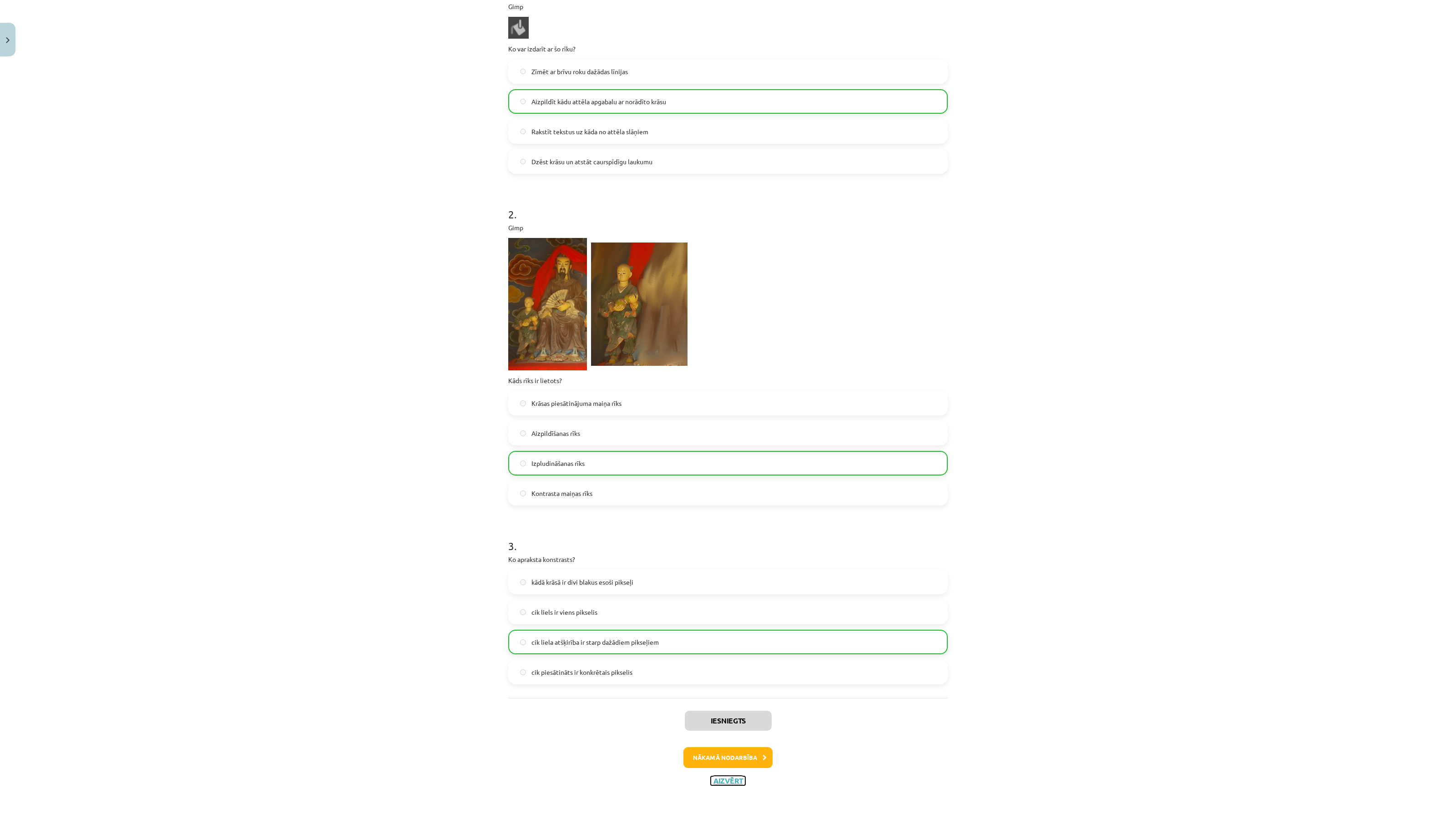
click at [737, 777] on button "Aizvērt" at bounding box center [728, 781] width 35 height 10
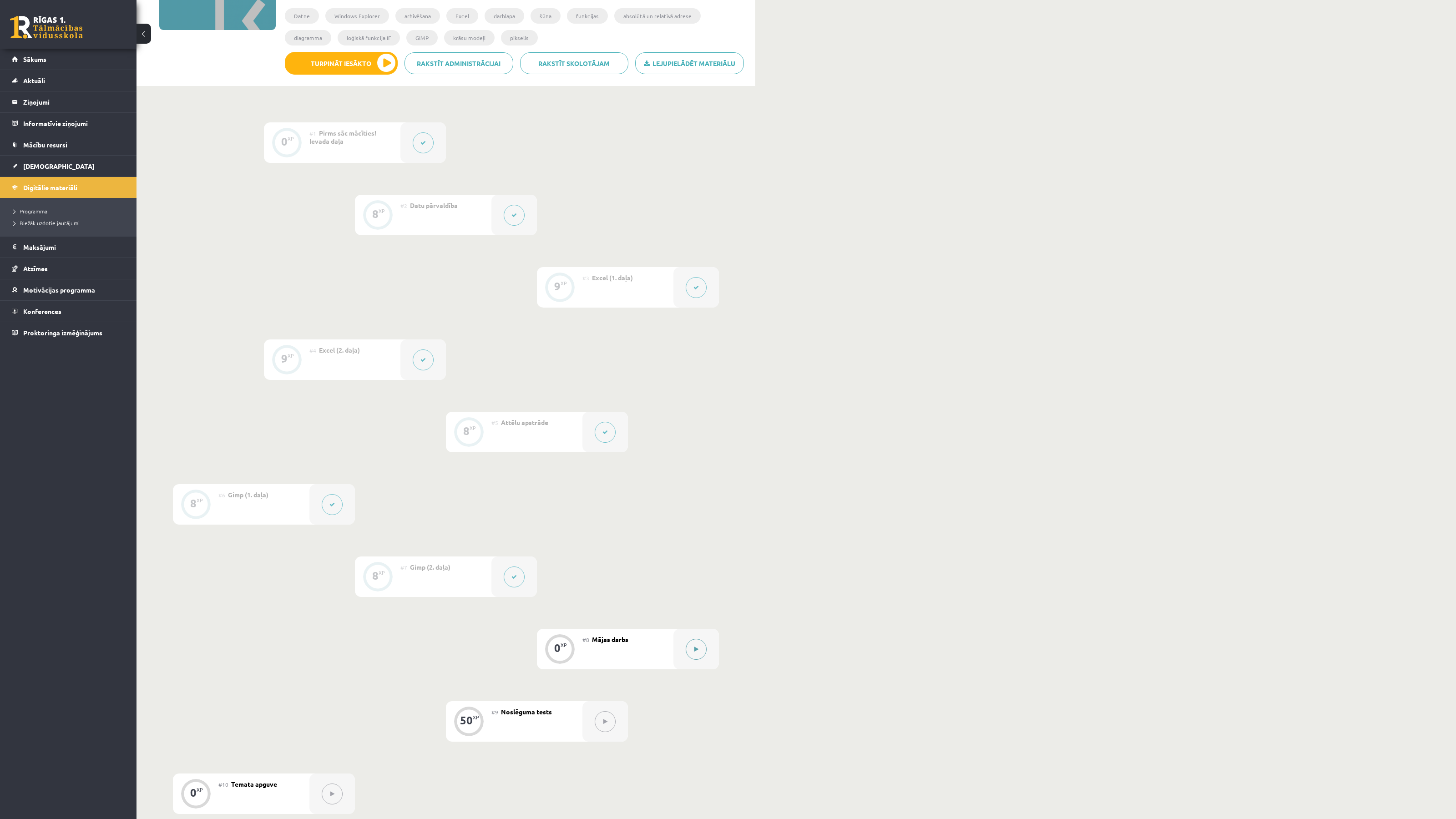
click at [688, 651] on button at bounding box center [696, 650] width 21 height 21
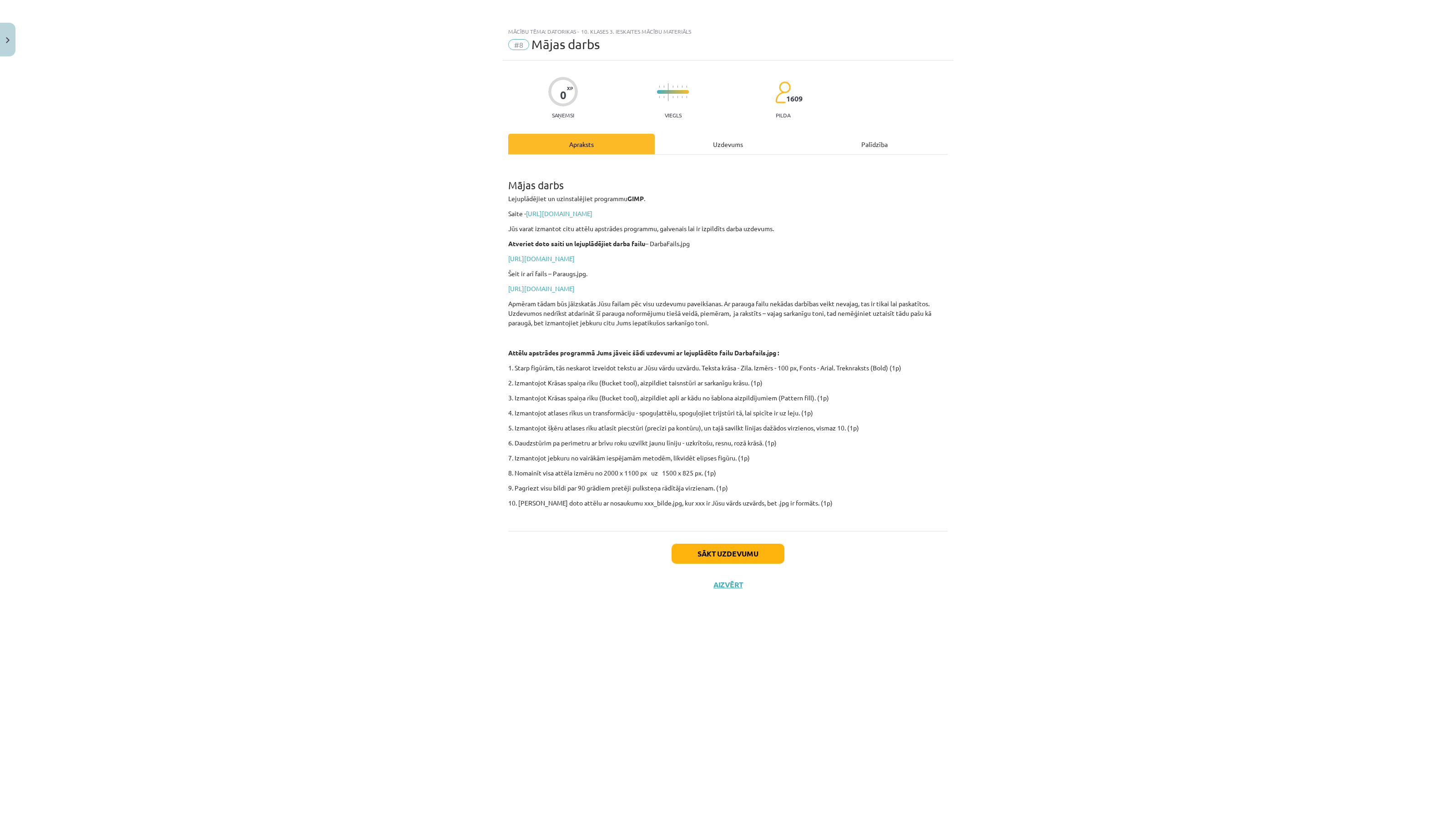
click at [727, 139] on div "Uzdevums" at bounding box center [728, 144] width 147 height 21
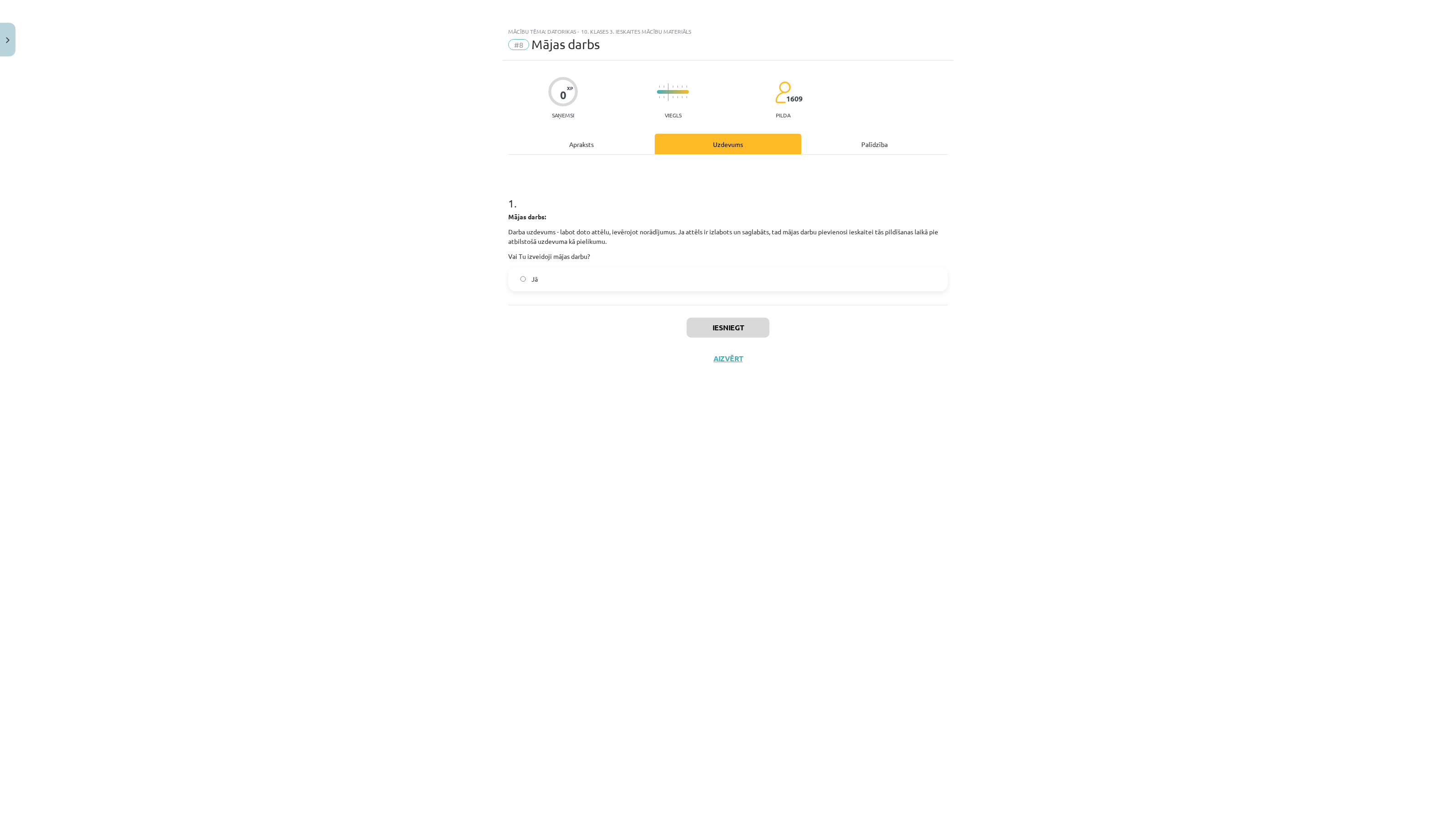
click at [556, 143] on div "Apraksts" at bounding box center [581, 144] width 147 height 21
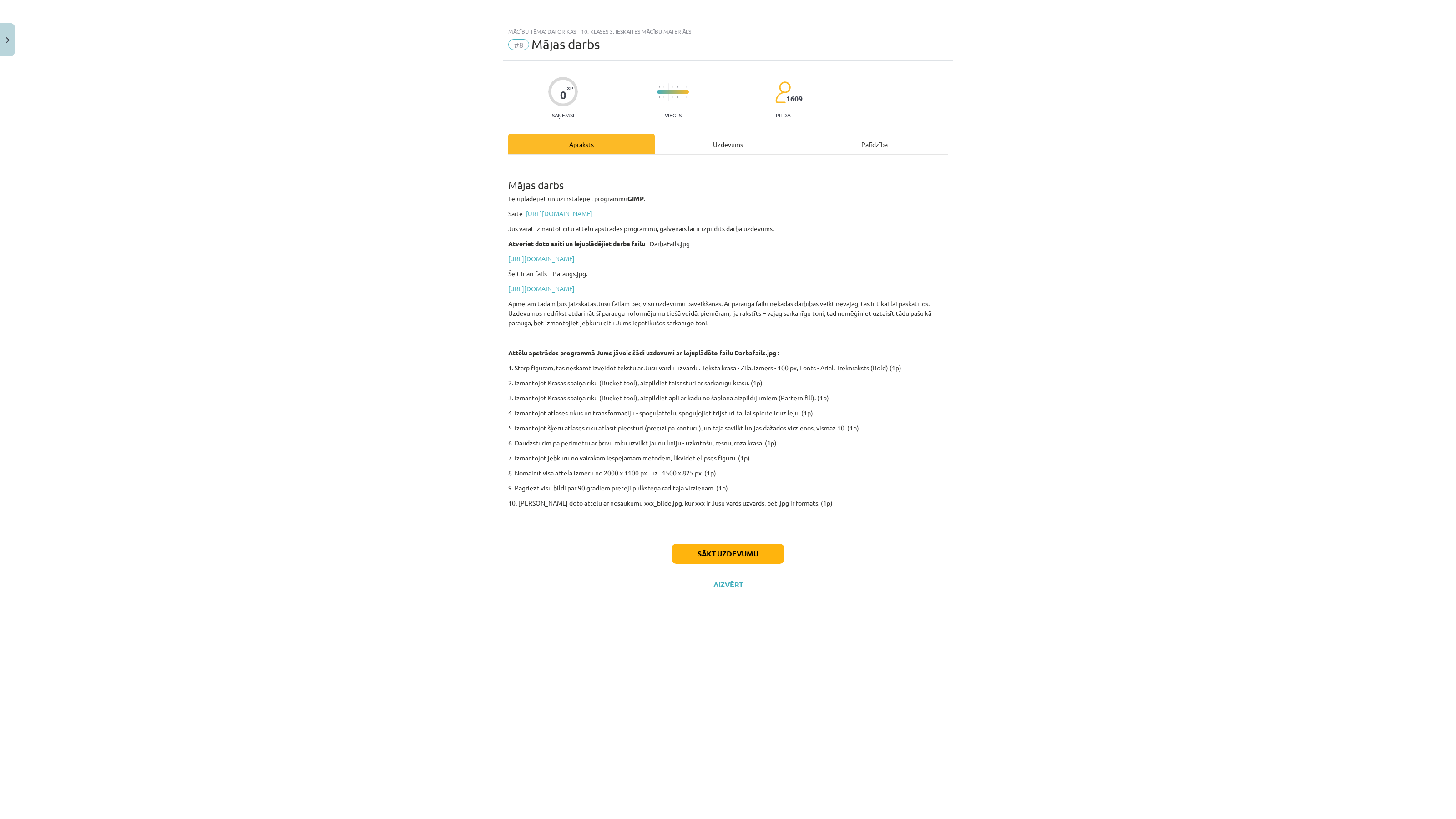
click at [853, 444] on p "6. Daudzstūrim pa perimetru ar brīvu roku uzvilkt jaunu līniju - uzkrītošu, res…" at bounding box center [727, 442] width 440 height 10
click at [560, 212] on link "https://www.gimp.org/downloads/" at bounding box center [559, 213] width 66 height 8
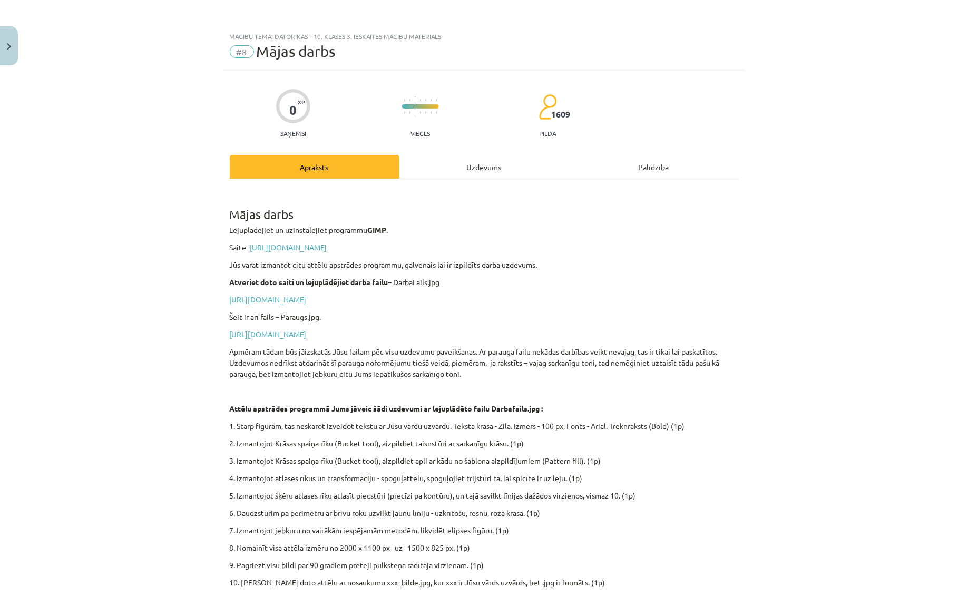
click at [383, 294] on p "https://drive.google.com/file/d/1-e3ZFwtKsam9WeRTFRWzJXElMnO8tnfS/view?usp=shar…" at bounding box center [484, 299] width 509 height 11
click at [307, 295] on link "https://drive.google.com/file/d/1-e3ZFwtKsam9WeRTFRWzJXElMnO8tnfS/view?usp=shar…" at bounding box center [268, 298] width 77 height 9
click at [314, 328] on div "Mājas darbs Lejuplādējiet un uzinstalējiet programmu GIMP . Saite - https://www…" at bounding box center [484, 394] width 509 height 410
click at [307, 331] on link "https://drive.google.com/file/d/1tC7VuhplGfdY5VcI2eNKGUXRdEQ7OY1S/view?usp=shar…" at bounding box center [268, 333] width 77 height 9
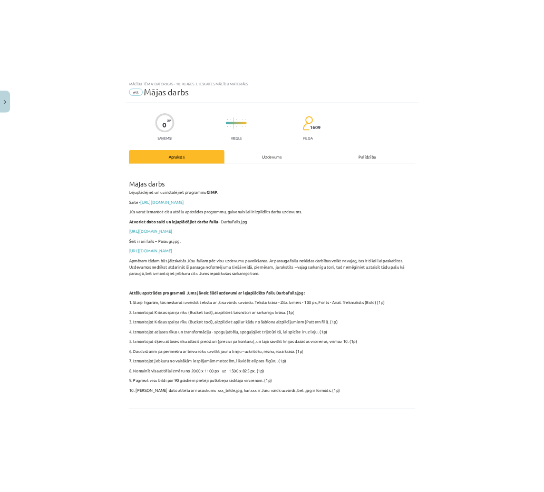
scroll to position [45, 0]
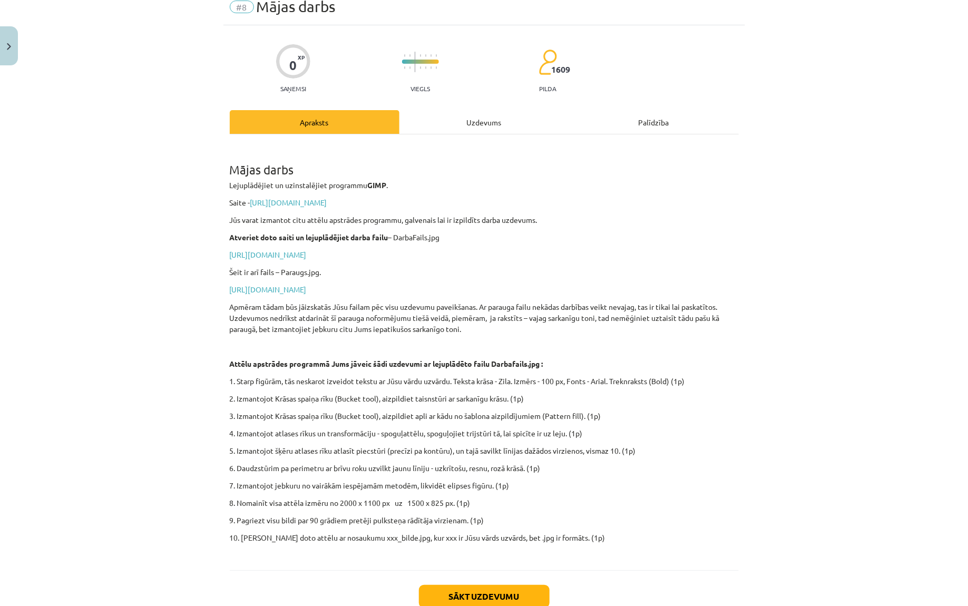
click at [560, 380] on p "1. Starp figūrām, tās neskarot izveidot tekstu ar Jūsu vārdu uzvārdu. Teksta kr…" at bounding box center [484, 381] width 509 height 11
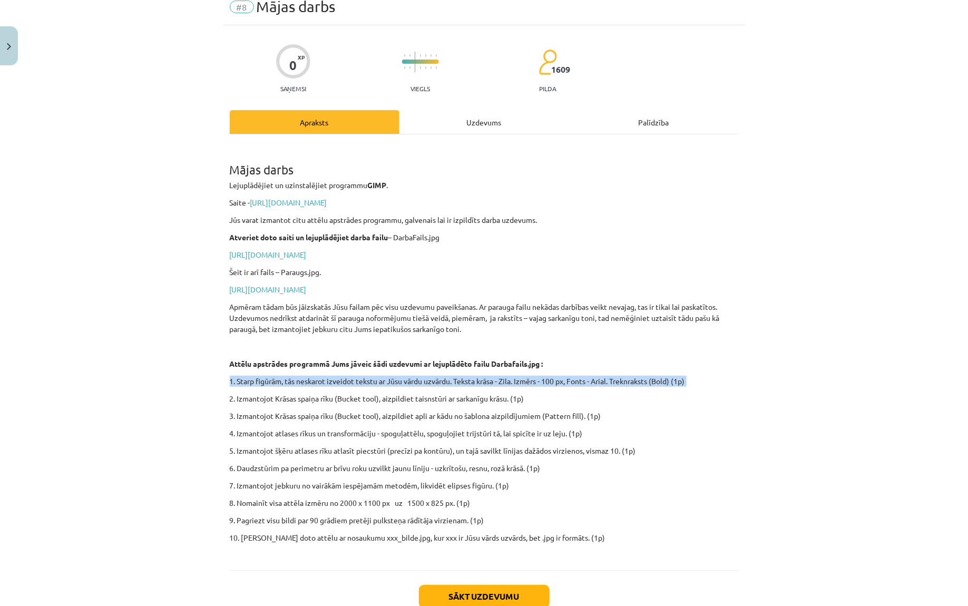
click at [560, 380] on p "1. Starp figūrām, tās neskarot izveidot tekstu ar Jūsu vārdu uzvārdu. Teksta kr…" at bounding box center [484, 381] width 509 height 11
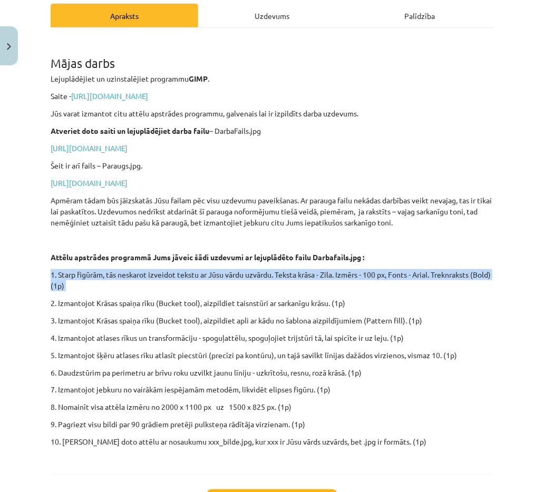
scroll to position [161, 0]
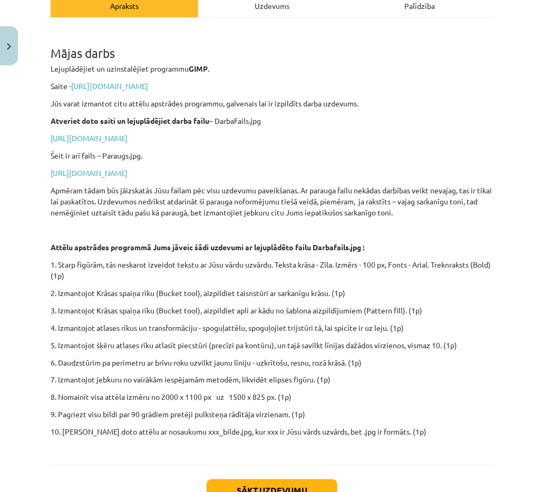
click at [128, 297] on p "2. Izmantojot Krāsas spaiņa rīku (Bucket tool), aizpildiet taisnstūri ar sarkan…" at bounding box center [272, 293] width 442 height 11
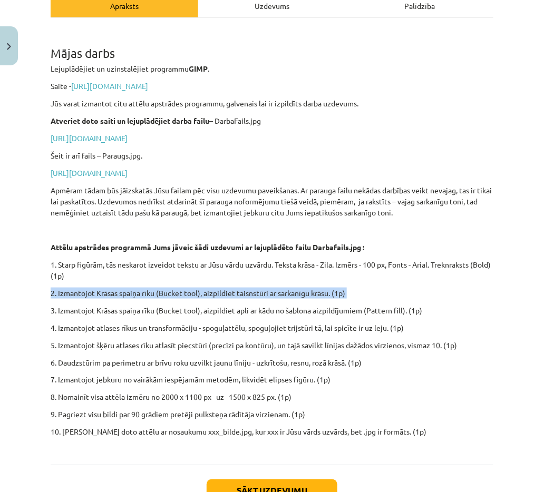
click at [128, 297] on p "2. Izmantojot Krāsas spaiņa rīku (Bucket tool), aizpildiet taisnstūri ar sarkan…" at bounding box center [272, 293] width 442 height 11
click at [152, 292] on p "2. Izmantojot Krāsas spaiņa rīku (Bucket tool), aizpildiet taisnstūri ar sarkan…" at bounding box center [272, 293] width 442 height 11
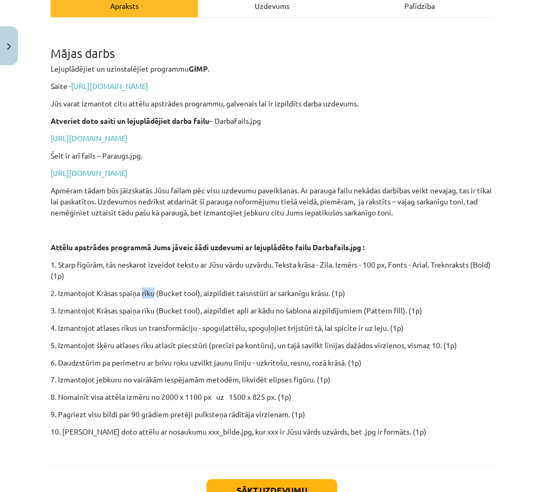
click at [152, 292] on p "2. Izmantojot Krāsas spaiņa rīku (Bucket tool), aizpildiet taisnstūri ar sarkan…" at bounding box center [272, 293] width 442 height 11
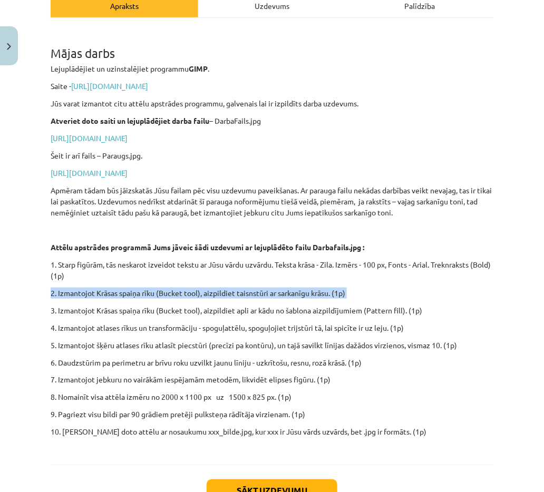
click at [152, 292] on p "2. Izmantojot Krāsas spaiņa rīku (Bucket tool), aizpildiet taisnstūri ar sarkan…" at bounding box center [272, 293] width 442 height 11
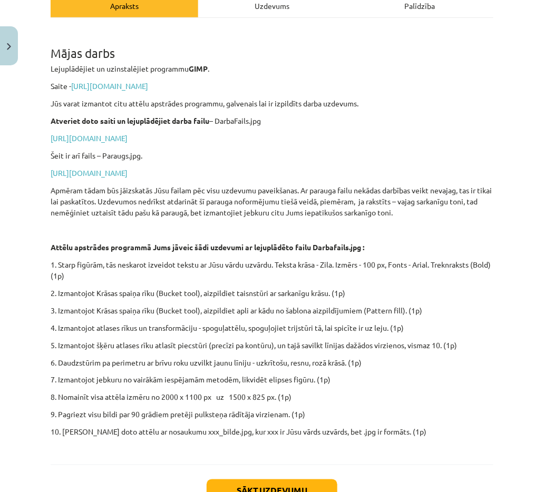
click at [279, 311] on p "3. Izmantojot Krāsas spaiņa rīku (Bucket tool), aizpildiet apli ar kādu no šabl…" at bounding box center [272, 310] width 442 height 11
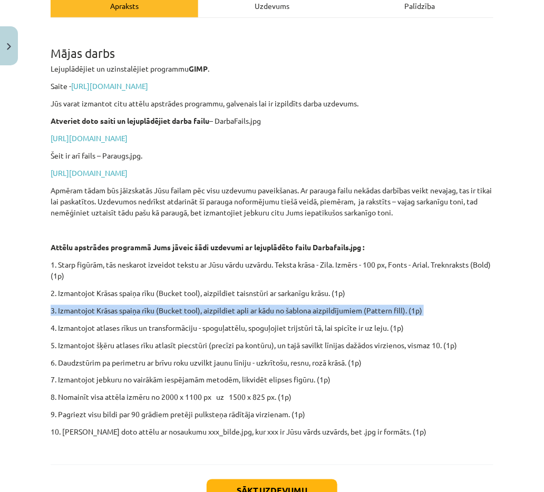
click at [279, 311] on p "3. Izmantojot Krāsas spaiņa rīku (Bucket tool), aizpildiet apli ar kādu no šabl…" at bounding box center [272, 310] width 442 height 11
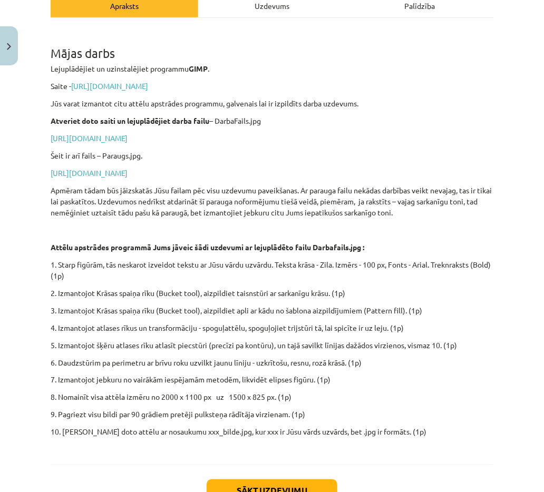
click at [218, 328] on p "4. Izmantojot atlases rīkus un transformāciju - spoguļattēlu, spoguļojiet trijs…" at bounding box center [272, 327] width 442 height 11
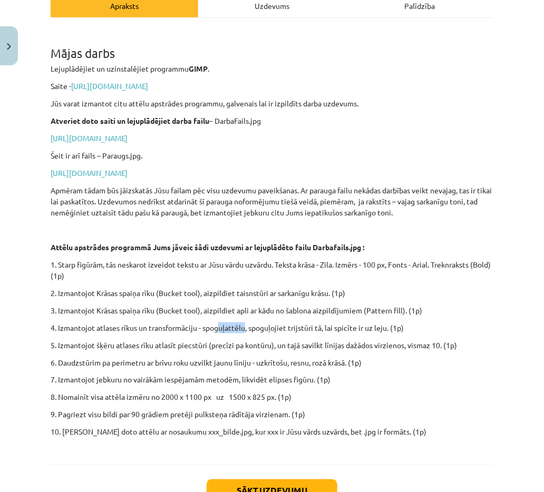
click at [218, 328] on p "4. Izmantojot atlases rīkus un transformāciju - spoguļattēlu, spoguļojiet trijs…" at bounding box center [272, 327] width 442 height 11
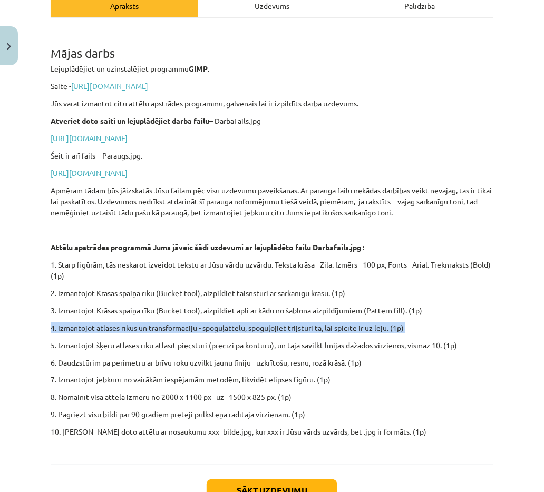
click at [218, 328] on p "4. Izmantojot atlases rīkus un transformāciju - spoguļattēlu, spoguļojiet trijs…" at bounding box center [272, 327] width 442 height 11
click at [234, 326] on p "4. Izmantojot atlases rīkus un transformāciju - spoguļattēlu, spoguļojiet trijs…" at bounding box center [272, 327] width 442 height 11
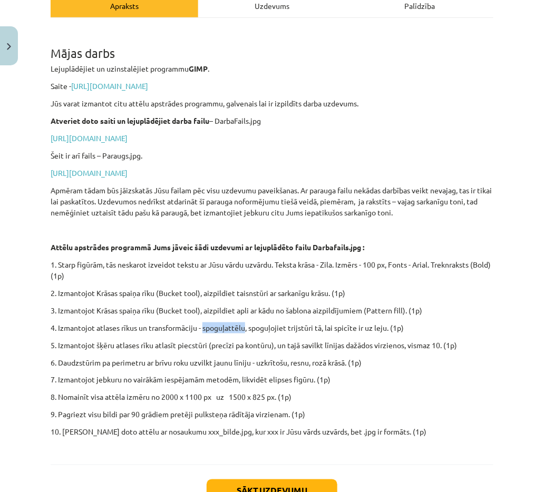
click at [234, 326] on p "4. Izmantojot atlases rīkus un transformāciju - spoguļattēlu, spoguļojiet trijs…" at bounding box center [272, 327] width 442 height 11
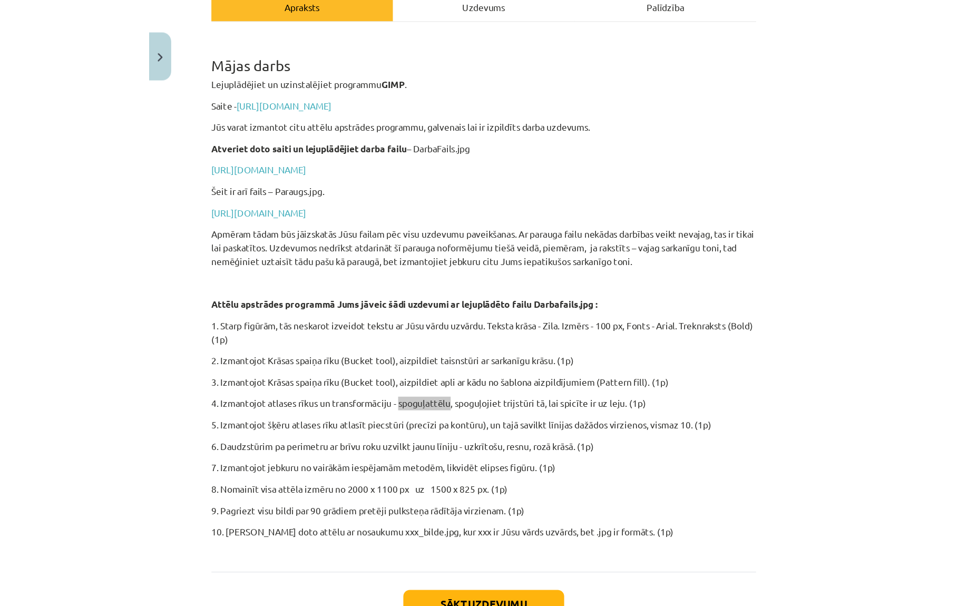
scroll to position [156, 0]
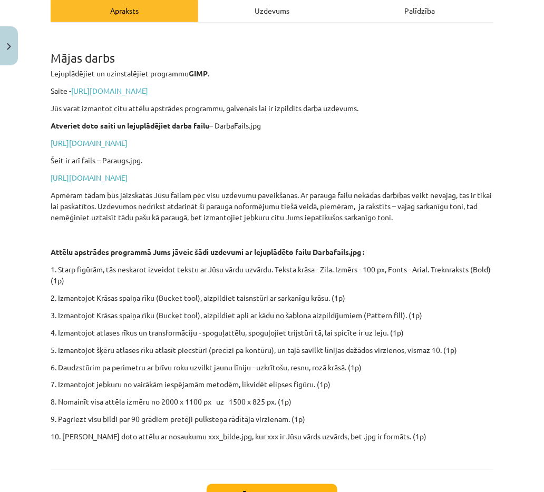
click at [323, 332] on p "4. Izmantojot atlases rīkus un transformāciju - spoguļattēlu, spoguļojiet trijs…" at bounding box center [272, 332] width 442 height 11
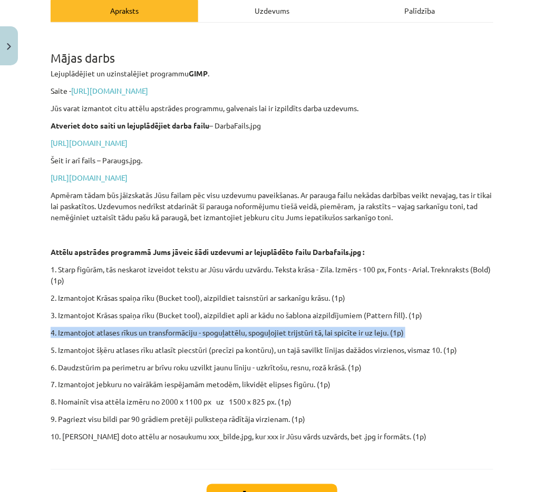
click at [323, 332] on p "4. Izmantojot atlases rīkus un transformāciju - spoguļattēlu, spoguļojiet trijs…" at bounding box center [272, 332] width 442 height 11
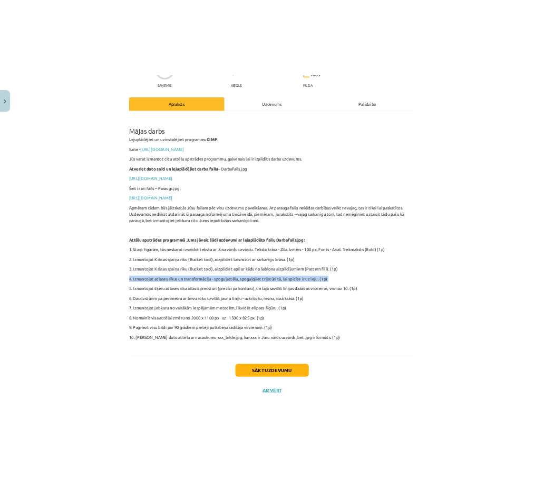
scroll to position [114, 0]
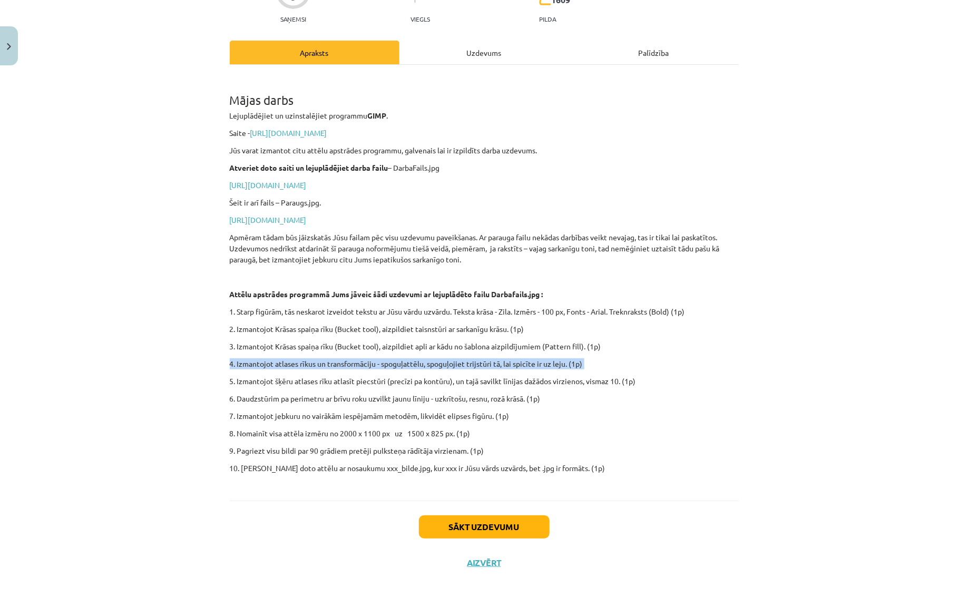
click at [387, 310] on p "1. Starp figūrām, tās neskarot izveidot tekstu ar Jūsu vārdu uzvārdu. Teksta kr…" at bounding box center [484, 311] width 509 height 11
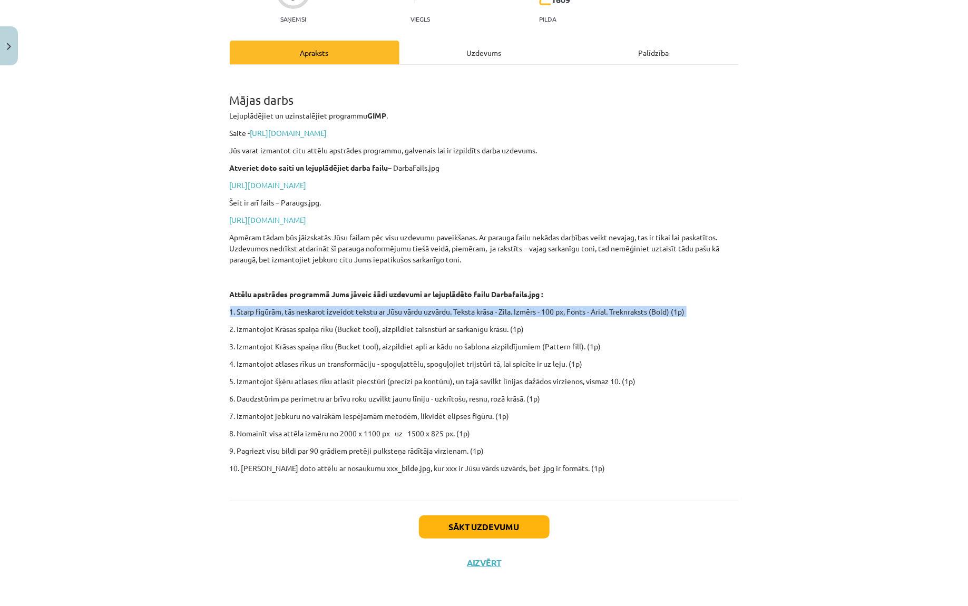
click at [387, 310] on p "1. Starp figūrām, tās neskarot izveidot tekstu ar Jūsu vārdu uzvārdu. Teksta kr…" at bounding box center [484, 311] width 509 height 11
click at [329, 332] on p "2. Izmantojot Krāsas spaiņa rīku (Bucket tool), aizpildiet taisnstūri ar sarkan…" at bounding box center [484, 328] width 509 height 11
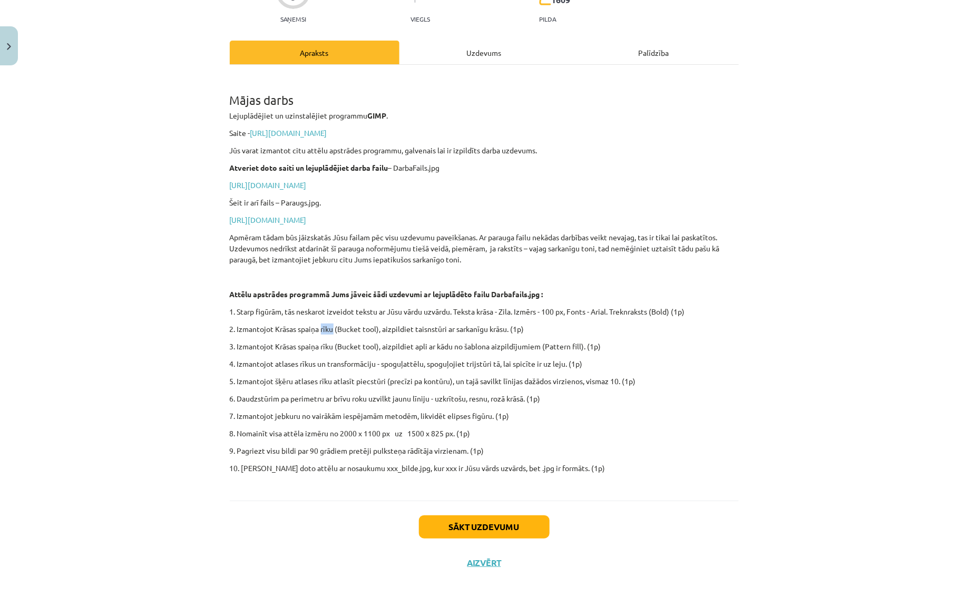
click at [329, 332] on p "2. Izmantojot Krāsas spaiņa rīku (Bucket tool), aizpildiet taisnstūri ar sarkan…" at bounding box center [484, 328] width 509 height 11
click at [288, 343] on p "3. Izmantojot Krāsas spaiņa rīku (Bucket tool), aizpildiet apli ar kādu no šabl…" at bounding box center [484, 346] width 509 height 11
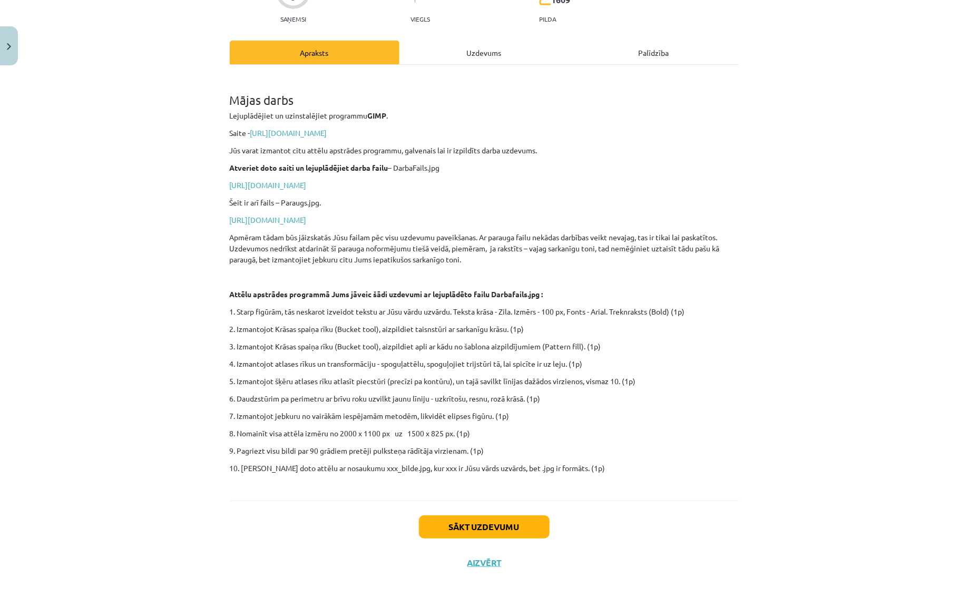
click at [339, 358] on p "4. Izmantojot atlases rīkus un transformāciju - spoguļattēlu, spoguļojiet trijs…" at bounding box center [484, 363] width 509 height 11
click at [340, 379] on p "5. Izmantojot šķēru atlases rīku atlasīt piecstūri (precīzi pa kontūru), un taj…" at bounding box center [484, 381] width 509 height 11
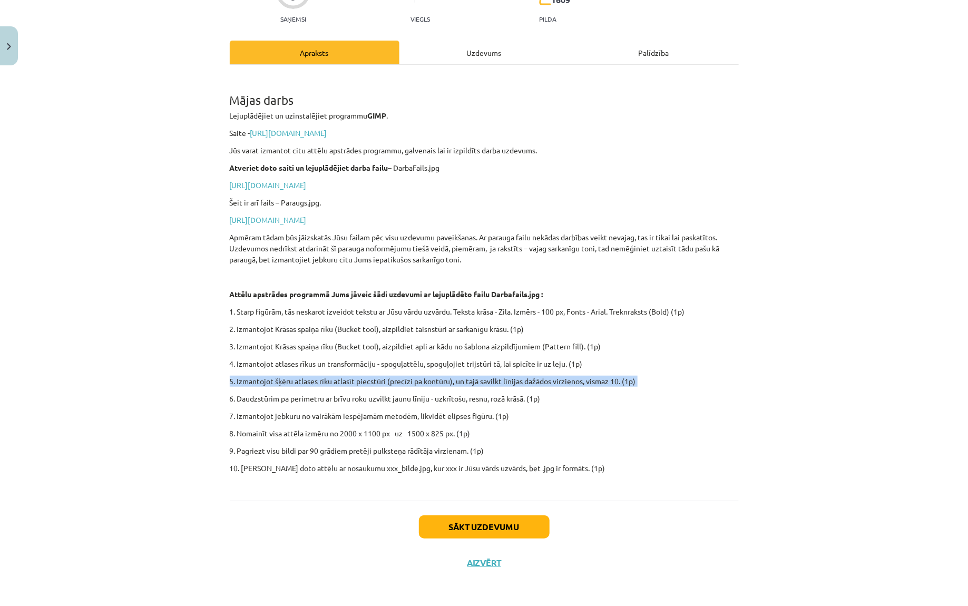
click at [340, 379] on p "5. Izmantojot šķēru atlases rīku atlasīt piecstūri (precīzi pa kontūru), un taj…" at bounding box center [484, 381] width 509 height 11
click at [307, 222] on link "https://drive.google.com/file/d/1tC7VuhplGfdY5VcI2eNKGUXRdEQ7OY1S/view?usp=shar…" at bounding box center [268, 219] width 77 height 9
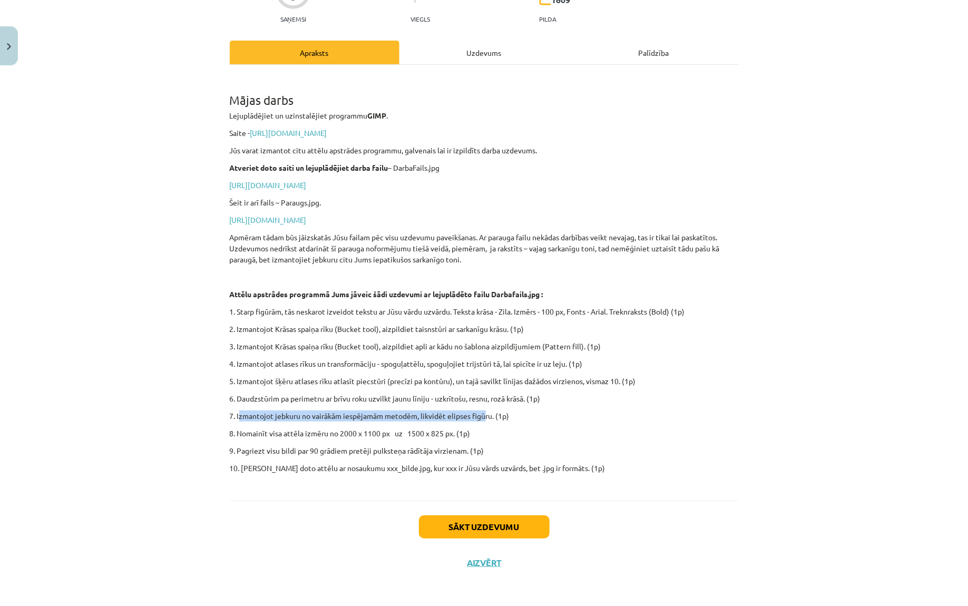
drag, startPoint x: 486, startPoint y: 416, endPoint x: 239, endPoint y: 412, distance: 247.1
click at [239, 412] on p "7. Izmantojot jebkuru no vairākām iespējamām metodēm, likvidēt elipses figūru. …" at bounding box center [484, 415] width 509 height 11
click at [416, 451] on p "9. Pagriezt visu bildi par 90 grādiem pretēji pulksteņa rādītāja virzienam. (1p)" at bounding box center [484, 450] width 509 height 11
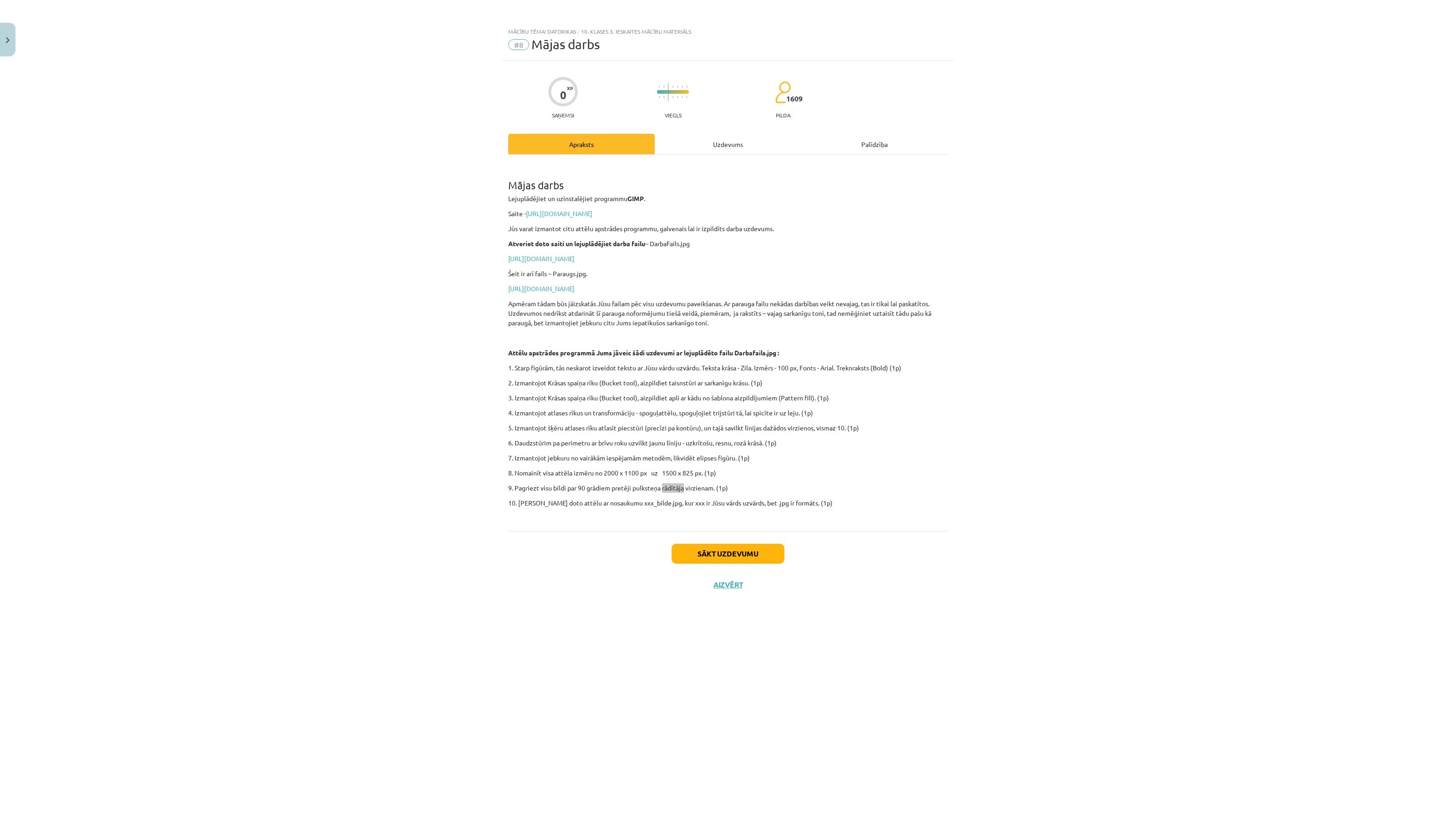
scroll to position [0, 0]
click at [728, 555] on button "Sākt uzdevumu" at bounding box center [727, 553] width 113 height 20
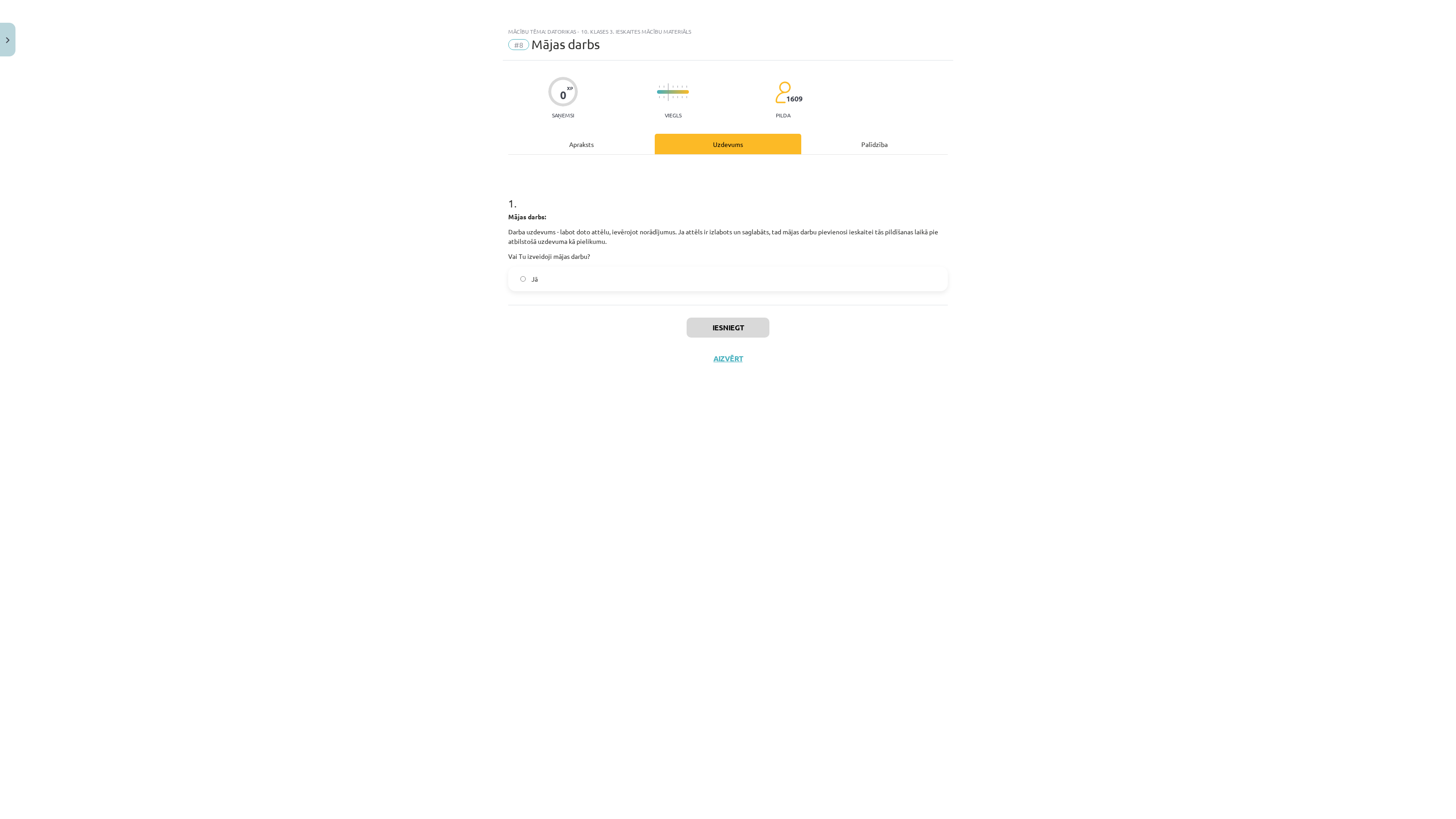
click at [602, 283] on label "Jā" at bounding box center [727, 279] width 438 height 22
click at [724, 327] on button "Iesniegt" at bounding box center [728, 327] width 83 height 20
click at [733, 388] on button "Aizvērt" at bounding box center [728, 387] width 35 height 10
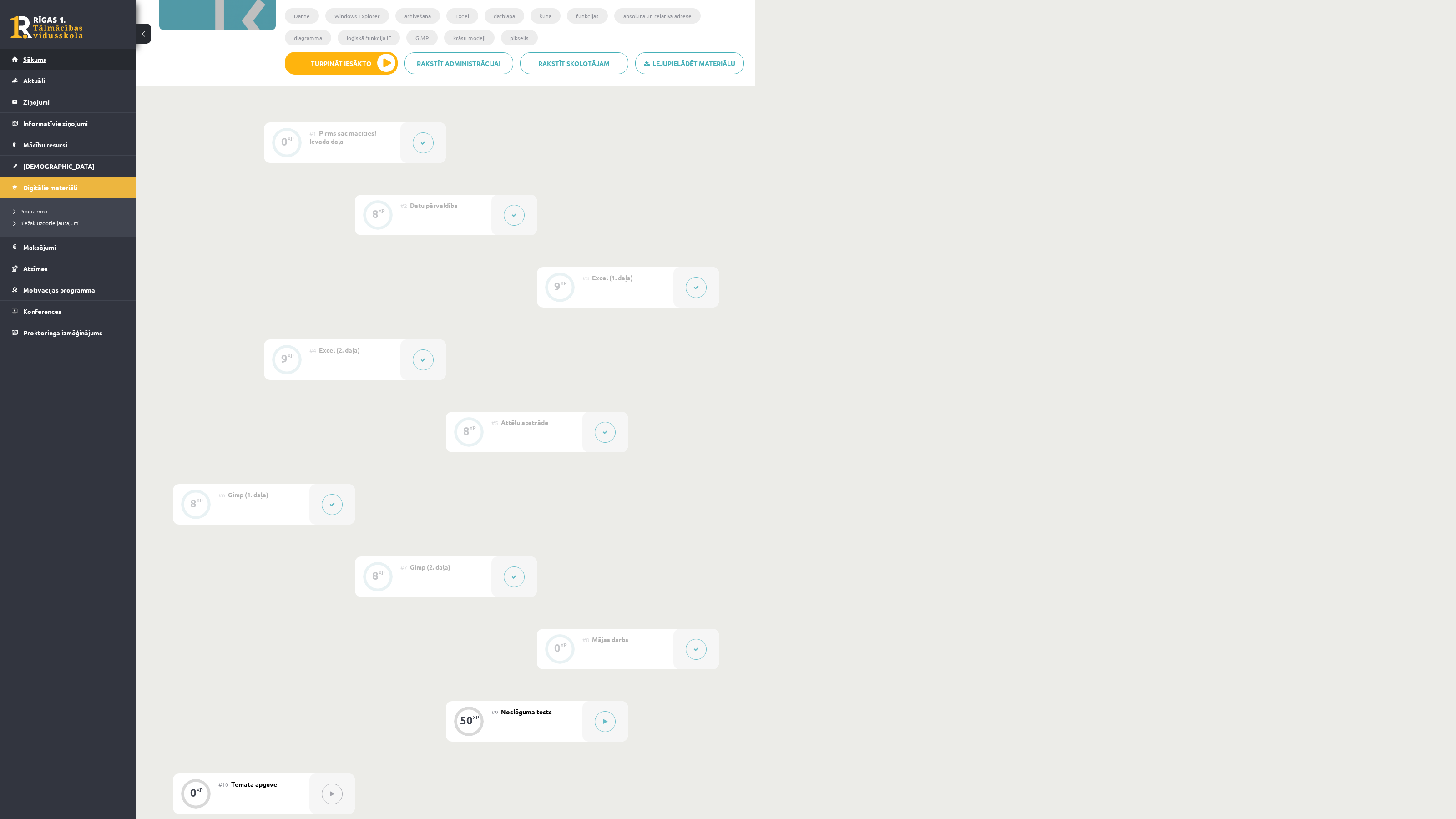
click at [31, 62] on span "Sākums" at bounding box center [35, 59] width 23 height 8
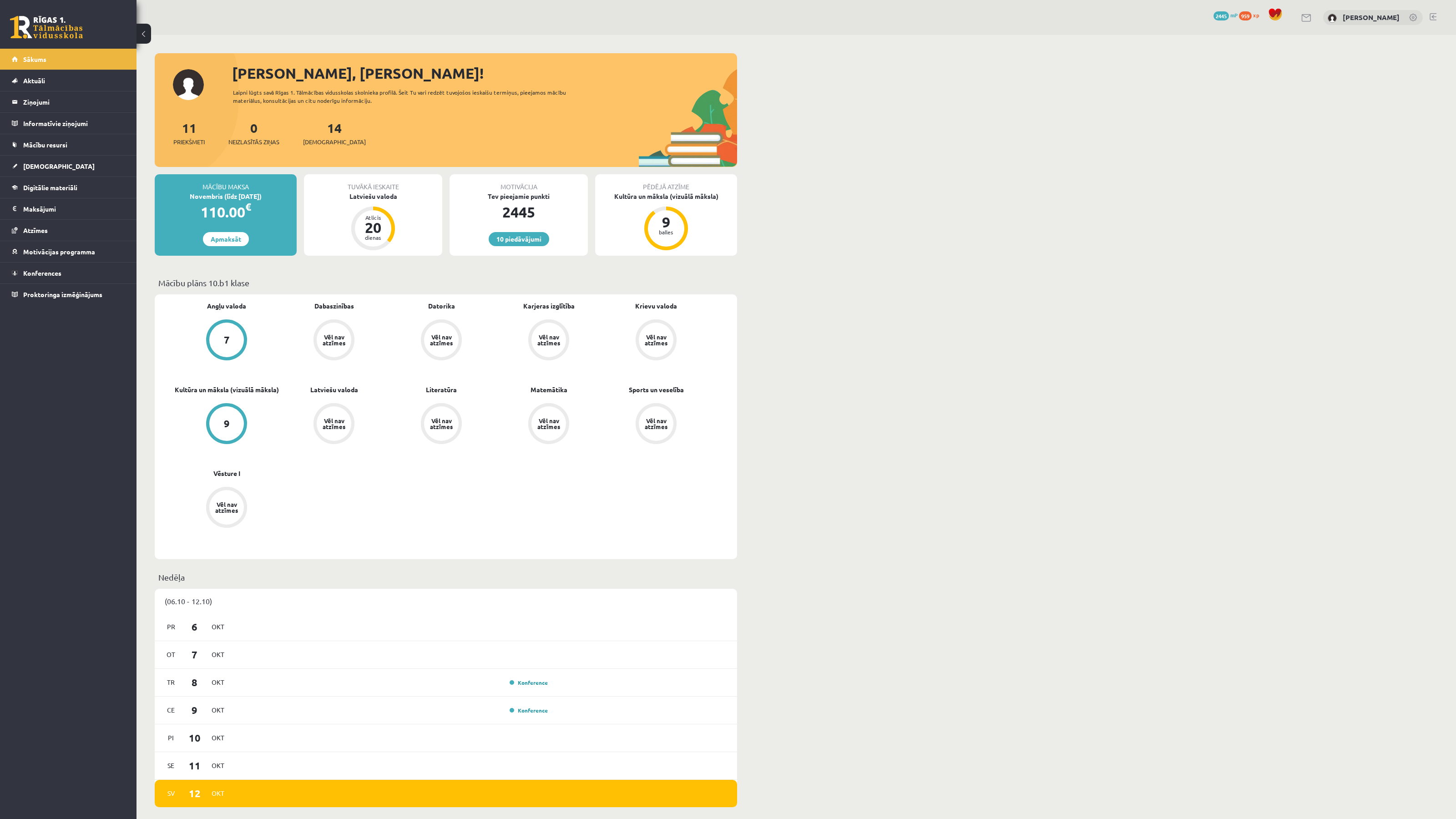
click at [811, 274] on div "Sveika, Madara Dzidra! Laipni lūgts savā Rīgas 1. Tālmācības vidusskolas skolni…" at bounding box center [795, 816] width 1319 height 1561
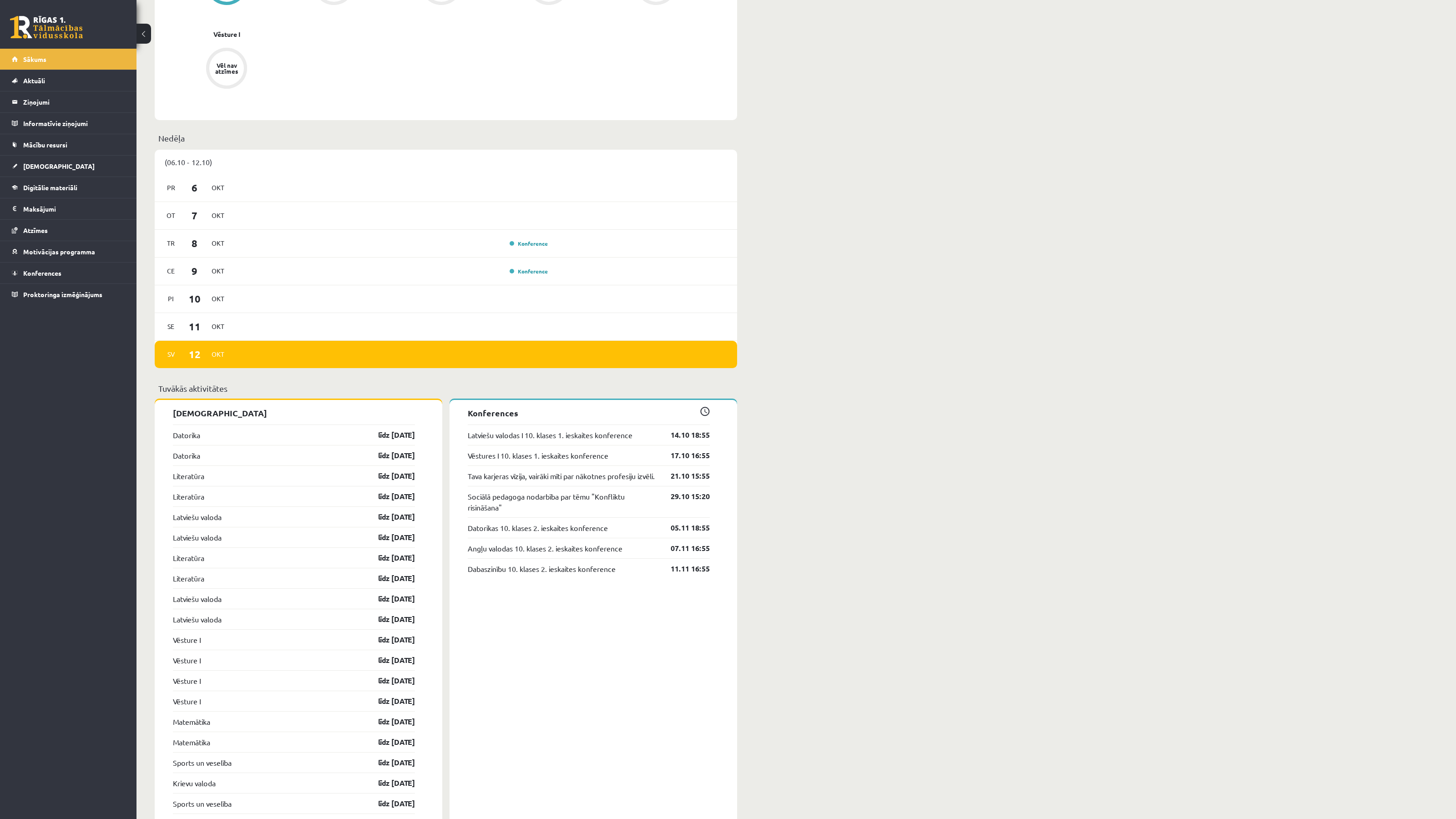
scroll to position [454, 0]
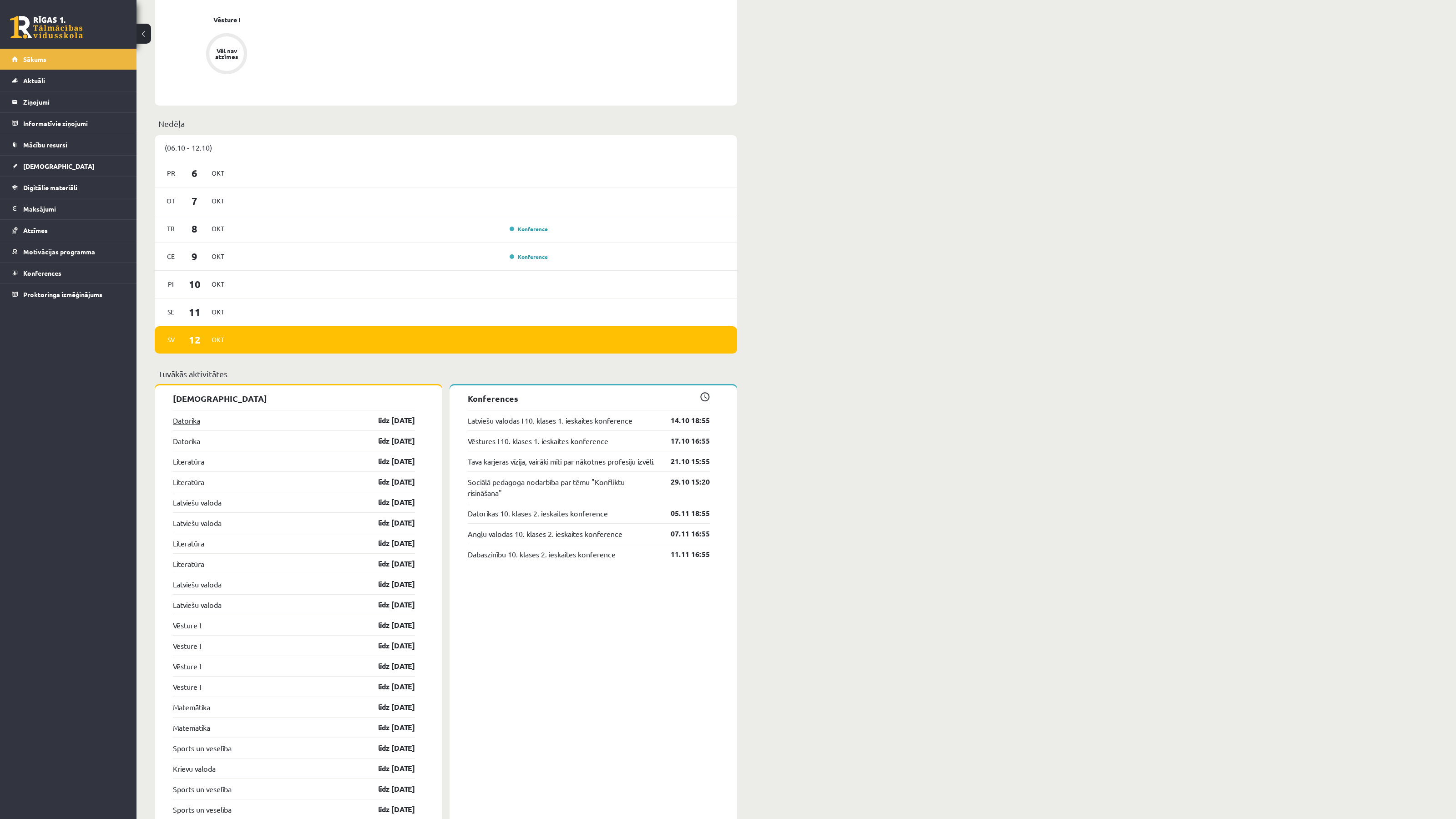
click at [202, 421] on div "Datorika līdz 31.10.25" at bounding box center [294, 421] width 242 height 21
click at [193, 421] on link "Datorika" at bounding box center [187, 420] width 28 height 11
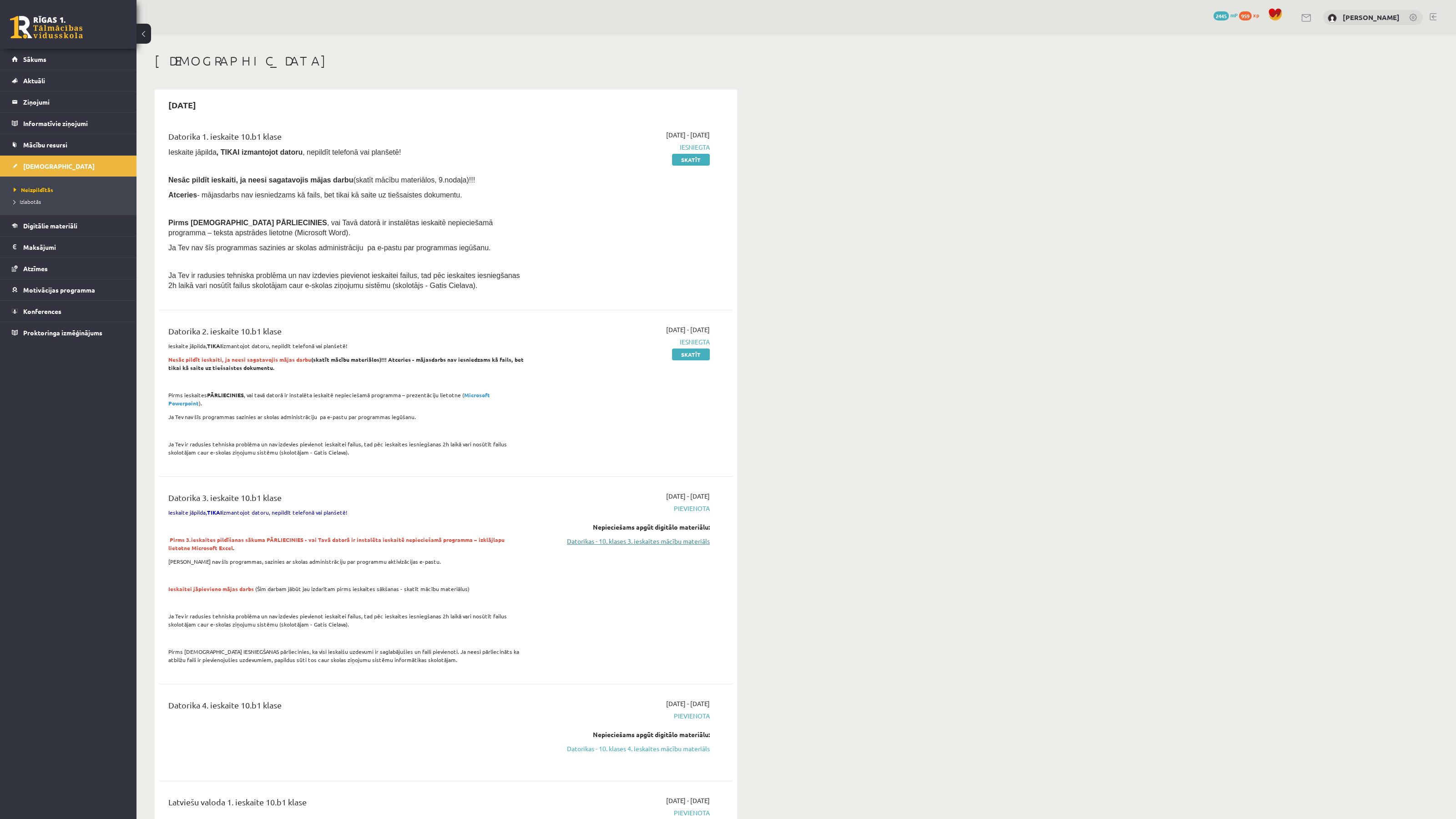
click at [681, 536] on link "Datorikas - 10. klases 3. ieskaites mācību materiāls" at bounding box center [624, 541] width 172 height 10
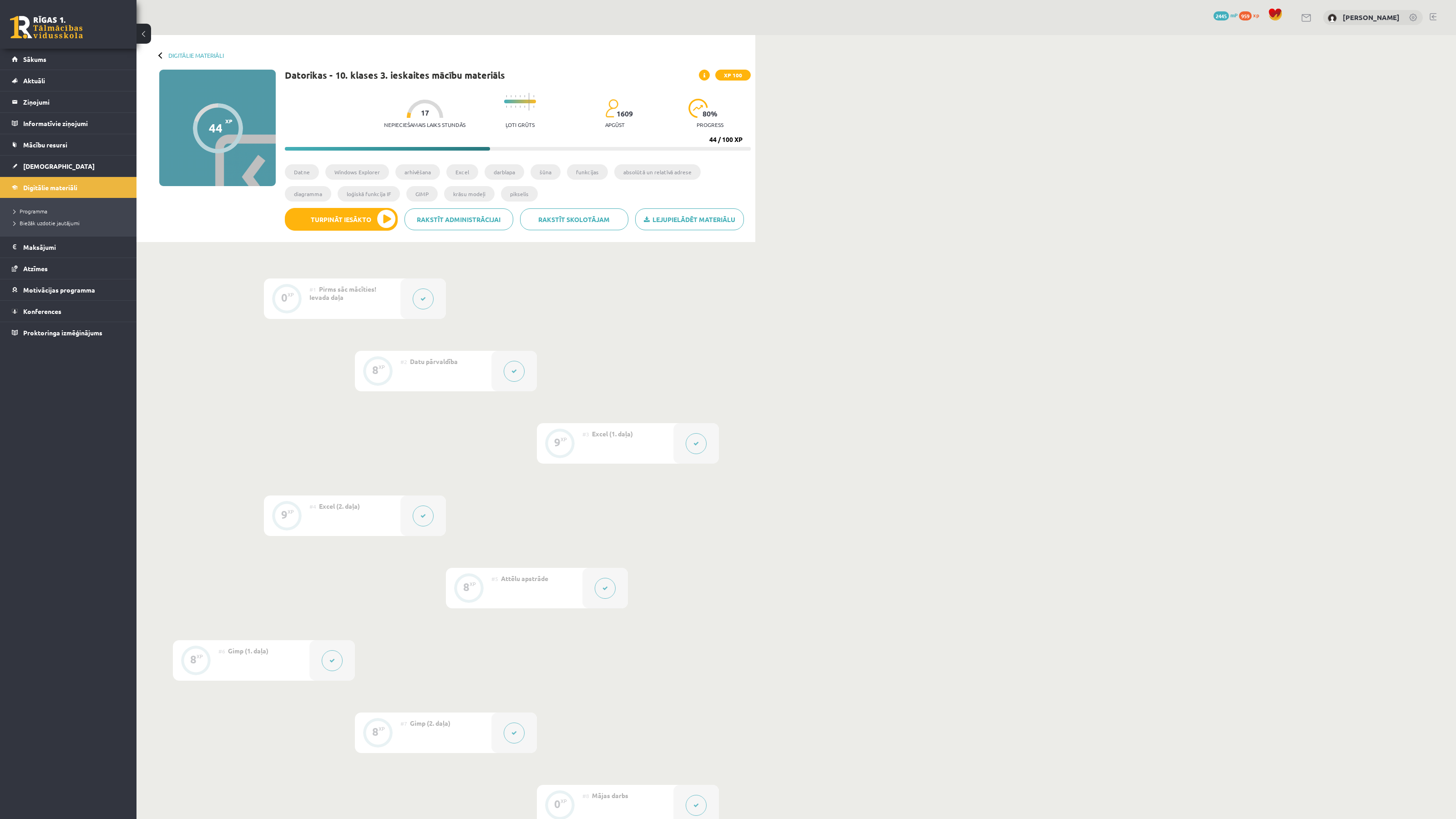
scroll to position [310, 0]
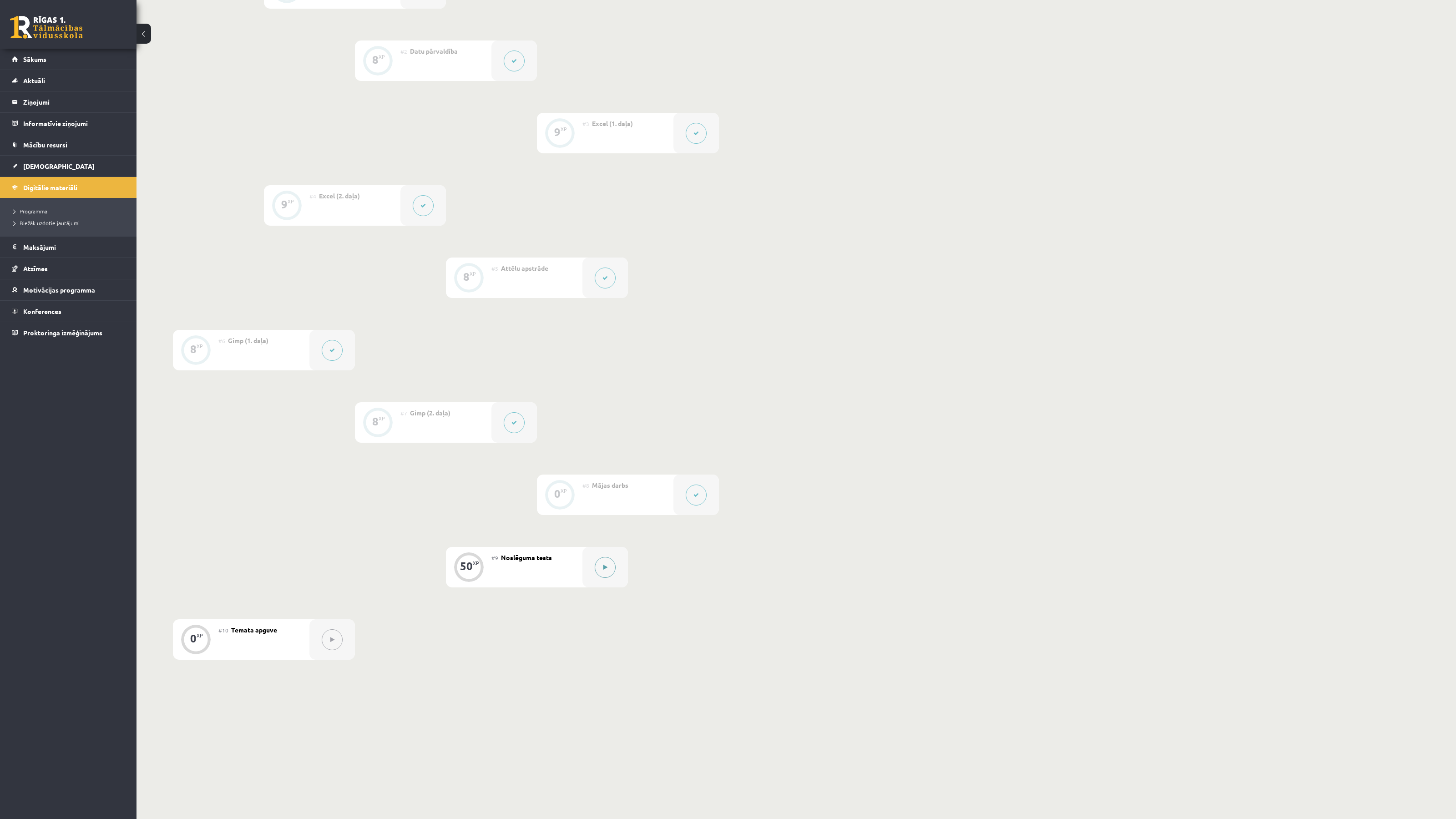
click at [609, 566] on button at bounding box center [605, 568] width 21 height 21
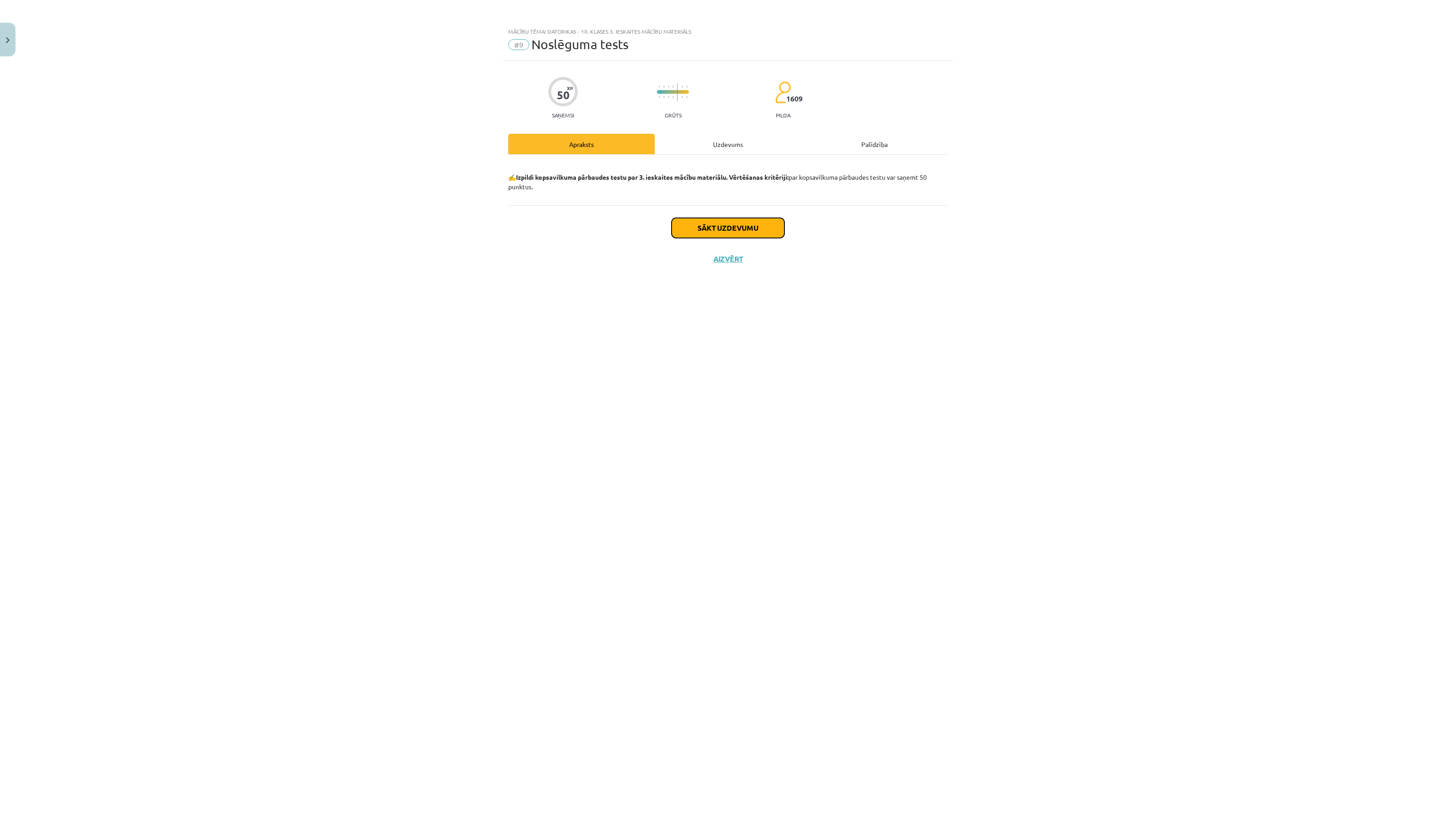
click at [692, 233] on button "Sākt uzdevumu" at bounding box center [727, 227] width 113 height 20
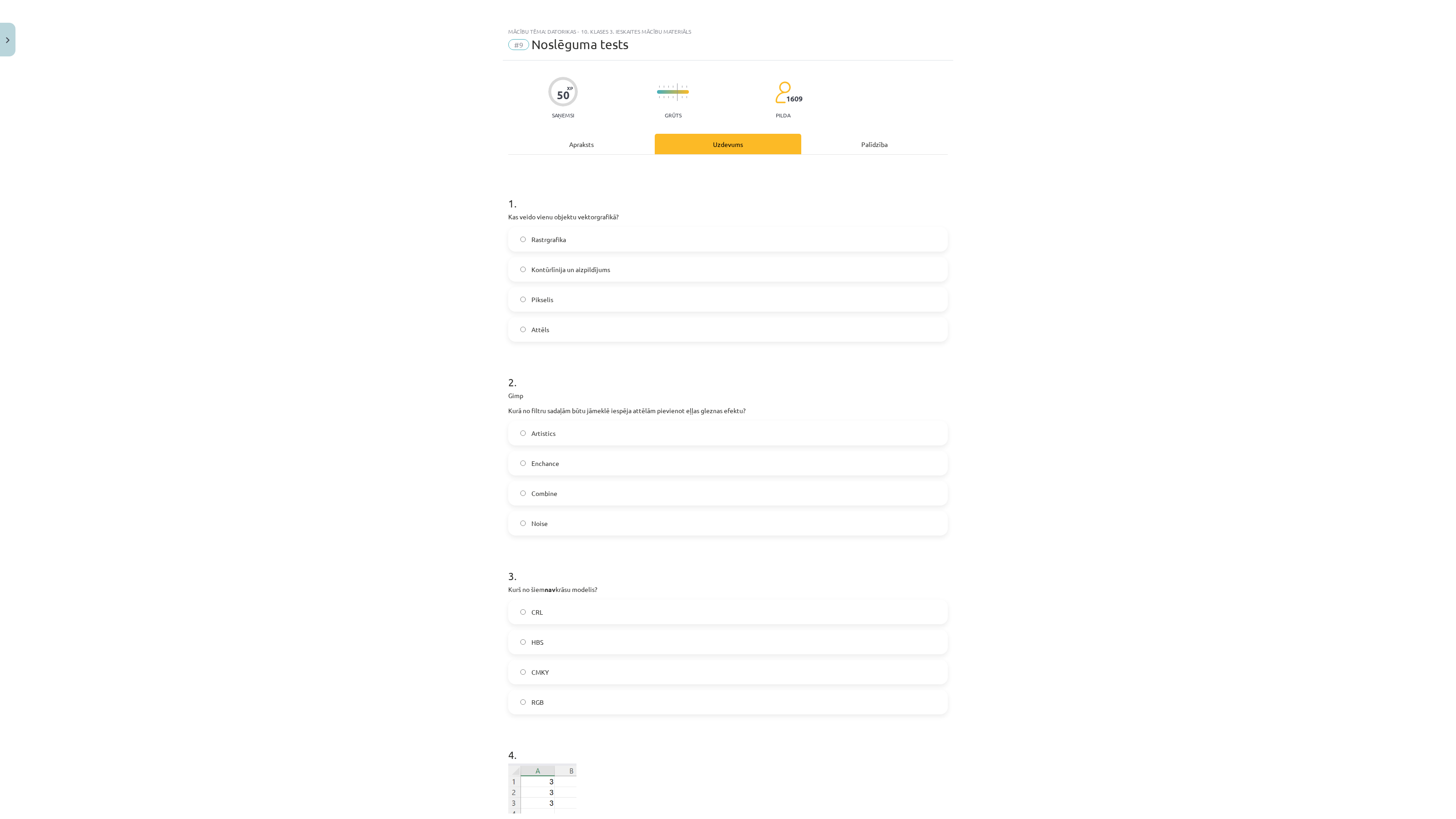
click at [588, 216] on p "Kas veido vienu objektu vektorgrafikā?" at bounding box center [727, 216] width 440 height 10
copy p "vektorgrafikā"
click at [572, 265] on span "Kontūrlīnija un aizpildījums" at bounding box center [570, 270] width 79 height 10
click at [461, 273] on div "Mācību tēma: Datorikas - 10. klases 3. ieskaites mācību materiāls #9 Noslēguma …" at bounding box center [728, 410] width 1456 height 819
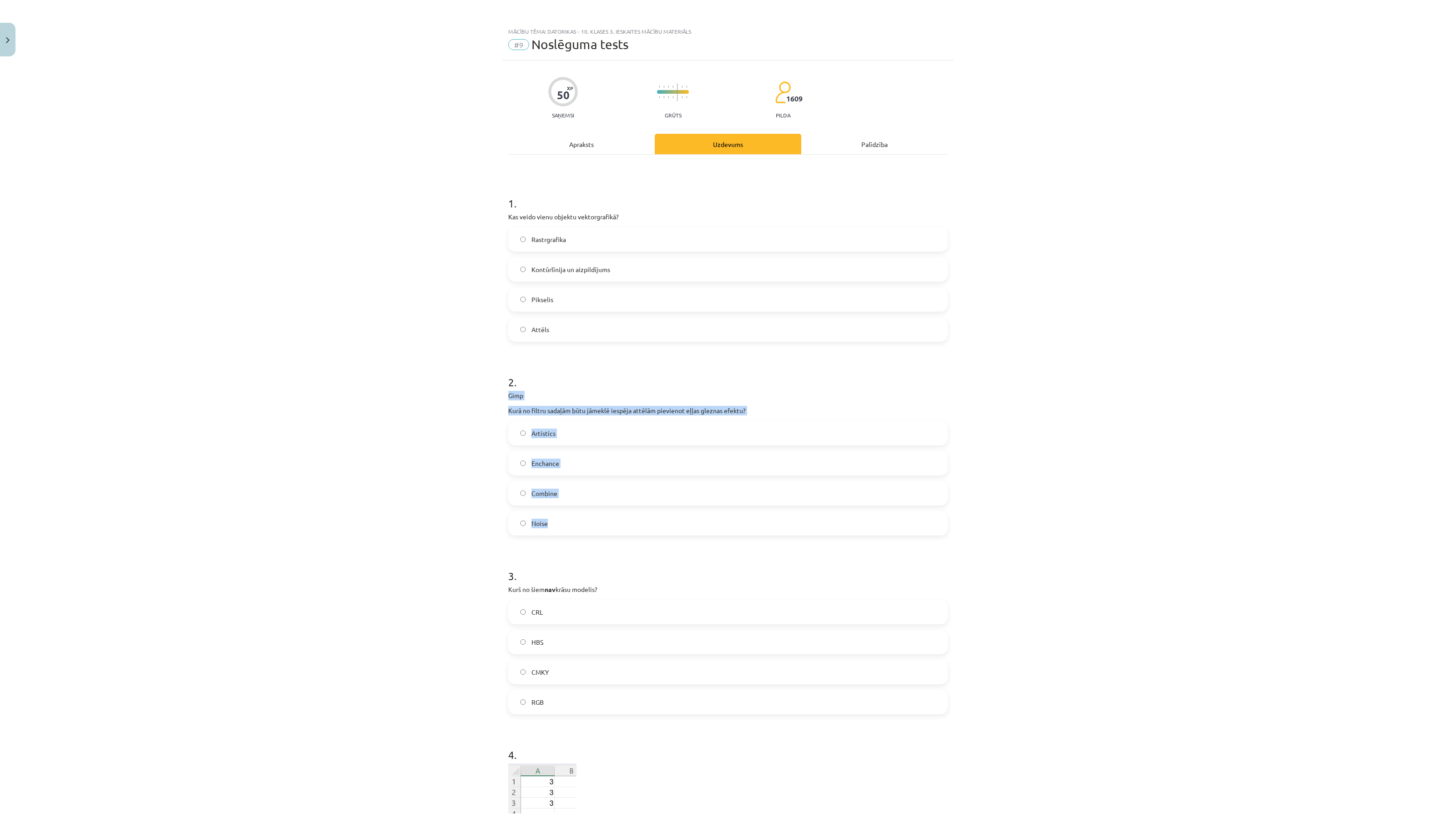
drag, startPoint x: 505, startPoint y: 398, endPoint x: 563, endPoint y: 529, distance: 143.3
copy div "Gimp Kurā no filtru sadaļām būtu jāmeklē iespēja attēlām pievienot eļļas glezna…"
click at [543, 436] on span "Artistics" at bounding box center [543, 433] width 24 height 10
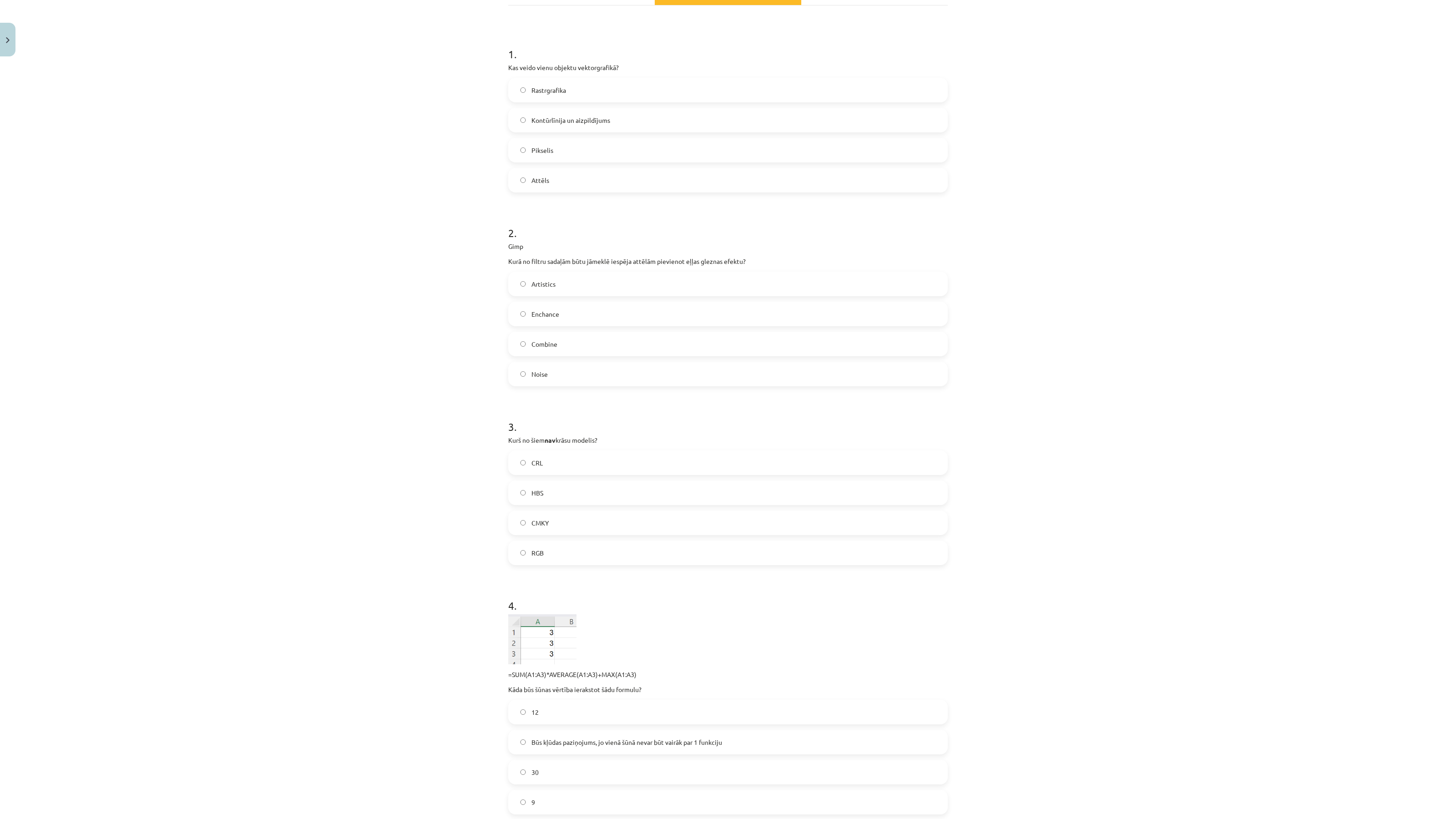
scroll to position [151, 0]
click at [481, 445] on div "Mācību tēma: Datorikas - 10. klases 3. ieskaites mācību materiāls #9 Noslēguma …" at bounding box center [728, 410] width 1456 height 819
drag, startPoint x: 499, startPoint y: 440, endPoint x: 543, endPoint y: 551, distance: 119.4
click at [563, 555] on div "Mācību tēma: Datorikas - 10. klases 3. ieskaites mācību materiāls #9 Noslēguma …" at bounding box center [728, 410] width 1456 height 819
copy div "Kurš no šiem nav krāsu modelis? CRL HBS CMKY RGB"
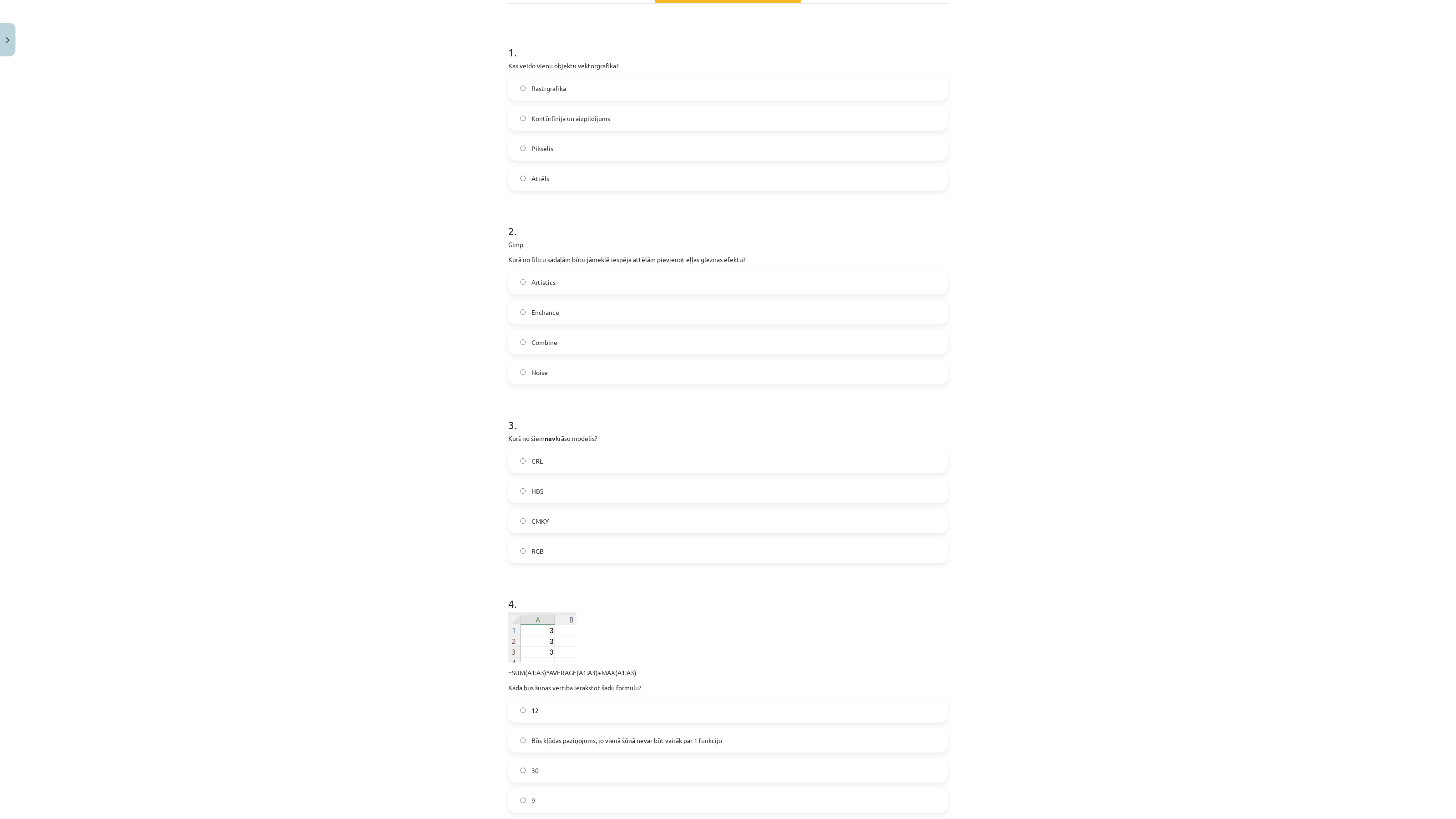
click at [543, 462] on label "CRL" at bounding box center [727, 460] width 438 height 22
click at [390, 465] on div "Mācību tēma: Datorikas - 10. klases 3. ieskaites mācību materiāls #9 Noslēguma …" at bounding box center [728, 410] width 1456 height 819
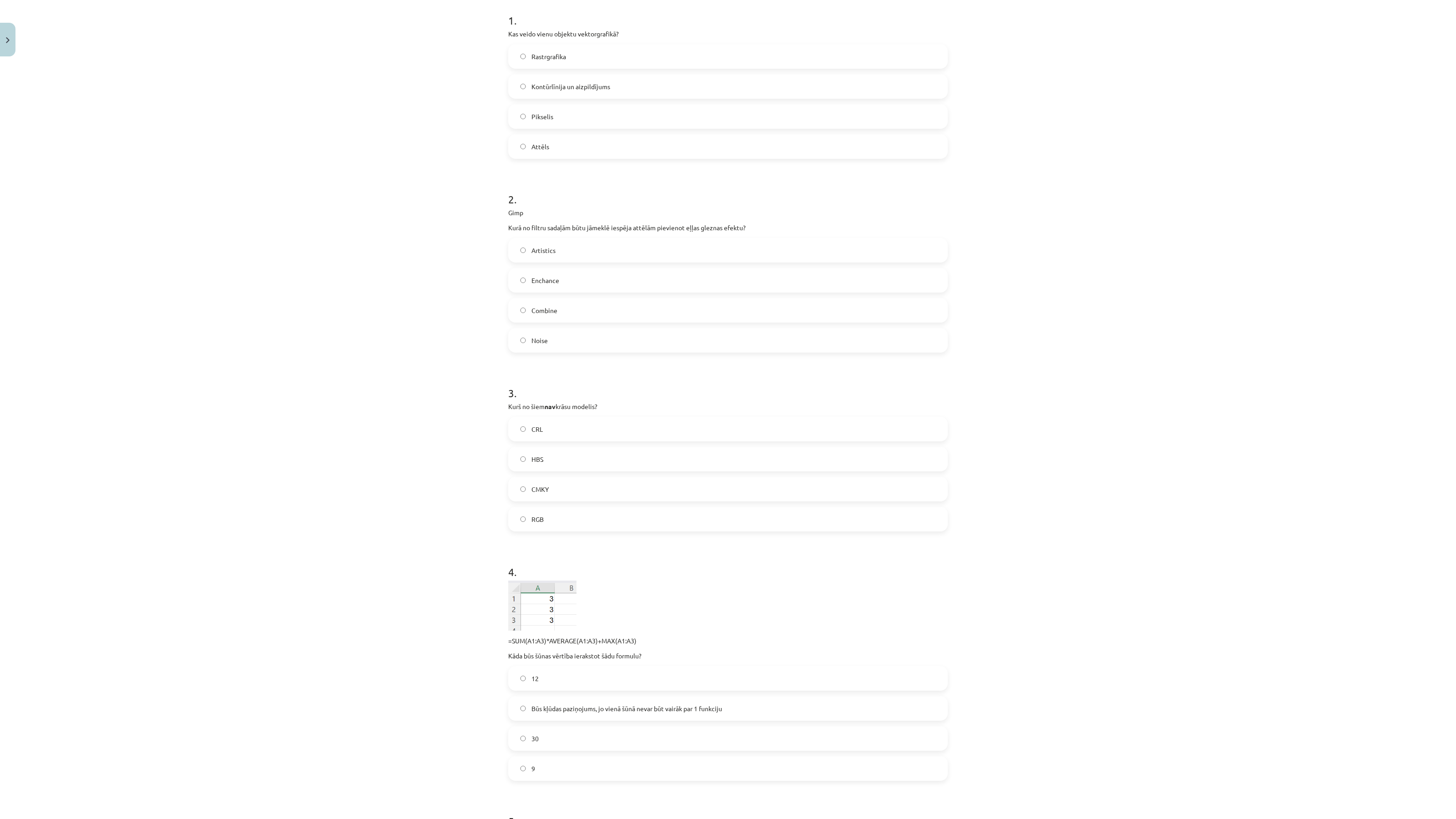
scroll to position [212, 0]
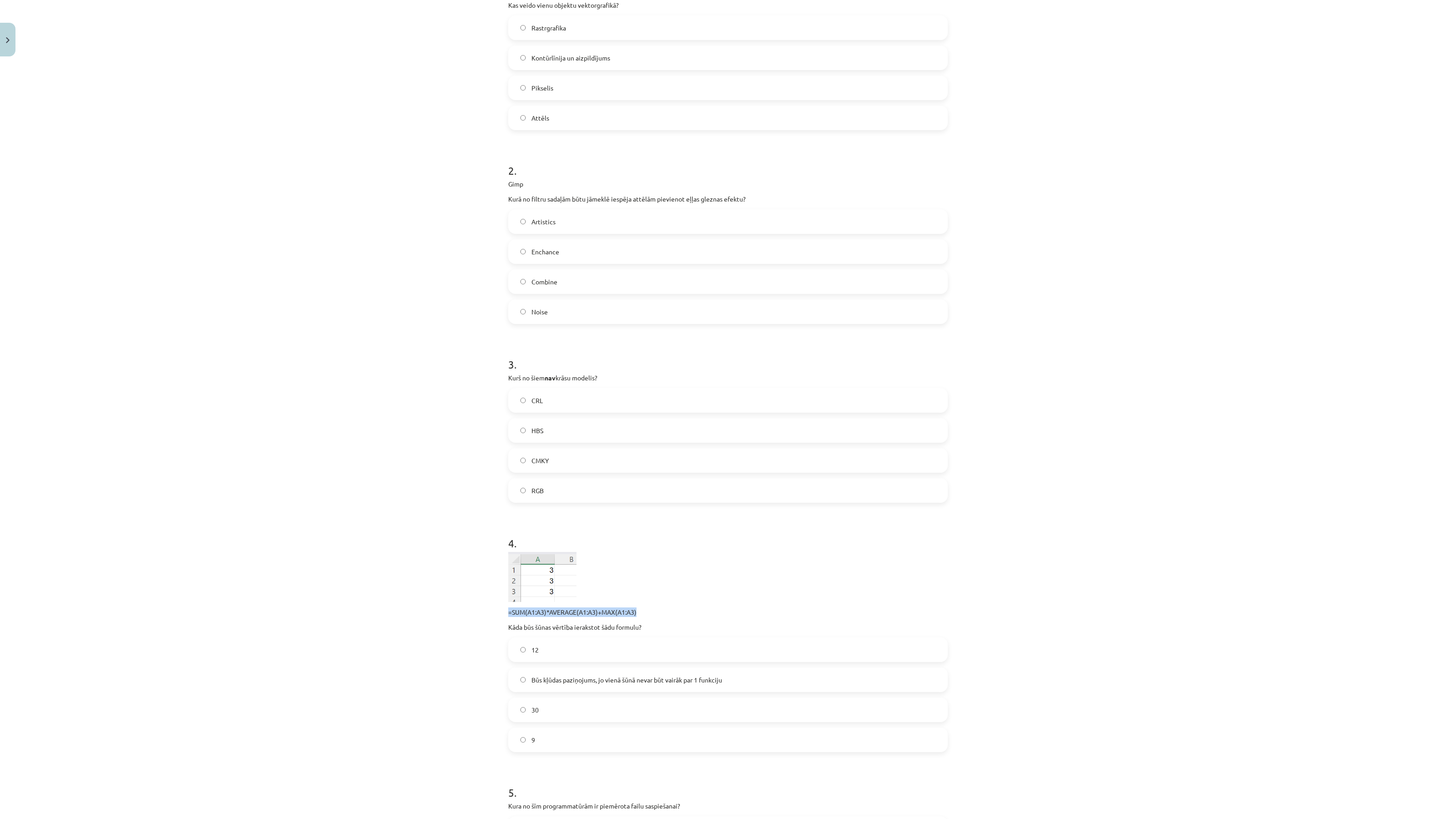
drag, startPoint x: 516, startPoint y: 612, endPoint x: 636, endPoint y: 611, distance: 120.0
copy p "=SUM(A1:A3)*AVERAGE(A1:A3)+MAX(A1:A3)"
click at [565, 708] on label "30" at bounding box center [727, 710] width 438 height 22
click at [465, 683] on div "Mācību tēma: Datorikas - 10. klases 3. ieskaites mācību materiāls #9 Noslēguma …" at bounding box center [728, 410] width 1456 height 819
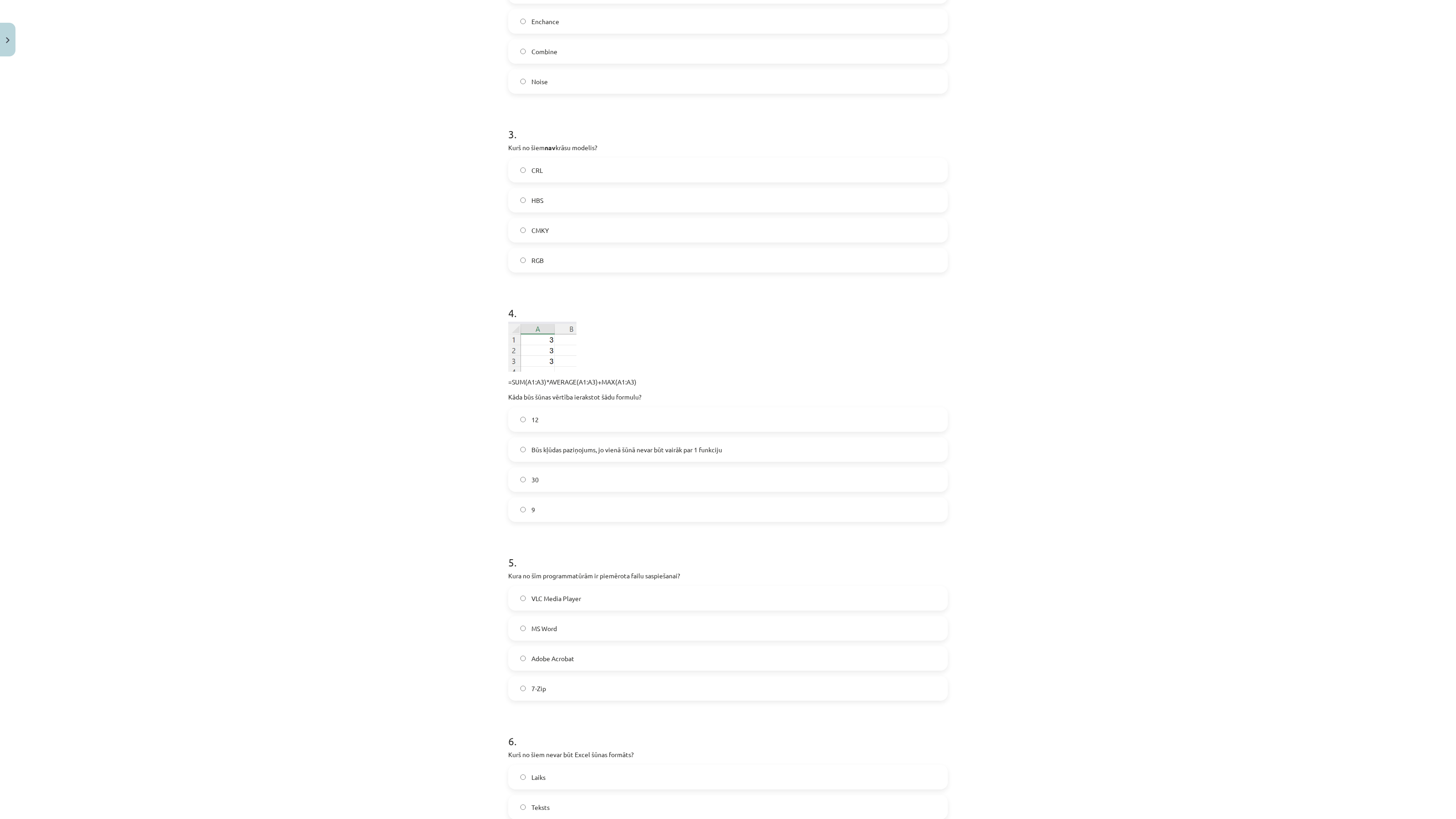
scroll to position [446, 0]
drag, startPoint x: 514, startPoint y: 576, endPoint x: 578, endPoint y: 689, distance: 129.9
click at [578, 689] on div "Mācību tēma: Datorikas - 10. klases 3. ieskaites mācību materiāls #9 Noslēguma …" at bounding box center [728, 410] width 1456 height 819
copy div "Kura no šīm programmatūrām ir piemērota failu saspiešanai? VLC Media Player MS …"
click at [575, 689] on label "7-Zip" at bounding box center [727, 684] width 438 height 22
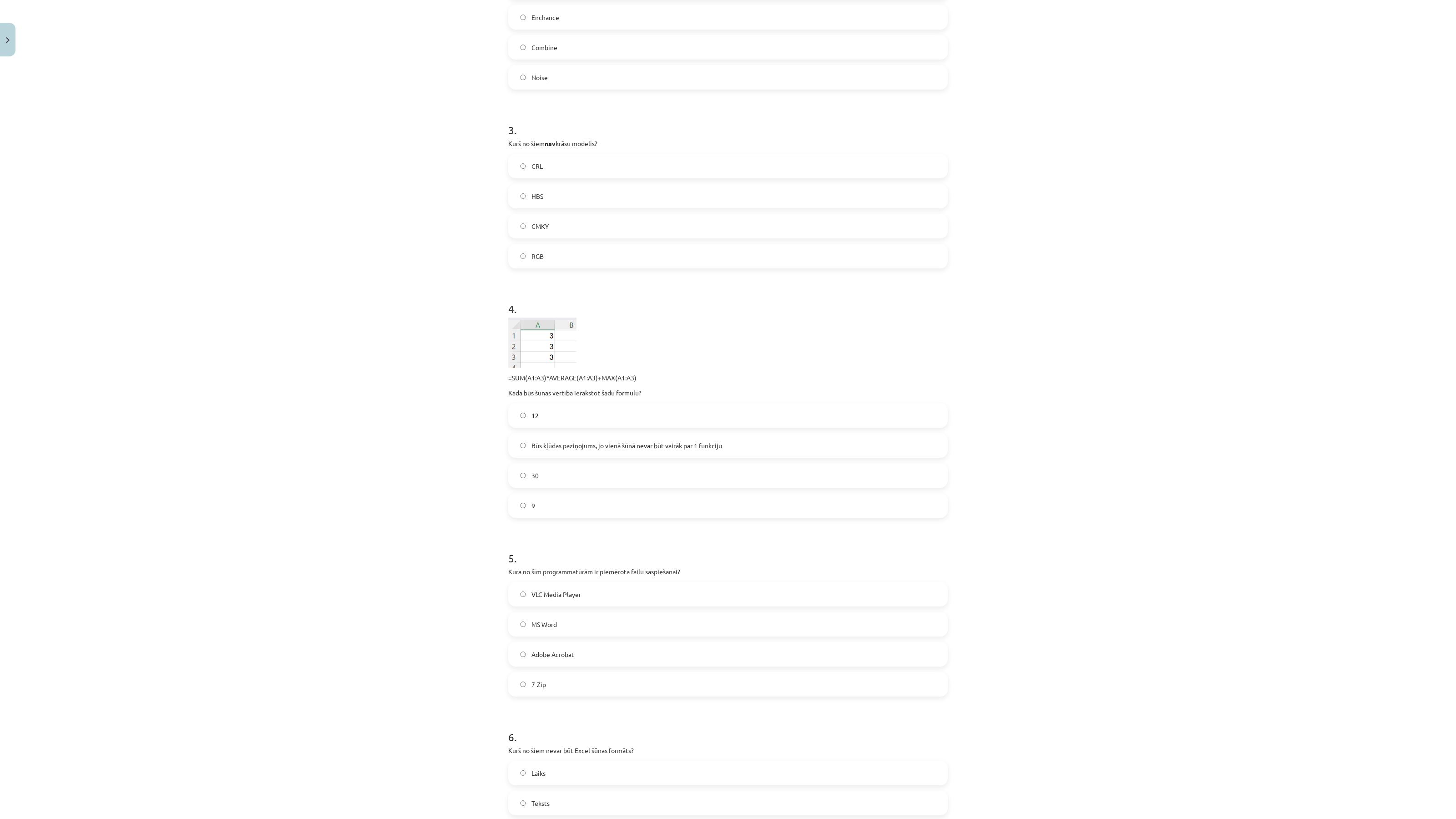
click at [413, 502] on div "Mācību tēma: Datorikas - 10. klases 3. ieskaites mācību materiāls #9 Noslēguma …" at bounding box center [728, 410] width 1456 height 819
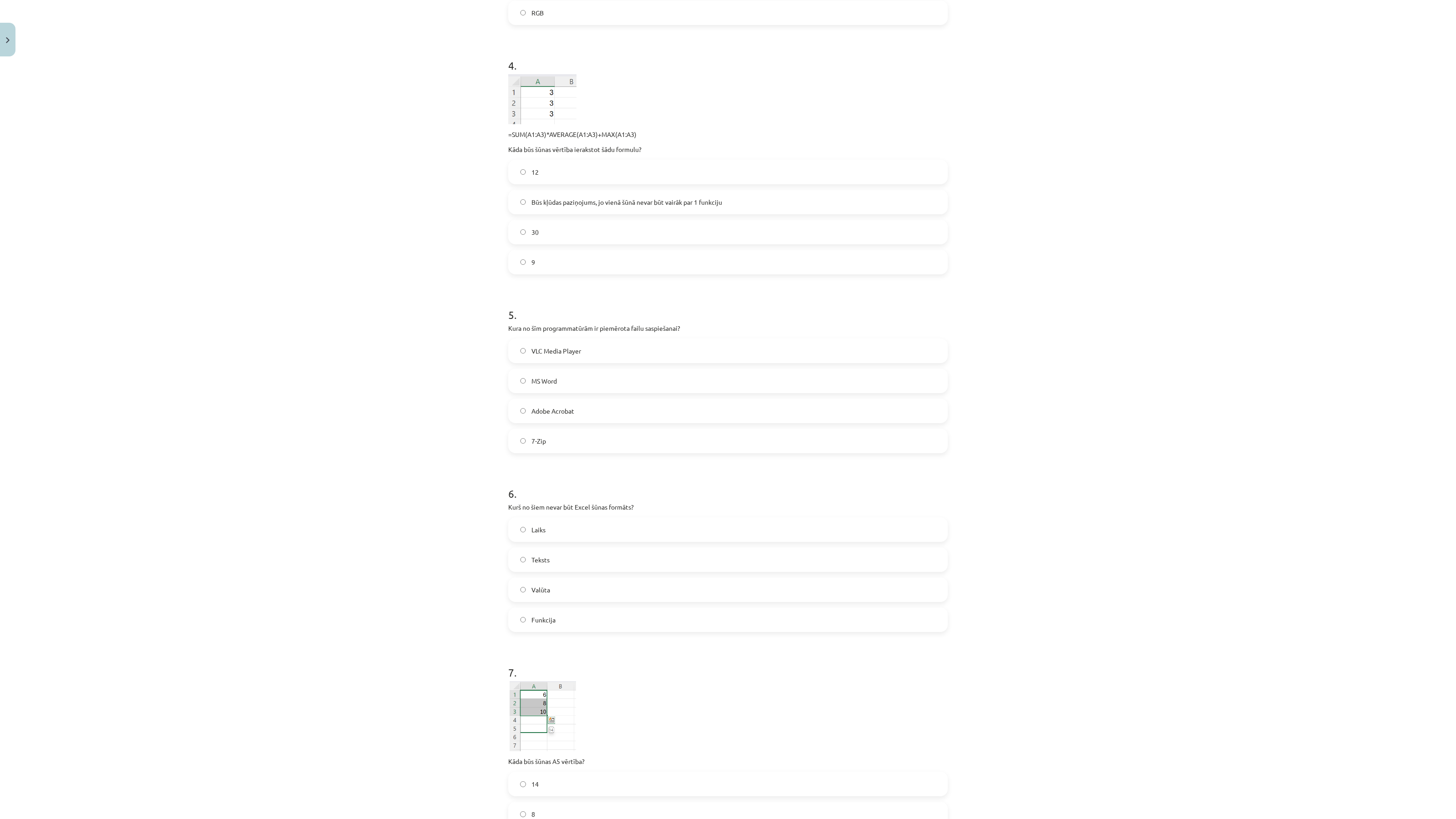
scroll to position [720, 0]
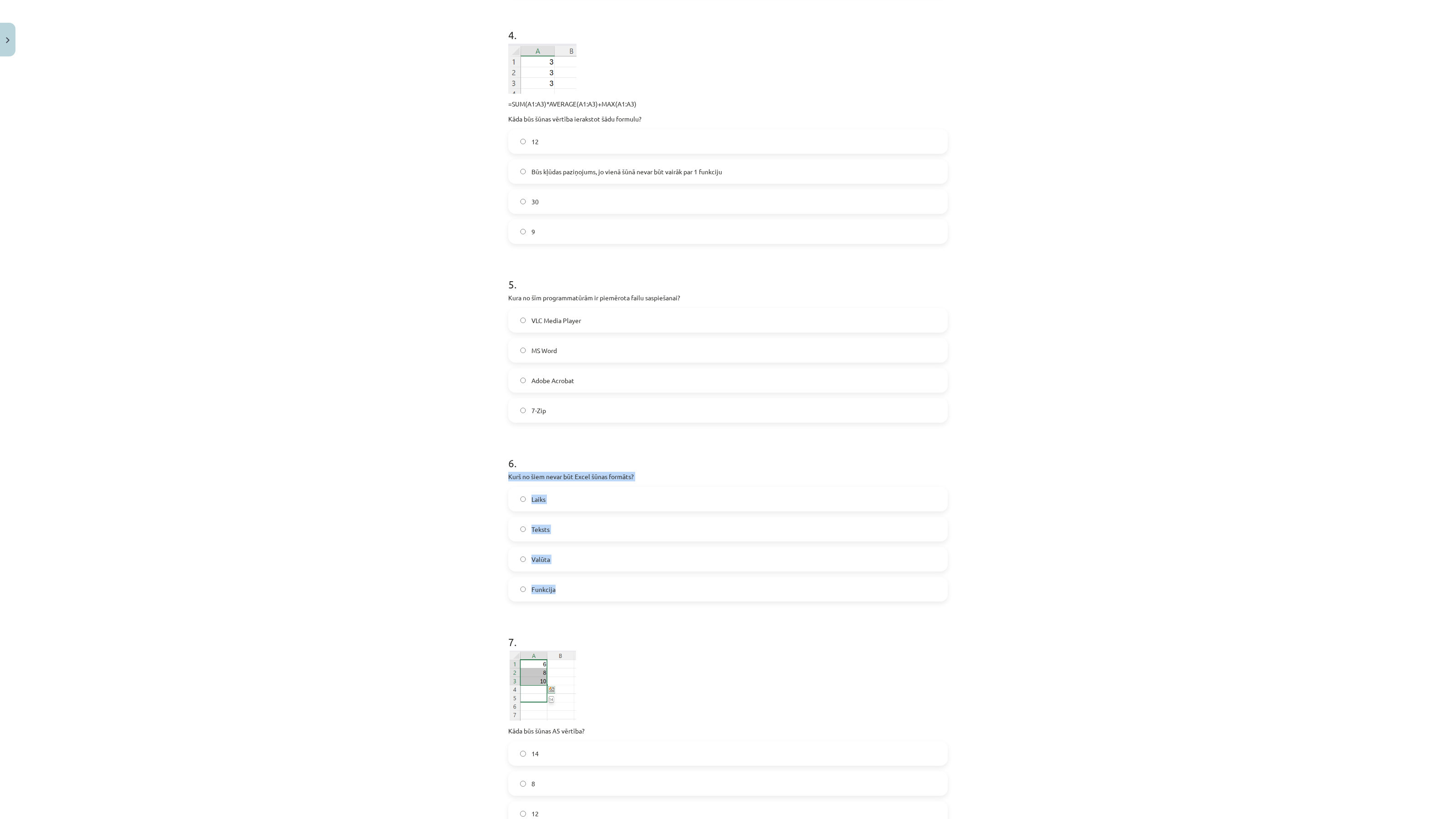
drag, startPoint x: 502, startPoint y: 481, endPoint x: 567, endPoint y: 592, distance: 128.6
click at [567, 592] on div "Mācību tēma: Datorikas - 10. klases 3. ieskaites mācību materiāls #9 Noslēguma …" at bounding box center [728, 410] width 1456 height 819
copy div "Kurš no šiem nevar būt Excel šūnas formāts? Laiks Teksts Valūta Funkcija"
click at [568, 587] on label "Funkcija" at bounding box center [727, 589] width 438 height 22
click at [313, 507] on div "Mācību tēma: Datorikas - 10. klases 3. ieskaites mācību materiāls #9 Noslēguma …" at bounding box center [728, 410] width 1456 height 819
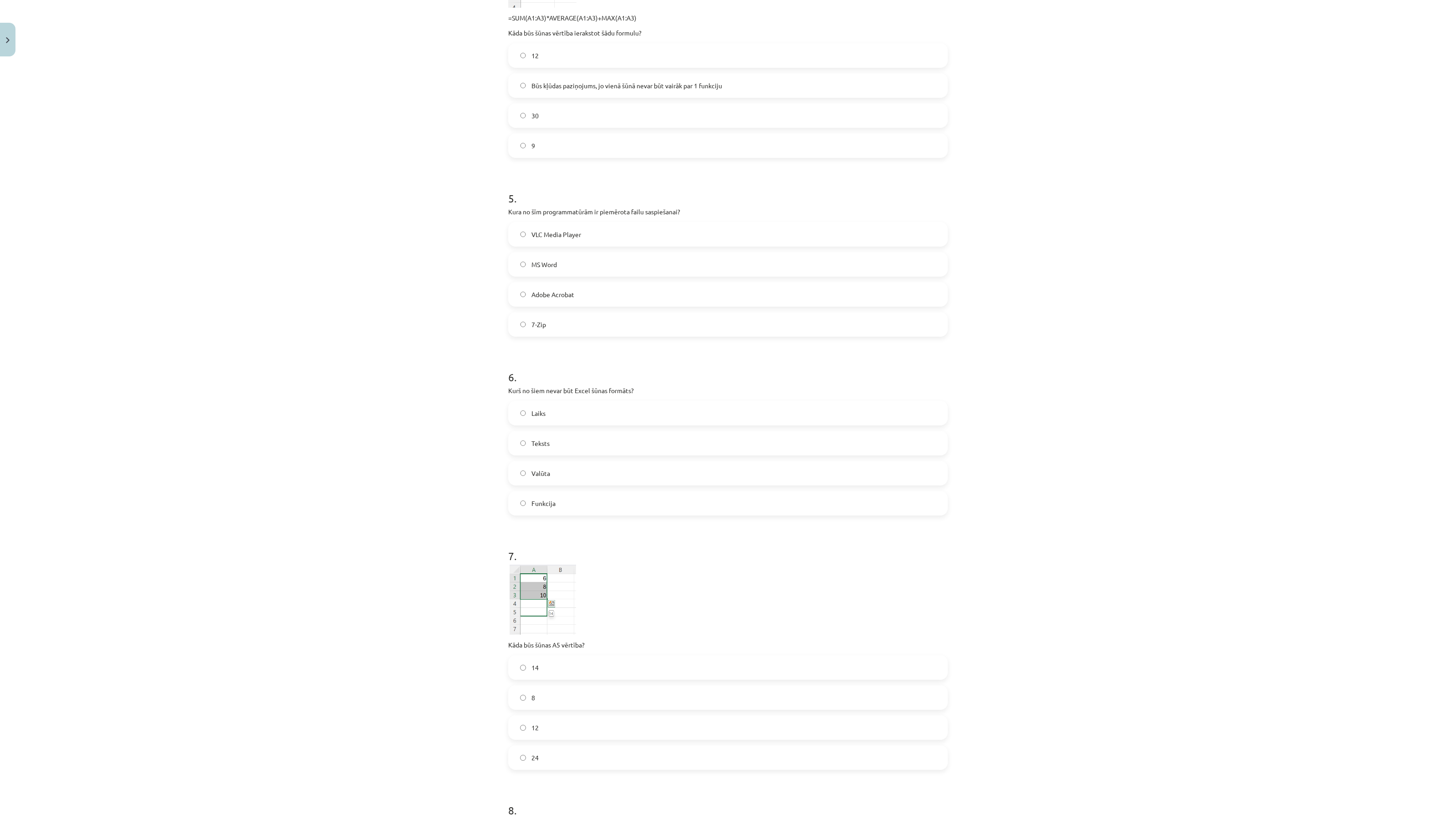
scroll to position [849, 0]
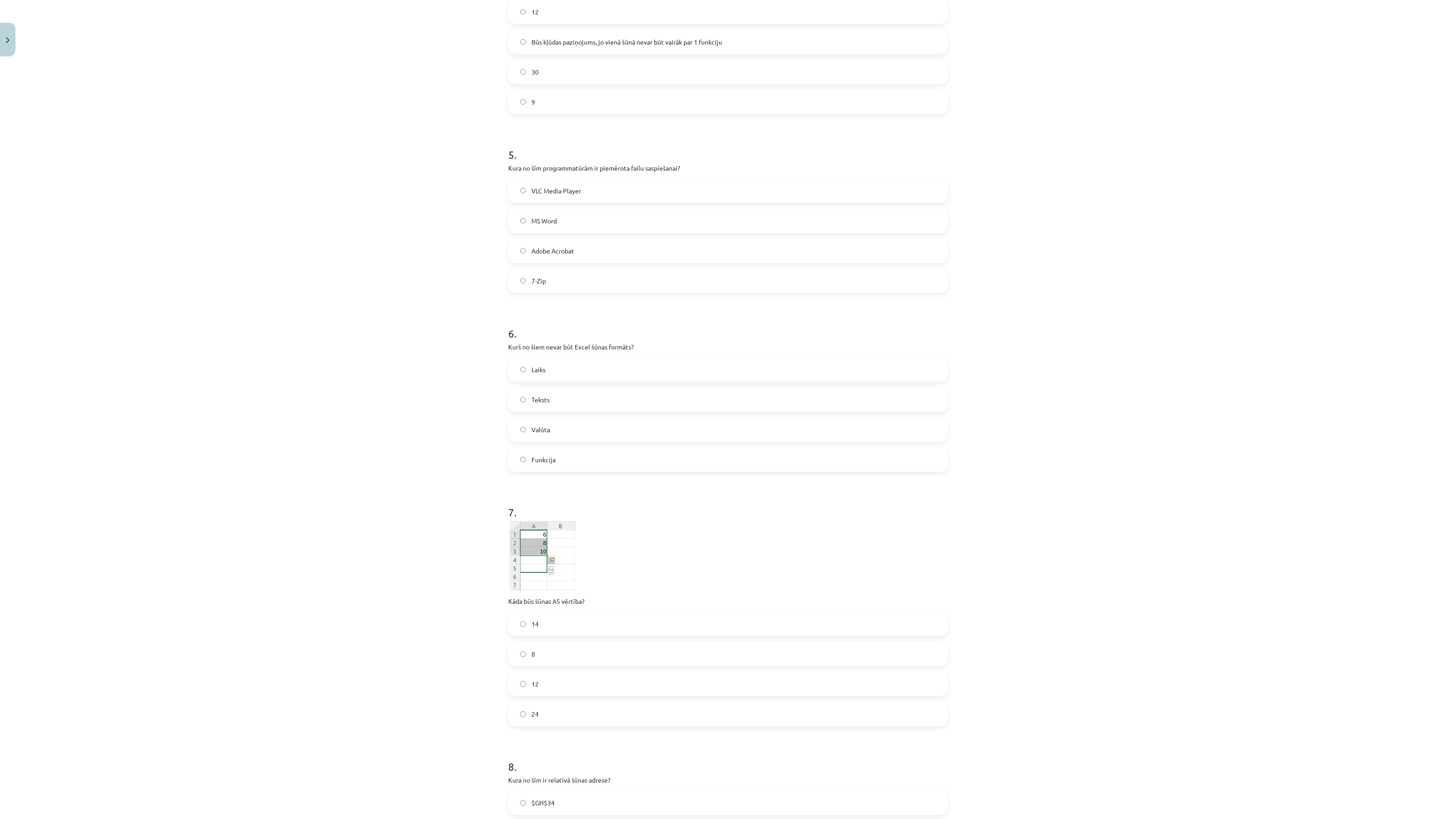
click at [554, 619] on label "14" at bounding box center [727, 624] width 438 height 22
click at [450, 591] on div "Mācību tēma: Datorikas - 10. klases 3. ieskaites mācību materiāls #9 Noslēguma …" at bounding box center [728, 410] width 1456 height 819
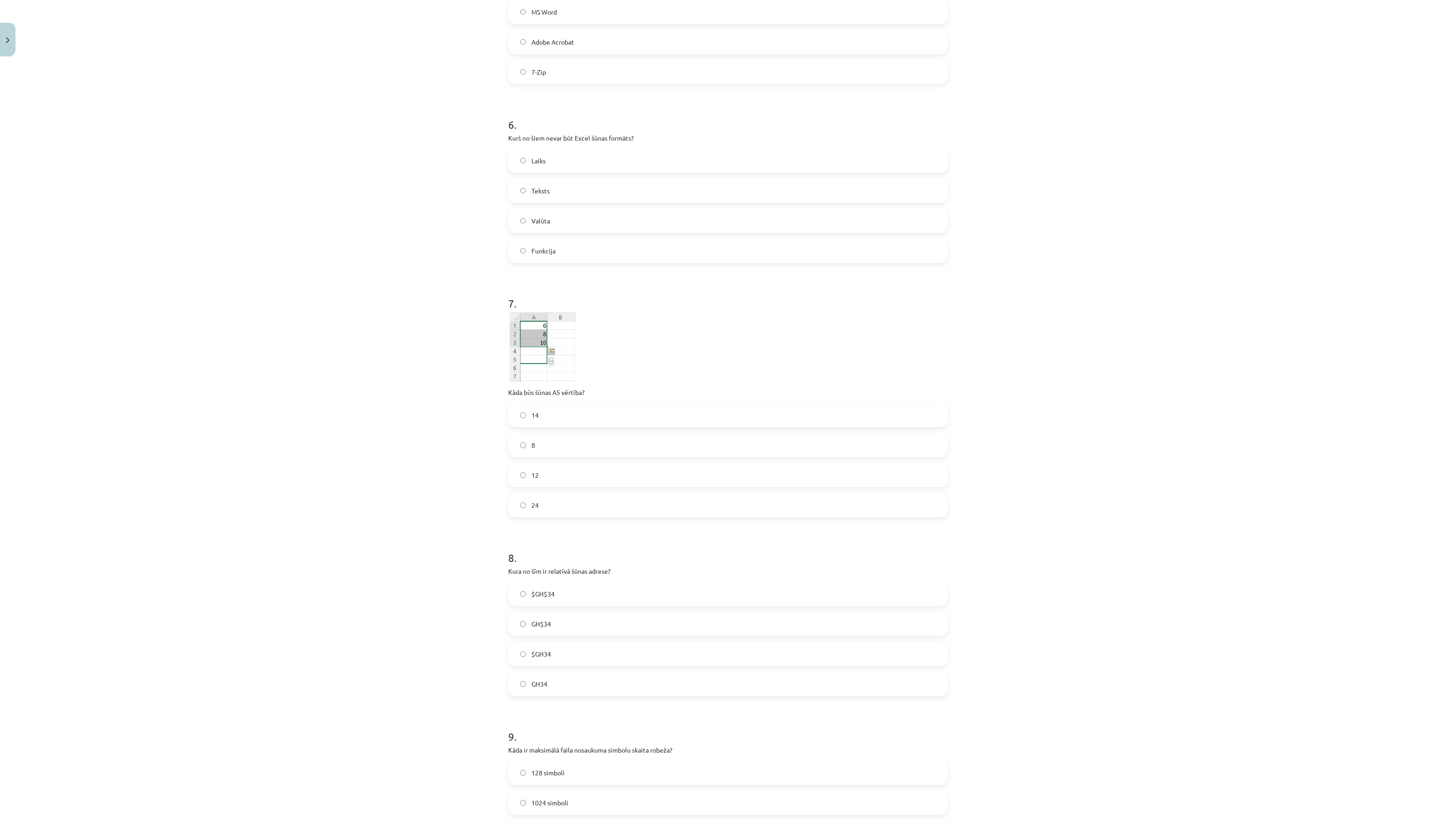
scroll to position [1059, 0]
click at [492, 576] on div "Mācību tēma: Datorikas - 10. klases 3. ieskaites mācību materiāls #9 Noslēguma …" at bounding box center [728, 410] width 1456 height 819
drag, startPoint x: 550, startPoint y: 582, endPoint x: 531, endPoint y: 610, distance: 33.8
click at [573, 635] on div "Mācību tēma: Datorikas - 10. klases 3. ieskaites mācību materiāls #9 Noslēguma …" at bounding box center [728, 410] width 1456 height 819
drag, startPoint x: 504, startPoint y: 574, endPoint x: 498, endPoint y: 572, distance: 6.3
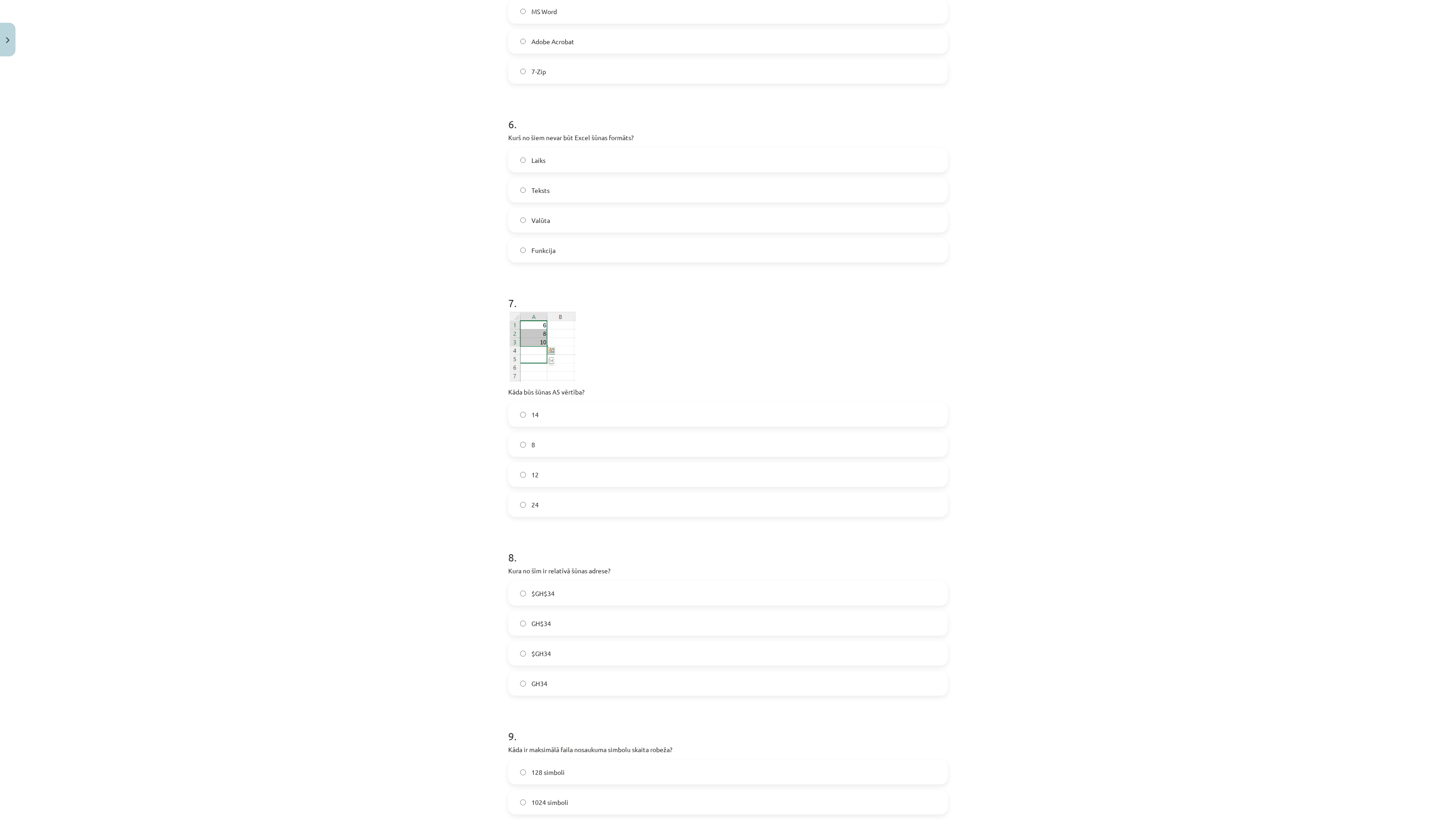
click at [503, 574] on div "50 XP Saņemsi Grūts 1609 pilda Apraksts Uzdevums Palīdzība 1 . Kas veido vienu …" at bounding box center [727, 76] width 450 height 2149
drag, startPoint x: 541, startPoint y: 576, endPoint x: 562, endPoint y: 688, distance: 114.0
click at [562, 688] on div "Mācību tēma: Datorikas - 10. klases 3. ieskaites mācību materiāls #9 Noslēguma …" at bounding box center [728, 410] width 1456 height 819
copy div "Kura no šīm ir relatīvā šūnas adrese? $GH$34 GH$34 $GH34 GH34"
click at [554, 686] on label "GH34" at bounding box center [727, 683] width 438 height 22
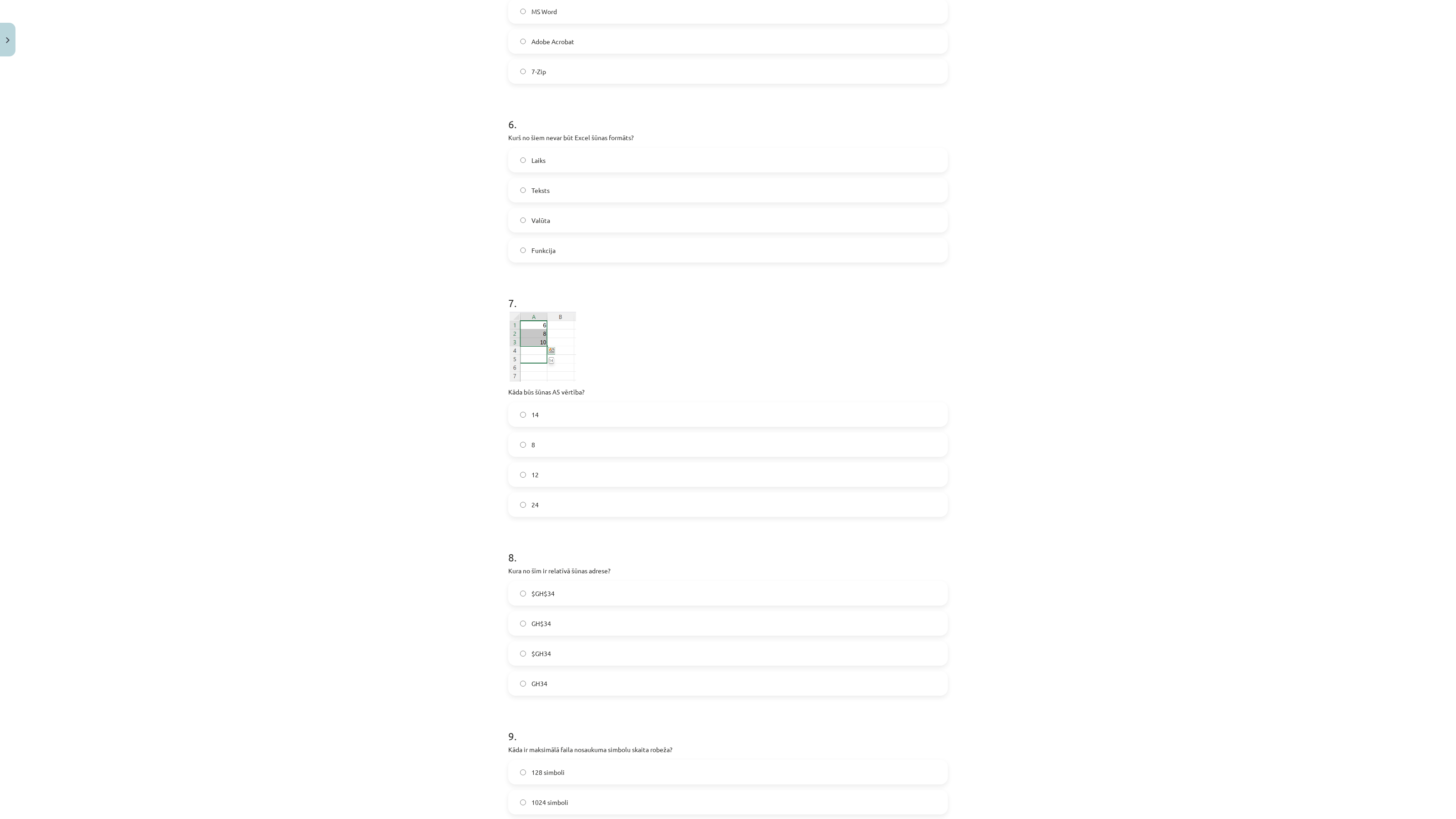
click at [558, 568] on p "Kura no šīm ir relatīvā šūnas adrese?" at bounding box center [727, 570] width 440 height 10
click at [558, 568] on p "Kura no šīm ir relatīvā šūnas adrese?" at bounding box center [727, 570] width 440 height 10
copy p "relatīvā"
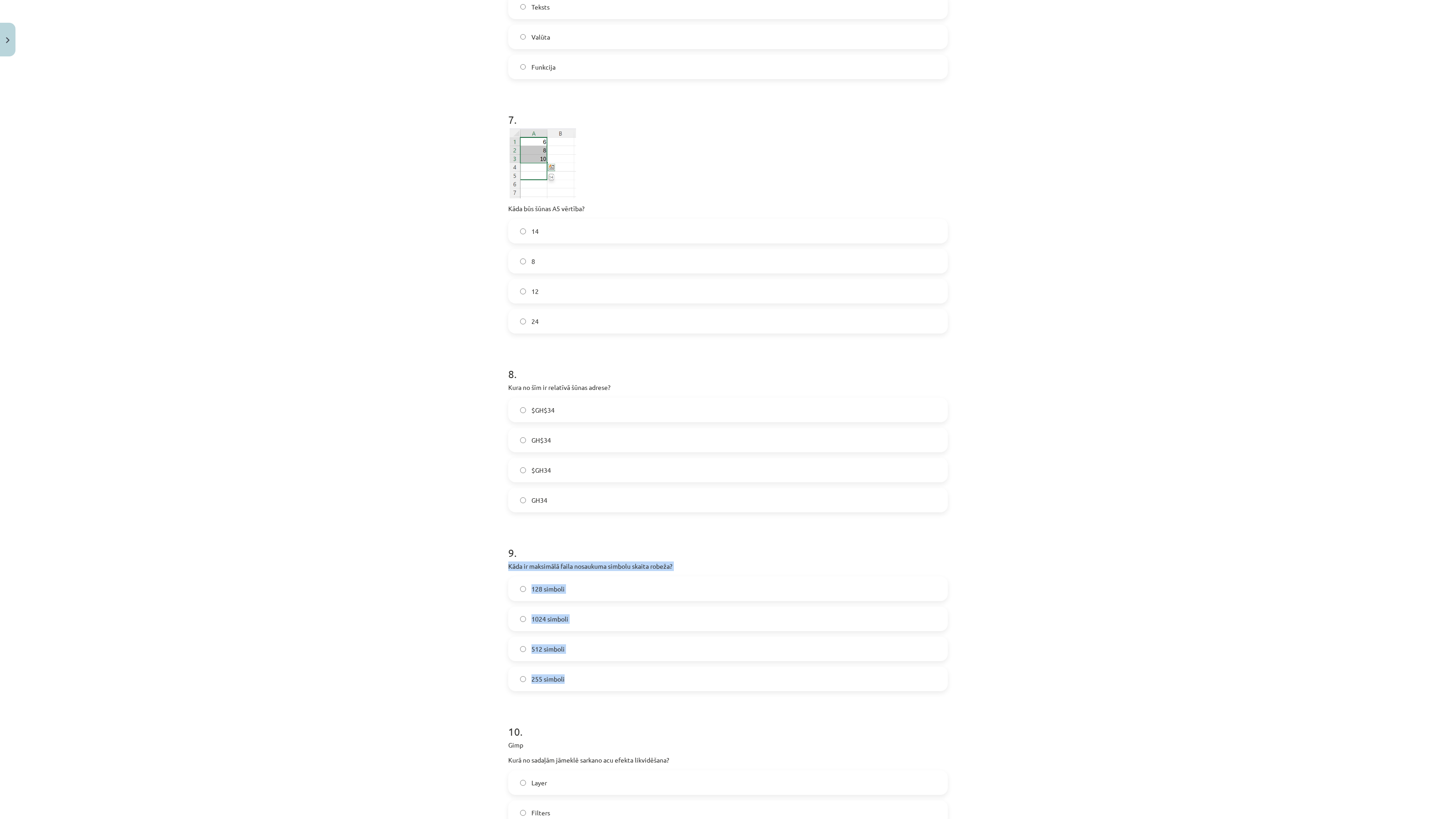
drag, startPoint x: 504, startPoint y: 567, endPoint x: 590, endPoint y: 684, distance: 145.2
copy div "Kāda ir maksimālā faila nosaukuma simbolu skaita robeža? 128 simboli 1024 simbo…"
click at [569, 682] on label "255 simboli" at bounding box center [727, 679] width 438 height 22
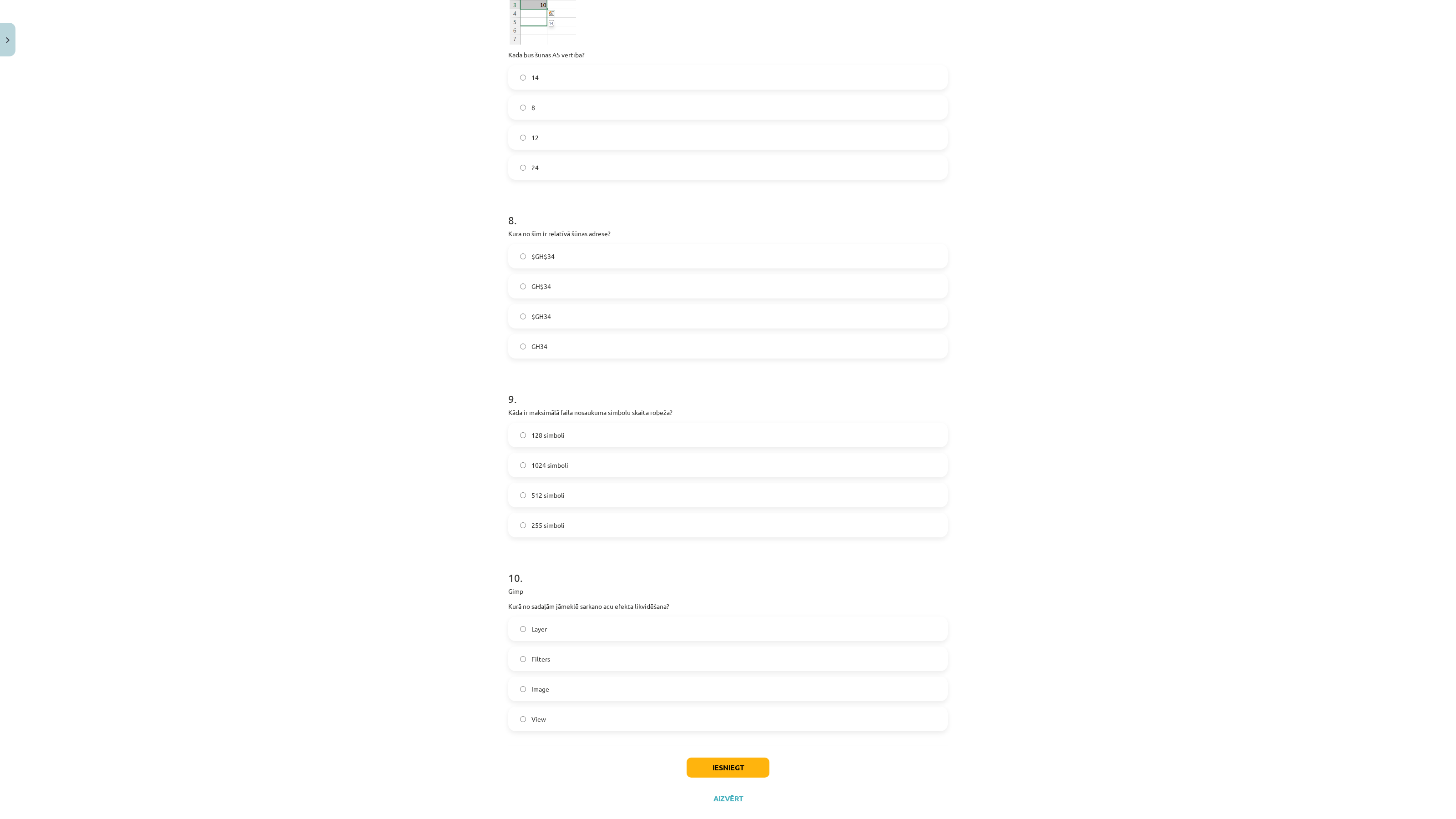
scroll to position [1414, 0]
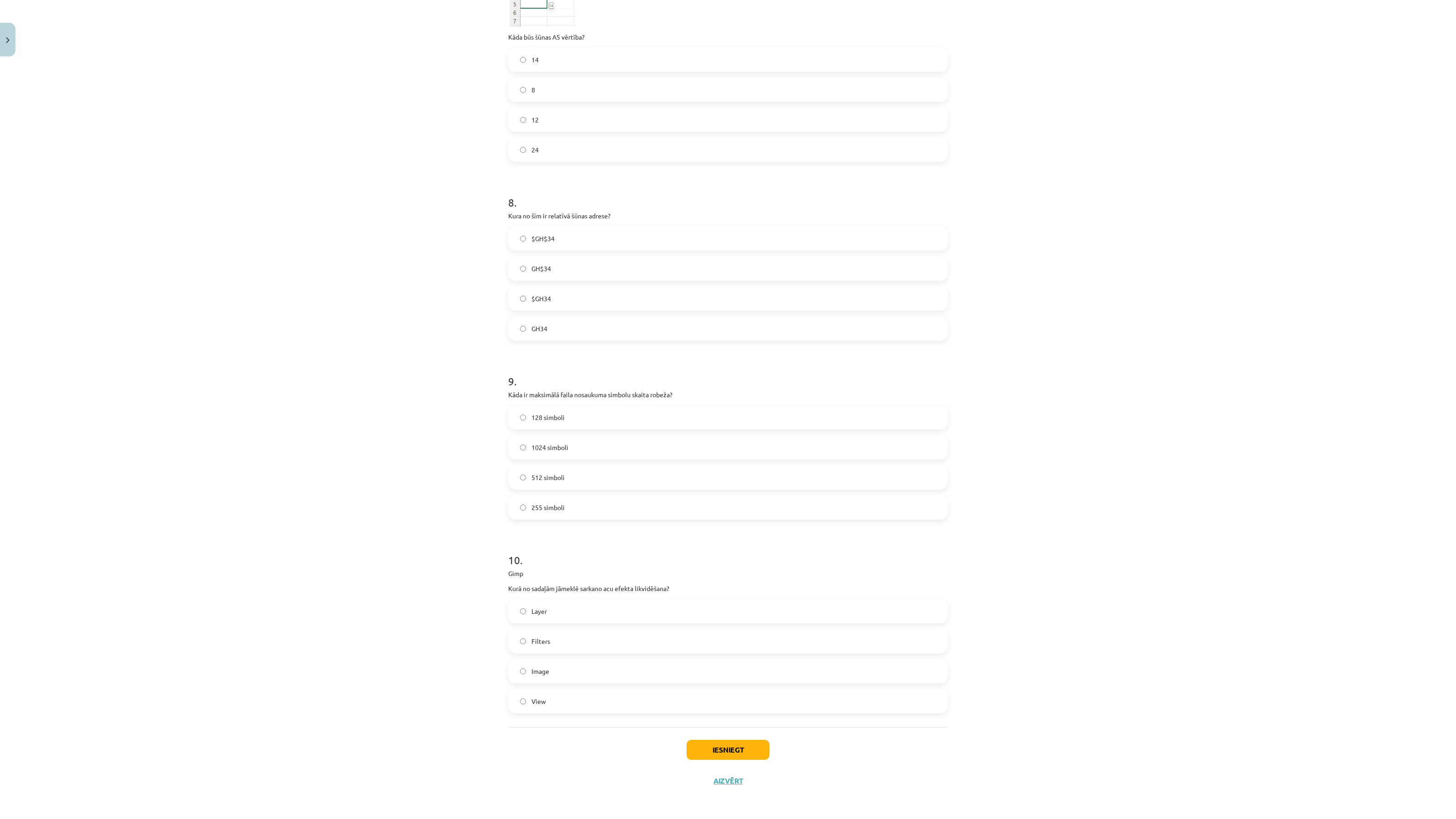
click at [490, 573] on div "Mācību tēma: Datorikas - 10. klases 3. ieskaites mācību materiāls #9 Noslēguma …" at bounding box center [728, 410] width 1456 height 819
drag, startPoint x: 488, startPoint y: 575, endPoint x: 589, endPoint y: 710, distance: 168.6
click at [589, 710] on div "Mācību tēma: Datorikas - 10. klases 3. ieskaites mācību materiāls #9 Noslēguma …" at bounding box center [728, 410] width 1456 height 819
copy div "Gimp Kurā no sadaļām jāmeklē sarkano acu efekta likvidēšana? Layer Filters Imag…"
click at [541, 632] on label "Filters" at bounding box center [727, 641] width 438 height 22
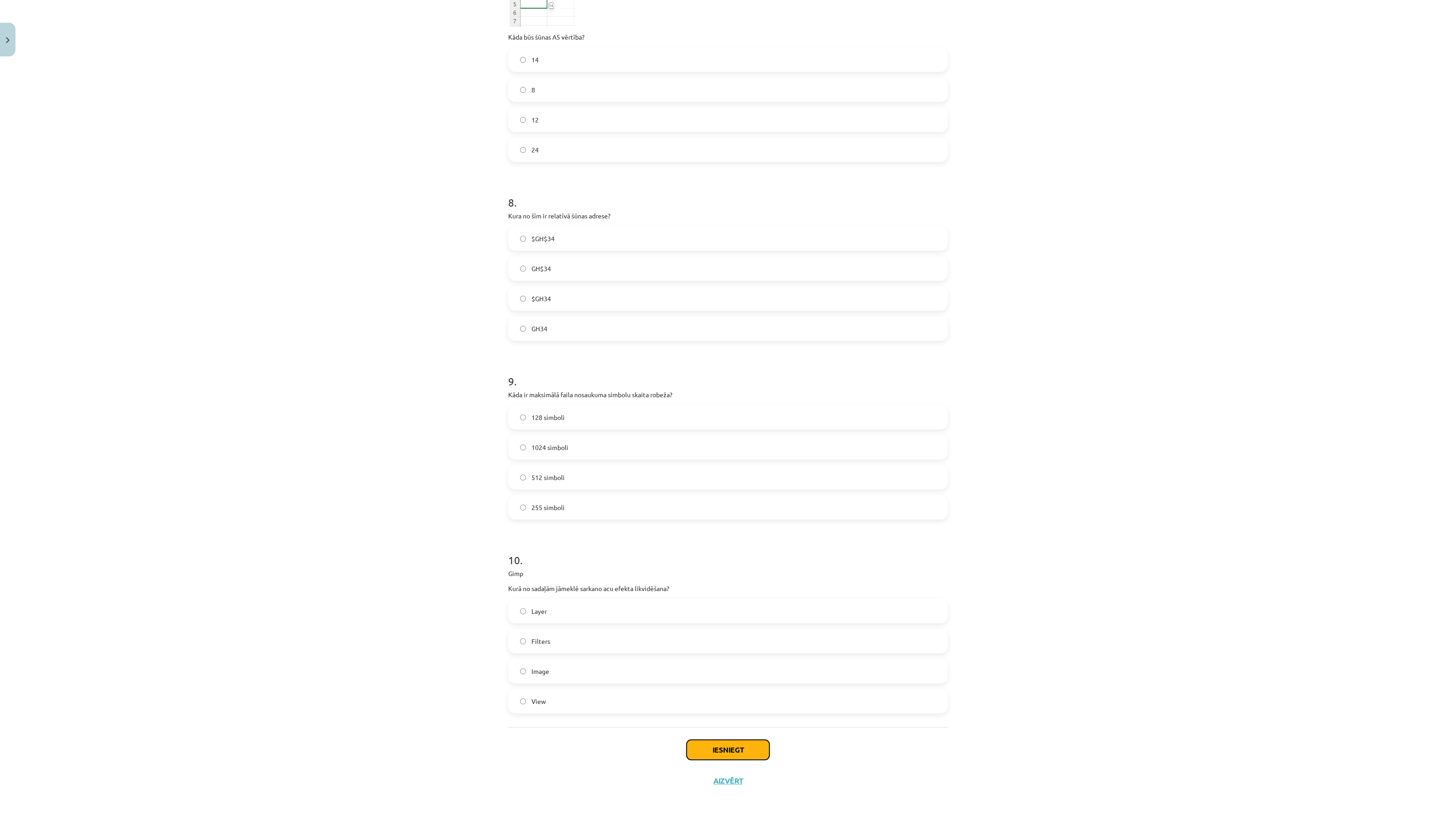
click at [753, 747] on button "Iesniegt" at bounding box center [728, 749] width 83 height 20
click at [1130, 324] on div "Mācību tēma: Datorikas - 10. klases 3. ieskaites mācību materiāls #9 Noslēguma …" at bounding box center [728, 410] width 1456 height 819
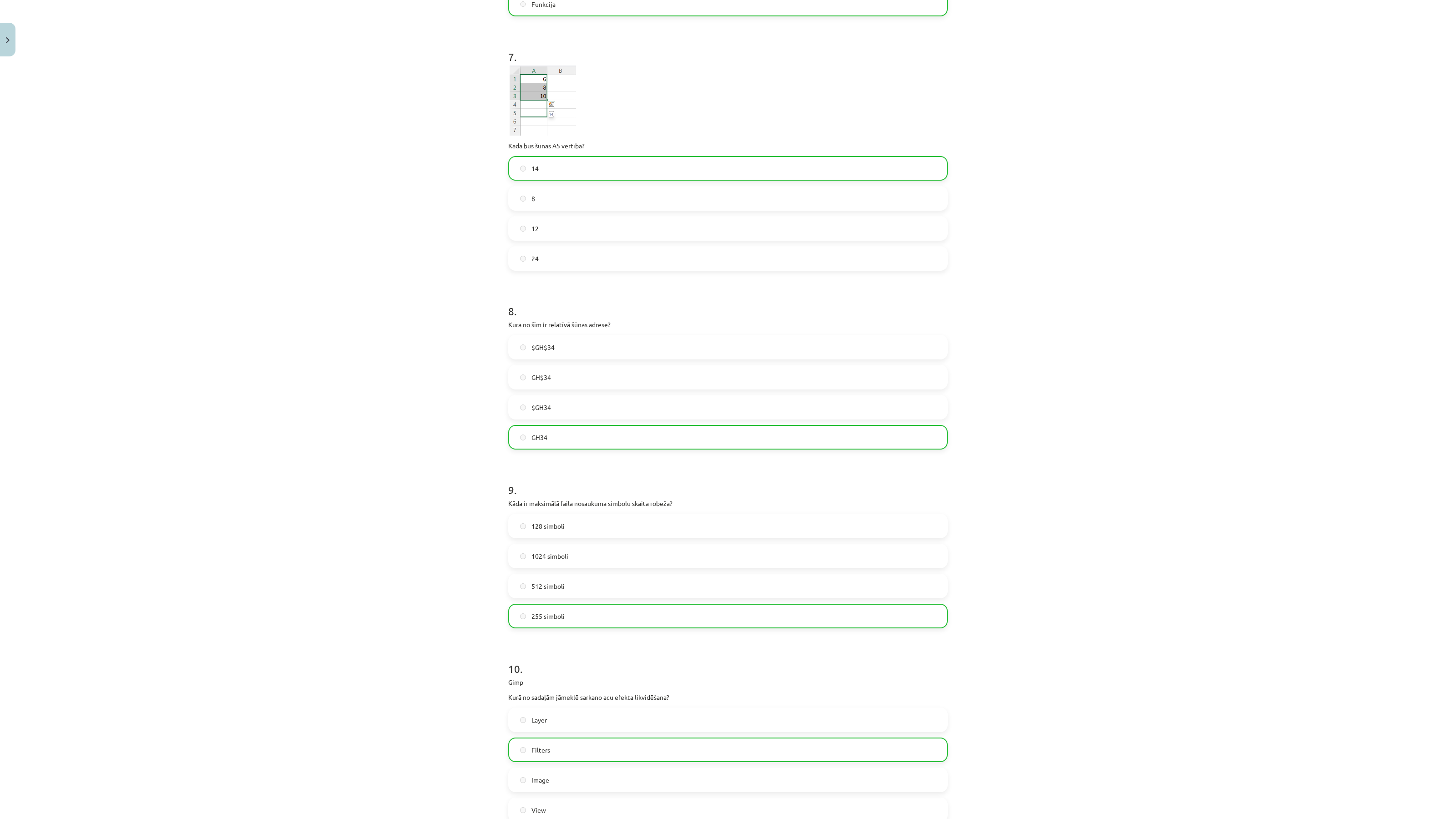
scroll to position [1443, 0]
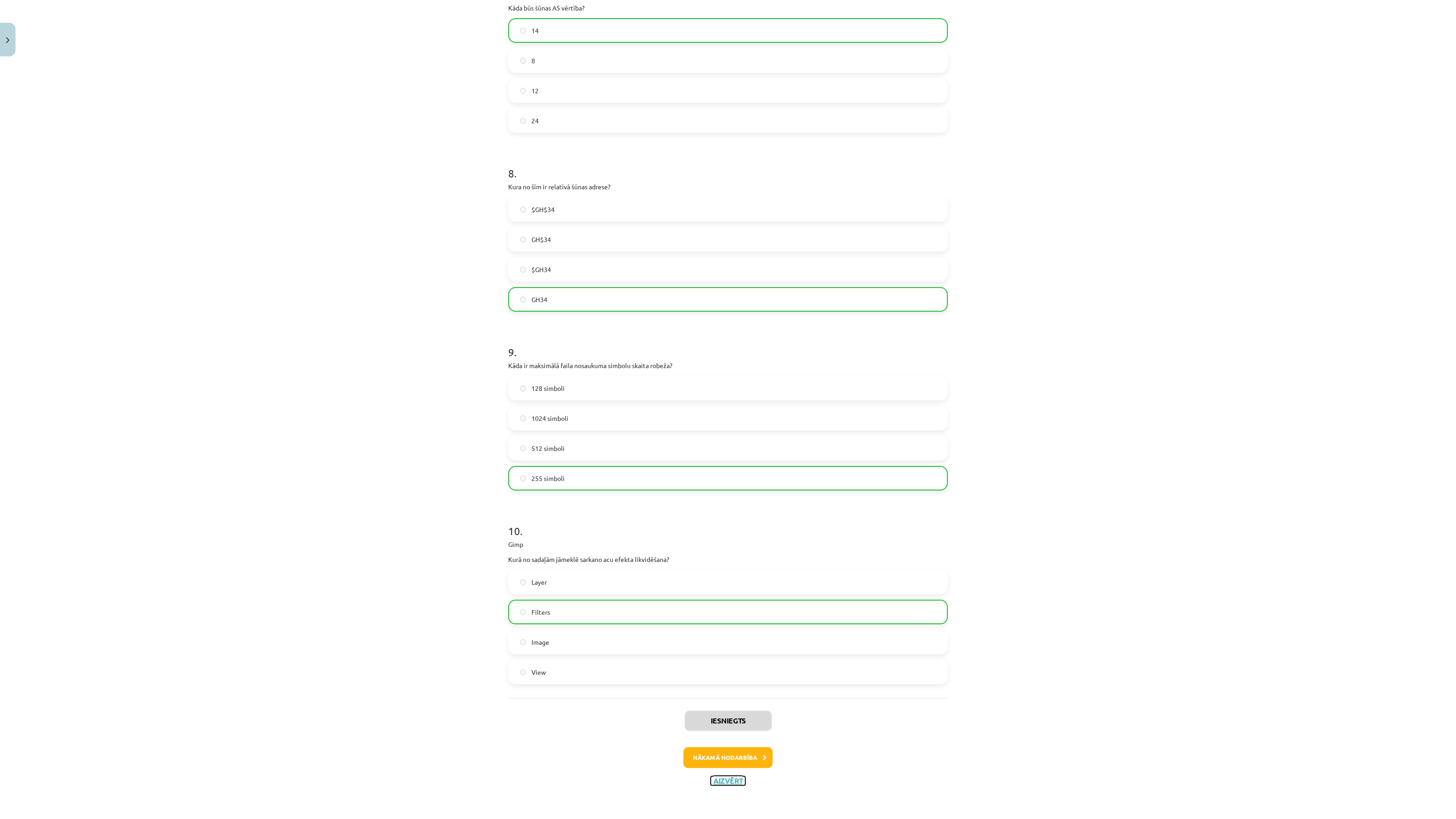
click at [735, 784] on button "Aizvērt" at bounding box center [728, 781] width 35 height 10
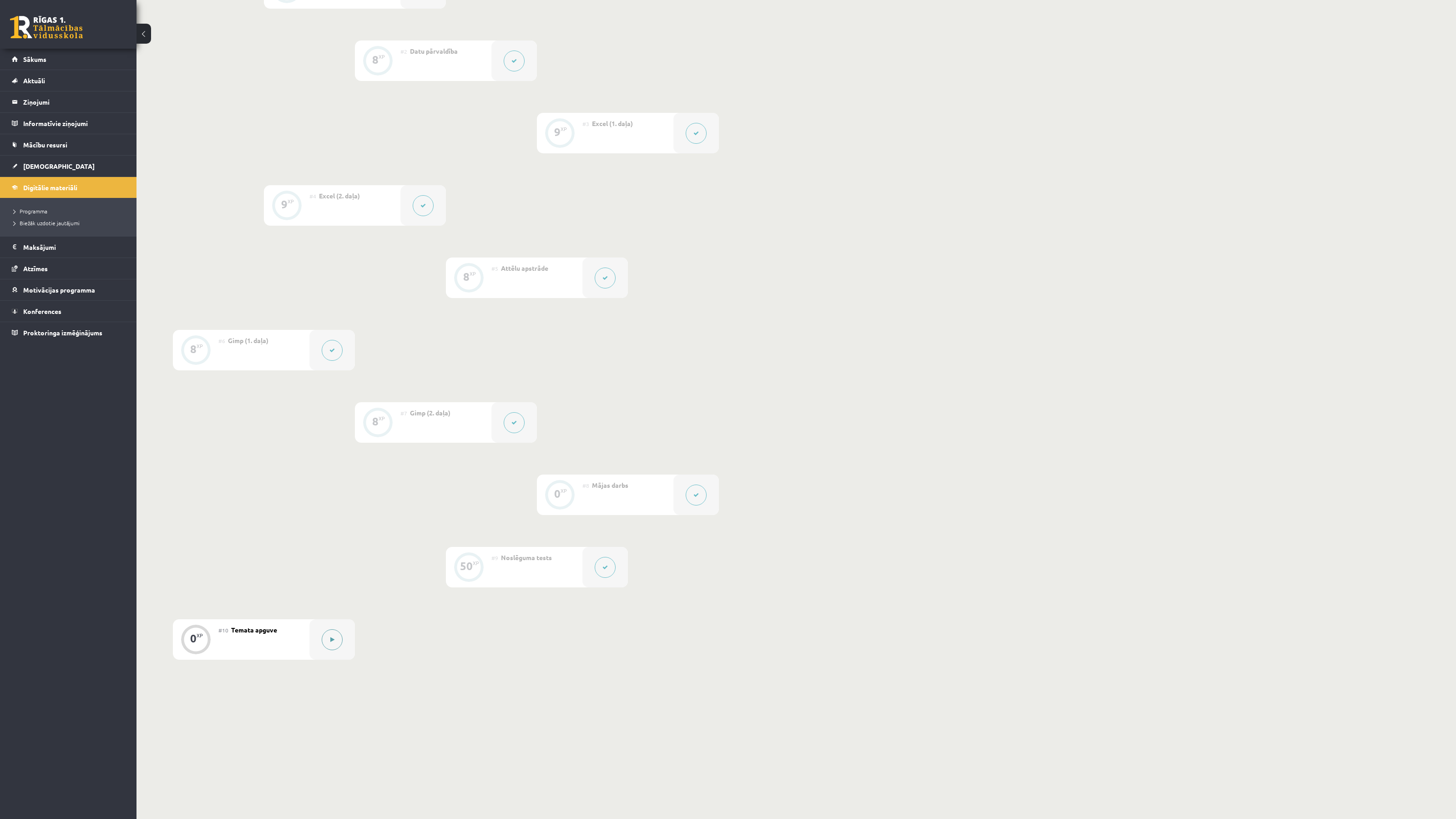
click at [337, 639] on button at bounding box center [332, 639] width 21 height 21
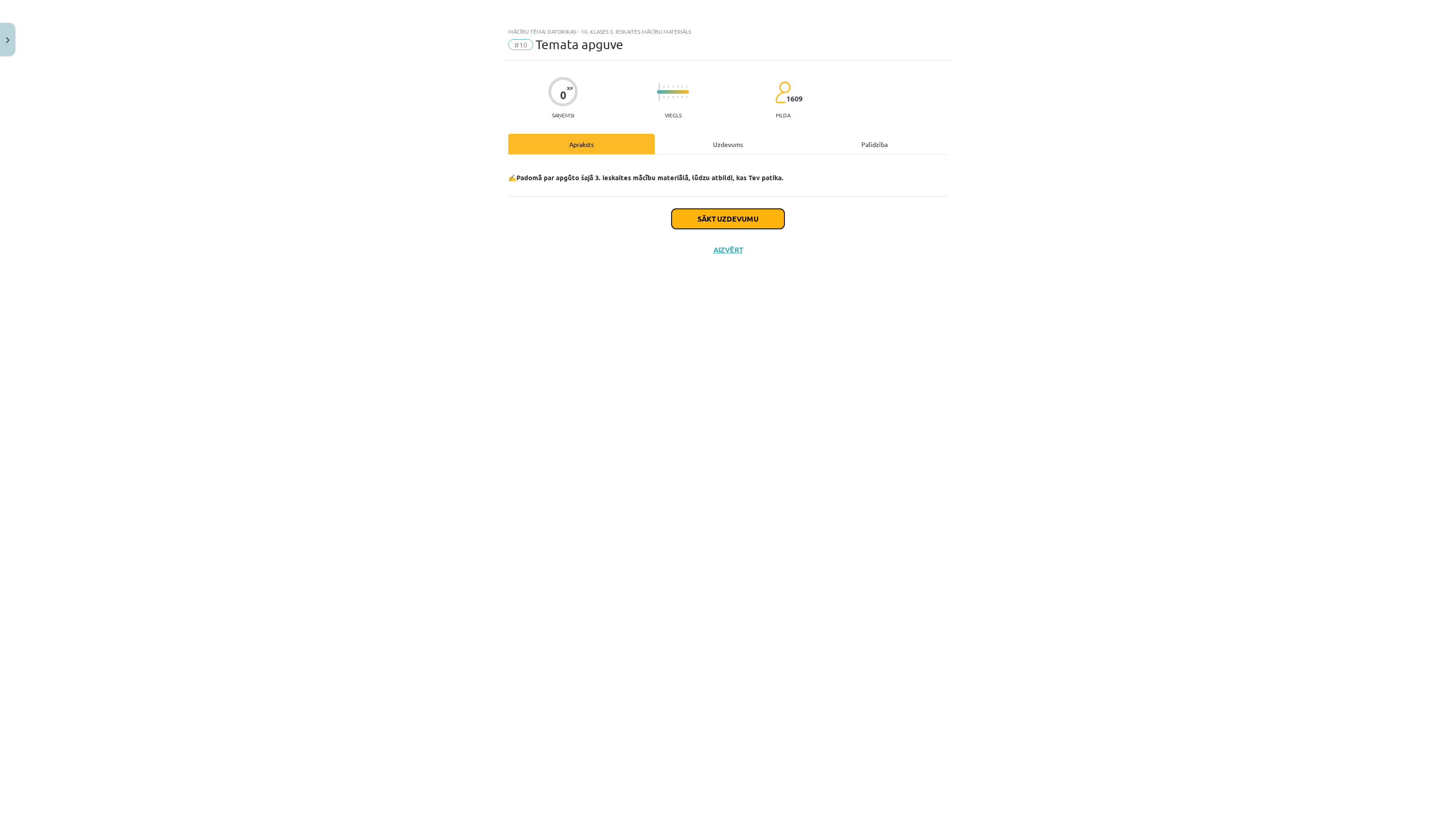
click at [710, 227] on button "Sākt uzdevumu" at bounding box center [727, 219] width 113 height 20
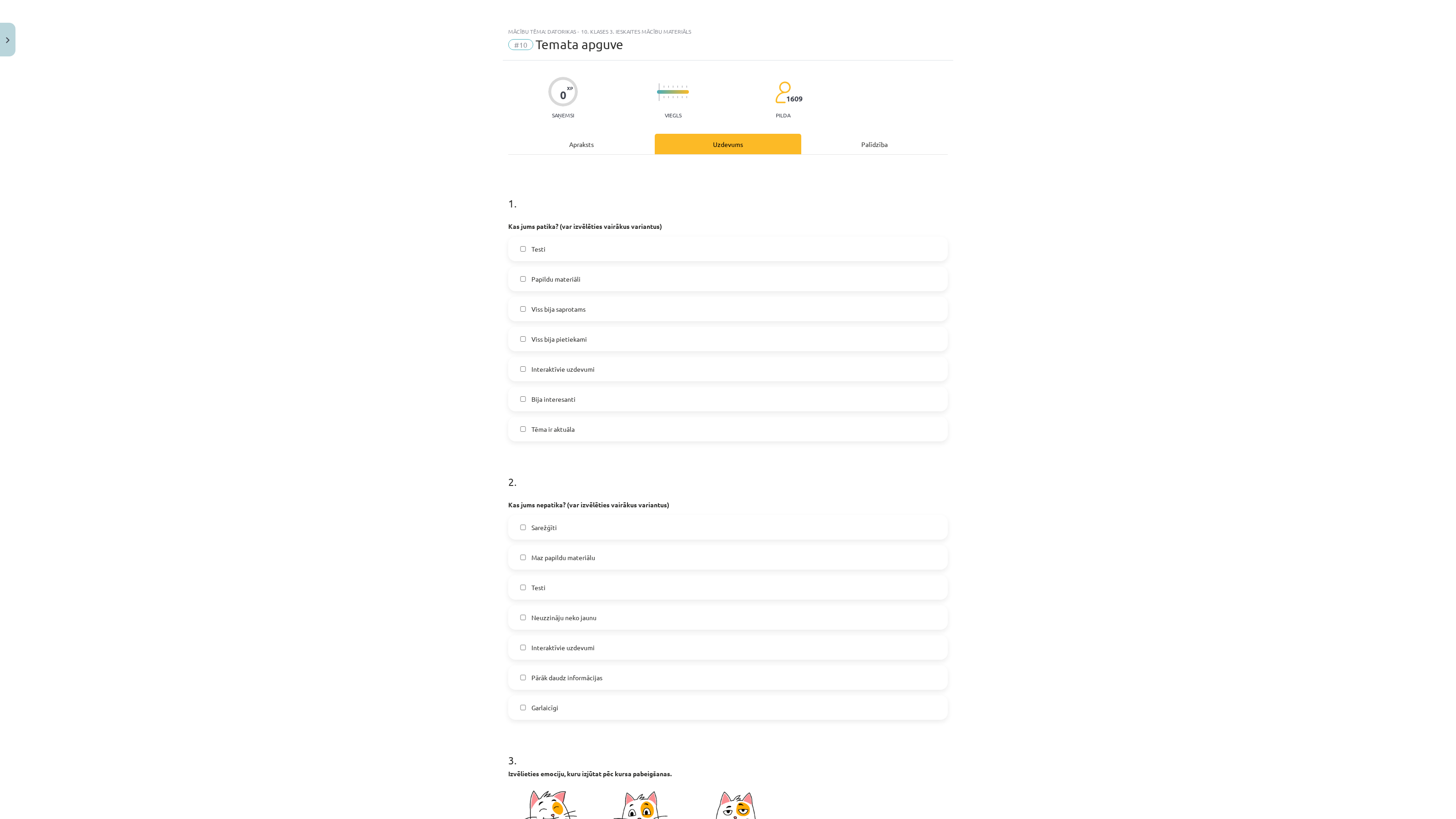
scroll to position [3, 0]
click at [567, 416] on label "Tēma ir aktuāla" at bounding box center [727, 425] width 438 height 22
click at [565, 516] on label "Sarežģīti" at bounding box center [727, 524] width 438 height 22
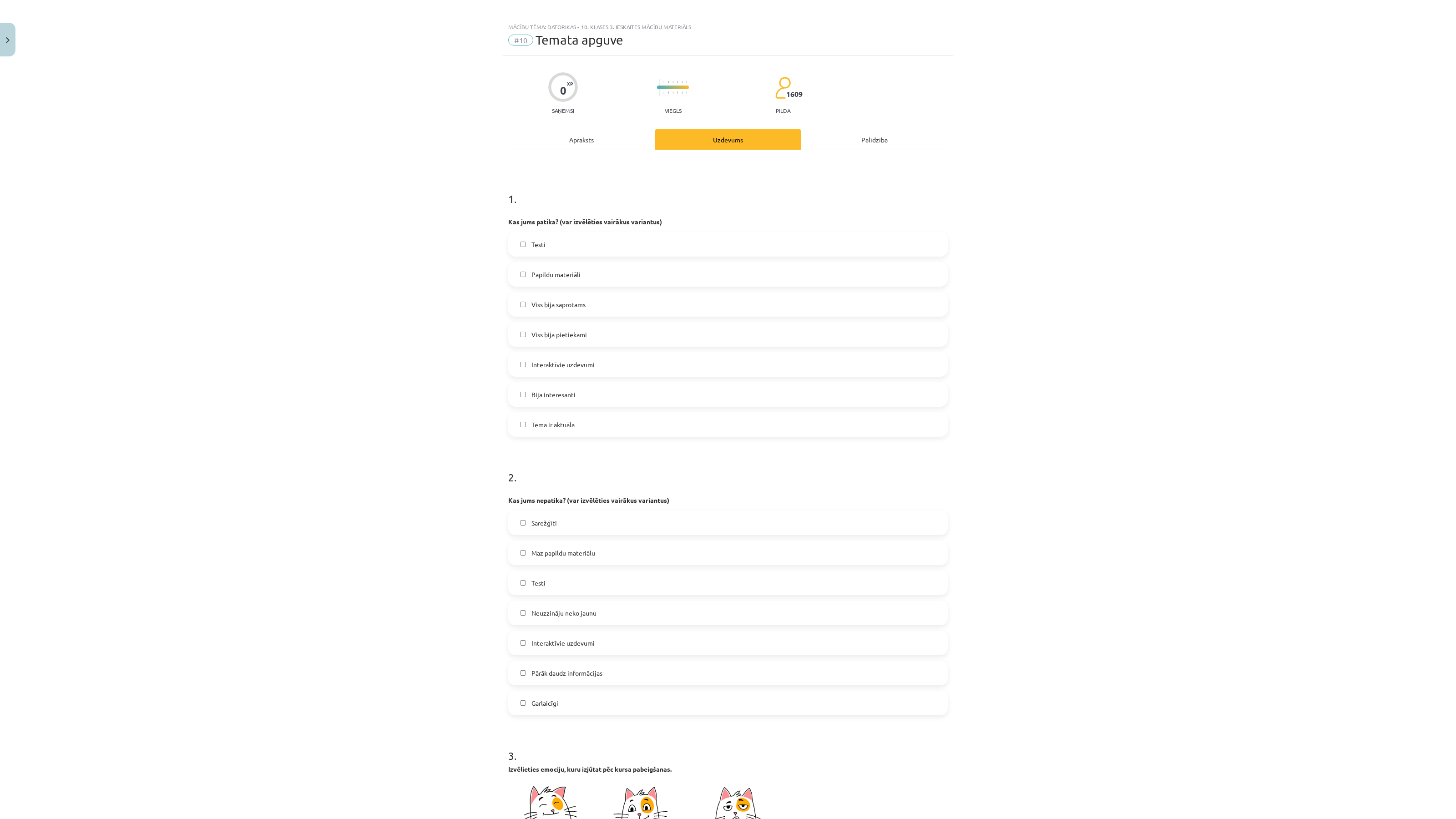
click at [567, 552] on span "Maz papildu materiālu" at bounding box center [563, 553] width 64 height 10
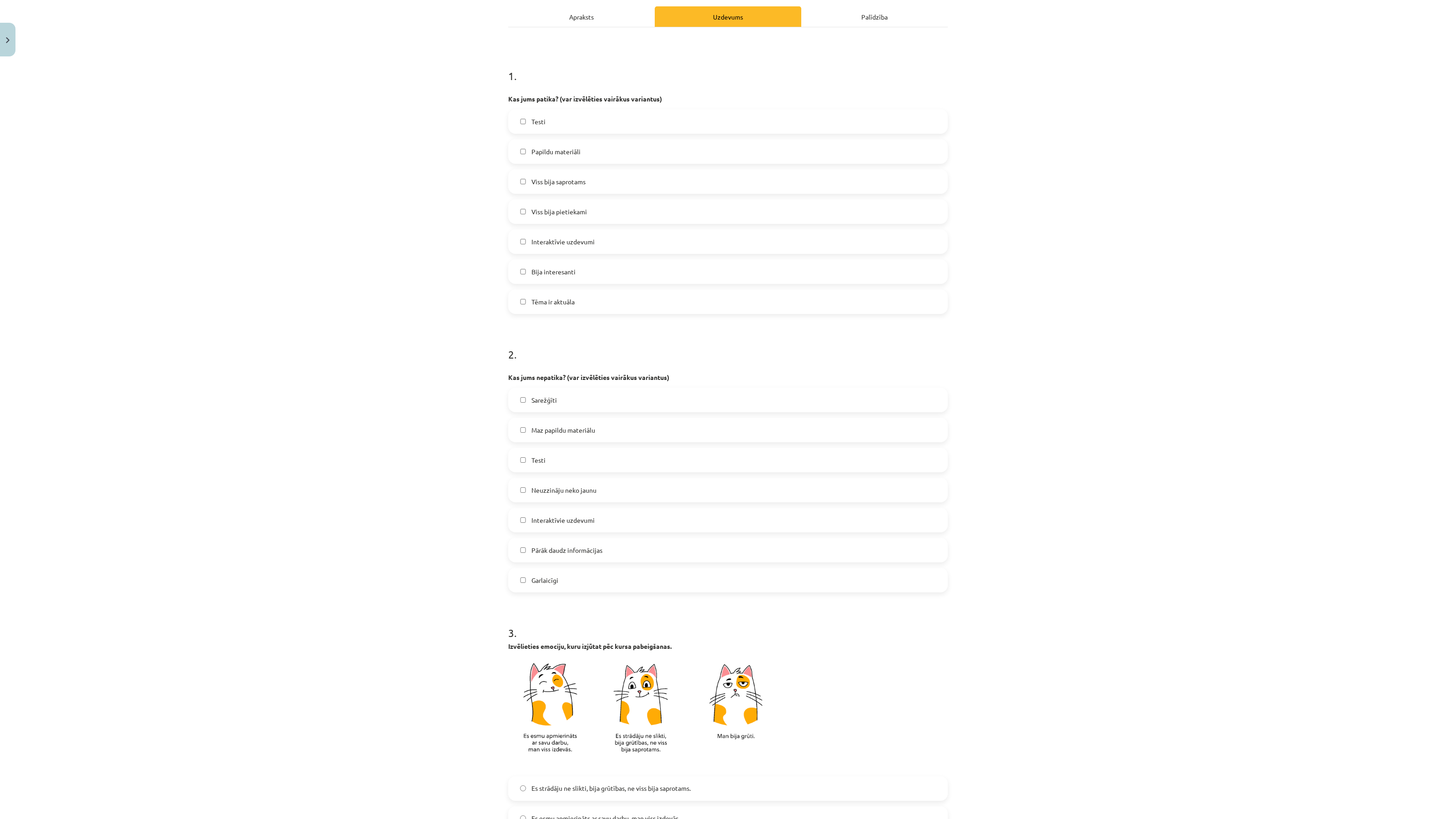
scroll to position [133, 0]
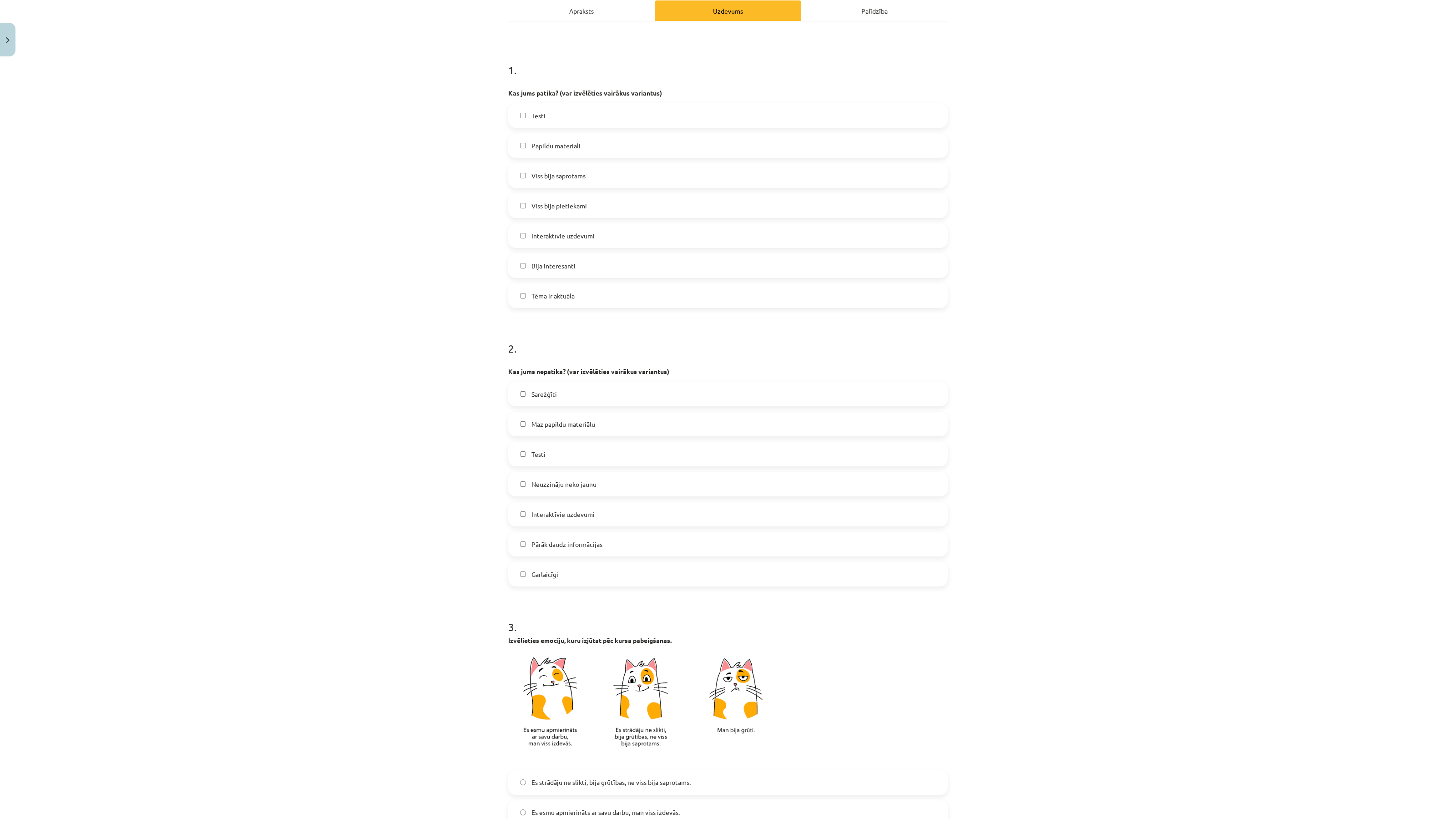
click at [610, 514] on label "Interaktīvie uzdevumi" at bounding box center [727, 514] width 438 height 22
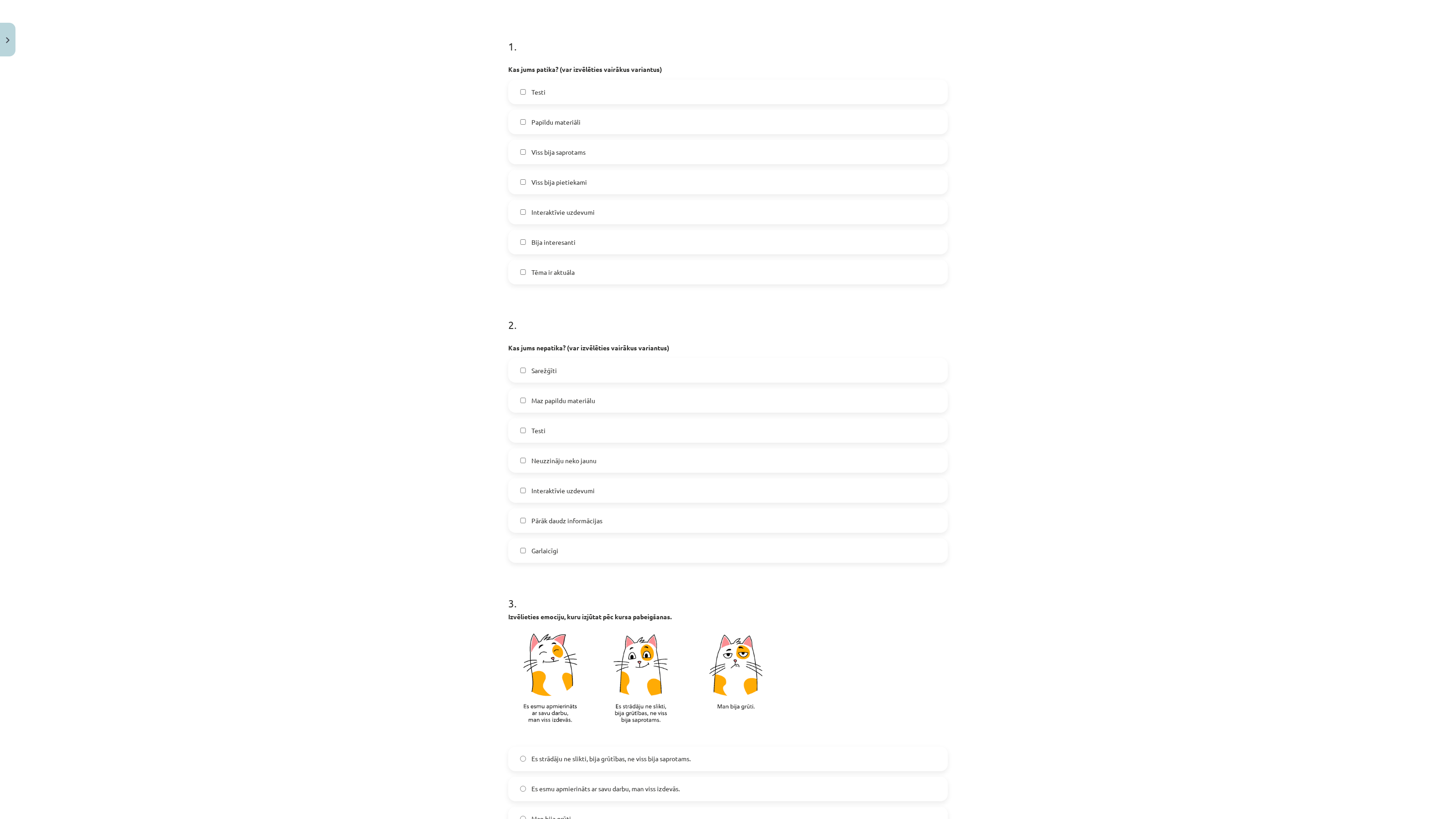
scroll to position [160, 0]
click at [588, 483] on span "Interaktīvie uzdevumi" at bounding box center [562, 487] width 63 height 10
click at [588, 522] on label "Pārāk daudz informācijas" at bounding box center [727, 513] width 438 height 22
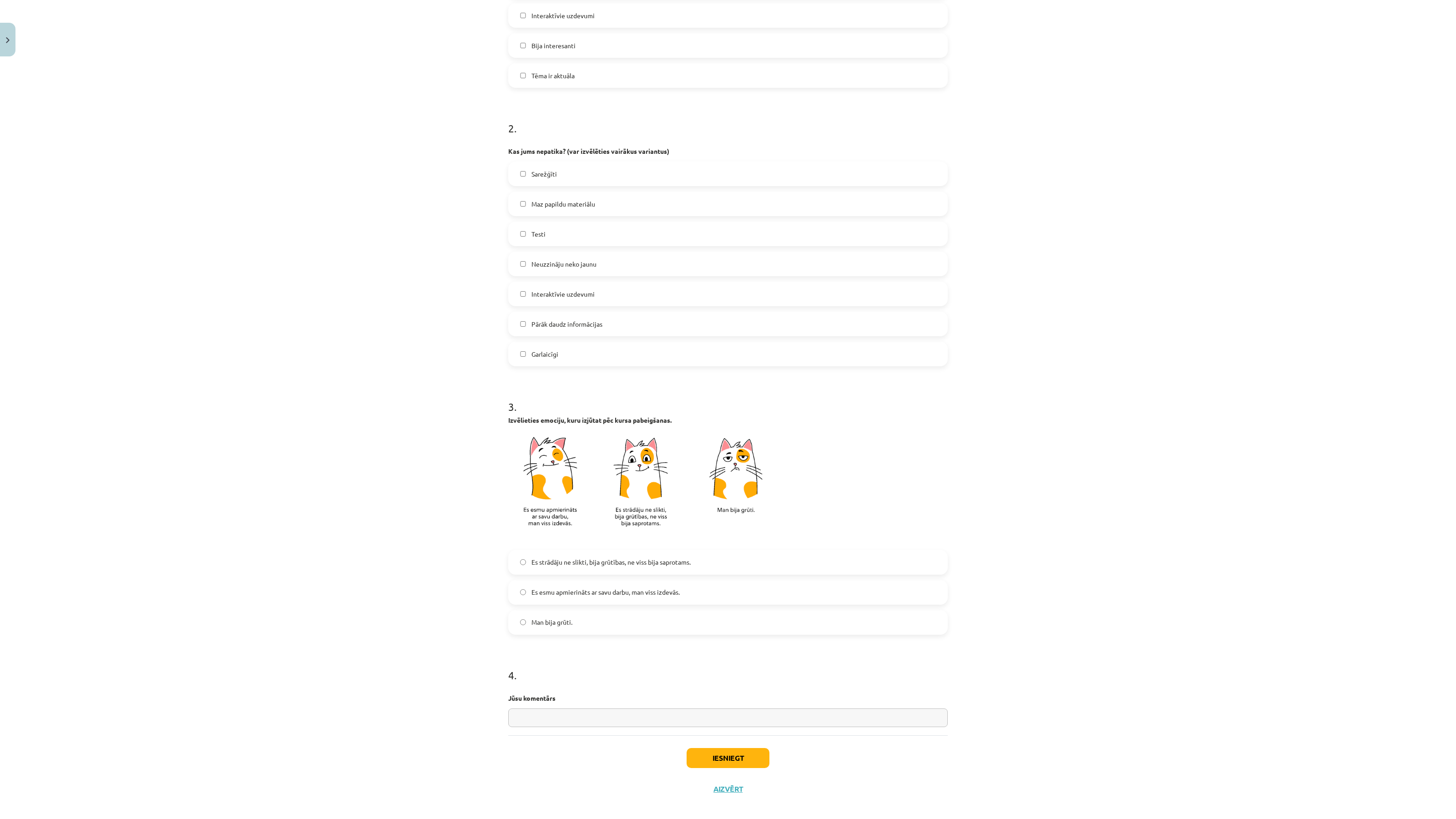
scroll to position [355, 0]
click at [617, 560] on span "Es strādāju ne slikti, bija grūtības, ne viss bija saprotams." at bounding box center [611, 561] width 159 height 10
click at [554, 709] on input "text" at bounding box center [727, 717] width 440 height 19
type input "**********"
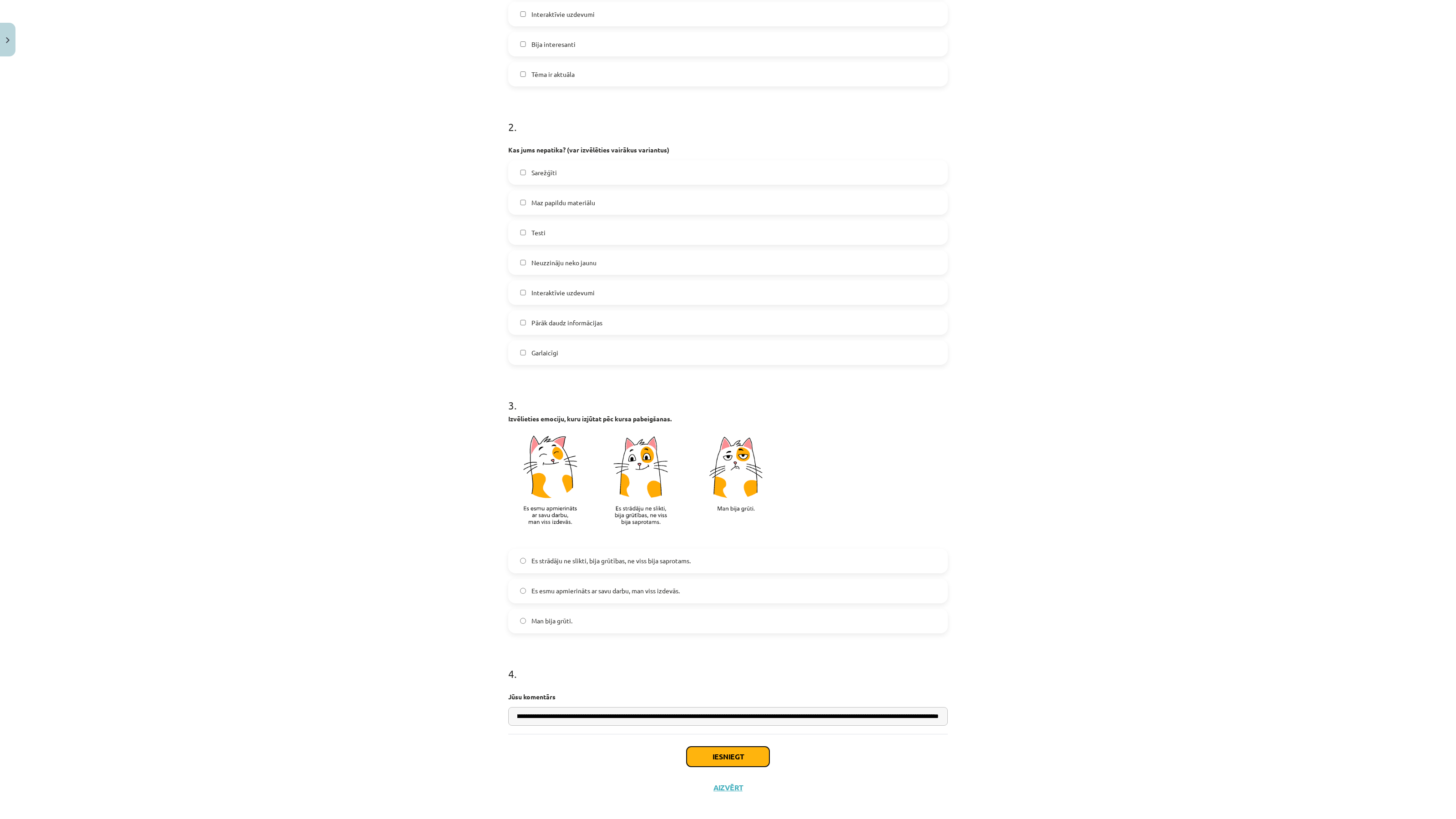
scroll to position [0, 0]
click at [761, 750] on button "Iesniegt" at bounding box center [728, 756] width 83 height 20
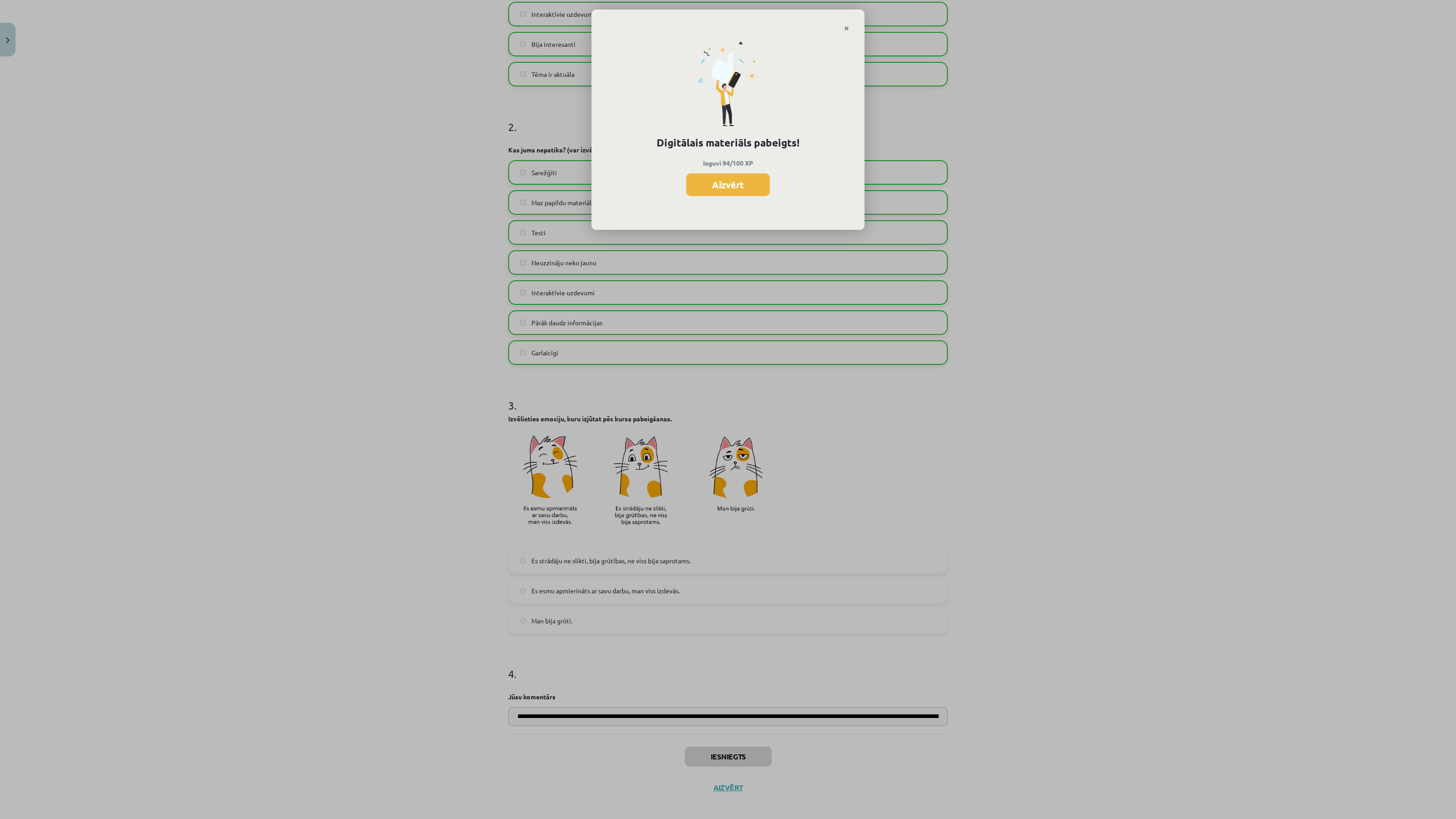
scroll to position [309, 0]
click at [718, 178] on button "Aizvērt" at bounding box center [727, 185] width 84 height 22
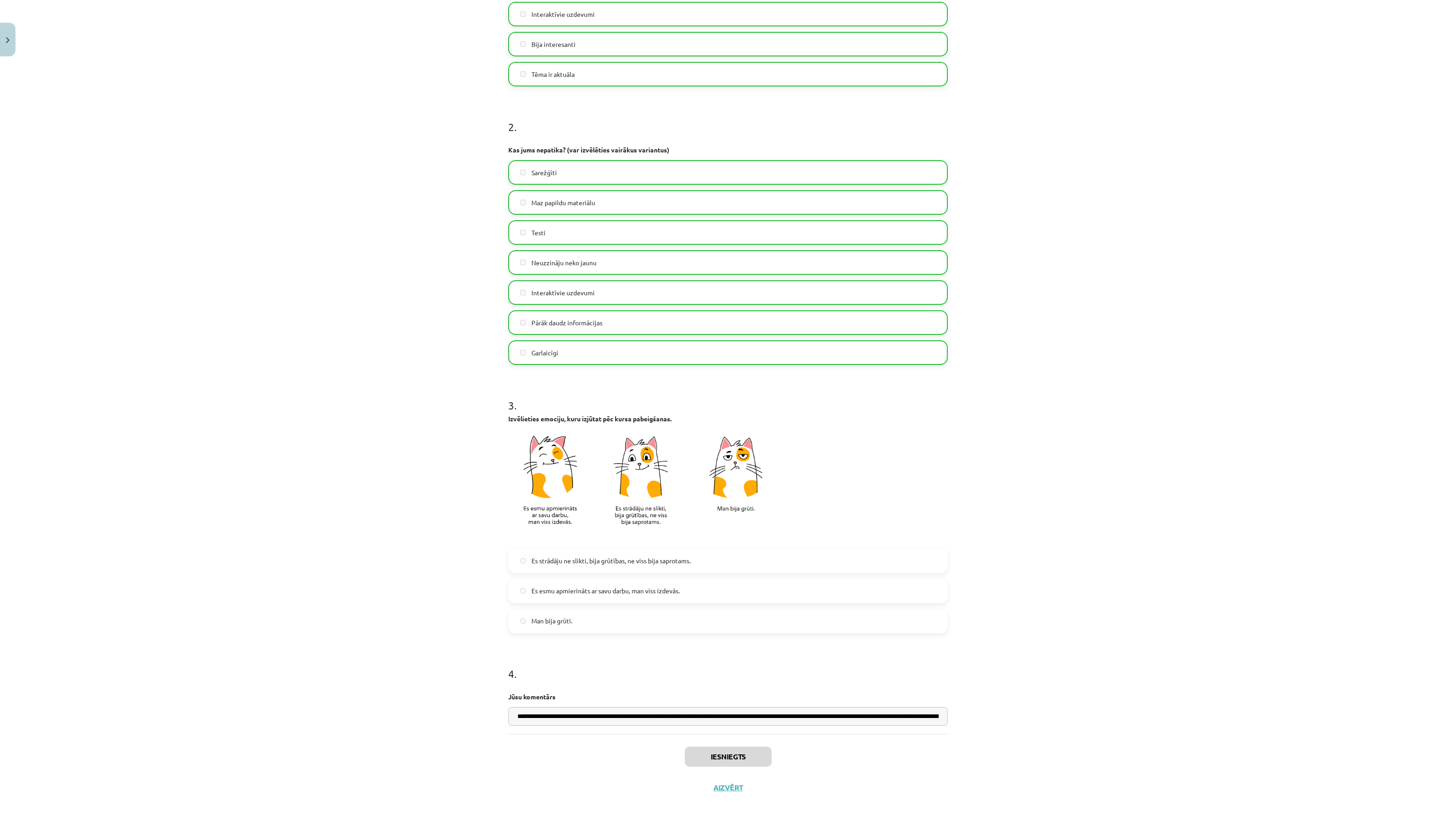
click at [737, 781] on div "Iesniegts Aizvērt" at bounding box center [727, 766] width 440 height 64
click at [737, 785] on button "Aizvērt" at bounding box center [728, 787] width 35 height 10
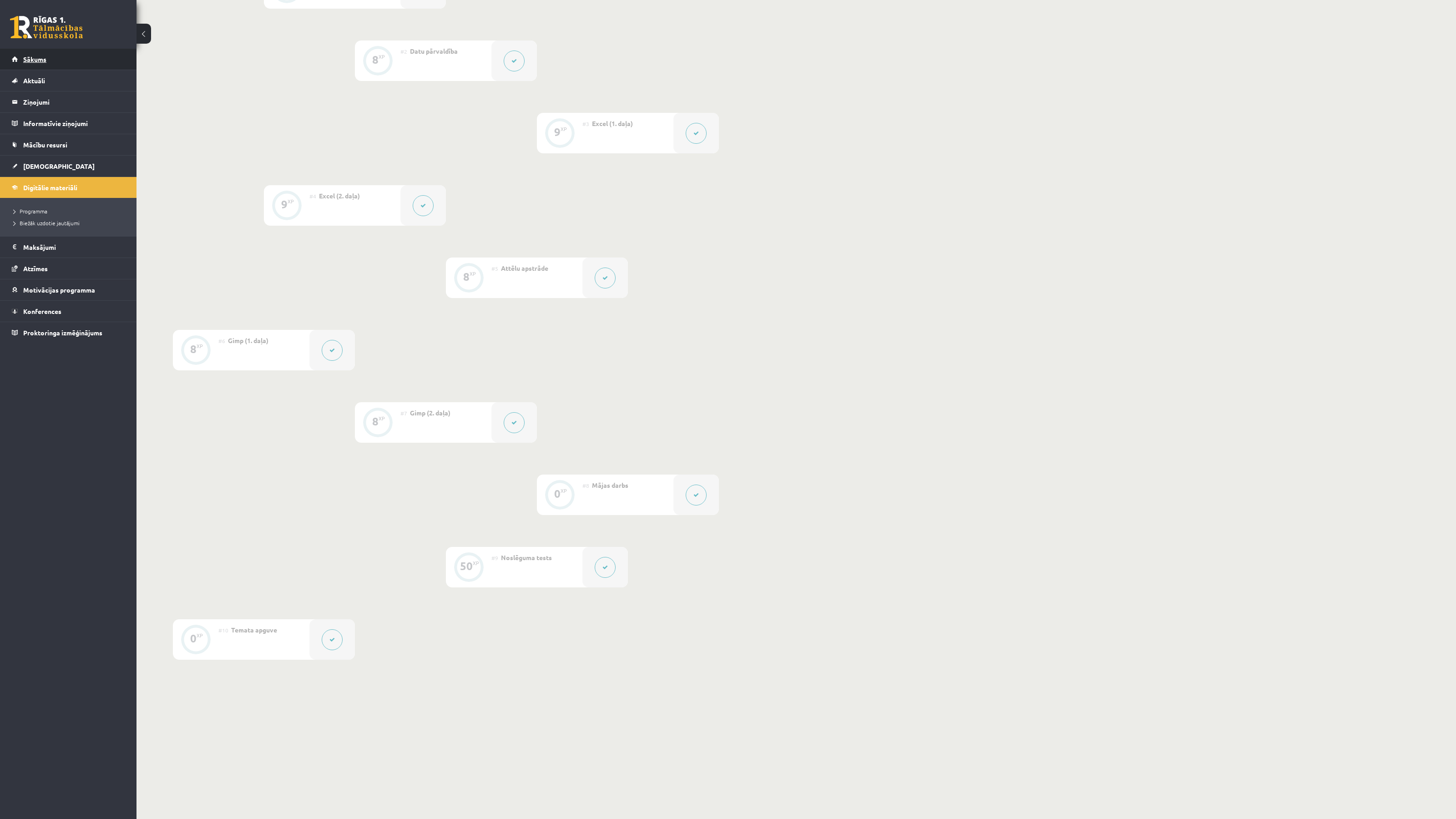
click at [41, 59] on span "Sākums" at bounding box center [35, 59] width 23 height 8
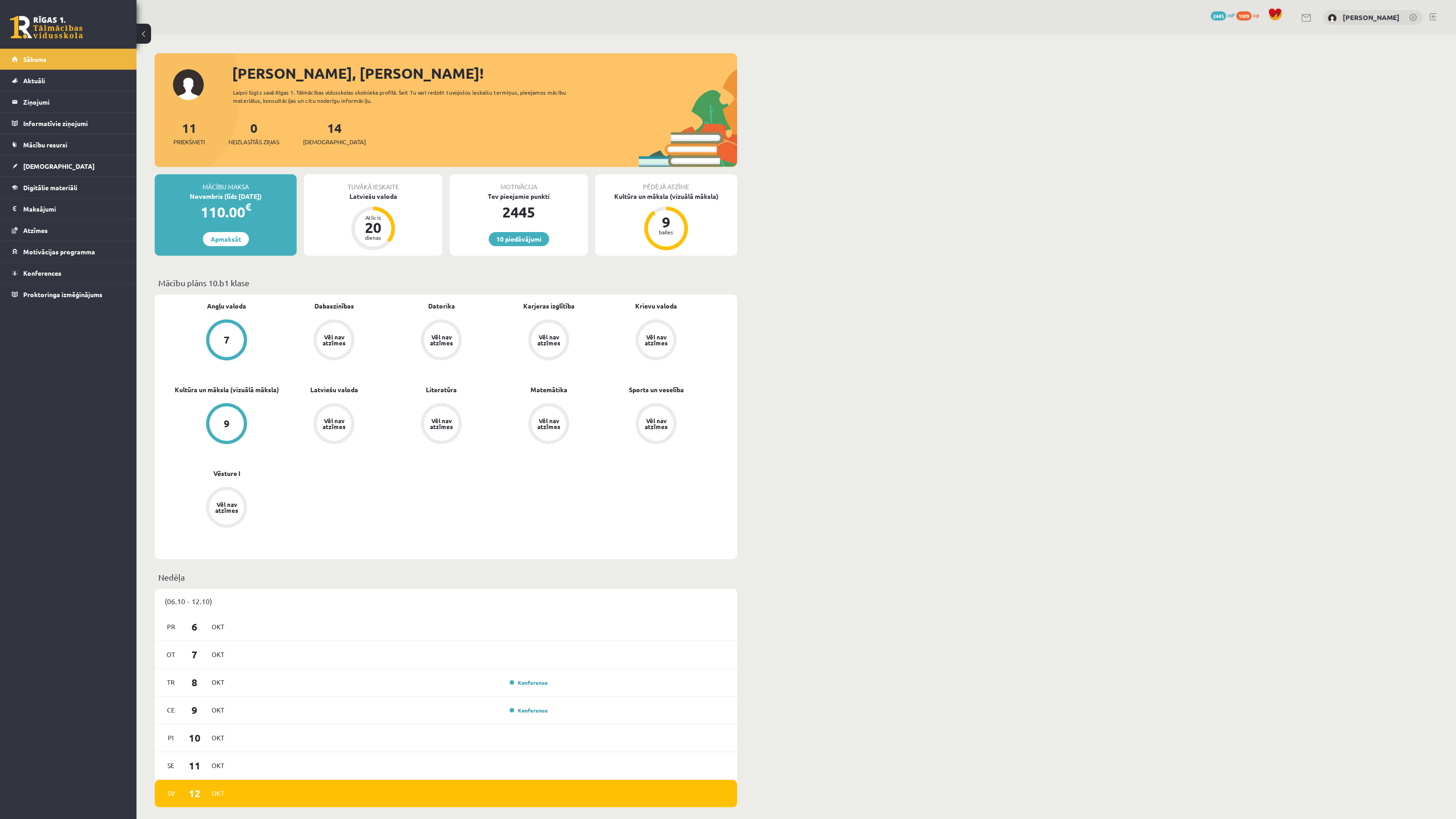
click at [890, 334] on div "[PERSON_NAME], [PERSON_NAME]! Laipni lūgts savā Rīgas 1. Tālmācības vidusskolas…" at bounding box center [795, 816] width 1319 height 1561
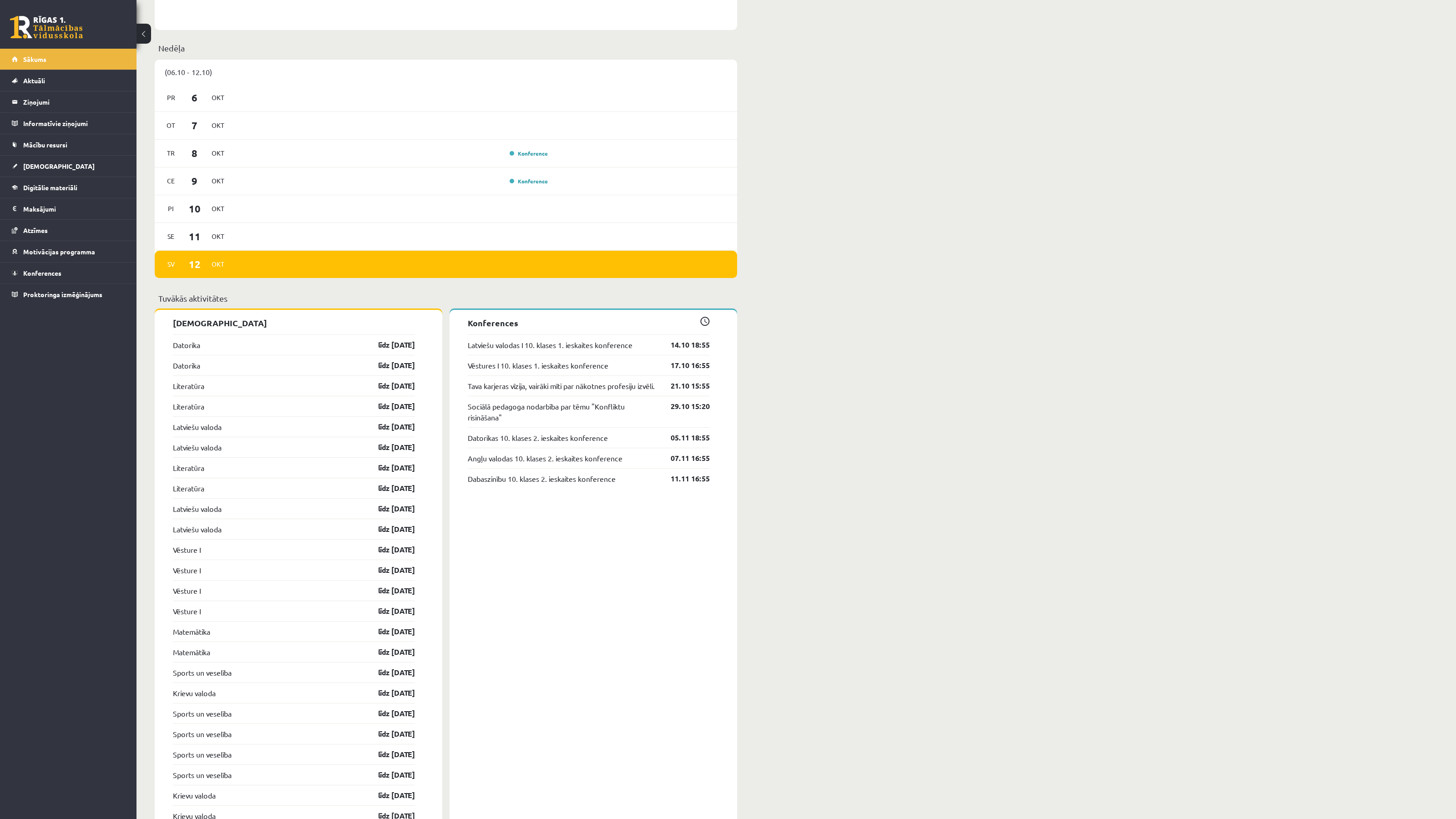
scroll to position [530, 0]
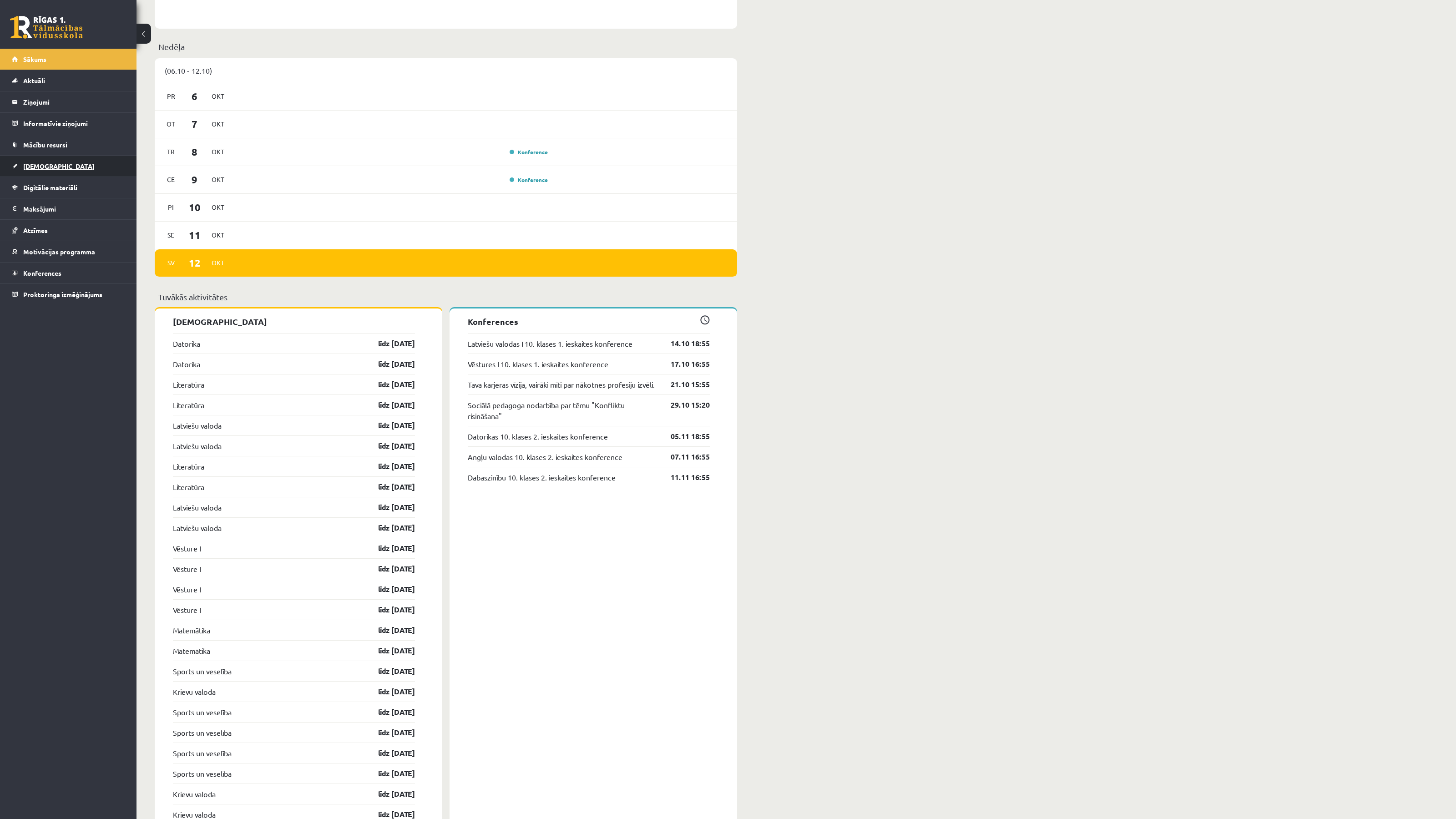
click at [35, 167] on span "[DEMOGRAPHIC_DATA]" at bounding box center [59, 166] width 72 height 8
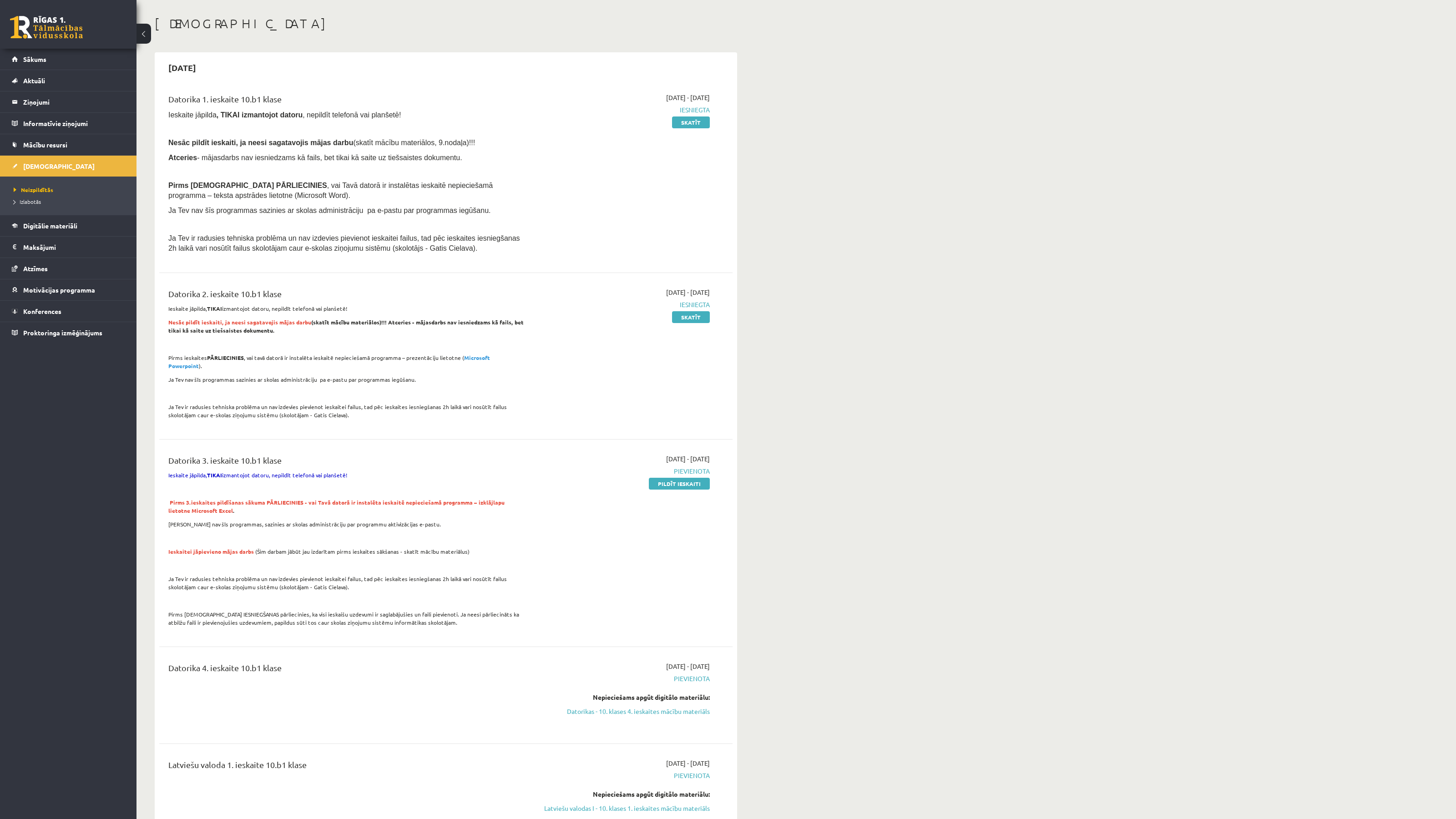
scroll to position [17, 0]
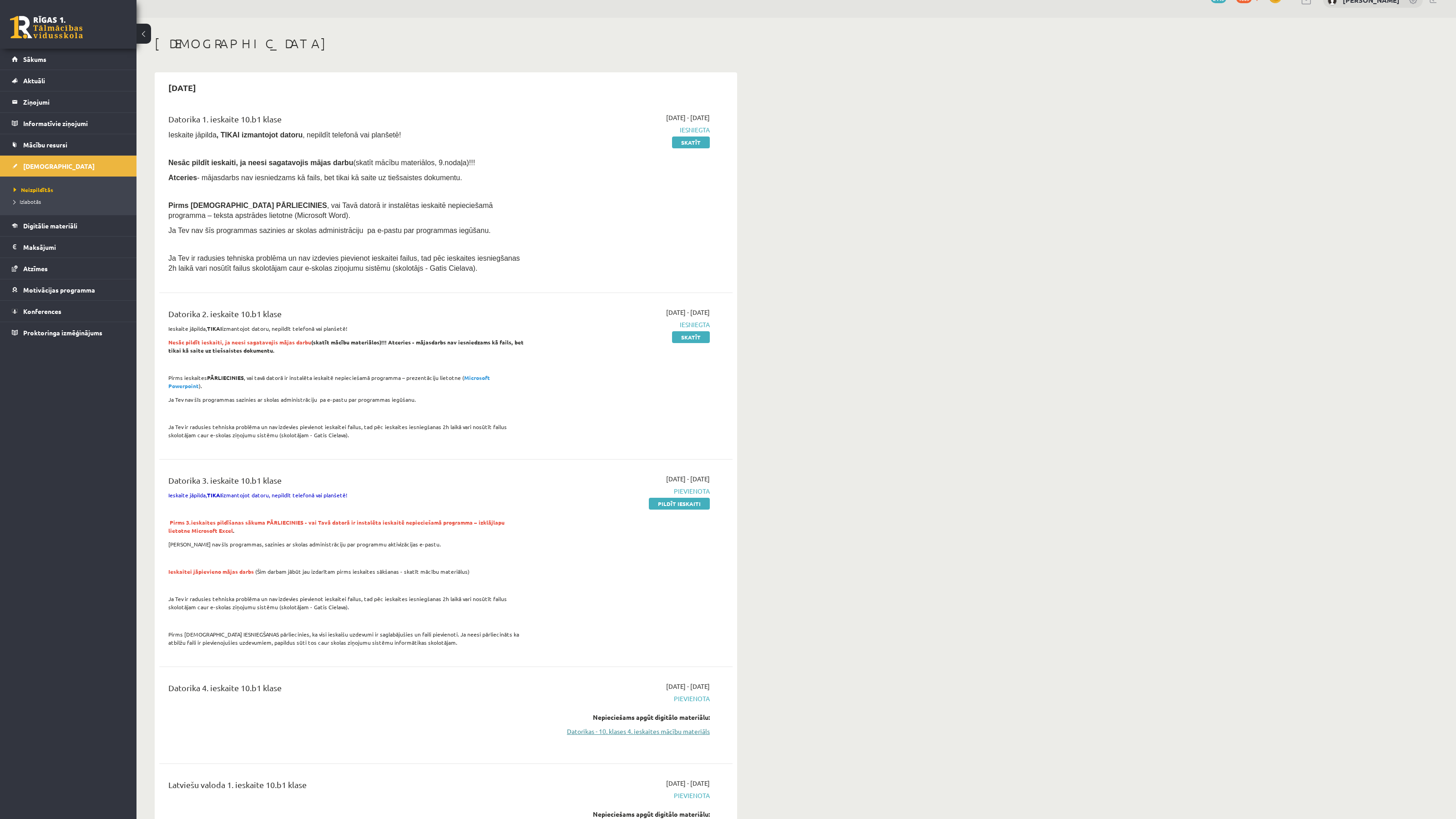
click at [617, 727] on link "Datorikas - 10. klases 4. ieskaites mācību materiāls" at bounding box center [624, 731] width 172 height 10
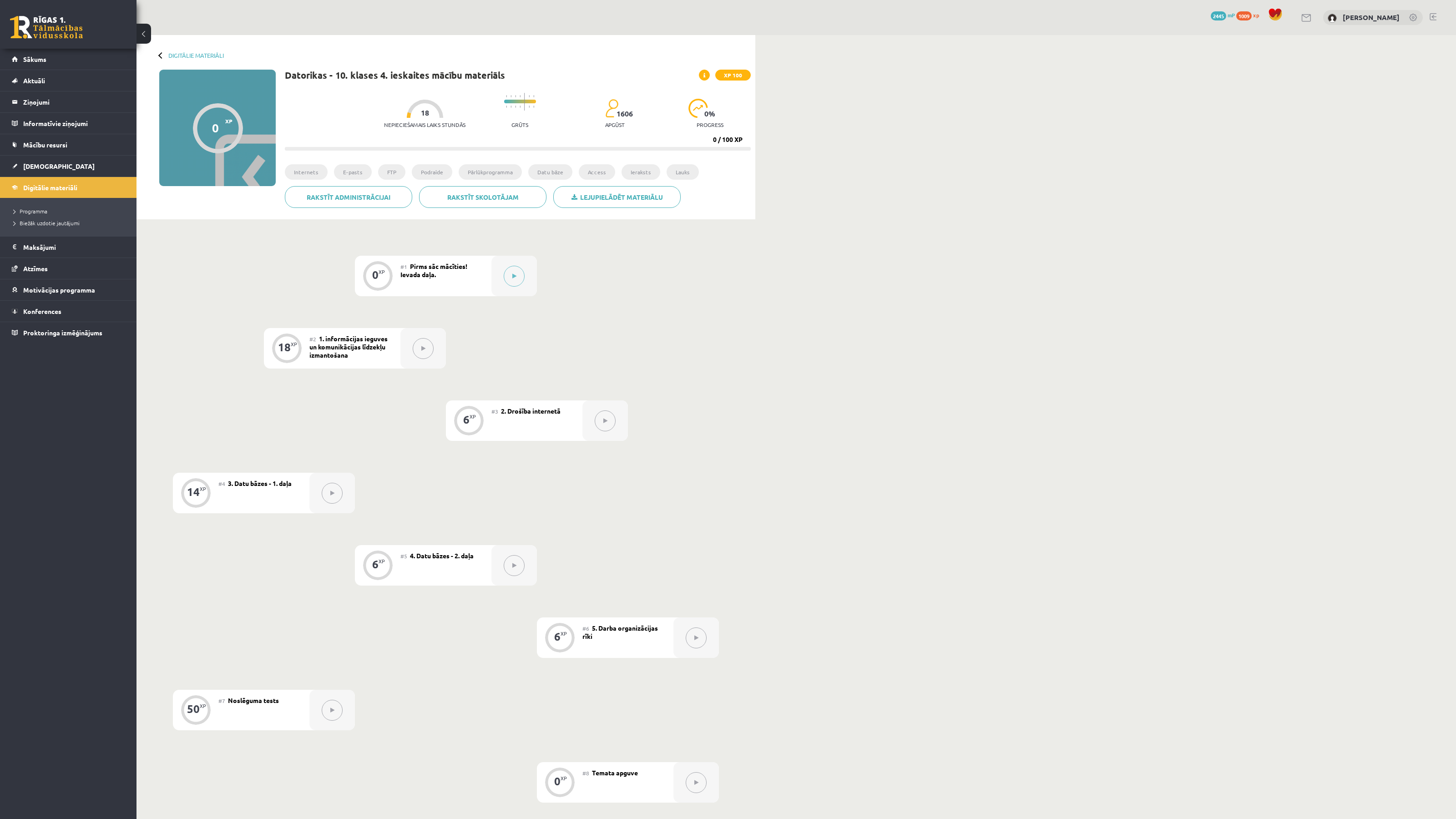
scroll to position [3, 0]
click at [516, 280] on button at bounding box center [514, 273] width 21 height 21
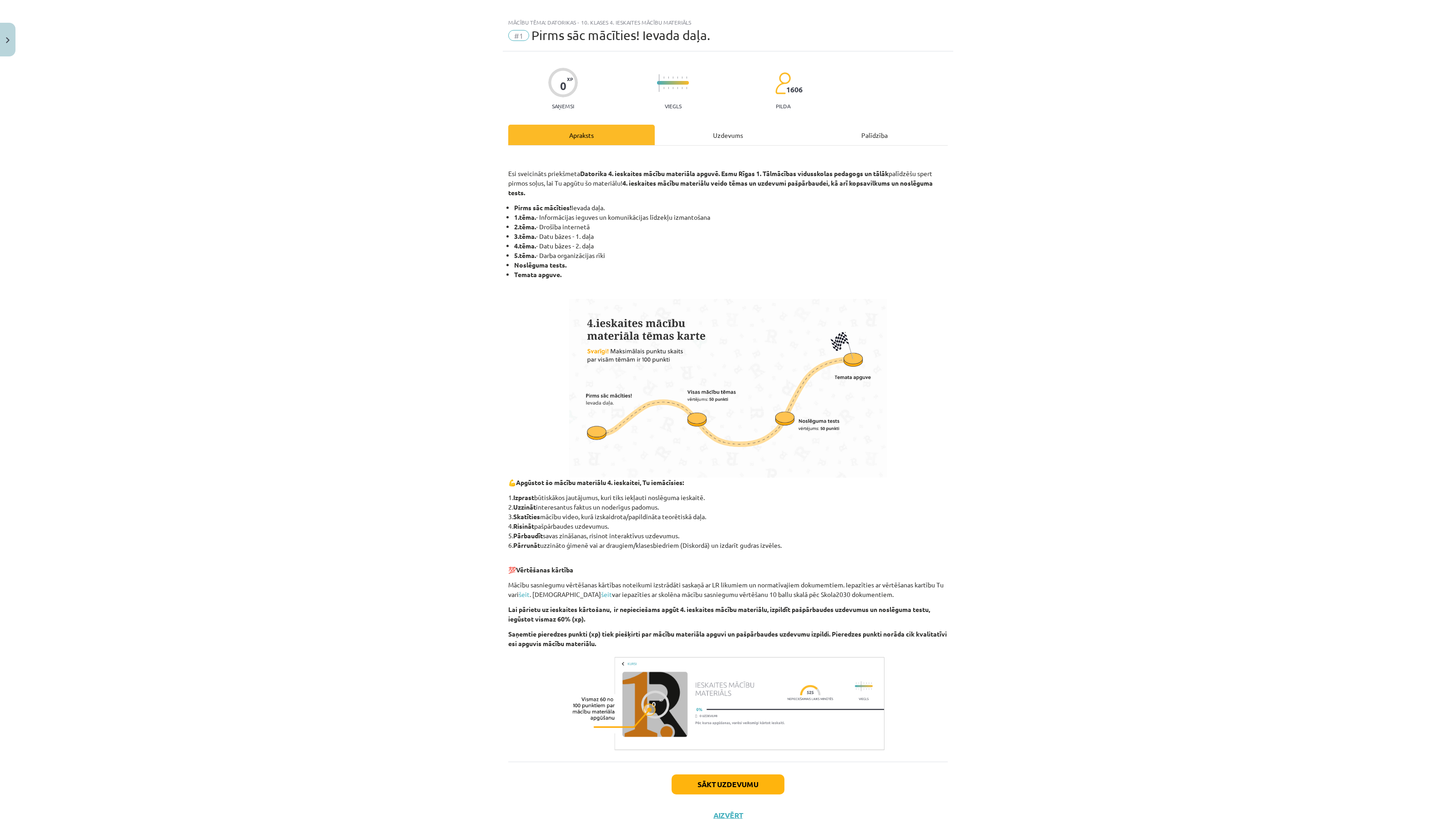
scroll to position [54, 0]
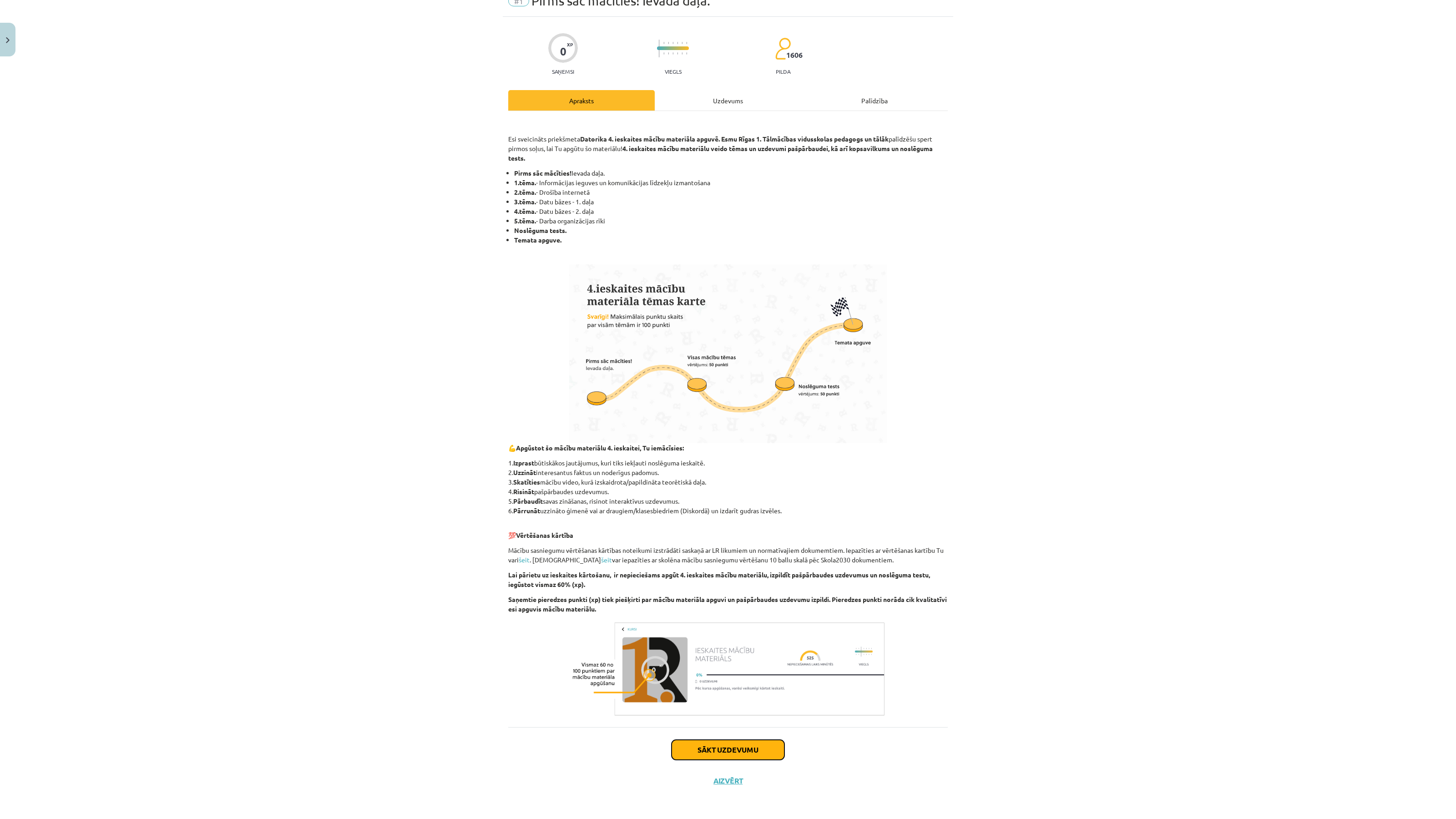
click at [769, 747] on button "Sākt uzdevumu" at bounding box center [727, 749] width 113 height 20
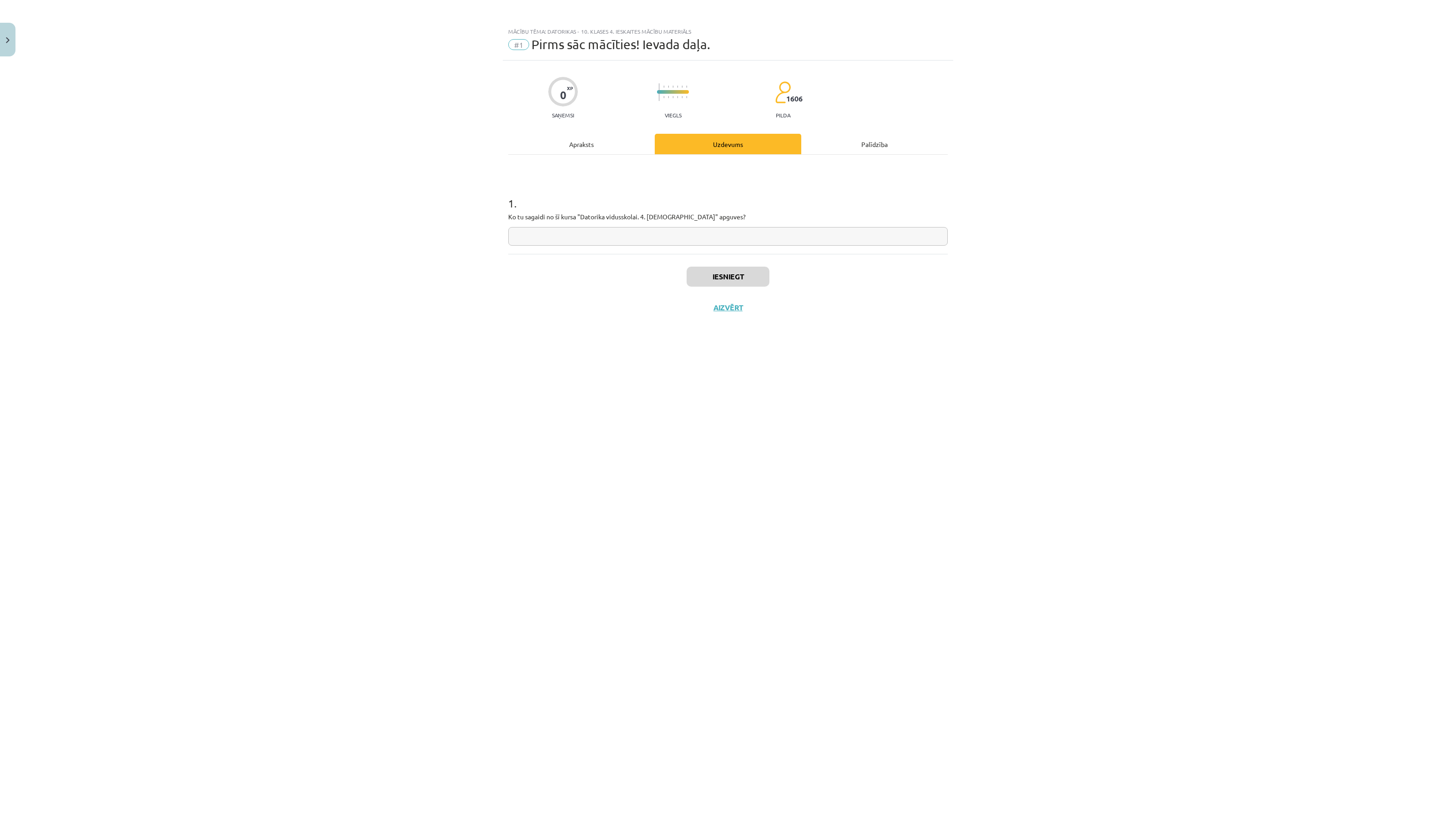
scroll to position [0, 0]
click at [590, 241] on input "text" at bounding box center [727, 237] width 440 height 19
type input "**********"
click at [736, 285] on button "Iesniegt" at bounding box center [728, 276] width 83 height 20
click at [734, 338] on button "Aizvērt" at bounding box center [728, 337] width 35 height 10
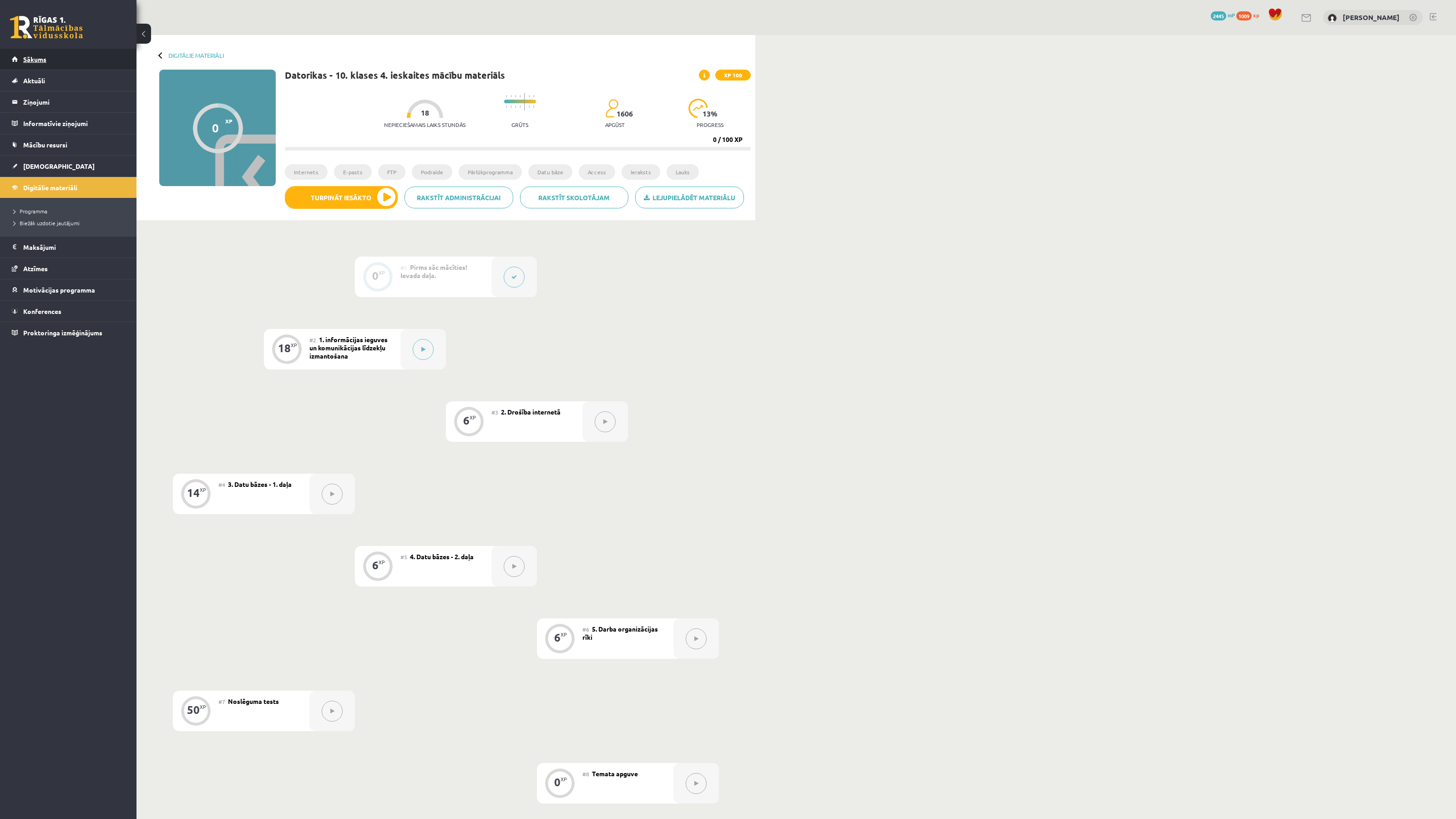
click at [44, 60] on span "Sākums" at bounding box center [35, 59] width 23 height 8
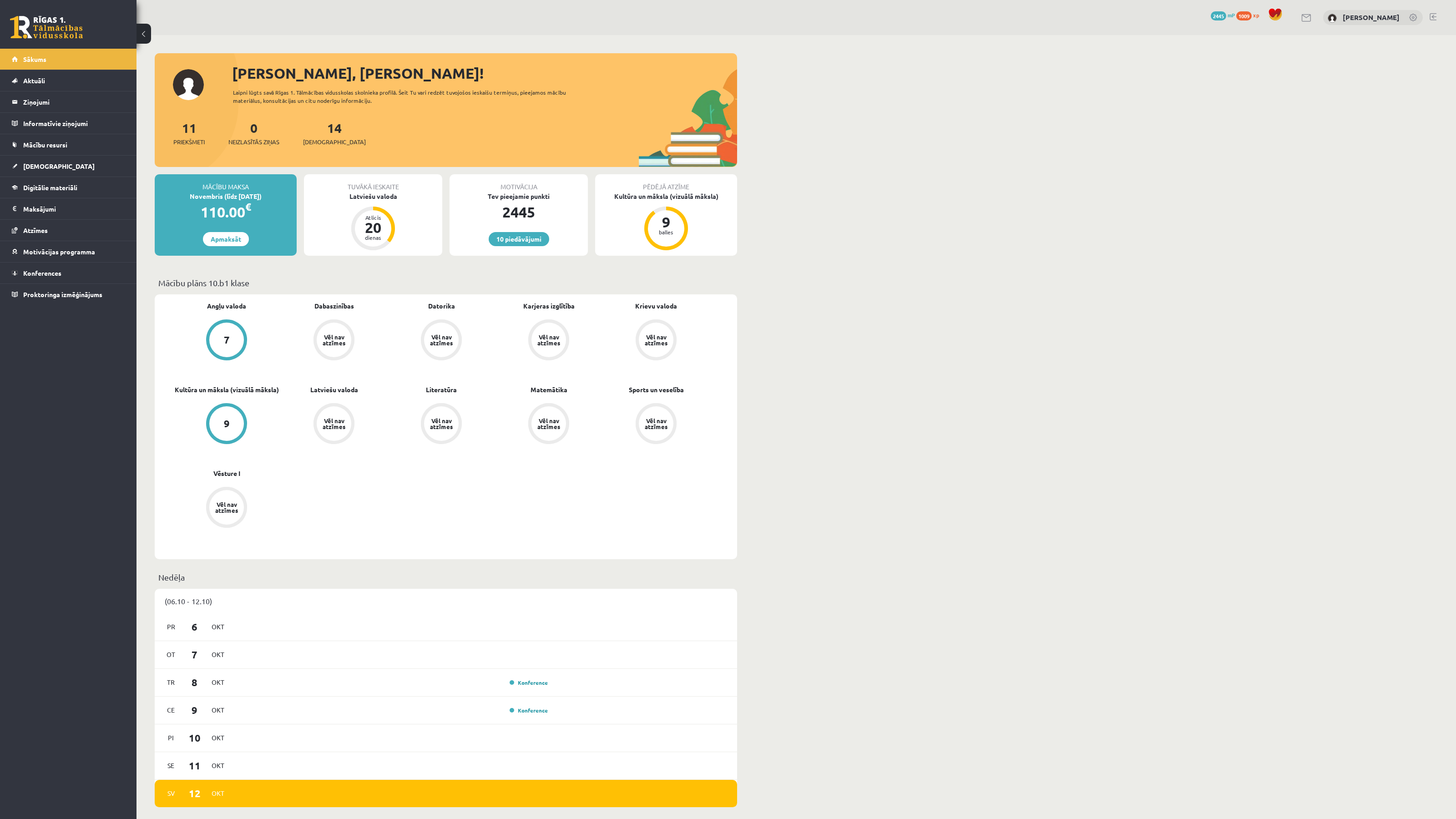
click at [835, 211] on div "[PERSON_NAME], [PERSON_NAME]! Laipni lūgts savā Rīgas 1. Tālmācības vidusskolas…" at bounding box center [795, 816] width 1319 height 1561
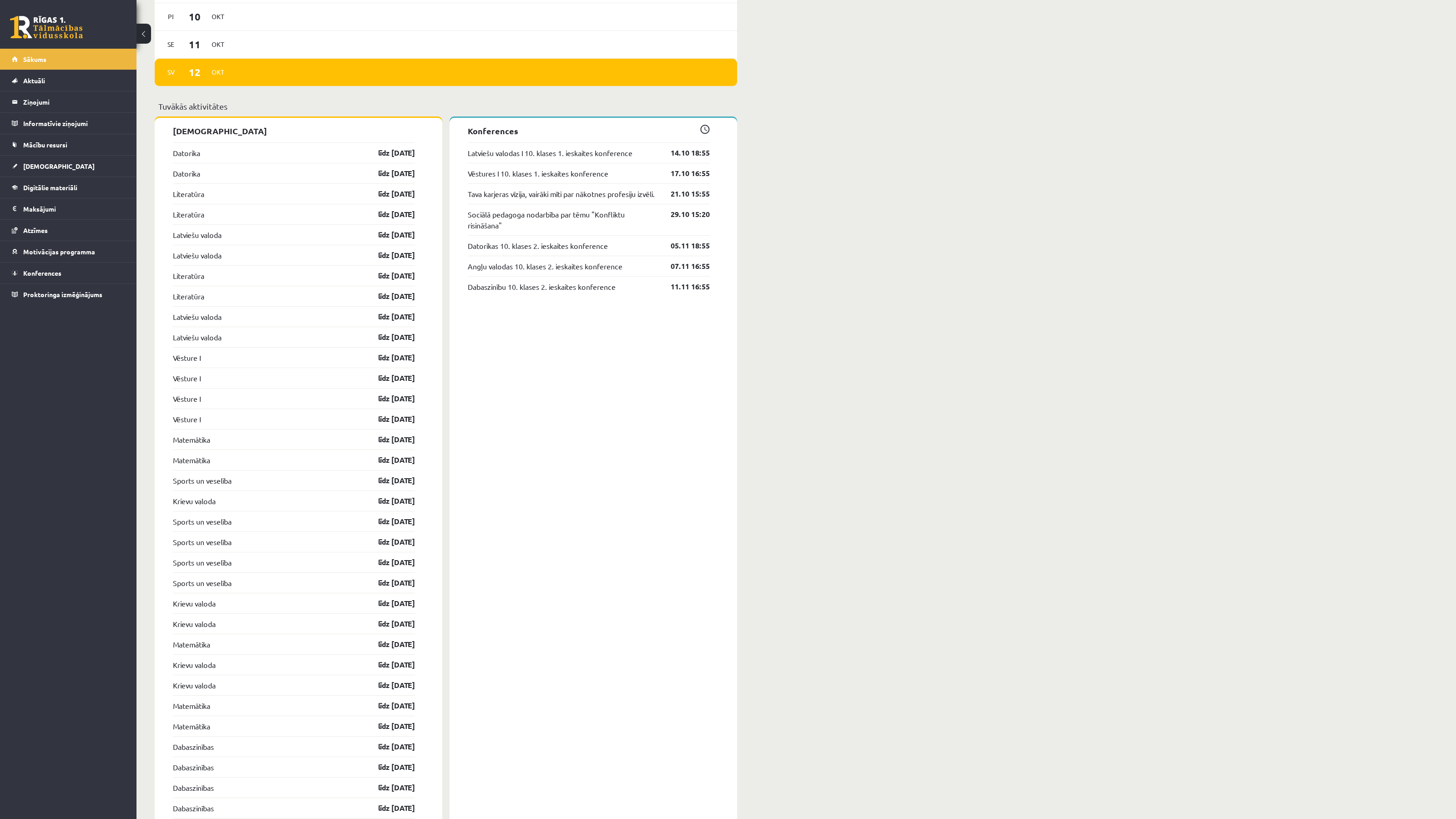
scroll to position [783, 0]
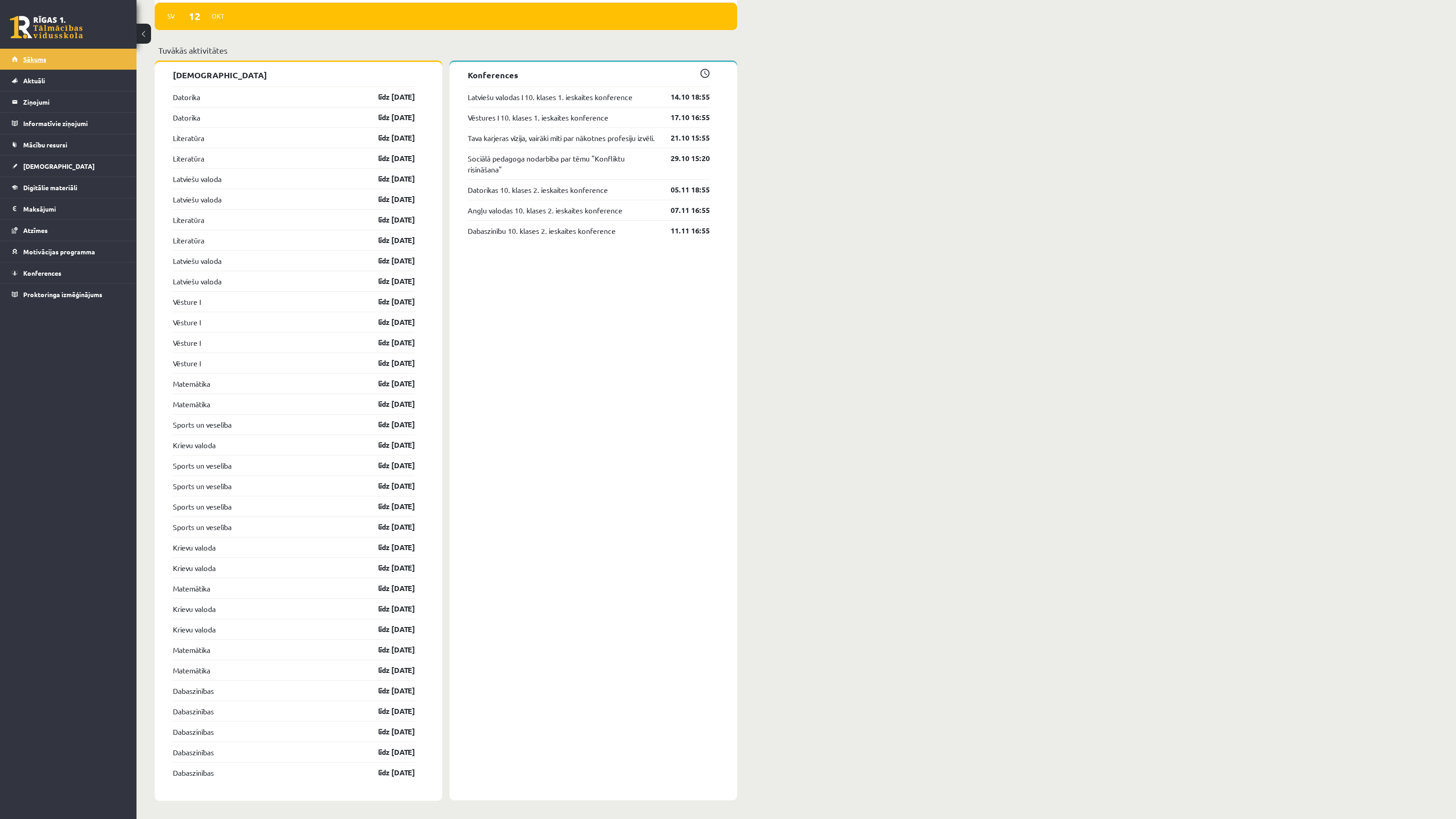
click at [50, 60] on link "Sākums" at bounding box center [68, 59] width 113 height 21
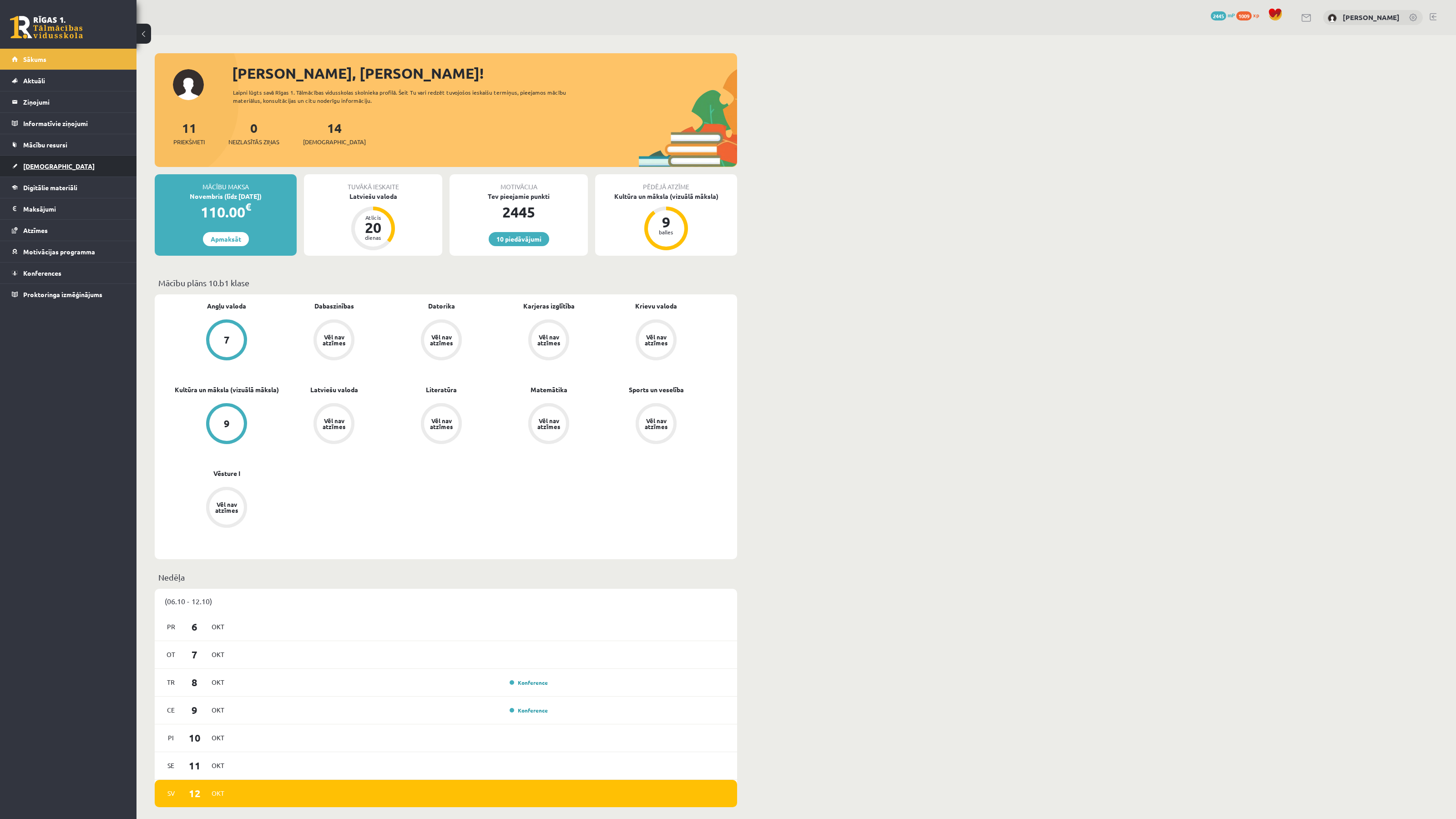
click at [36, 164] on span "[DEMOGRAPHIC_DATA]" at bounding box center [59, 166] width 72 height 8
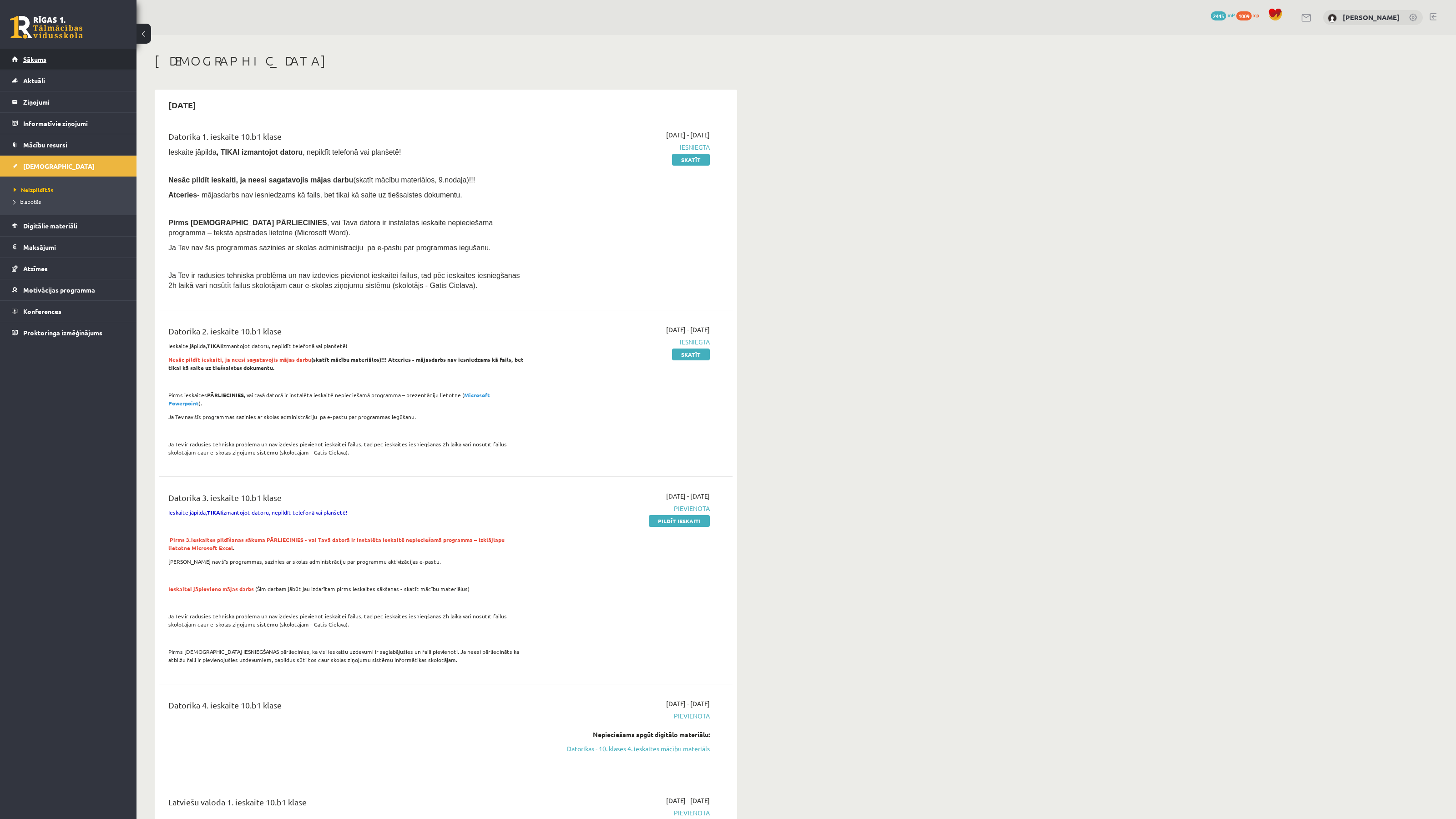
click at [43, 61] on span "Sākums" at bounding box center [35, 59] width 23 height 8
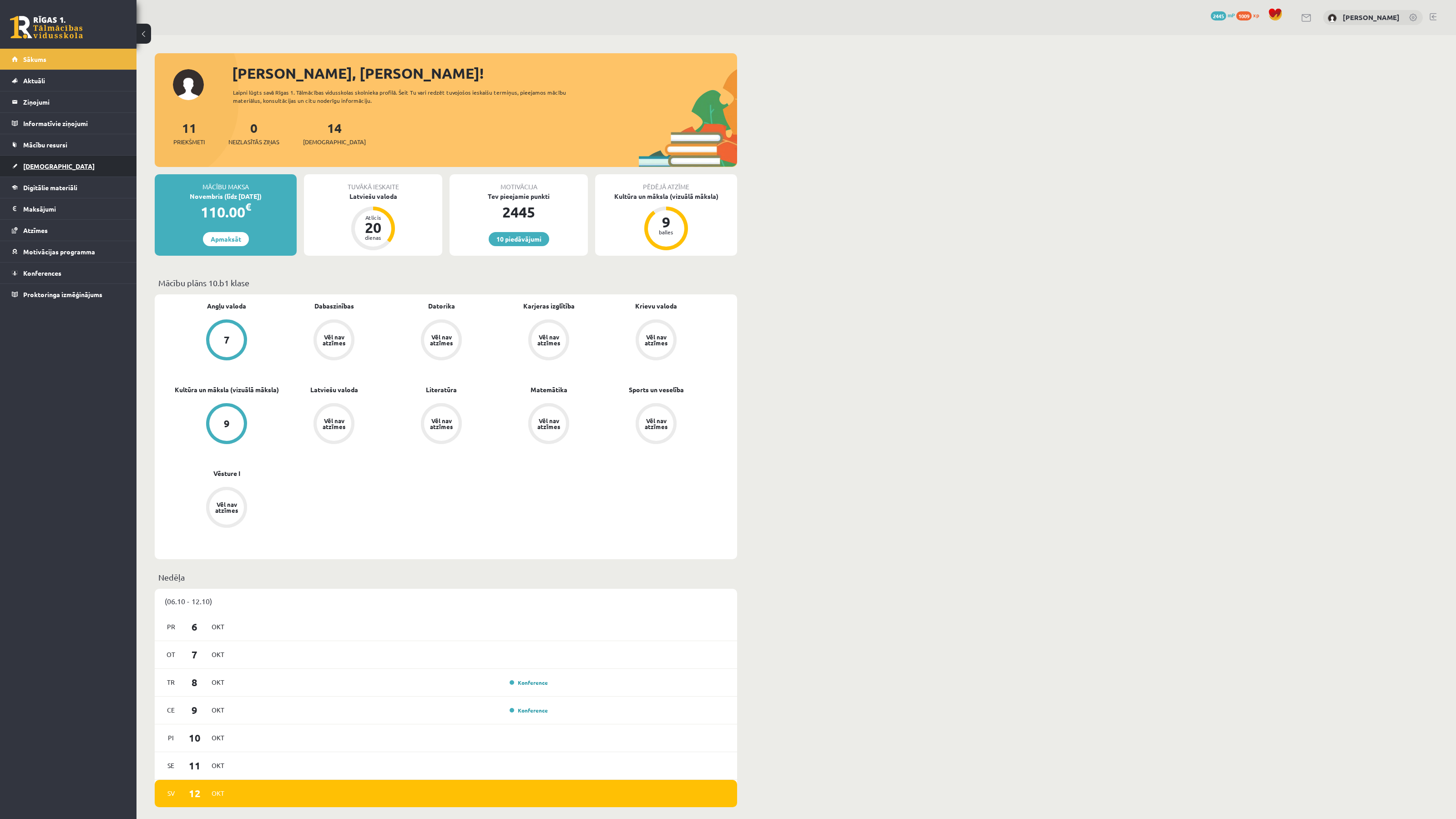
click at [51, 162] on link "[DEMOGRAPHIC_DATA]" at bounding box center [68, 166] width 113 height 21
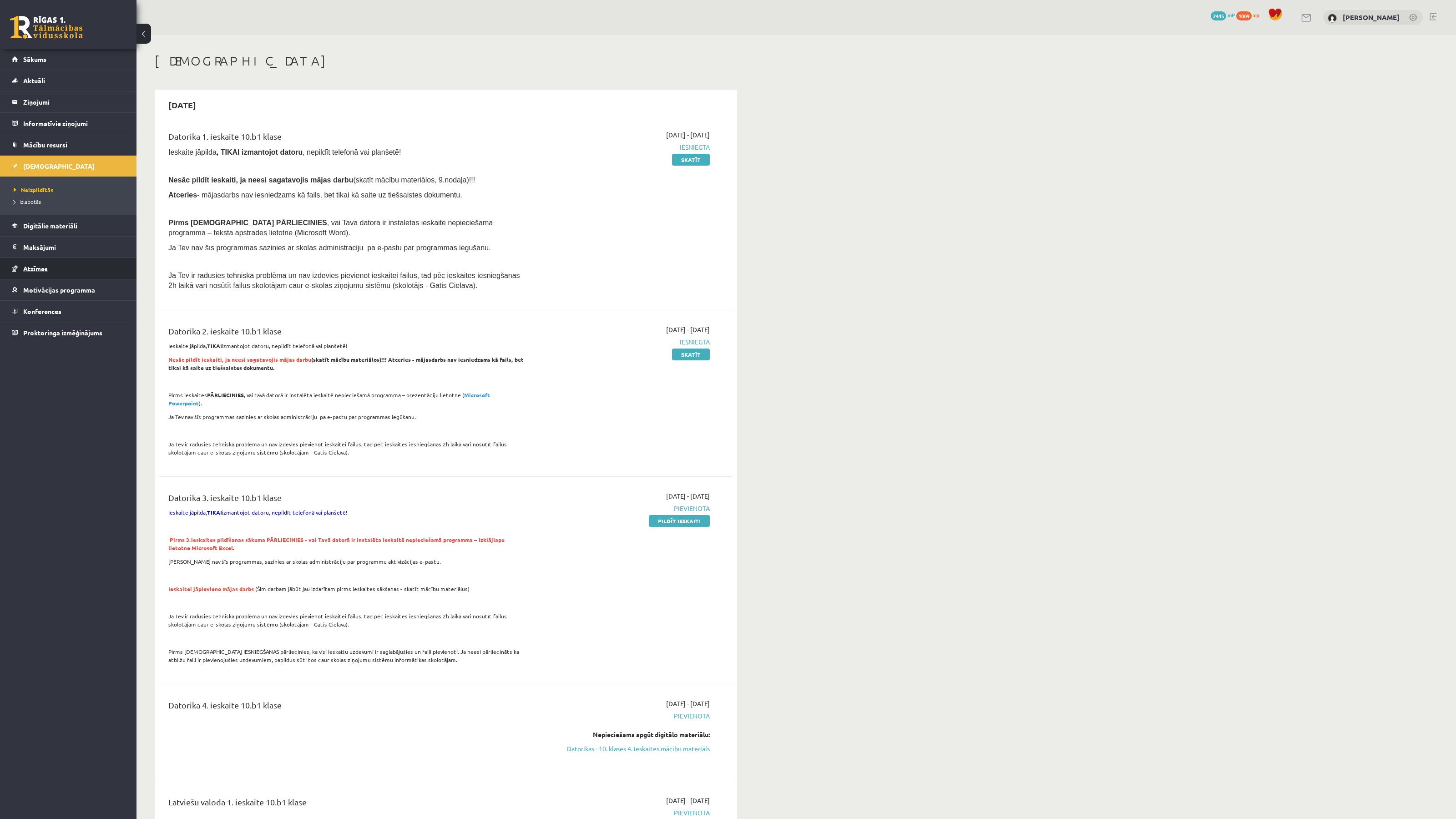
click at [69, 262] on link "Atzīmes" at bounding box center [68, 269] width 113 height 21
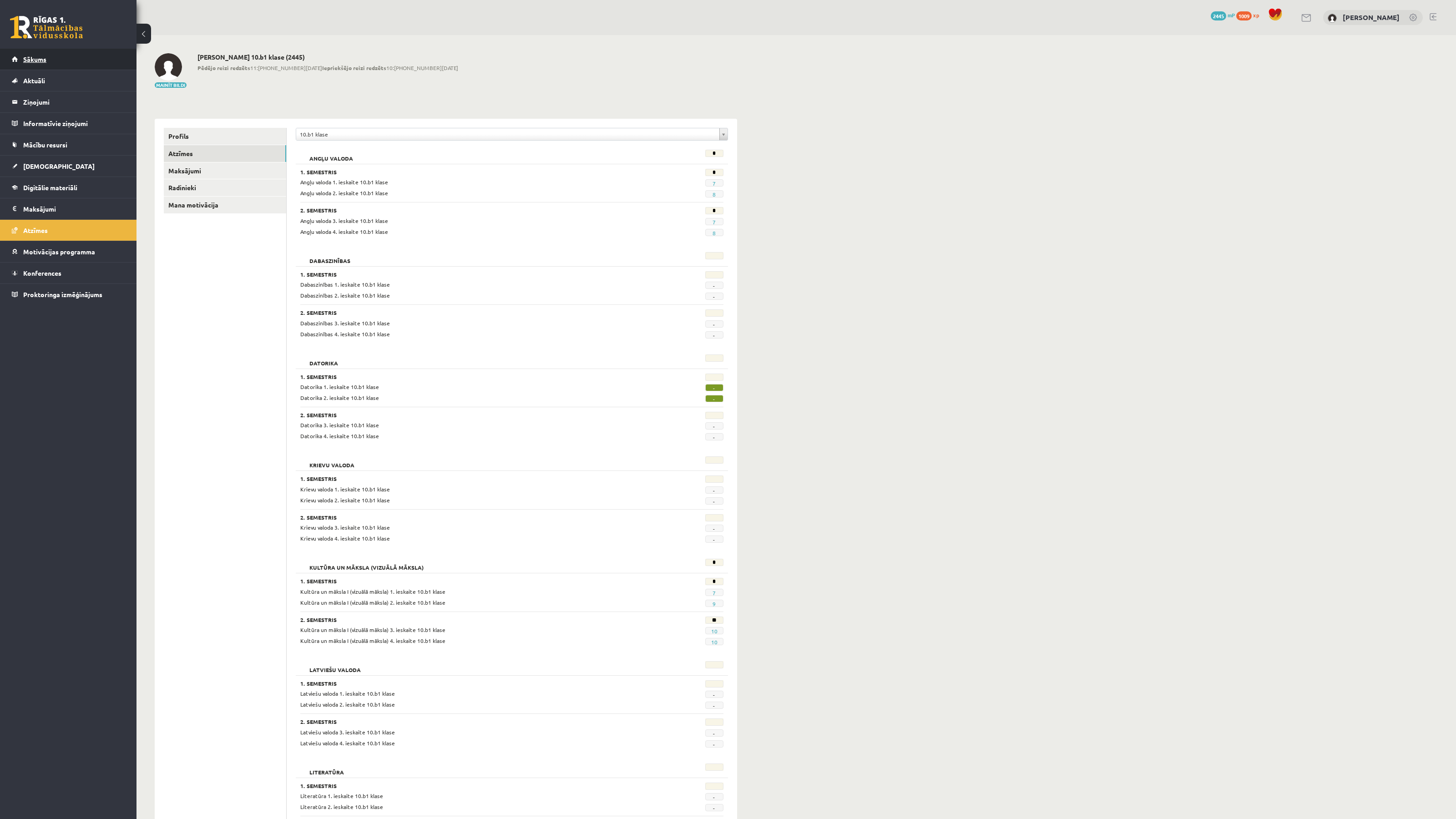
click at [61, 54] on link "Sākums" at bounding box center [68, 59] width 113 height 21
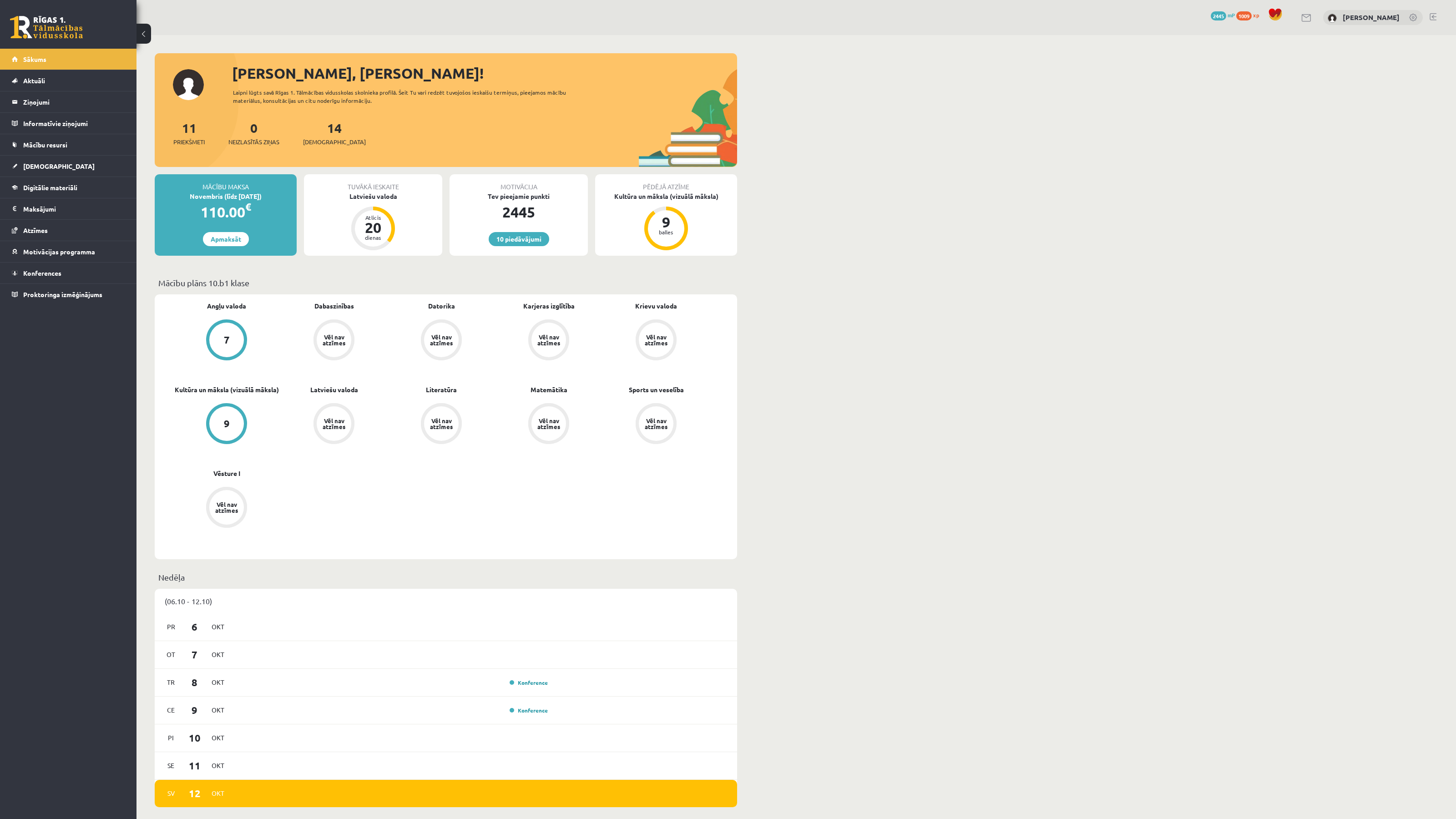
click at [855, 226] on div "[PERSON_NAME], [PERSON_NAME]! Laipni lūgts savā Rīgas 1. Tālmācības vidusskolas…" at bounding box center [795, 816] width 1319 height 1561
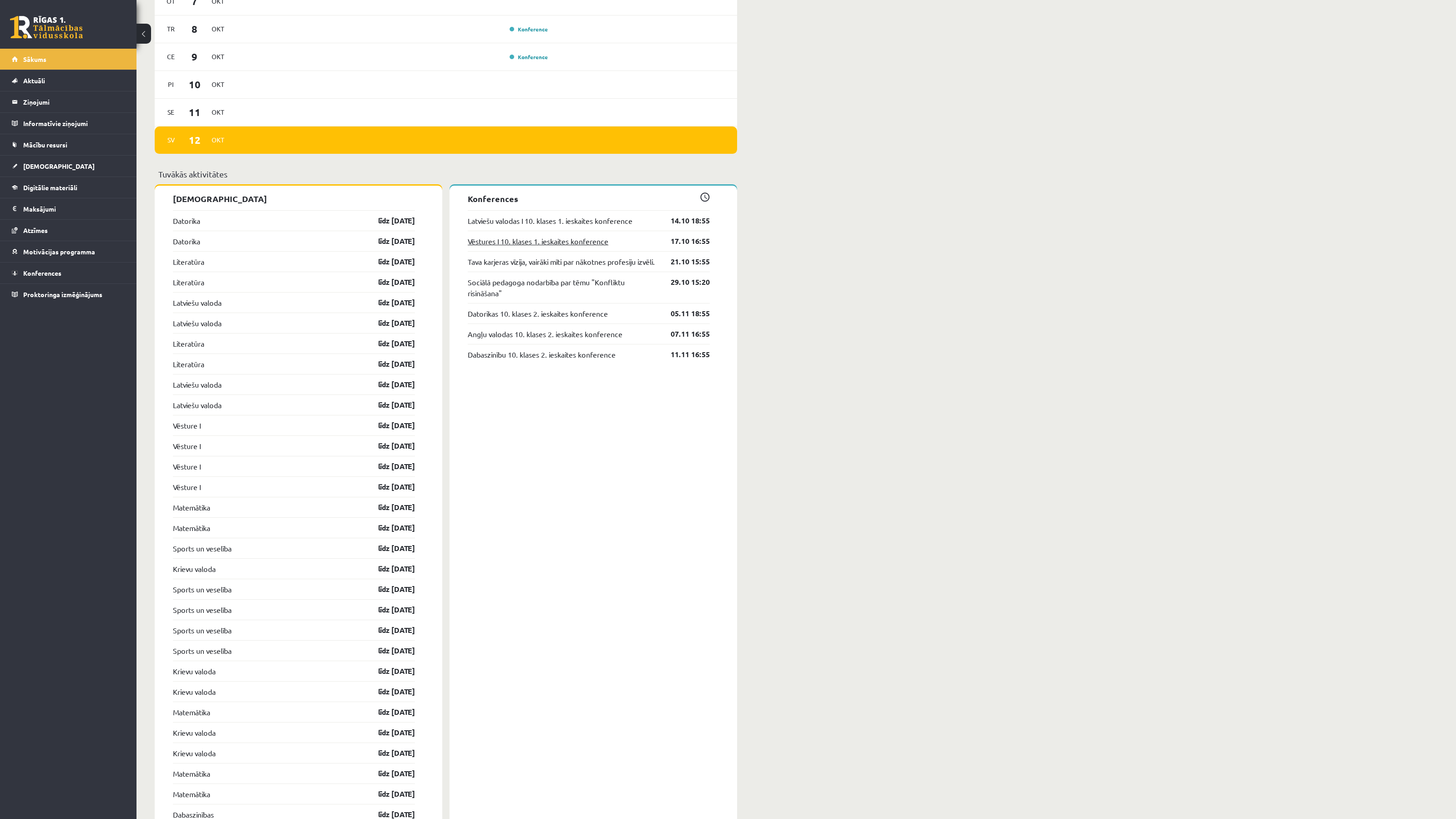
scroll to position [665, 0]
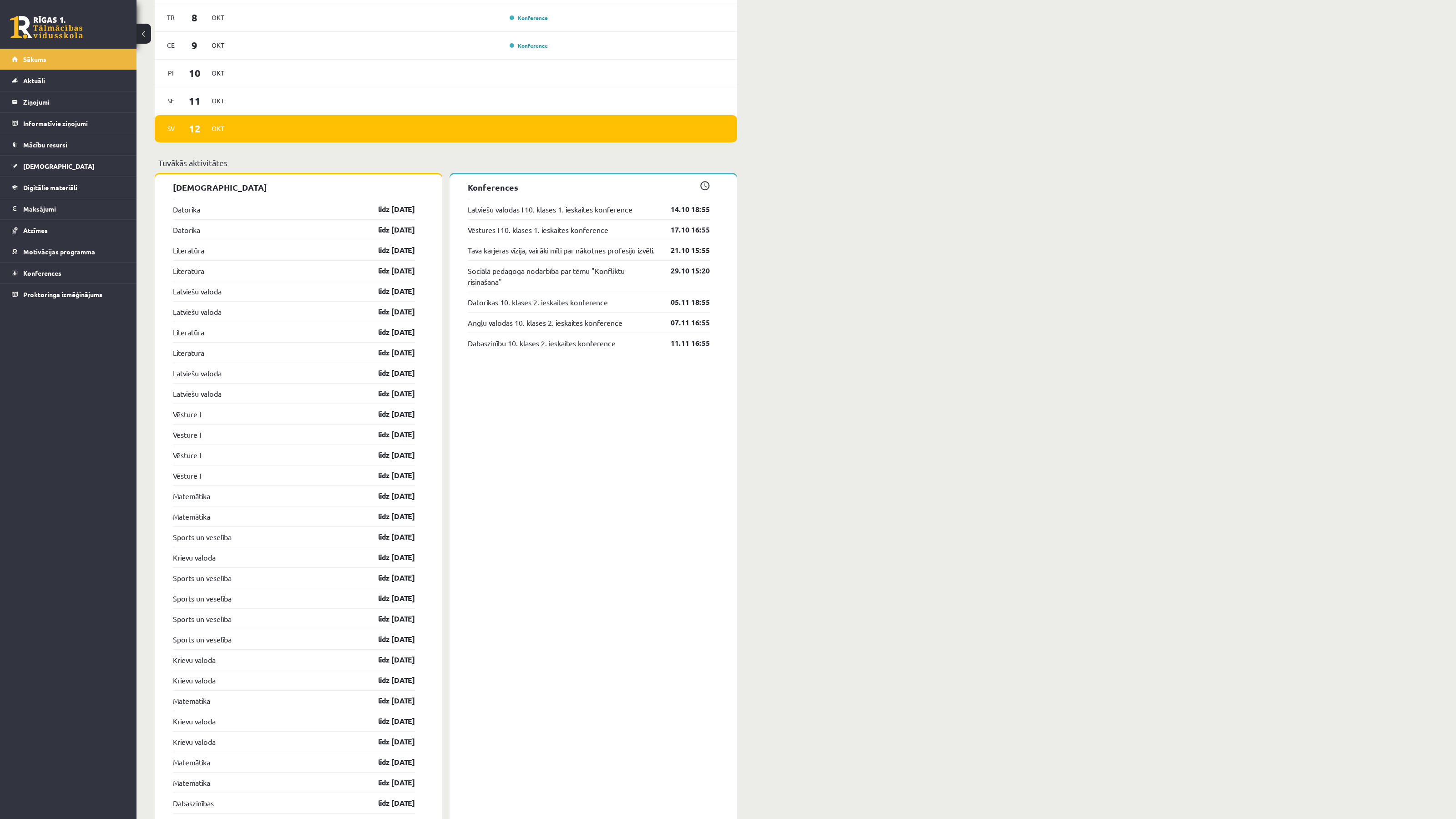
drag, startPoint x: 159, startPoint y: 249, endPoint x: 433, endPoint y: 480, distance: 358.4
click at [433, 480] on div "[DEMOGRAPHIC_DATA] [GEOGRAPHIC_DATA] līdz [DATE] [GEOGRAPHIC_DATA] līdz [DATE] …" at bounding box center [298, 543] width 288 height 739
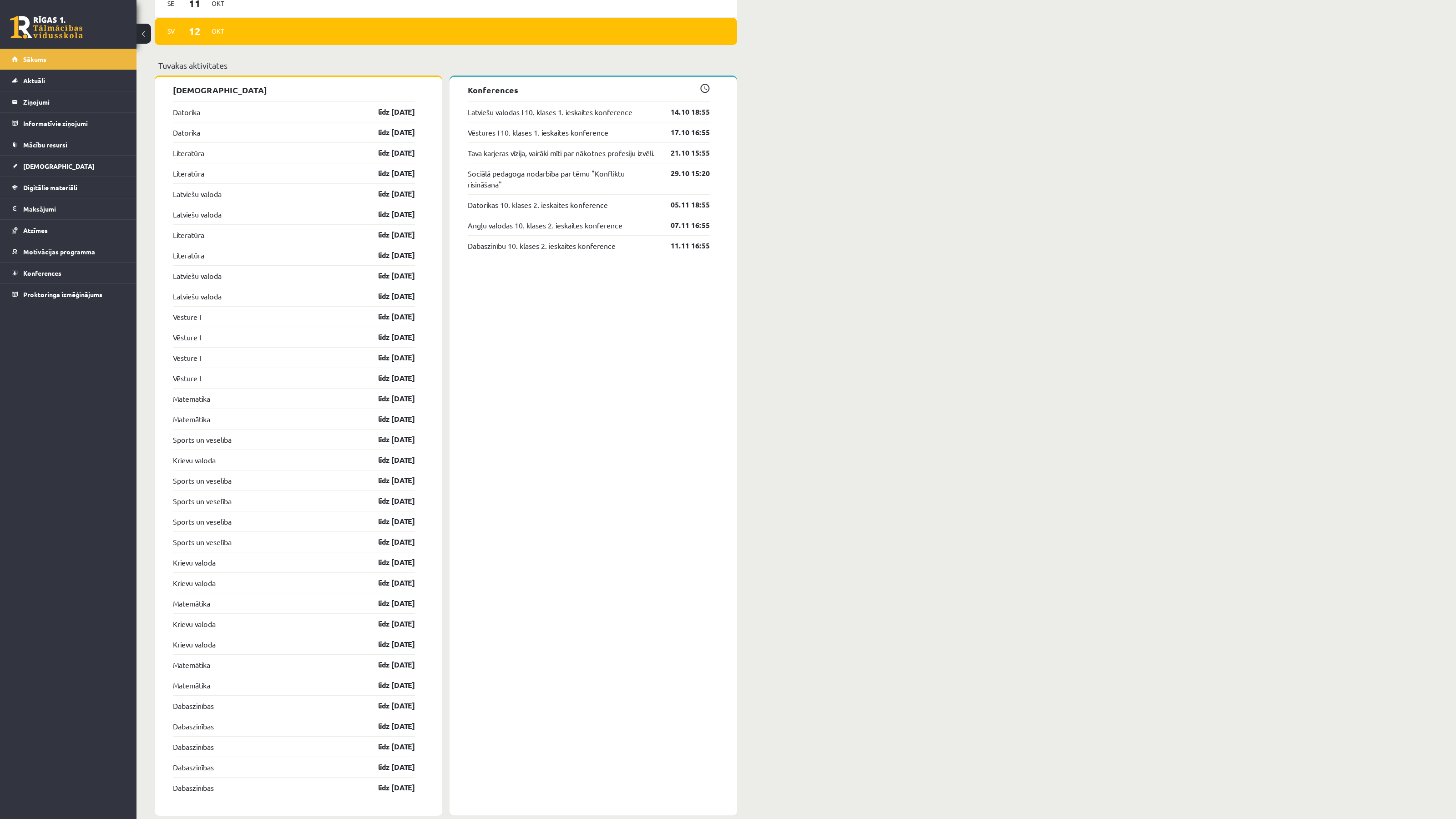
scroll to position [783, 0]
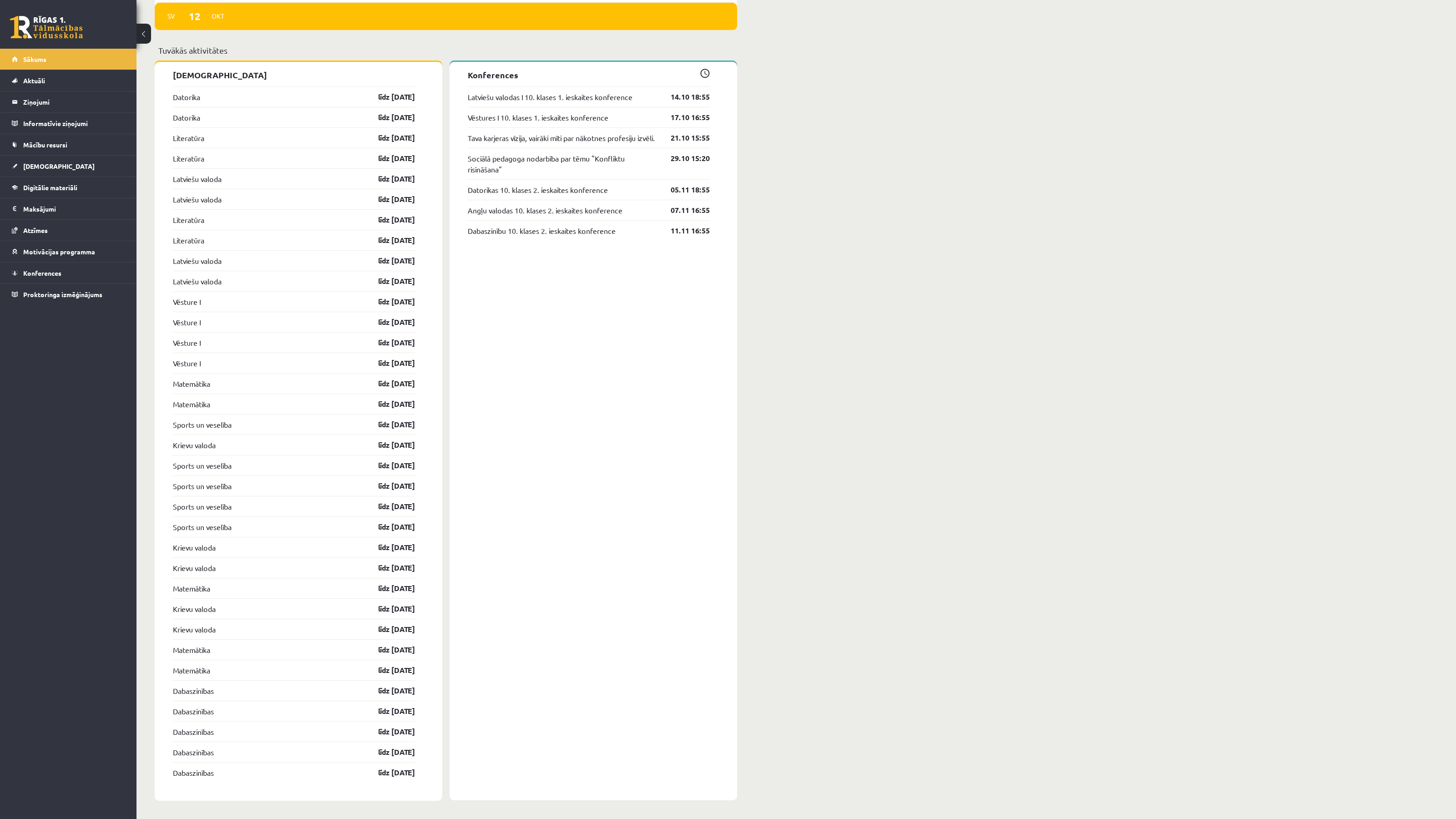
click at [858, 429] on div "[PERSON_NAME], [PERSON_NAME]! Laipni lūgts savā Rīgas 1. Tālmācības vidusskolas…" at bounding box center [795, 38] width 1319 height 1561
click at [35, 229] on span "Atzīmes" at bounding box center [35, 230] width 24 height 8
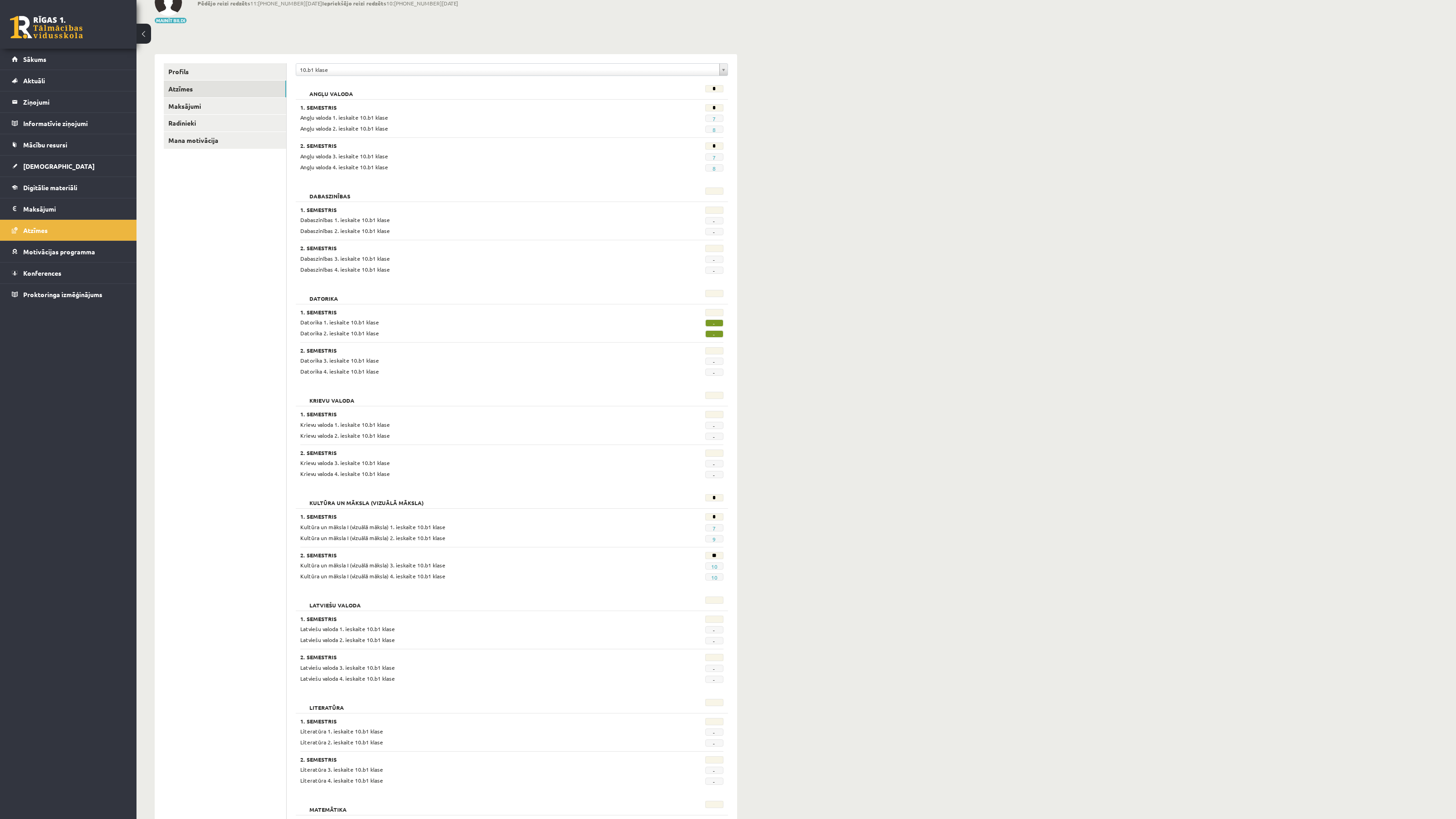
scroll to position [50, 0]
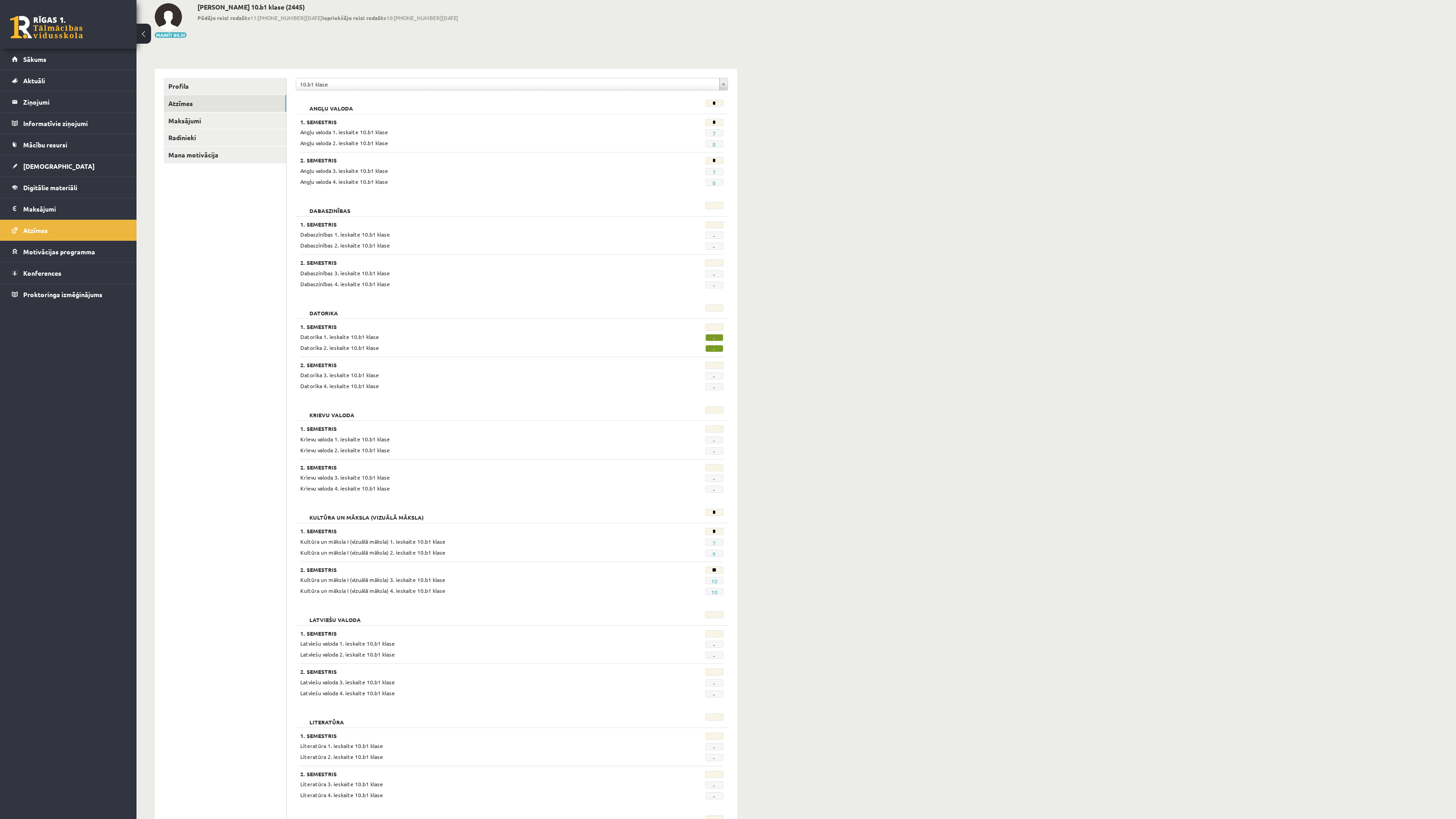
click at [811, 233] on div "**********" at bounding box center [795, 565] width 1319 height 1160
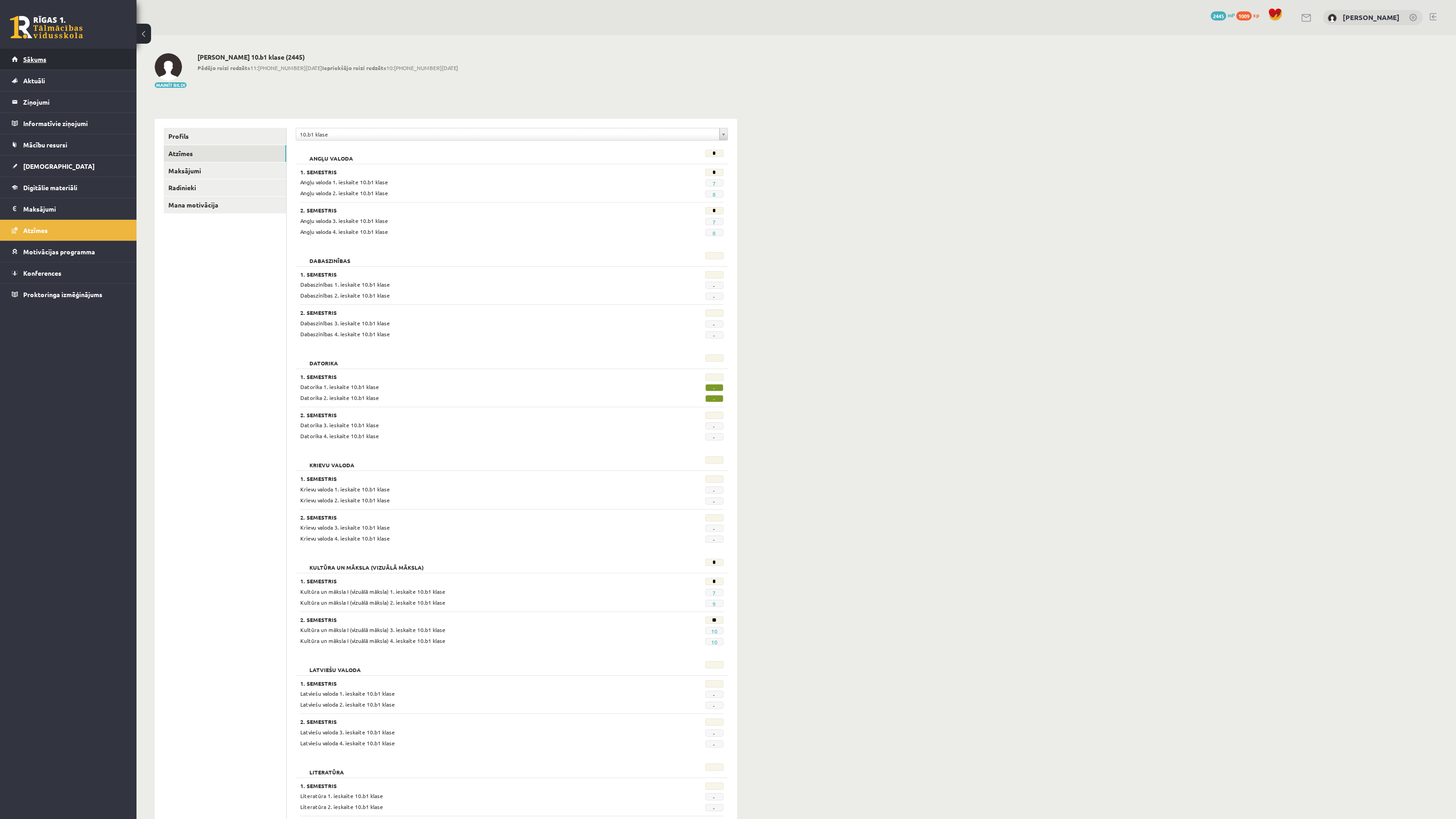
click at [55, 63] on link "Sākums" at bounding box center [68, 59] width 113 height 21
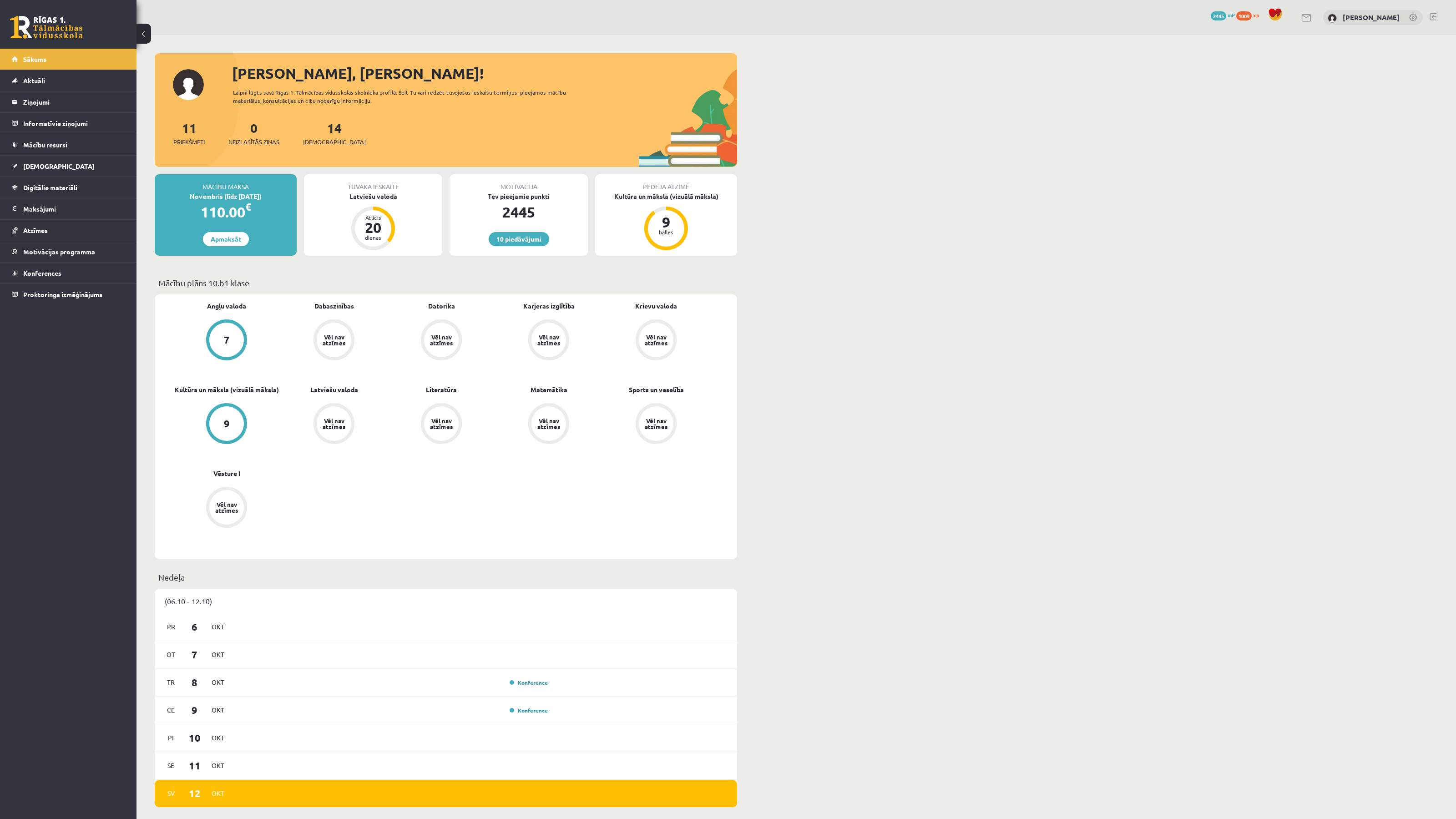
click at [876, 207] on div "Sveika, Madara Dzidra! Laipni lūgts savā Rīgas 1. Tālmācības vidusskolas skolni…" at bounding box center [795, 816] width 1319 height 1561
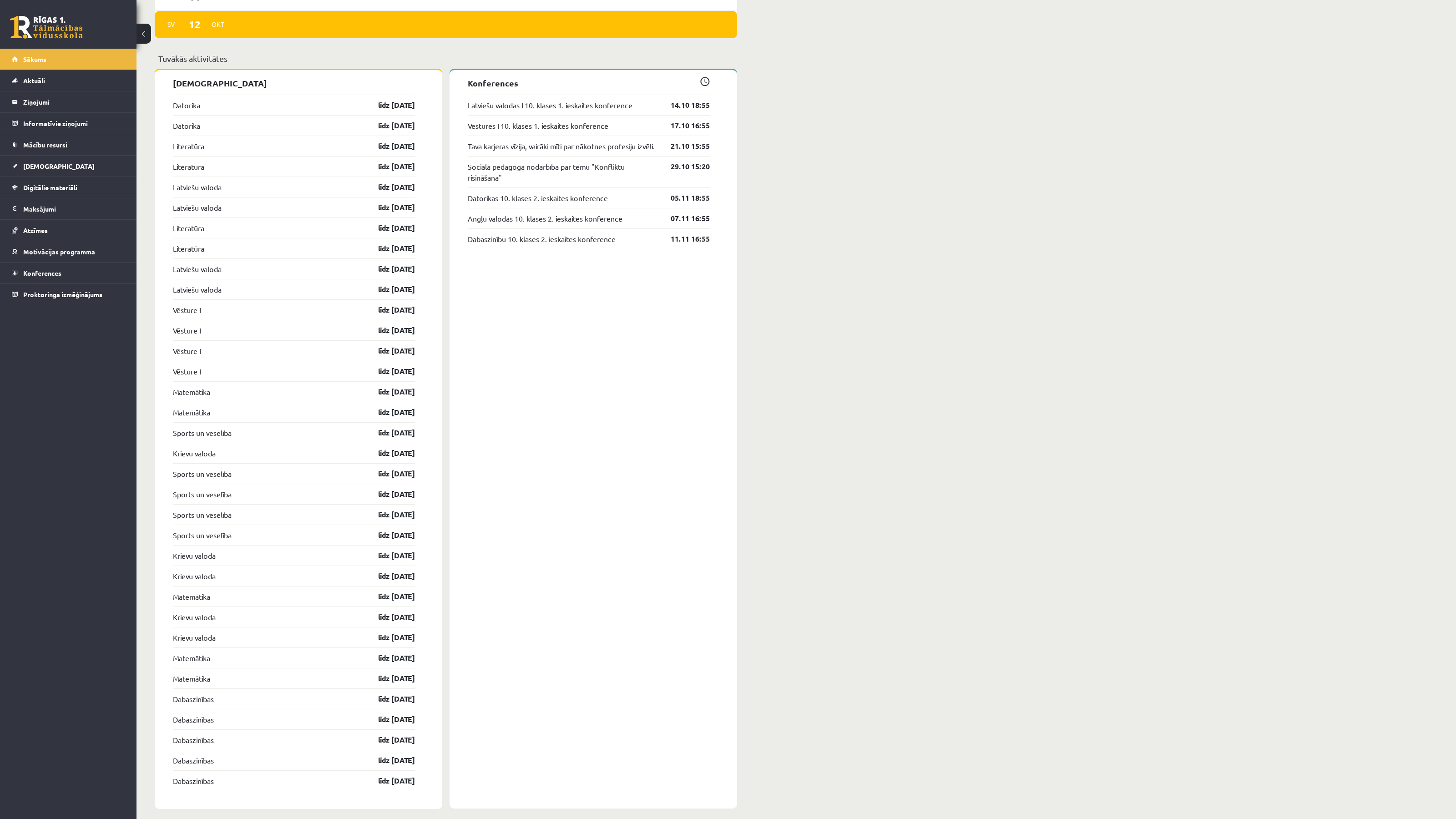
scroll to position [783, 0]
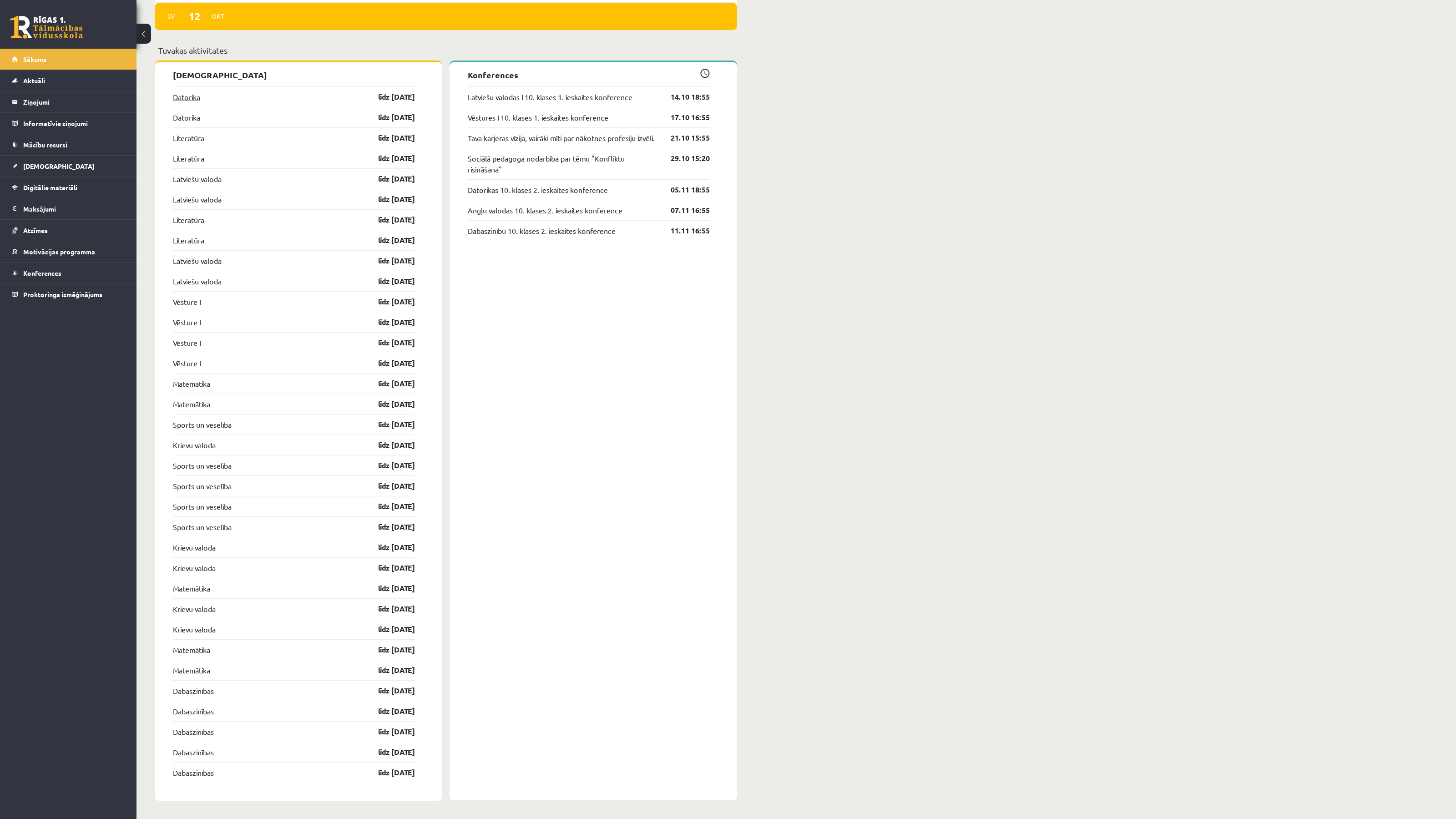
click at [188, 96] on link "Datorika" at bounding box center [187, 97] width 28 height 11
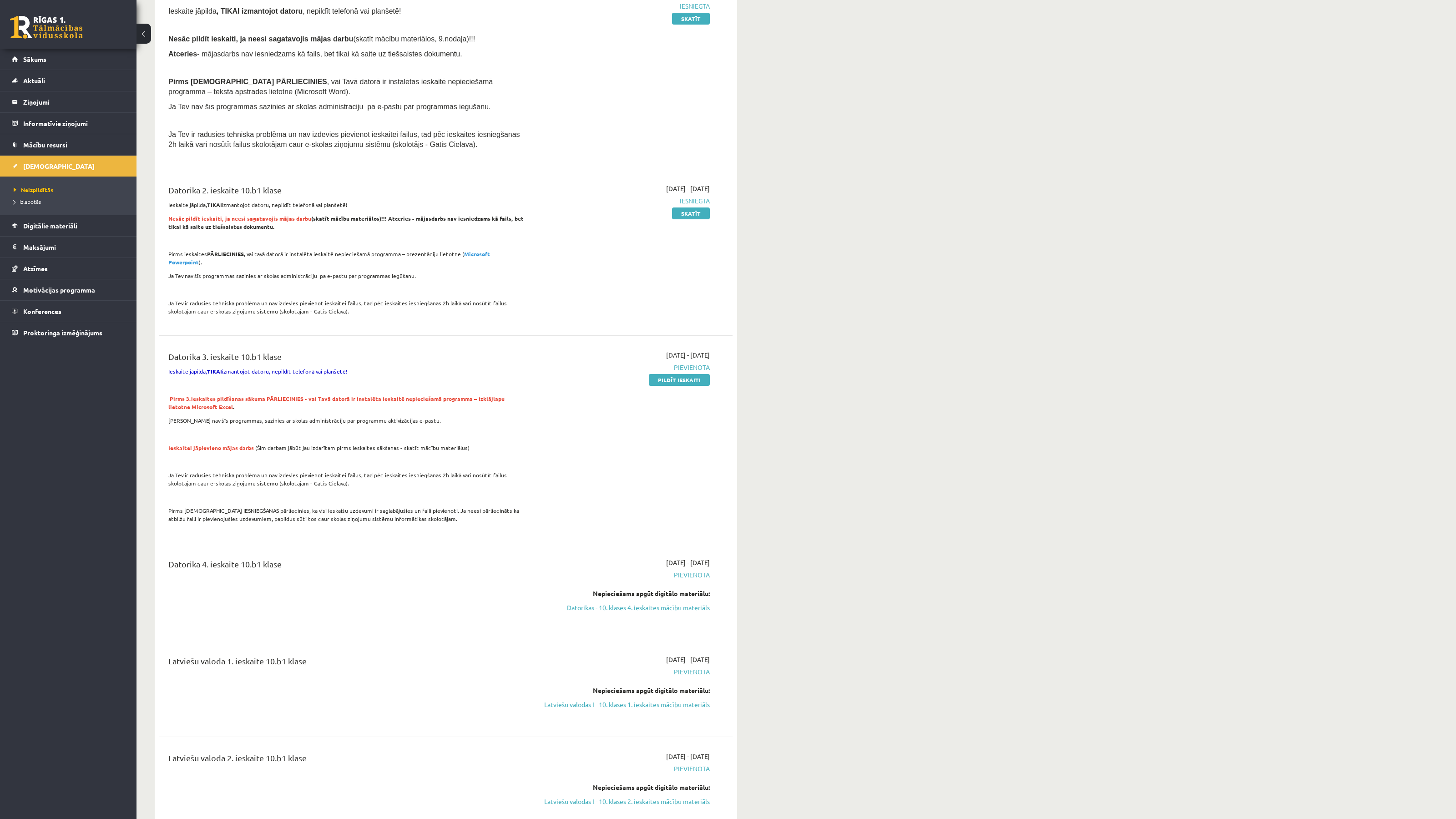
scroll to position [156, 0]
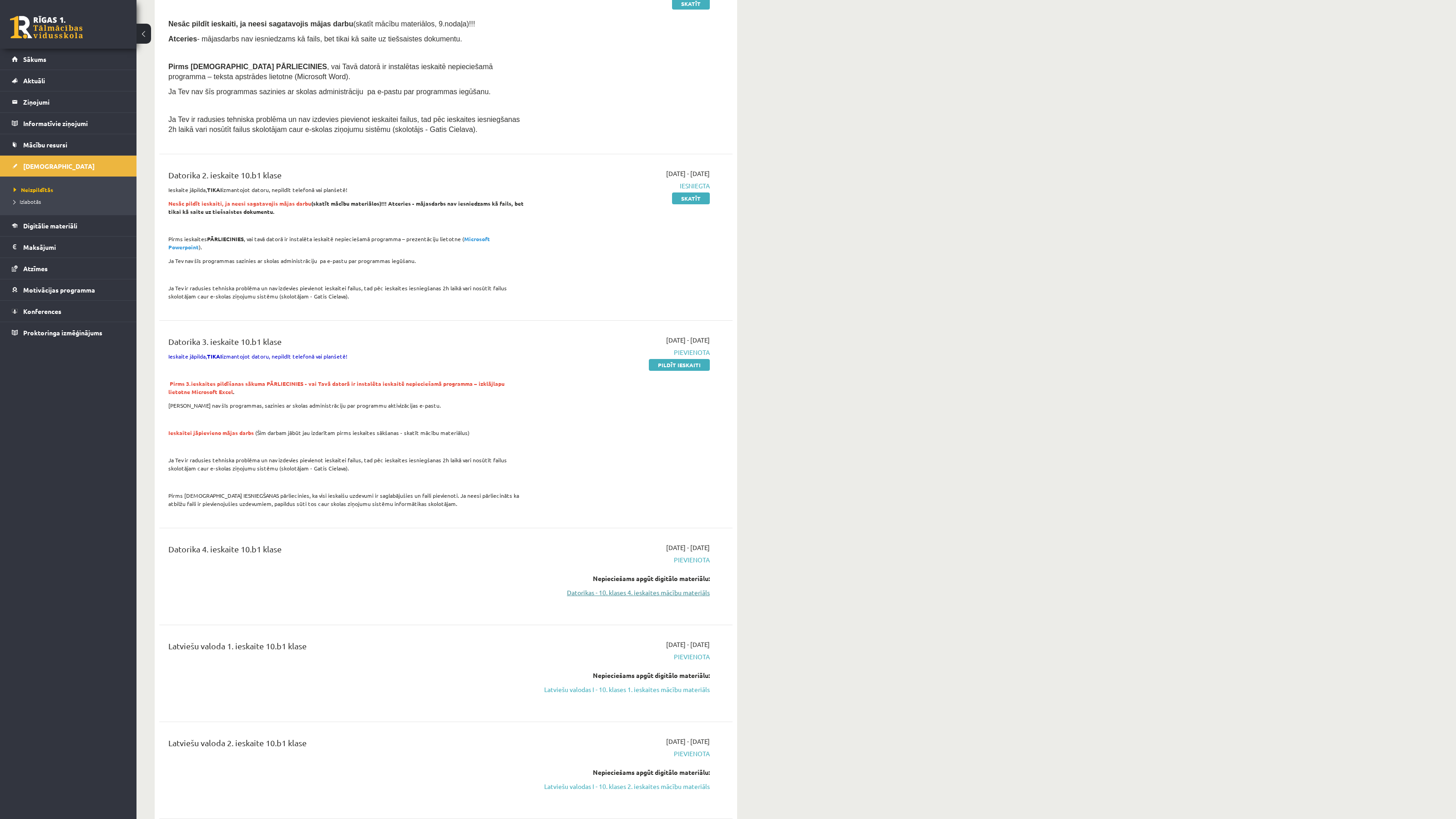
click at [643, 588] on link "Datorikas - 10. klases 4. ieskaites mācību materiāls" at bounding box center [624, 593] width 172 height 10
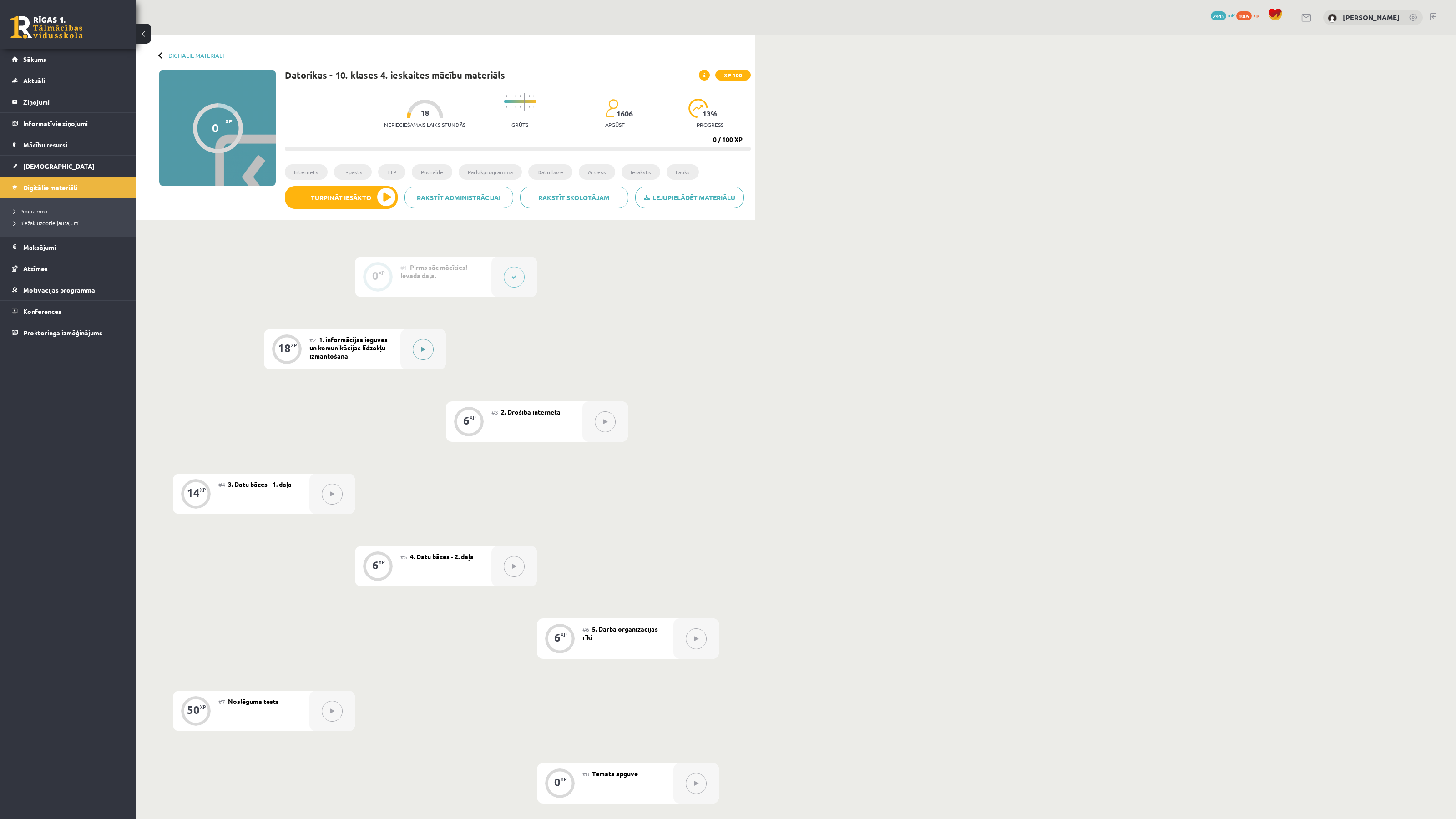
click at [424, 356] on button at bounding box center [423, 349] width 21 height 21
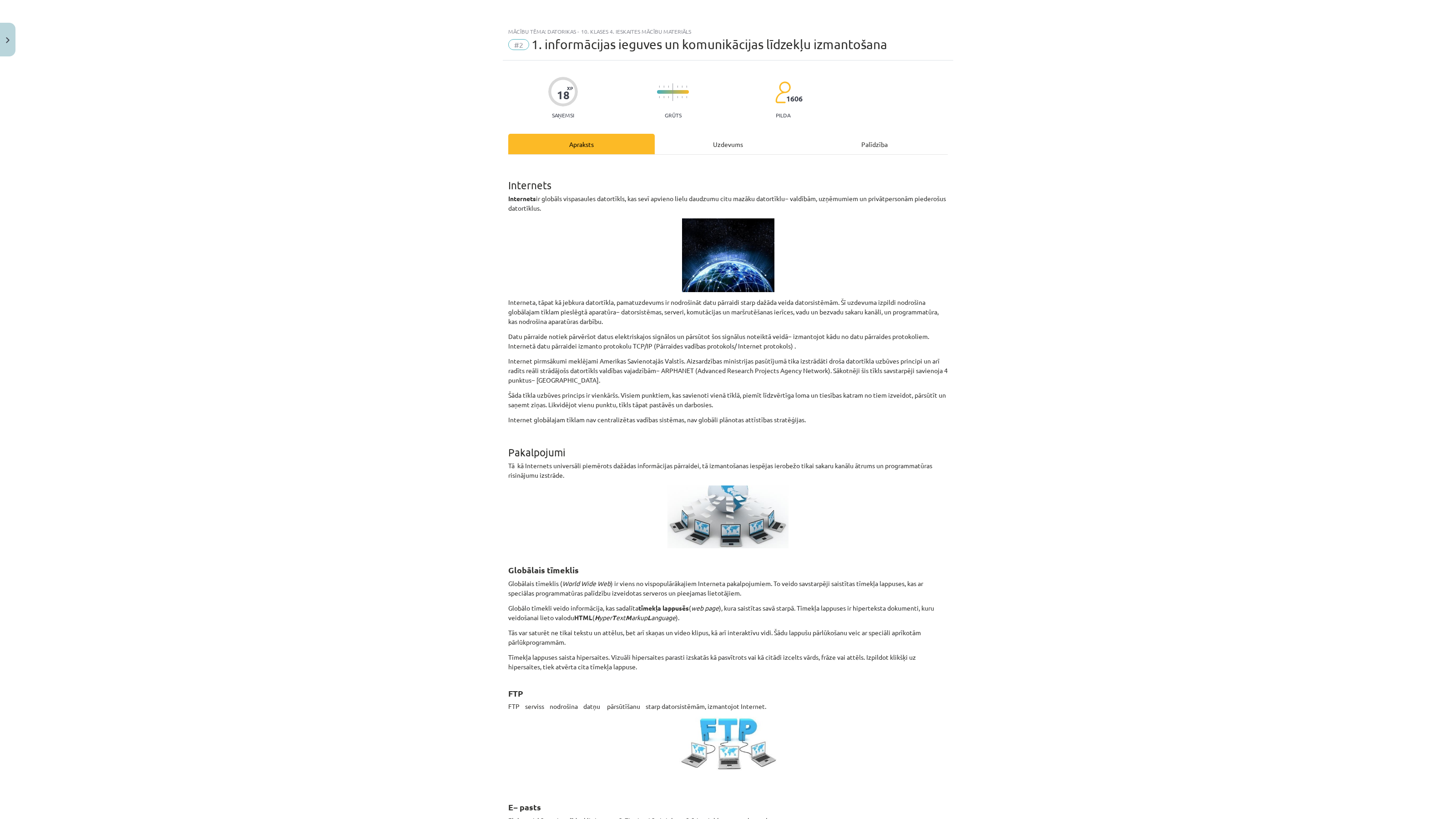
click at [563, 36] on div "Mācību tēma: Datorikas - 10. klases 4. ieskaites mācību materiāls #2 1. informā…" at bounding box center [727, 41] width 450 height 38
click at [563, 37] on span "1. informācijas ieguves un komunikācijas līdzekļu izmantošana" at bounding box center [709, 44] width 356 height 15
click at [563, 36] on div "Mācību tēma: Datorikas - 10. klases 4. ieskaites mācību materiāls #2 1. informā…" at bounding box center [727, 41] width 450 height 38
copy div "#2 1. informācijas ieguves un komunikācijas līdzekļu izmantošana"
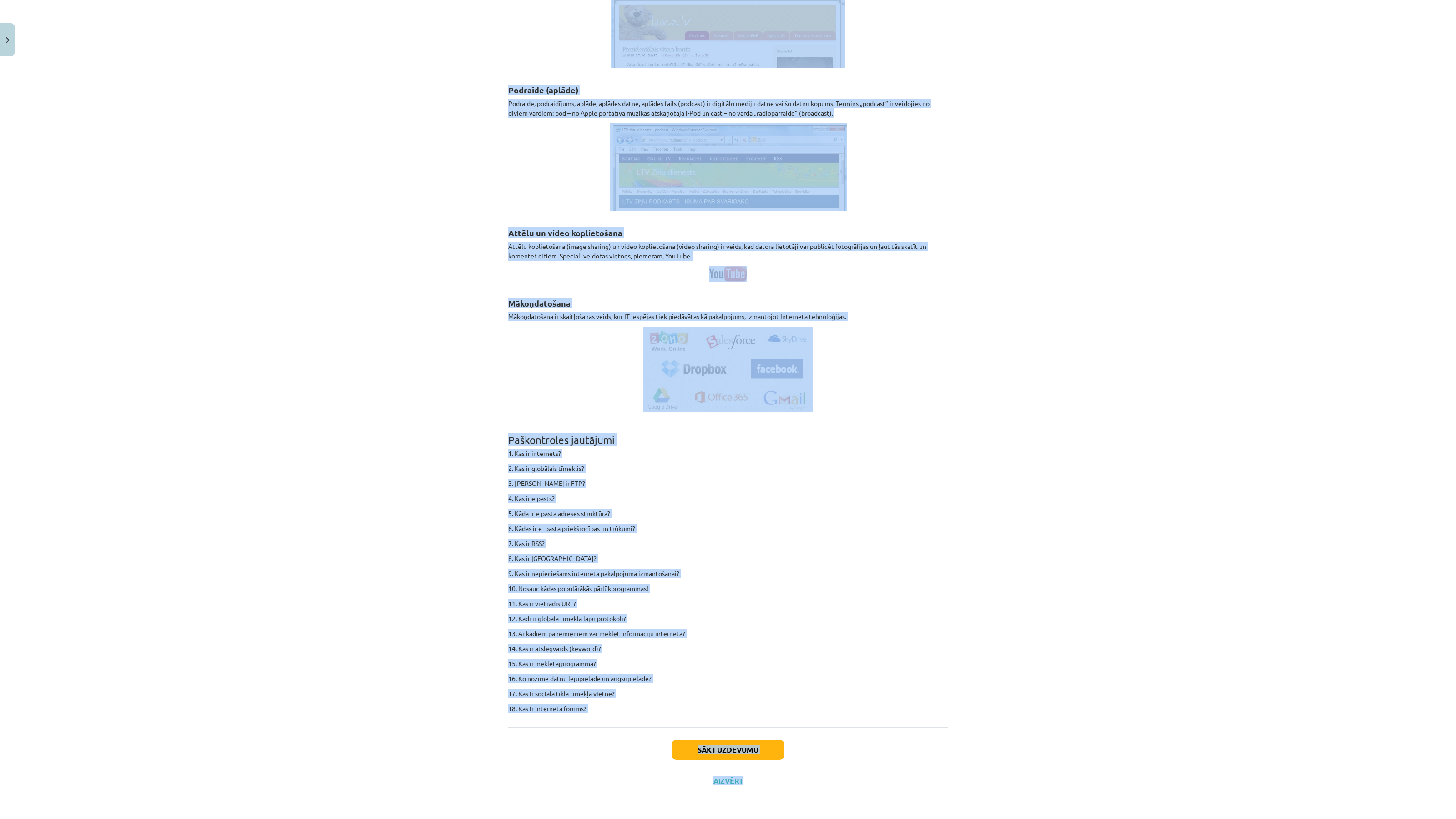
scroll to position [5161, 0]
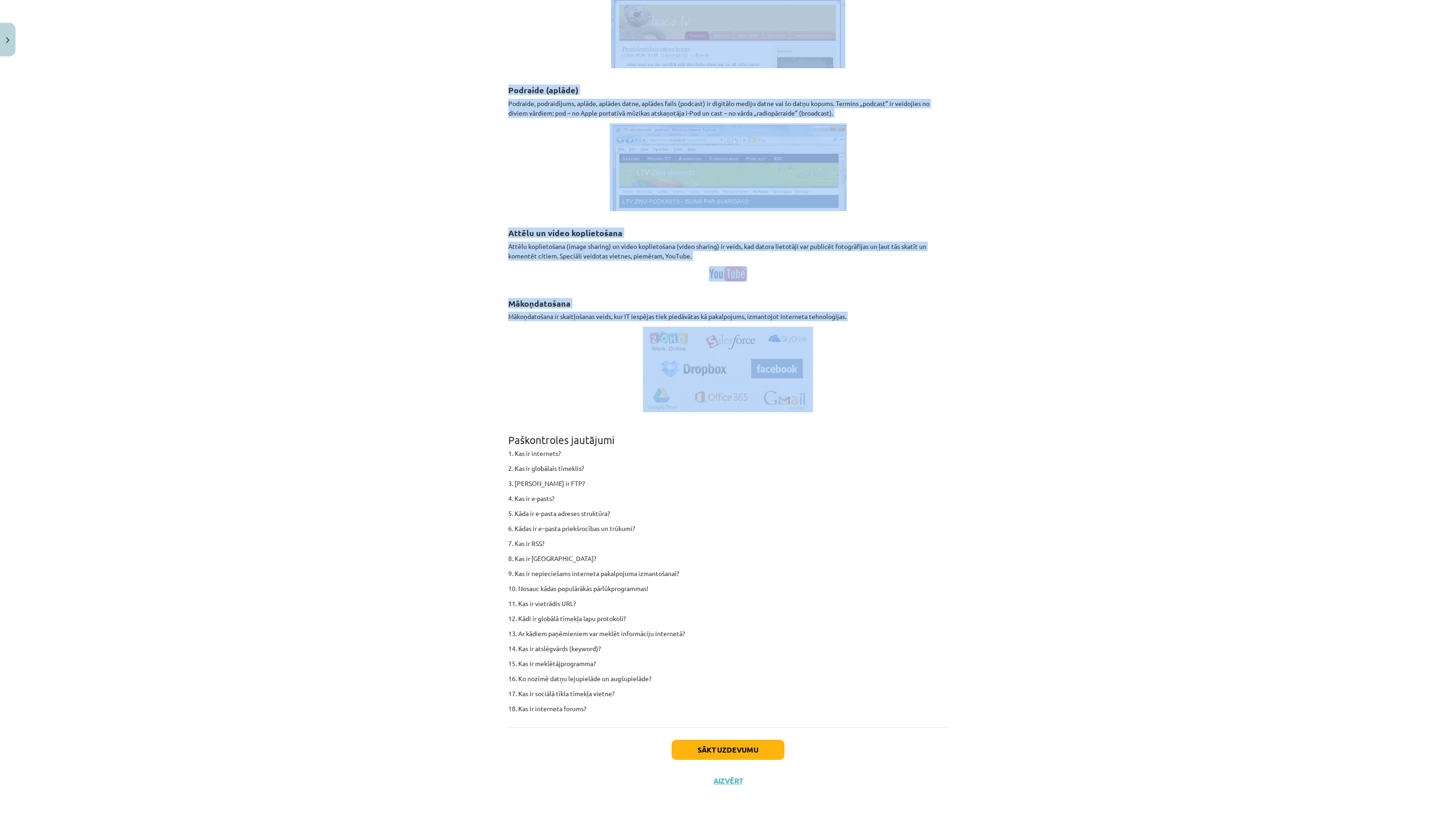
drag, startPoint x: 507, startPoint y: 185, endPoint x: 886, endPoint y: 351, distance: 413.8
copy div "Loremipsu Dolorsita co adipisc elitseddoei temporinci, utl etdo magnaal enima m…"
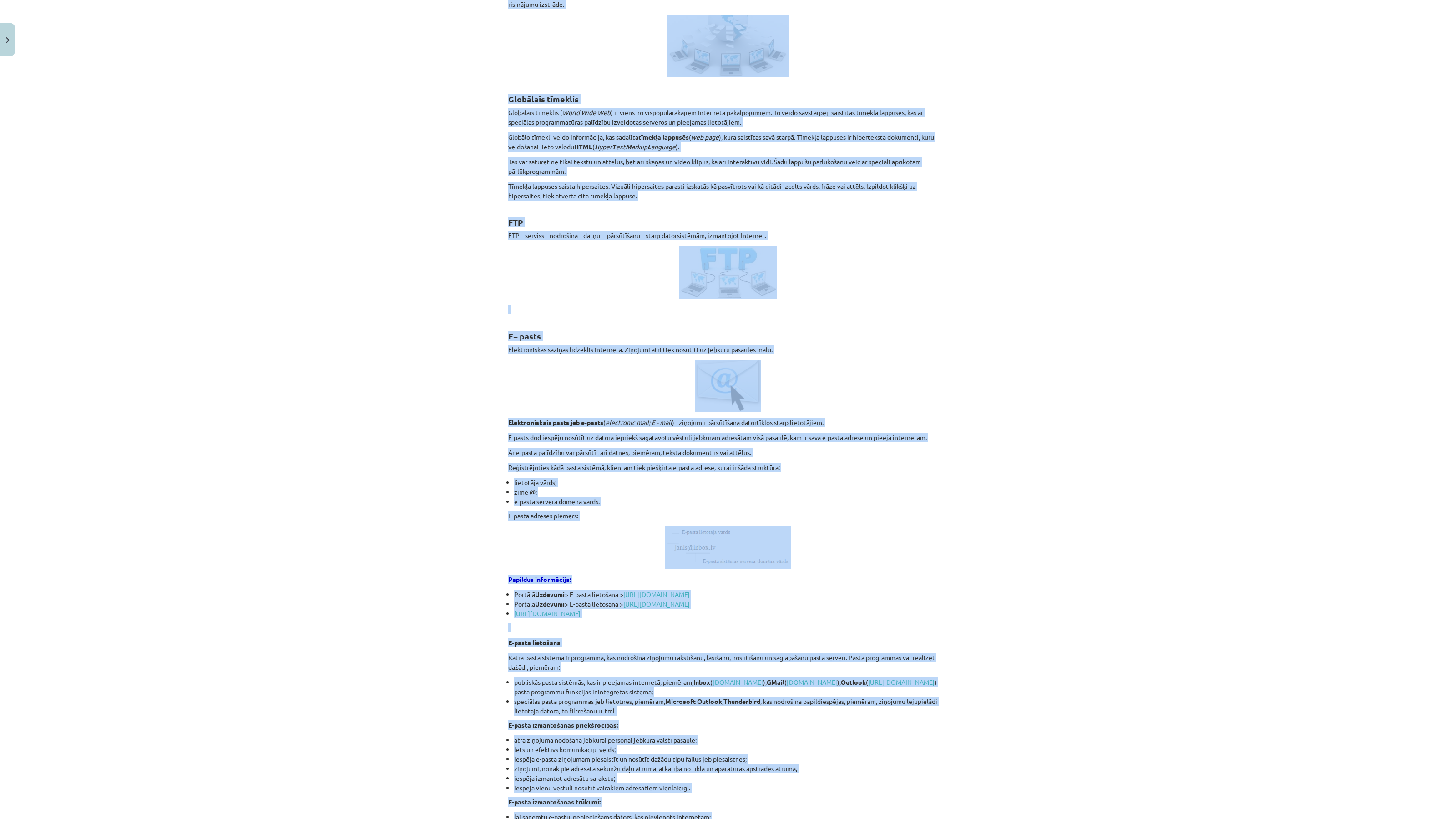
scroll to position [0, 0]
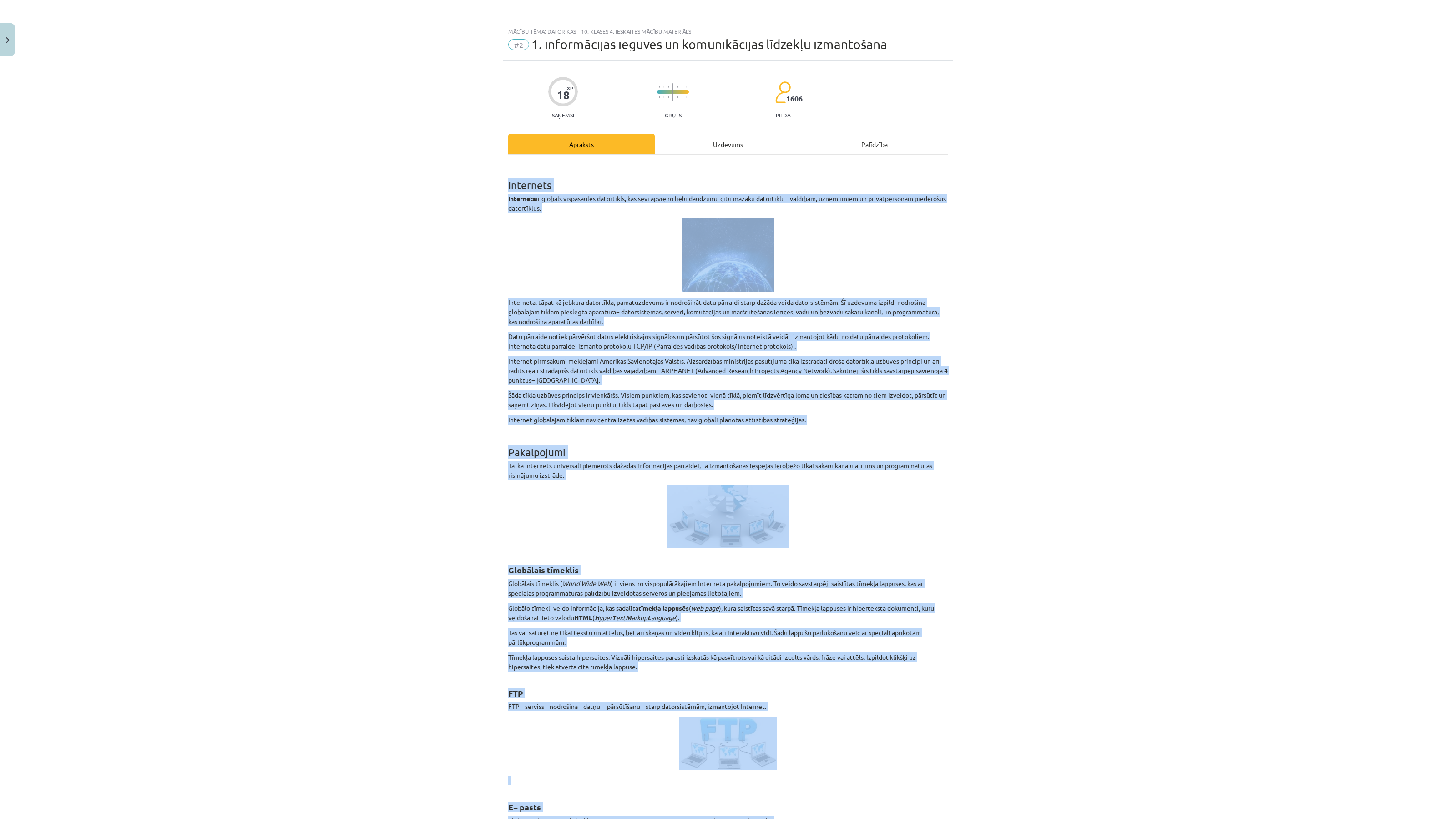
click at [899, 299] on p "Interneta, tāpat kā jebkura datortīkla, pamatuzdevums ir nodrošināt datu pārrai…" at bounding box center [727, 311] width 440 height 29
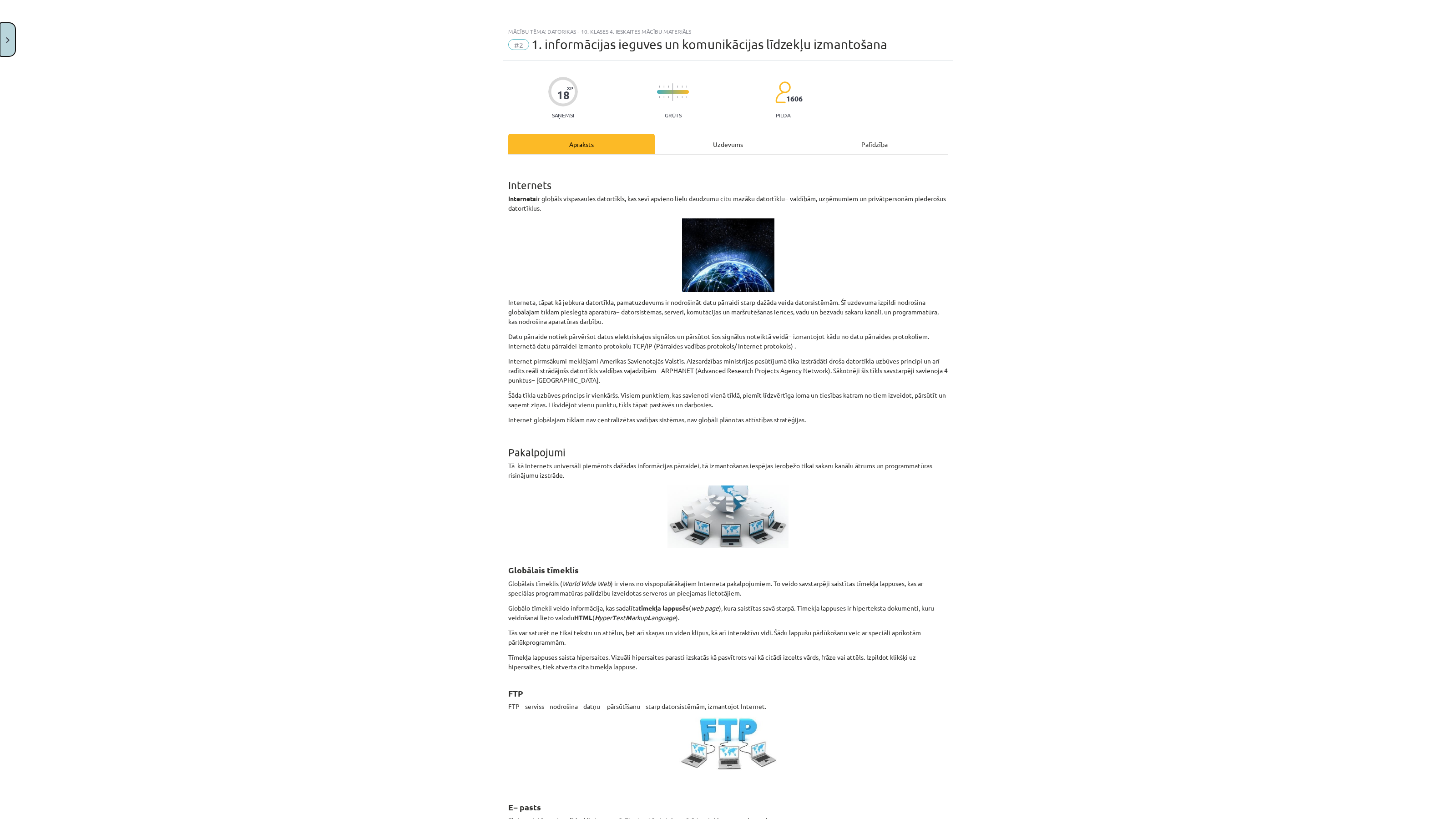
click at [11, 41] on button "Close" at bounding box center [8, 39] width 16 height 34
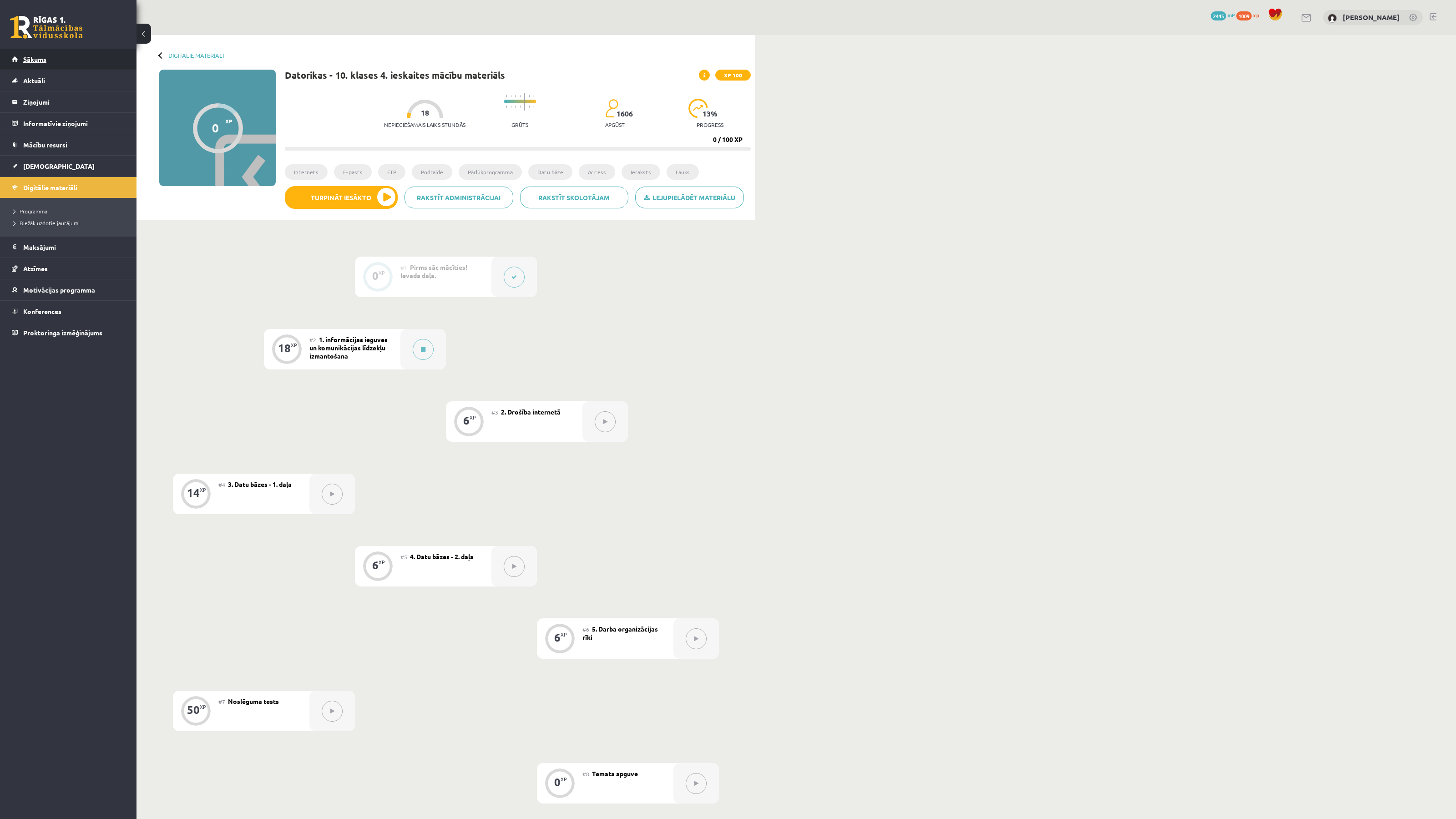
click at [67, 54] on link "Sākums" at bounding box center [68, 59] width 113 height 21
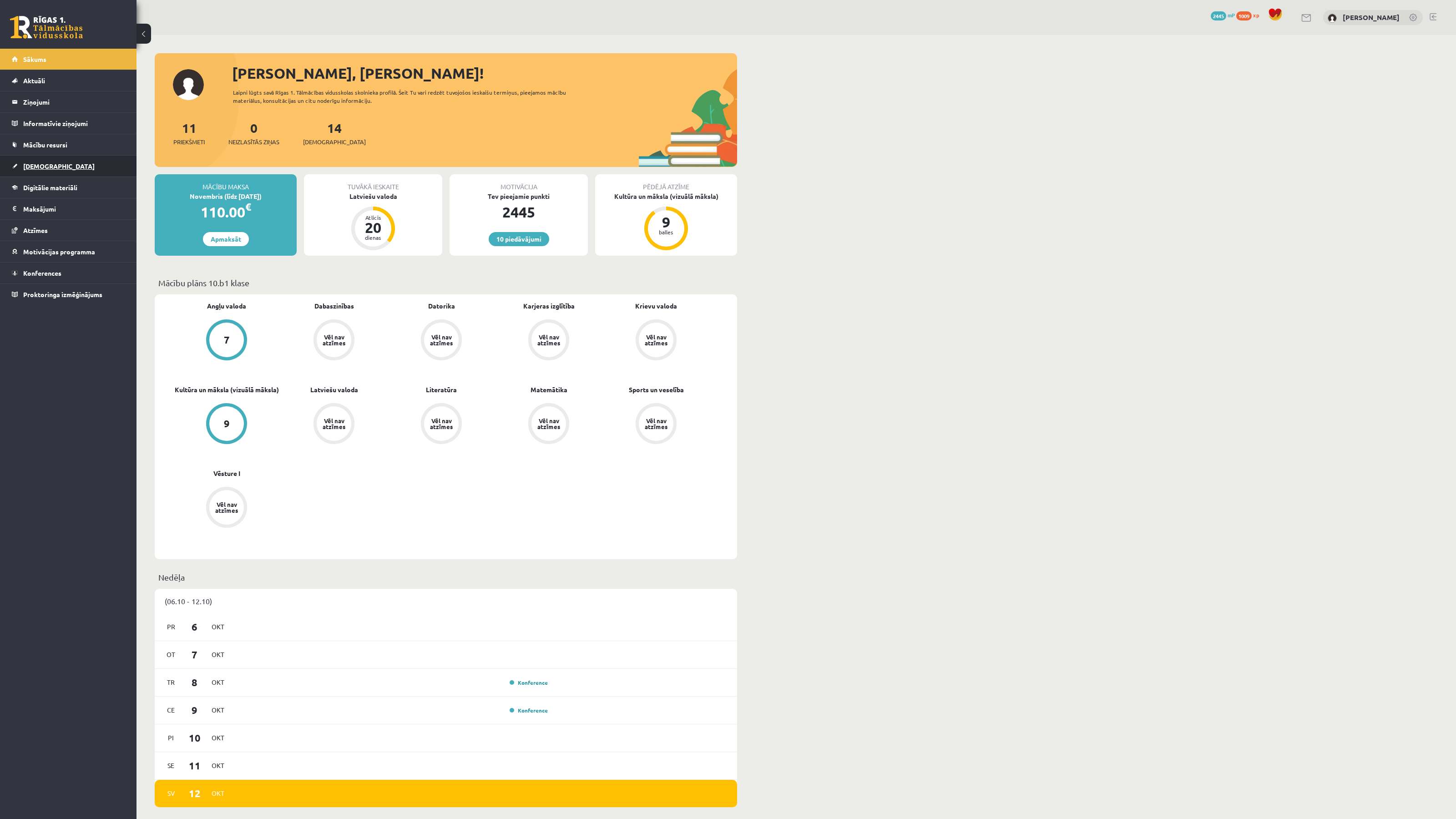
click at [44, 169] on span "[DEMOGRAPHIC_DATA]" at bounding box center [59, 166] width 72 height 8
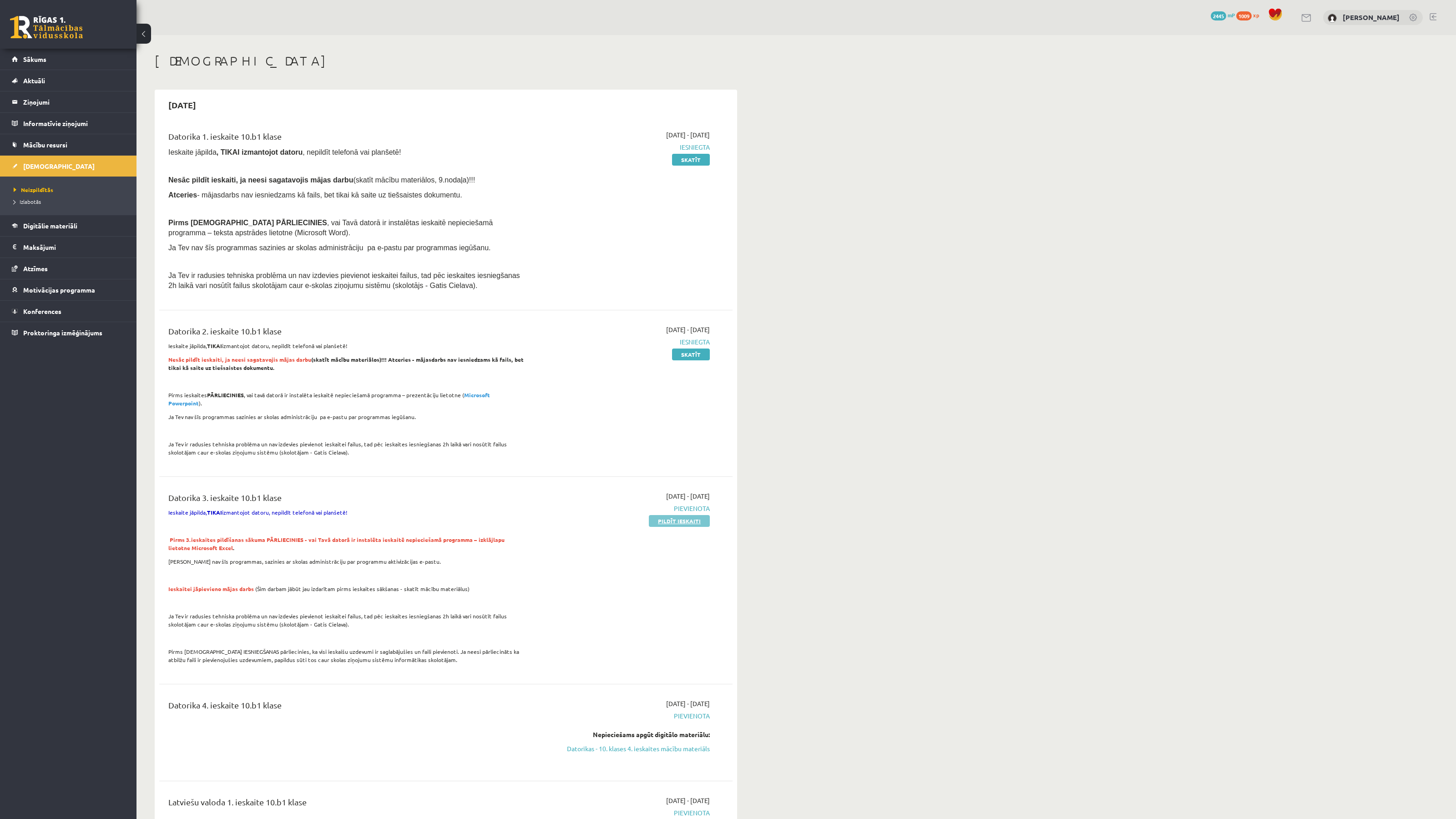
click at [687, 515] on link "Pildīt ieskaiti" at bounding box center [679, 521] width 61 height 12
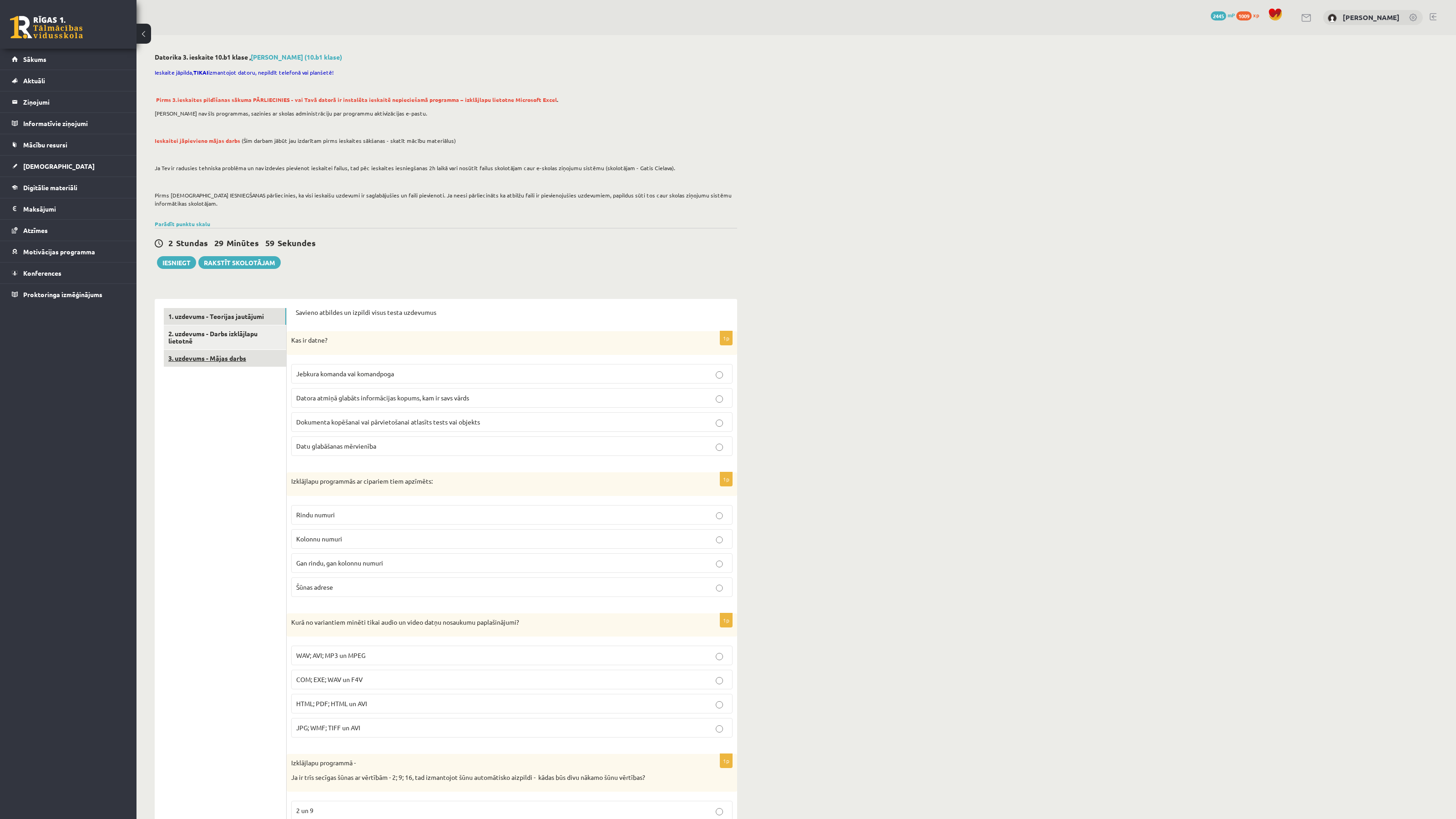
click at [229, 360] on link "3. uzdevums - Mājas darbs" at bounding box center [225, 358] width 123 height 16
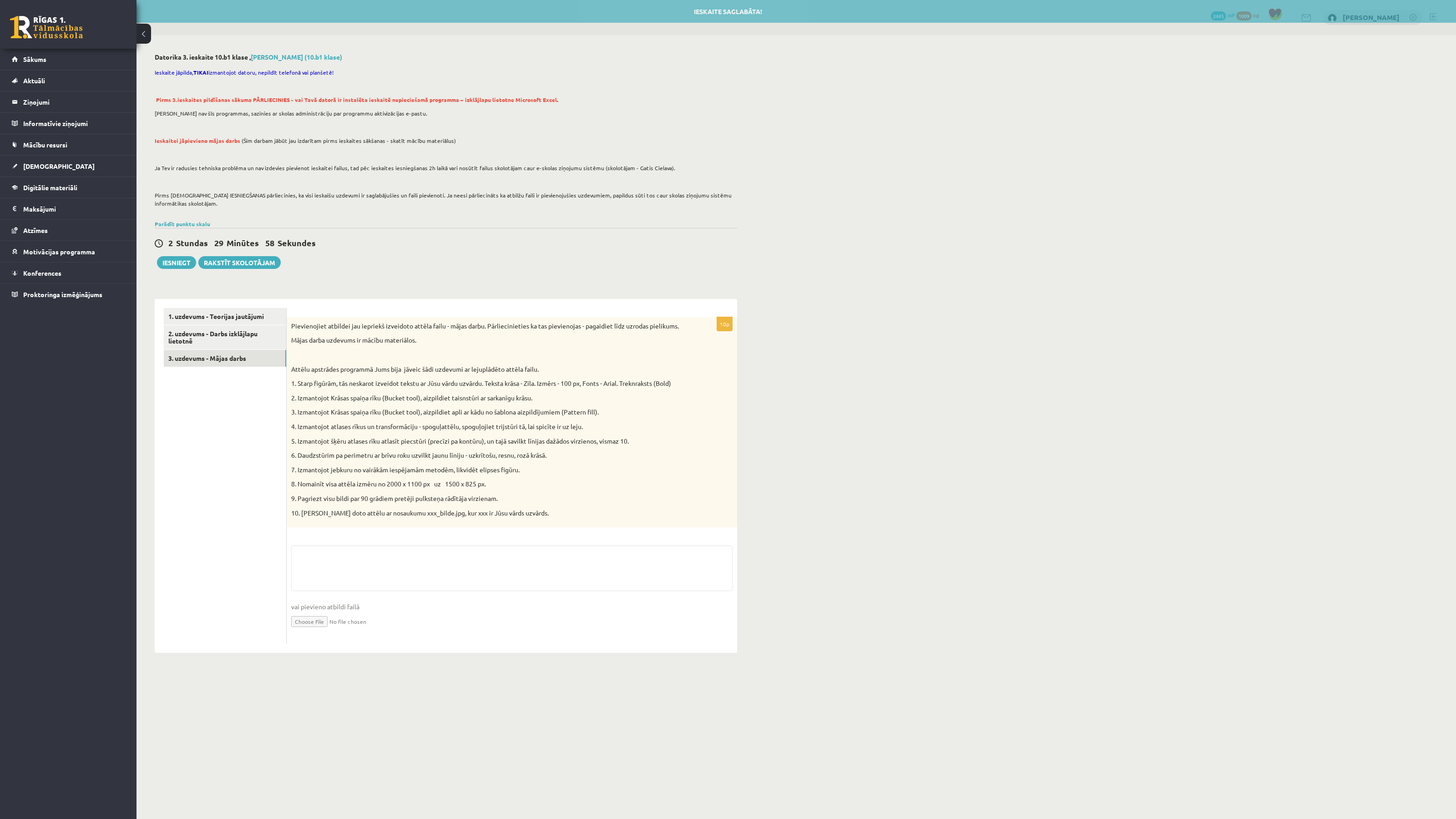
click at [187, 229] on div "2 Stundas 29 Minūtes 58 Sekundes Ieskaite saglabāta! Iesniegt Rakstīt skolotājam" at bounding box center [446, 248] width 582 height 41
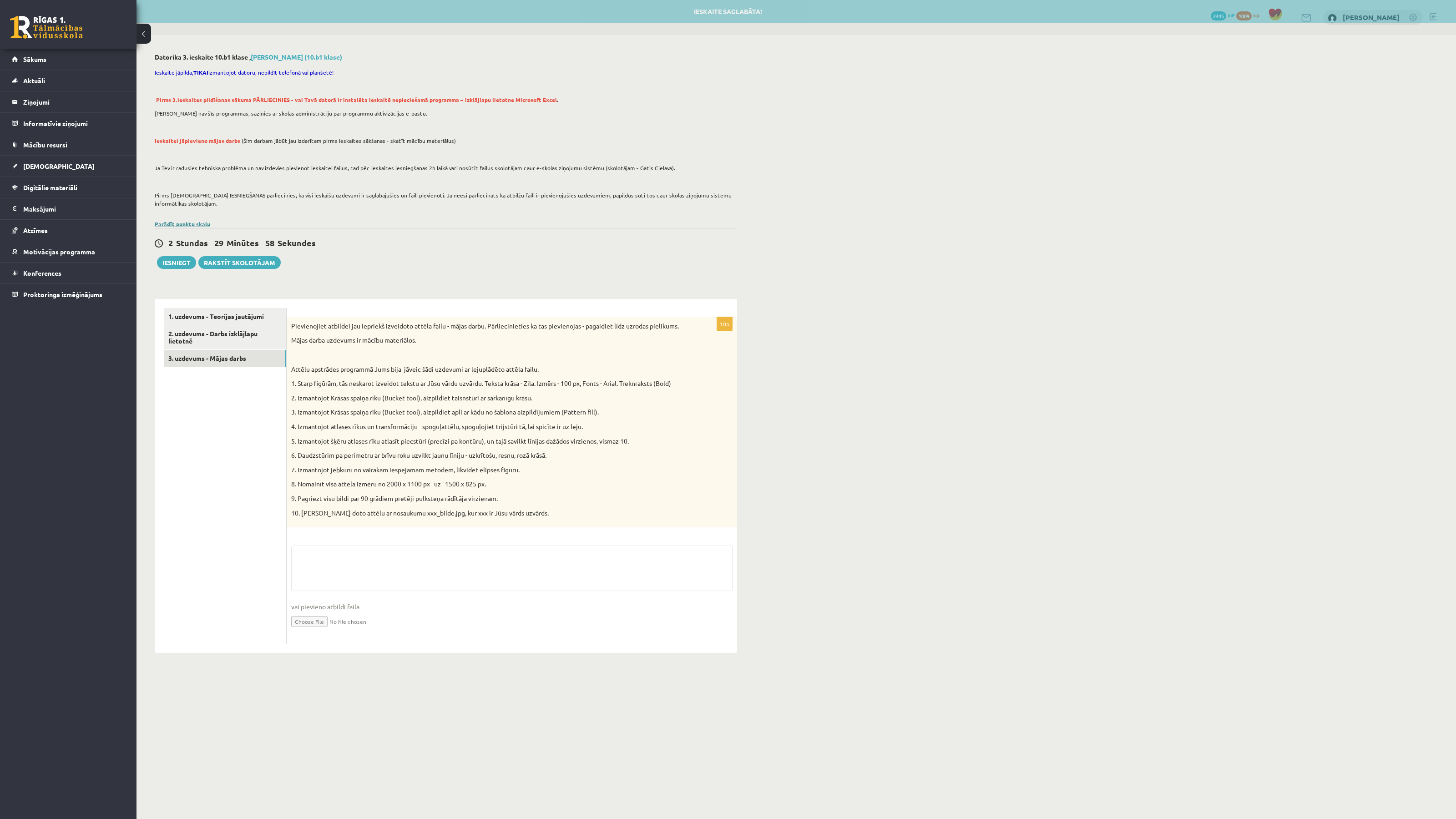
click at [187, 225] on link "Parādīt punktu skalu" at bounding box center [182, 224] width 55 height 7
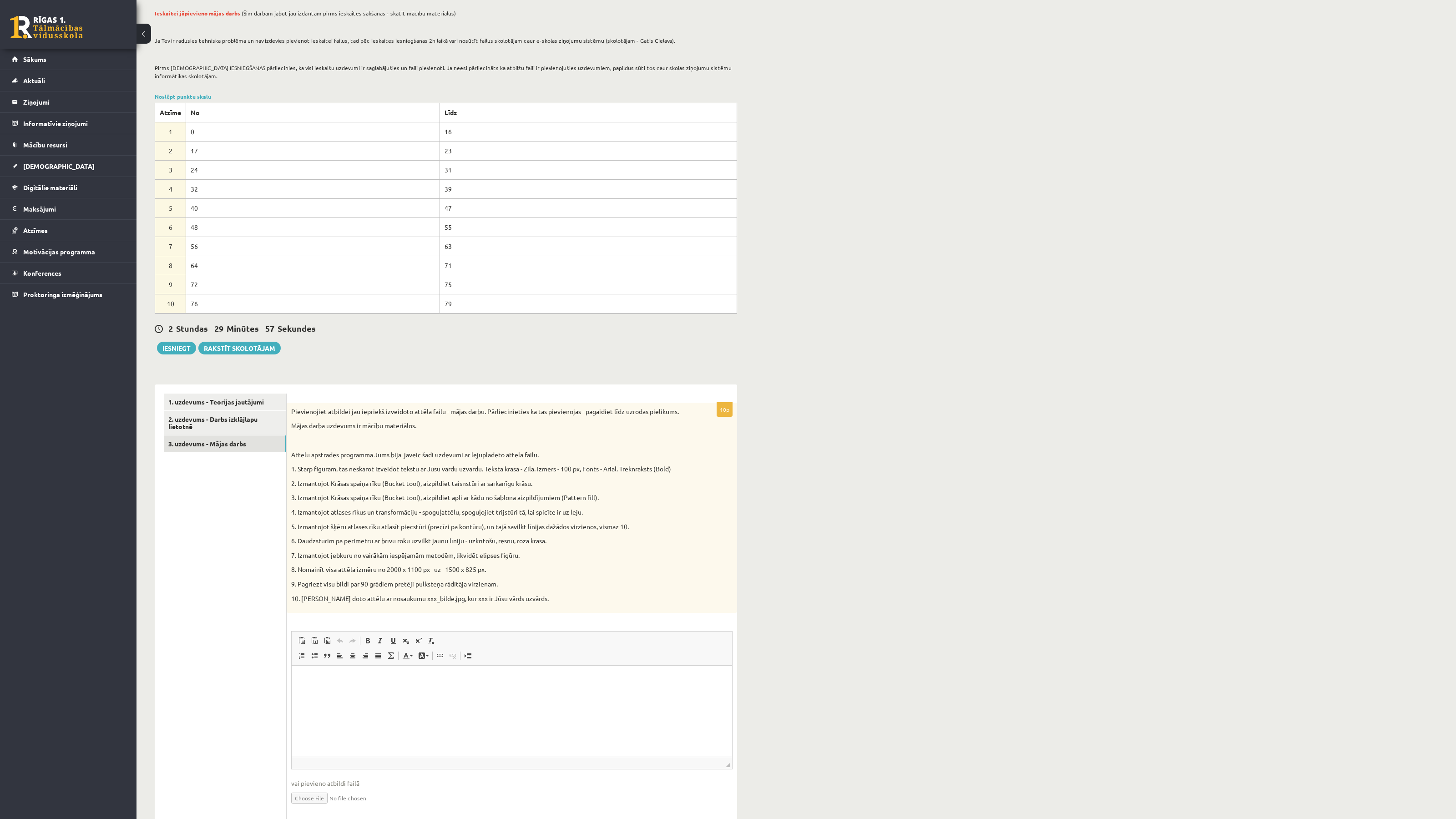
scroll to position [157, 0]
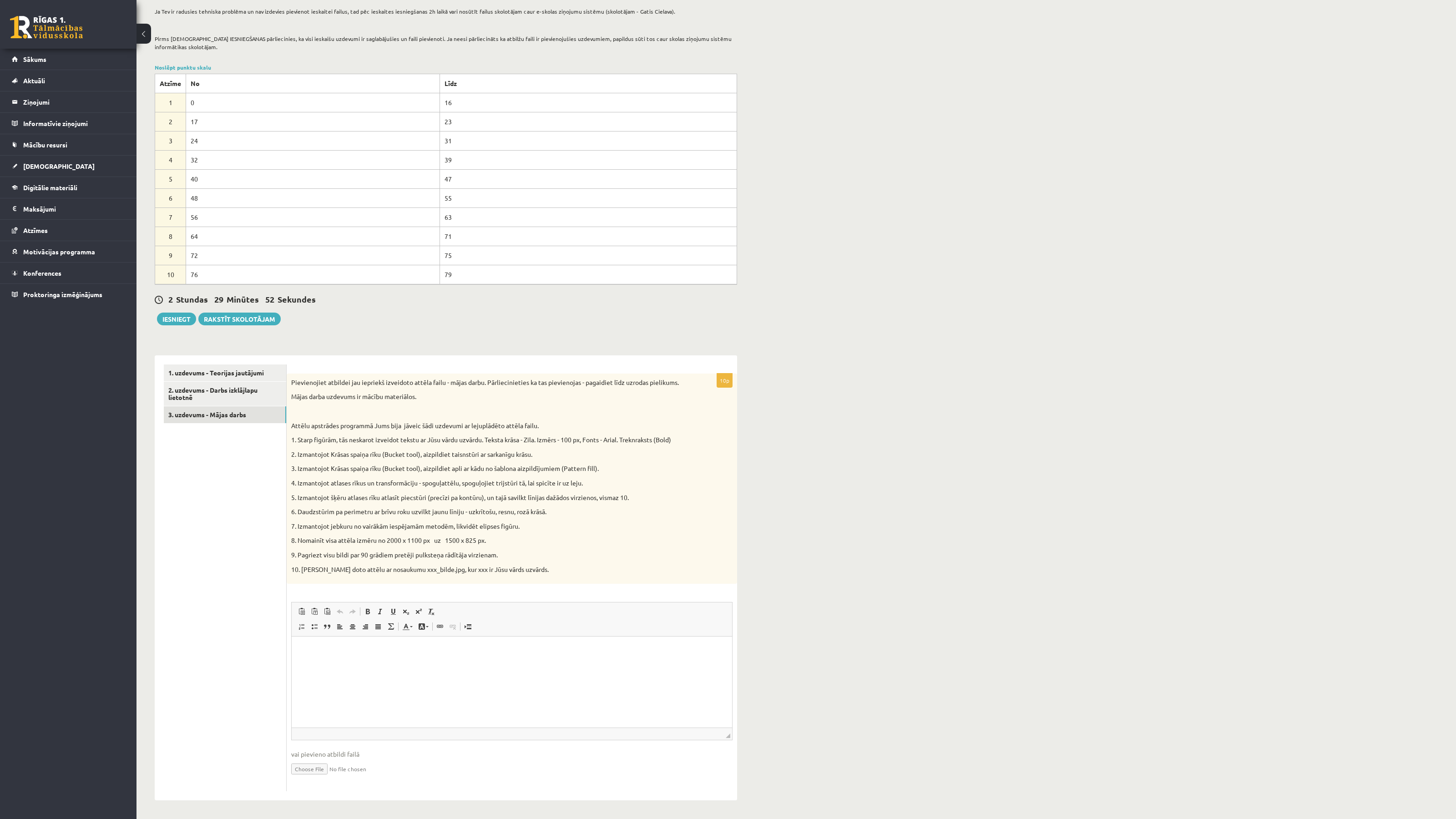
click at [310, 772] on input "file" at bounding box center [511, 769] width 441 height 19
type input "**********"
click at [227, 377] on link "1. uzdevums - Teorijas jautājumi" at bounding box center [225, 371] width 123 height 16
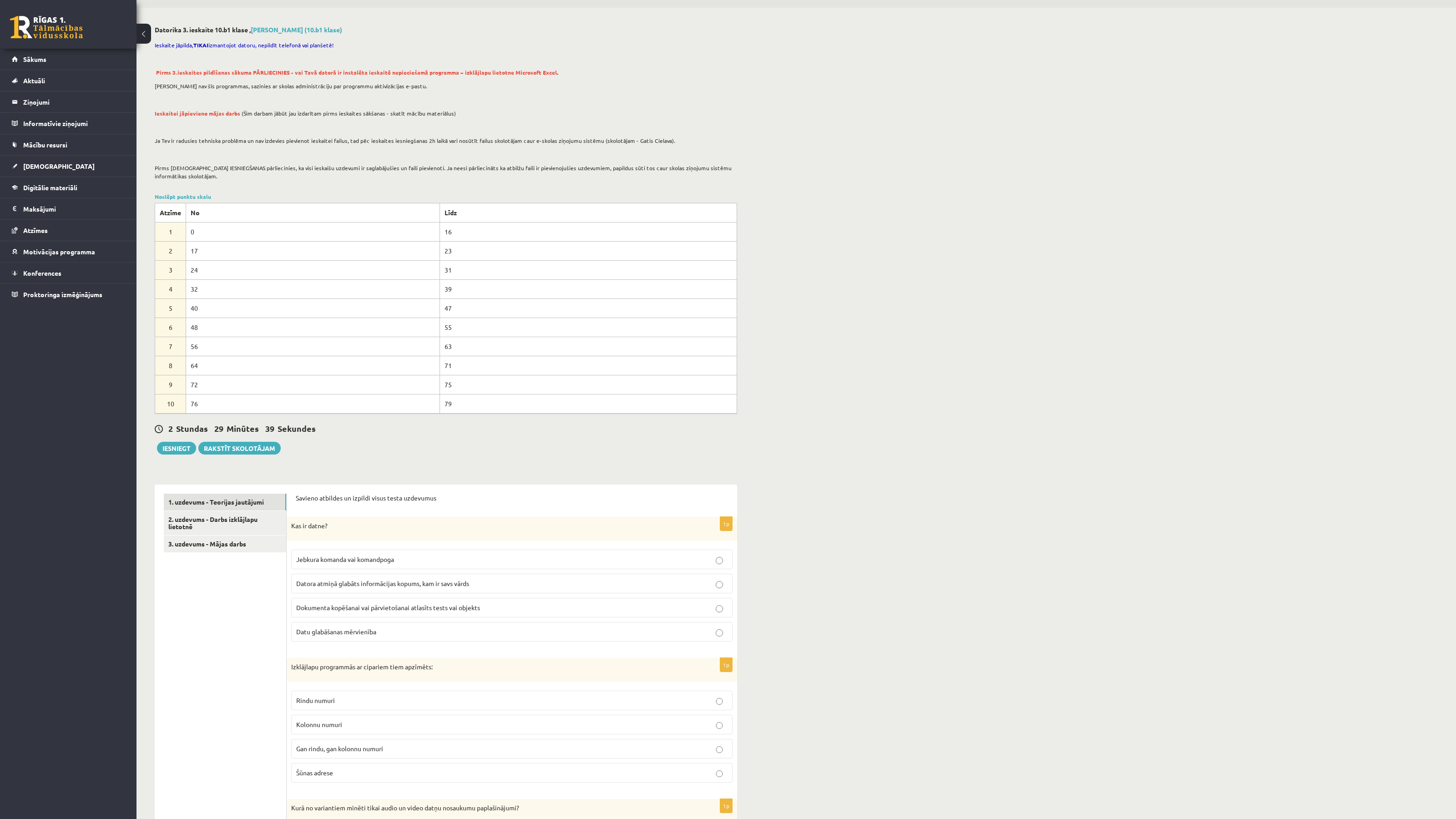
scroll to position [0, 0]
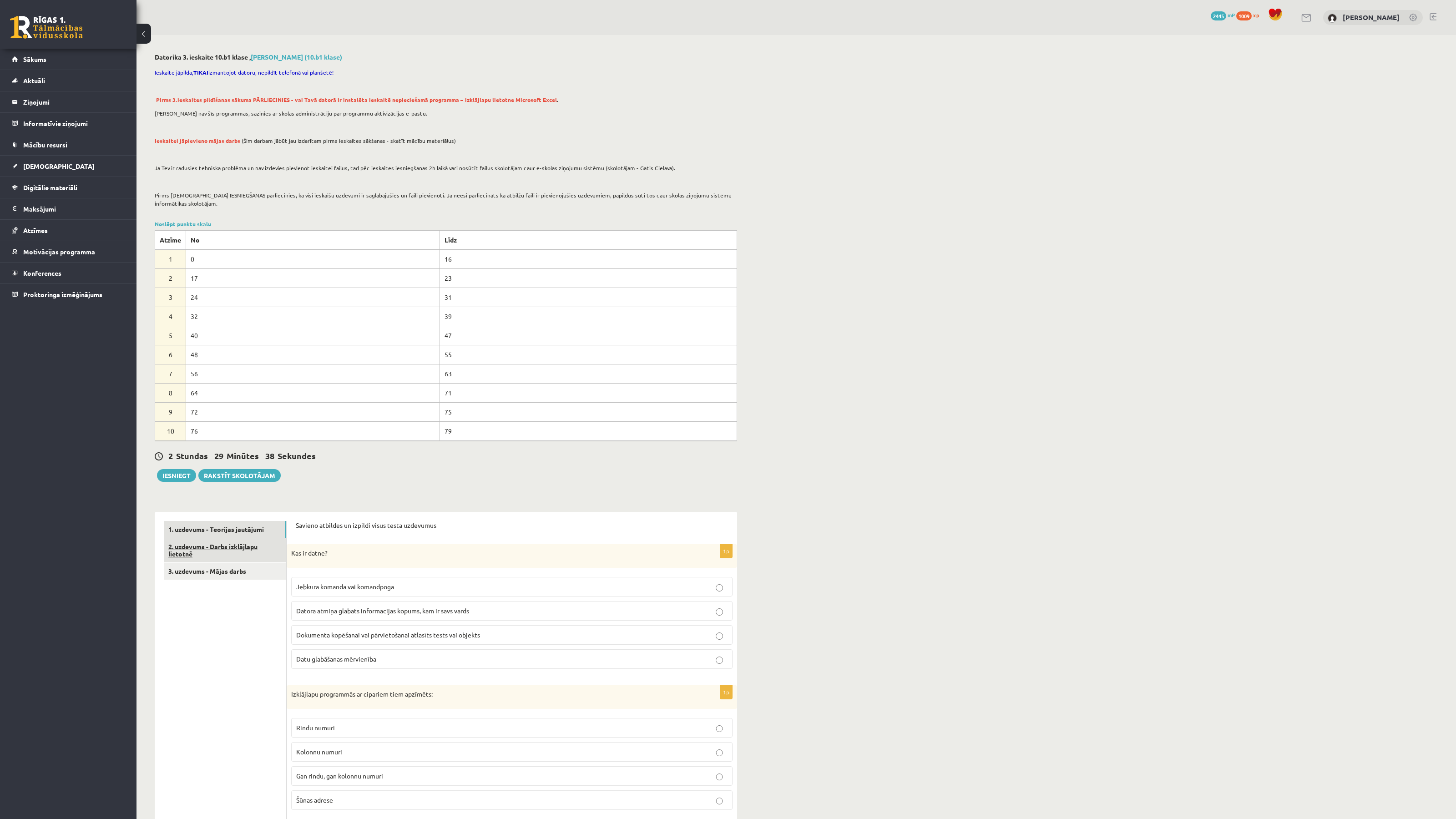
click at [243, 553] on link "2. uzdevums - Darbs izklājlapu lietotnē" at bounding box center [225, 550] width 123 height 24
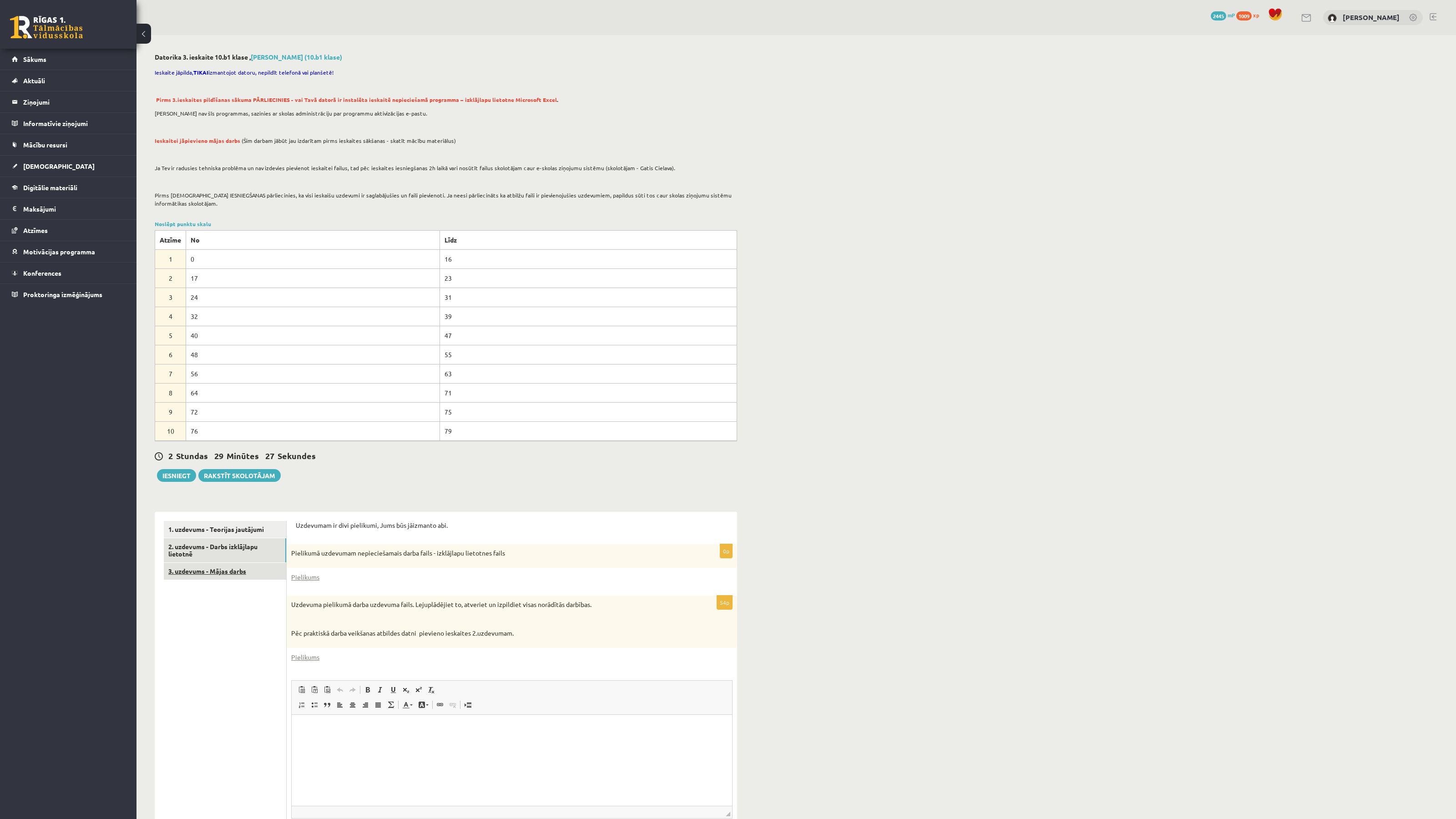
click at [180, 567] on link "3. uzdevums - Mājas darbs" at bounding box center [225, 571] width 123 height 16
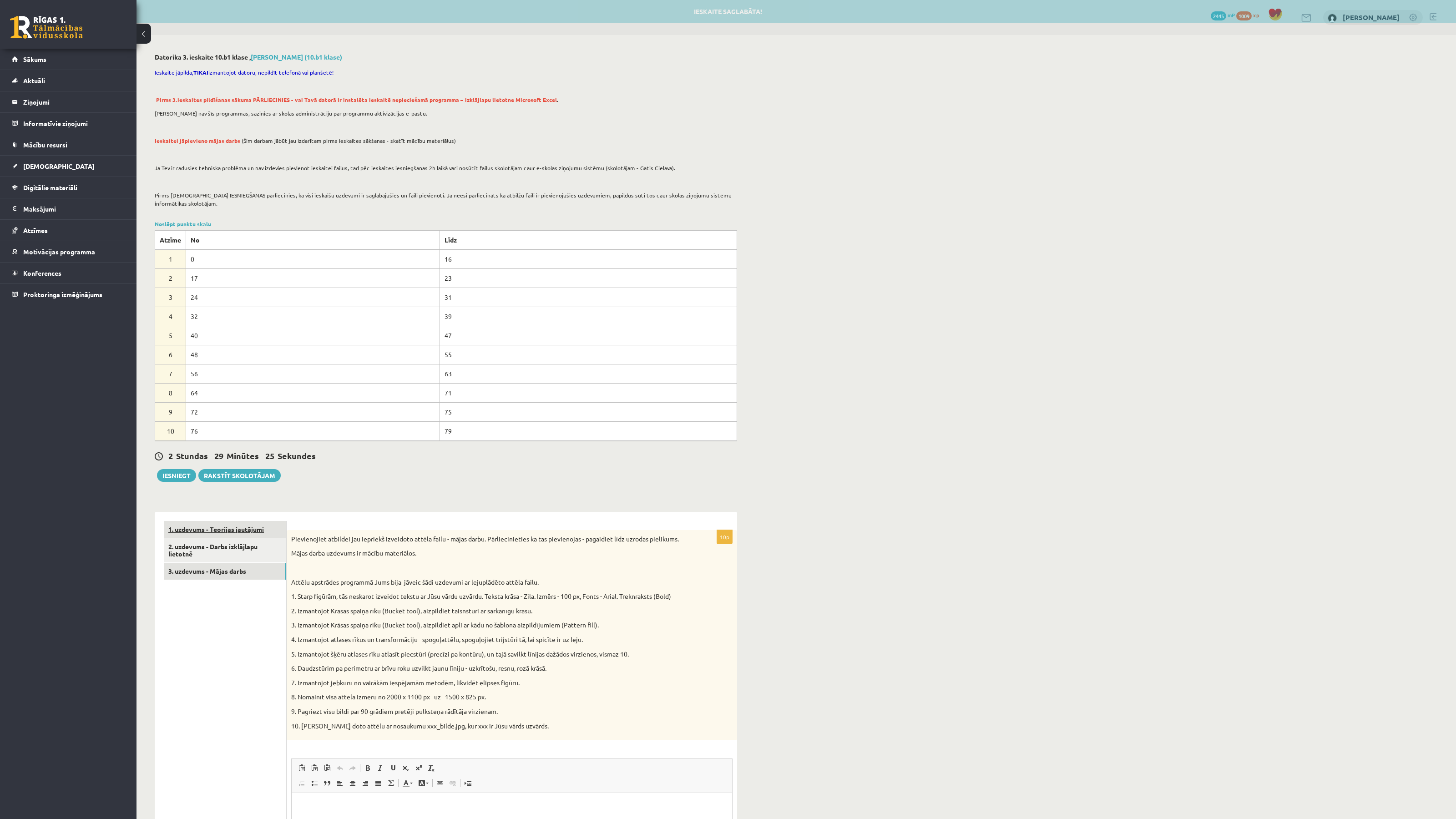
click at [240, 532] on link "1. uzdevums - Teorijas jautājumi" at bounding box center [225, 529] width 123 height 16
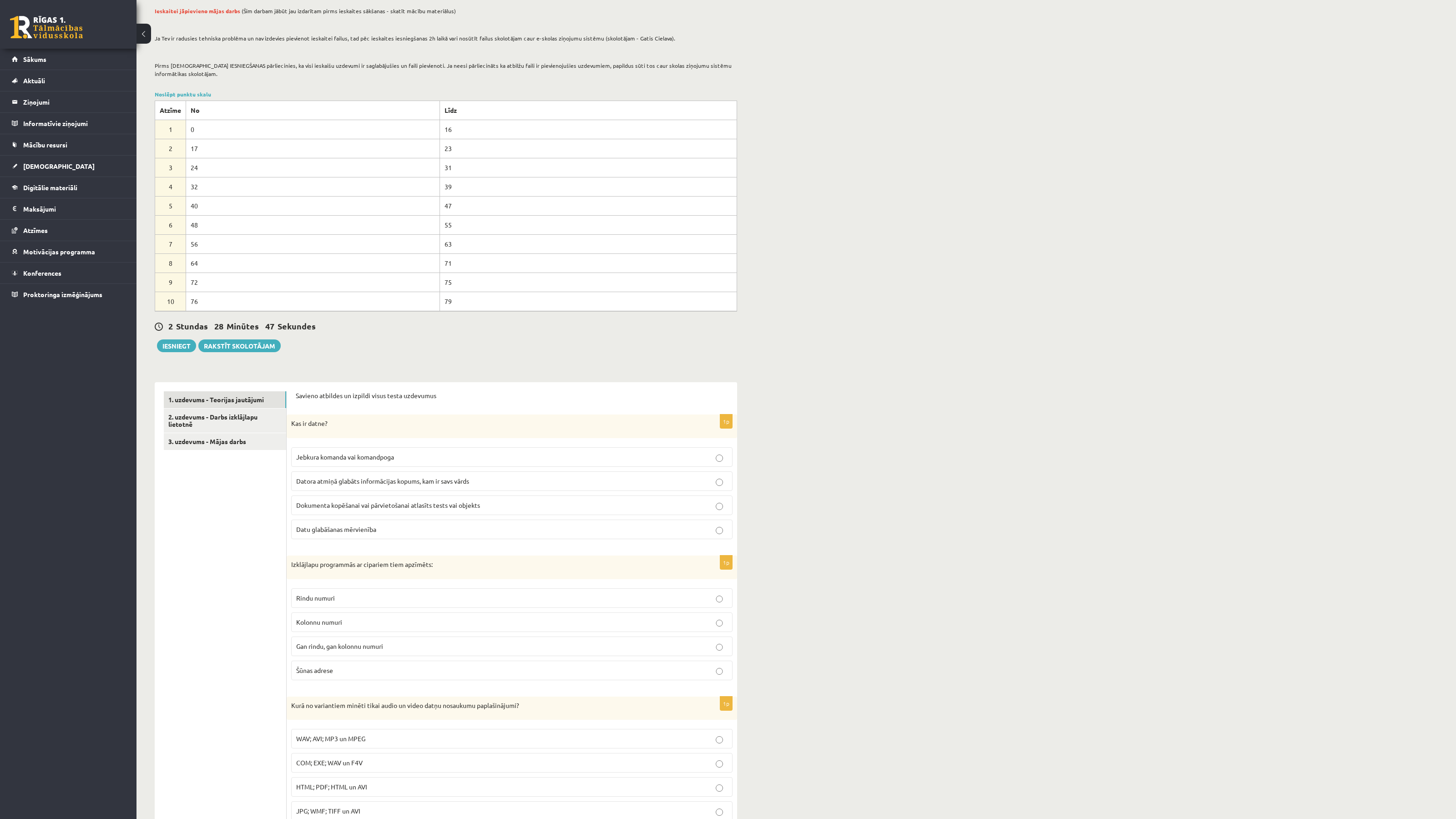
scroll to position [130, 0]
click at [310, 427] on p "Kas ir datne?" at bounding box center [489, 423] width 396 height 10
copy p "datne"
click at [358, 485] on p "Datora atmiņā glabāts informācijas kopums, kam ir savs vārds" at bounding box center [511, 480] width 431 height 10
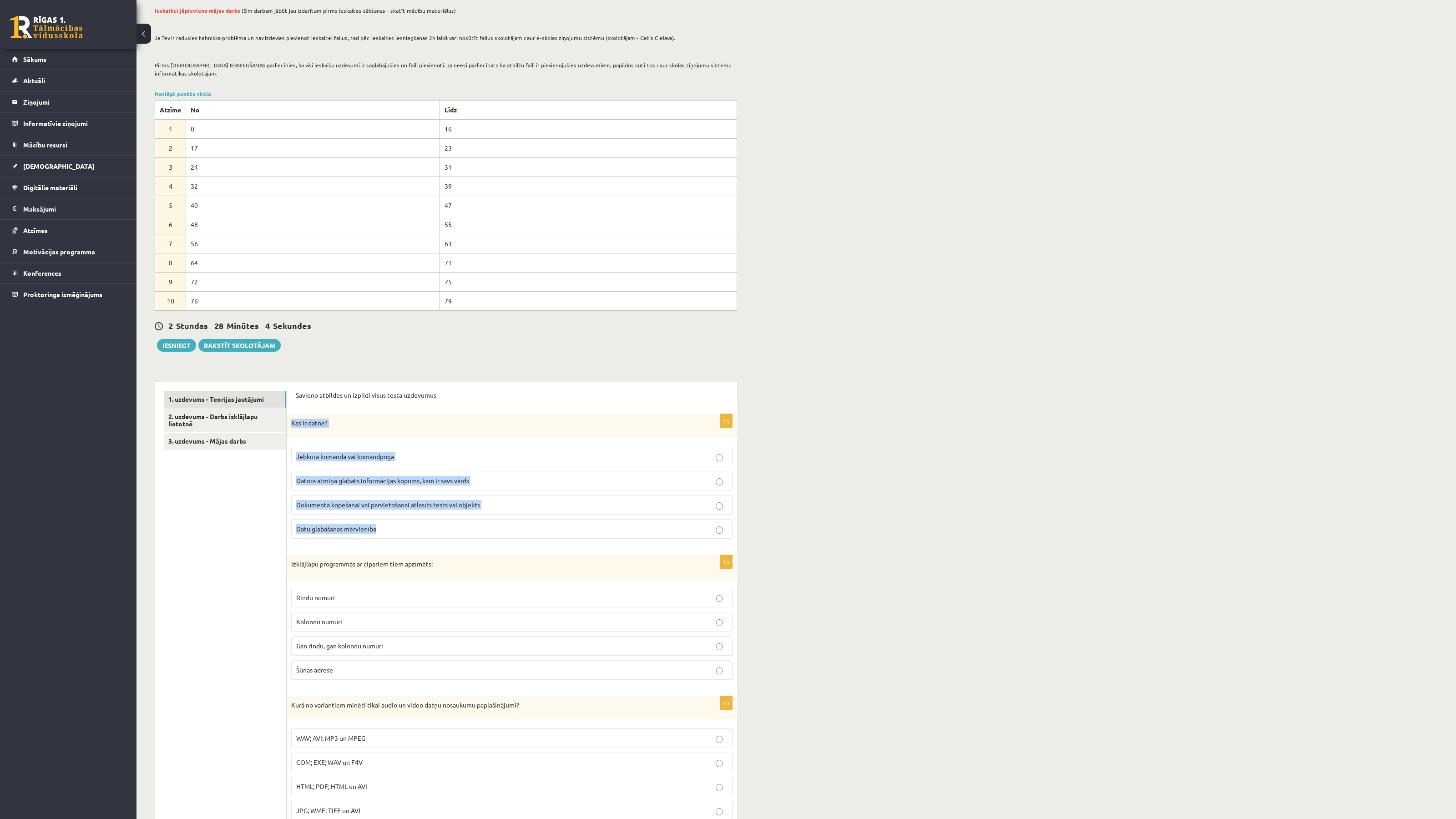
drag, startPoint x: 292, startPoint y: 422, endPoint x: 399, endPoint y: 537, distance: 157.1
click at [399, 537] on div "1p Kas ir datne? Jebkura komanda vai komandpoga Datora atmiņā glabāts informāci…" at bounding box center [511, 479] width 450 height 132
copy div "Kas ir datne? Jebkura komanda vai komandpoga Datora atmiņā glabāts informācijas…"
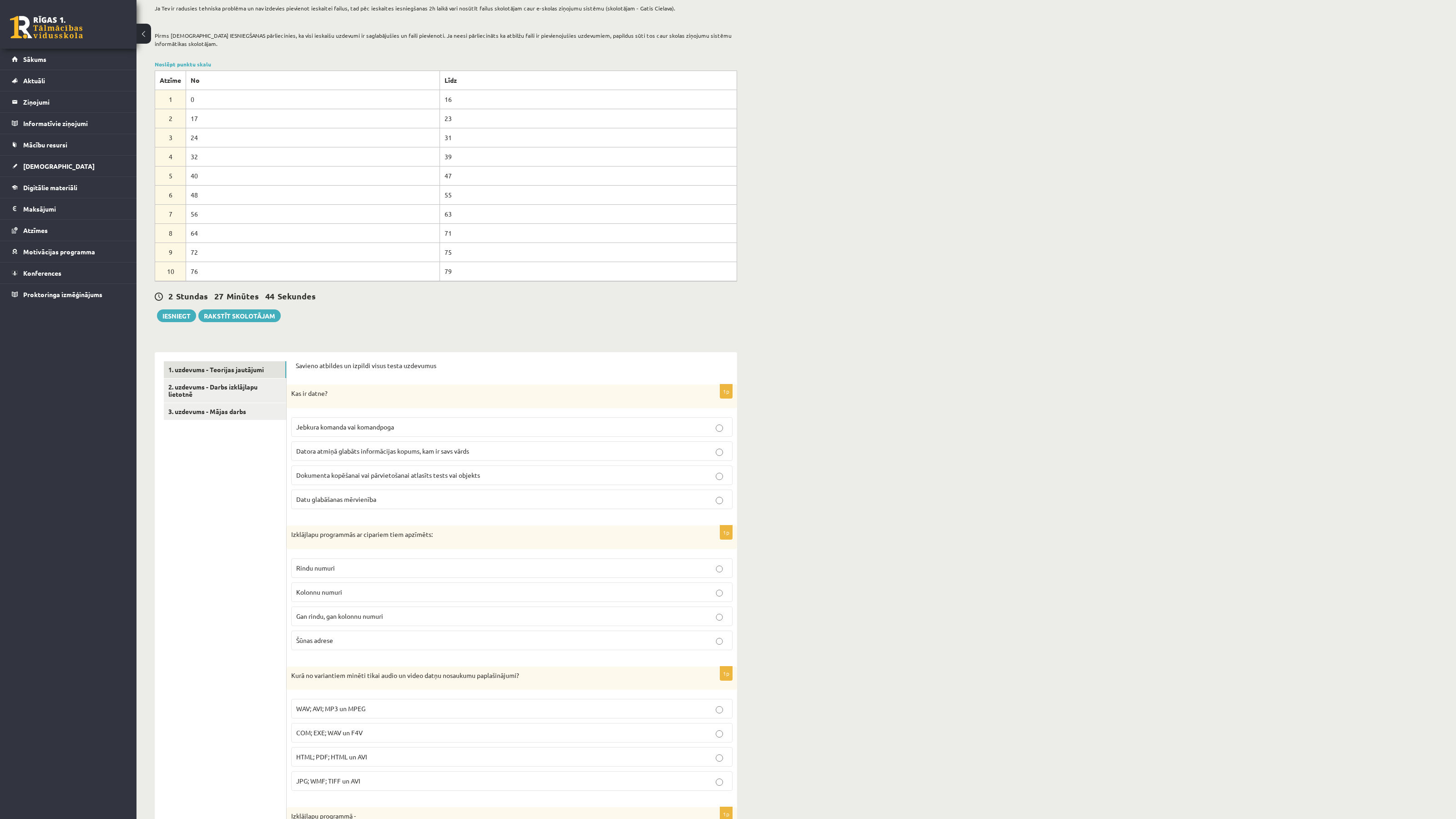
scroll to position [161, 0]
drag, startPoint x: 287, startPoint y: 535, endPoint x: 370, endPoint y: 638, distance: 132.3
click at [370, 639] on div "1p Izklājlapu programmās ar cipariem tiem apzīmēts: Rindu numuri Kolonnu numuri…" at bounding box center [511, 590] width 450 height 132
copy div "Izklājlapu programmās ar cipariem tiem apzīmēts: Rindu numuri Kolonnu numuri Ga…"
click at [367, 568] on p "Rindu numuri" at bounding box center [511, 567] width 431 height 10
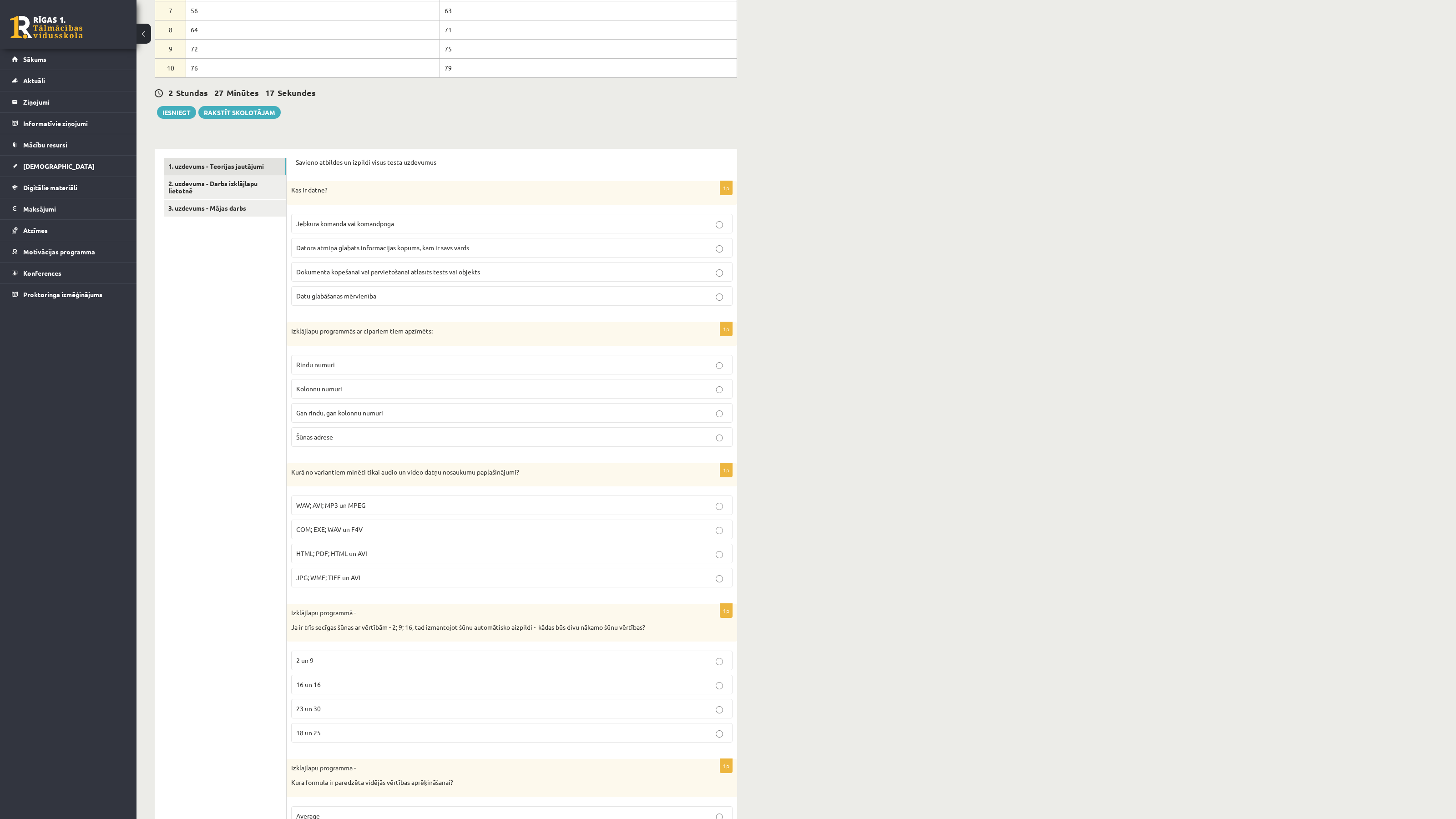
scroll to position [365, 0]
drag, startPoint x: 291, startPoint y: 473, endPoint x: 381, endPoint y: 586, distance: 144.5
click at [383, 590] on div "1p Kurā no variantiem minēti tikai audio un video datņu nosaukumu paplašinājumi…" at bounding box center [511, 528] width 450 height 132
copy div "Kurā no variantiem minēti tikai audio un video datņu nosaukumu paplašinājumi? W…"
click at [339, 508] on span "WAV; AVI; MP3 un MPEG" at bounding box center [331, 503] width 69 height 8
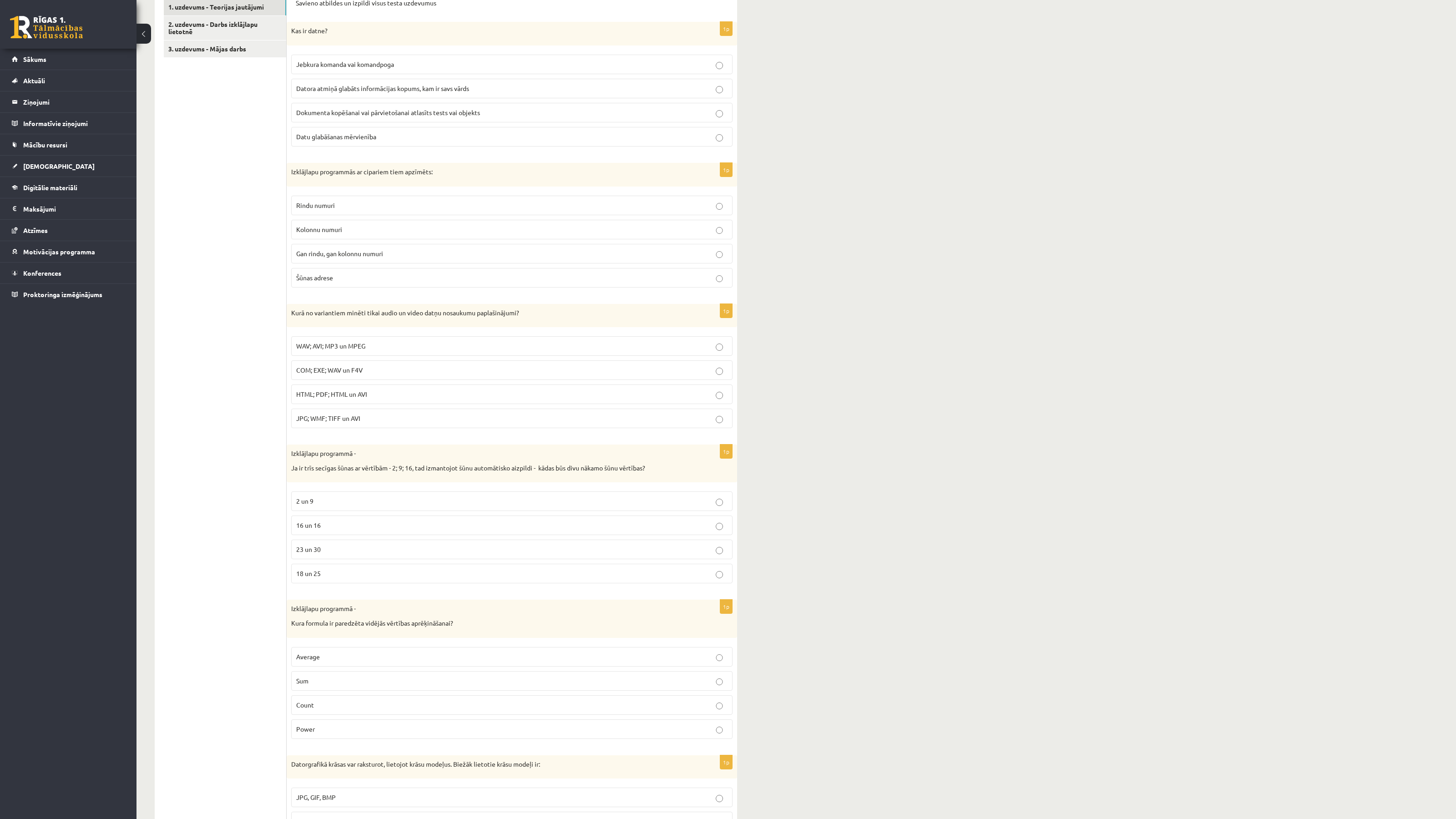
scroll to position [524, 0]
click at [359, 550] on p "23 un 30" at bounding box center [511, 548] width 431 height 10
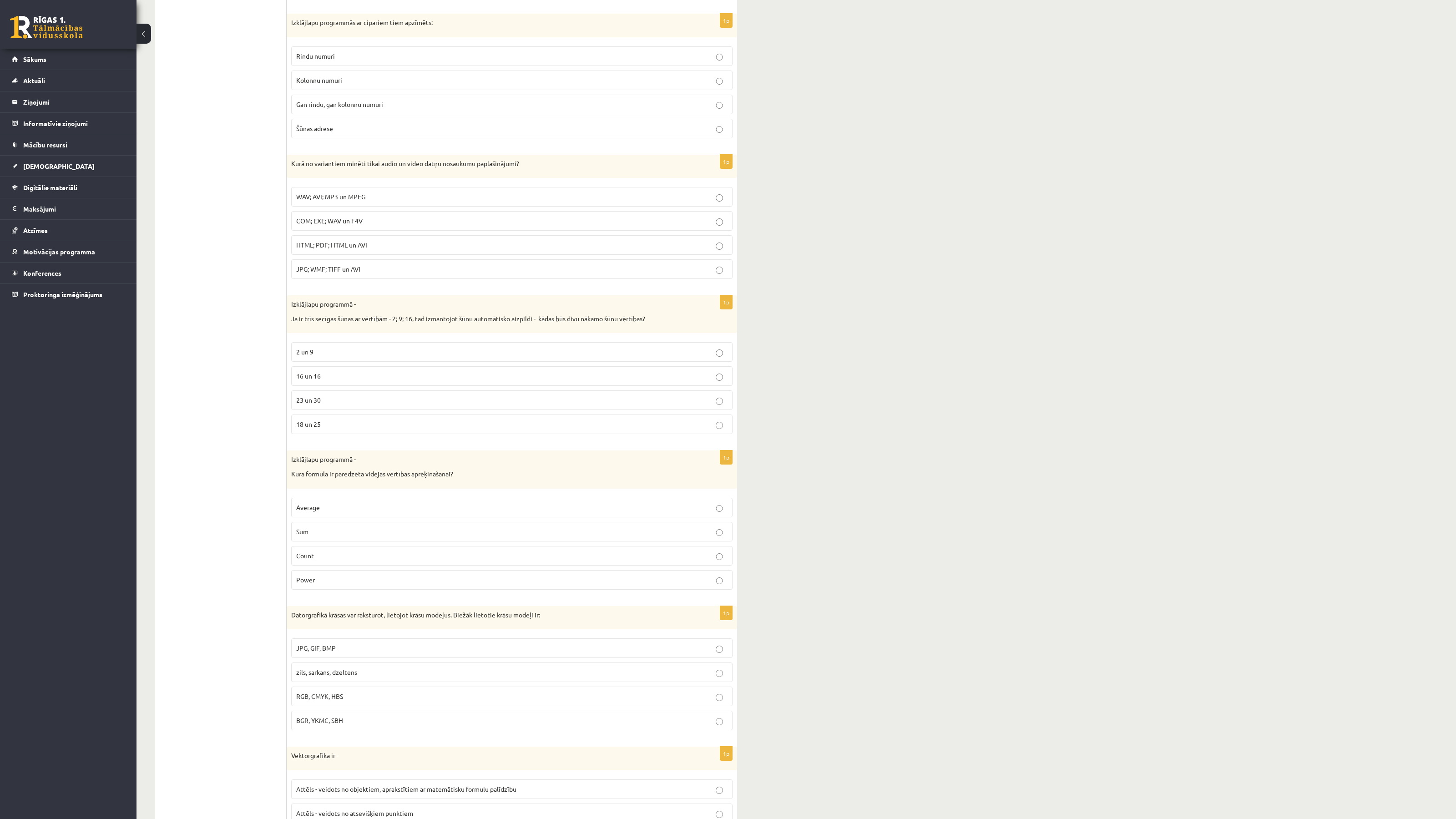
scroll to position [674, 0]
drag, startPoint x: 345, startPoint y: 512, endPoint x: 355, endPoint y: 511, distance: 10.0
click at [345, 511] on p "Average" at bounding box center [511, 505] width 431 height 10
drag, startPoint x: 290, startPoint y: 461, endPoint x: 345, endPoint y: 582, distance: 132.9
click at [345, 582] on div "1p Izklājlapu programmā - Kura formula ir paredzēta vidējās vērtības aprēķināša…" at bounding box center [511, 521] width 450 height 146
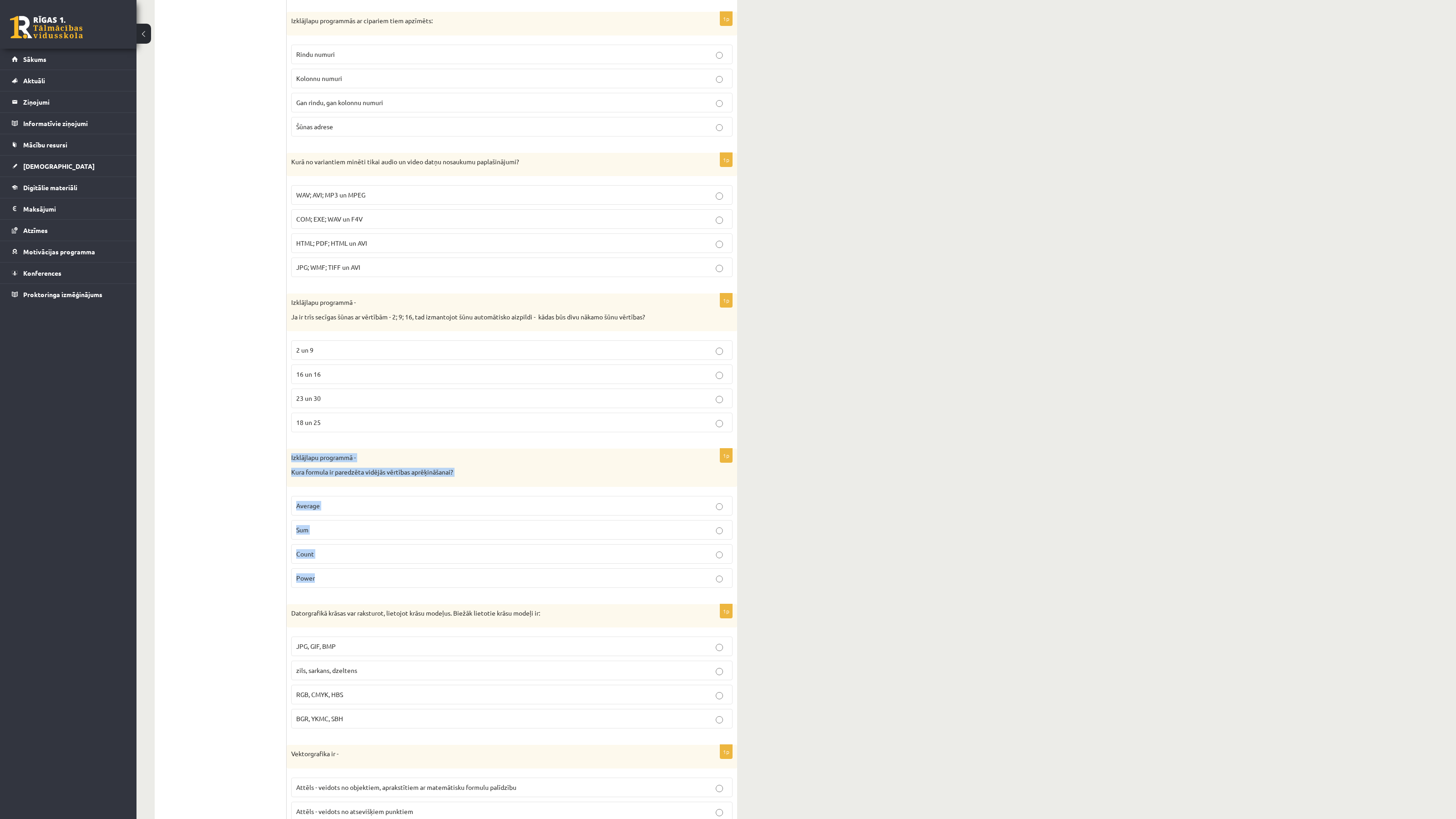
copy div "Izklājlapu programmā - Kura formula ir paredzēta vidējās vērtības aprēķināšanai…"
click at [858, 549] on div "Datorika 3. ieskaite 10.b1 klase , Madara Dzidra Glīzde (10.b1 klase) Ieskaite …" at bounding box center [795, 543] width 1319 height 2364
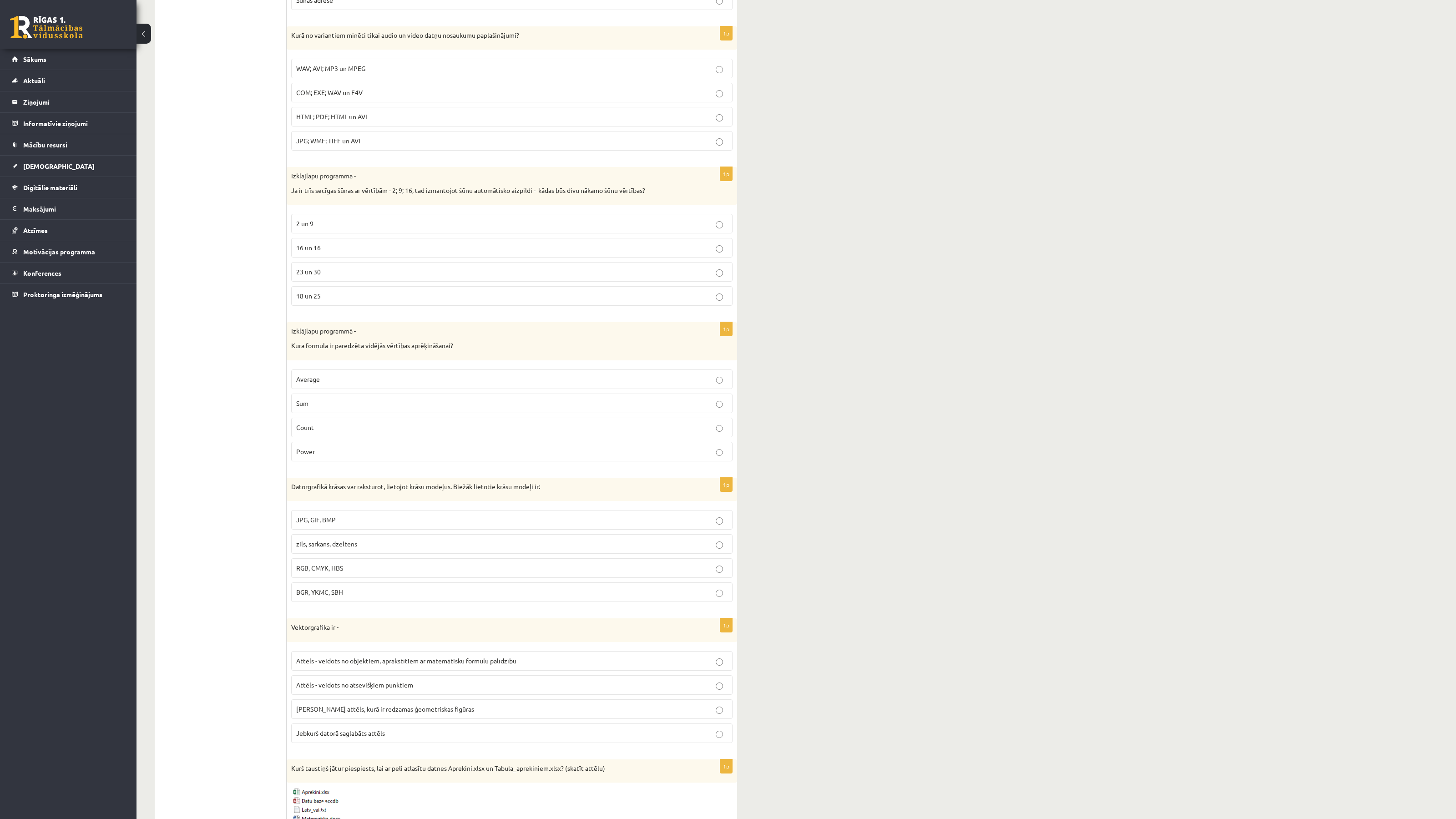
scroll to position [801, 0]
click at [339, 500] on div "Datorgrafikā krāsas var raksturot, lietojot krāsu modeļus. Biežāk lietotie krās…" at bounding box center [511, 488] width 450 height 23
drag, startPoint x: 291, startPoint y: 490, endPoint x: 353, endPoint y: 595, distance: 121.9
click at [351, 597] on div "1p Datorgrafikā krāsas var raksturot, lietojot krāsu modeļus. Biežāk lietotie k…" at bounding box center [511, 543] width 450 height 132
copy div "Datorgrafikā krāsas var raksturot, lietojot krāsu modeļus. Biežāk lietotie krās…"
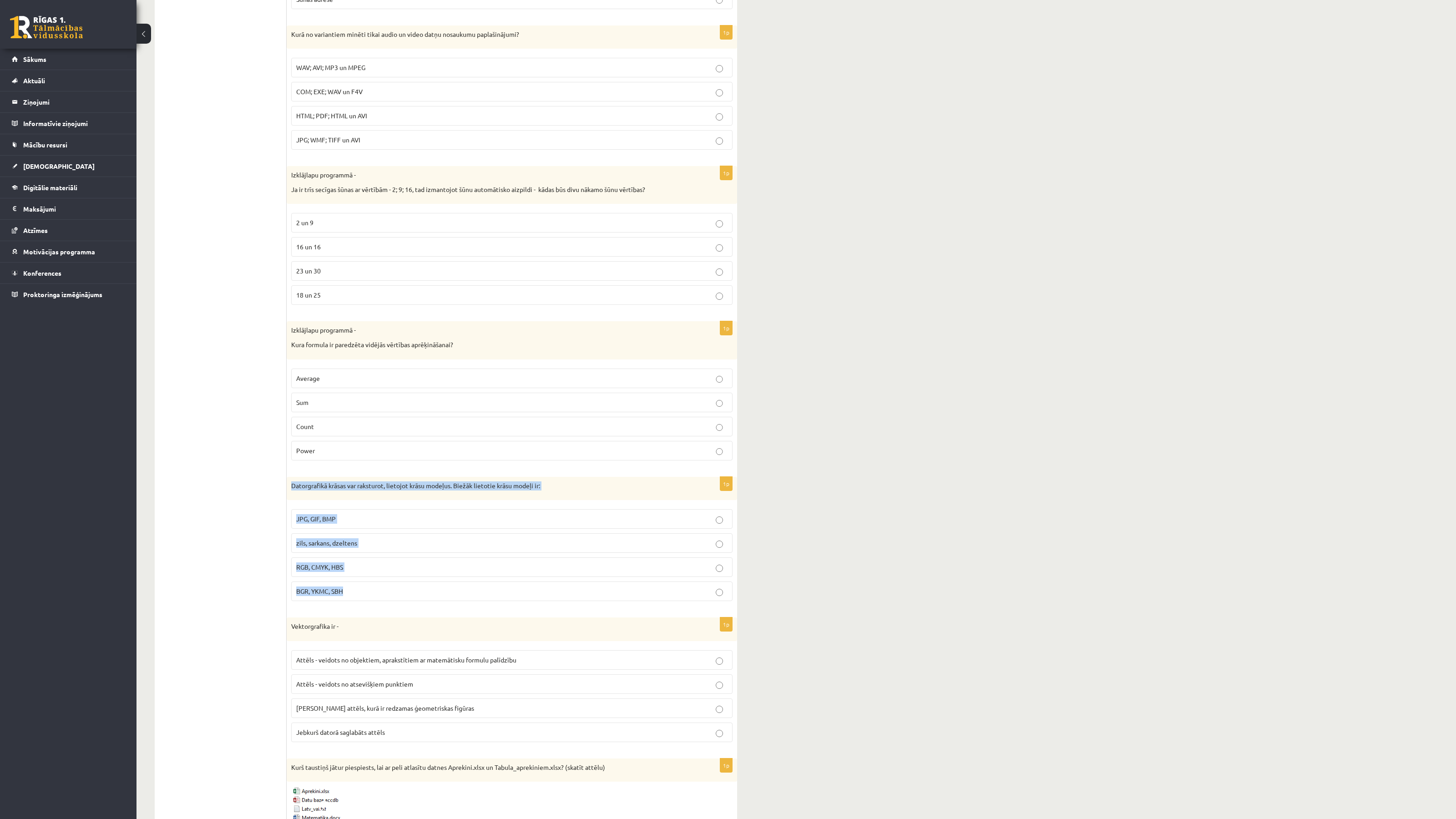
click at [304, 571] on span "RGB, CMYK, HBS" at bounding box center [320, 567] width 47 height 8
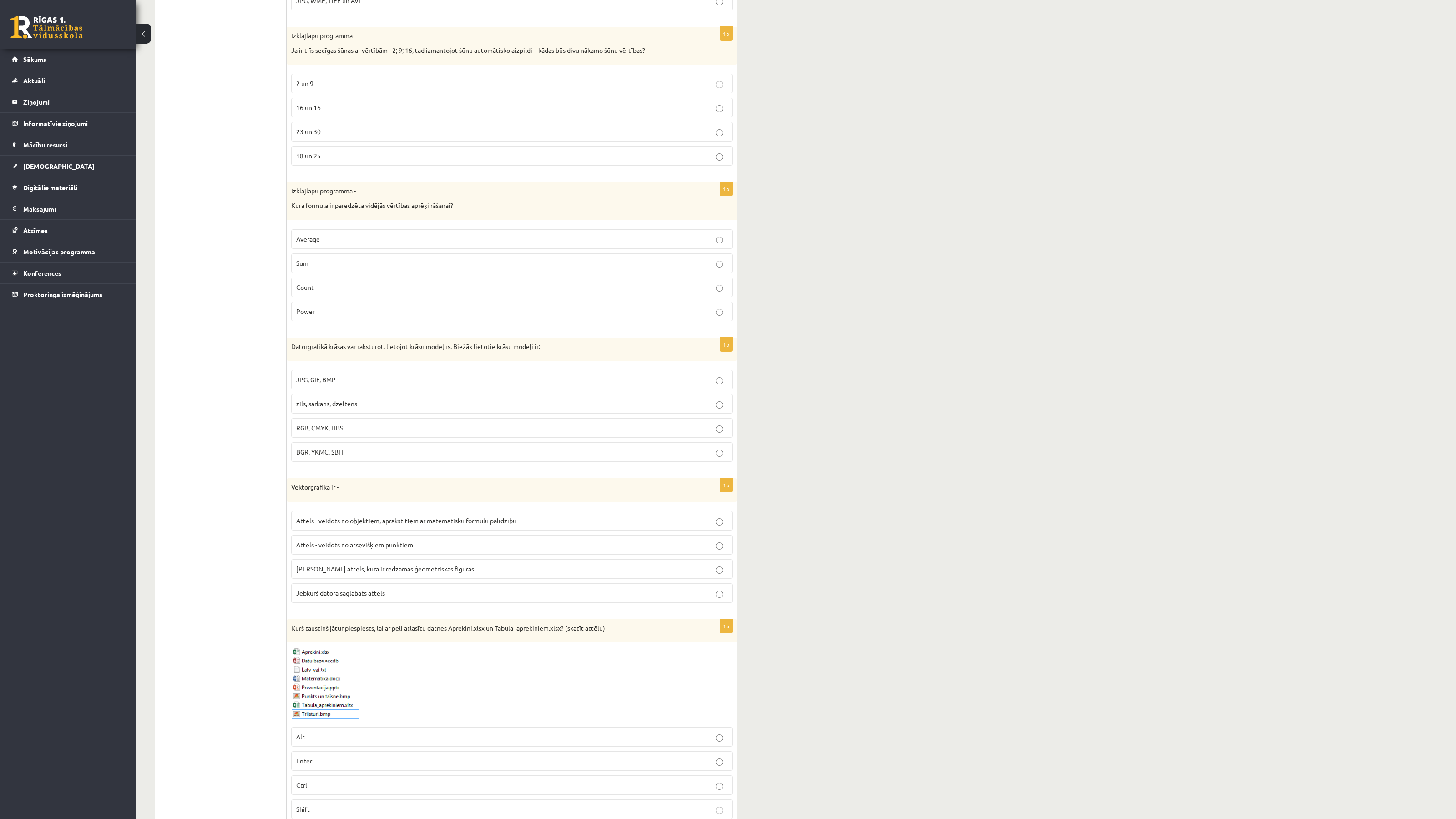
scroll to position [943, 0]
click at [315, 490] on p "Vektorgrafika ir -" at bounding box center [489, 485] width 396 height 10
click at [314, 490] on p "Vektorgrafika ir -" at bounding box center [489, 485] width 396 height 10
click at [369, 529] on label "Attēls - veidots no objektiem, aprakstītiem ar matemātisku formulu palīdzību" at bounding box center [511, 518] width 441 height 20
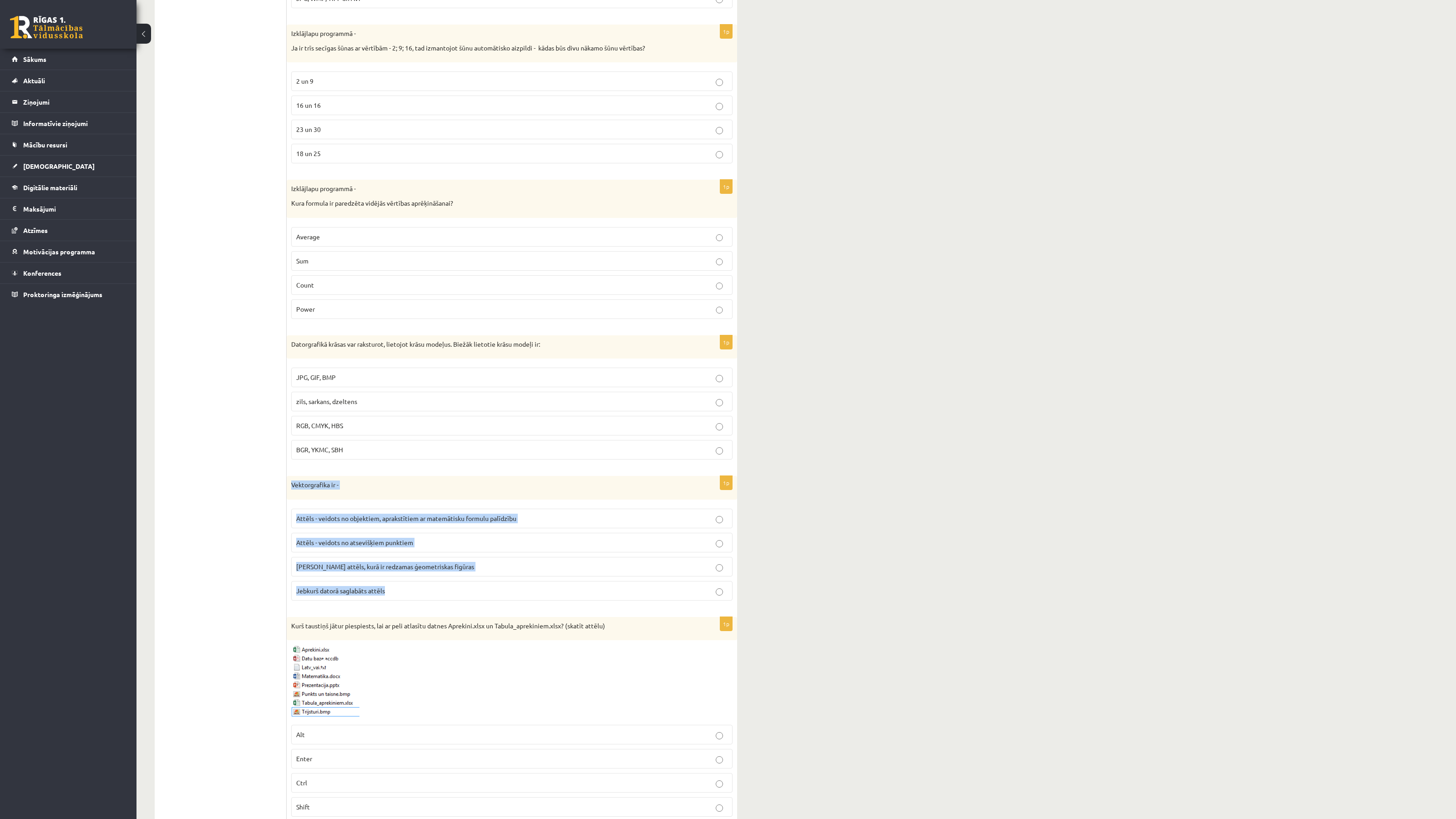
drag, startPoint x: 288, startPoint y: 491, endPoint x: 393, endPoint y: 600, distance: 151.3
click at [393, 600] on div "1p Vektorgrafika ir - Attēls - veidots no objektiem, aprakstītiem ar matemātisk…" at bounding box center [511, 542] width 450 height 132
copy div "Vektorgrafika ir - Attēls - veidots no objektiem, aprakstītiem ar matemātisku f…"
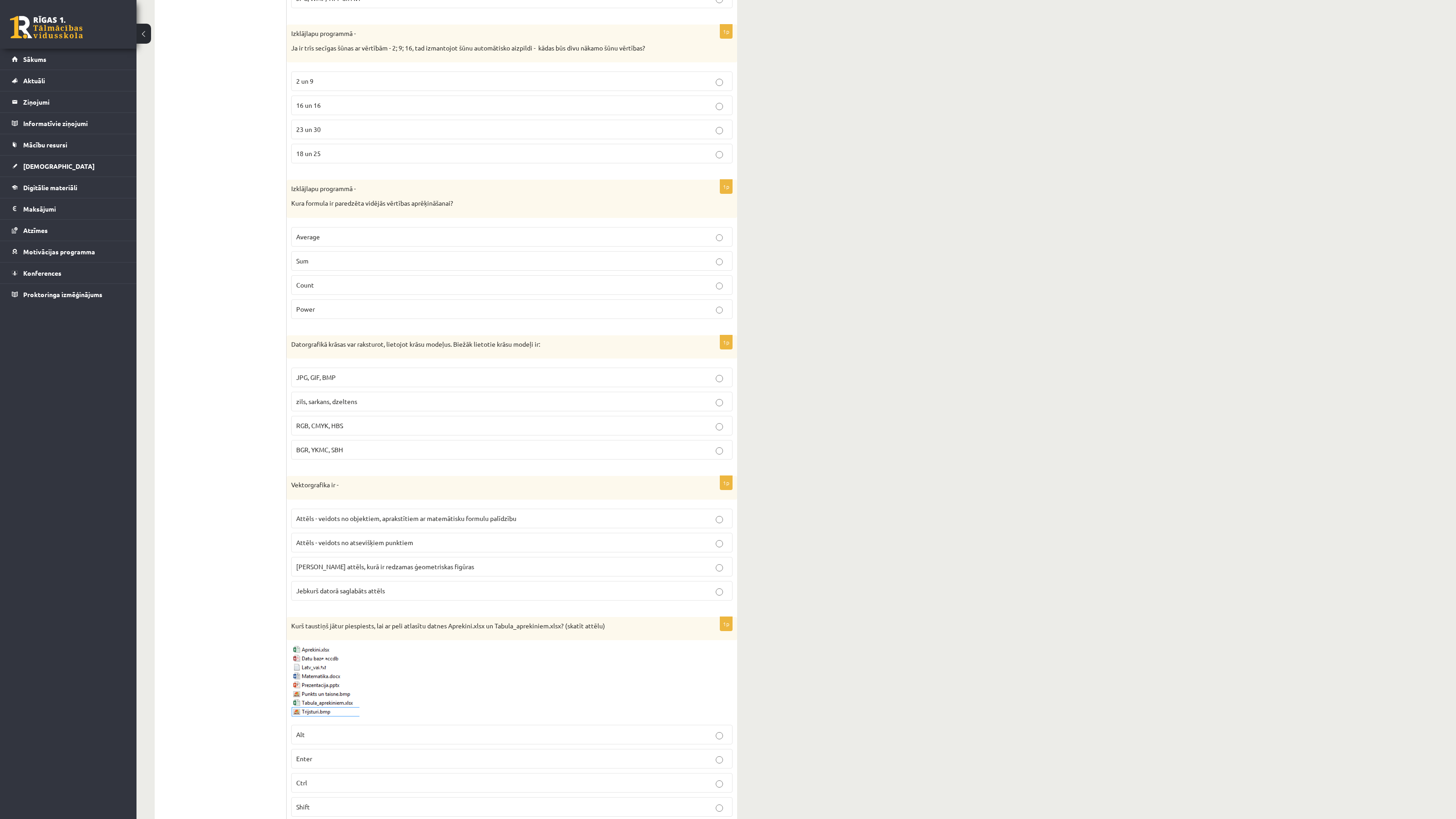
click at [876, 457] on div "Datorika 3. ieskaite 10.b1 klase , Madara Dzidra Glīzde (10.b1 klase) Ieskaite …" at bounding box center [795, 275] width 1319 height 2364
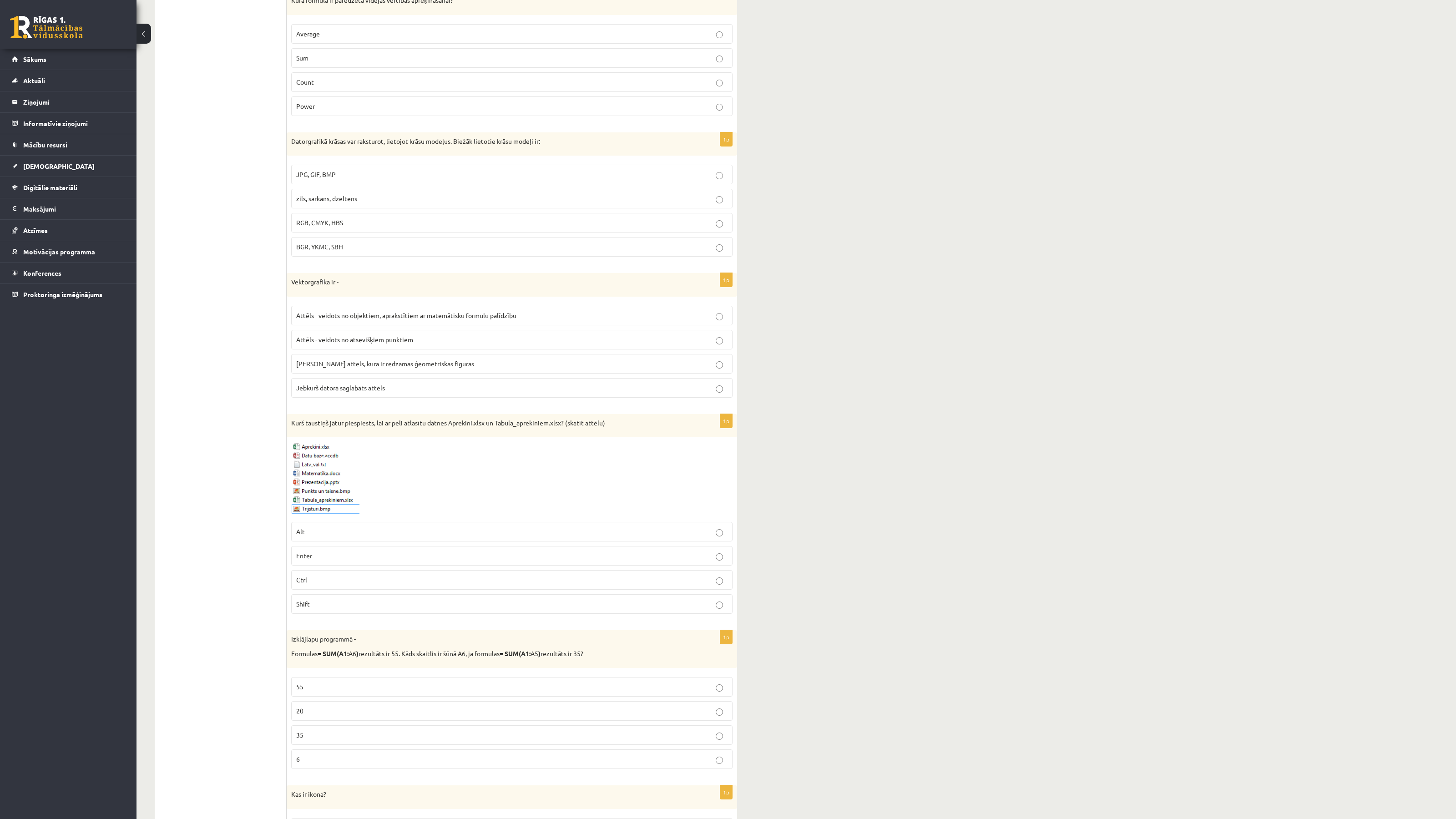
scroll to position [1146, 0]
click at [325, 606] on label "Shift" at bounding box center [511, 603] width 441 height 20
click at [350, 428] on p "Kurš taustiņš jātur piespiests, lai ar peli atlasītu datnes Aprekini.xlsx un Ta…" at bounding box center [489, 422] width 396 height 10
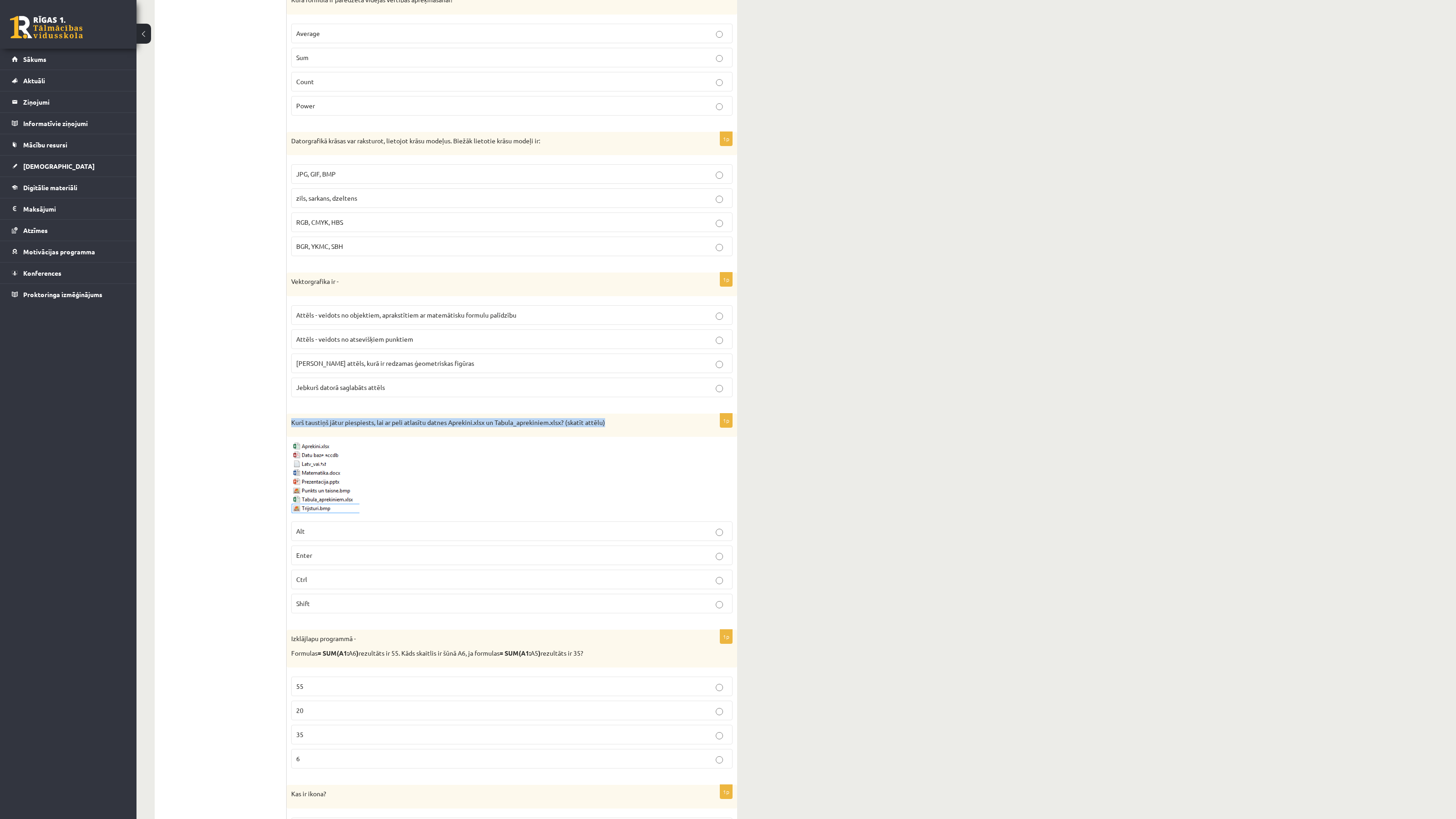
copy div "Kurš taustiņš jātur piespiests, lai ar peli atlasītu datnes Aprekini.xlsx un Ta…"
click at [414, 584] on p "Ctrl" at bounding box center [511, 579] width 431 height 10
click at [251, 568] on ul "1. uzdevums - Teorijas jautājumi 2. uzdevums - Darbs izklājlapu lietotnē 3. uzd…" at bounding box center [225, 301] width 123 height 1851
click at [407, 608] on p "Shift" at bounding box center [511, 603] width 431 height 10
click at [345, 584] on p "Ctrl" at bounding box center [511, 579] width 431 height 10
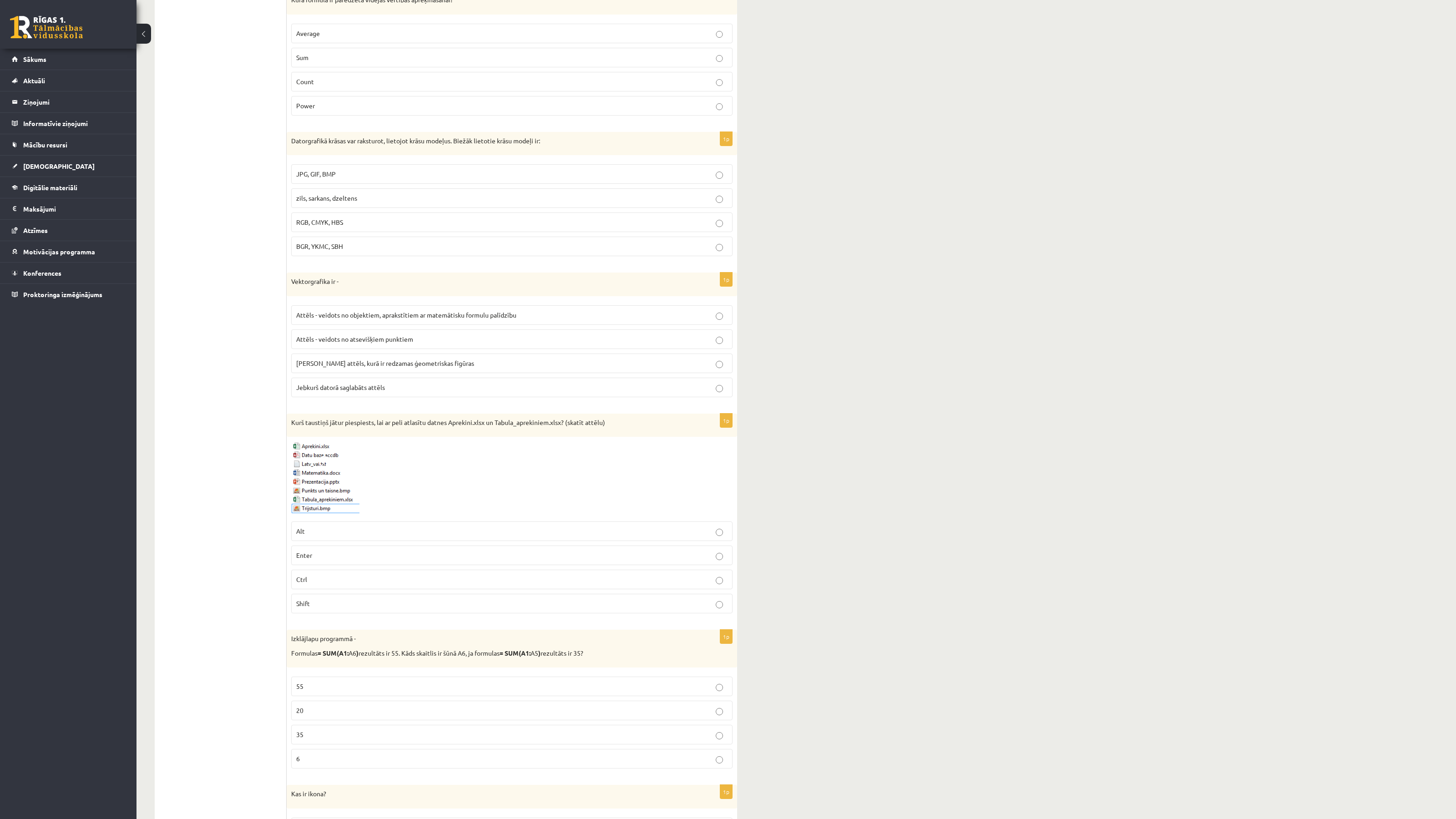
click at [913, 554] on div "Datorika 3. ieskaite 10.b1 klase , Madara Dzidra Glīzde (10.b1 klase) Ieskaite …" at bounding box center [795, 71] width 1319 height 2364
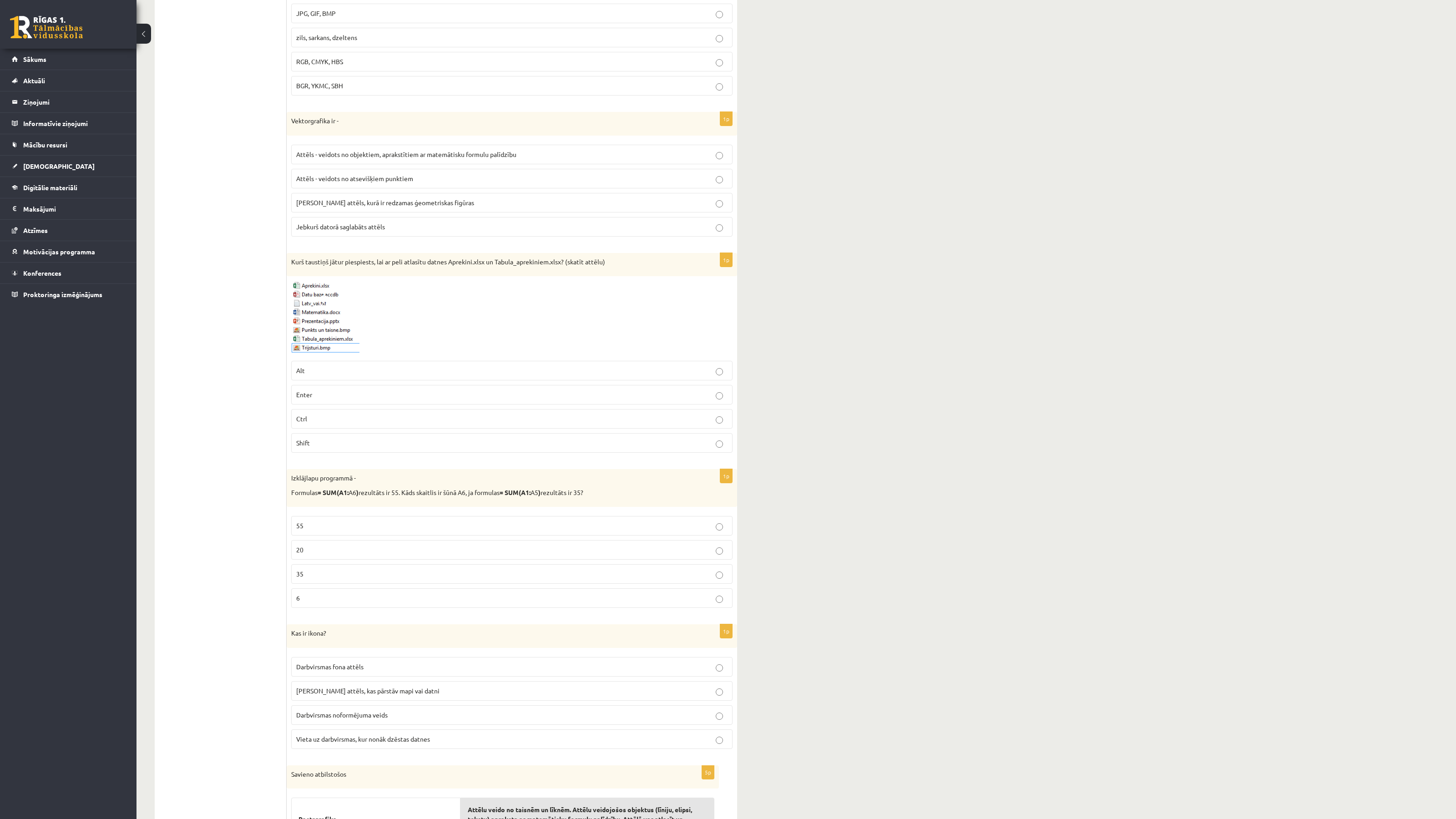
scroll to position [1346, 0]
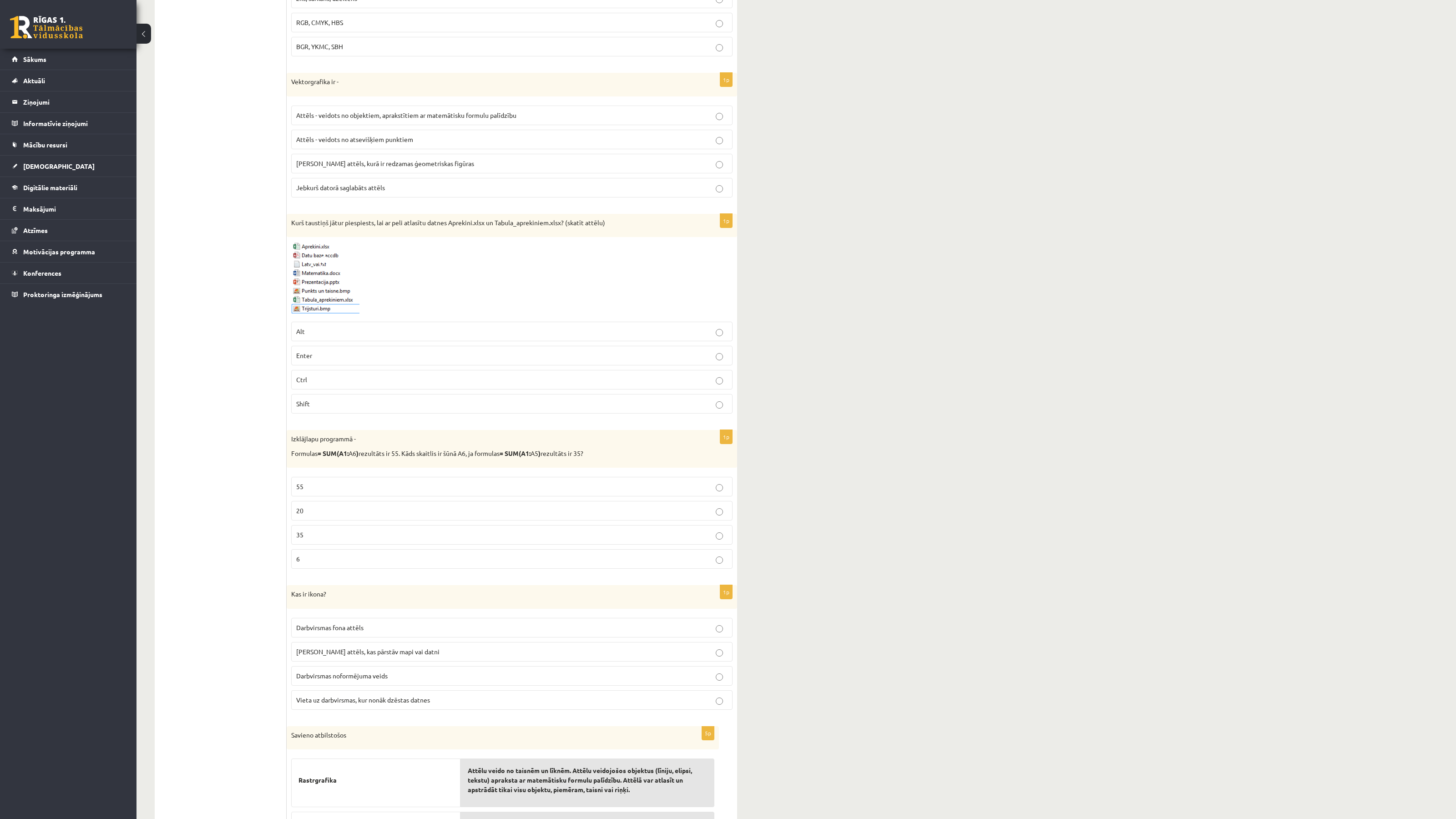
drag, startPoint x: 319, startPoint y: 461, endPoint x: 359, endPoint y: 462, distance: 40.0
click at [356, 458] on p "Formulas = SUM(A1: A6 ) rezultāts ir 55. Kāds skaitlis ir šūnā A6, ja formulas …" at bounding box center [489, 454] width 396 height 10
drag, startPoint x: 359, startPoint y: 462, endPoint x: 320, endPoint y: 461, distance: 39.0
click at [320, 458] on p "Formulas = SUM(A1: A6 ) rezultāts ir 55. Kāds skaitlis ir šūnā A6, ja formulas …" at bounding box center [489, 454] width 396 height 10
copy p "= SUM(A1: A6 )"
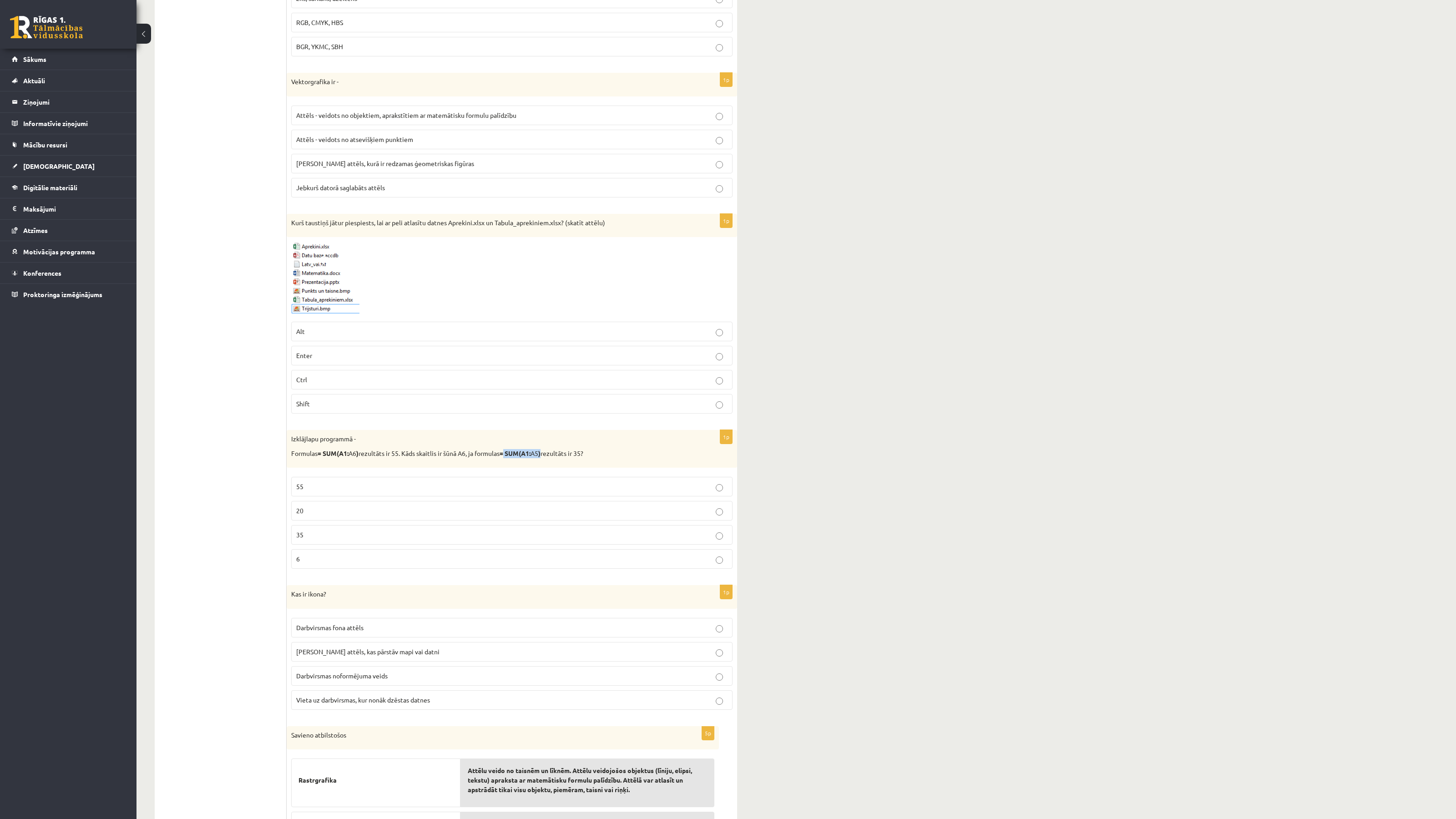
drag, startPoint x: 552, startPoint y: 460, endPoint x: 512, endPoint y: 460, distance: 40.0
click at [512, 458] on p "Formulas = SUM(A1: A6 ) rezultāts ir 55. Kāds skaitlis ir šūnā A6, ja formulas …" at bounding box center [489, 454] width 396 height 10
copy p "= SUM(A1: A5 )"
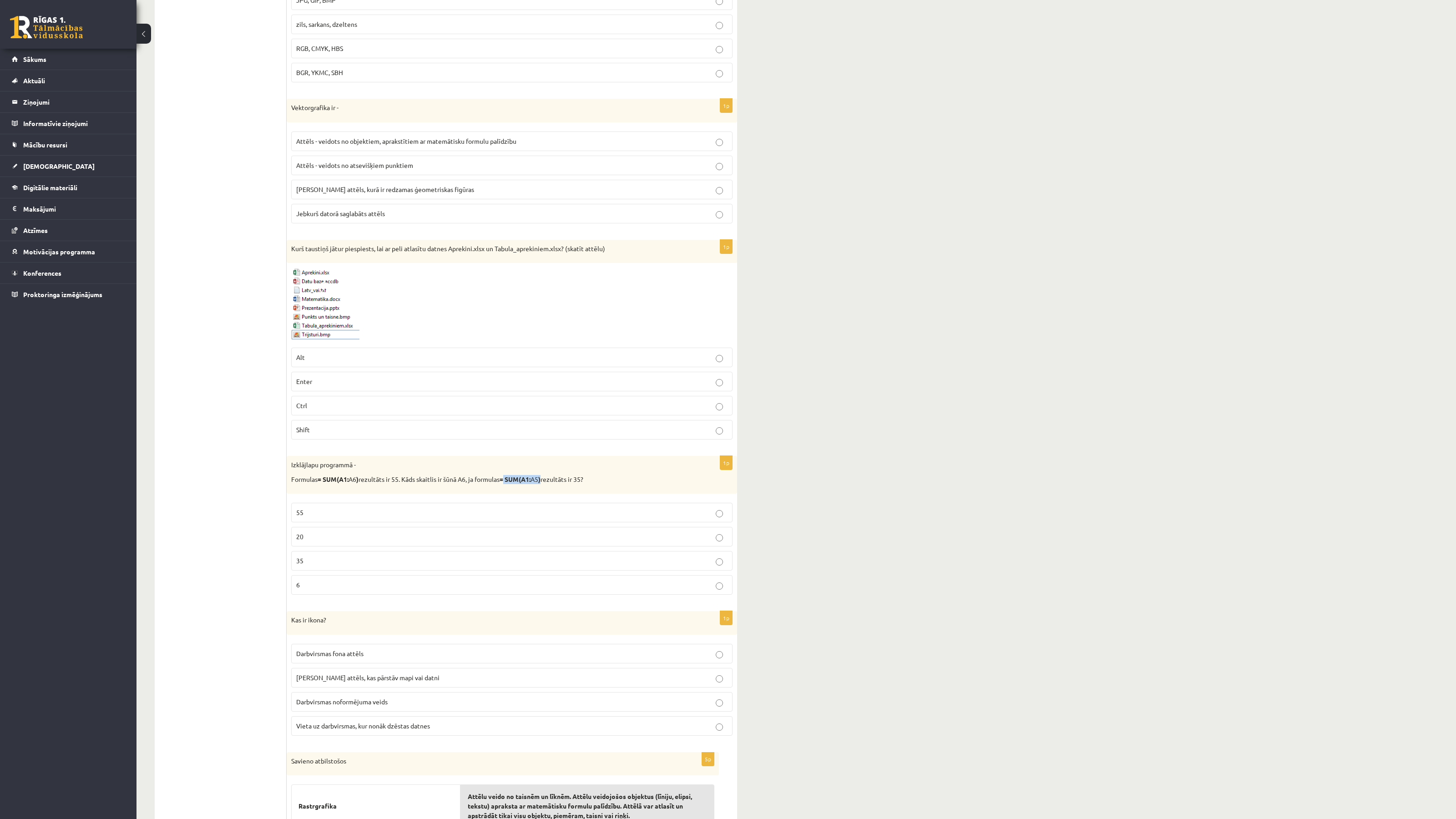
scroll to position [1297, 0]
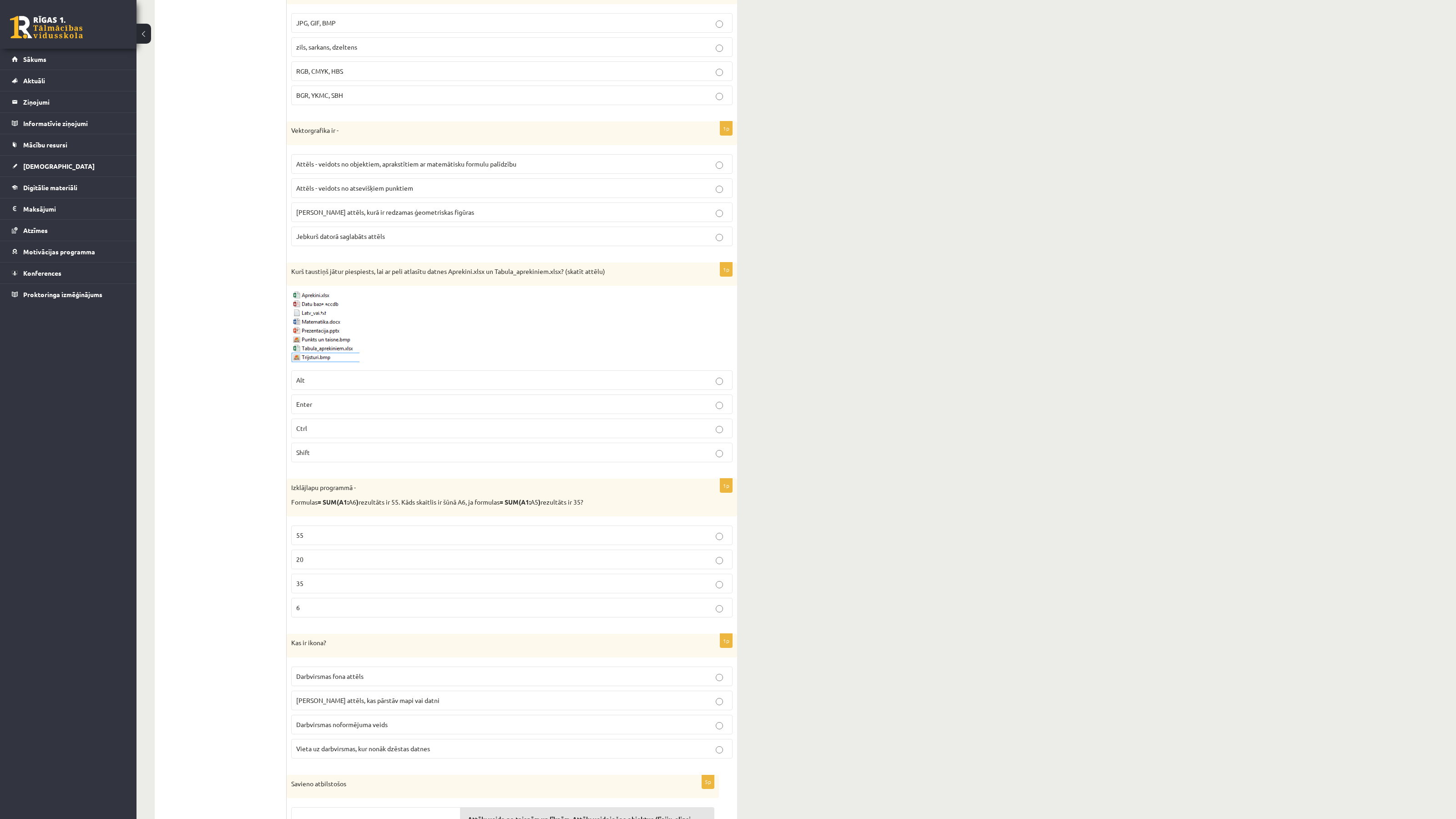
click at [376, 561] on label "20" at bounding box center [511, 559] width 441 height 20
click at [218, 539] on ul "1. uzdevums - Teorijas jautājumi 2. uzdevums - Darbs izklājlapu lietotnē 3. uzd…" at bounding box center [225, 149] width 123 height 1851
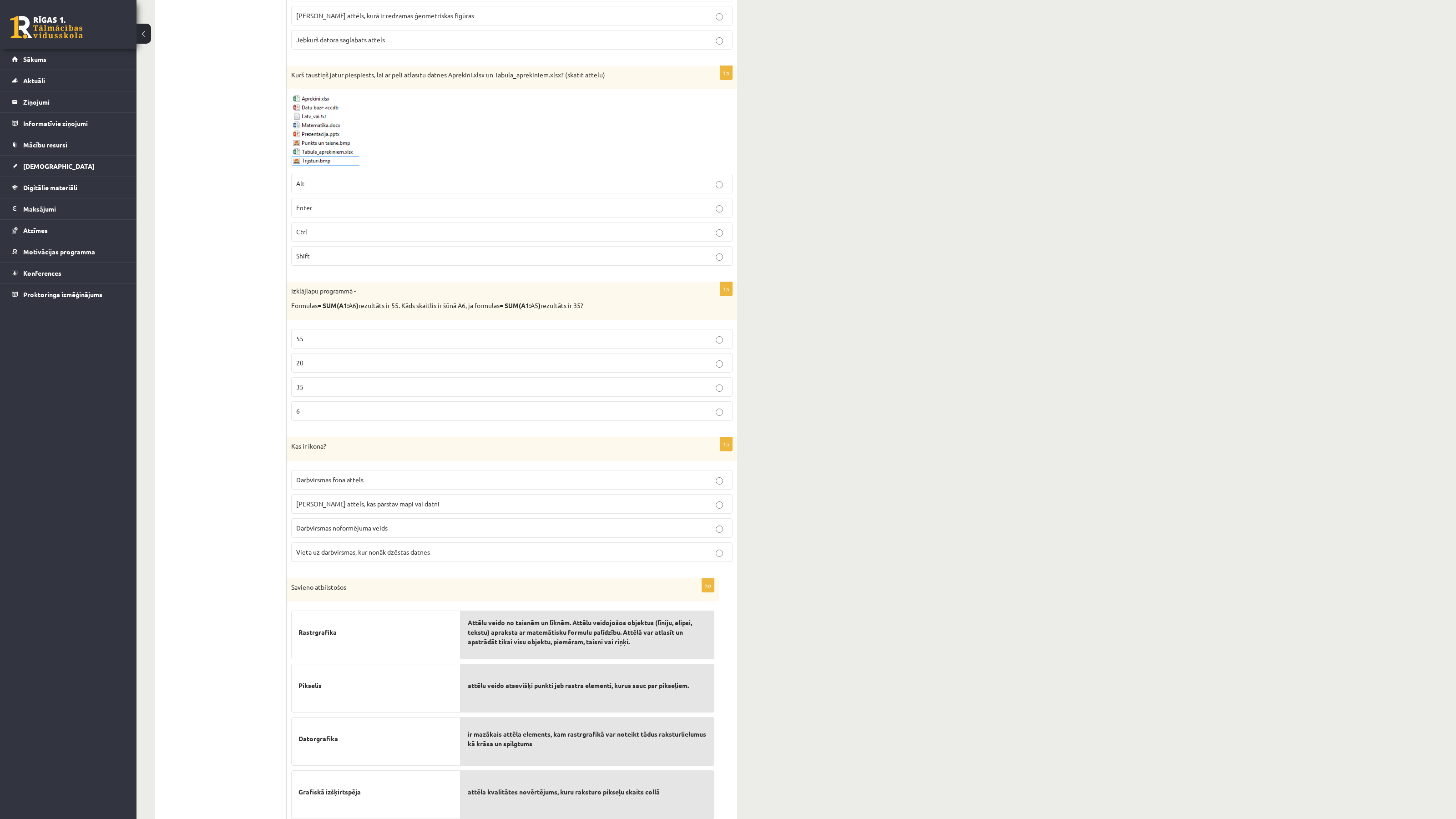
scroll to position [1590, 0]
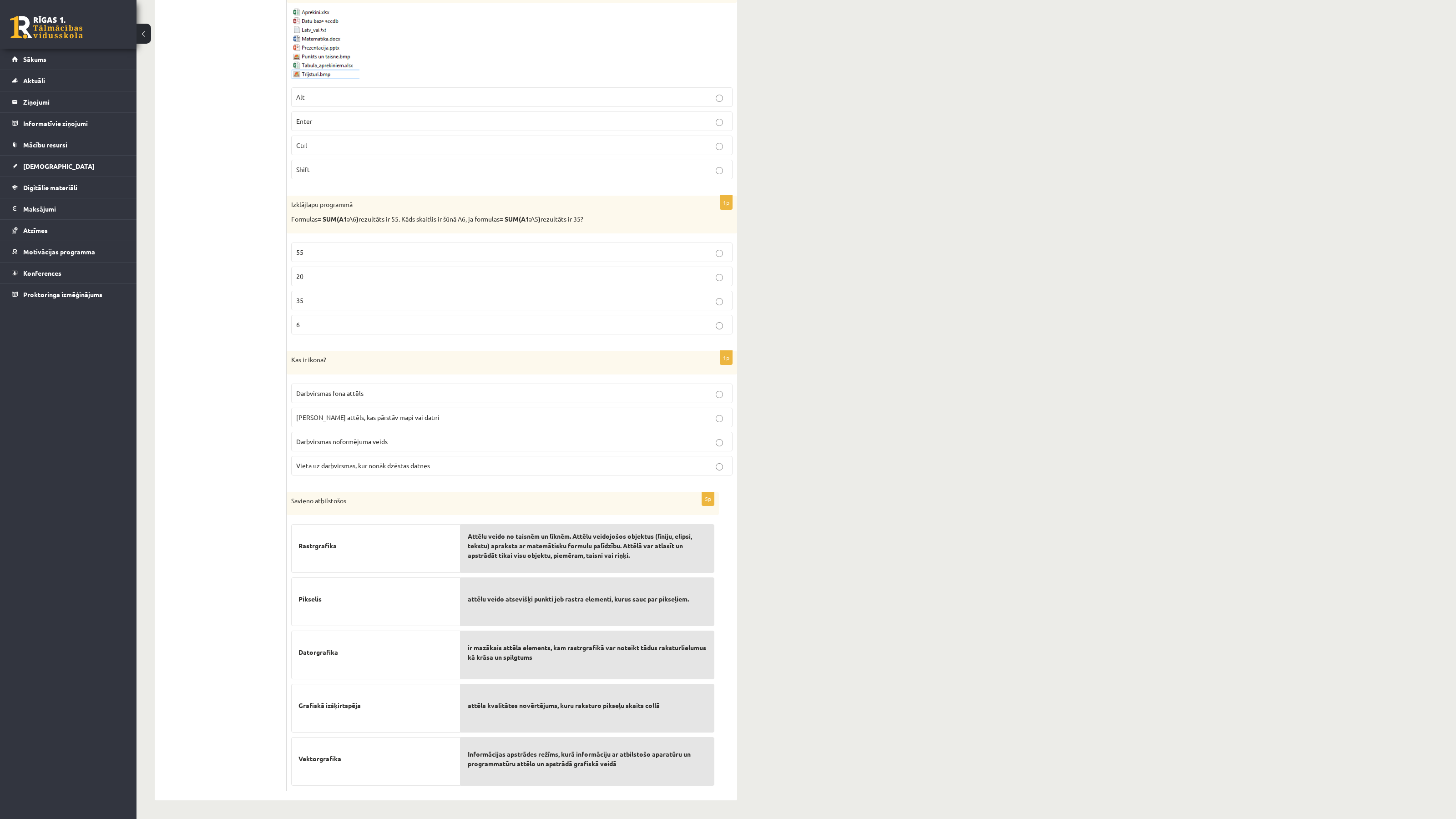
click at [315, 356] on p "Kas ir ikona?" at bounding box center [489, 359] width 396 height 10
click at [374, 418] on span "Neliels attēls, kas pārstāv mapi vai datni" at bounding box center [368, 416] width 143 height 8
drag, startPoint x: 300, startPoint y: 364, endPoint x: 476, endPoint y: 467, distance: 203.9
click at [476, 467] on div "1p Kas ir ikona? Darbvirsmas fona attēls Neliels attēls, kas pārstāv mapi vai d…" at bounding box center [511, 416] width 450 height 132
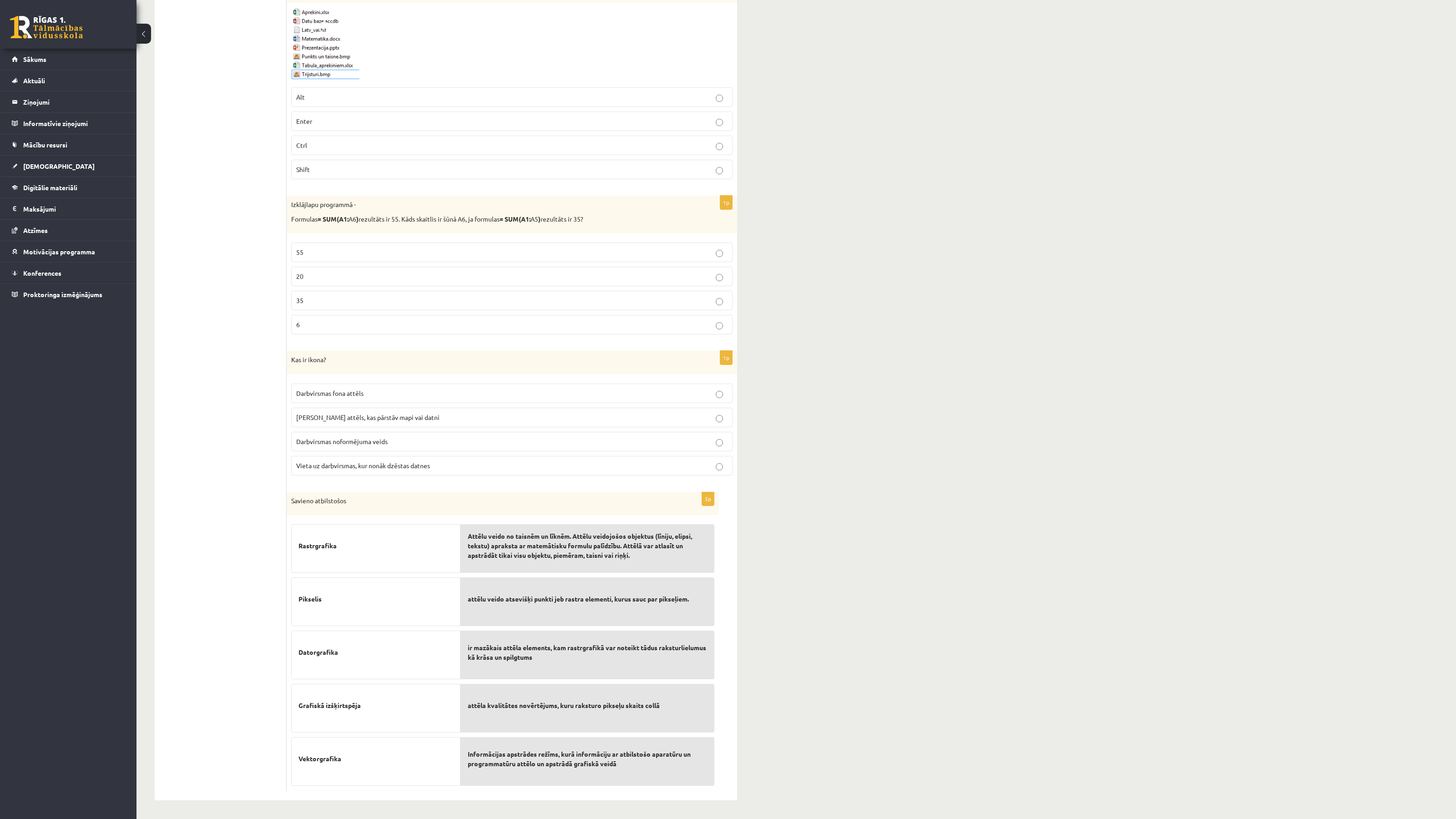
click at [325, 544] on span "Rastrgrafika" at bounding box center [318, 545] width 38 height 10
click at [326, 544] on span "Rastrgrafika" at bounding box center [318, 545] width 38 height 10
click at [306, 597] on span "Pikselis" at bounding box center [310, 599] width 23 height 10
click at [318, 650] on span "Datorgrafika" at bounding box center [319, 652] width 40 height 10
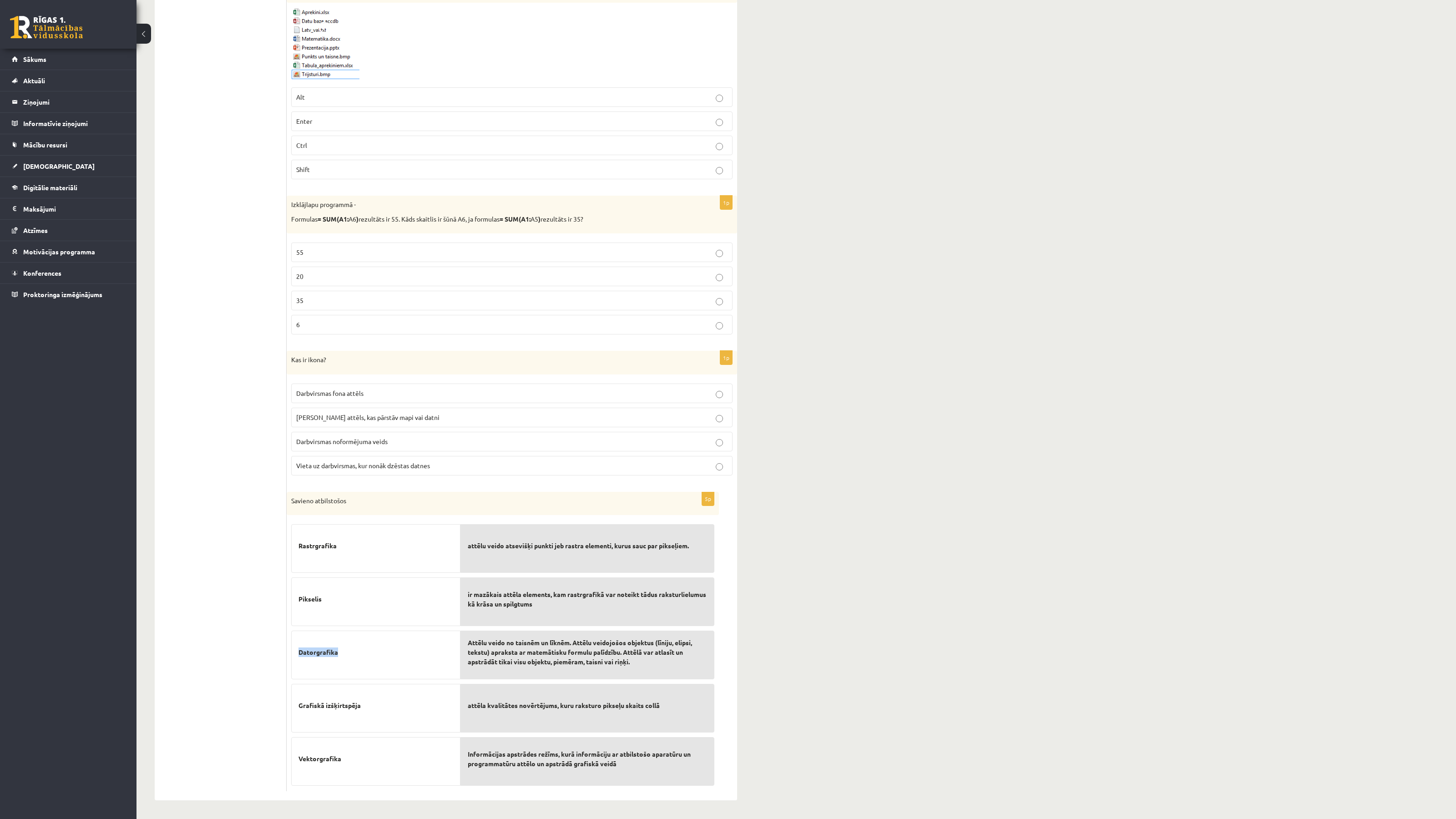
click at [318, 650] on span "Datorgrafika" at bounding box center [319, 652] width 40 height 10
click at [342, 706] on span "Grafiskā izšķirtspēja" at bounding box center [330, 705] width 62 height 10
click at [313, 757] on span "Vektorgrafika" at bounding box center [320, 759] width 43 height 10
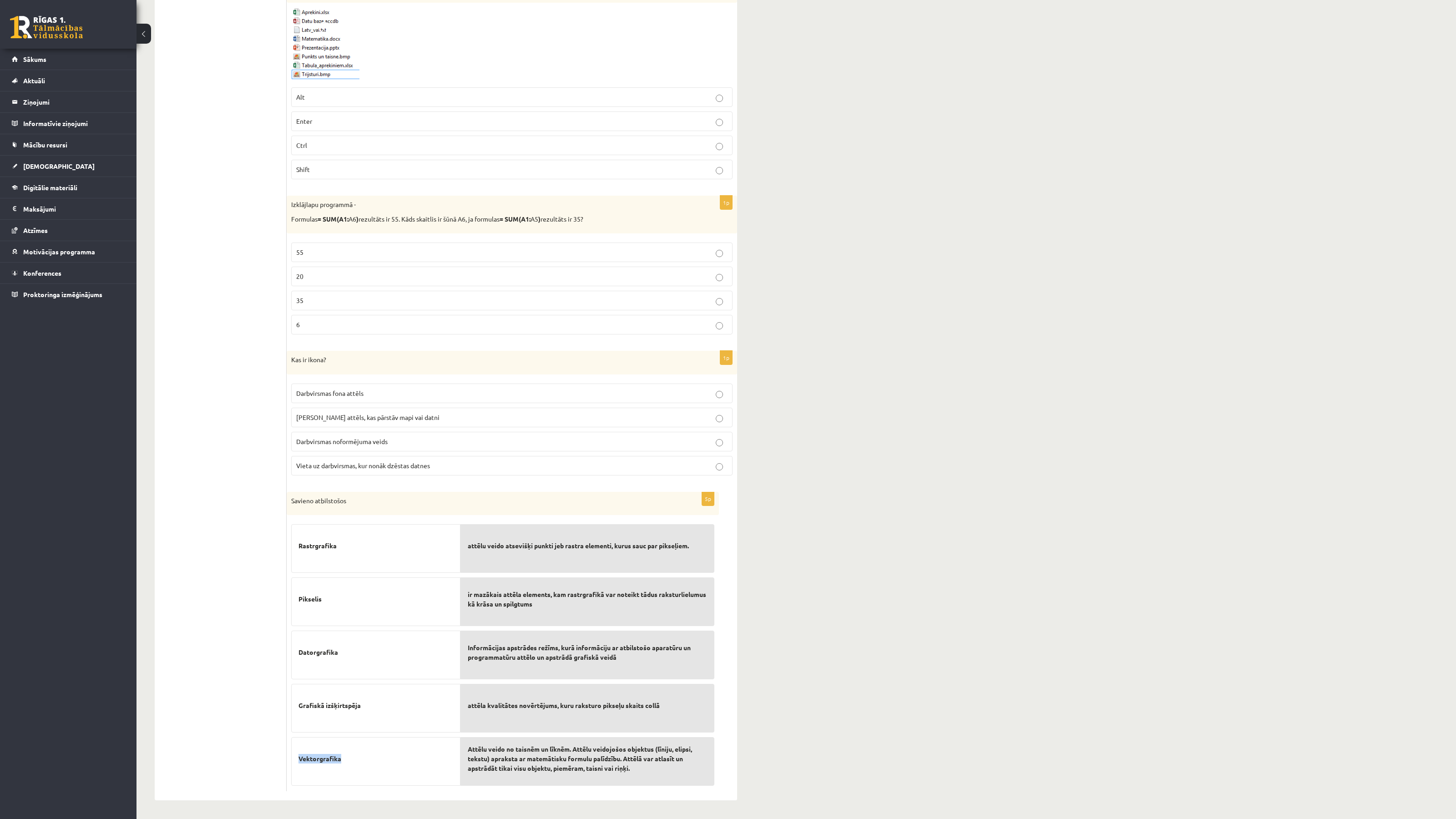
click at [313, 757] on span "Vektorgrafika" at bounding box center [320, 759] width 43 height 10
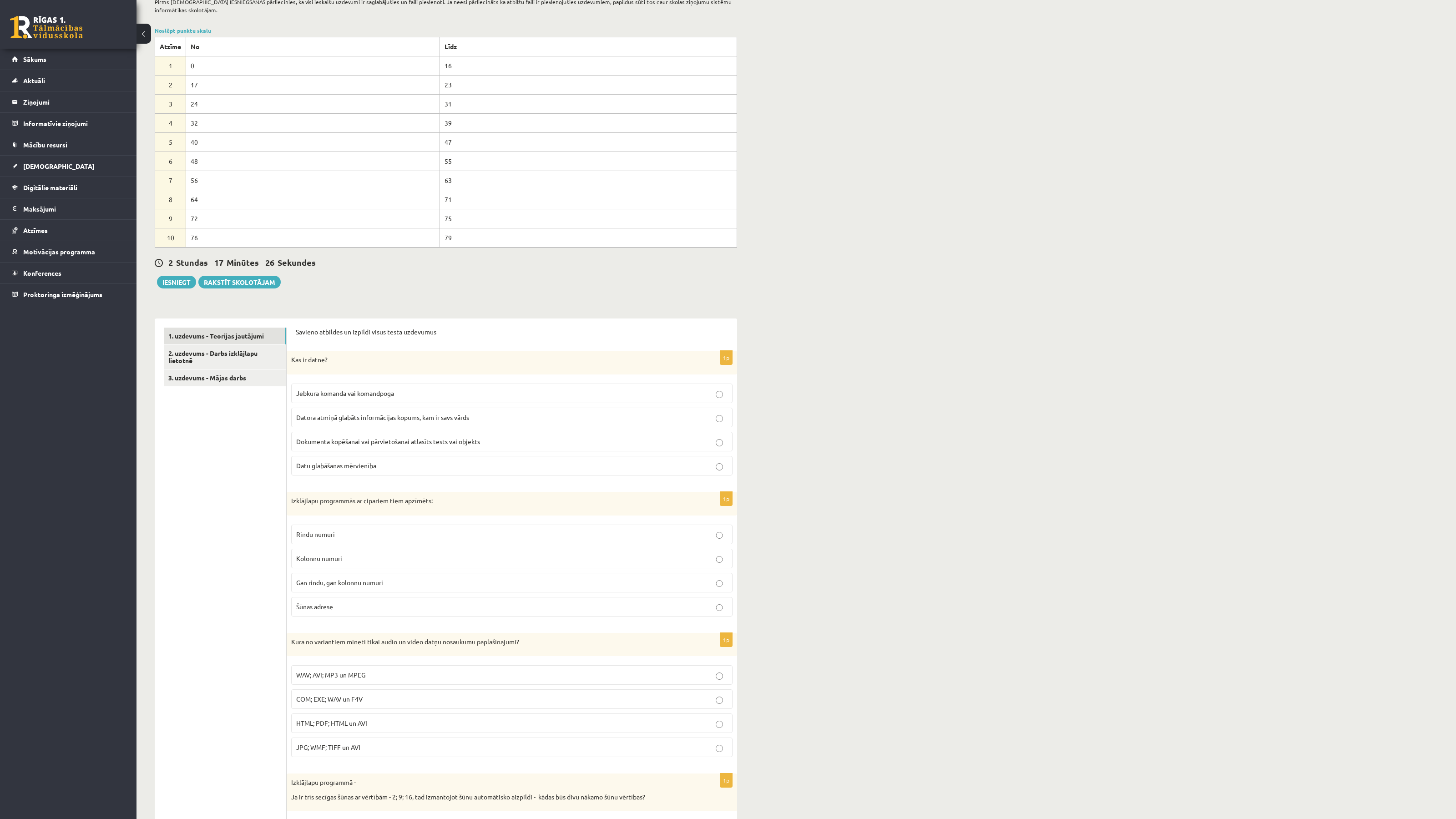
scroll to position [0, 0]
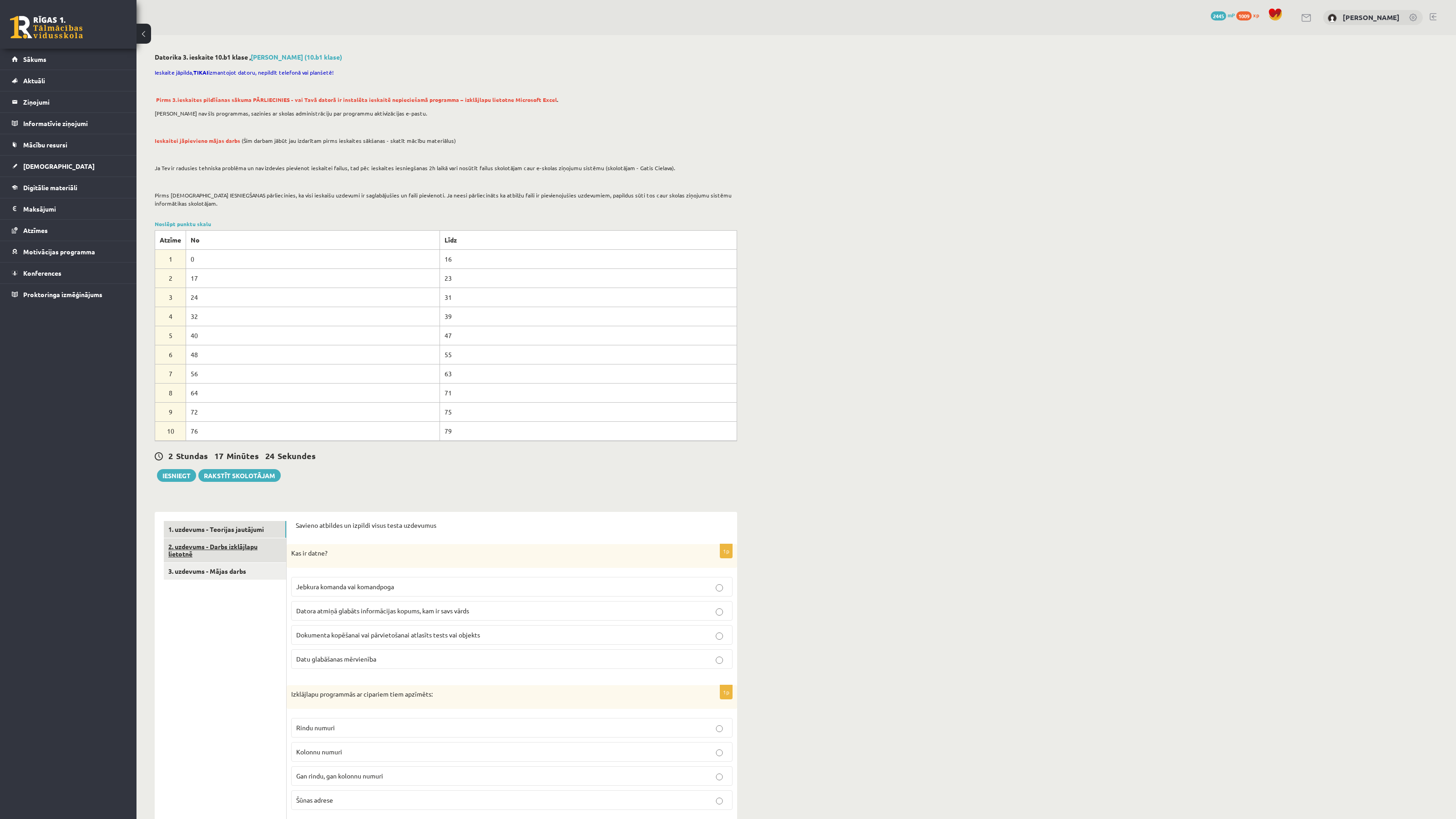
click at [242, 553] on link "2. uzdevums - Darbs izklājlapu lietotnē" at bounding box center [225, 550] width 123 height 24
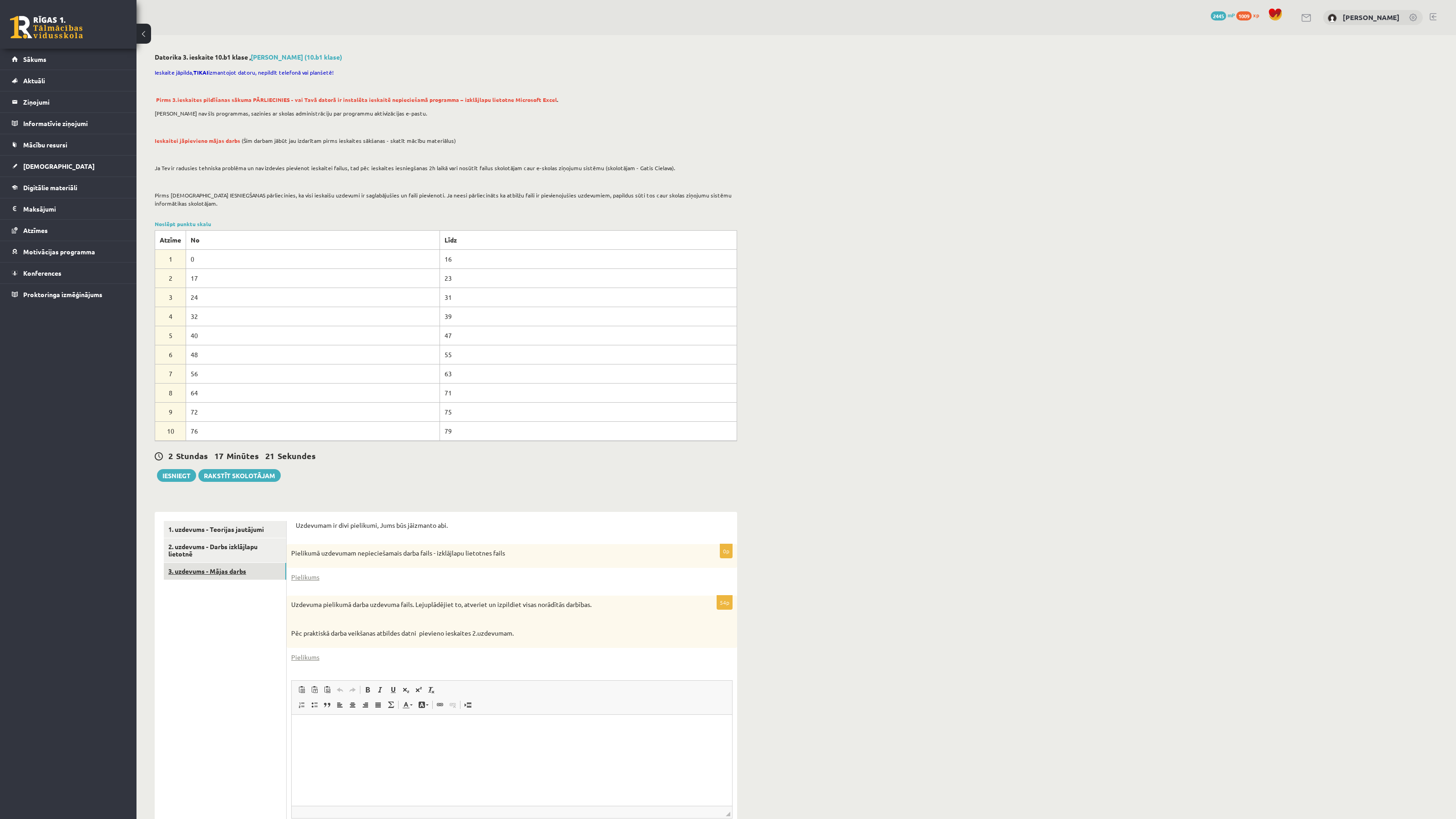
click at [216, 575] on link "3. uzdevums - Mājas darbs" at bounding box center [225, 571] width 123 height 16
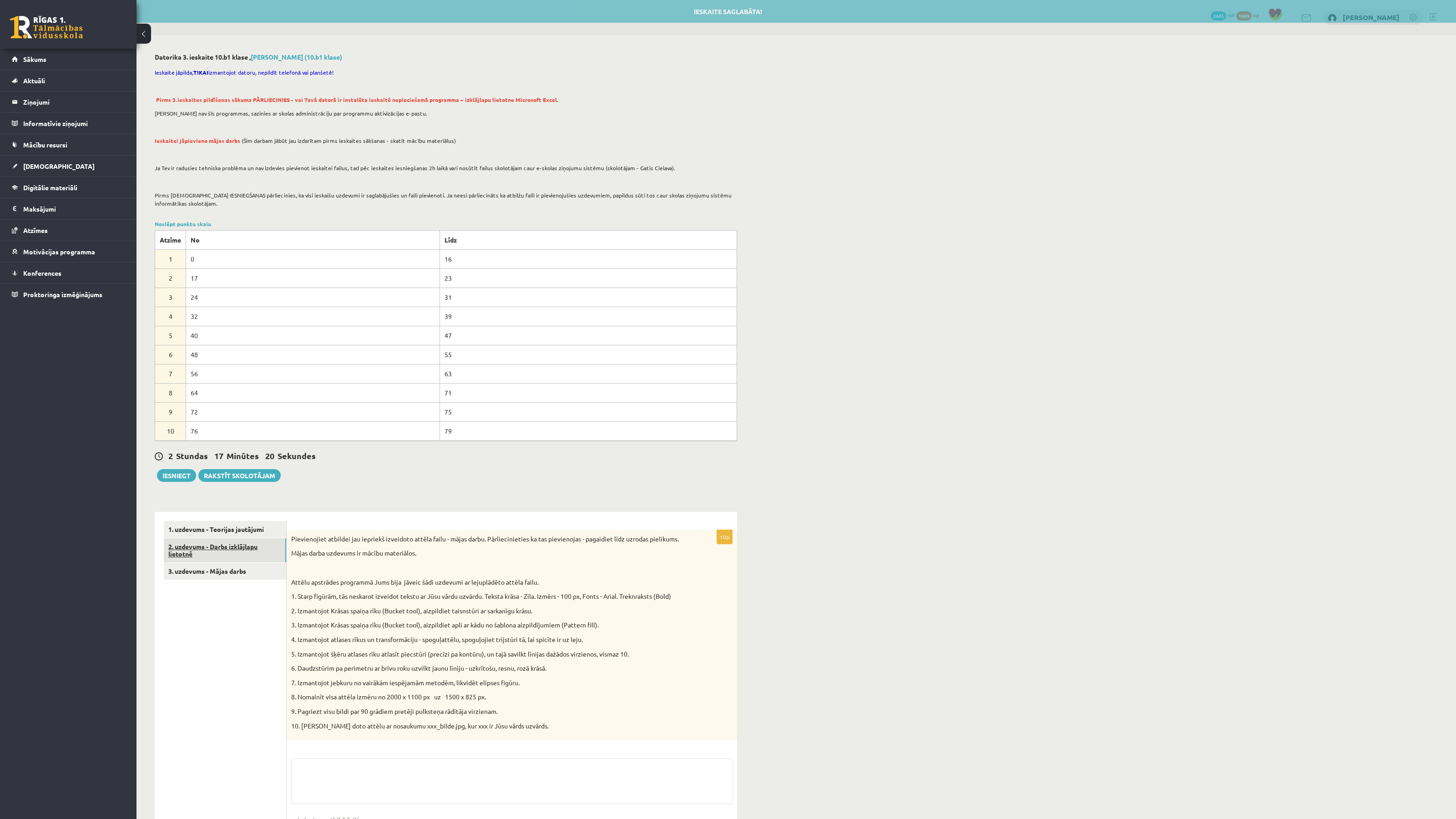
click at [243, 555] on link "2. uzdevums - Darbs izklājlapu lietotnē" at bounding box center [225, 550] width 123 height 24
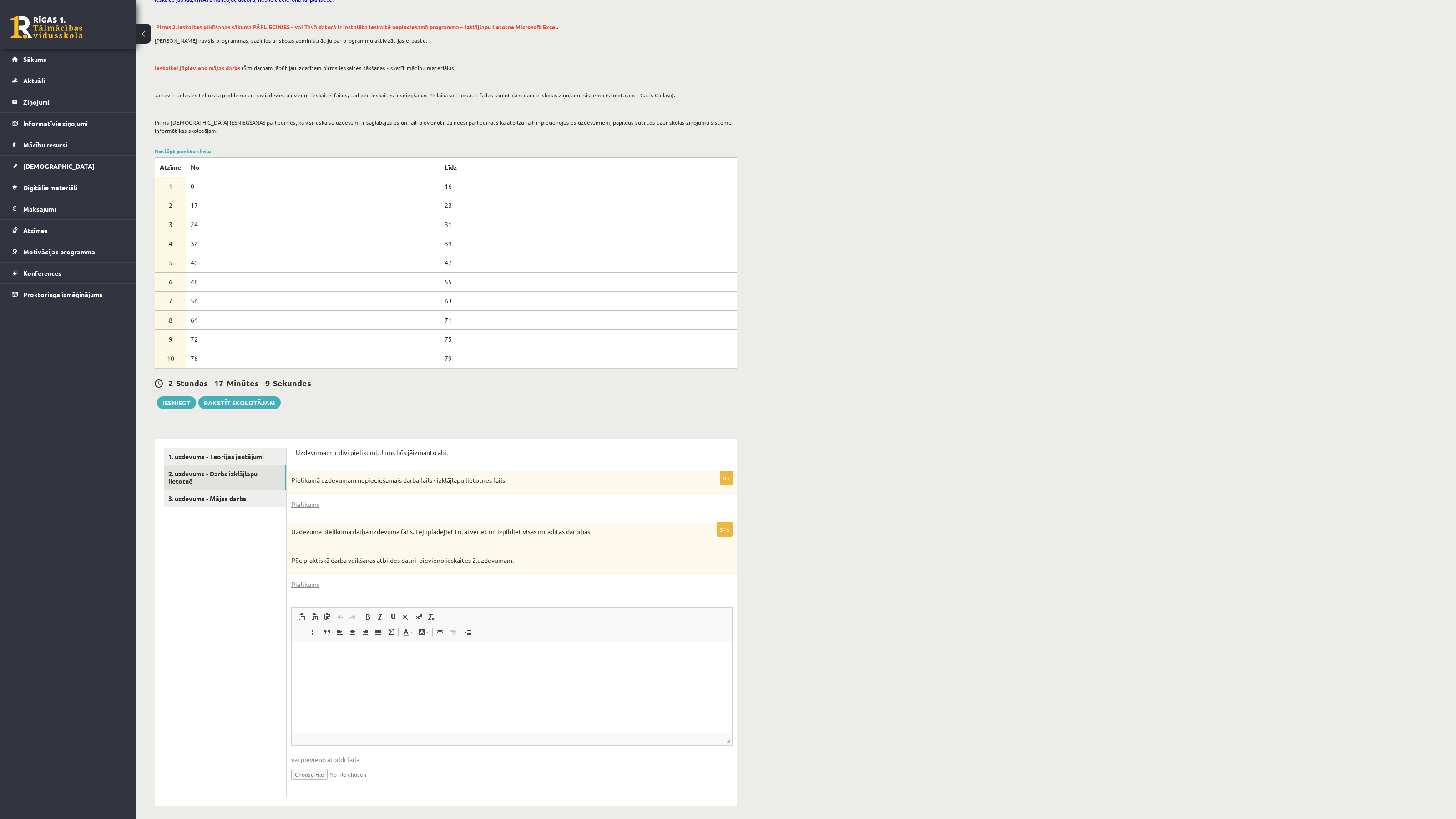
scroll to position [79, 0]
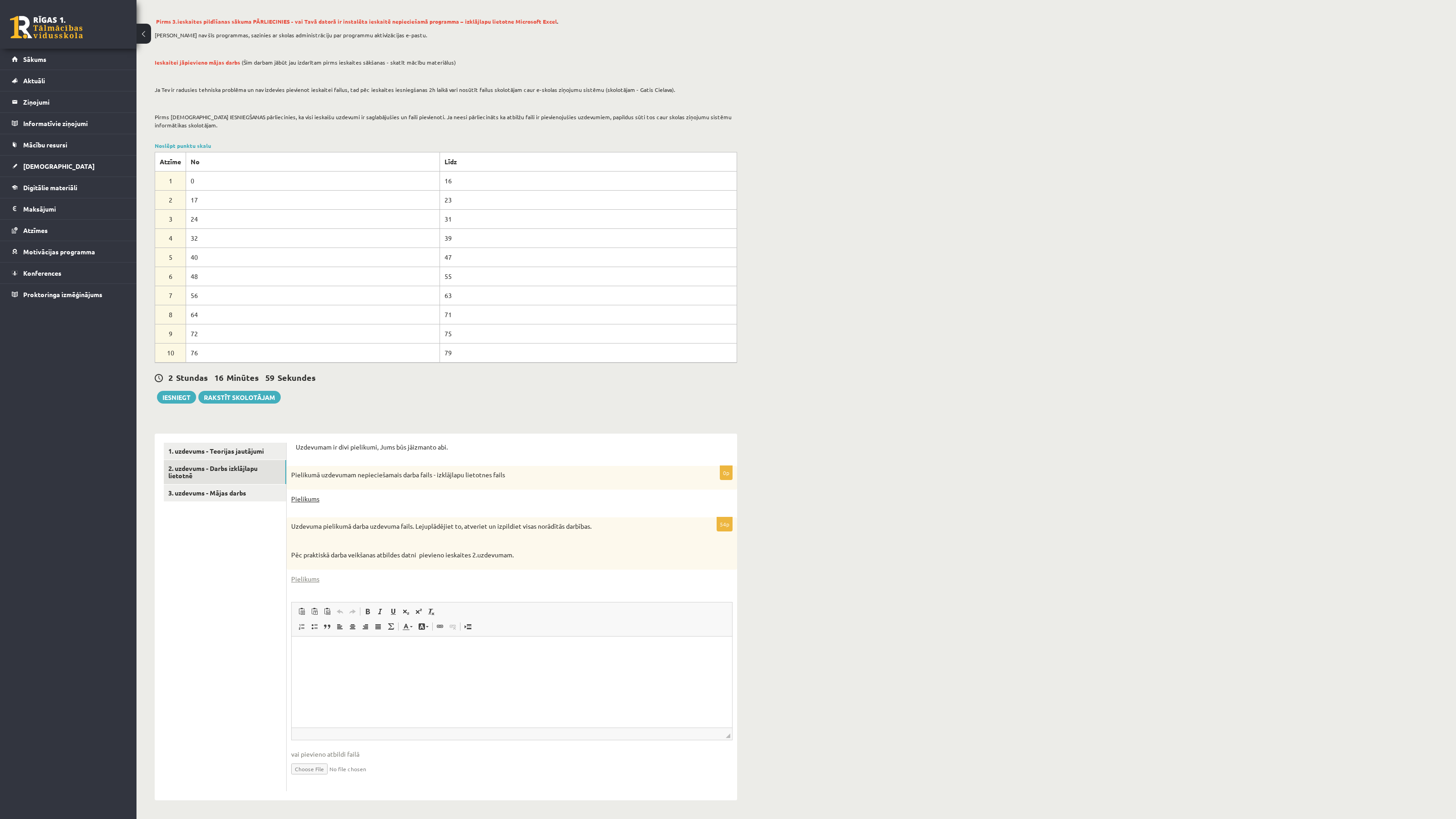
click at [304, 498] on link "Pielikums" at bounding box center [305, 498] width 28 height 10
click at [307, 573] on div "54p Uzdevuma pielikumā darba uzdevuma fails. Lejuplādējiet to, atveriet un izpi…" at bounding box center [511, 654] width 450 height 274
click at [307, 575] on link "Pielikums" at bounding box center [305, 579] width 28 height 10
click at [866, 371] on div "Datorika 3. ieskaite 10.b1 klase , Madara Dzidra Glīzde (10.b1 klase) Ieskaite …" at bounding box center [795, 390] width 1319 height 862
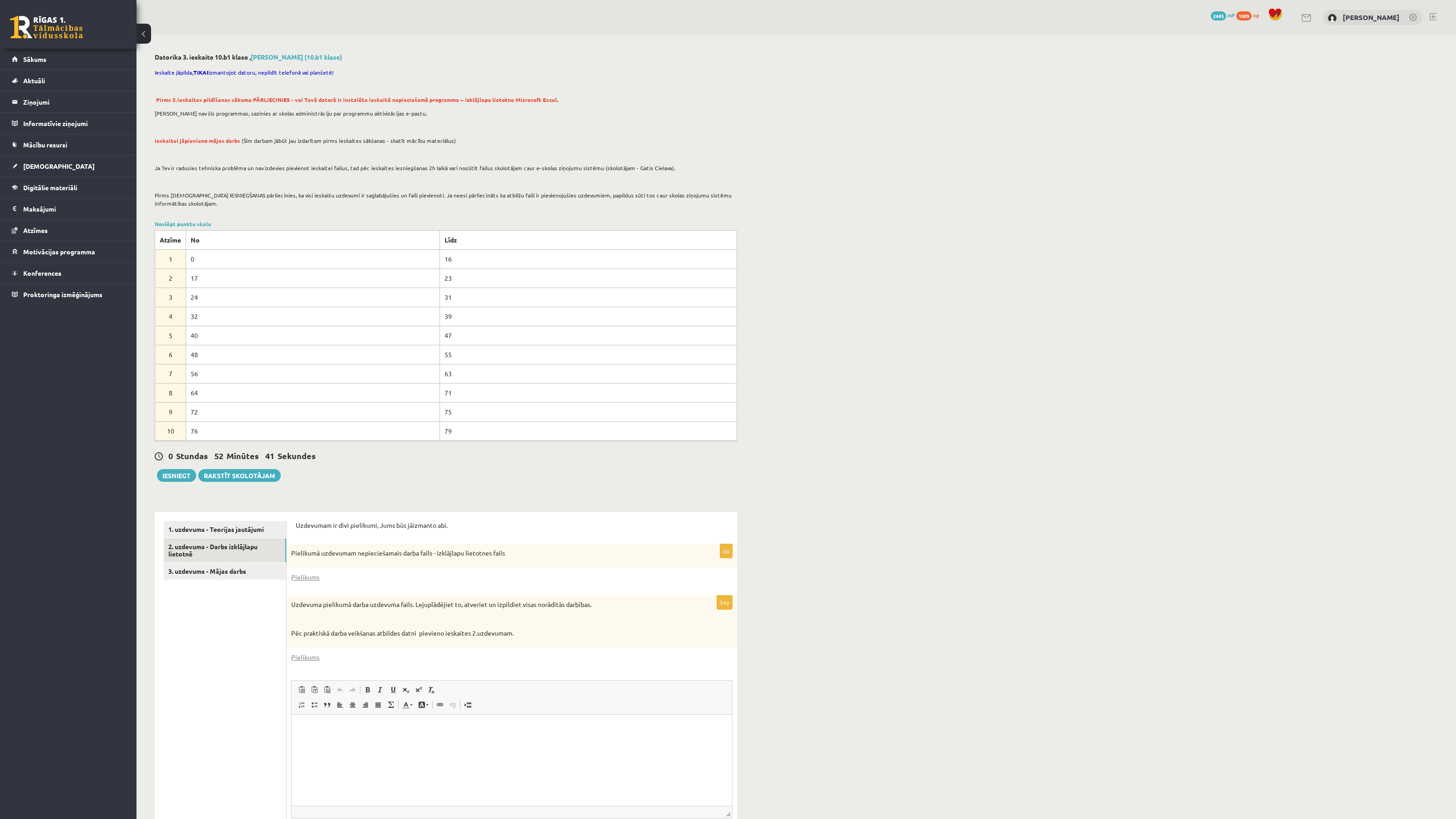
scroll to position [79, 0]
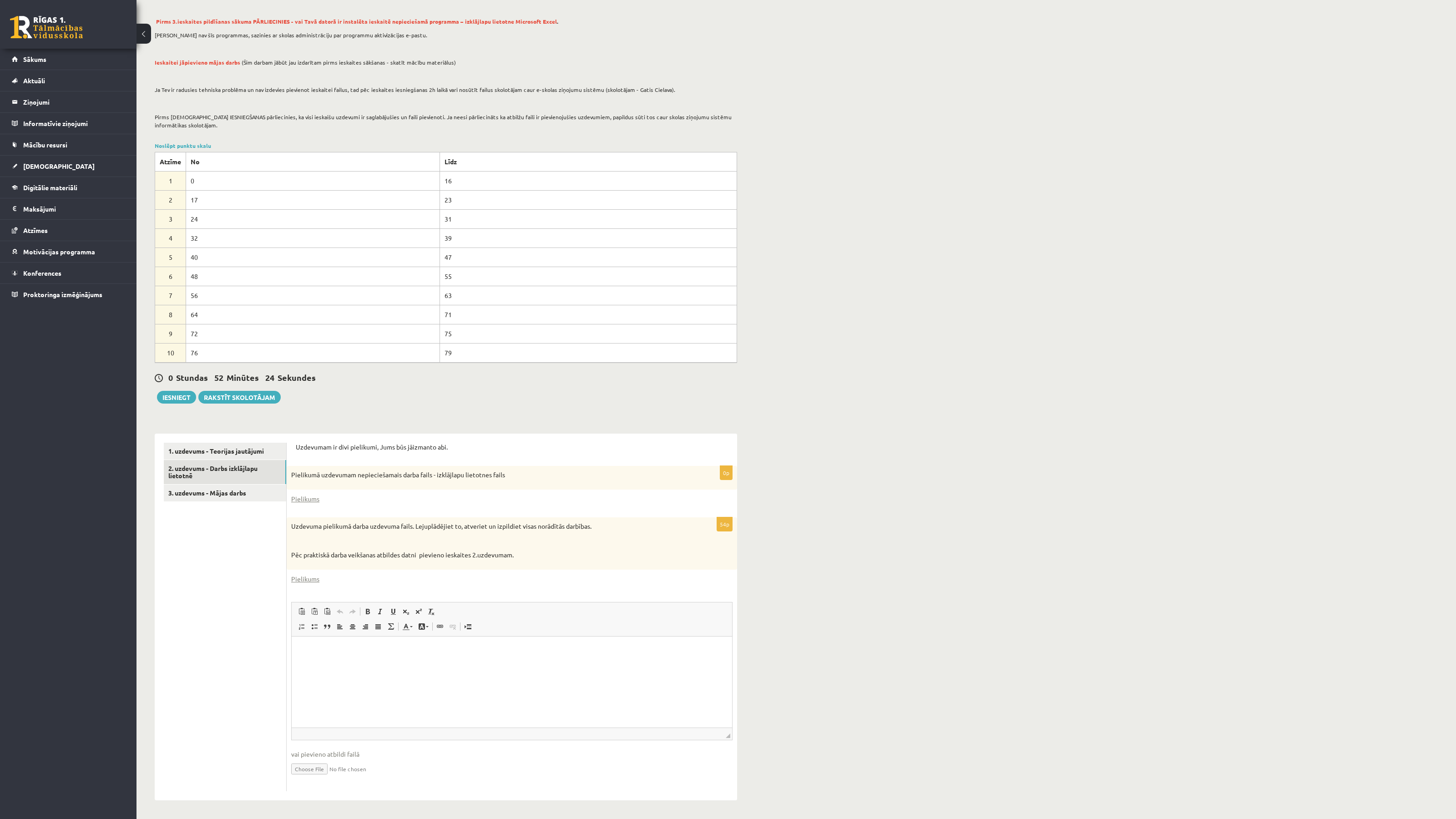
click at [313, 767] on input "file" at bounding box center [511, 769] width 441 height 19
type input "**********"
click at [331, 784] on link "Iesniegtā atbilde" at bounding box center [315, 782] width 48 height 10
click at [210, 495] on link "3. uzdevums - Mājas darbs" at bounding box center [225, 492] width 123 height 16
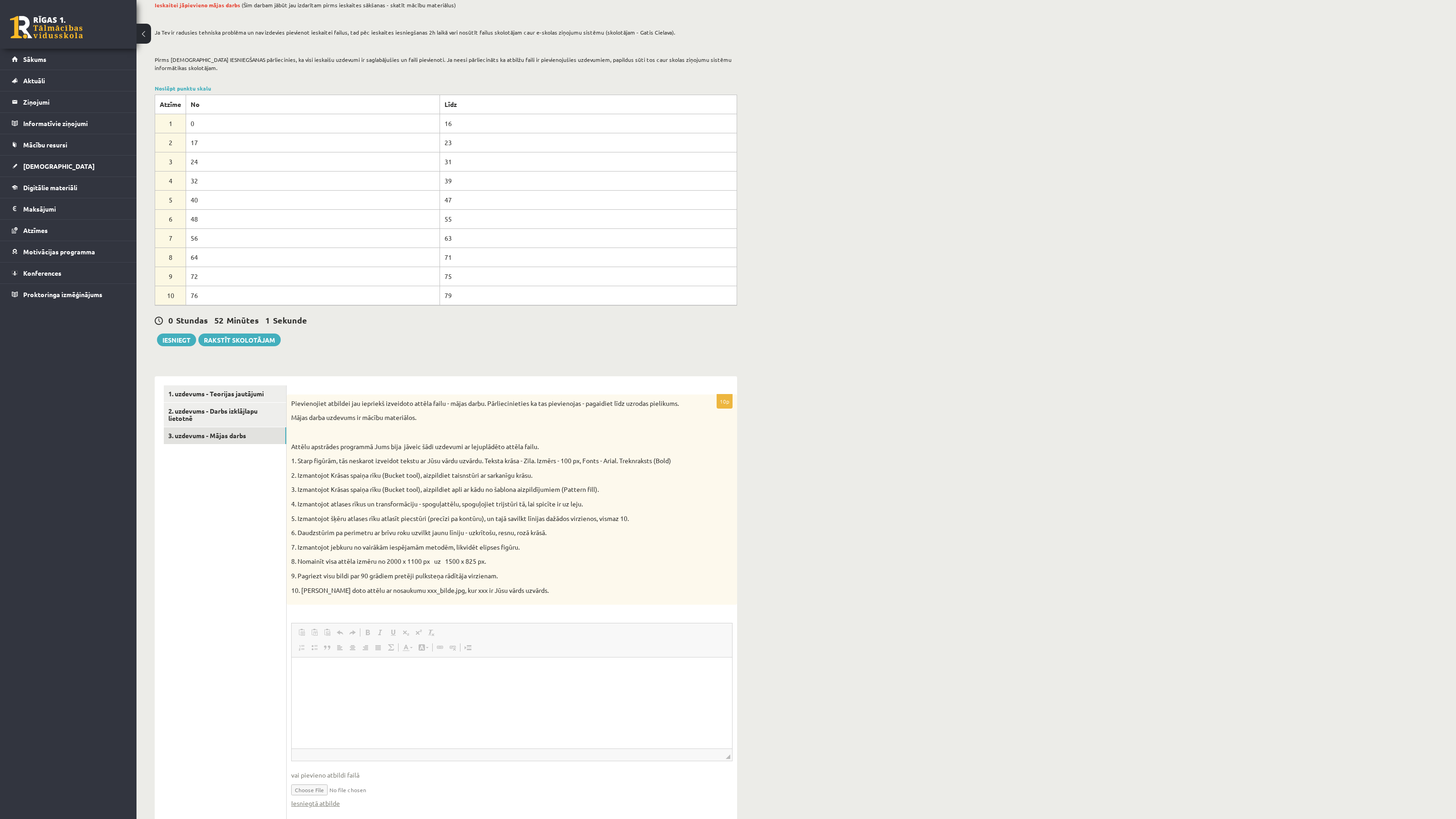
scroll to position [0, 0]
click at [225, 397] on link "1. uzdevums - Teorijas jautājumi" at bounding box center [225, 393] width 123 height 16
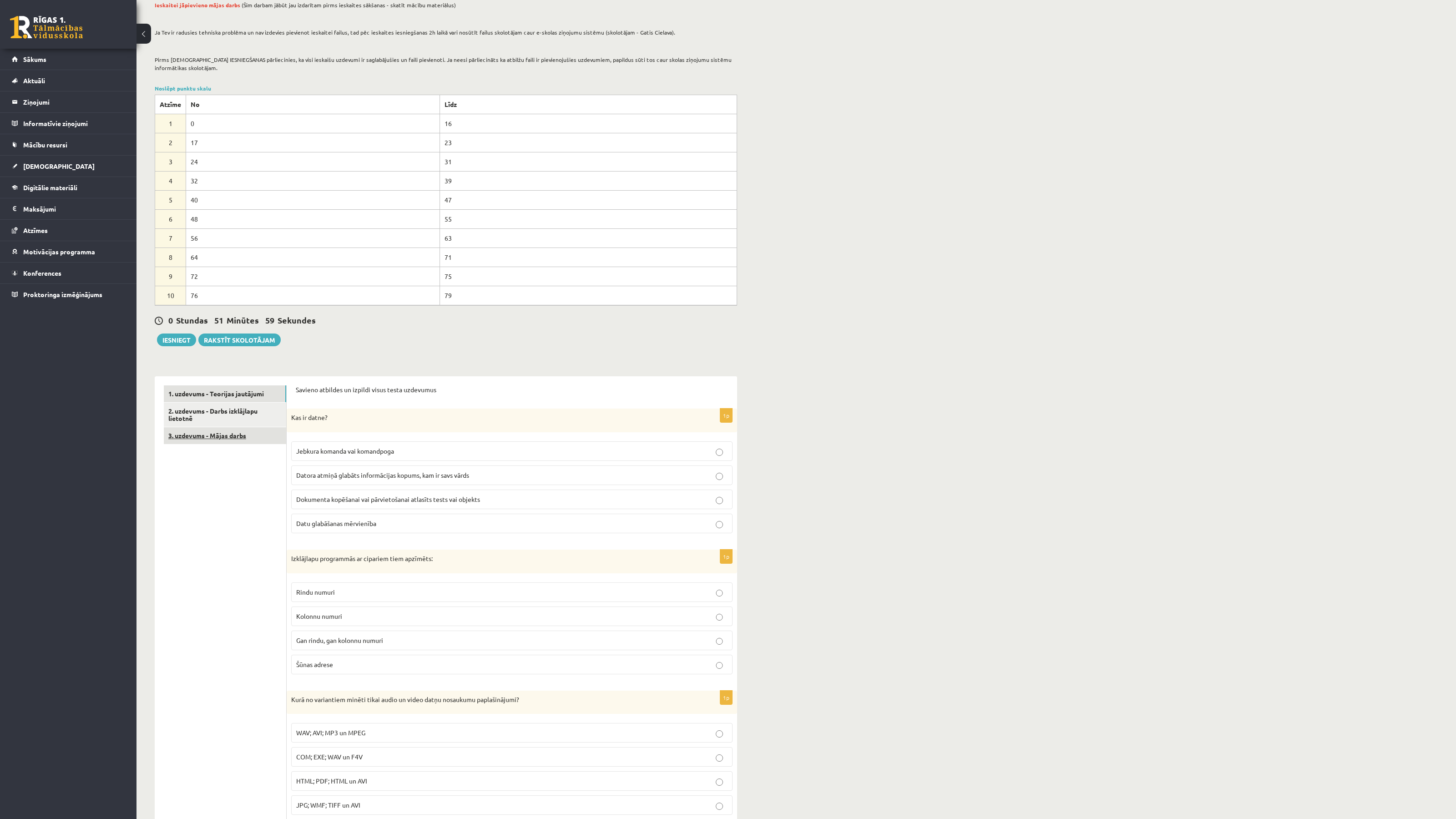
click at [228, 435] on link "3. uzdevums - Mājas darbs" at bounding box center [225, 435] width 123 height 16
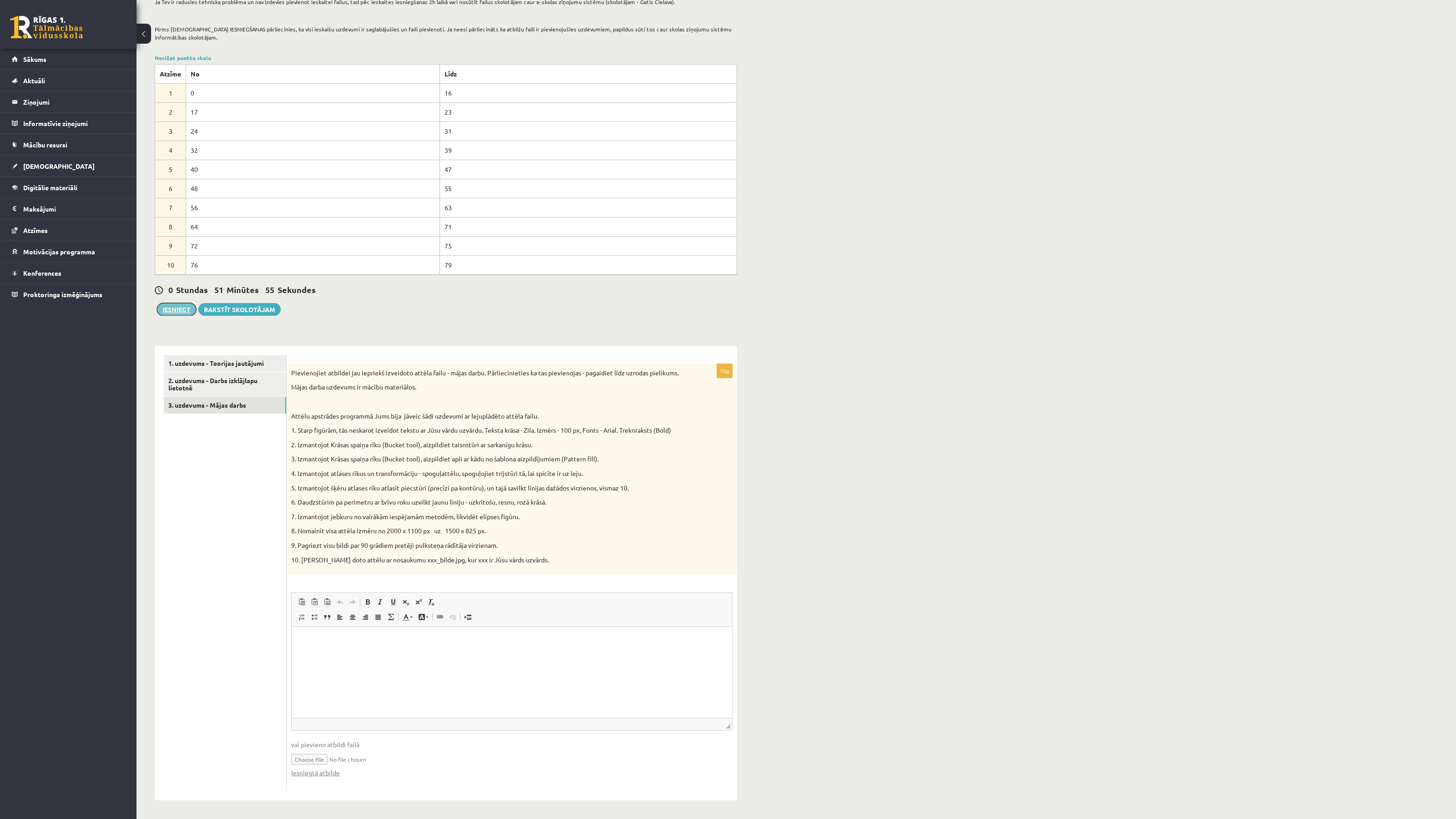
click at [176, 308] on button "Iesniegt" at bounding box center [176, 309] width 39 height 13
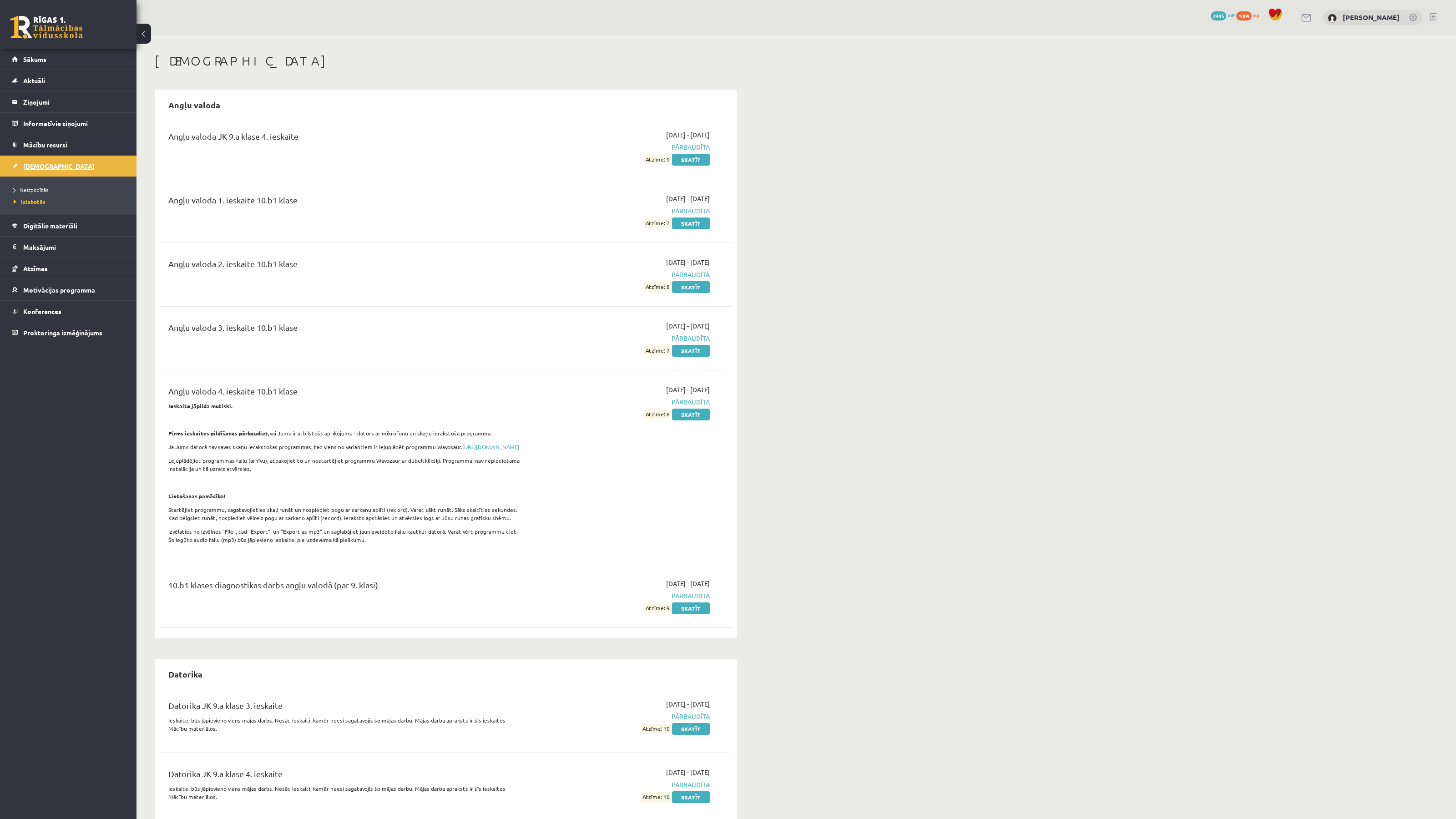
click at [46, 163] on span "[DEMOGRAPHIC_DATA]" at bounding box center [59, 166] width 72 height 8
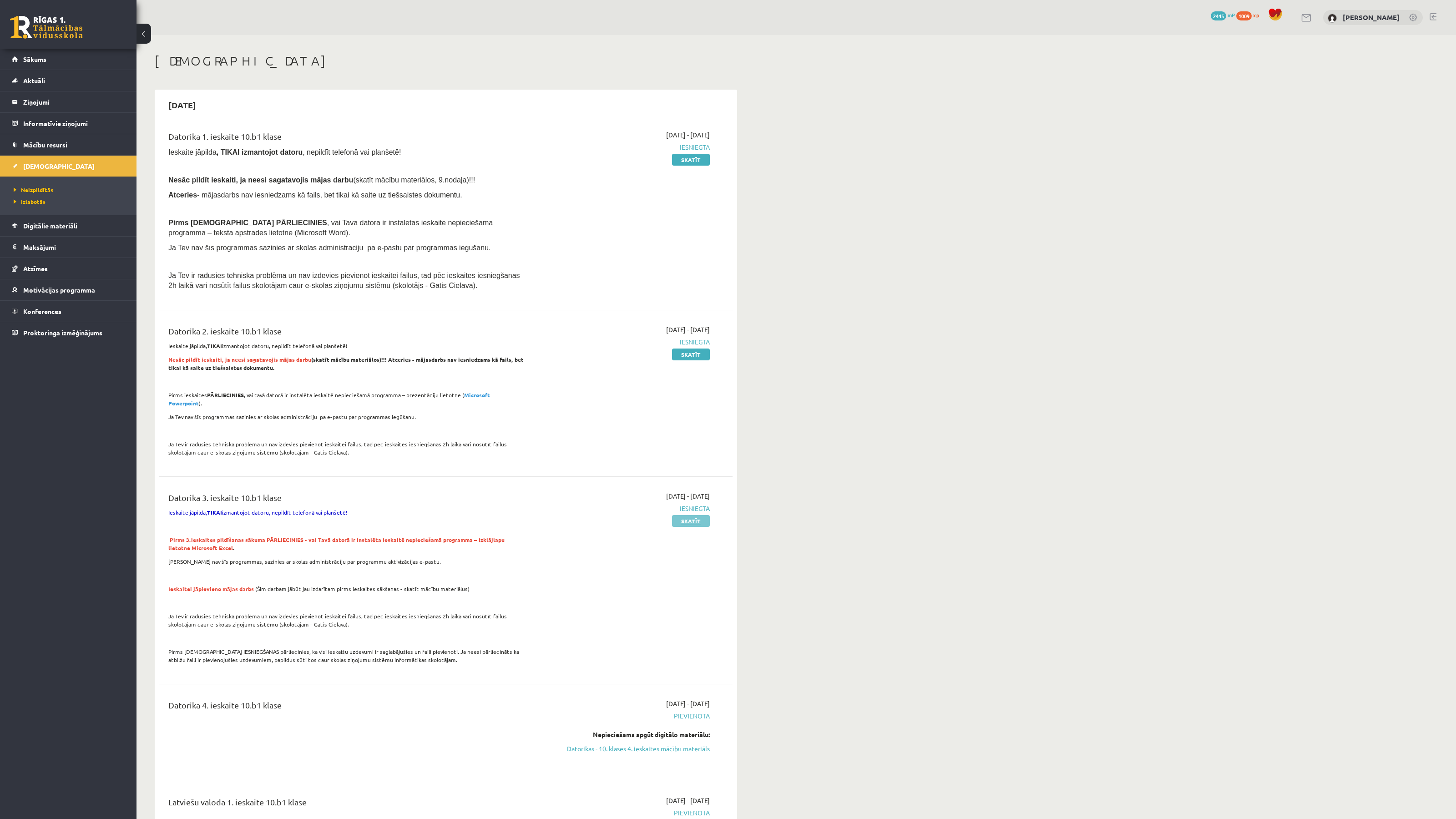
click at [695, 515] on link "Skatīt" at bounding box center [691, 521] width 38 height 12
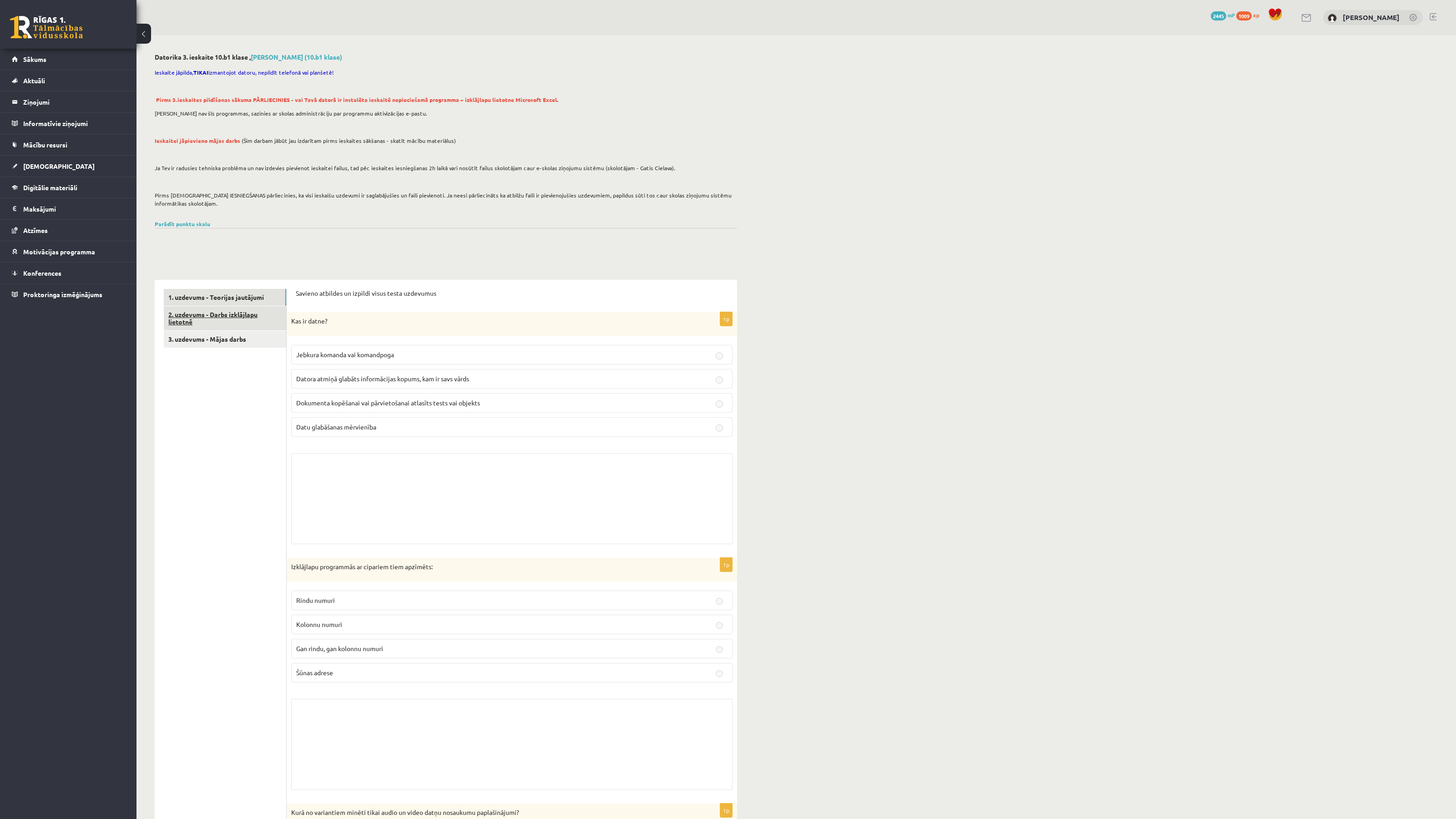
click at [237, 316] on link "2. uzdevums - Darbs izklājlapu lietotnē" at bounding box center [225, 318] width 123 height 24
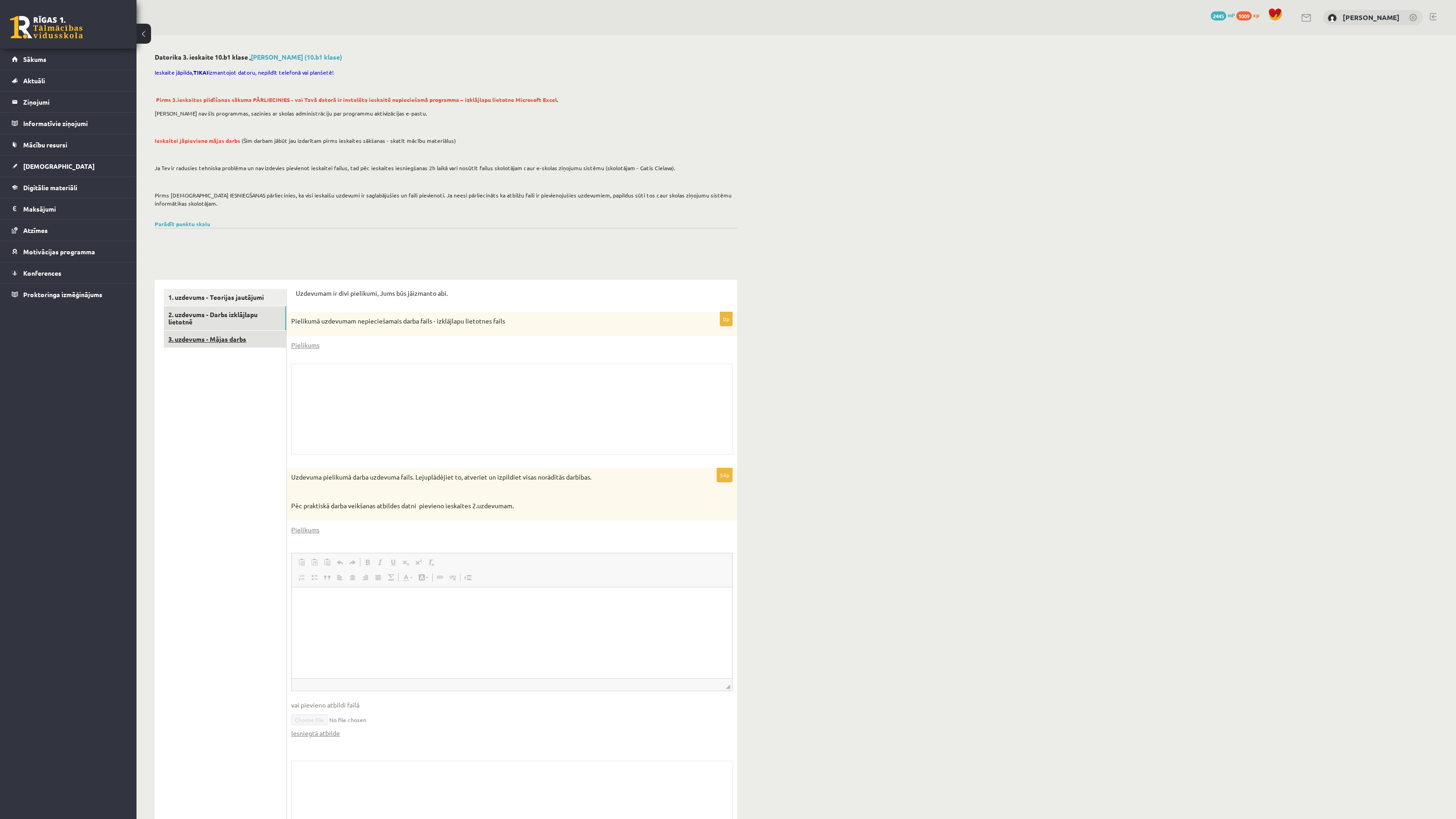
click at [237, 337] on link "3. uzdevums - Mājas darbs" at bounding box center [225, 339] width 123 height 16
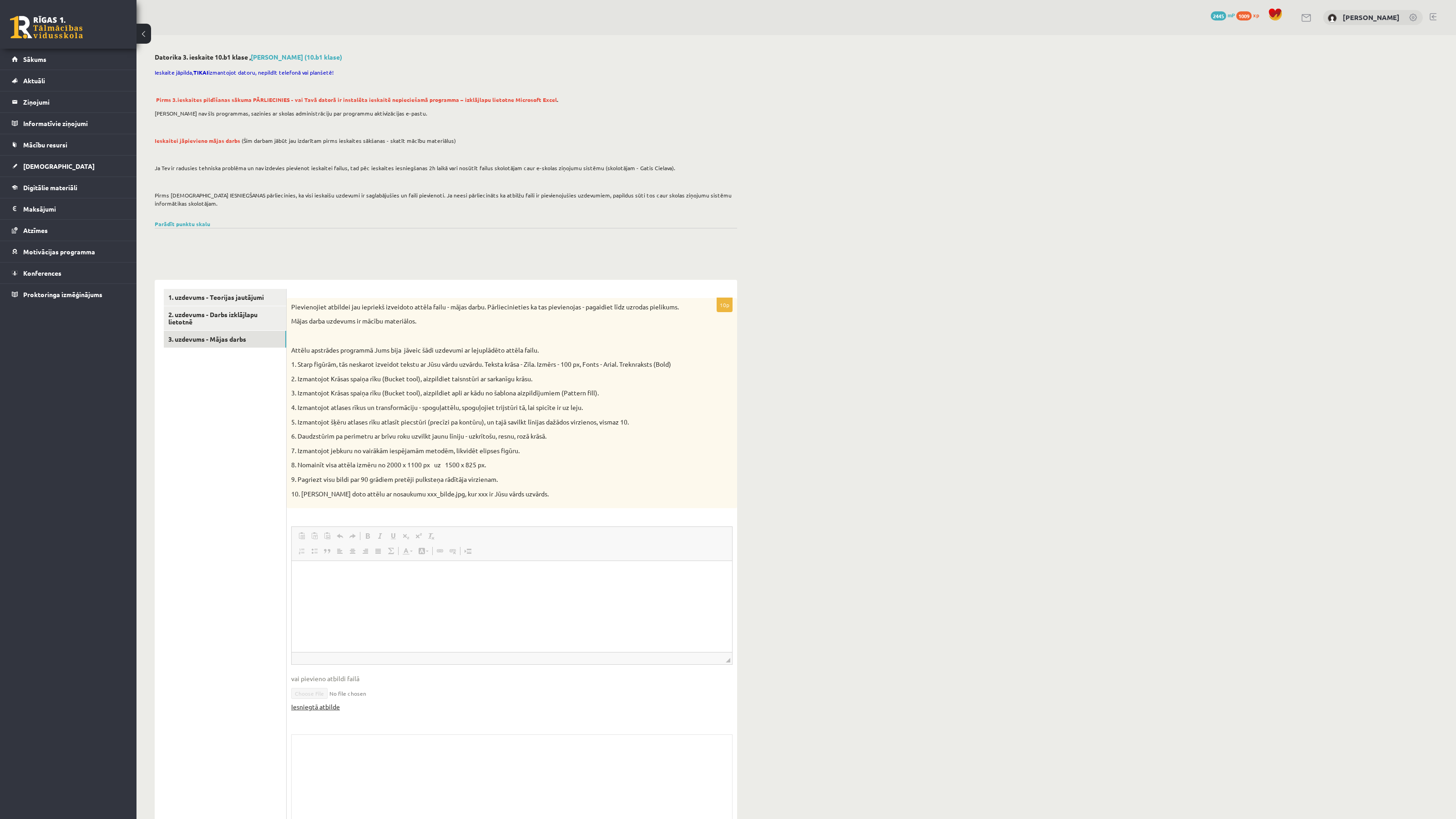
click at [326, 706] on link "Iesniegtā atbilde" at bounding box center [315, 707] width 48 height 10
click at [225, 311] on link "2. uzdevums - Darbs izklājlapu lietotnē" at bounding box center [225, 318] width 123 height 24
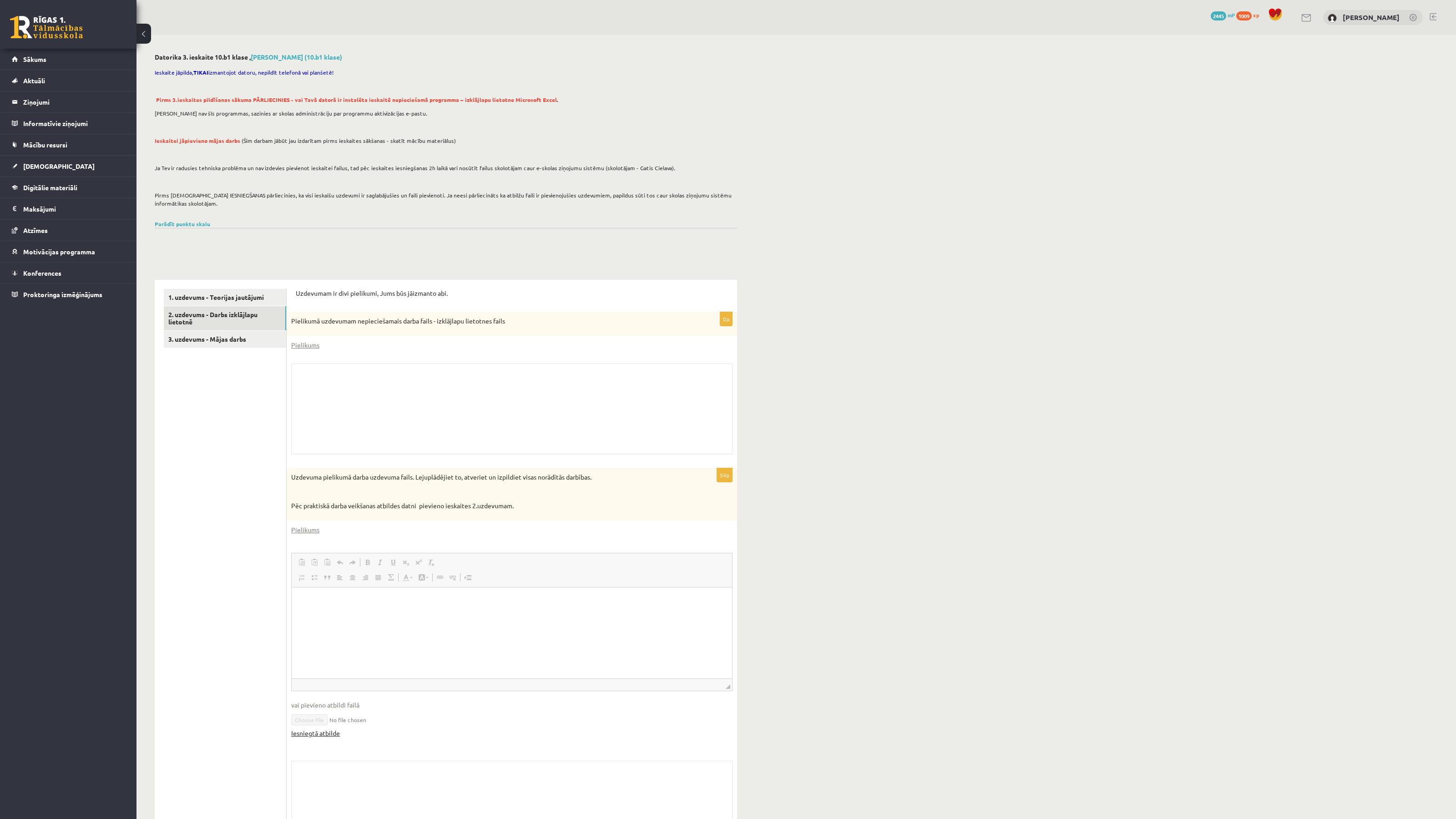
click at [327, 734] on link "Iesniegtā atbilde" at bounding box center [315, 733] width 48 height 10
click at [45, 58] on span "Sākums" at bounding box center [35, 59] width 23 height 8
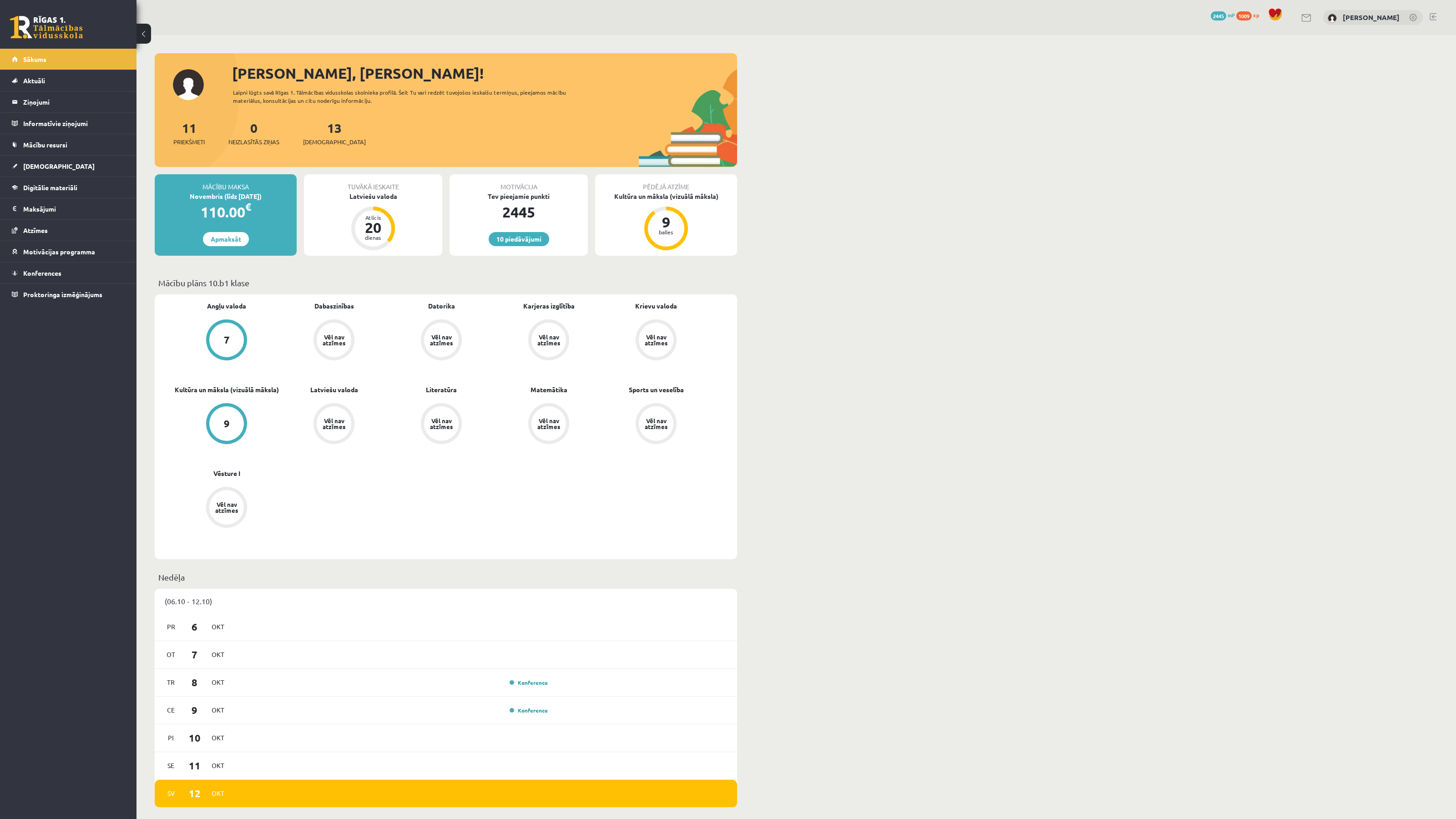
click at [865, 276] on div "[PERSON_NAME], [PERSON_NAME]! Laipni lūgts savā Rīgas 1. Tālmācības vidusskolas…" at bounding box center [795, 805] width 1319 height 1540
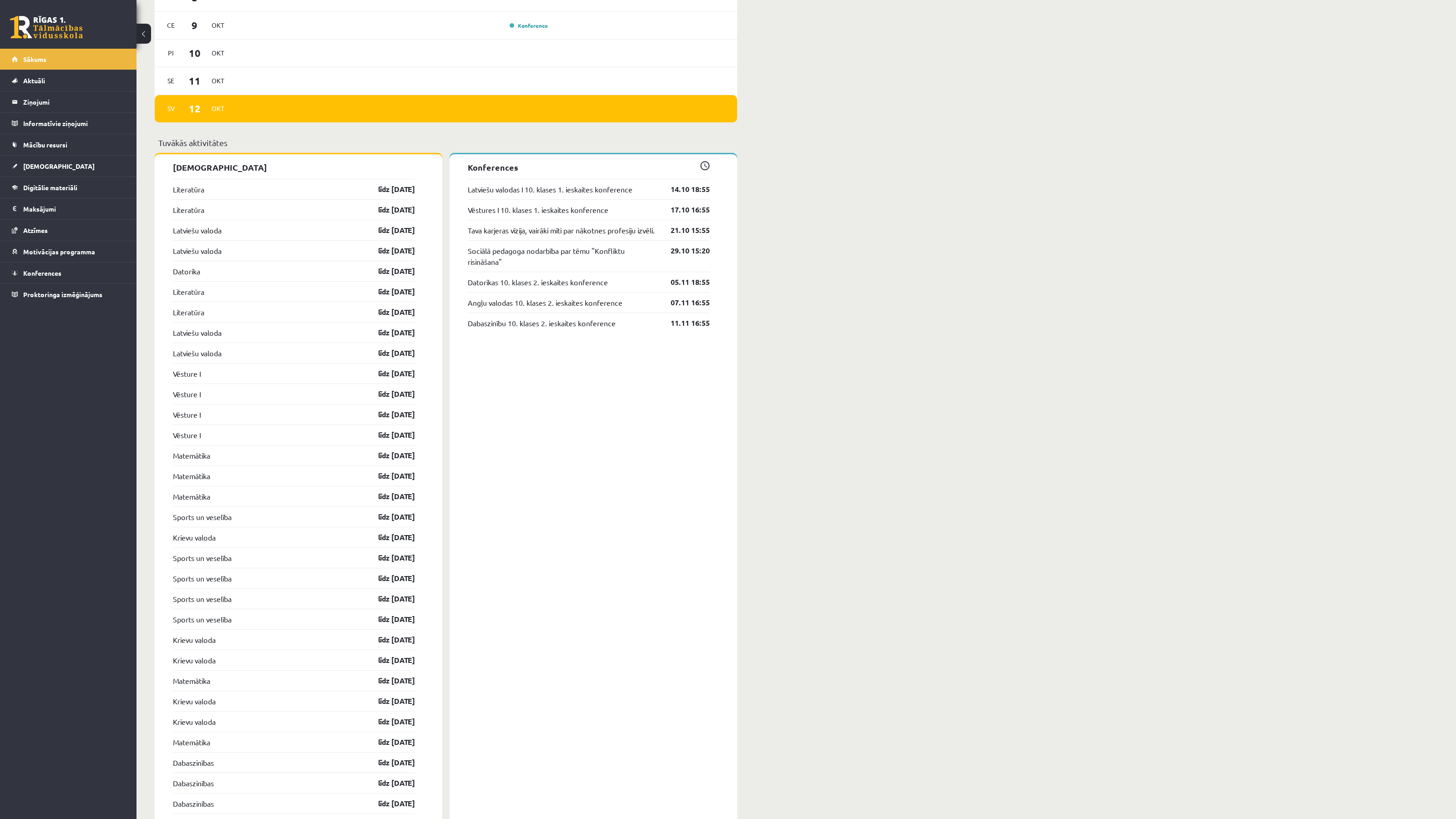
scroll to position [703, 0]
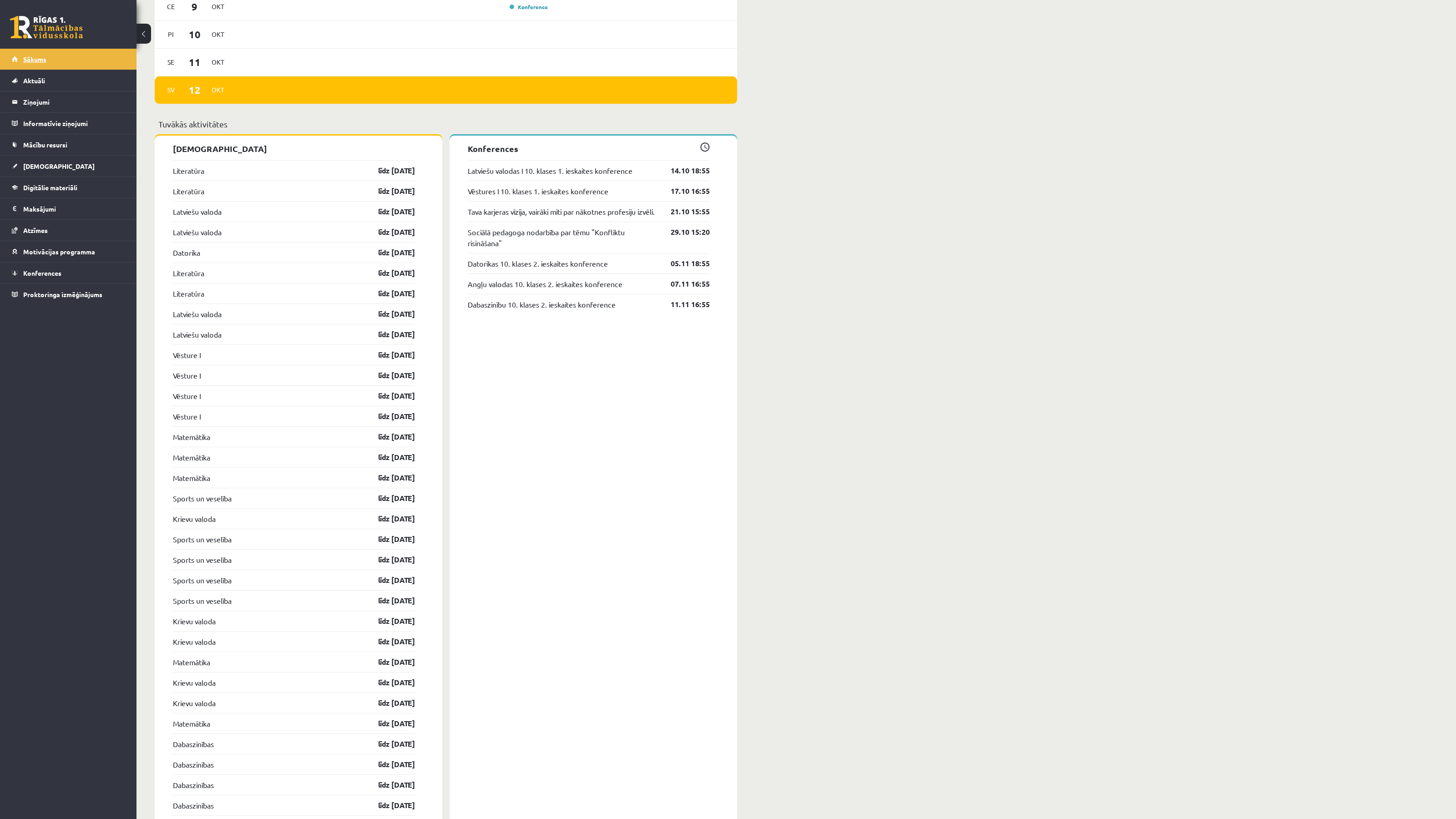
click at [55, 55] on link "Sākums" at bounding box center [68, 59] width 113 height 21
